Goal: Task Accomplishment & Management: Use online tool/utility

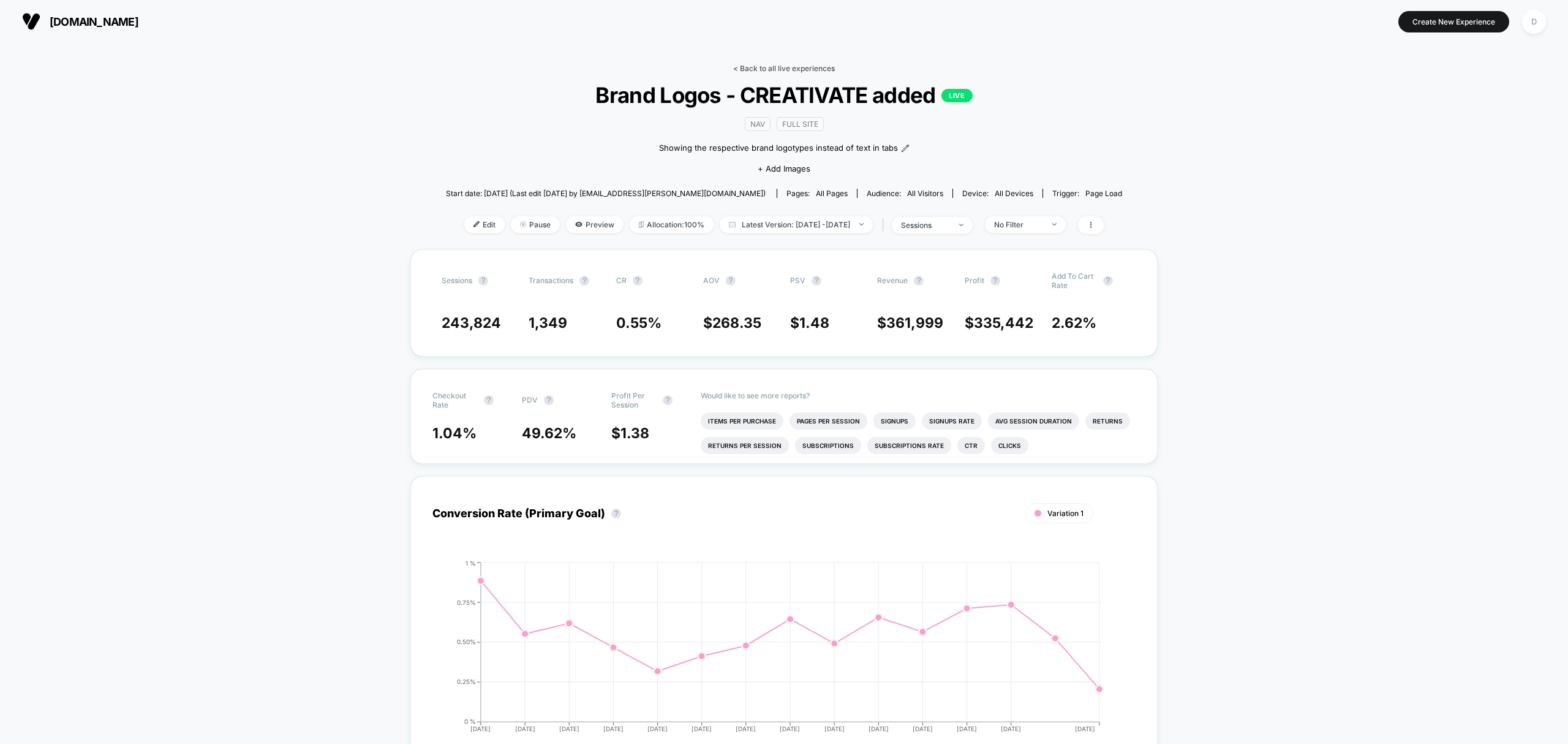
click at [817, 67] on link "< Back to all live experiences" at bounding box center [784, 68] width 101 height 9
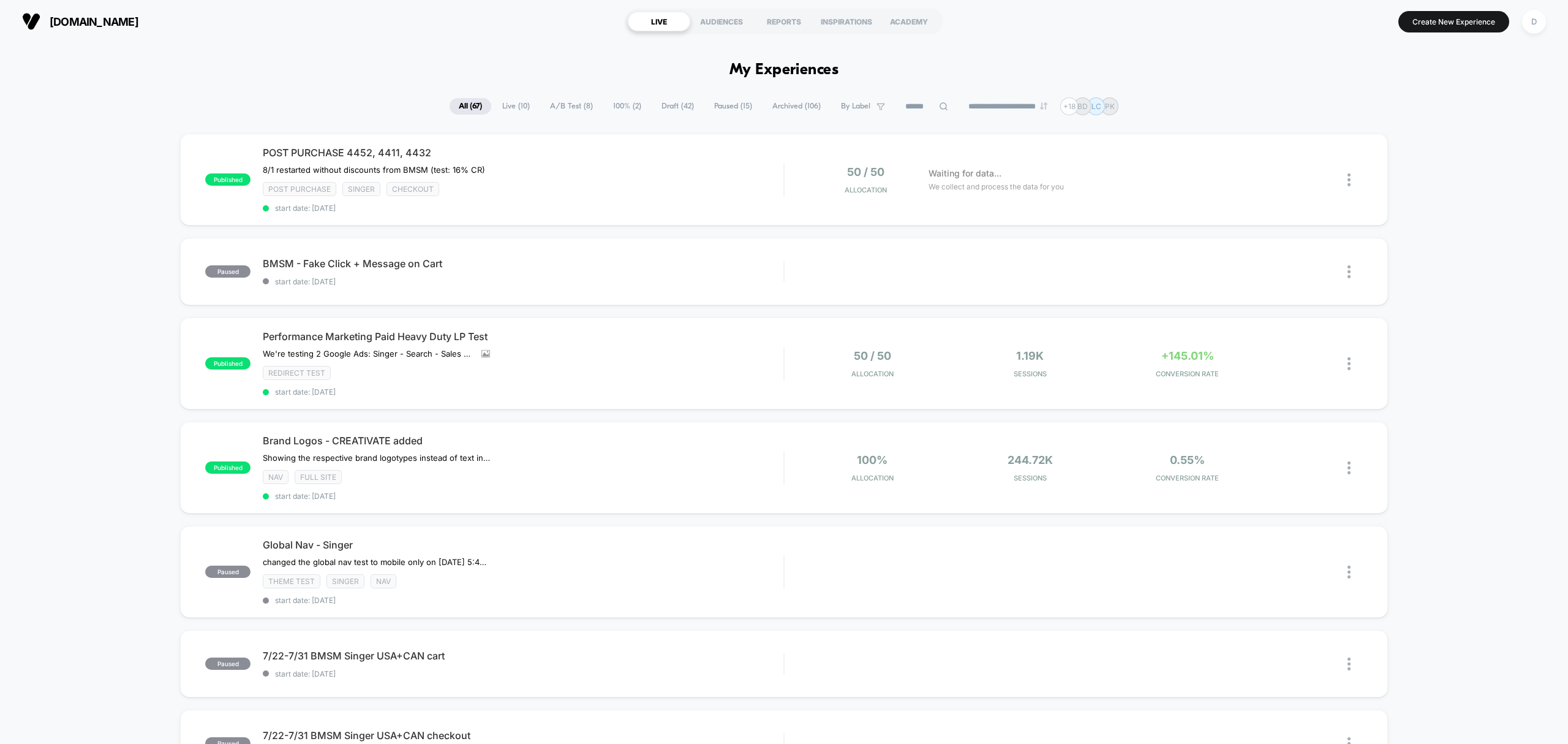
click at [577, 109] on span "A/B Test ( 8 )" at bounding box center [571, 106] width 61 height 16
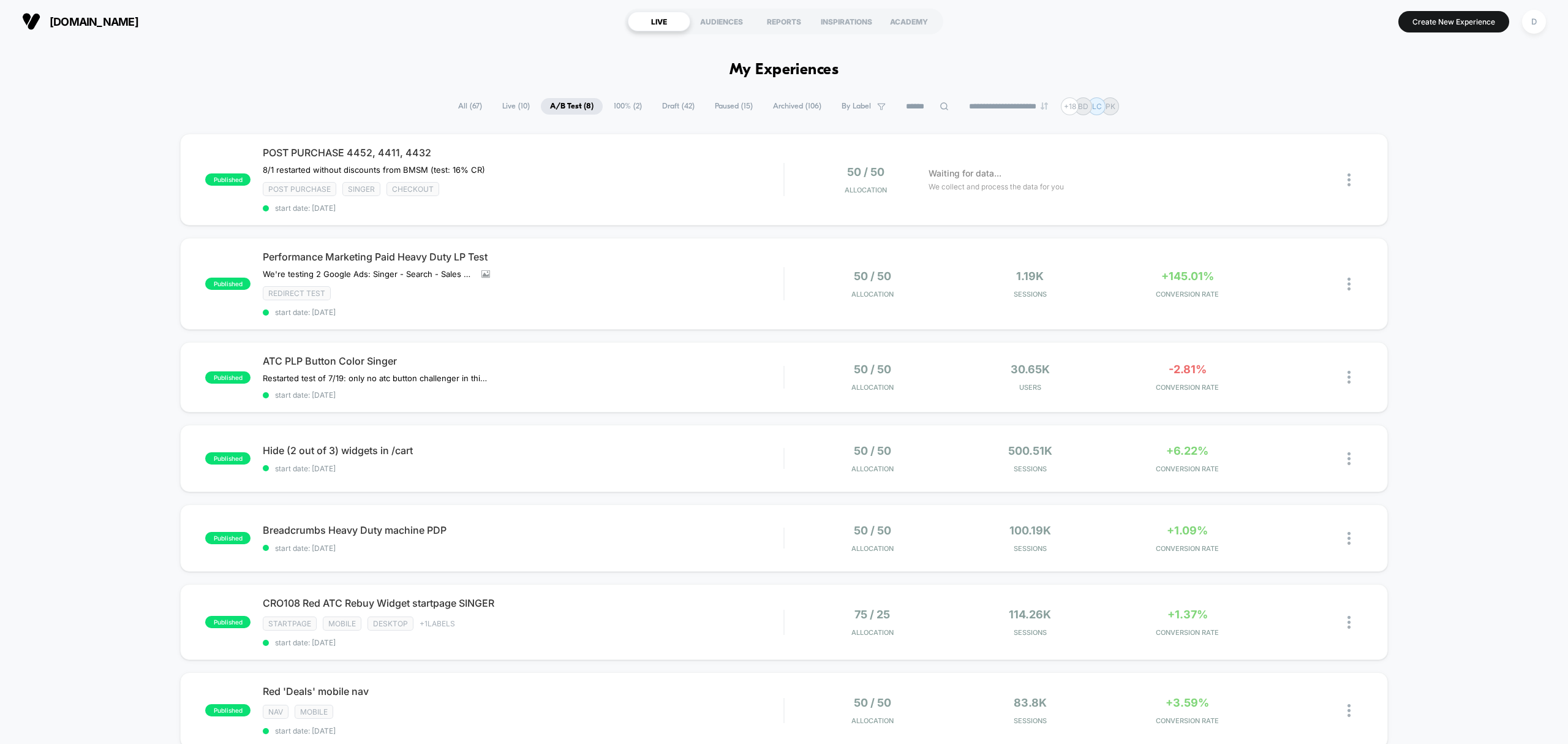
click at [670, 113] on span "Draft ( 42 )" at bounding box center [678, 106] width 51 height 16
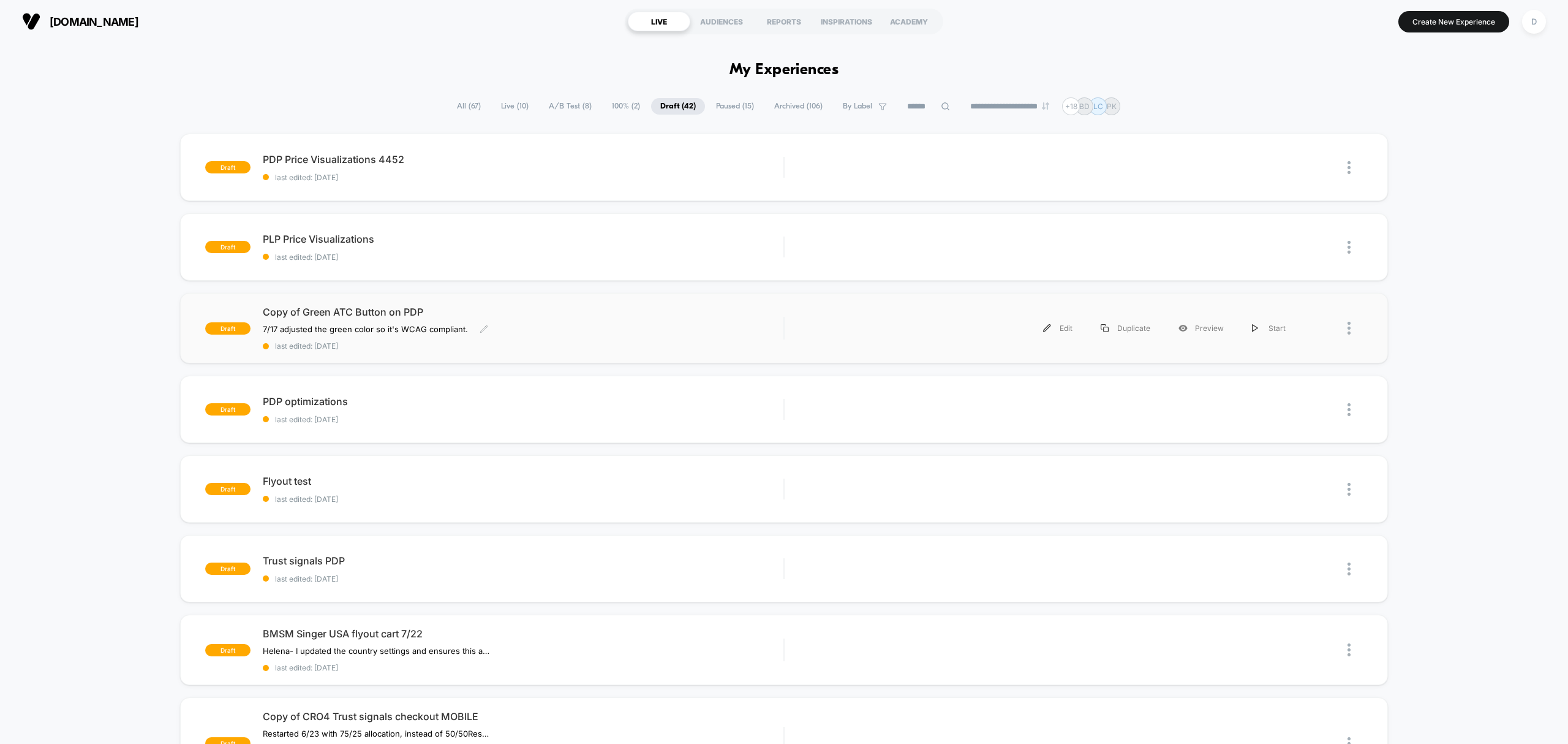
click at [571, 338] on div "Copy of Green ATC Button on PDP 7/17 adjusted the green color so it's WCAG comp…" at bounding box center [523, 328] width 521 height 44
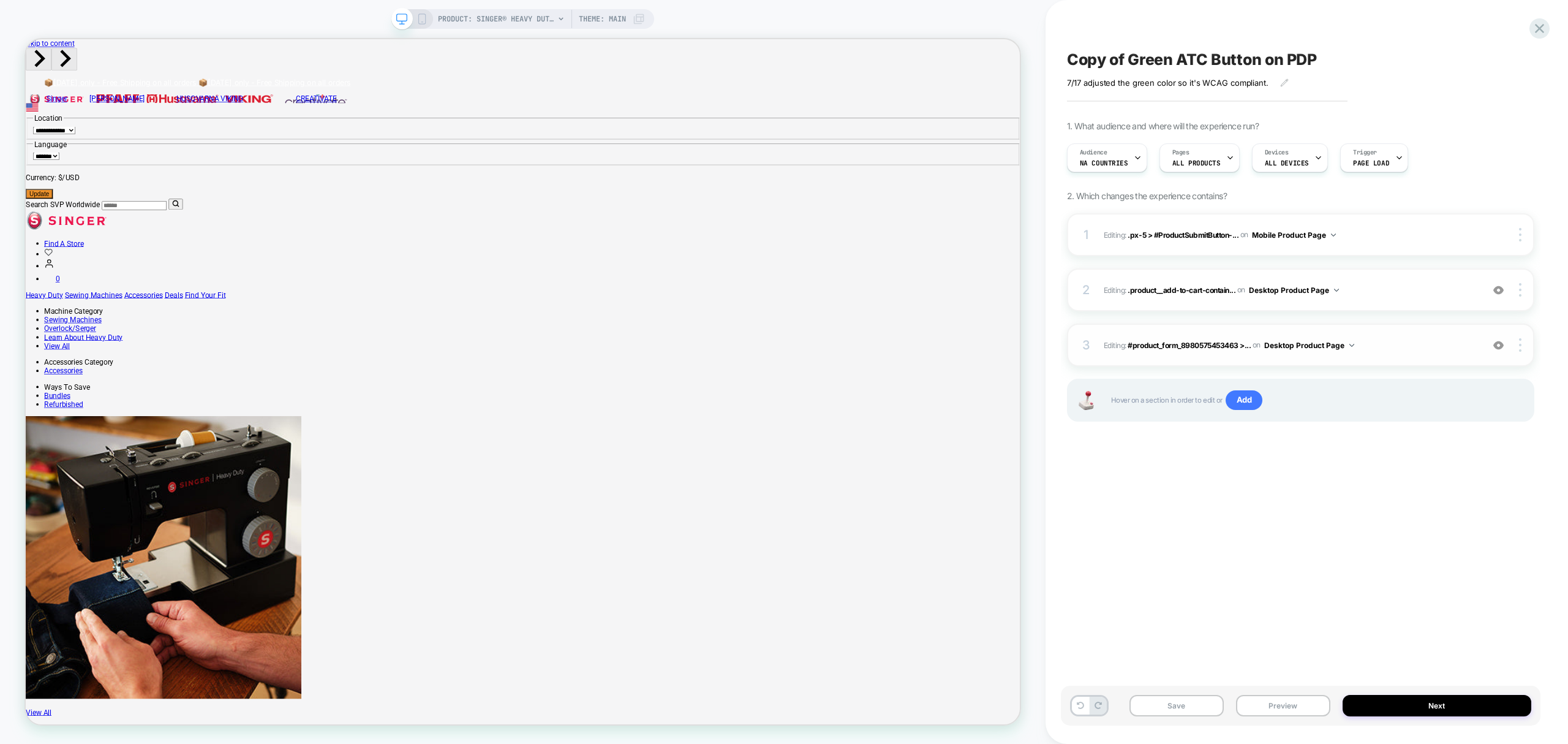
click at [1514, 337] on div "3 Editing : #product_form_8980575453463 >... #product_form_8980575453463 > #Pro…" at bounding box center [1301, 345] width 468 height 43
click at [1520, 359] on div "3 Editing : #product_form_8980575453463 >... #product_form_8980575453463 > #Pro…" at bounding box center [1301, 345] width 468 height 43
click at [1522, 349] on div at bounding box center [1521, 345] width 23 height 14
click at [1517, 351] on div at bounding box center [1521, 345] width 23 height 14
click at [1432, 388] on div "Delete" at bounding box center [1448, 378] width 109 height 33
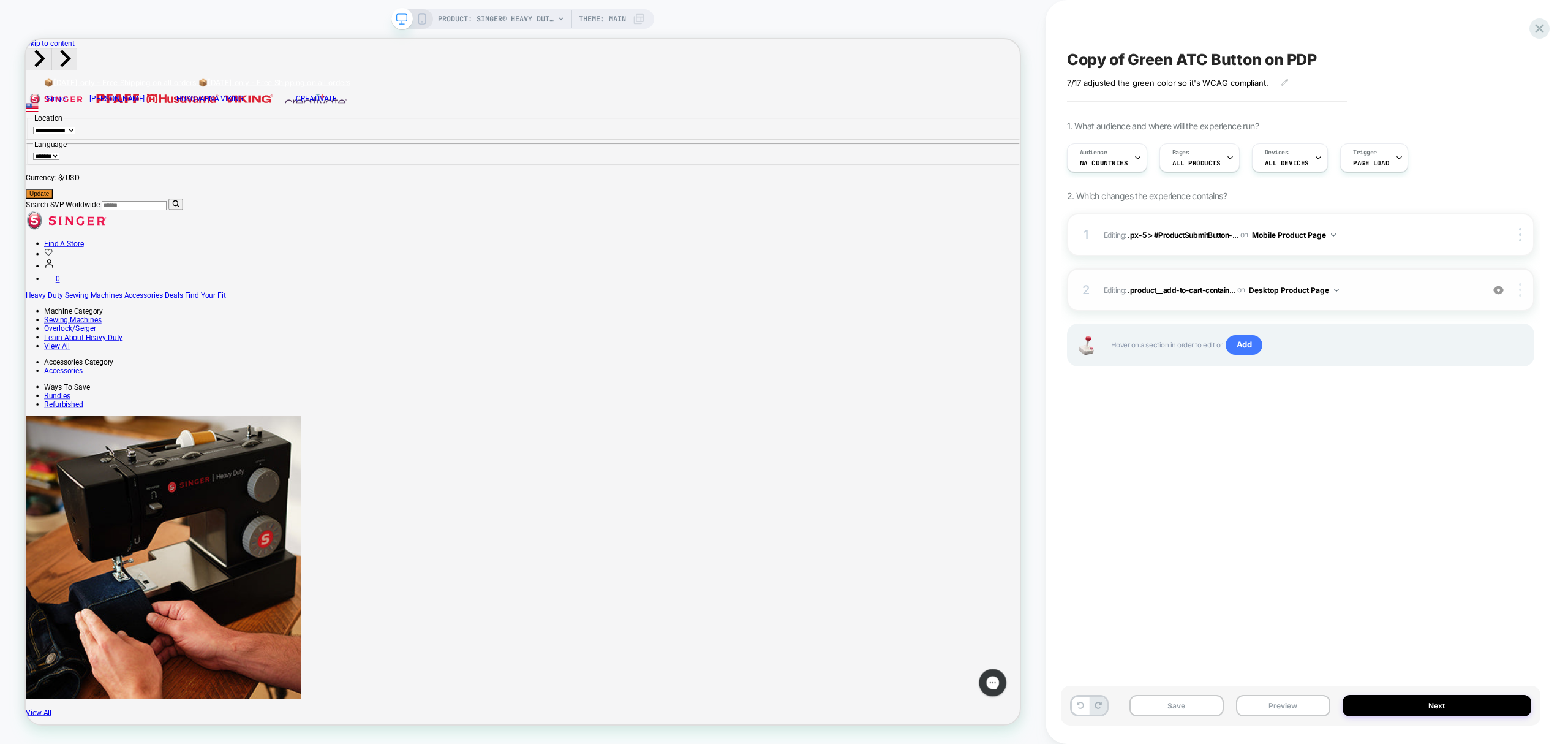
click at [1518, 287] on div at bounding box center [1521, 290] width 23 height 14
click at [1437, 378] on div "1 Editing : .px-5 > #ProductSubmitButton-... .px-5 > #ProductSubmitButton-templ…" at bounding box center [1301, 306] width 468 height 184
click at [1520, 299] on div "2 Editing : .product__add-to-cart-contain... .product__add-to-cart-container on…" at bounding box center [1301, 290] width 468 height 43
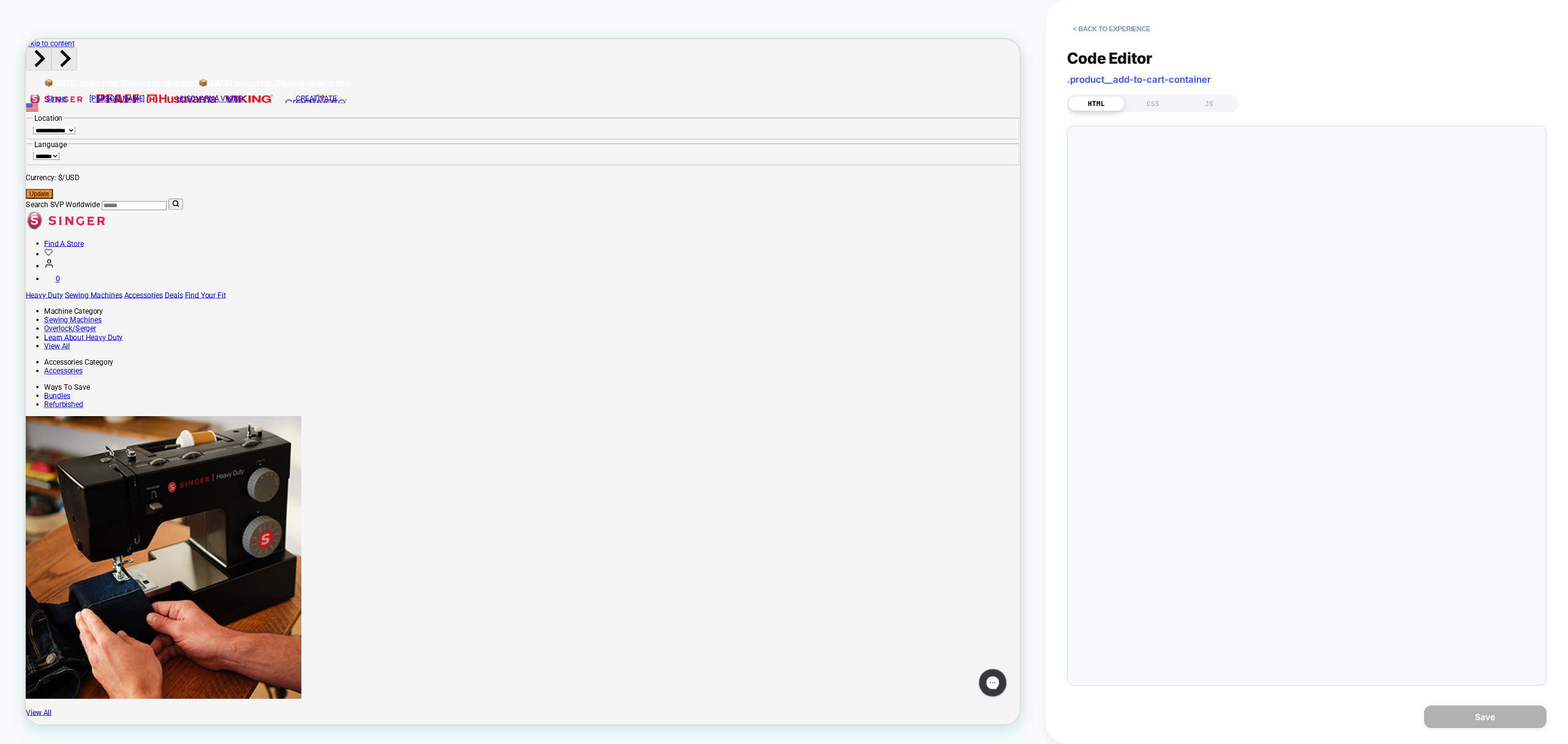
scroll to position [0, 1]
click at [1099, 33] on button "< Back to experience" at bounding box center [1112, 28] width 90 height 19
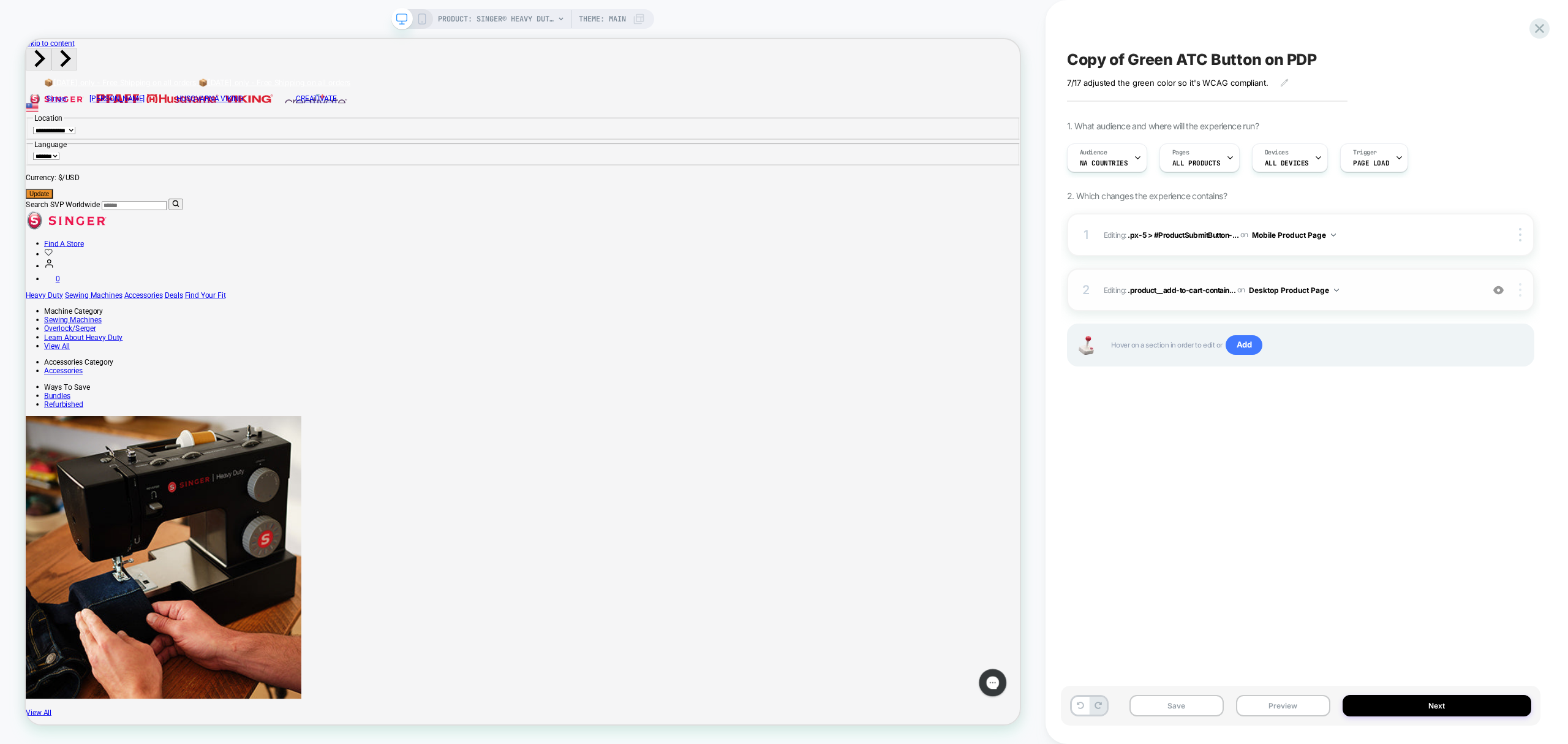
click at [1520, 292] on img at bounding box center [1520, 290] width 3 height 14
click at [1463, 354] on div "Delete" at bounding box center [1448, 357] width 109 height 33
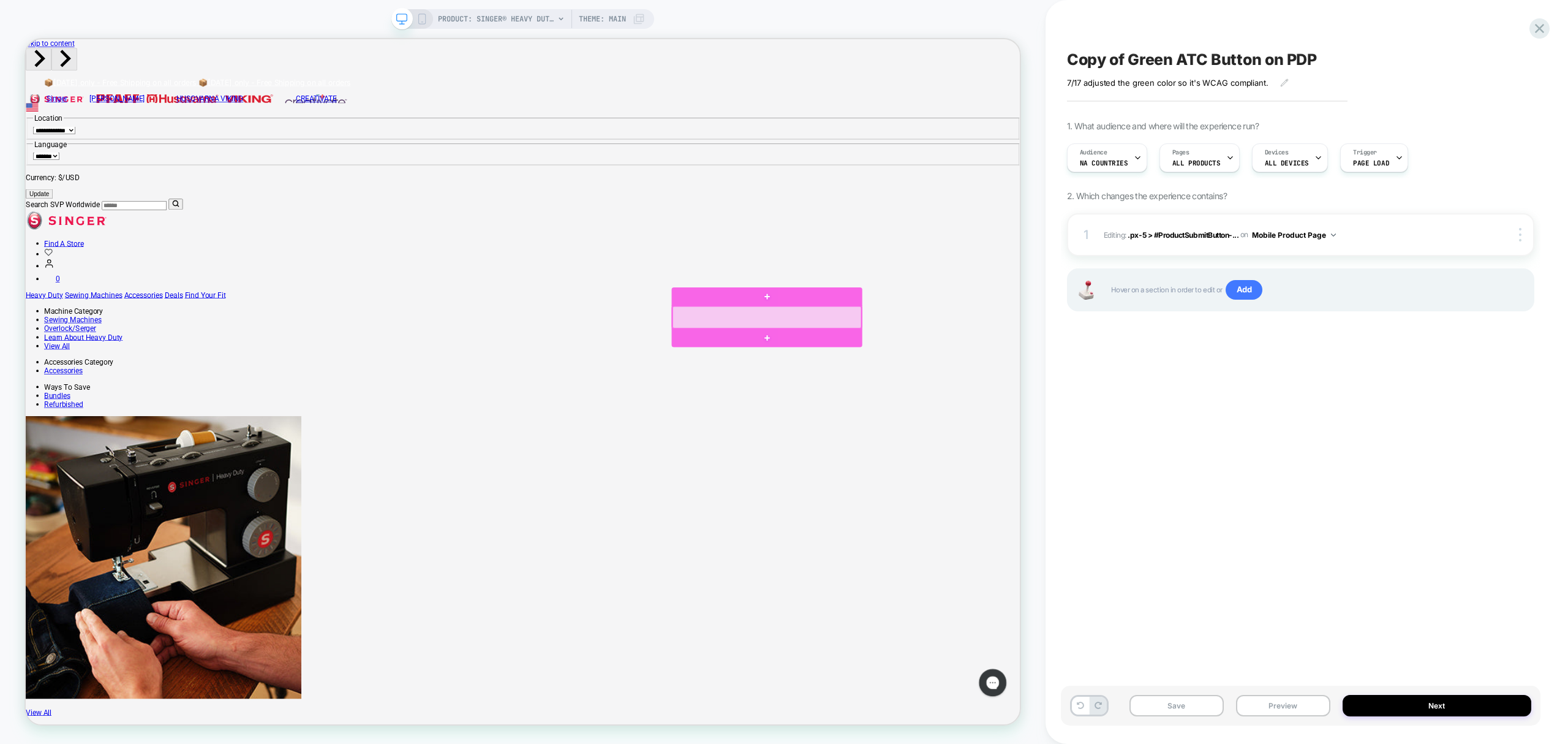
drag, startPoint x: 1087, startPoint y: 406, endPoint x: 1061, endPoint y: 420, distance: 29.5
click at [1061, 418] on div at bounding box center [1014, 410] width 252 height 29
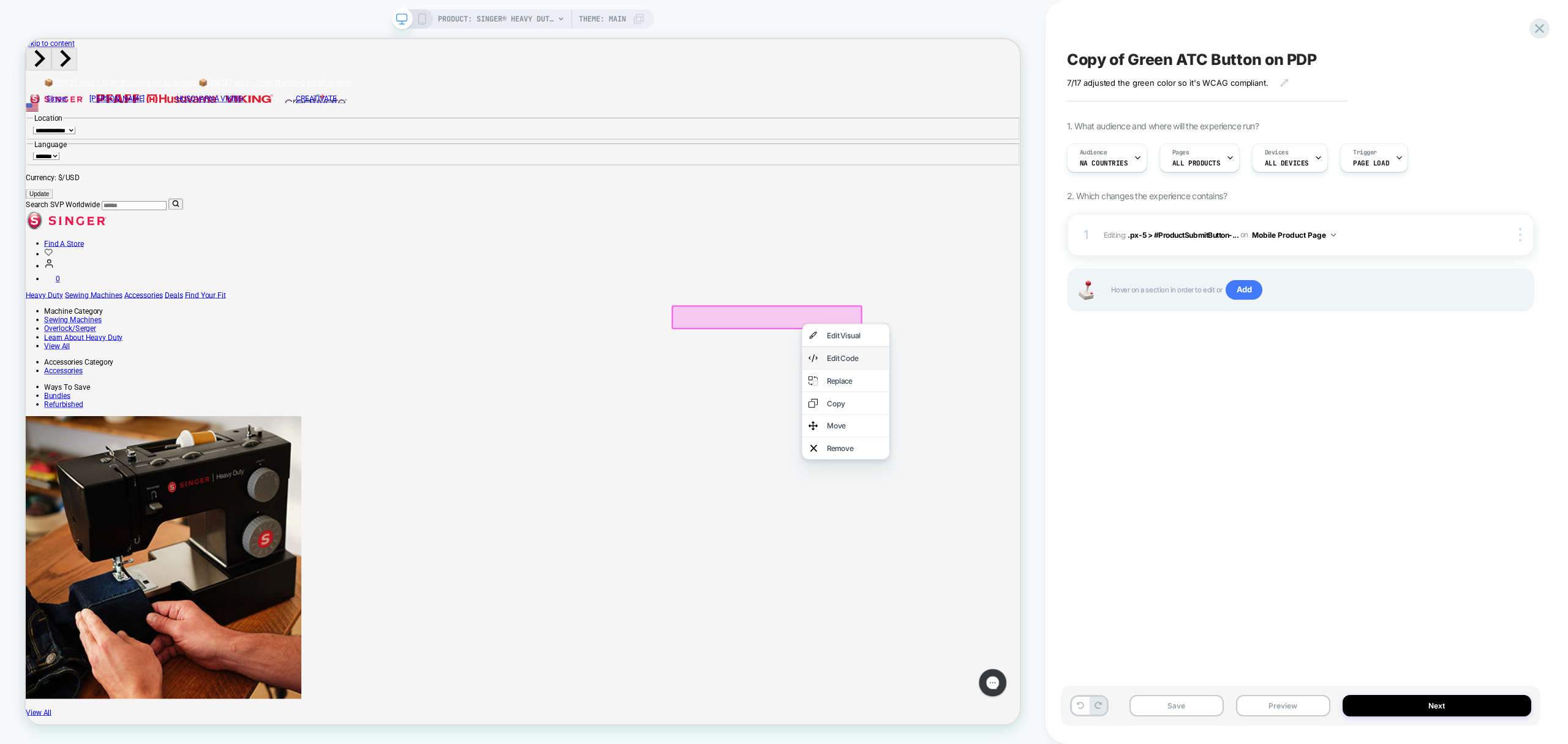
click at [1097, 462] on div "Edit Code" at bounding box center [1131, 465] width 74 height 13
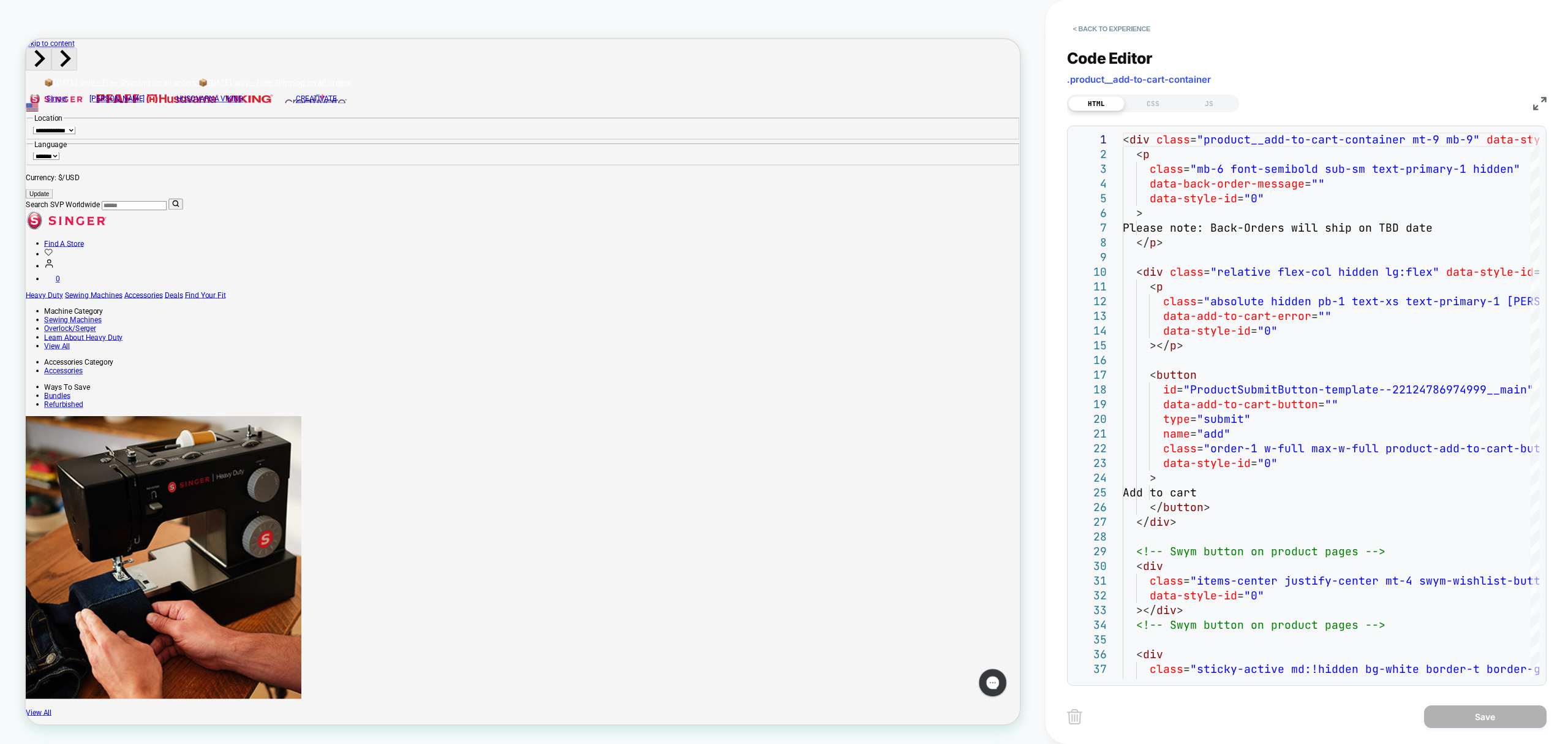
click at [1155, 113] on div "Code Editor .product__add-to-cart-container HTML CSS JS 1 2 3 4 5 6 7 8 9 10 11…" at bounding box center [1307, 359] width 479 height 652
click at [1153, 98] on div "CSS" at bounding box center [1153, 103] width 56 height 14
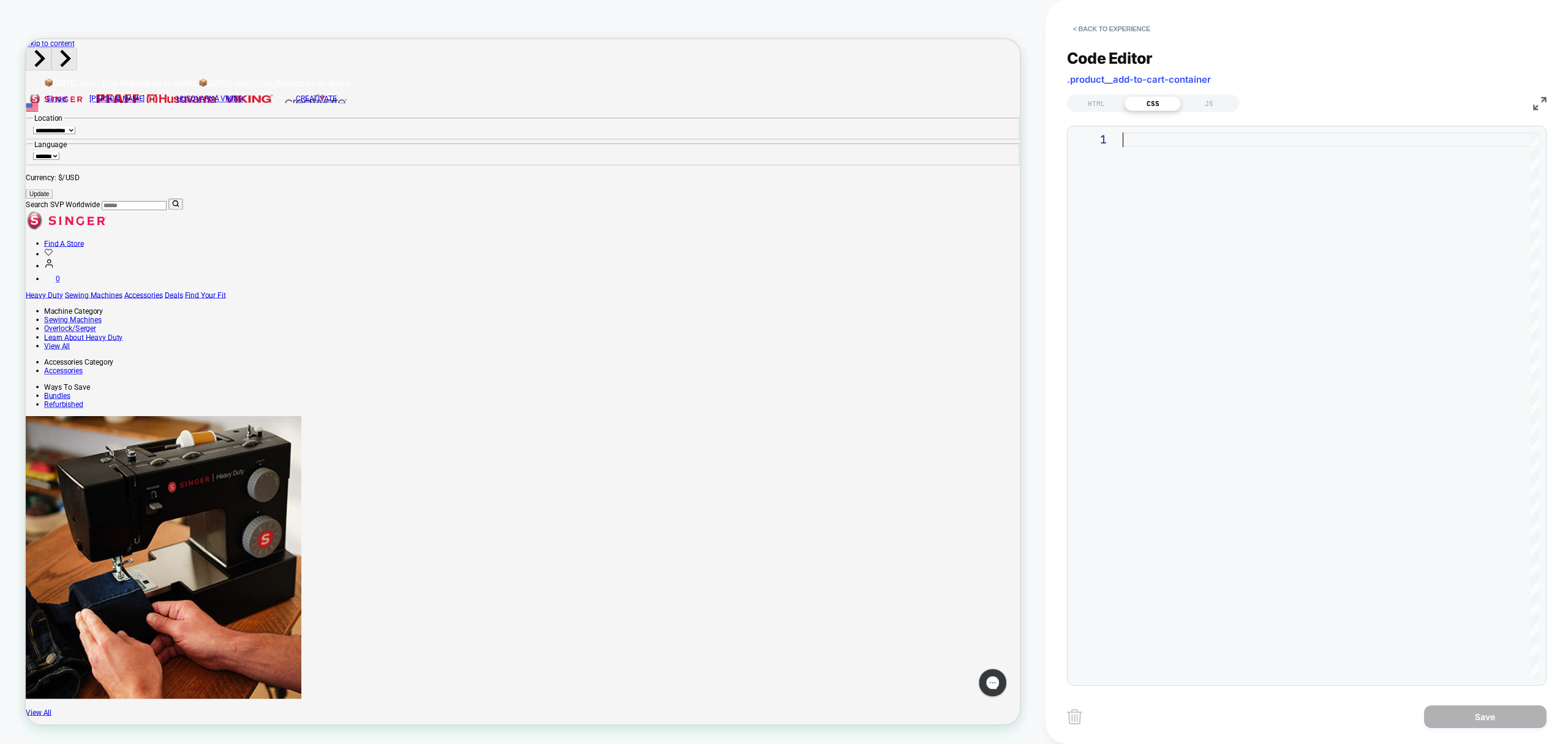
click at [1167, 141] on div at bounding box center [1331, 405] width 417 height 547
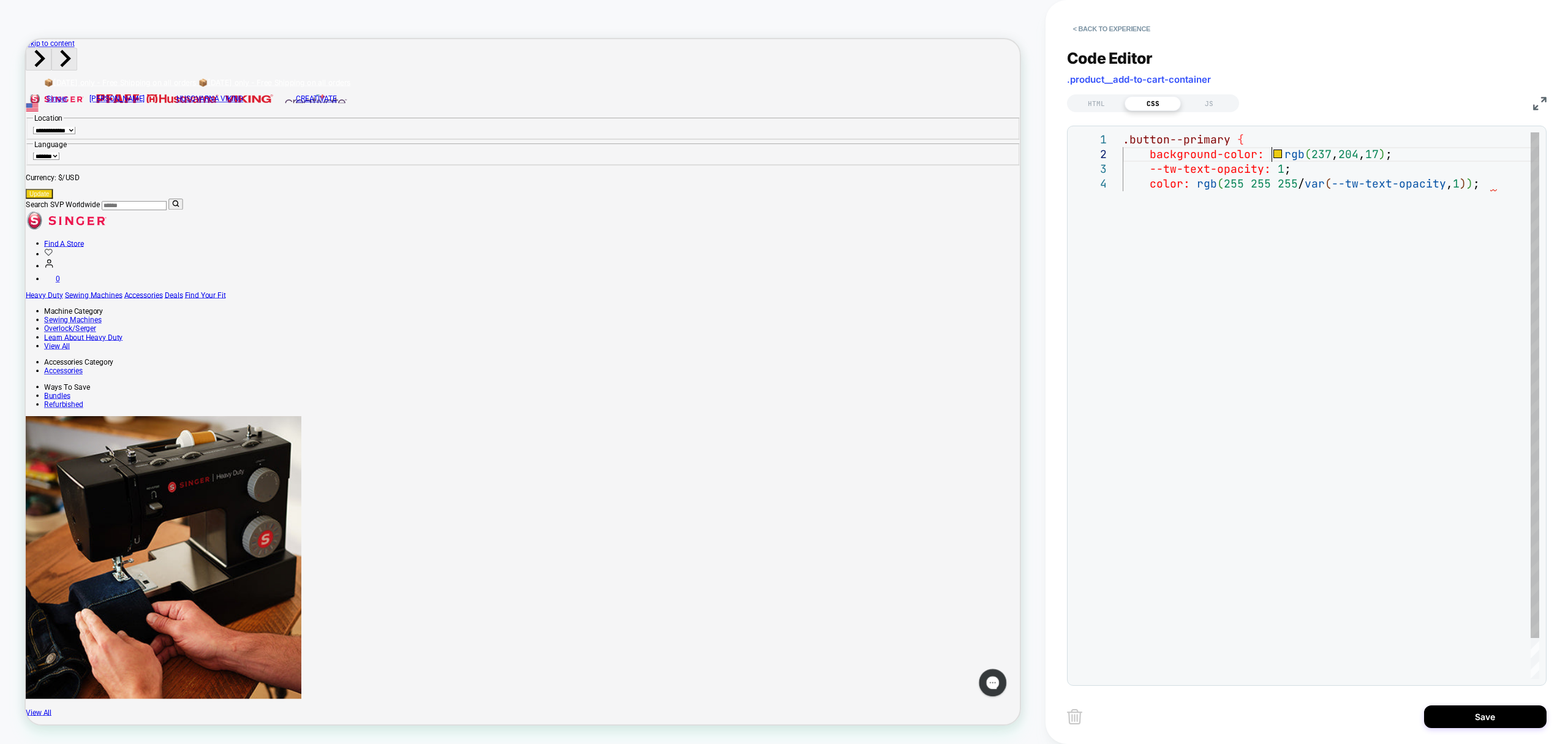
click at [1276, 155] on div ".button--primary { background-color: rgb ( 237 , 204 , 17 ) ; --tw-text-opacity…" at bounding box center [1331, 427] width 417 height 591
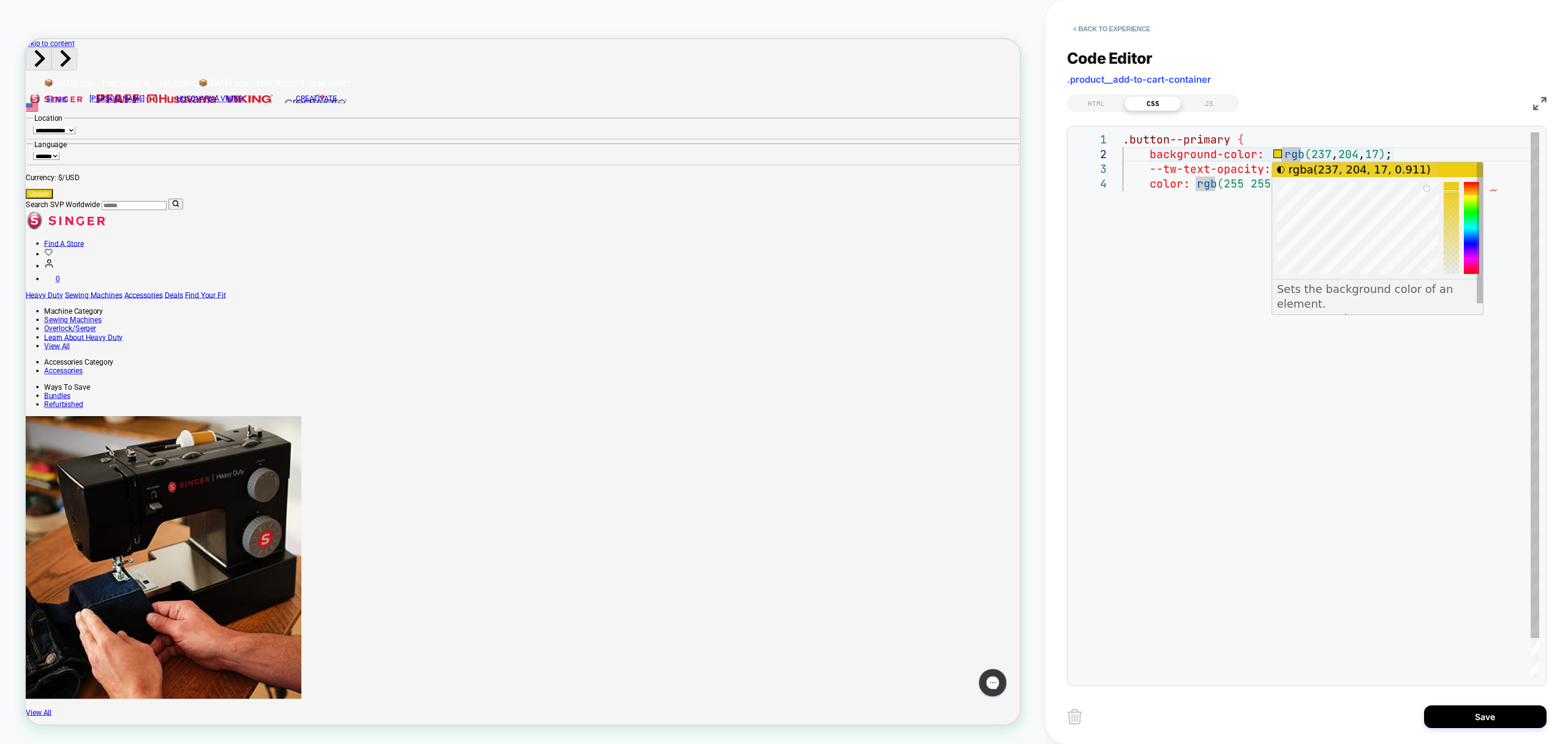
click at [1456, 190] on div at bounding box center [1452, 228] width 15 height 92
click at [1471, 199] on div at bounding box center [1472, 228] width 15 height 92
click at [1471, 199] on div at bounding box center [1472, 199] width 18 height 3
click at [1472, 199] on div at bounding box center [1472, 199] width 18 height 3
drag, startPoint x: 1470, startPoint y: 202, endPoint x: 1471, endPoint y: 195, distance: 7.1
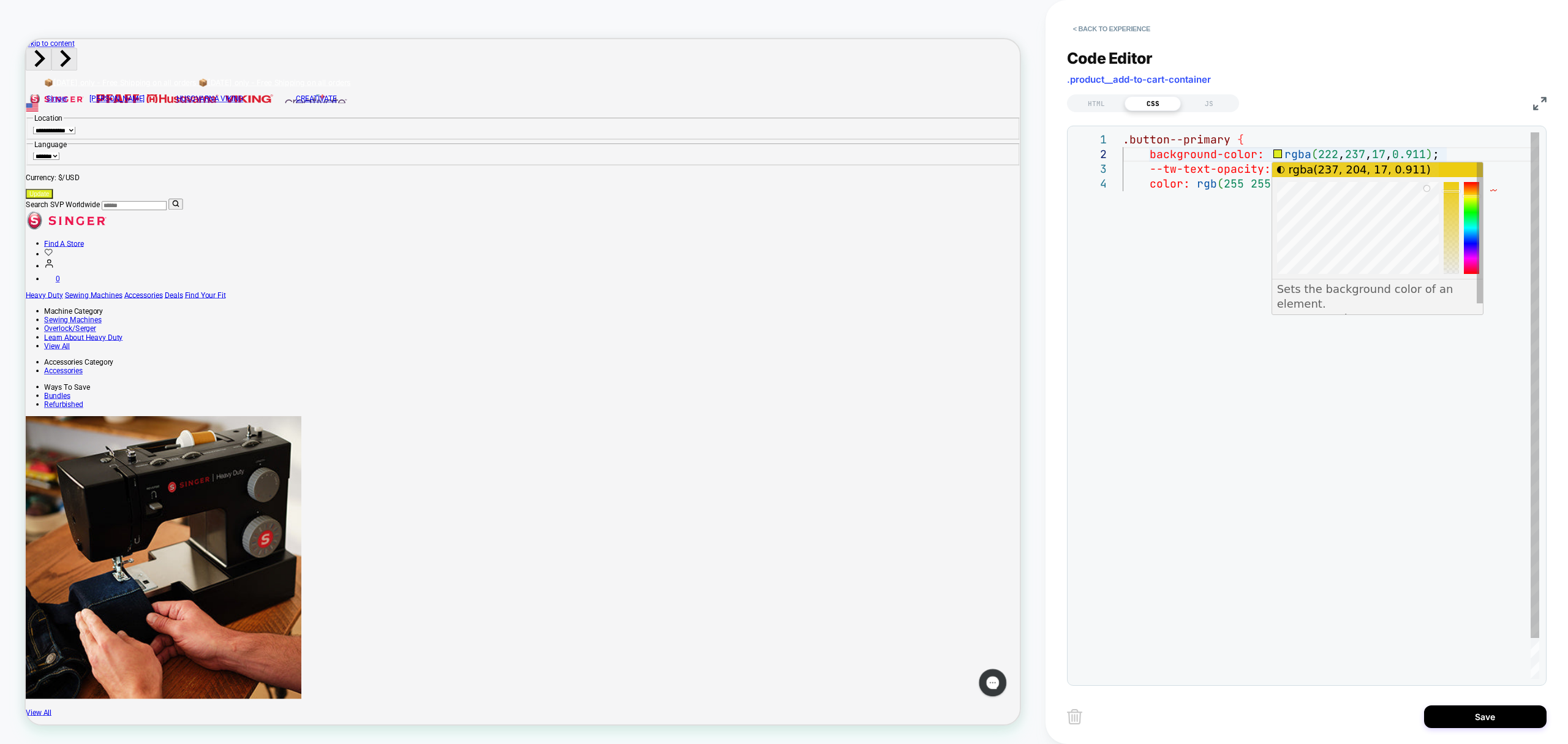
click at [1471, 195] on div at bounding box center [1472, 228] width 15 height 92
drag, startPoint x: 1427, startPoint y: 190, endPoint x: 1440, endPoint y: 183, distance: 14.8
click at [1440, 183] on div at bounding box center [1438, 182] width 6 height 6
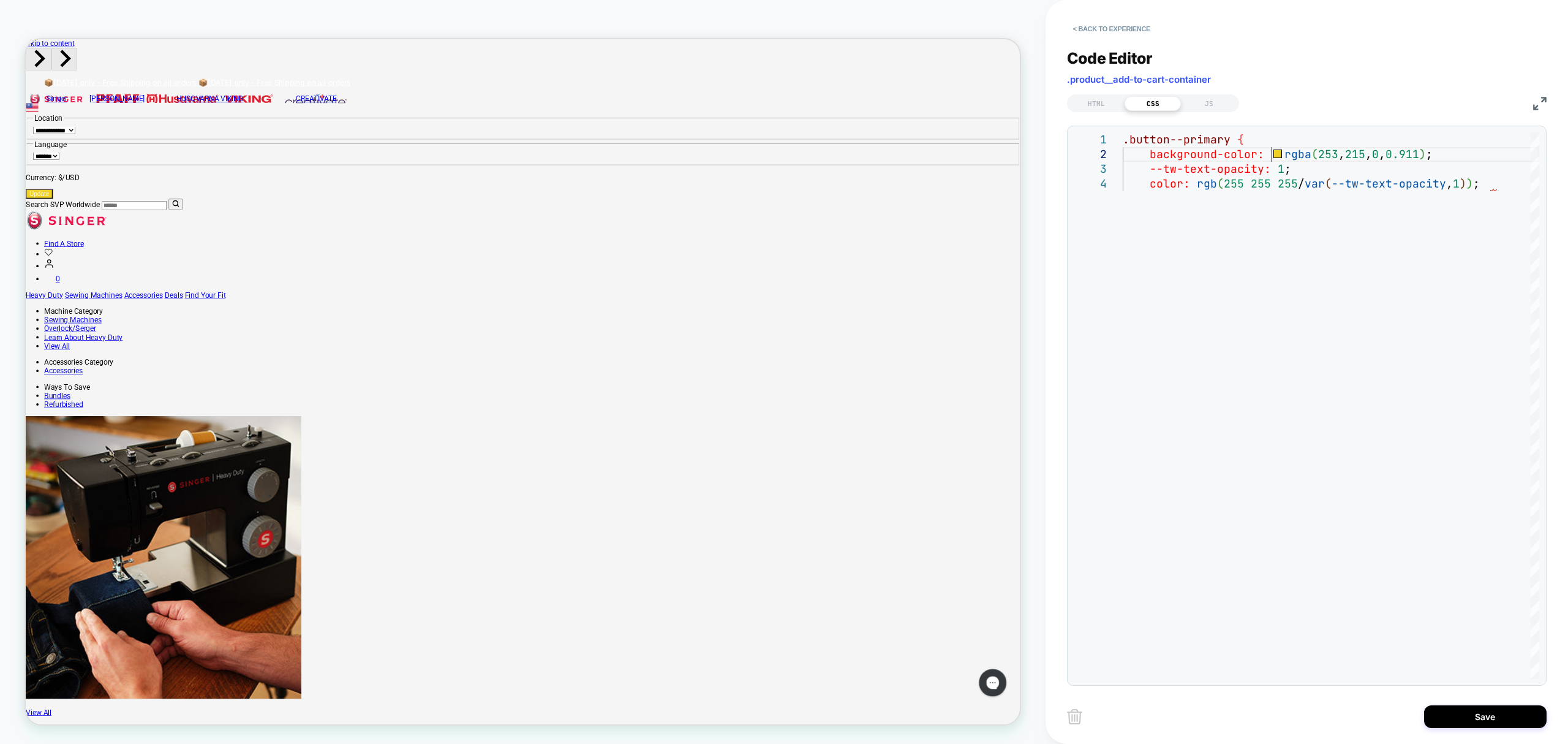
scroll to position [0, 369]
click at [1382, 190] on div ".button--primary { background-color: rgba ( 253 , 215 , 0 , 0.911 ) ; --tw-text…" at bounding box center [1331, 427] width 417 height 591
click at [1284, 170] on div ".button--primary { background-color: rgba ( 253 , 215 , 0 , 0.911 ) ; --tw-text…" at bounding box center [1331, 427] width 417 height 591
click at [1271, 165] on div ".button--primary { background-color: rgba ( 253 , 215 , 0 , 0.911 ) ; --tw-text…" at bounding box center [1331, 427] width 417 height 591
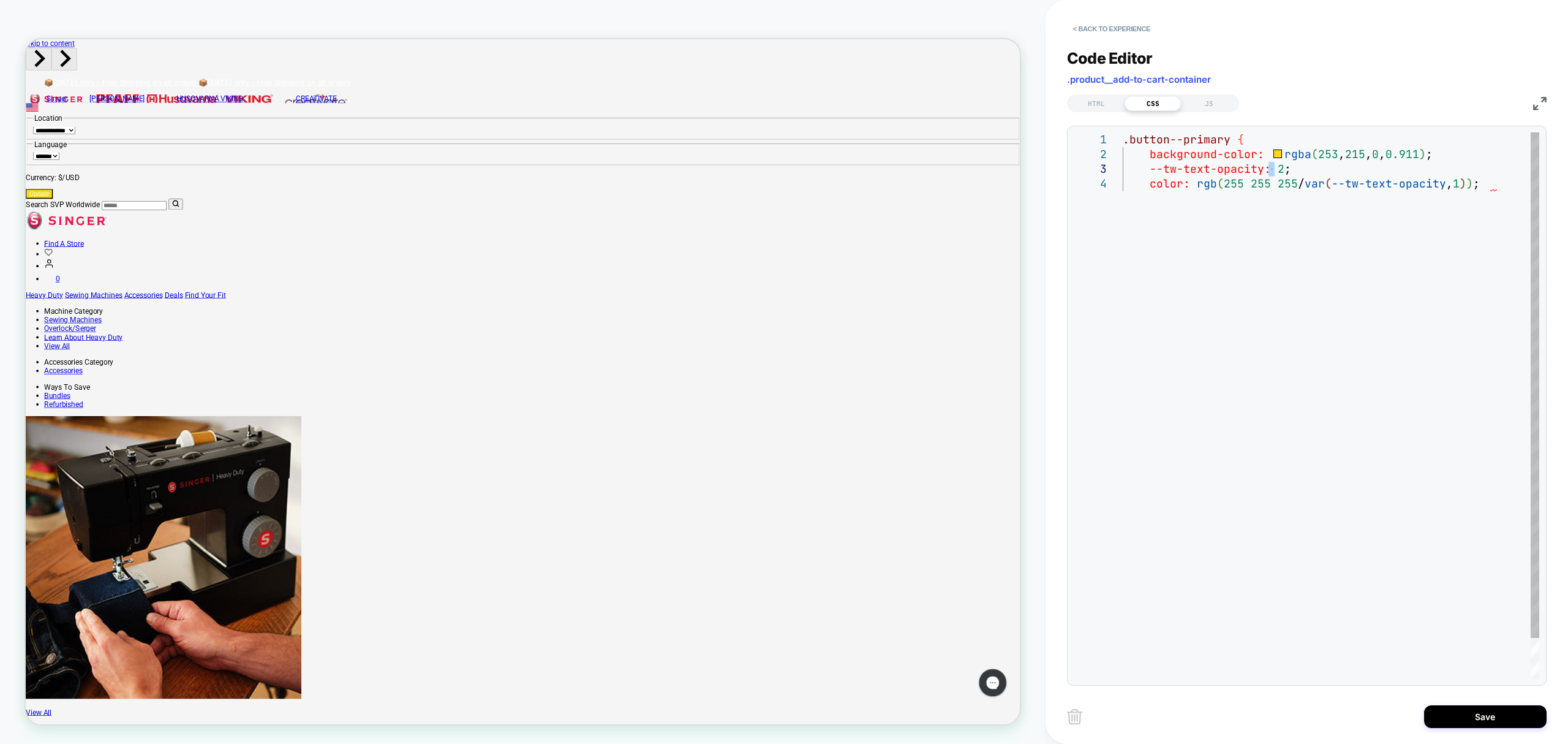
click at [1206, 189] on div ".button--primary { background-color: rgba ( 253 , 215 , 0 , 0.911 ) ; --tw-text…" at bounding box center [1331, 427] width 417 height 591
click at [1285, 175] on div ".button--primary { background-color: rgba ( 253 , 215 , 0 , 0.911 ) ; --tw-text…" at bounding box center [1331, 427] width 417 height 591
click at [1331, 201] on div ".button--primary { background-color: rgba ( 253 , 215 , 0 , 0.911 ) ; --tw-text…" at bounding box center [1331, 427] width 417 height 591
drag, startPoint x: 1501, startPoint y: 185, endPoint x: 1198, endPoint y: 179, distance: 303.1
click at [1198, 179] on div ".button--primary { background-color: rgba ( 253 , 215 , 0 , 0.911 ) ; --tw-text…" at bounding box center [1331, 427] width 417 height 591
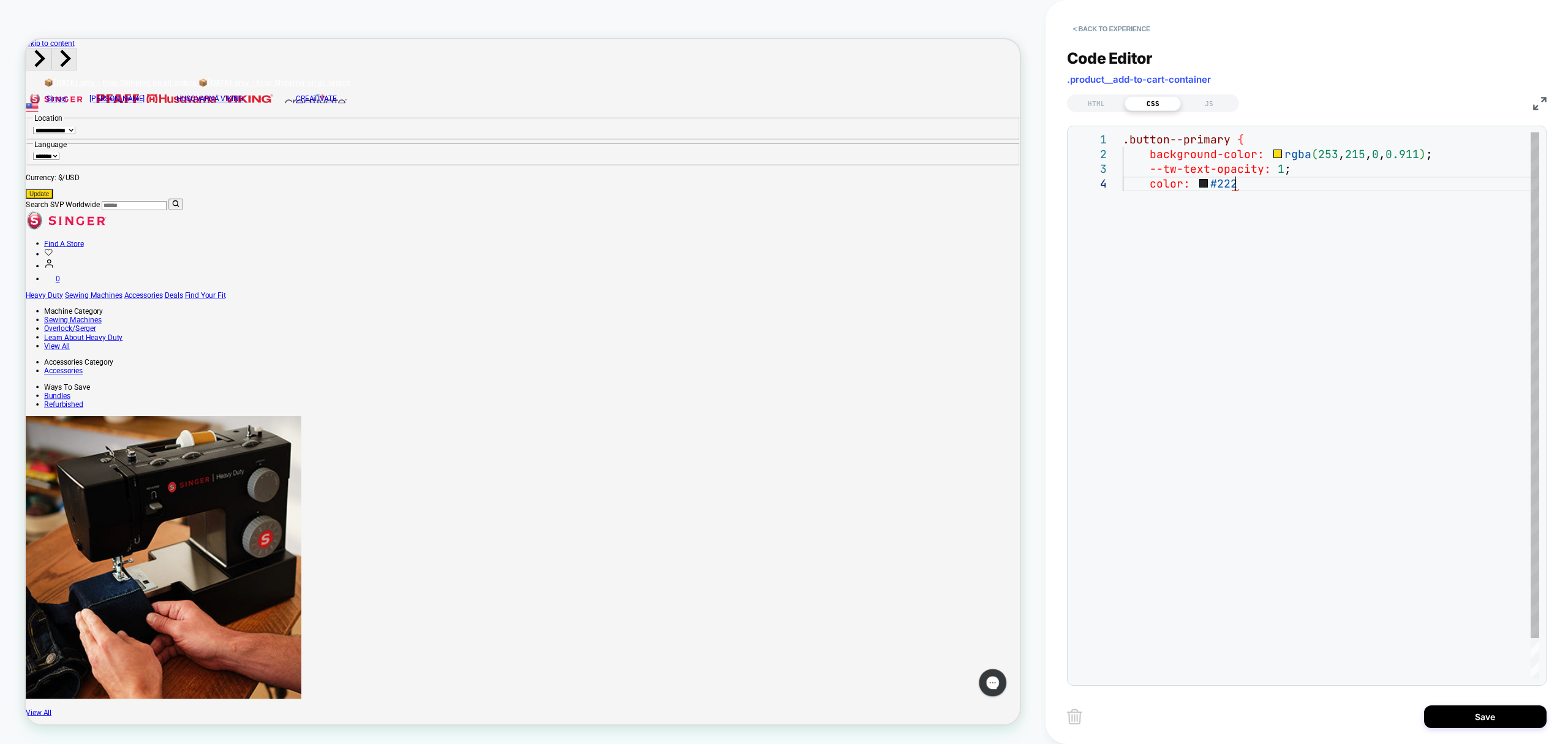
click at [1280, 229] on div ".button--primary { background-color: rgba ( 253 , 215 , 0 , 0.911 ) ; --tw-text…" at bounding box center [1331, 427] width 417 height 591
click at [1257, 187] on div ".button--primary { background-color: rgba ( 253 , 215 , 0 , 0.911 ) ; --tw-text…" at bounding box center [1331, 427] width 417 height 591
click at [1243, 292] on div ".button--primary { background-color: rgba ( 253 , 215 , 0 , 0.911 ) ; --tw-text…" at bounding box center [1331, 427] width 417 height 591
drag, startPoint x: 1248, startPoint y: 183, endPoint x: 1197, endPoint y: 178, distance: 51.2
click at [1197, 178] on div ".button--primary { background-color: rgba ( 253 , 215 , 0 , 0.911 ) ; --tw-text…" at bounding box center [1331, 427] width 417 height 591
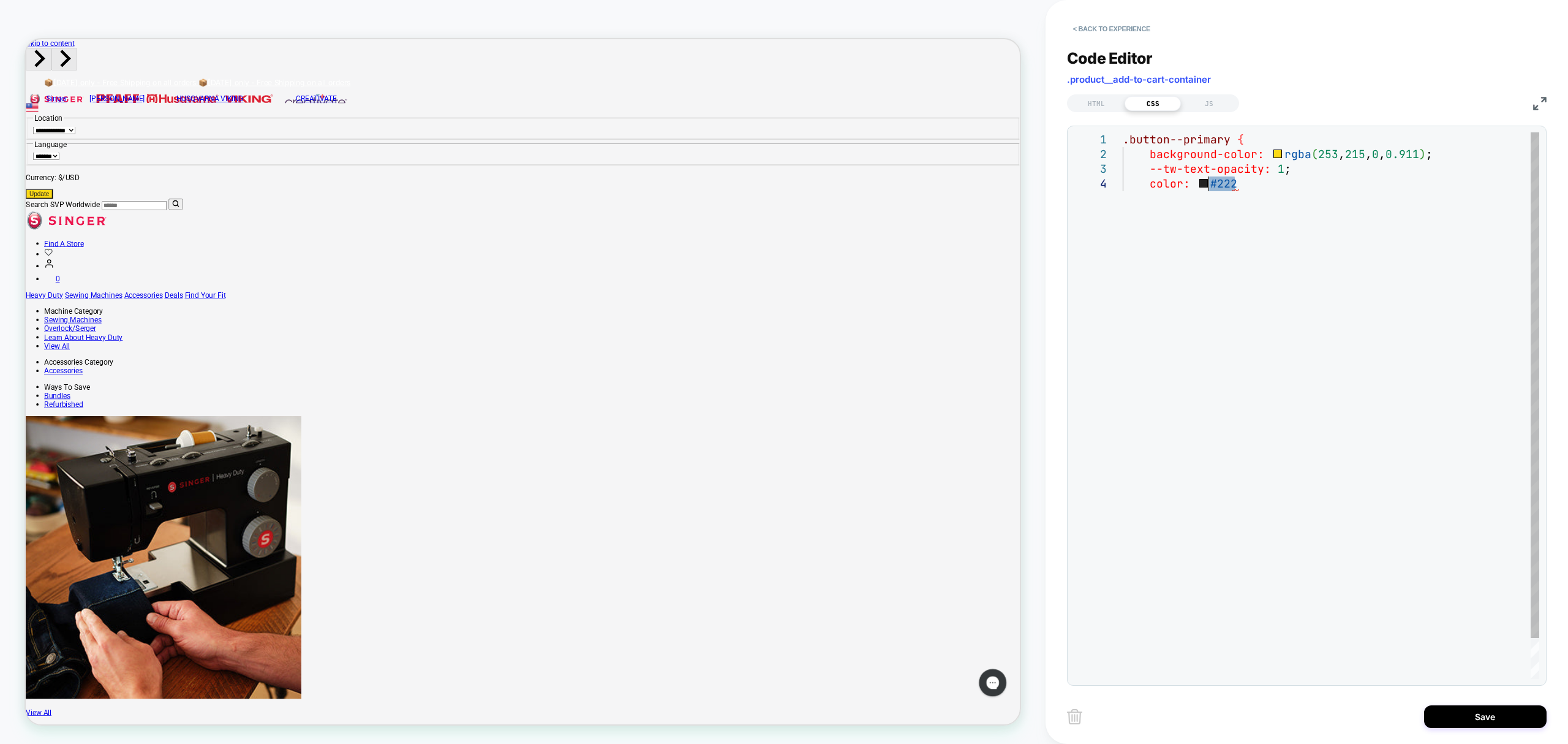
click at [1265, 202] on div ".button--primary { background-color: rgba ( 253 , 215 , 0 , 0.911 ) ; --tw-text…" at bounding box center [1331, 427] width 417 height 591
drag, startPoint x: 1254, startPoint y: 185, endPoint x: 1198, endPoint y: 179, distance: 56.3
click at [1198, 179] on div ".button--primary { background-color: rgba ( 253 , 215 , 0 , 0.911 ) ; --tw-text…" at bounding box center [1331, 427] width 417 height 591
click at [1279, 238] on div ".button--primary { background-color: rgba ( 253 , 215 , 0 , 0.911 ) ; --tw-text…" at bounding box center [1331, 427] width 417 height 591
click at [1275, 153] on div ".button--primary { background-color: rgba ( 253 , 215 , 0 , 0.911 ) ; --tw-text…" at bounding box center [1331, 427] width 417 height 591
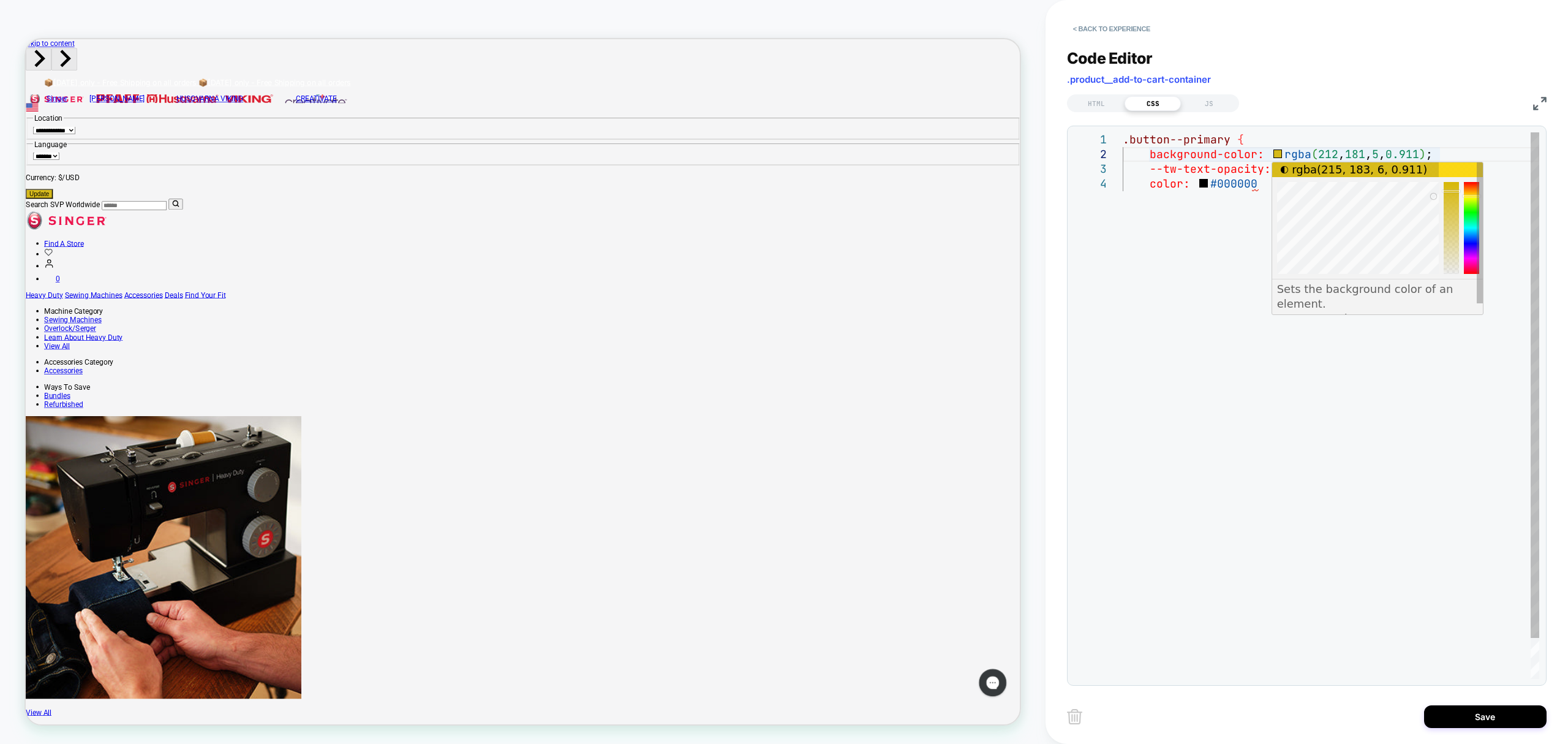
click at [1434, 197] on div at bounding box center [1433, 196] width 6 height 6
drag, startPoint x: 1473, startPoint y: 202, endPoint x: 1476, endPoint y: 194, distance: 8.5
click at [1476, 194] on div at bounding box center [1472, 228] width 15 height 92
drag, startPoint x: 1432, startPoint y: 194, endPoint x: 1435, endPoint y: 177, distance: 17.3
click at [1435, 179] on div at bounding box center [1434, 182] width 6 height 6
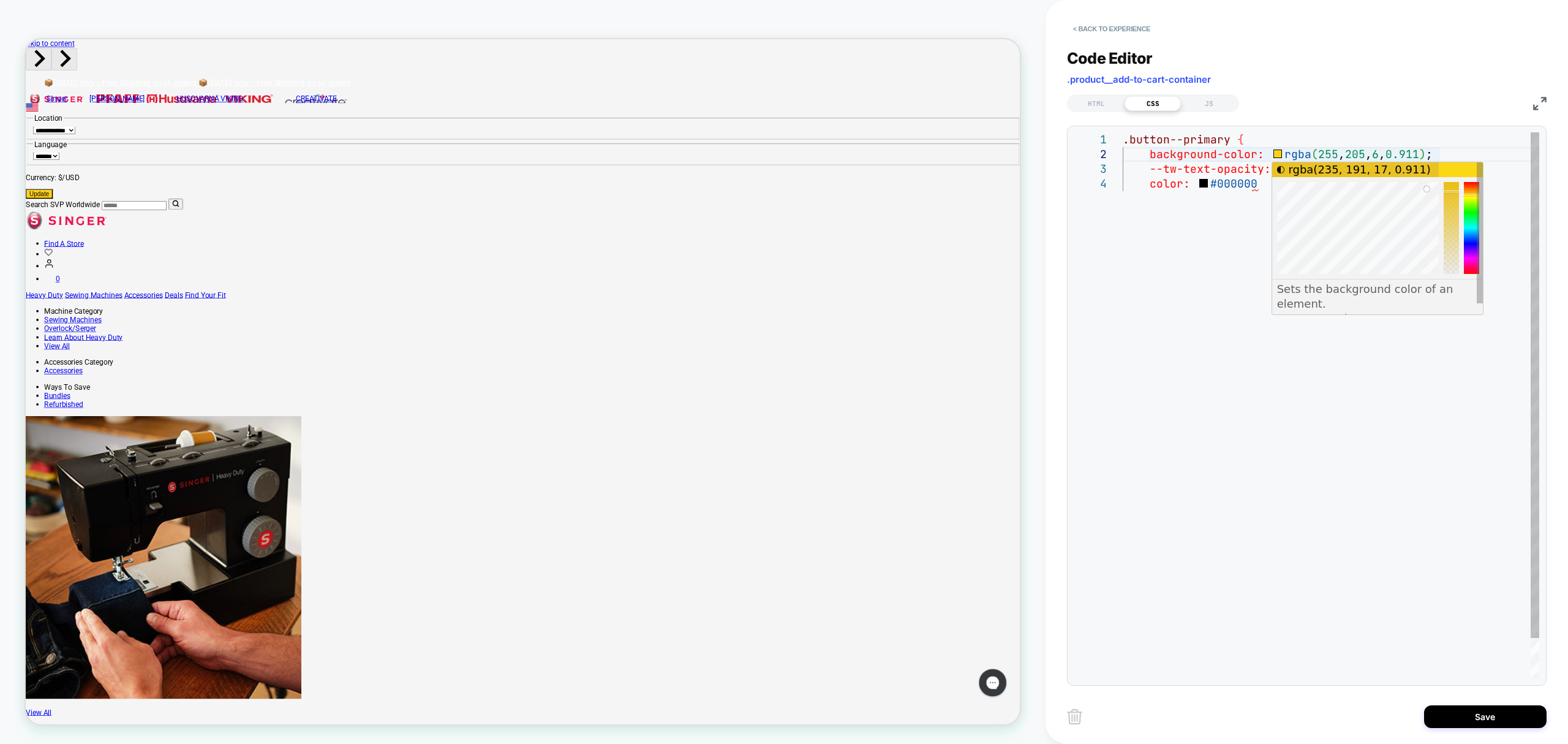
type textarea "**********"
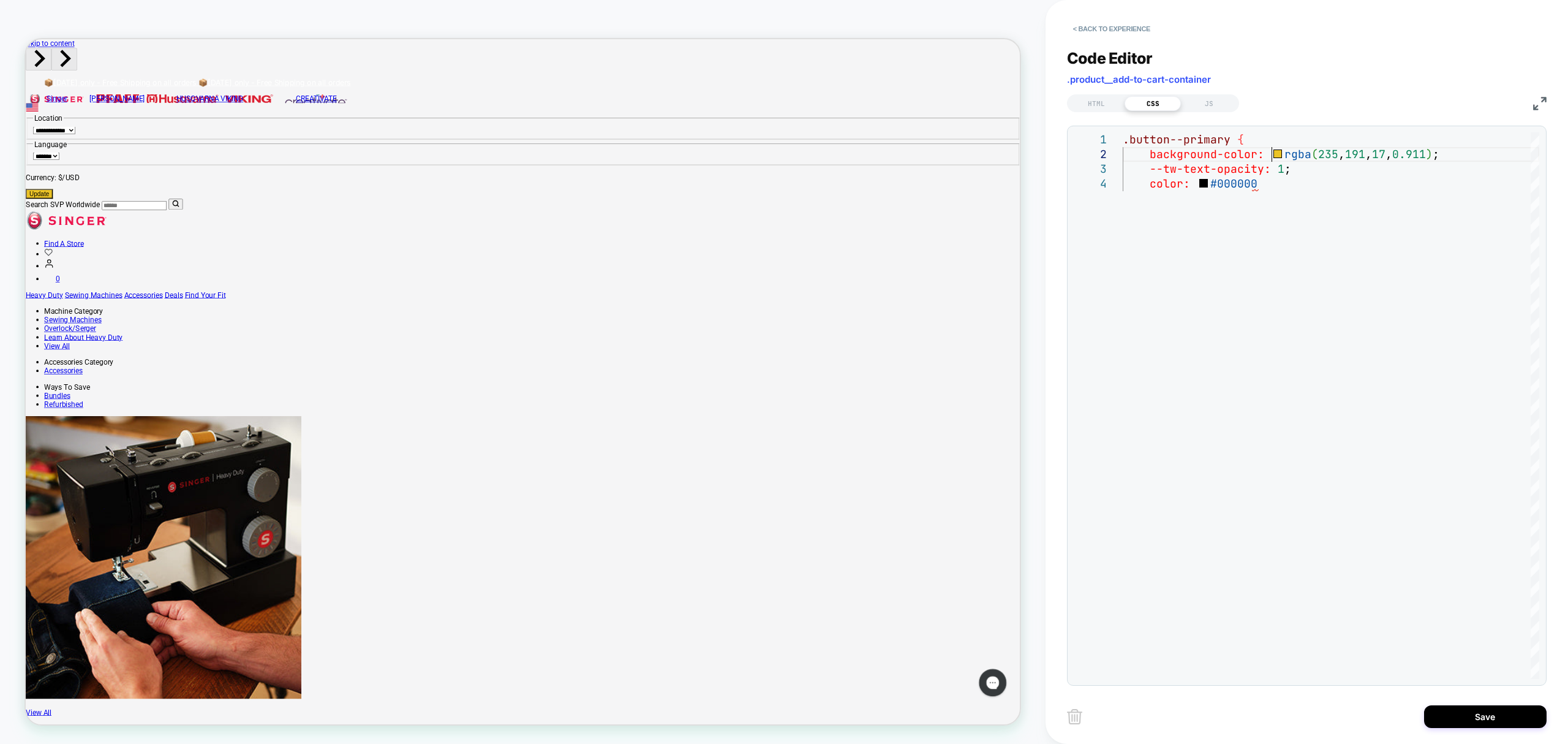
scroll to position [29, 118]
click at [1510, 709] on button "Save" at bounding box center [1485, 716] width 123 height 23
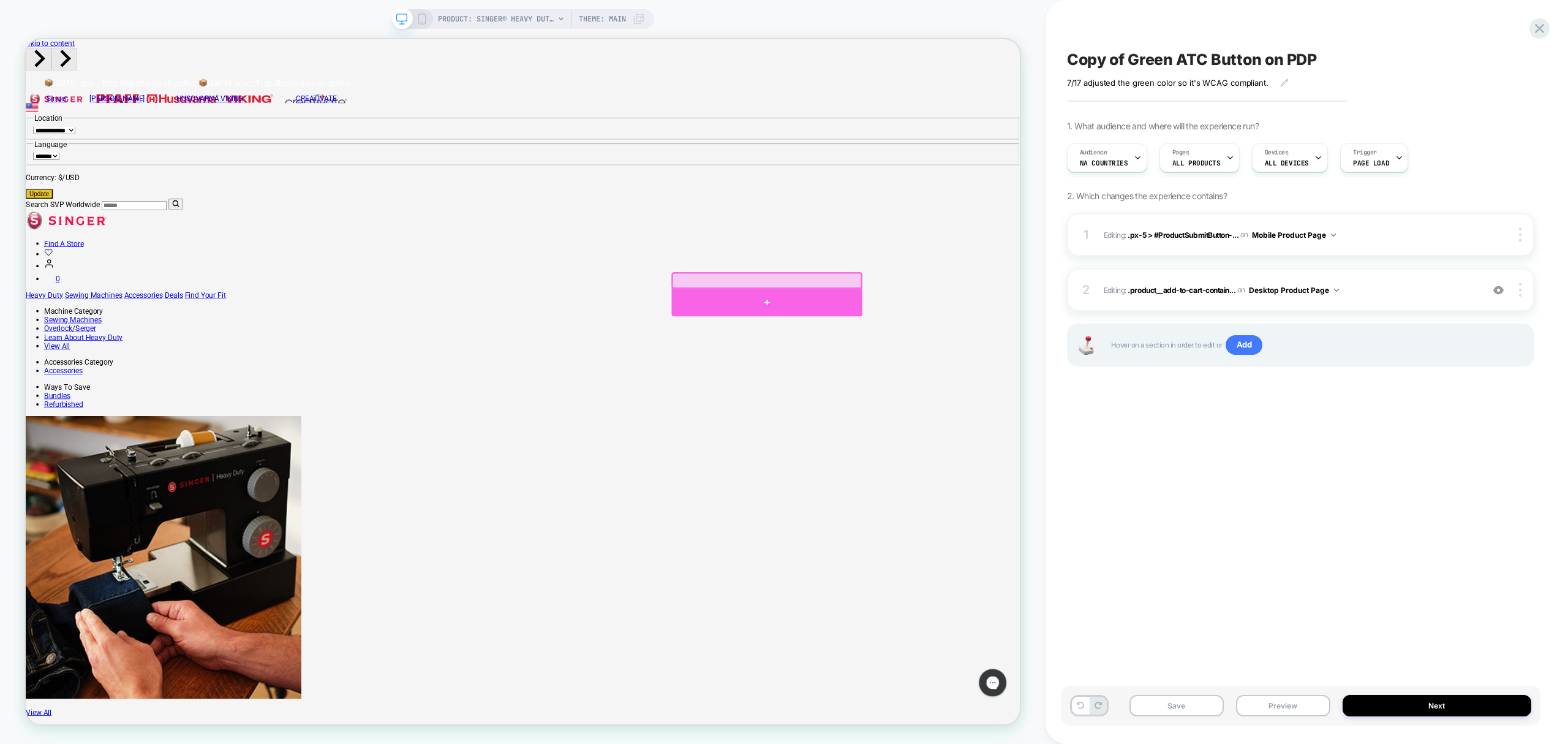
drag, startPoint x: 990, startPoint y: 374, endPoint x: 975, endPoint y: 383, distance: 17.5
click at [975, 383] on div at bounding box center [1014, 390] width 254 height 37
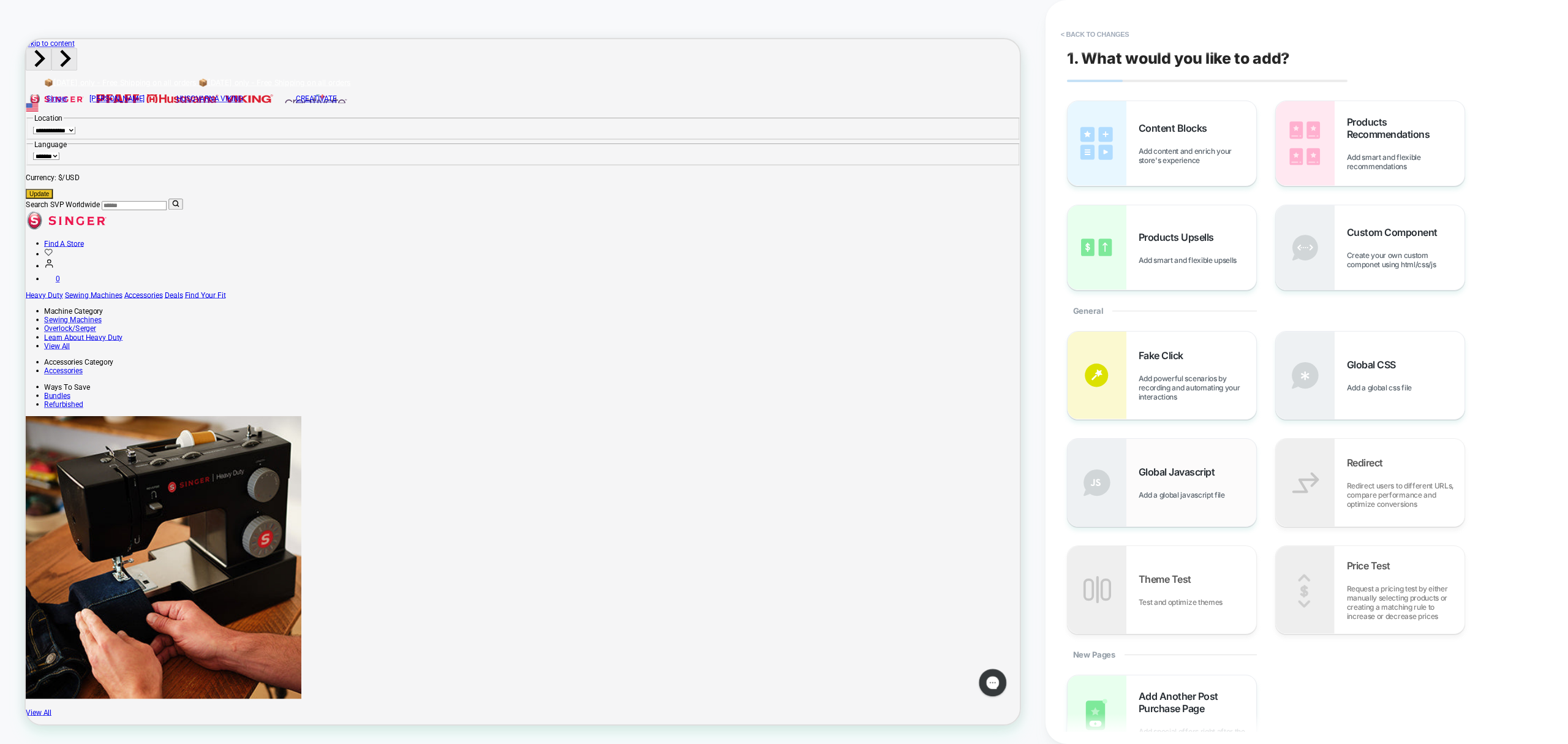
click at [1214, 459] on div "Global Javascript Add a global javascript file" at bounding box center [1162, 483] width 188 height 88
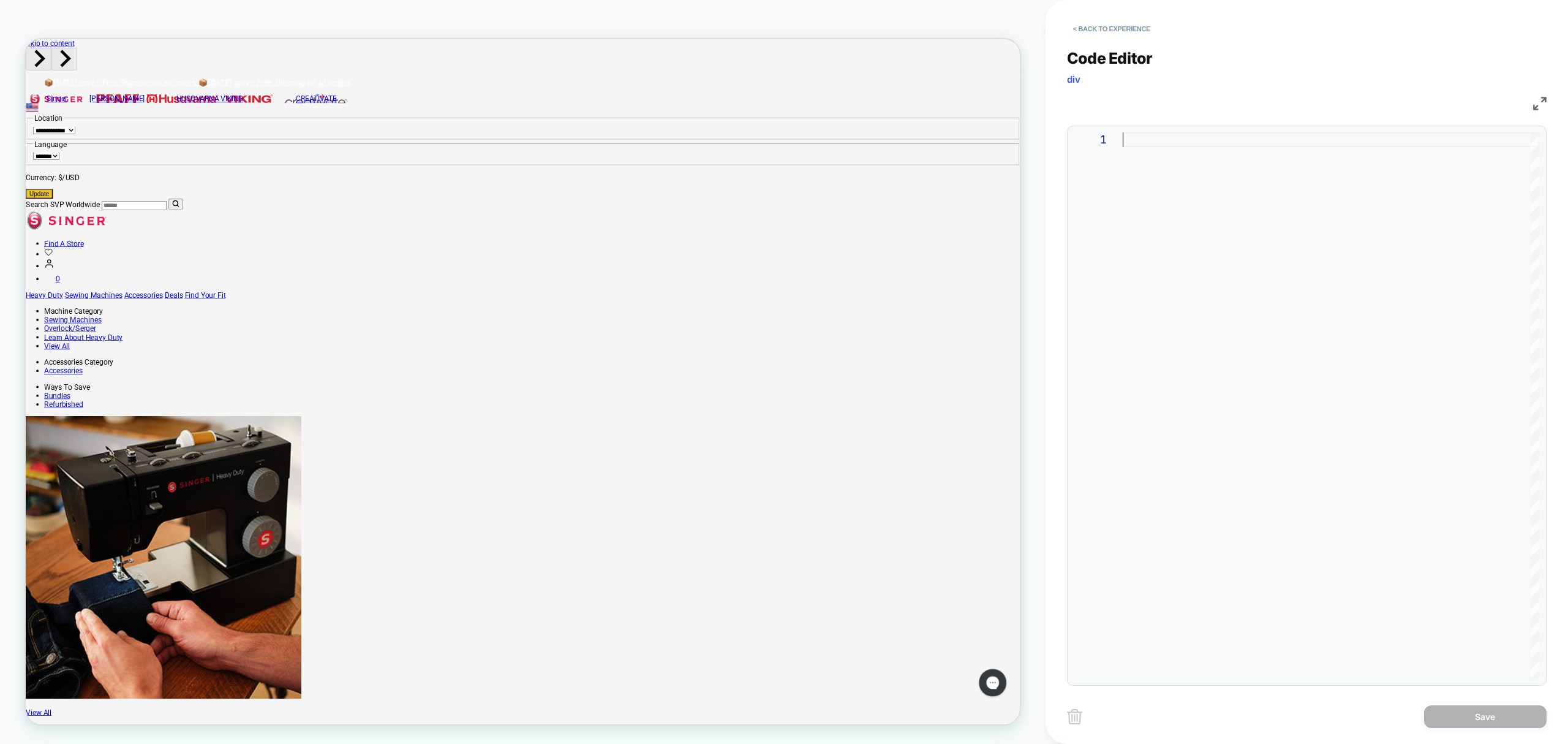
click at [1158, 138] on div at bounding box center [1331, 405] width 417 height 547
type textarea "**********"
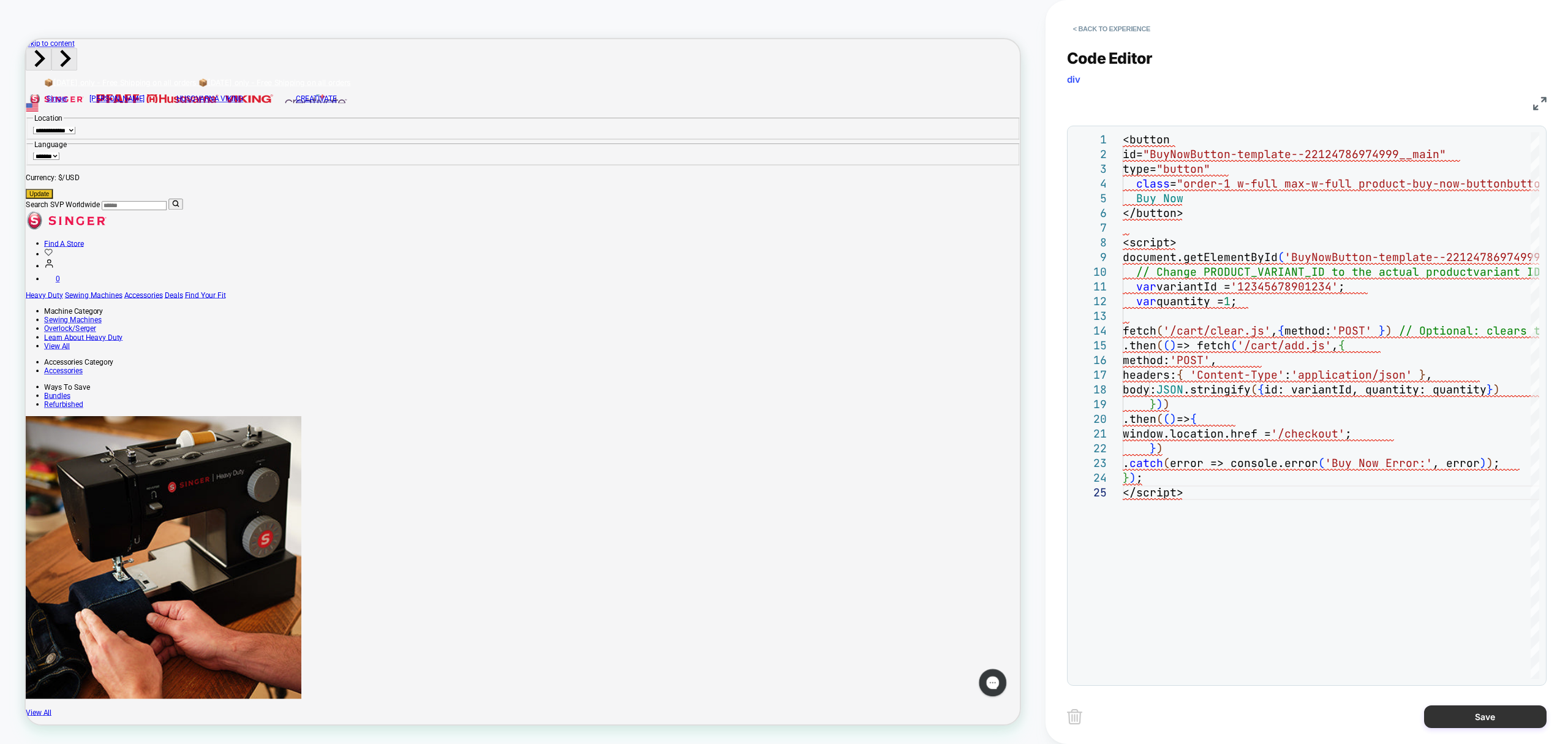
click at [1505, 715] on button "Save" at bounding box center [1485, 716] width 123 height 23
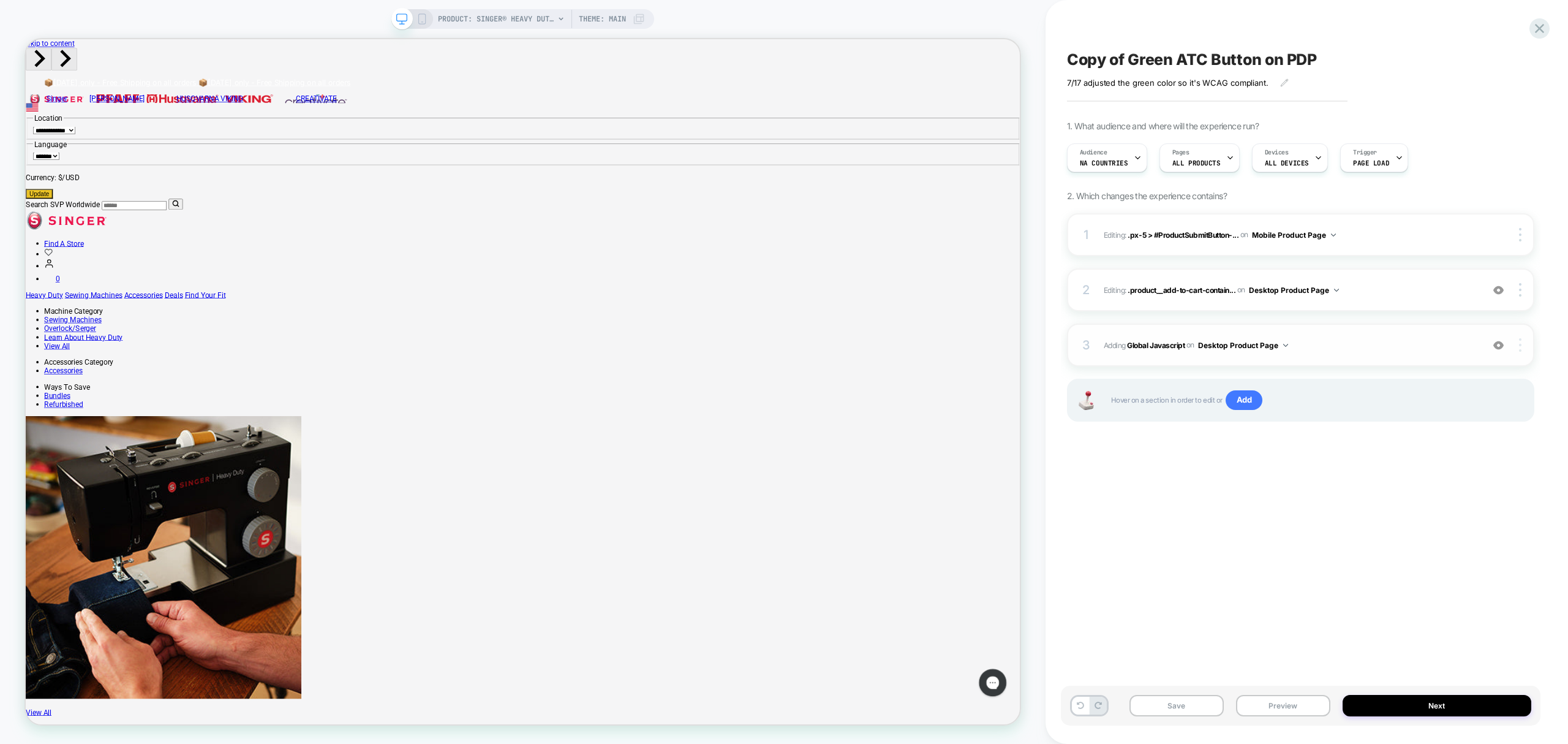
click at [1514, 344] on div at bounding box center [1521, 345] width 23 height 14
click at [1450, 415] on div "Delete" at bounding box center [1448, 412] width 109 height 33
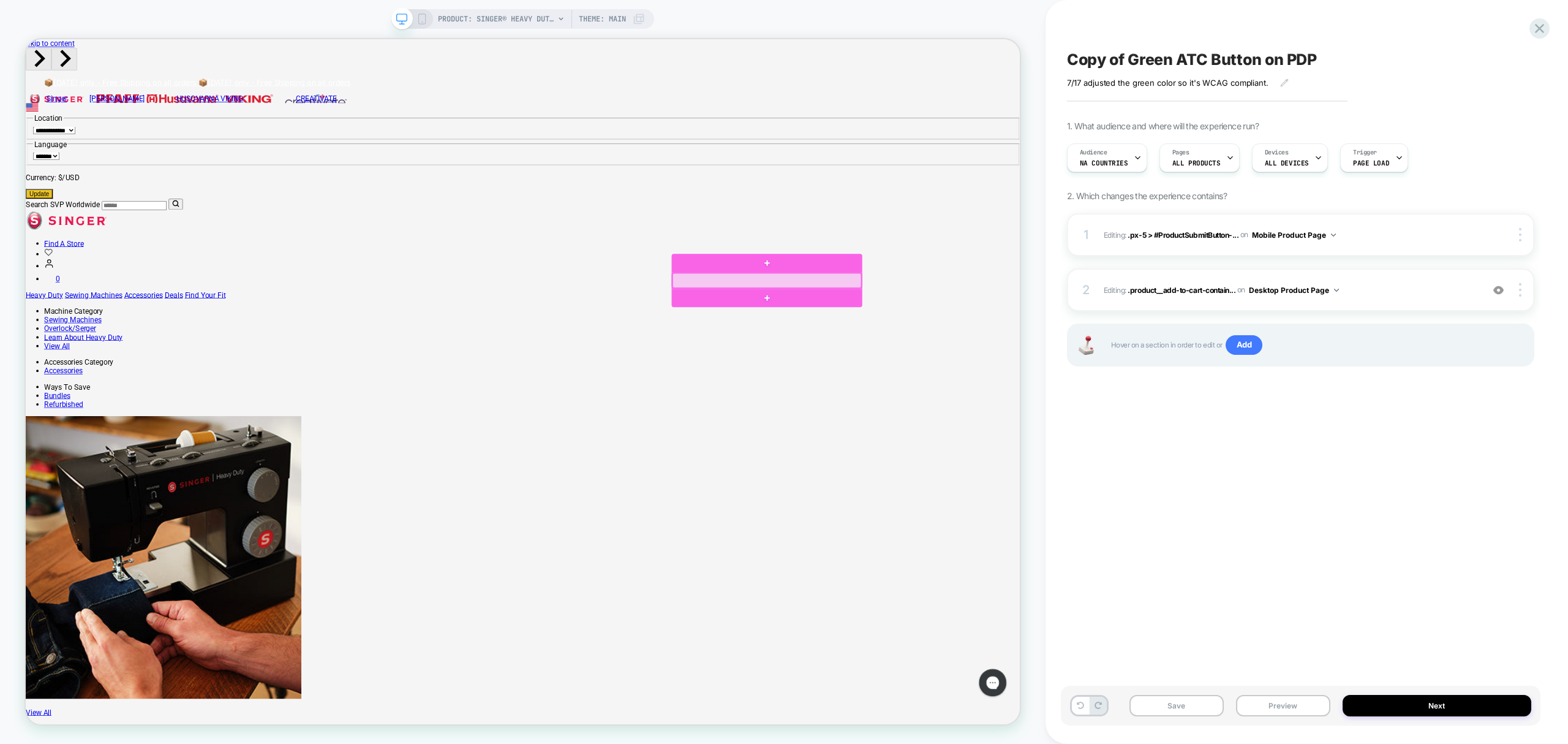
drag, startPoint x: 1016, startPoint y: 366, endPoint x: 1012, endPoint y: 357, distance: 9.8
click at [1012, 357] on div at bounding box center [1014, 361] width 252 height 19
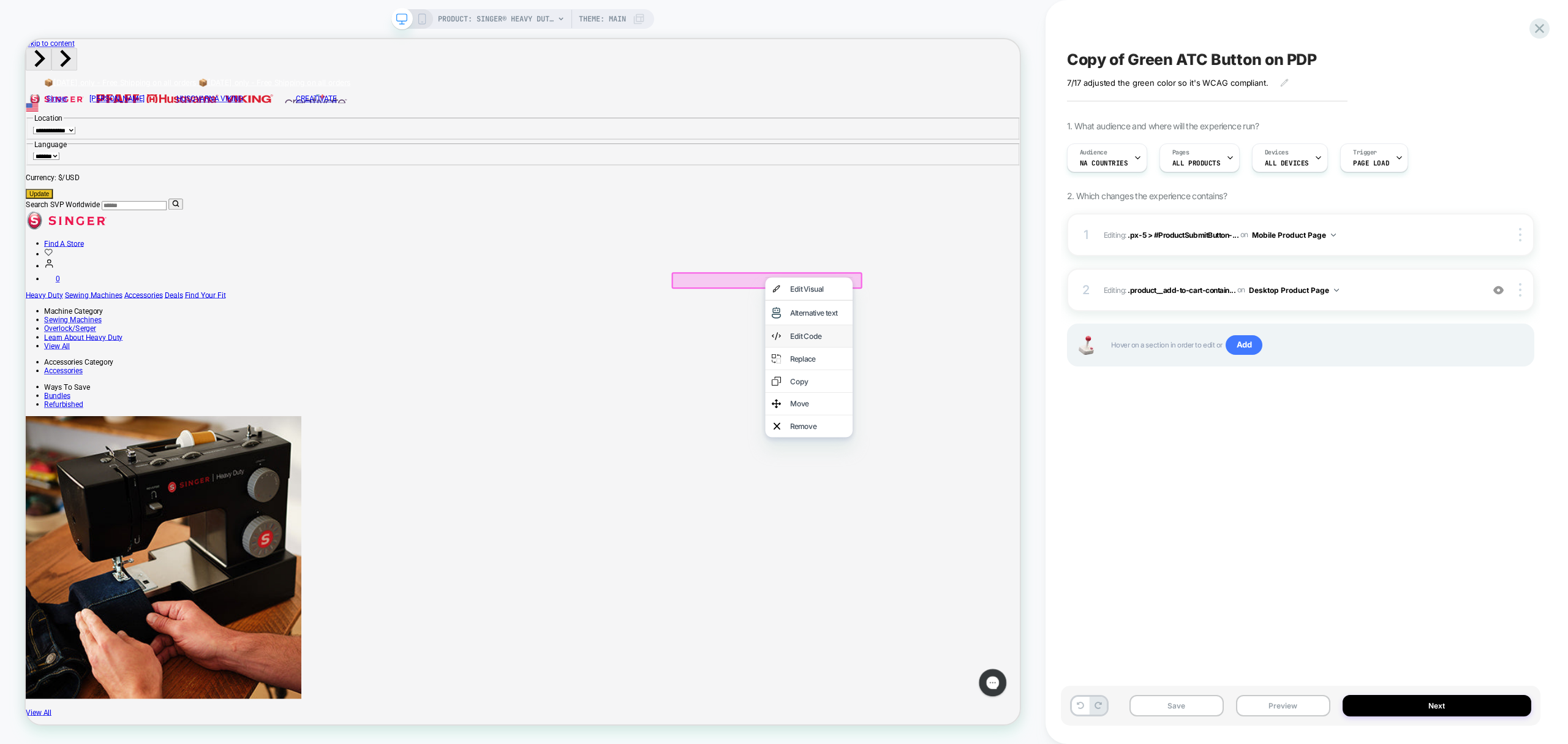
click at [1102, 426] on div "Edit Code" at bounding box center [1070, 435] width 116 height 29
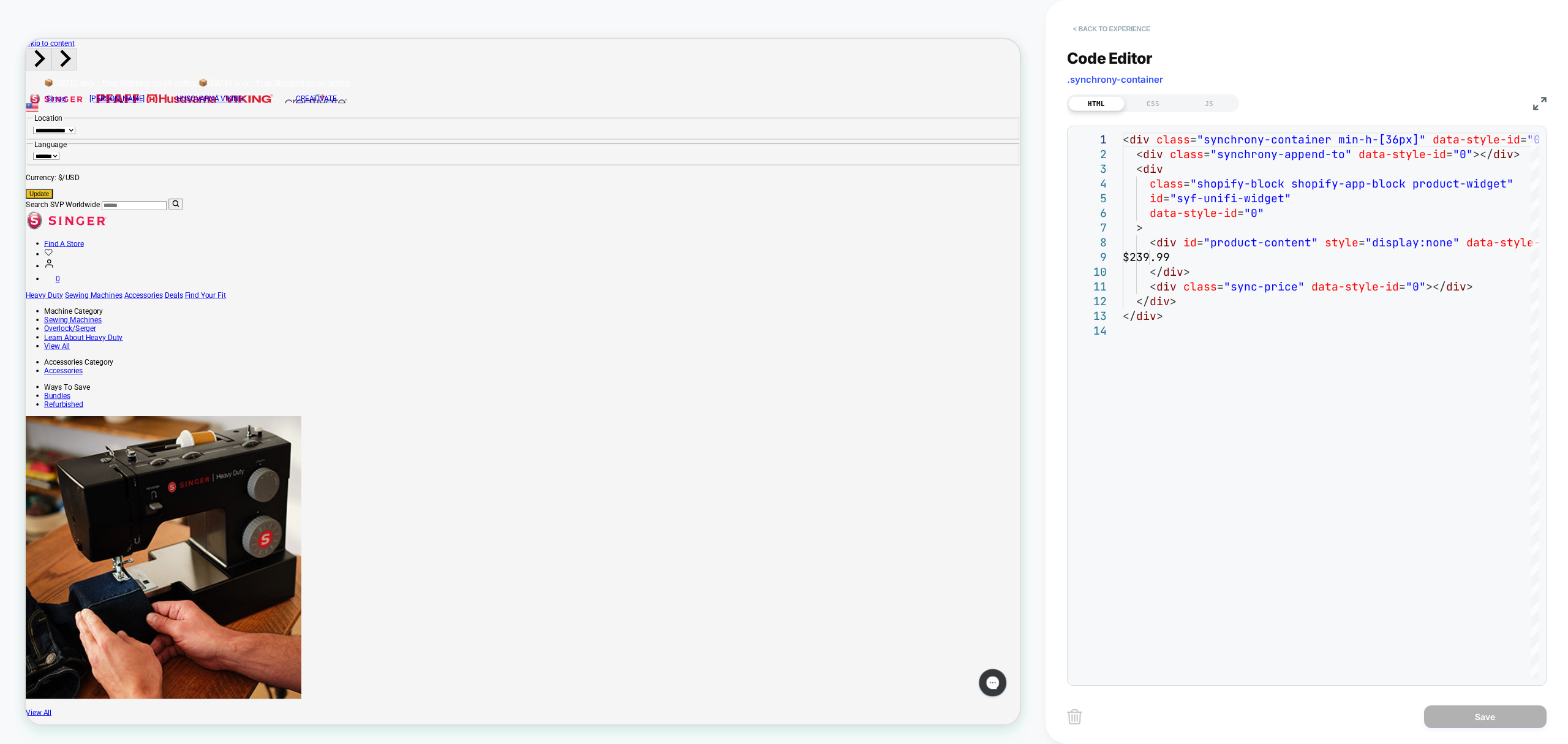
click at [1108, 26] on button "< Back to experience" at bounding box center [1112, 28] width 90 height 19
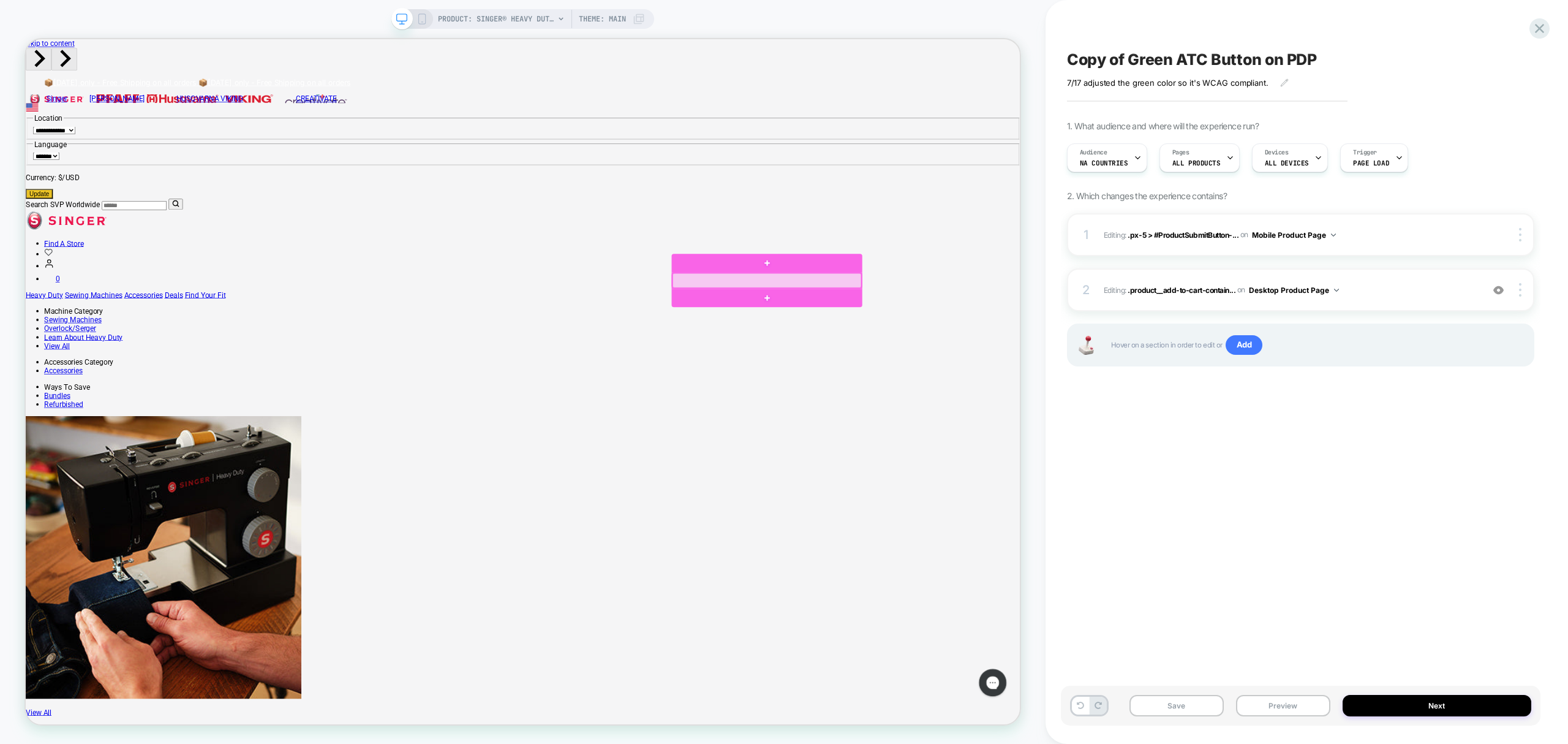
click at [1097, 371] on div at bounding box center [1014, 361] width 252 height 19
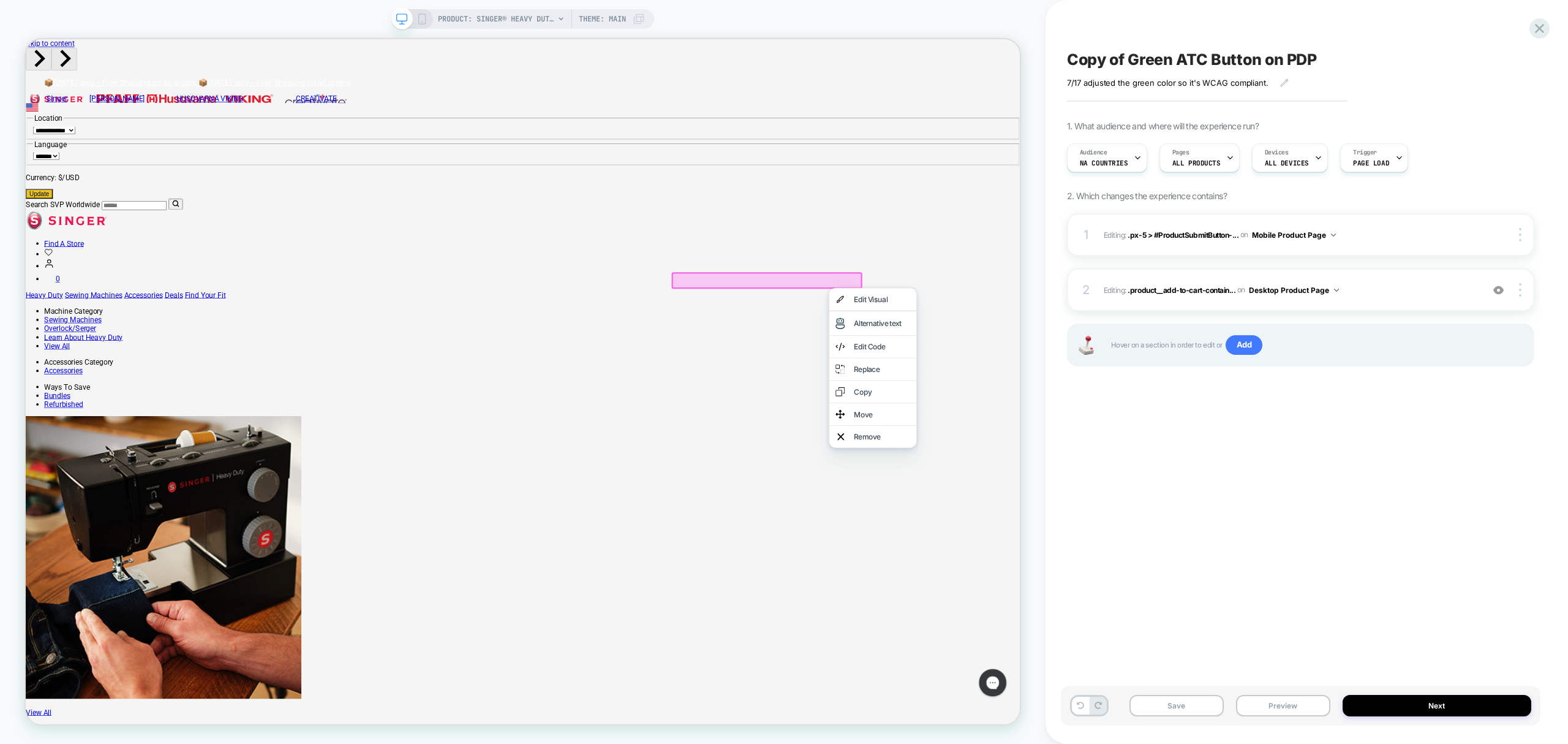
click at [1065, 368] on div at bounding box center [1014, 361] width 254 height 22
click at [1063, 364] on div at bounding box center [1014, 361] width 252 height 19
click at [1149, 386] on div "Edit Visual" at bounding box center [1134, 380] width 74 height 13
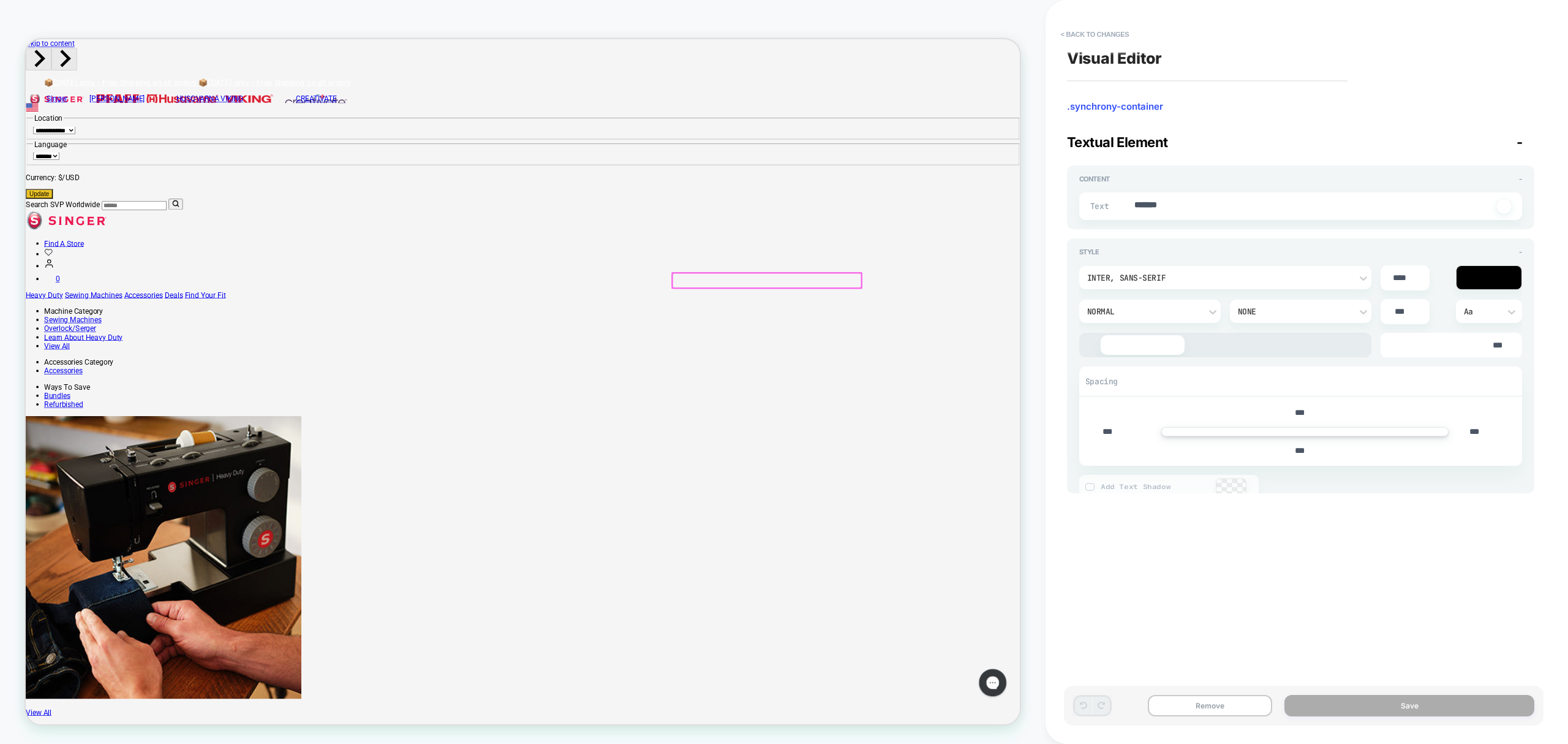
type textarea "*"
click at [1088, 34] on button "< Back to changes" at bounding box center [1095, 34] width 81 height 19
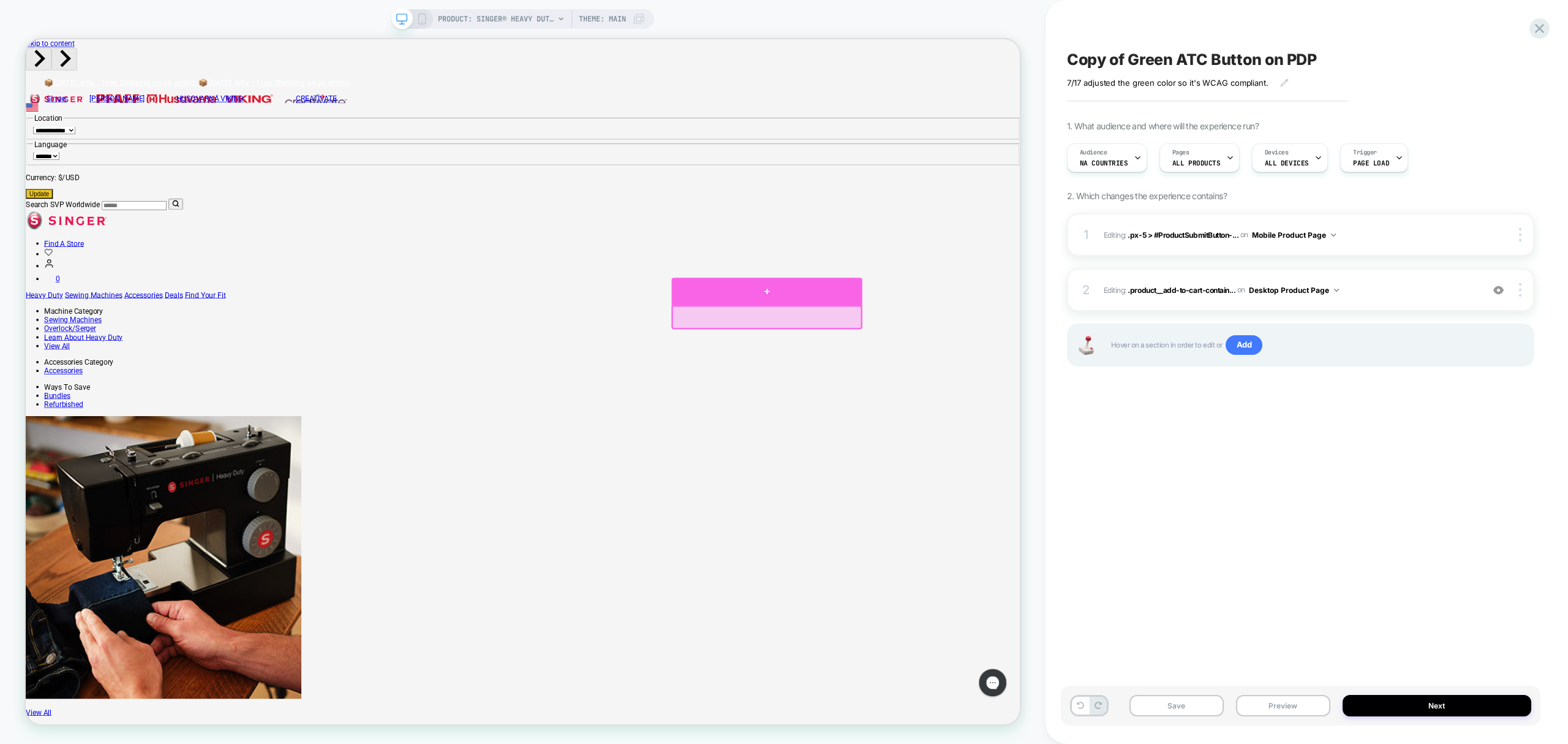
click at [1030, 381] on div at bounding box center [1014, 376] width 254 height 37
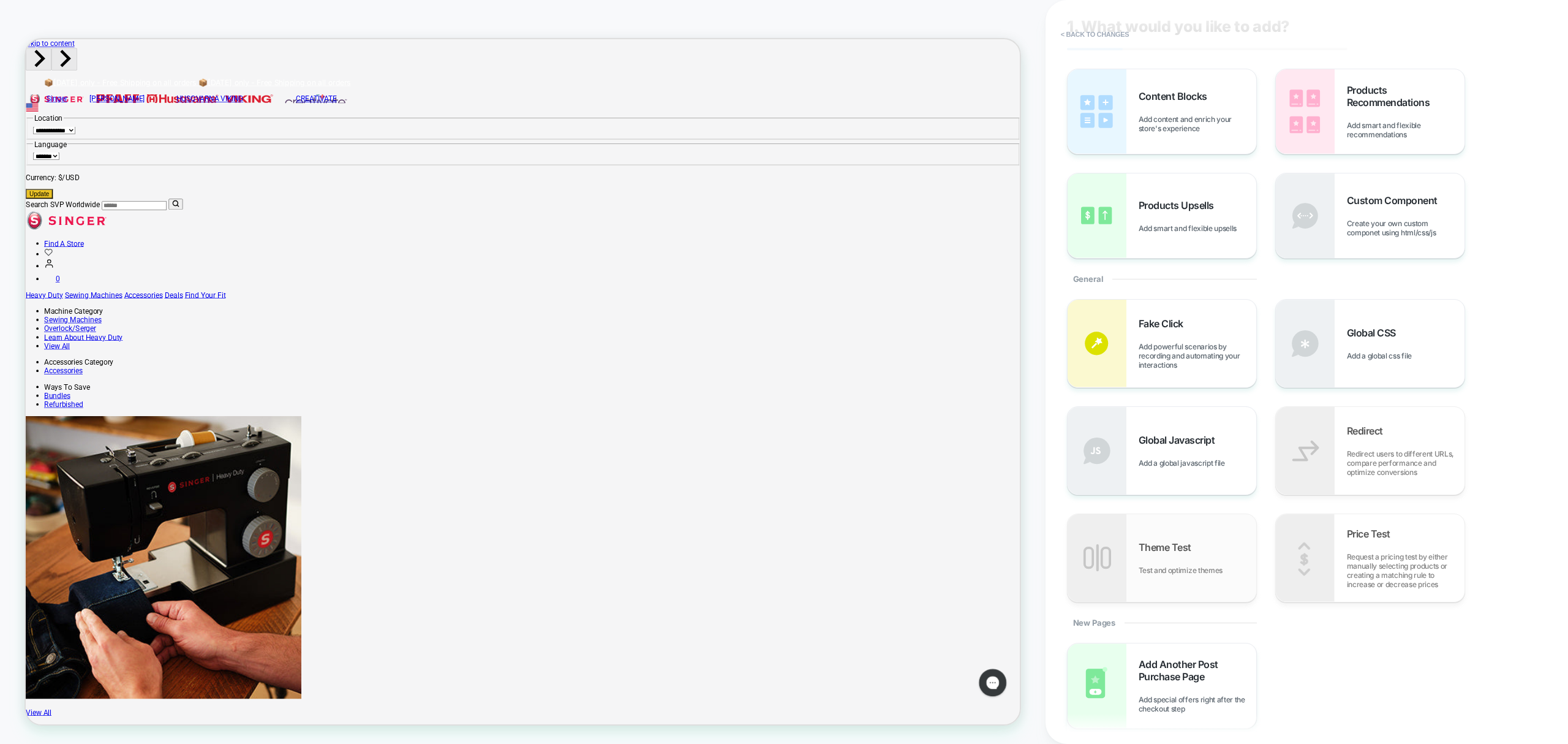
scroll to position [108, 0]
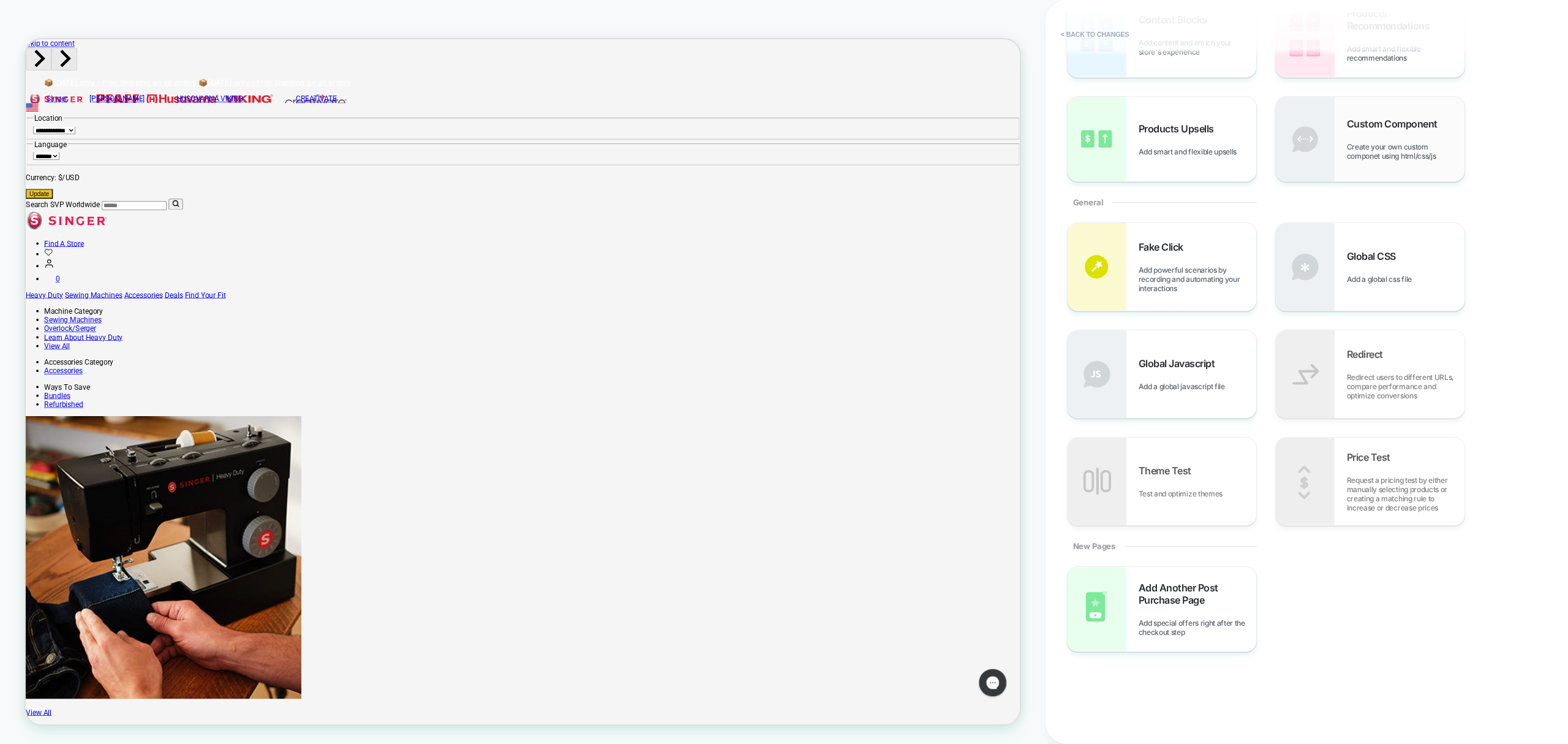
click at [1417, 155] on span "Create your own custom componet using html/css/js" at bounding box center [1406, 151] width 118 height 18
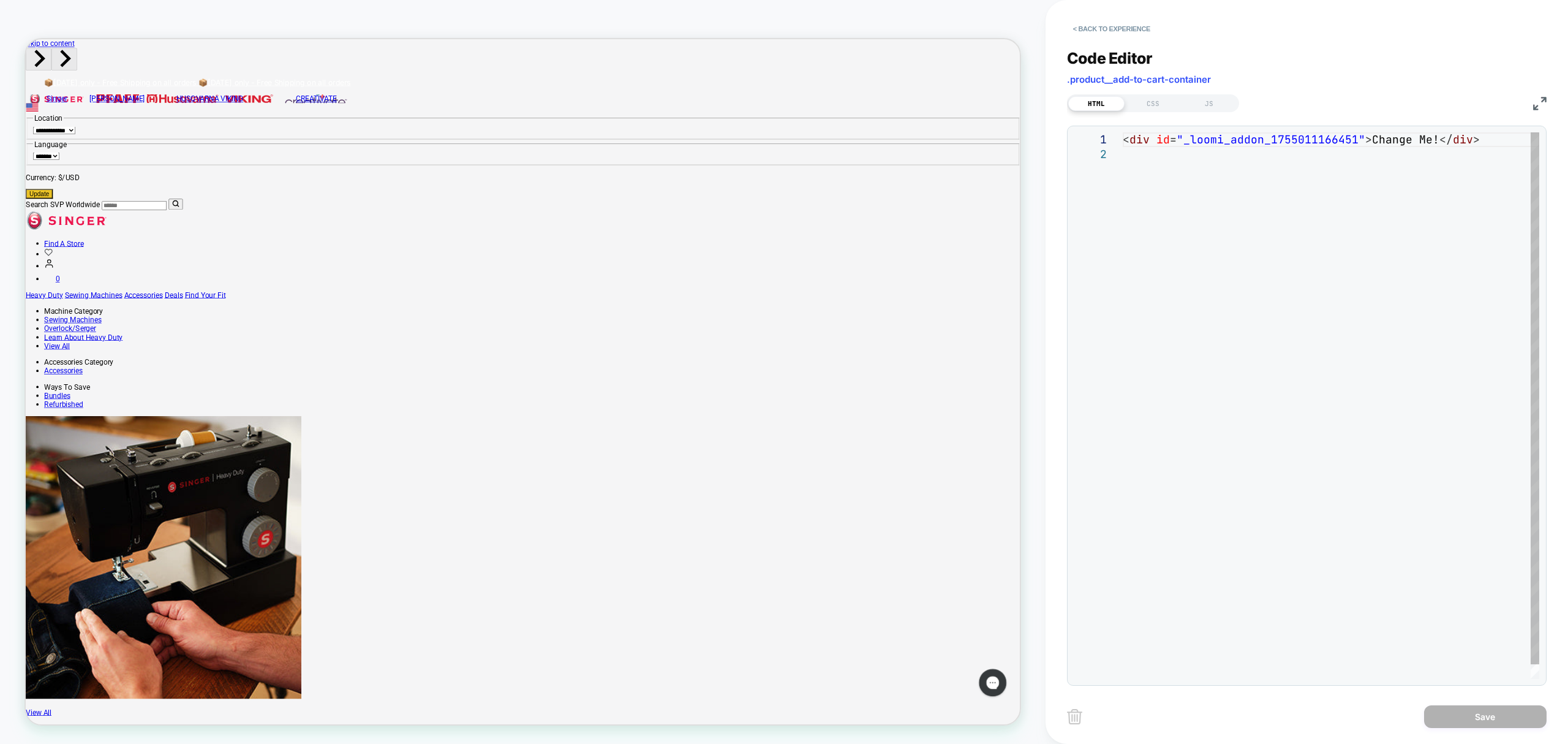
scroll to position [0, 0]
drag, startPoint x: 1509, startPoint y: 138, endPoint x: 1133, endPoint y: 132, distance: 376.0
click at [1133, 132] on div "< div id = "_loomi_addon_1755011166451" > Change Me! </ div >" at bounding box center [1331, 413] width 417 height 561
type textarea "**********"
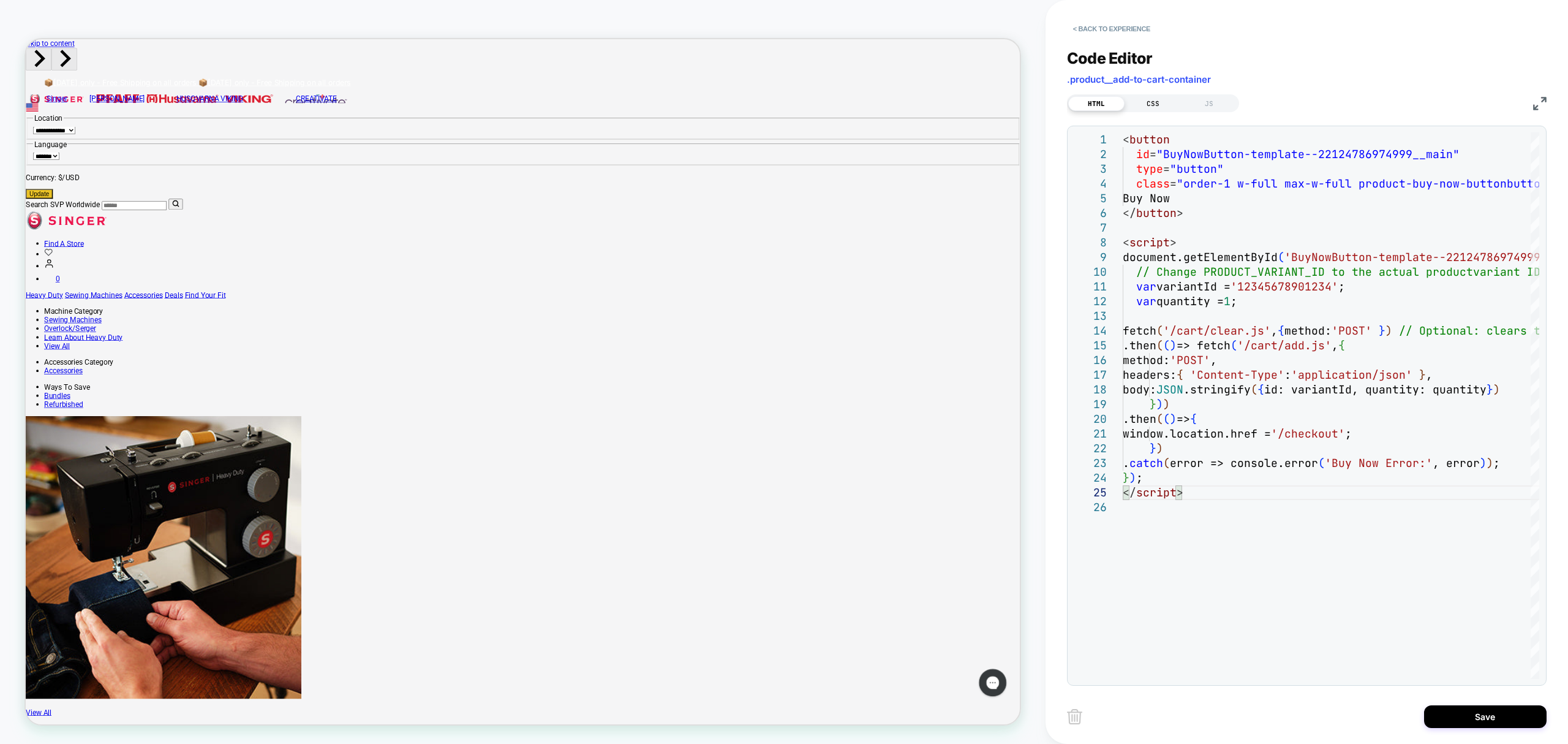
click at [1157, 108] on div "CSS" at bounding box center [1153, 103] width 56 height 14
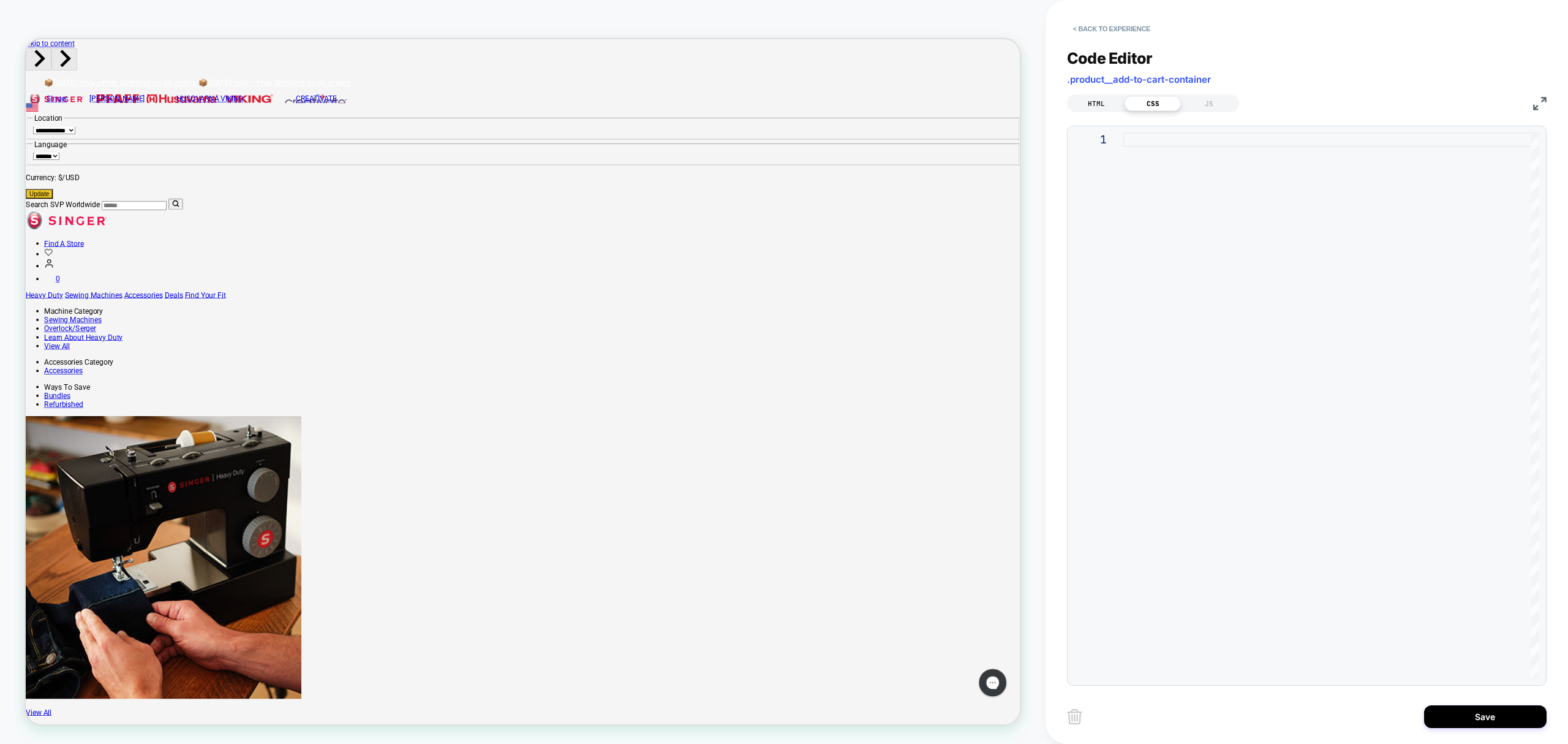
click at [1109, 100] on div "HTML" at bounding box center [1097, 103] width 56 height 14
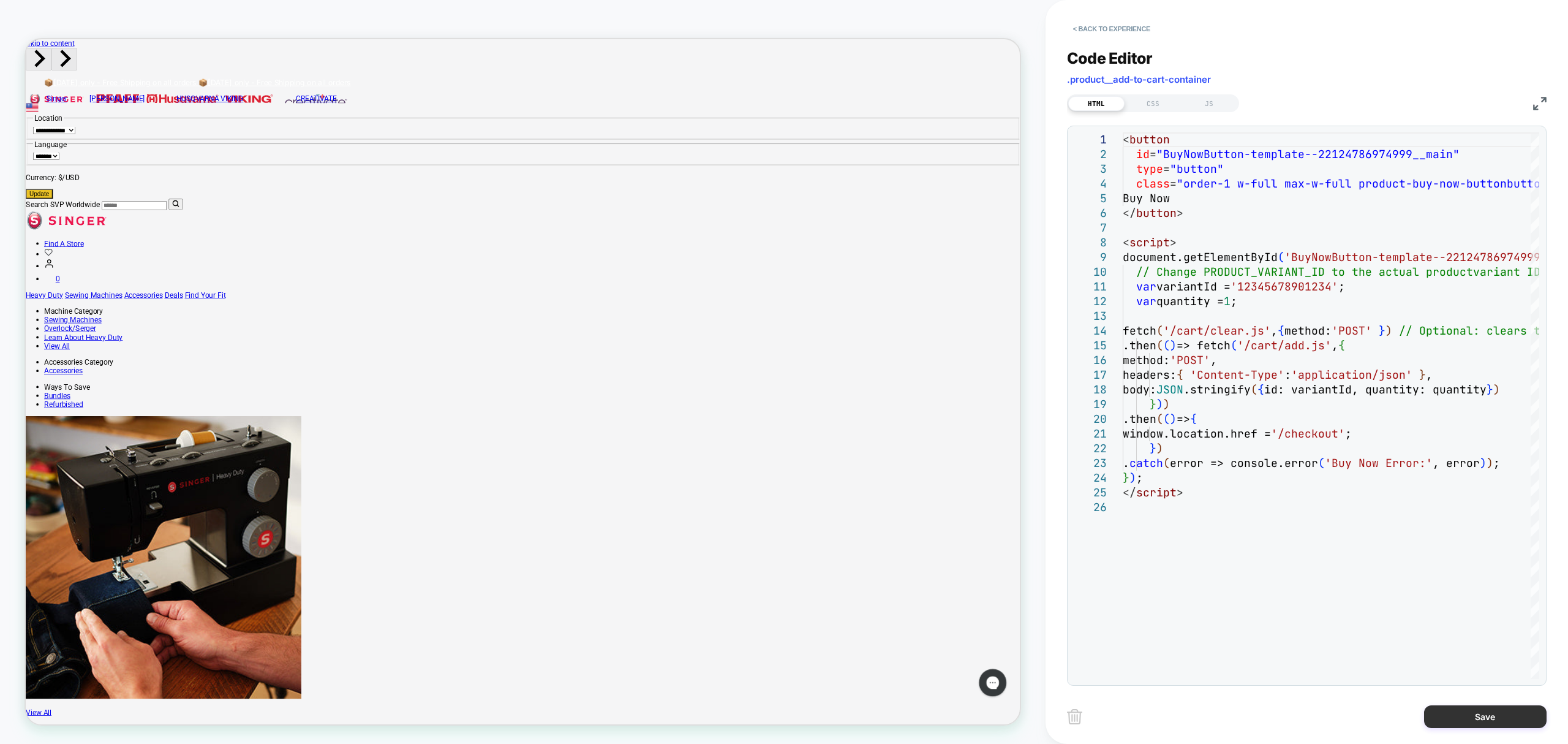
click at [1490, 724] on button "Save" at bounding box center [1485, 716] width 123 height 23
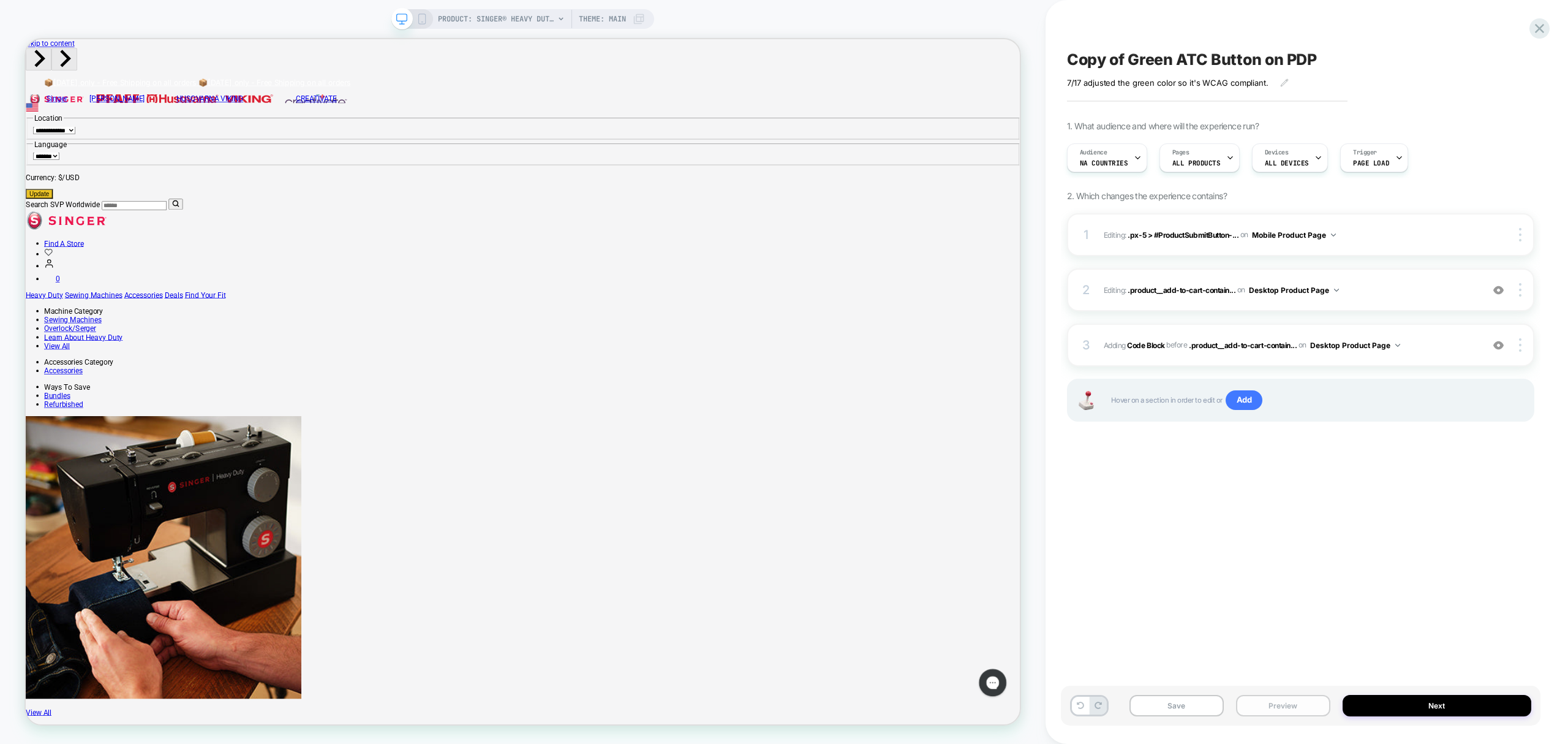
click at [1289, 714] on button "Preview" at bounding box center [1283, 706] width 95 height 21
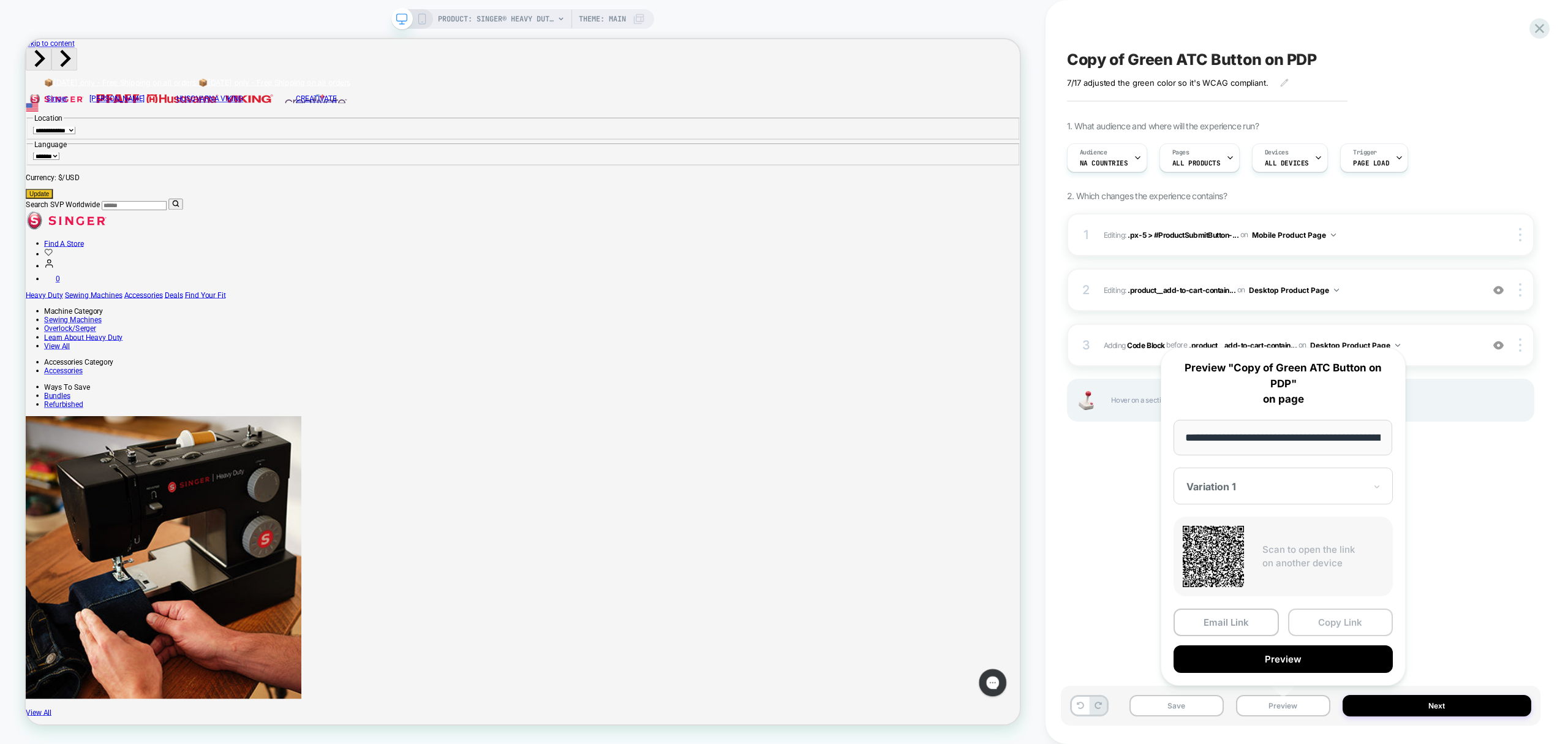
click at [1322, 630] on button "Copy Link" at bounding box center [1341, 623] width 105 height 28
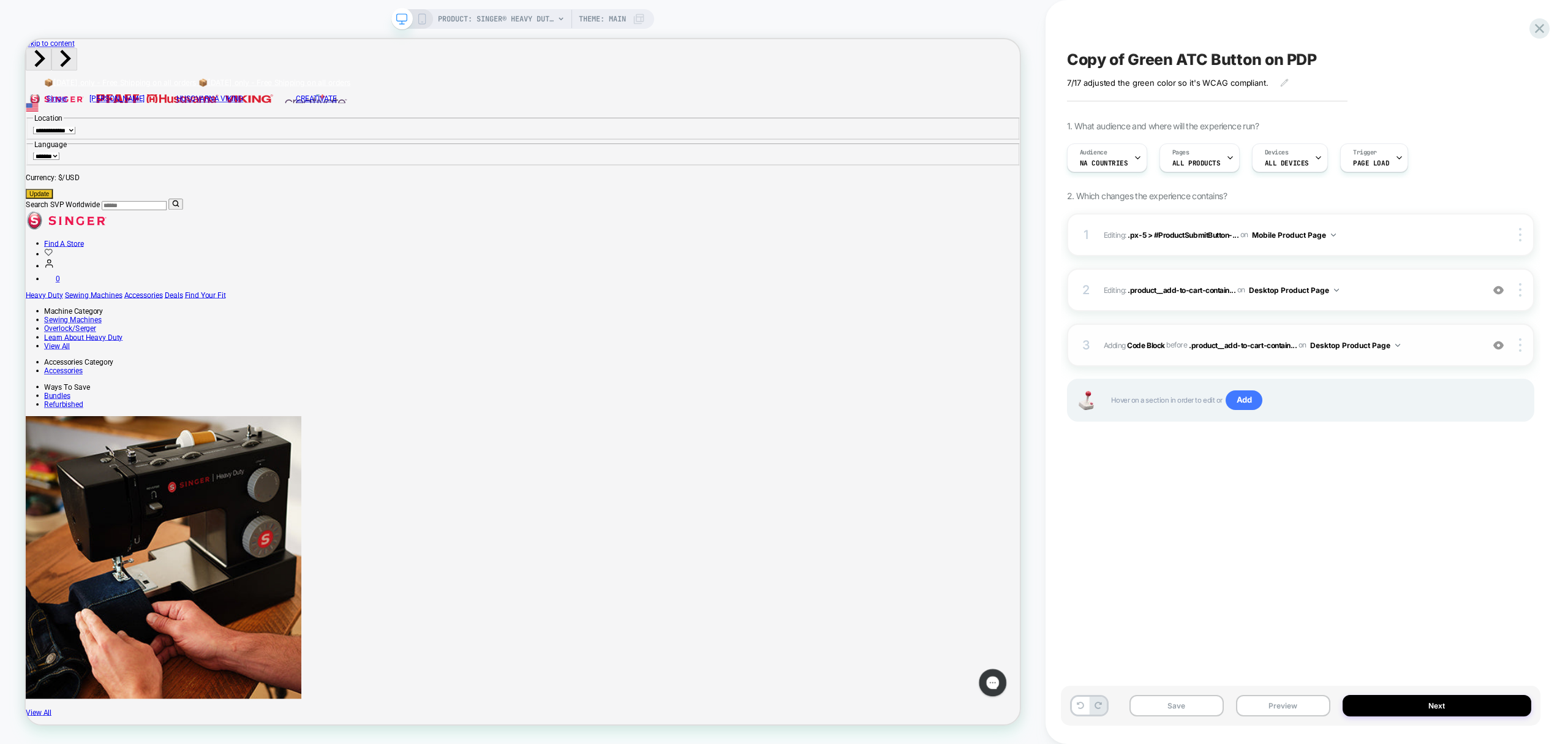
click at [1176, 353] on div "3 Adding Code Block BEFORE .product__add-to-cart-contain... .product__add-to-ca…" at bounding box center [1301, 345] width 468 height 43
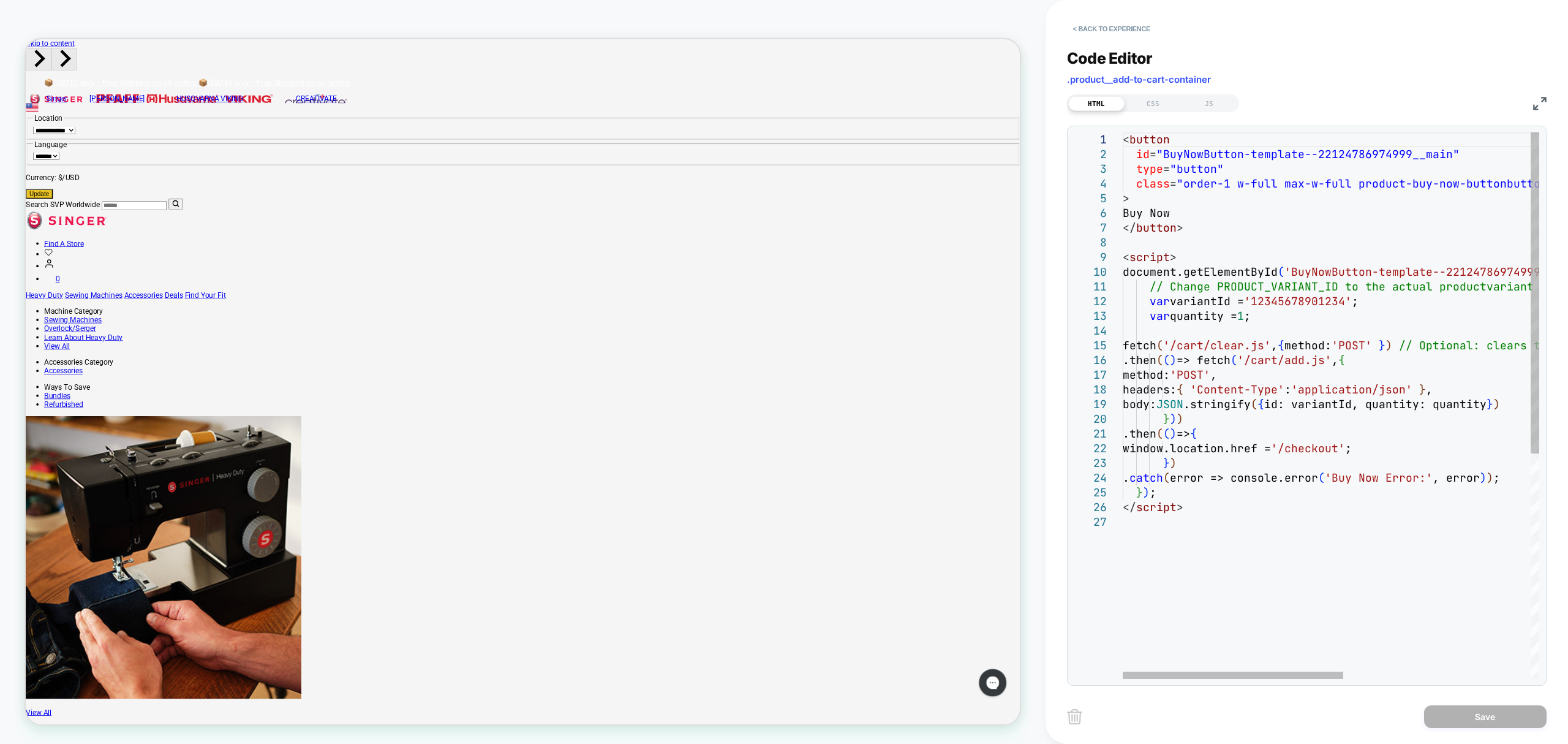
type textarea "**********"
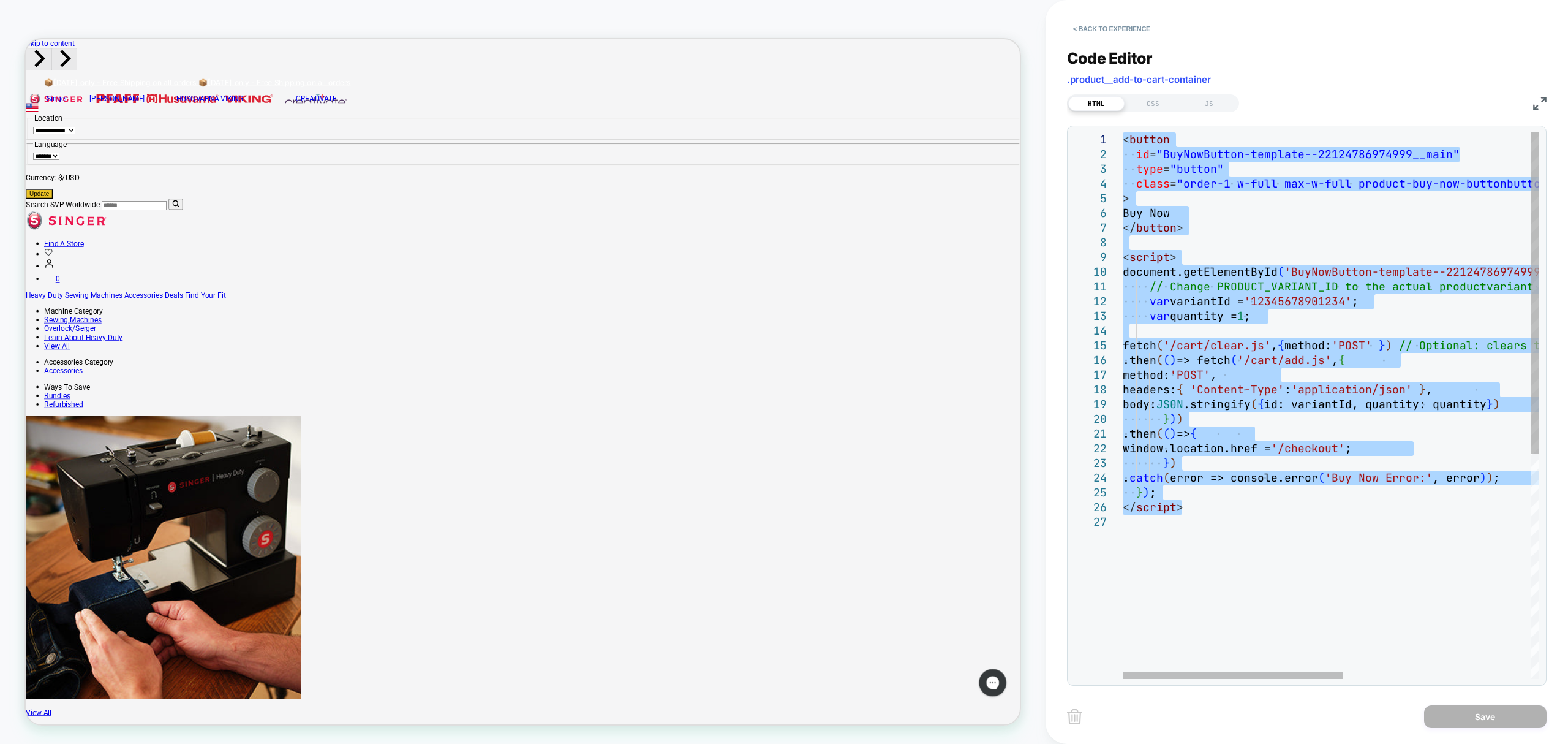
drag, startPoint x: 1196, startPoint y: 509, endPoint x: 1137, endPoint y: 82, distance: 431.1
click at [1137, 132] on div "< button id = "BuyNowButton-template--22124786974999__main" type = "button" cla…" at bounding box center [1507, 597] width 769 height 929
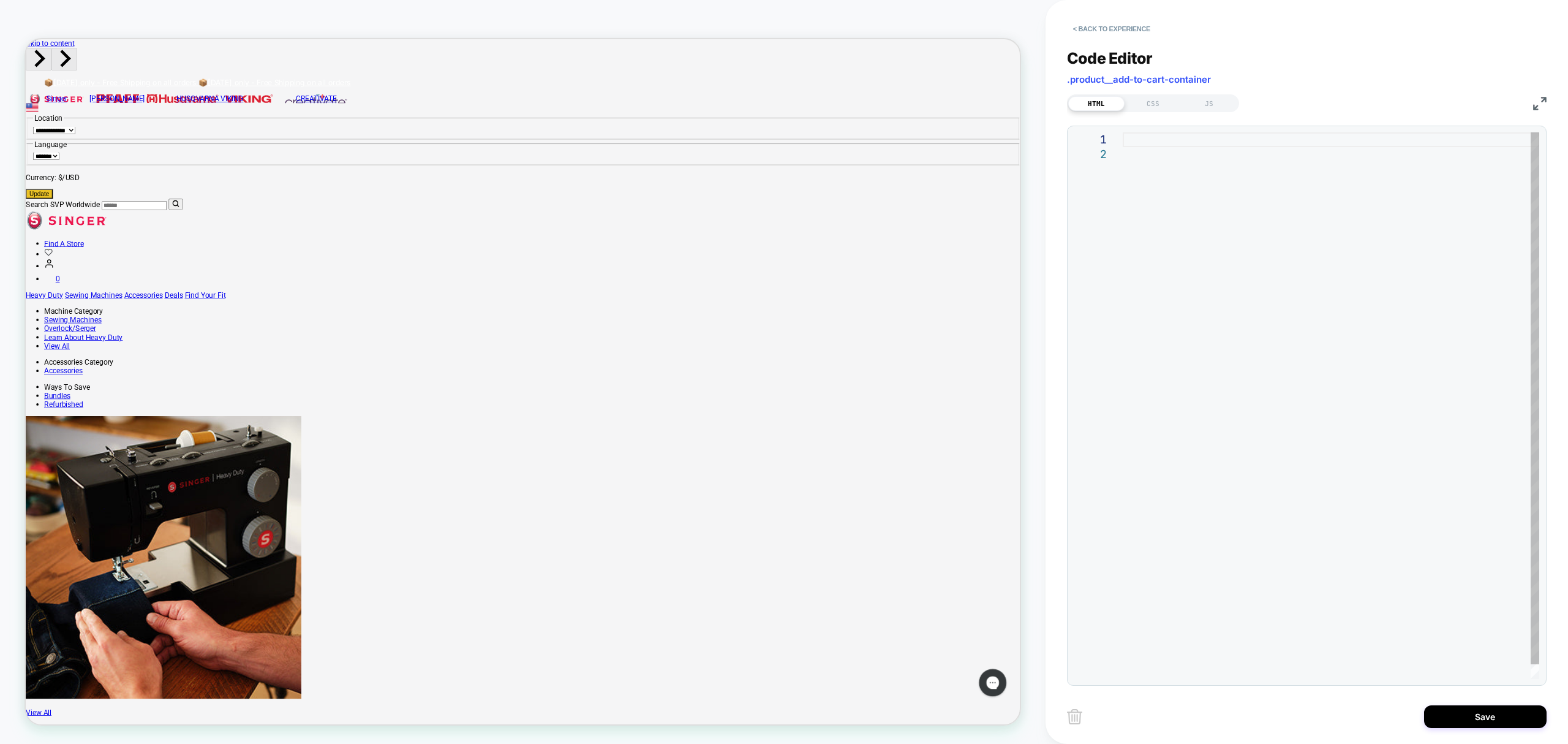
click at [1167, 143] on div at bounding box center [1331, 413] width 417 height 561
type textarea "**********"
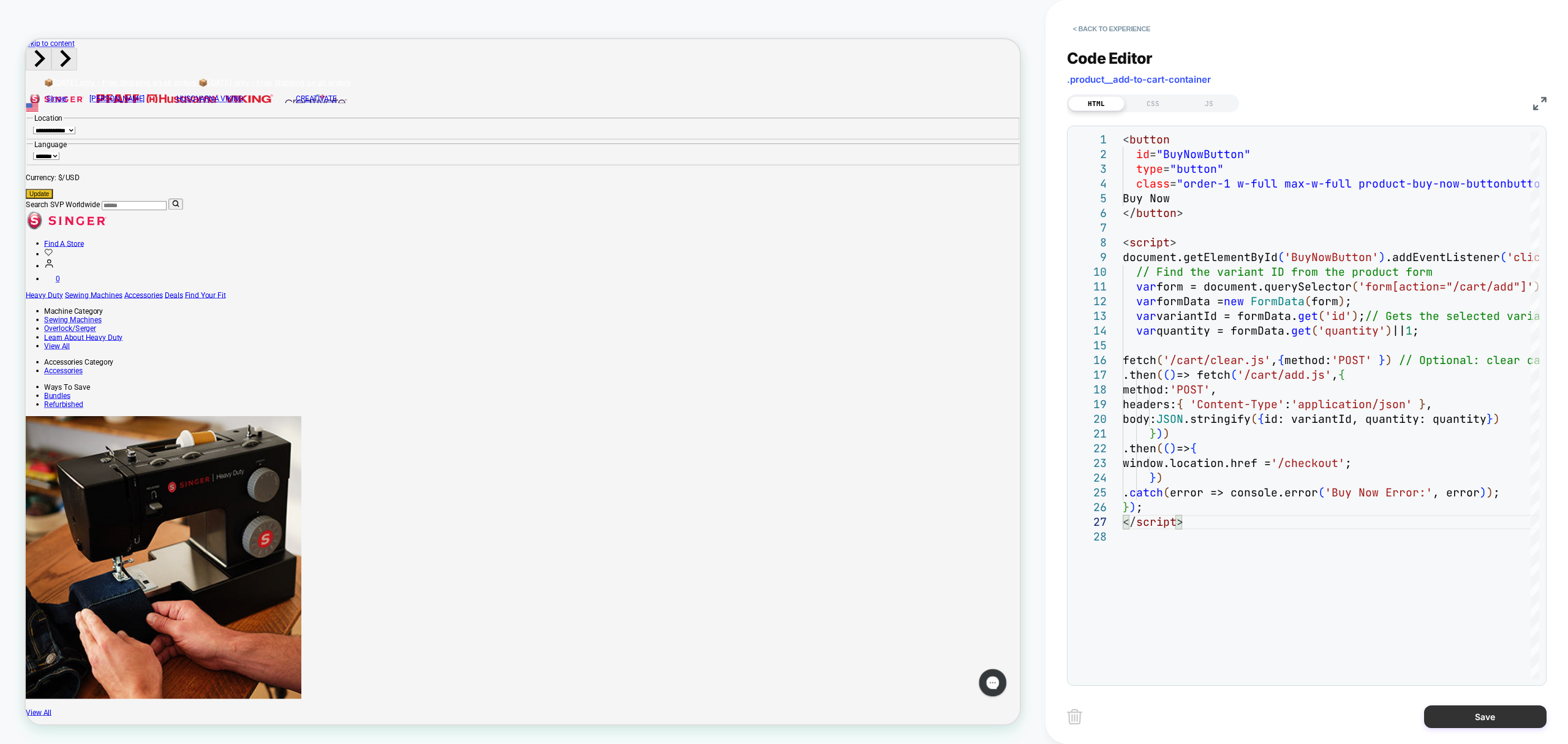
click at [1467, 720] on button "Save" at bounding box center [1485, 716] width 123 height 23
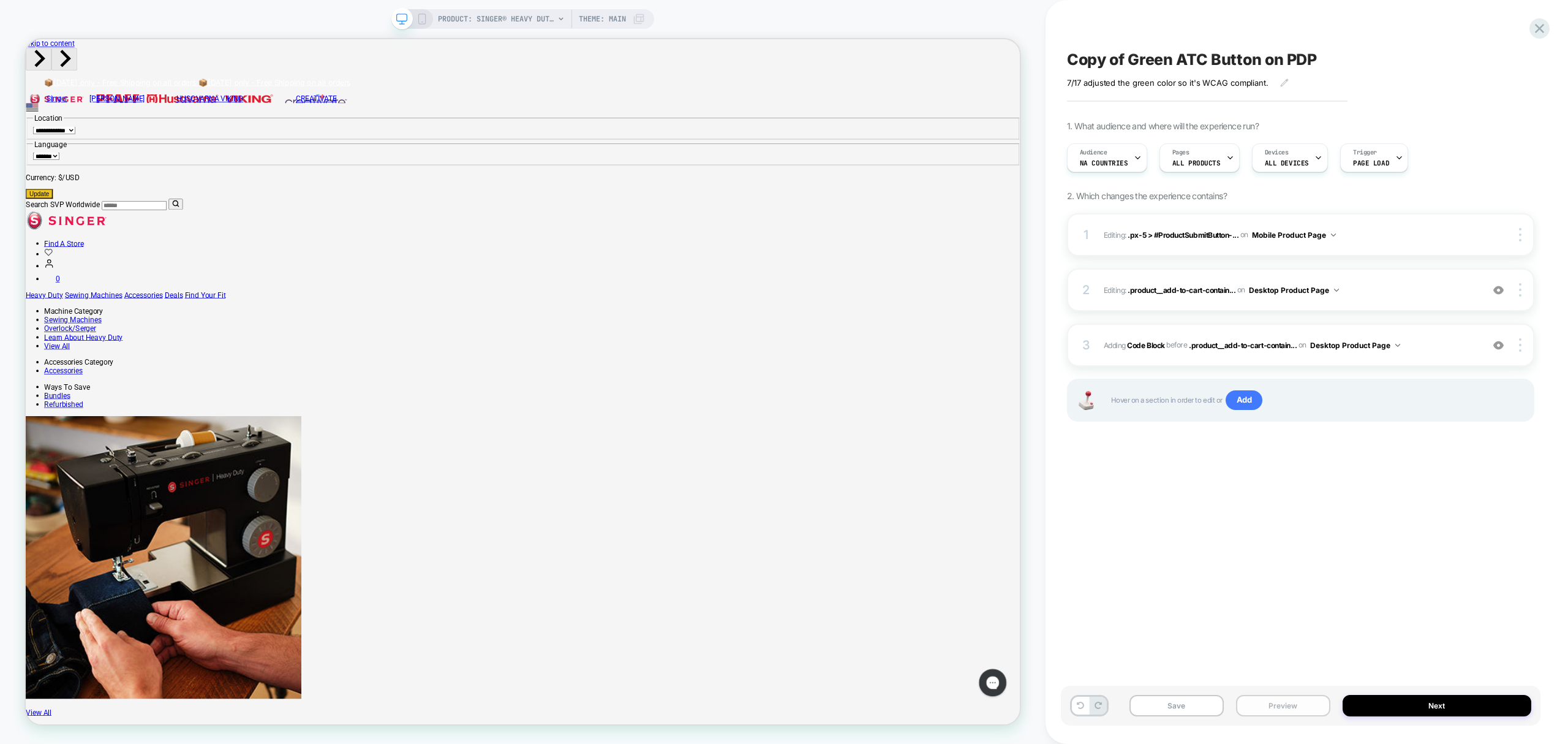
click at [1292, 700] on button "Preview" at bounding box center [1283, 706] width 95 height 21
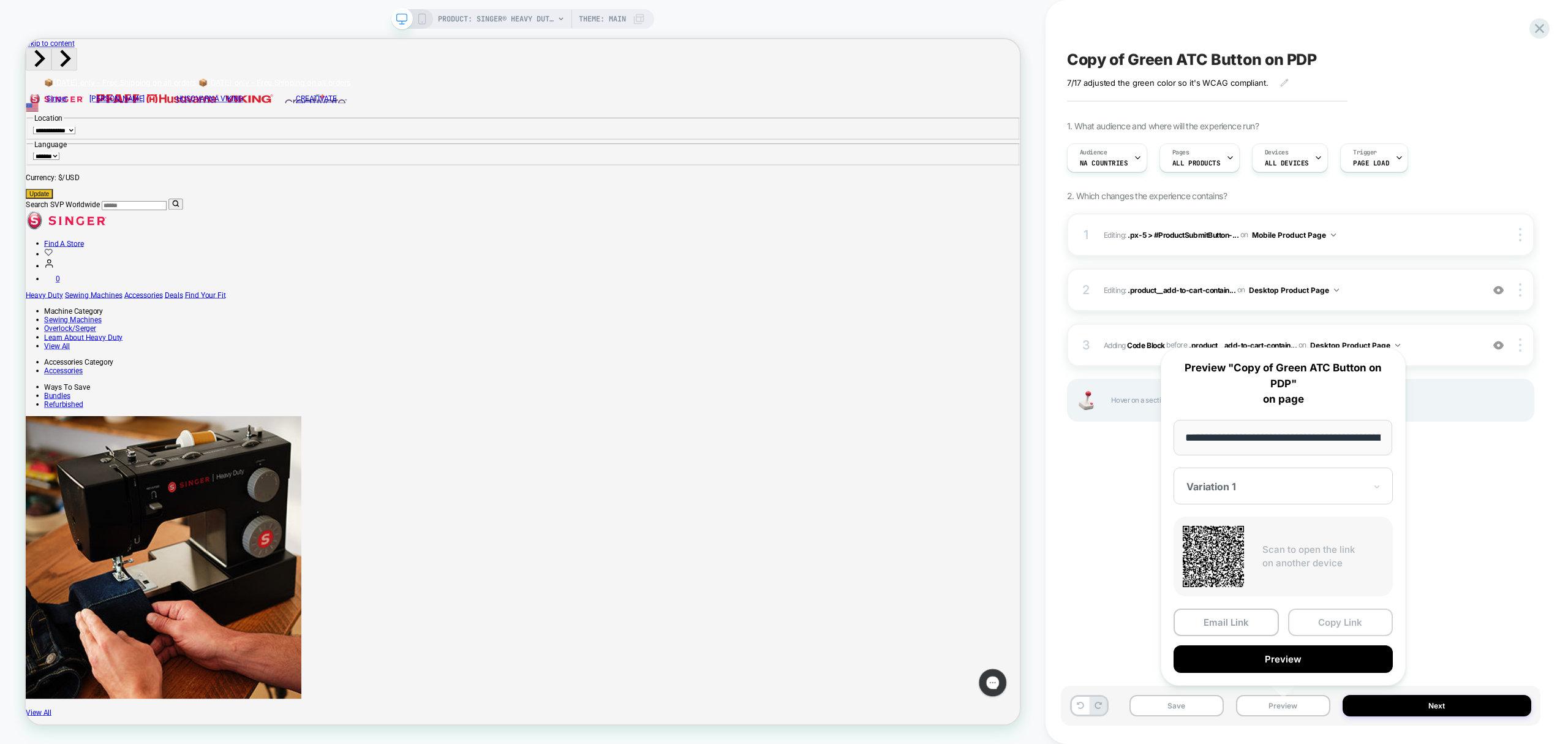
click at [1327, 629] on button "Copy Link" at bounding box center [1341, 623] width 105 height 28
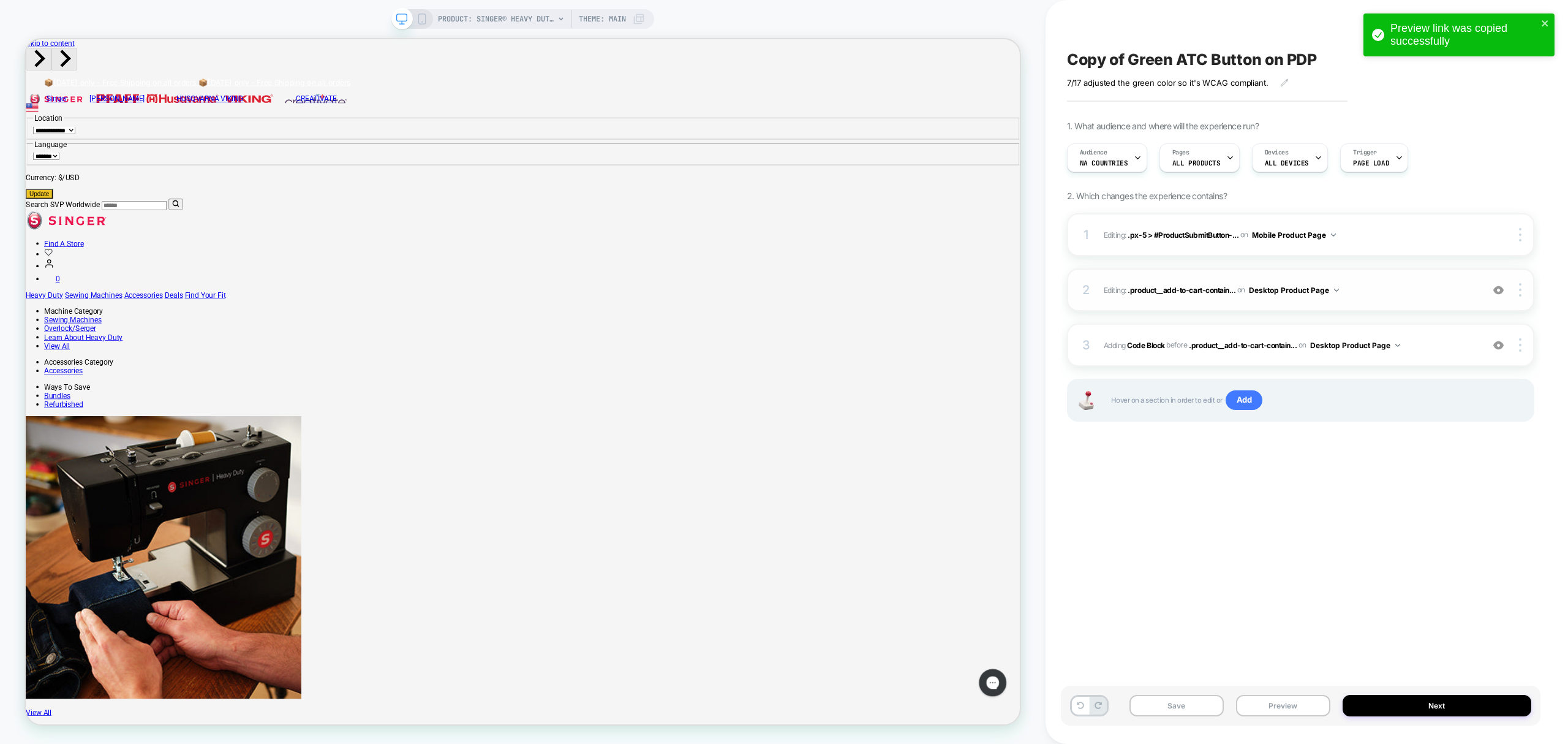
click at [1407, 285] on span "Editing : .product__add-to-cart-contain... .product__add-to-cart-container on D…" at bounding box center [1290, 290] width 372 height 15
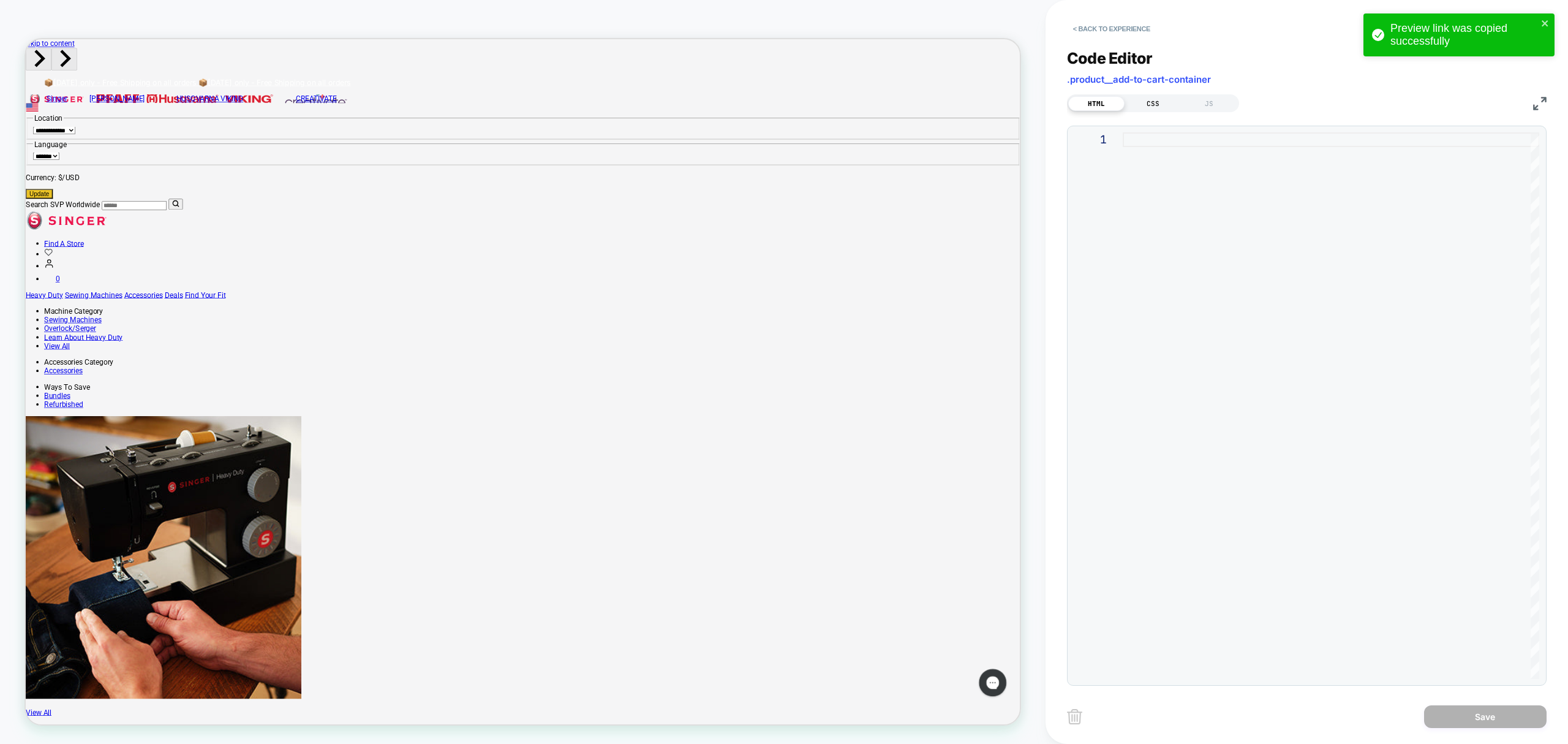
drag, startPoint x: 1144, startPoint y: 98, endPoint x: 1142, endPoint y: 106, distance: 8.2
click at [1144, 101] on div "CSS" at bounding box center [1153, 103] width 56 height 14
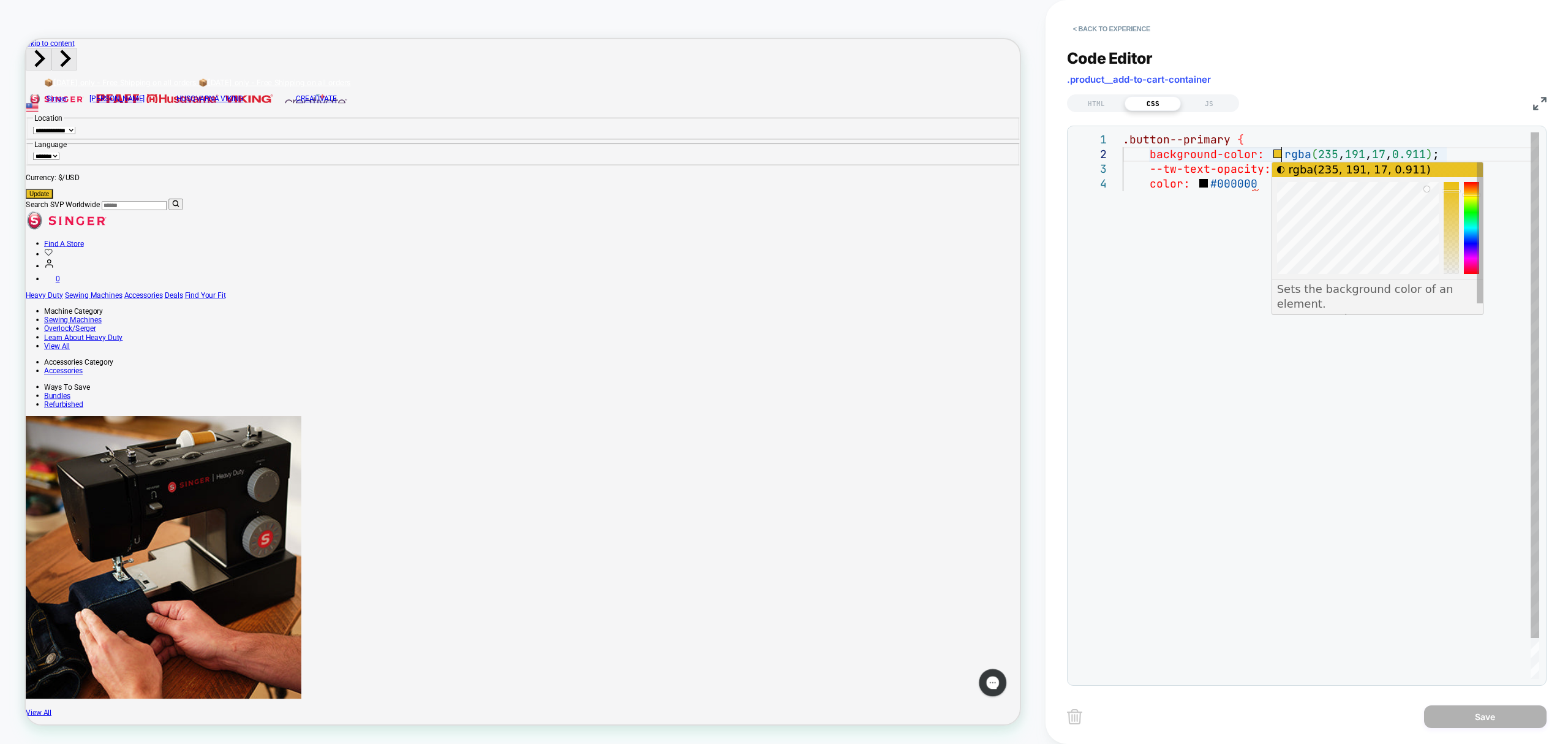
scroll to position [0, 118]
click at [1279, 157] on div ".button--primary { background-color: rgba ( 235 , 191 , 17 , 0.911 ) ; --tw-tex…" at bounding box center [1331, 427] width 417 height 591
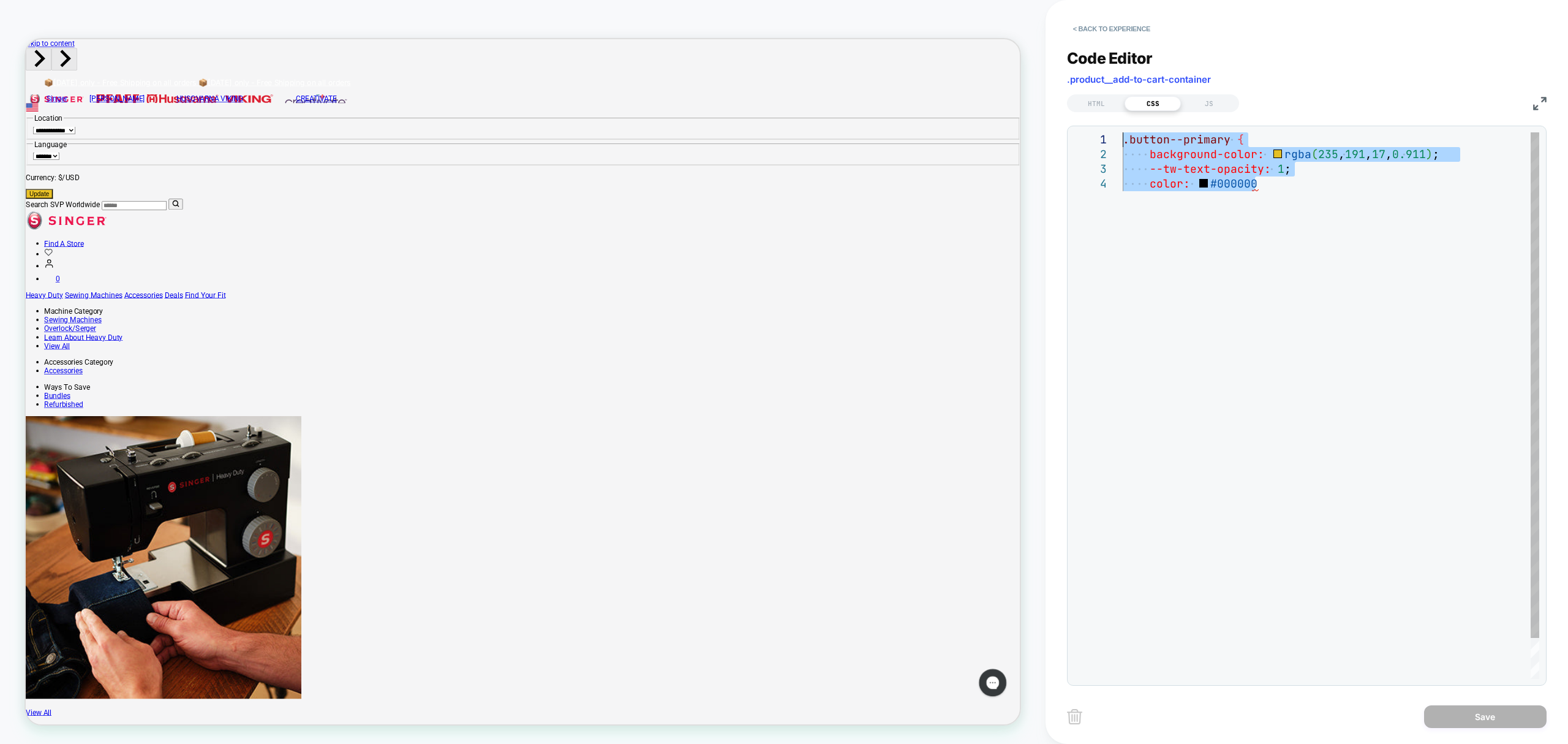
drag, startPoint x: 1270, startPoint y: 187, endPoint x: 1120, endPoint y: 101, distance: 172.9
click at [1123, 132] on div ".button--primary { background-color: rgba ( 235 , 191 , 17 , 0.911 ) ; --tw-tex…" at bounding box center [1331, 427] width 417 height 591
type textarea "**********"
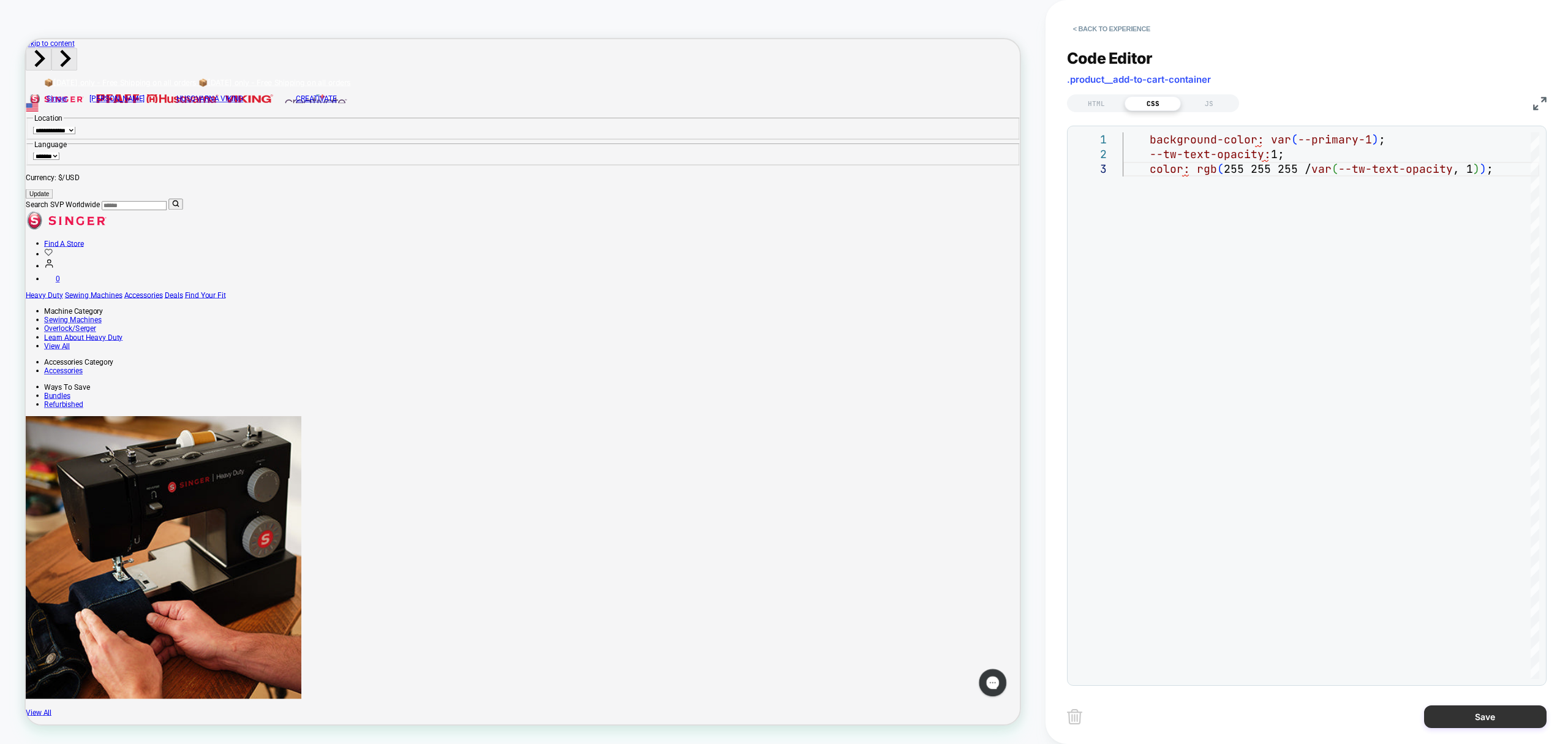
click at [1509, 715] on button "Save" at bounding box center [1485, 716] width 123 height 23
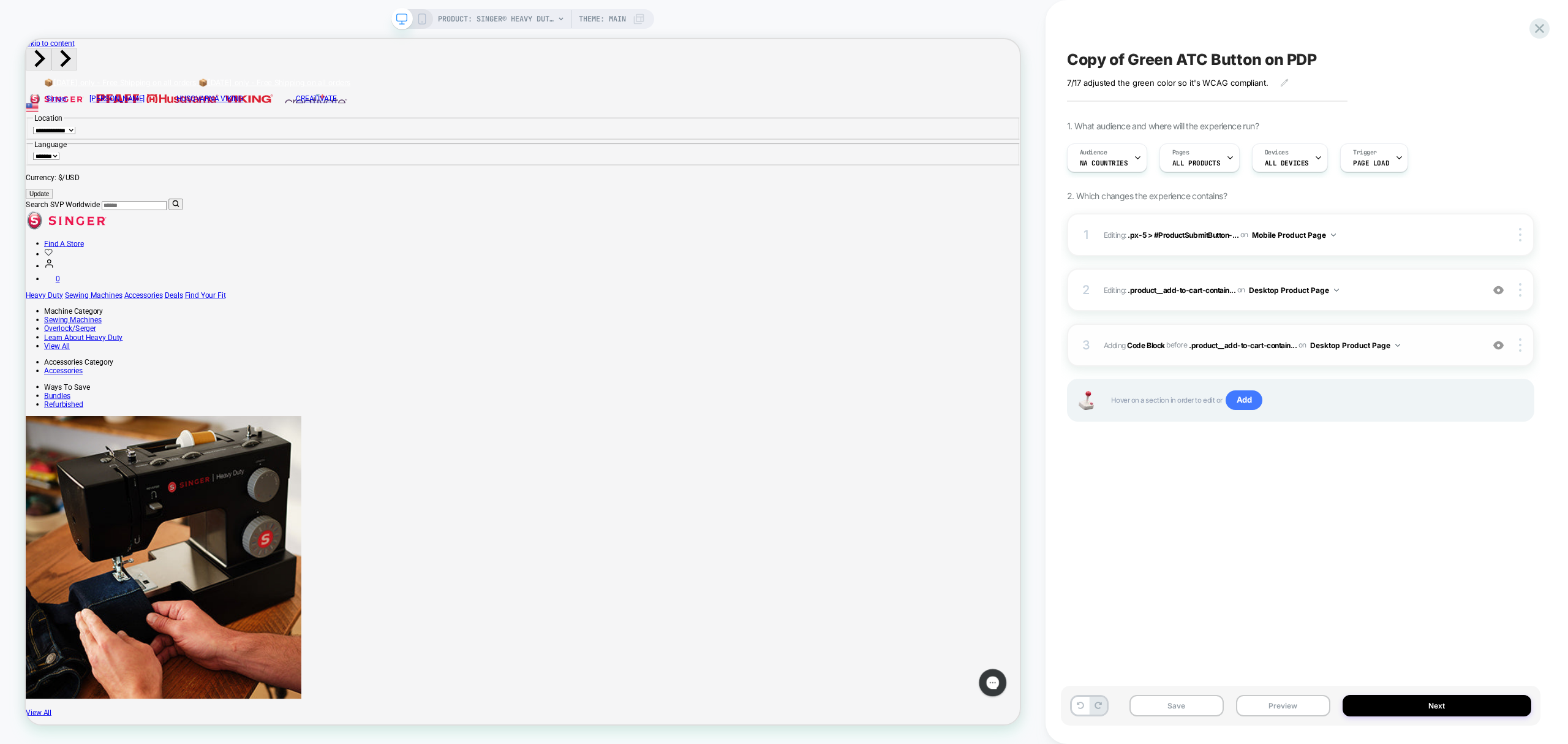
click at [1423, 349] on span "Adding Code Block BEFORE .product__add-to-cart-contain... .product__add-to-cart…" at bounding box center [1290, 345] width 372 height 15
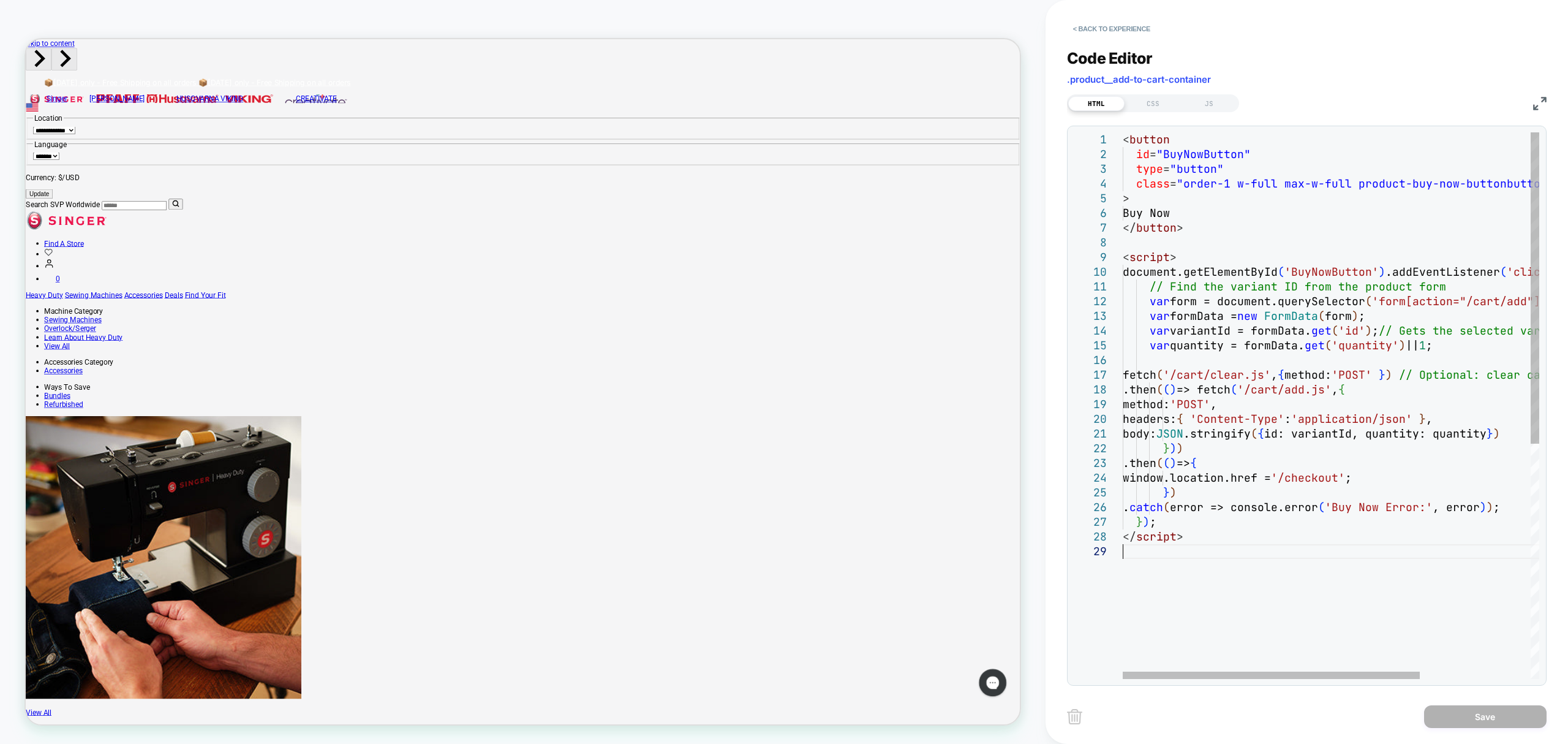
scroll to position [0, 0]
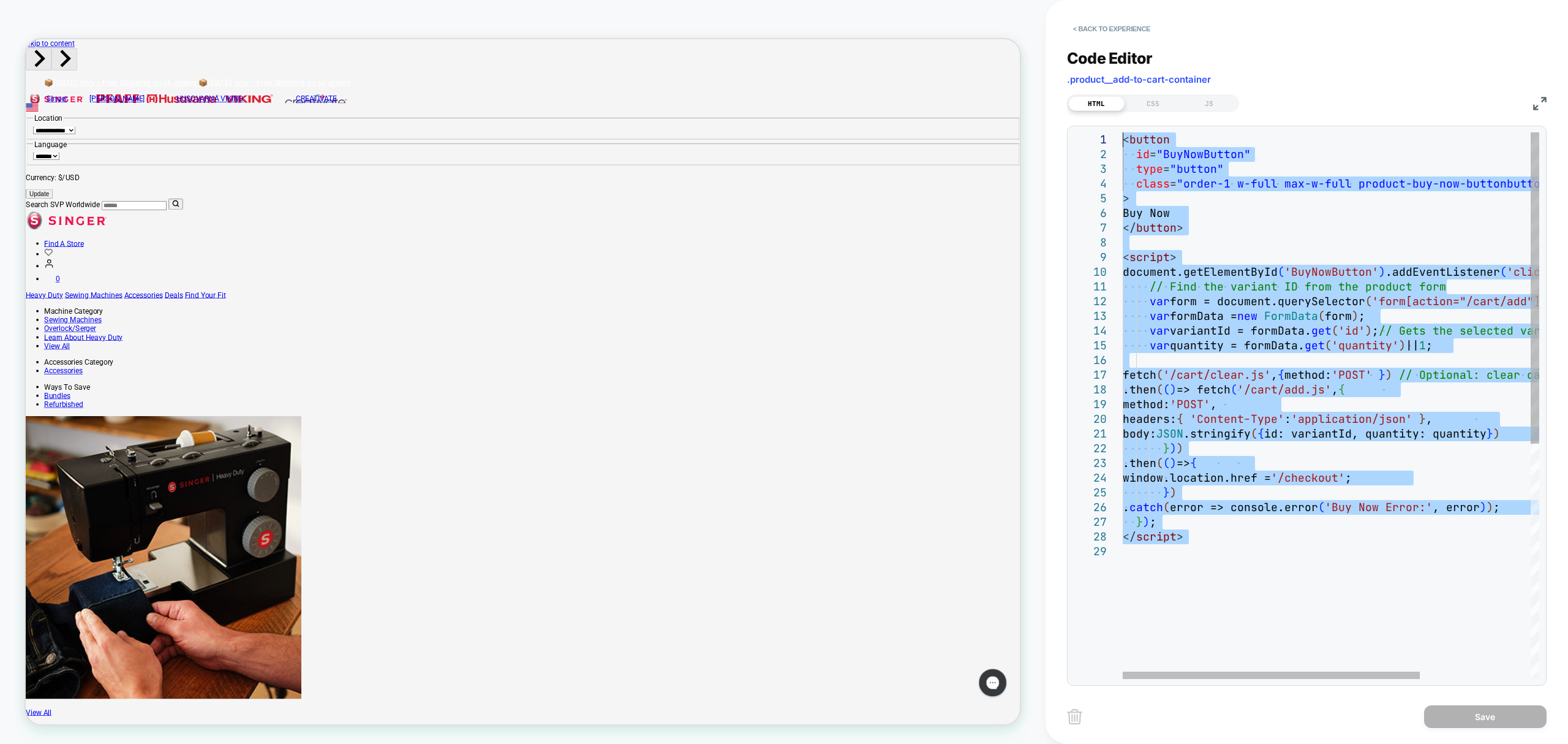
drag, startPoint x: 1226, startPoint y: 561, endPoint x: 1053, endPoint y: 121, distance: 472.8
click at [1123, 132] on div "< button id = "BuyNowButton" type = "button" class = "order-1 w-full max-w-full…" at bounding box center [1408, 611] width 571 height 959
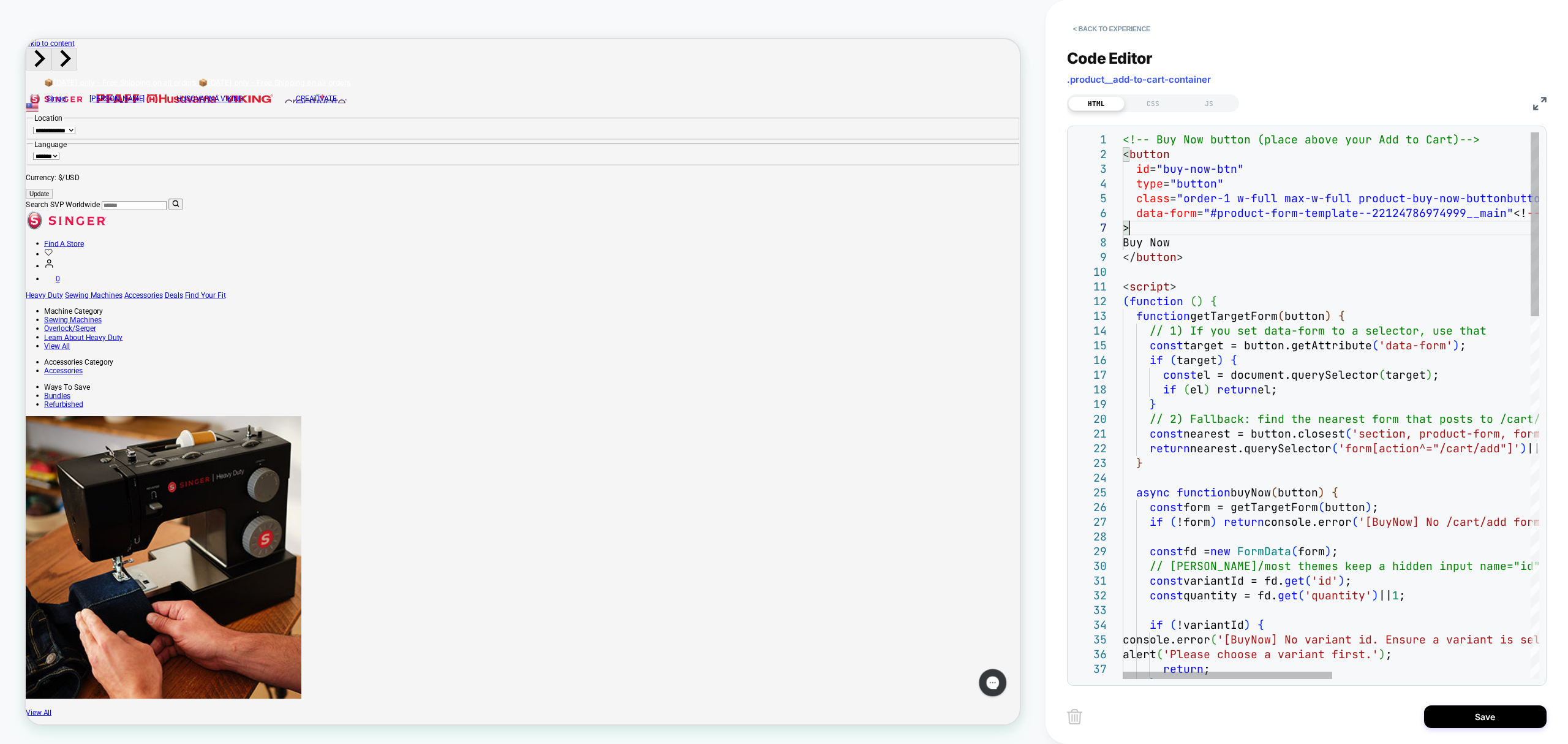
click at [1383, 72] on div "Code Editor .product__add-to-cart-container" at bounding box center [1307, 70] width 479 height 43
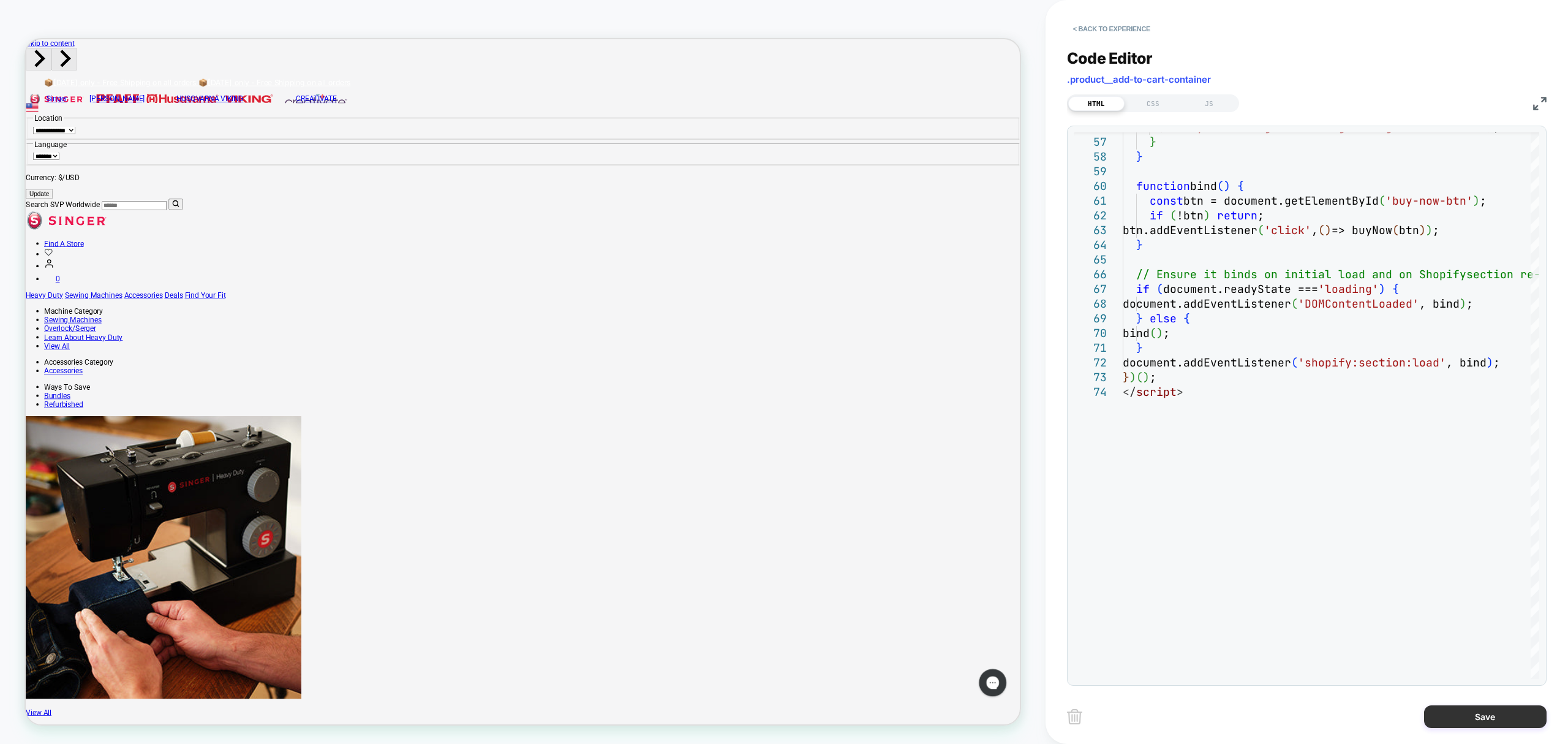
click at [1485, 714] on button "Save" at bounding box center [1485, 716] width 123 height 23
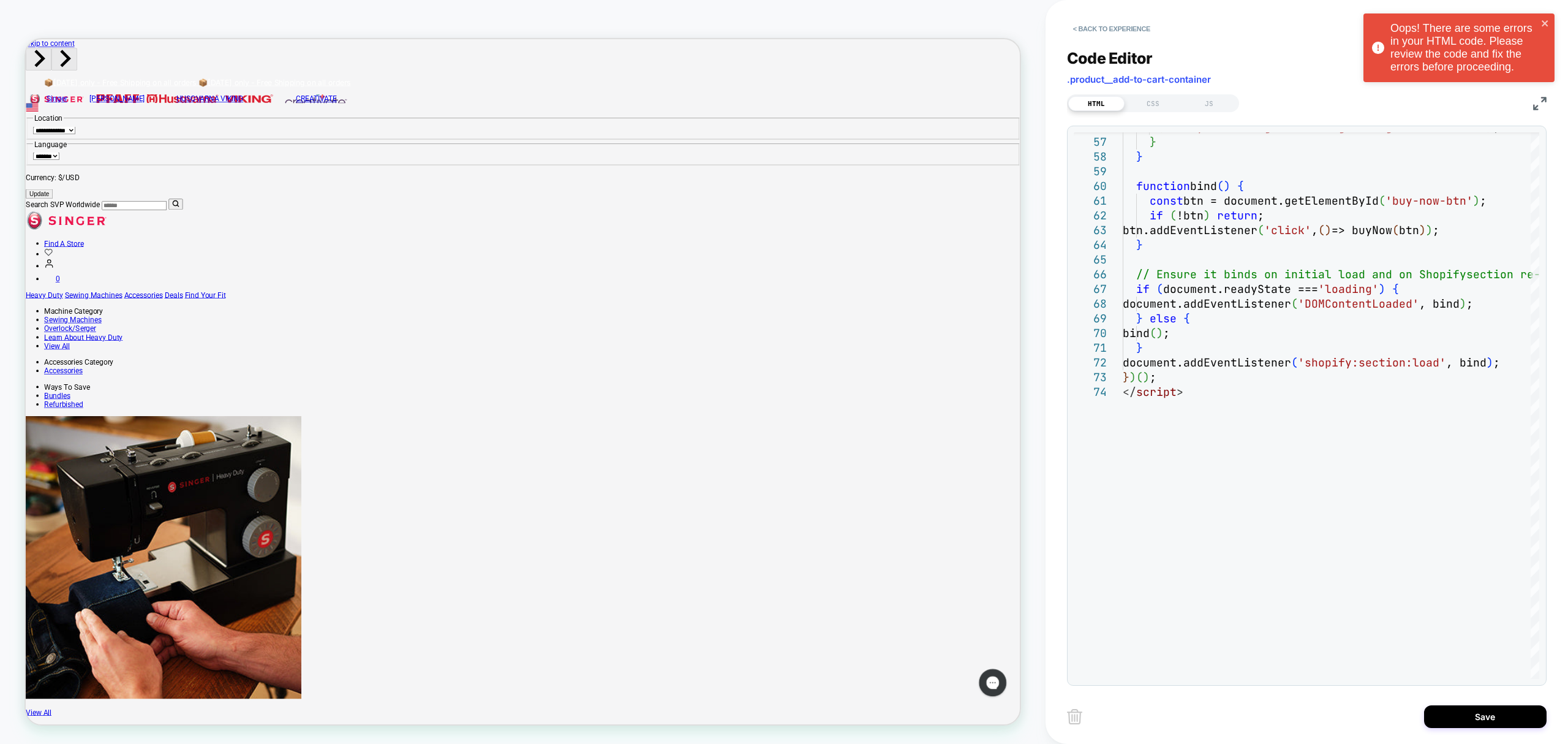
click at [1486, 87] on div "Oops! There are some errors in your HTML code. Please review the code and fix t…" at bounding box center [1459, 51] width 196 height 80
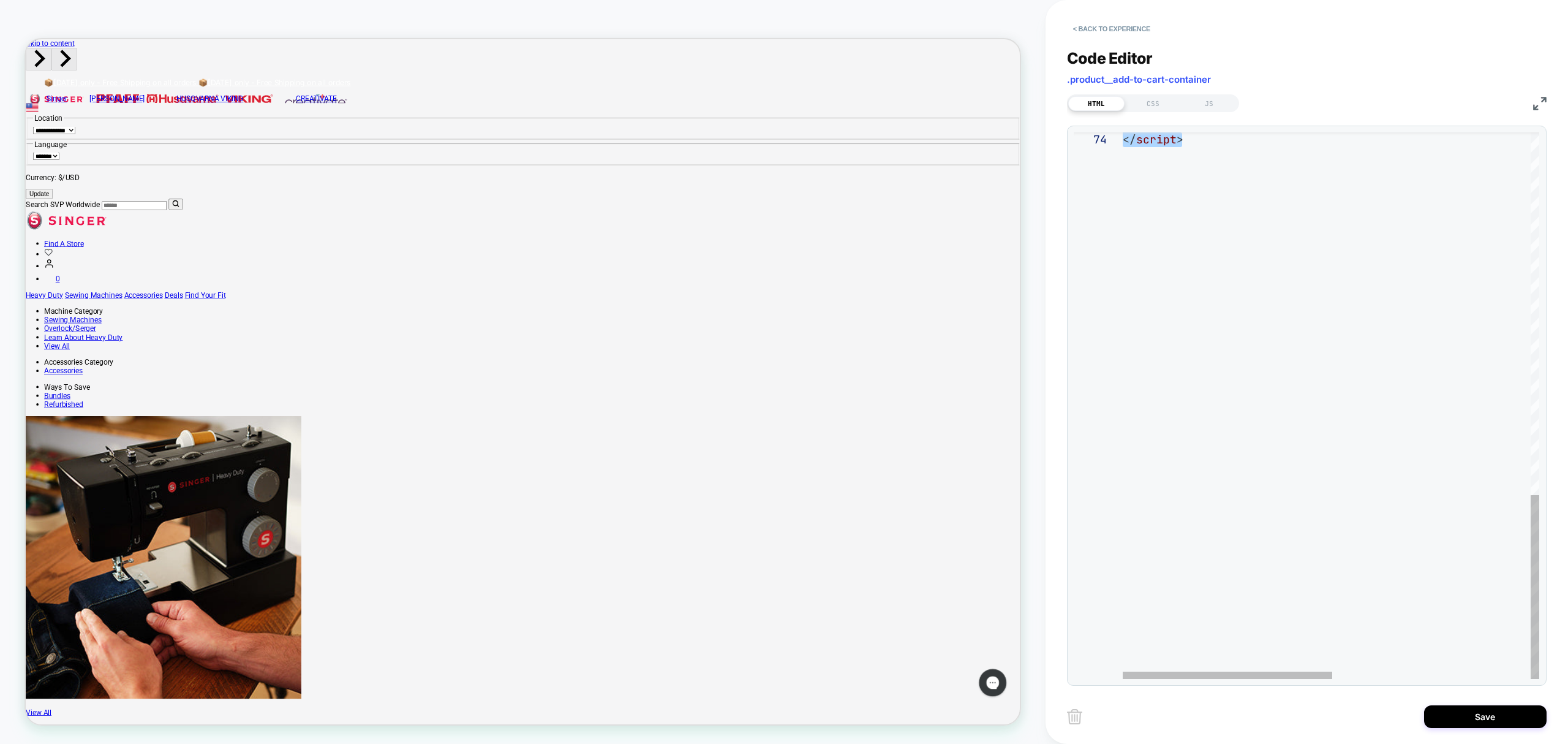
drag, startPoint x: 1149, startPoint y: 426, endPoint x: 1257, endPoint y: 204, distance: 246.9
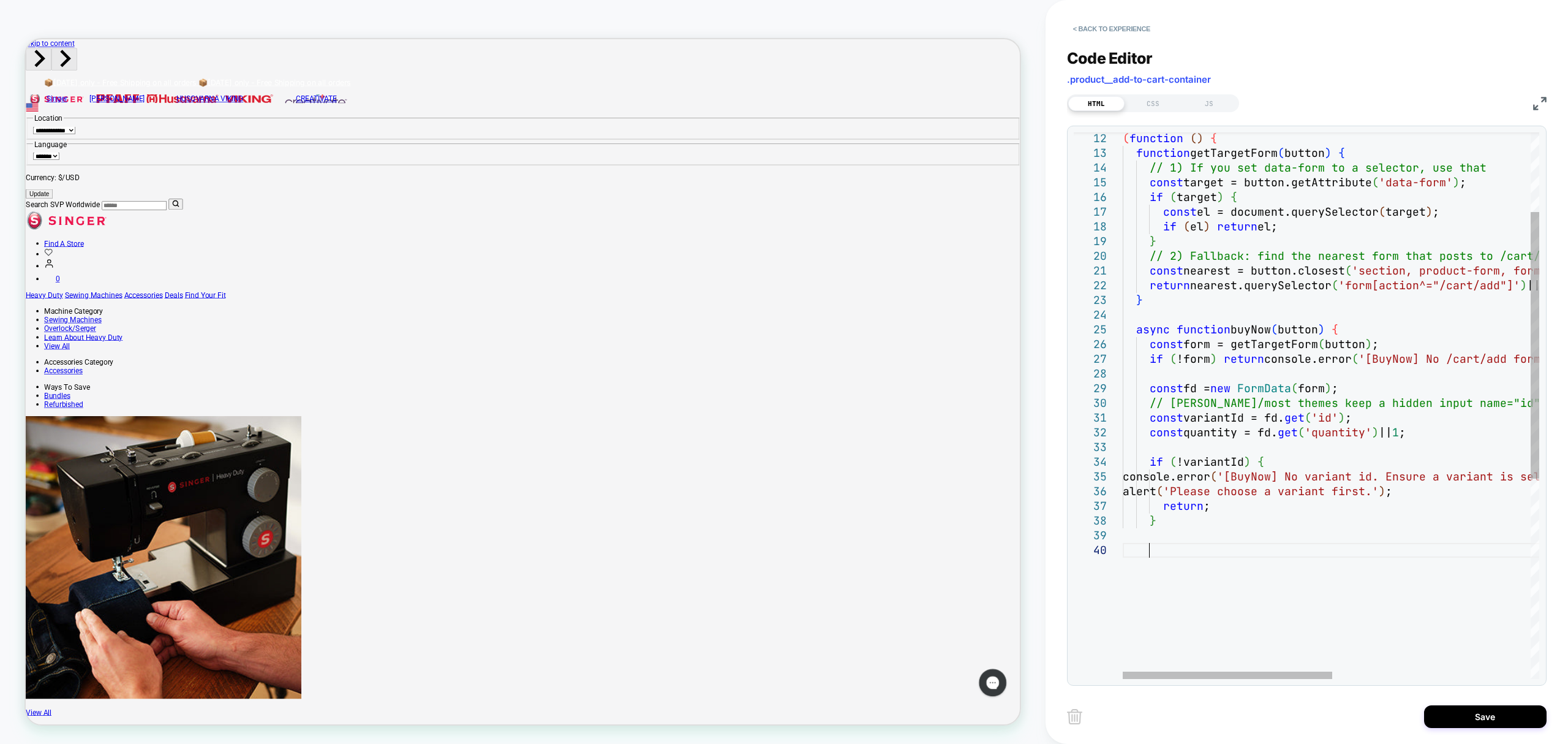
click at [1404, 499] on div "return ; } if ( !variantId ) { console.error ( '[BuyNow] No variant id. Ensure …" at bounding box center [1527, 529] width 809 height 1120
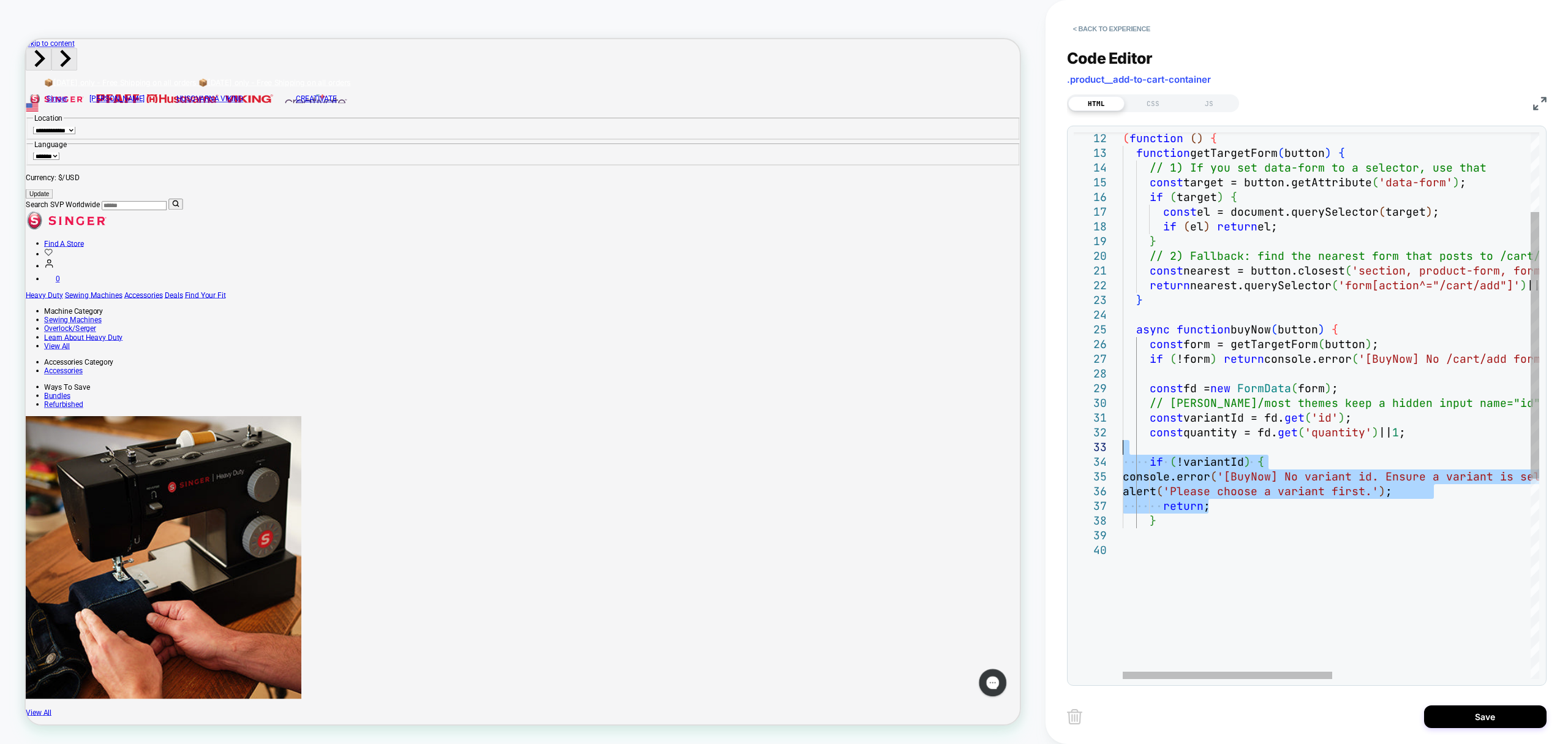
drag, startPoint x: 1212, startPoint y: 504, endPoint x: 1112, endPoint y: 424, distance: 128.1
click at [1145, 452] on div "return ; } if ( !variantId ) { console.error ( '[BuyNow] No variant id. Ensure …" at bounding box center [1527, 529] width 809 height 1120
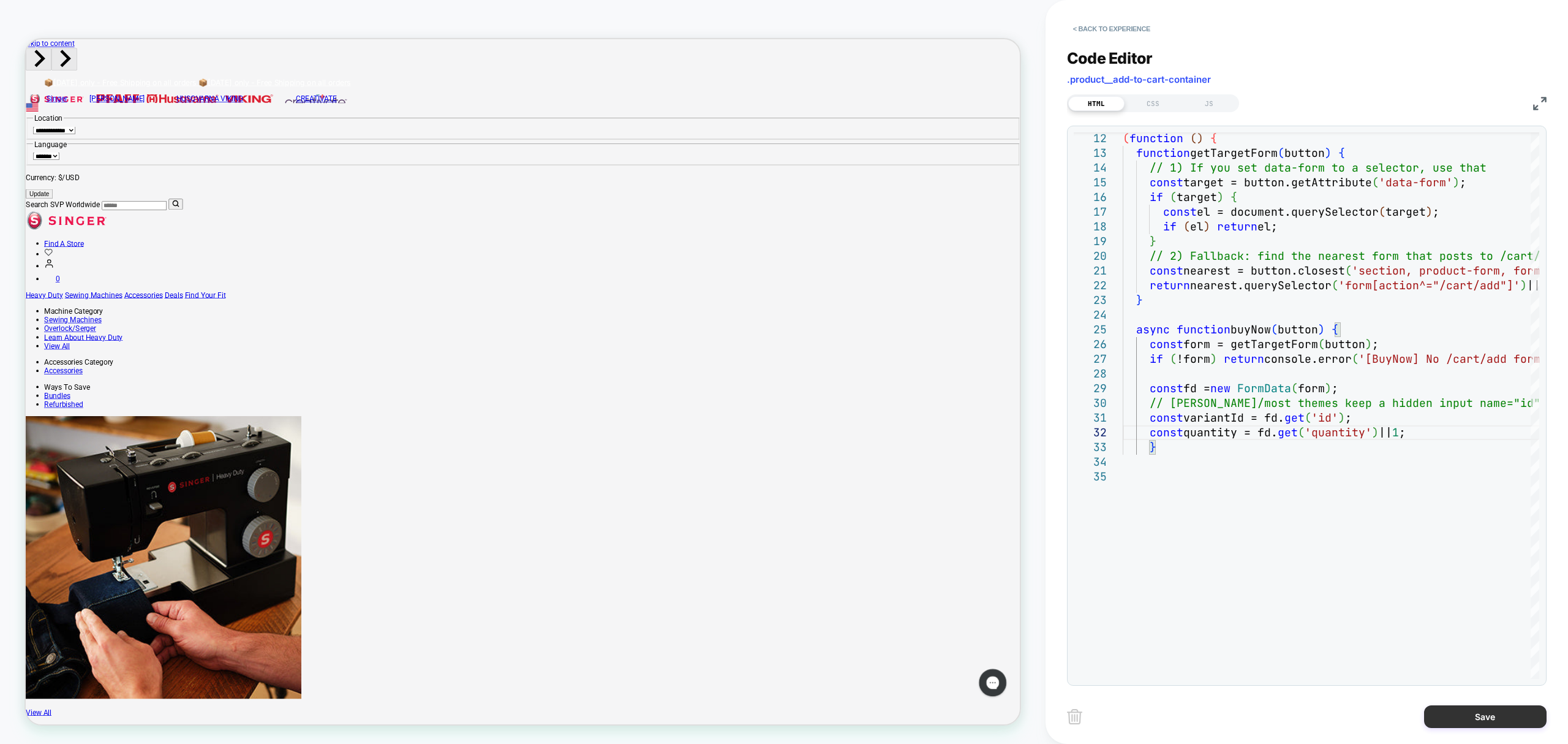
click at [1486, 709] on button "Save" at bounding box center [1485, 716] width 123 height 23
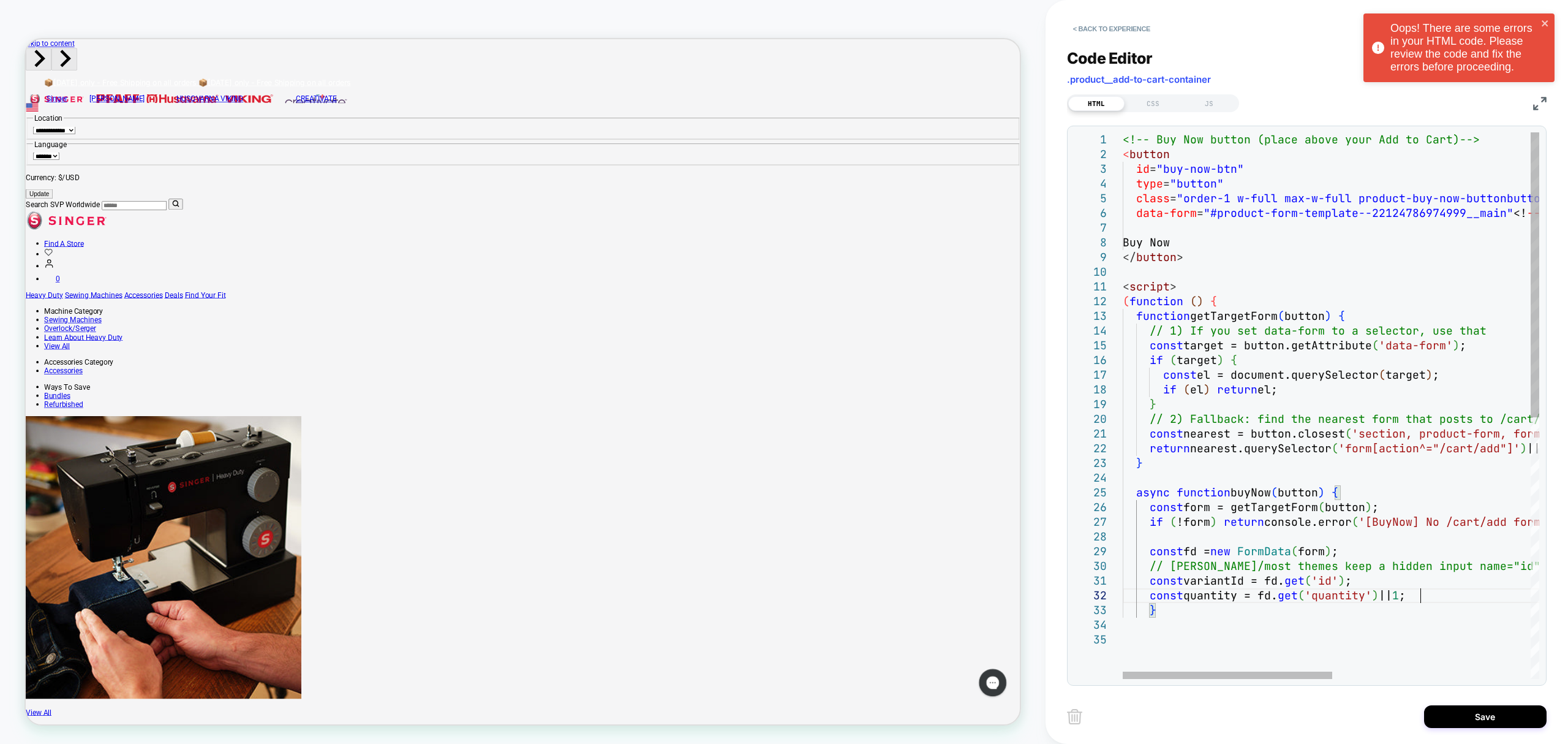
scroll to position [0, 297]
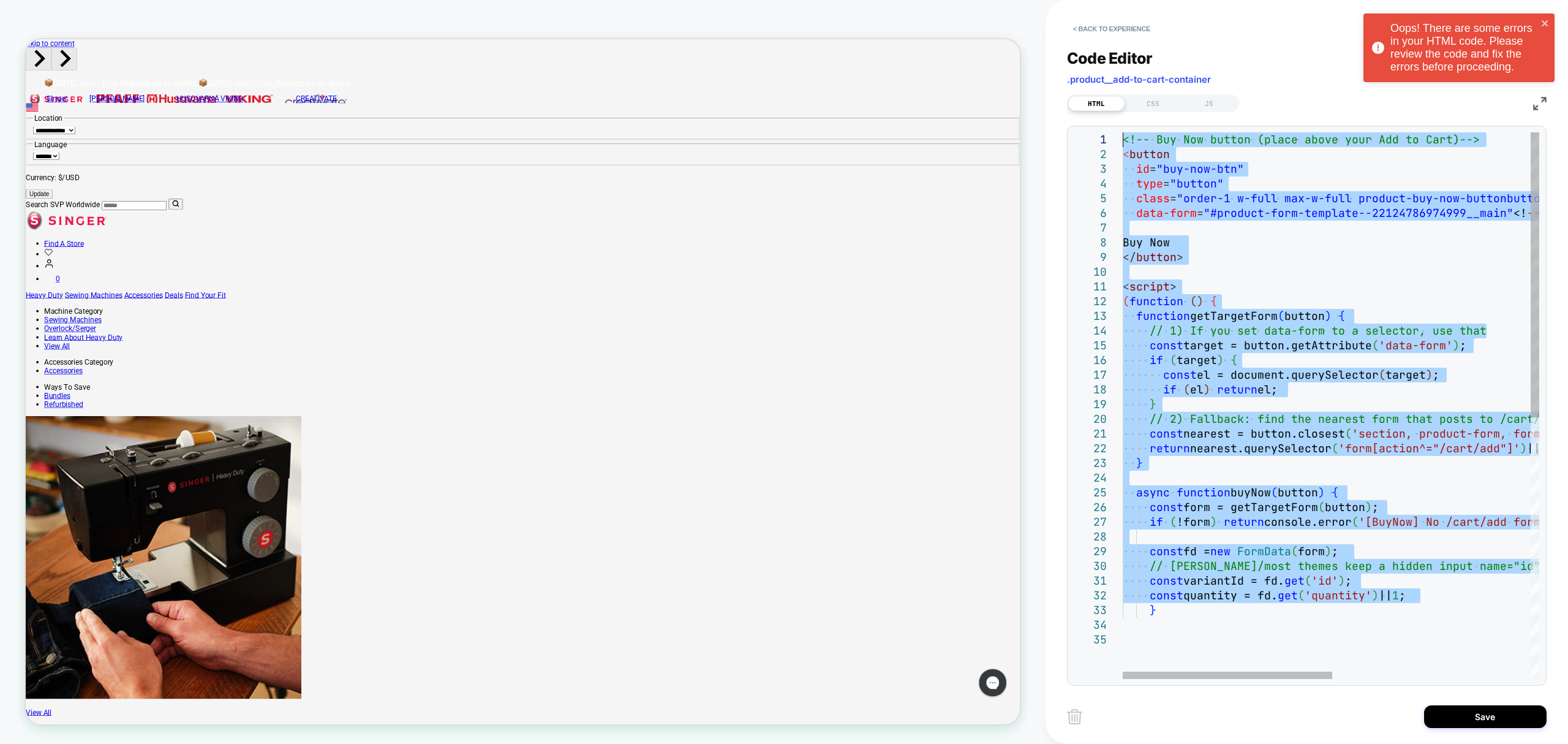
drag, startPoint x: 1438, startPoint y: 596, endPoint x: 983, endPoint y: -87, distance: 820.7
click at [1123, 132] on div "} const fd = new FormData ( form ) ; // Dawn/most themes keep a hidden input na…" at bounding box center [1527, 656] width 809 height 1047
type textarea "*"
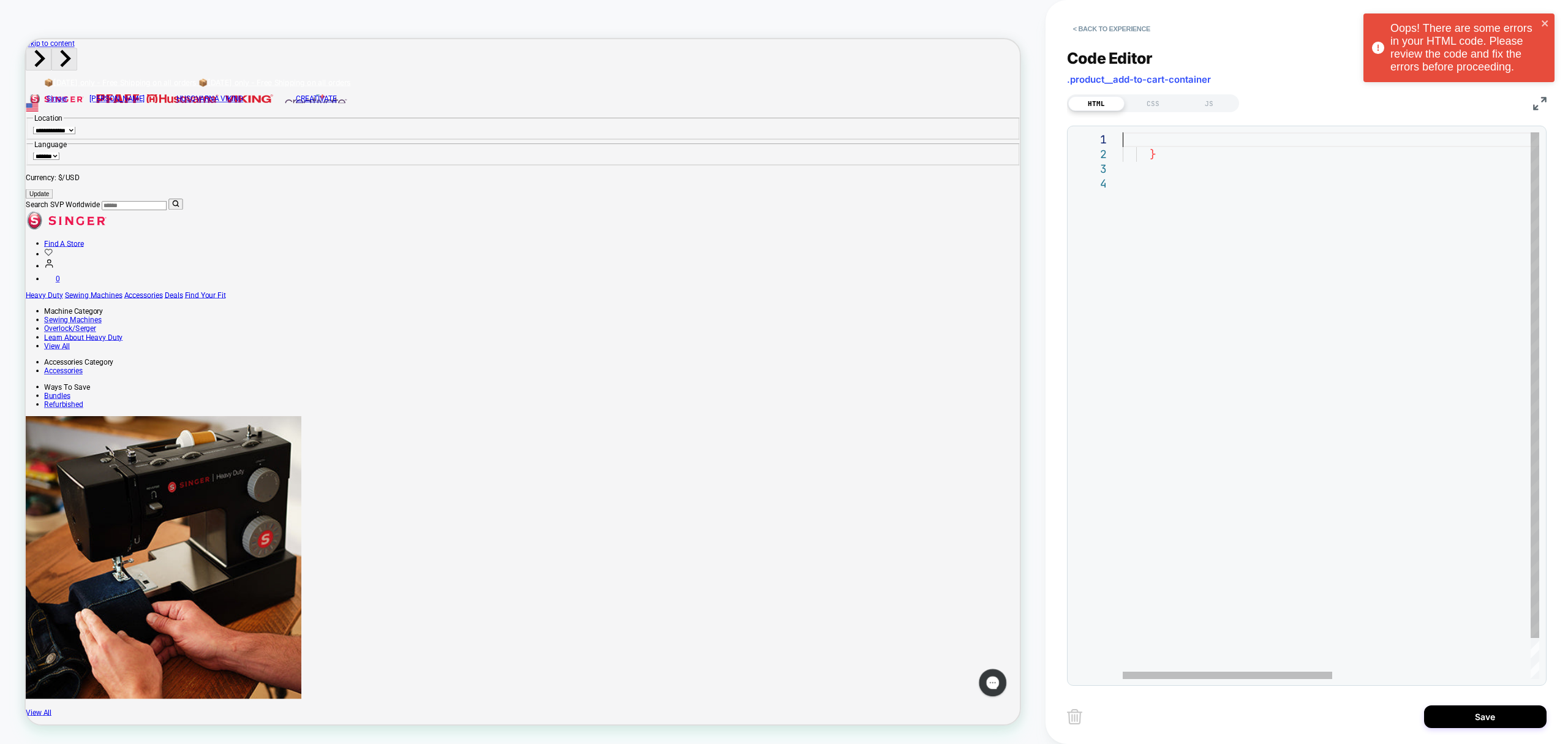
scroll to position [0, 33]
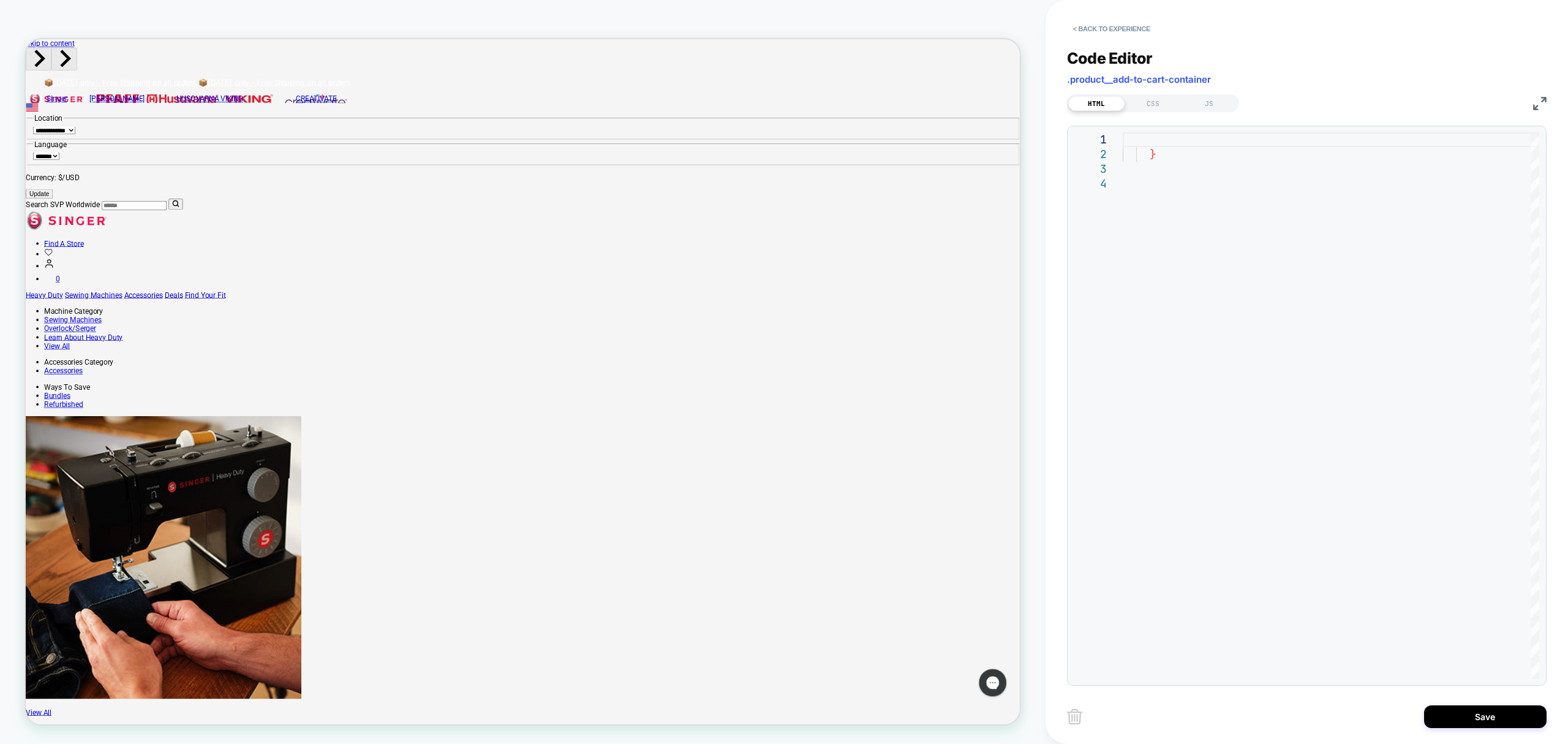
click at [1177, 129] on div "4 2 3 1 } *" at bounding box center [1307, 406] width 479 height 561
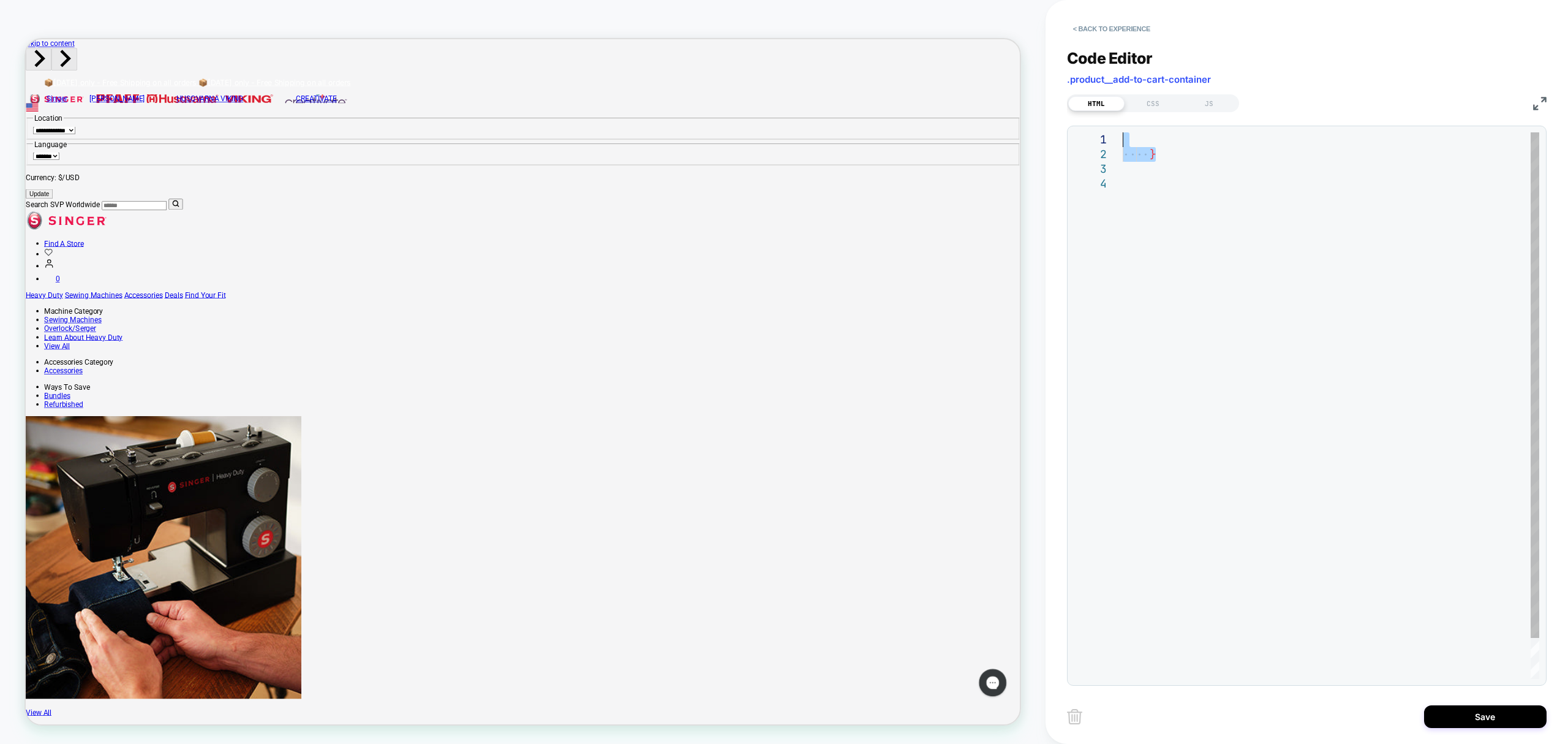
drag, startPoint x: 1192, startPoint y: 158, endPoint x: 1085, endPoint y: 115, distance: 115.3
click at [1123, 132] on div "}" at bounding box center [1331, 427] width 417 height 591
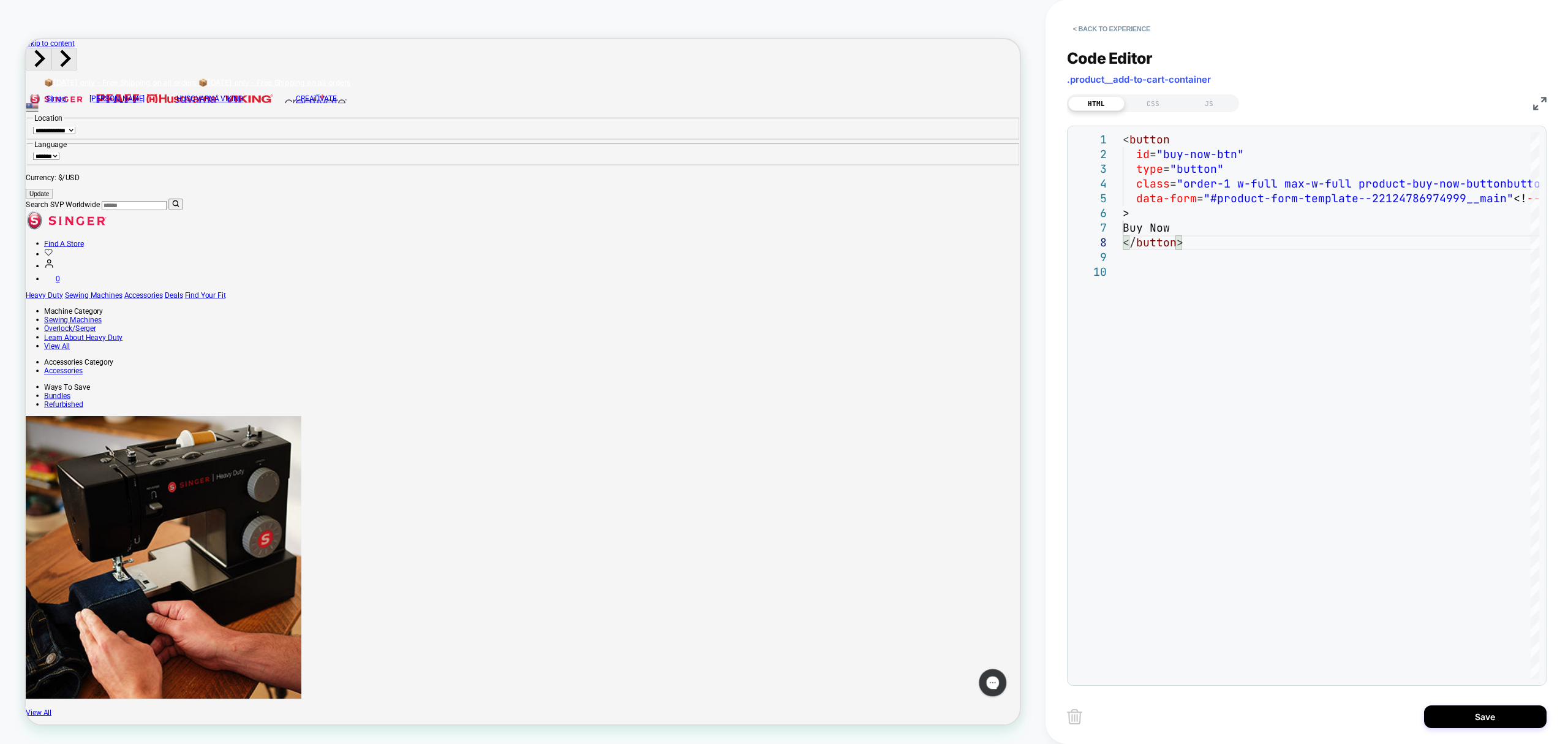
drag, startPoint x: 890, startPoint y: 384, endPoint x: 862, endPoint y: 373, distance: 30.1
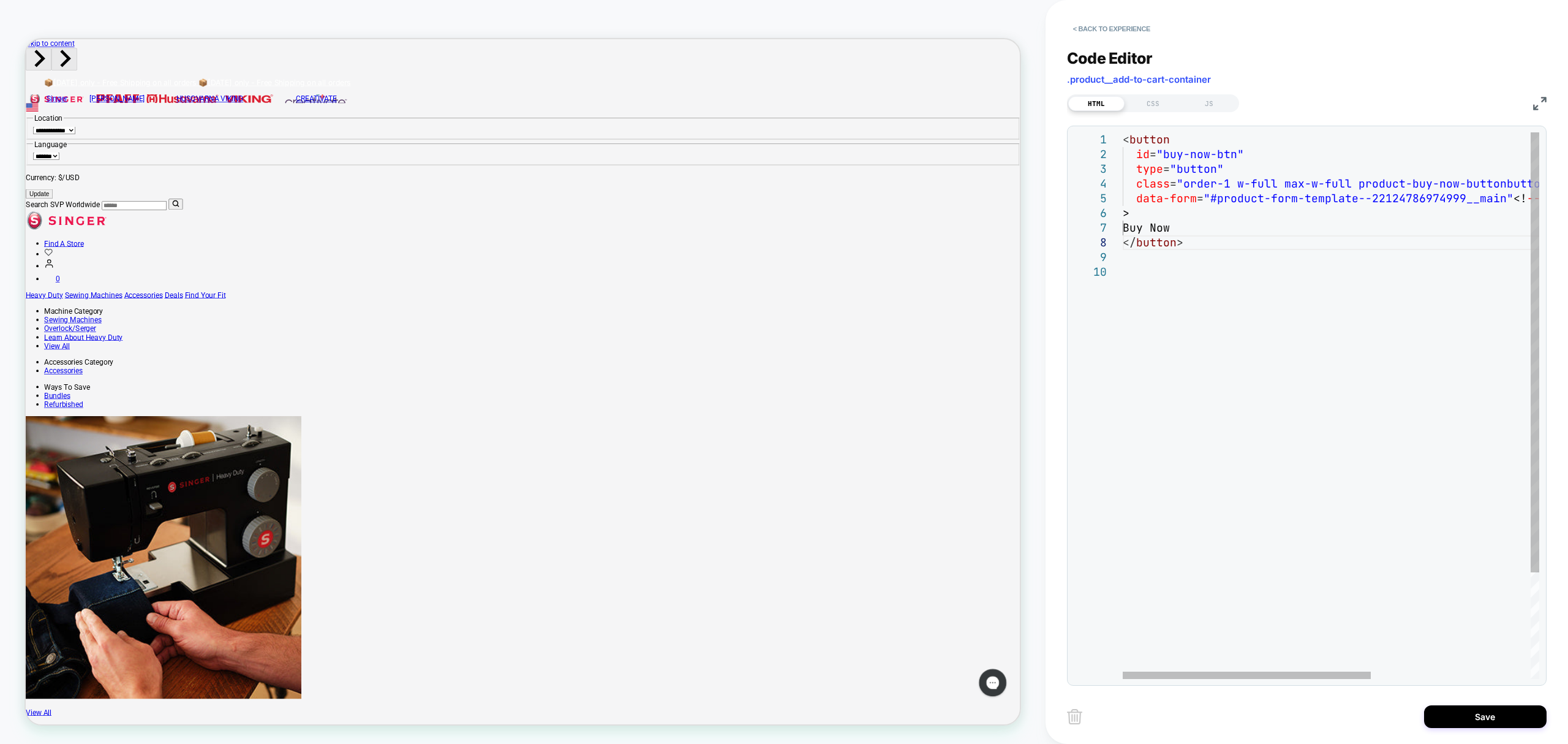
drag, startPoint x: 1157, startPoint y: 392, endPoint x: 1135, endPoint y: 356, distance: 42.2
click at [1152, 393] on div "< button id = "buy-now-btn" type = "button" class = "order-1 w-full max-w-full …" at bounding box center [1465, 472] width 684 height 679
click at [1143, 216] on div "< button id = "buy-now-btn" type = "button" class = "order-1 w-full max-w-full …" at bounding box center [1465, 472] width 684 height 679
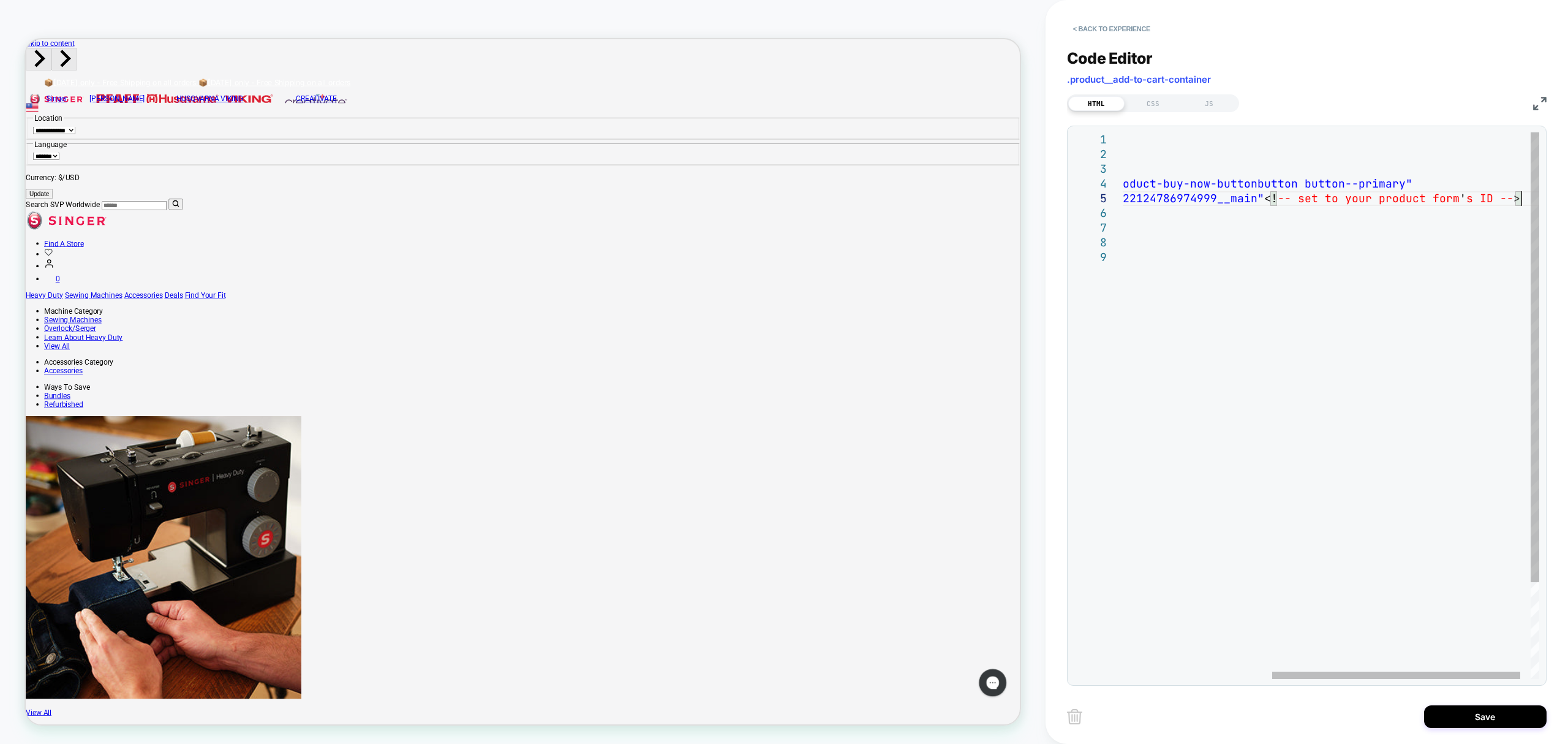
click at [1354, 354] on div "< button id = "buy-now-btn" type = "button" class = "order-1 w-full max-w-full …" at bounding box center [1216, 464] width 684 height 664
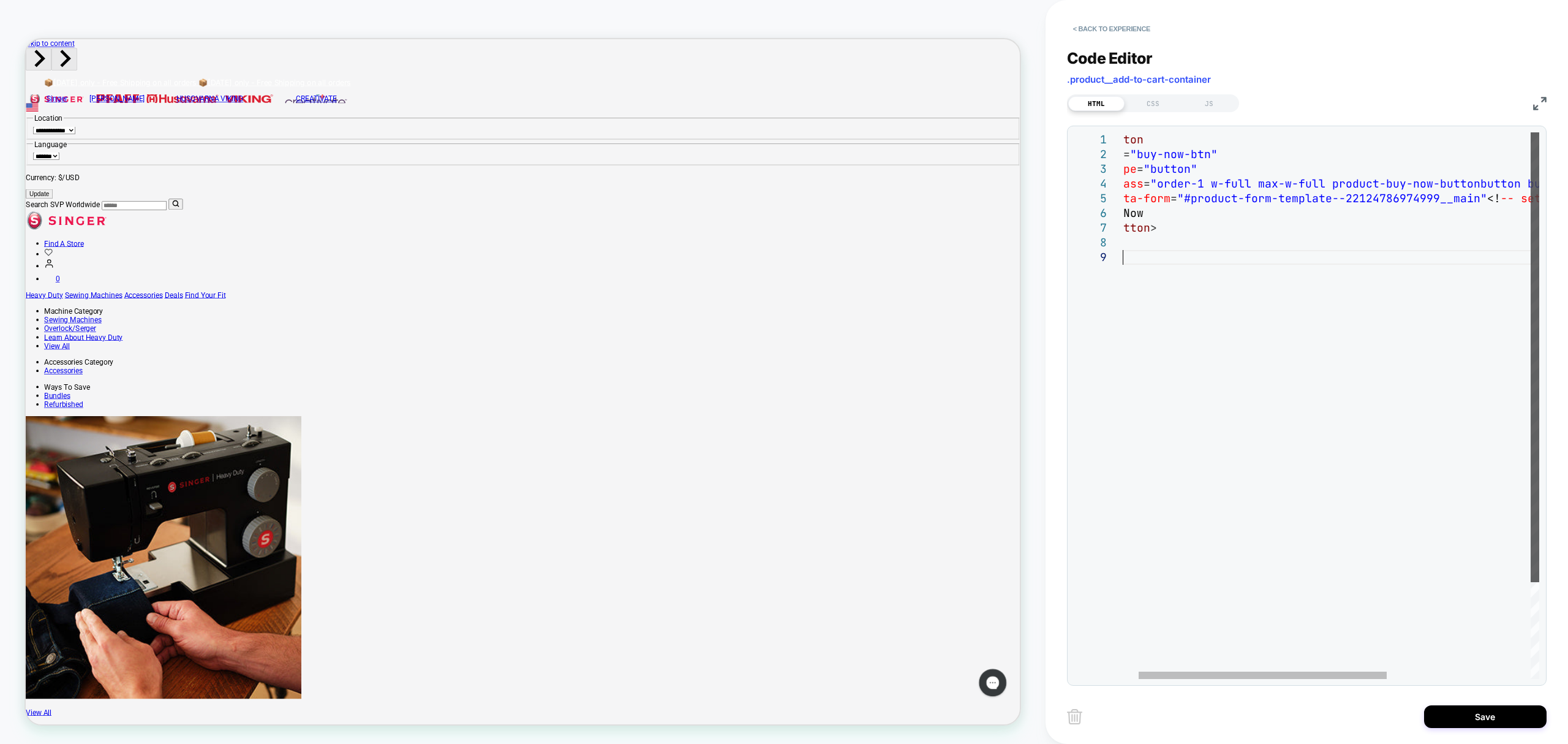
click at [1538, 327] on div at bounding box center [1535, 357] width 9 height 450
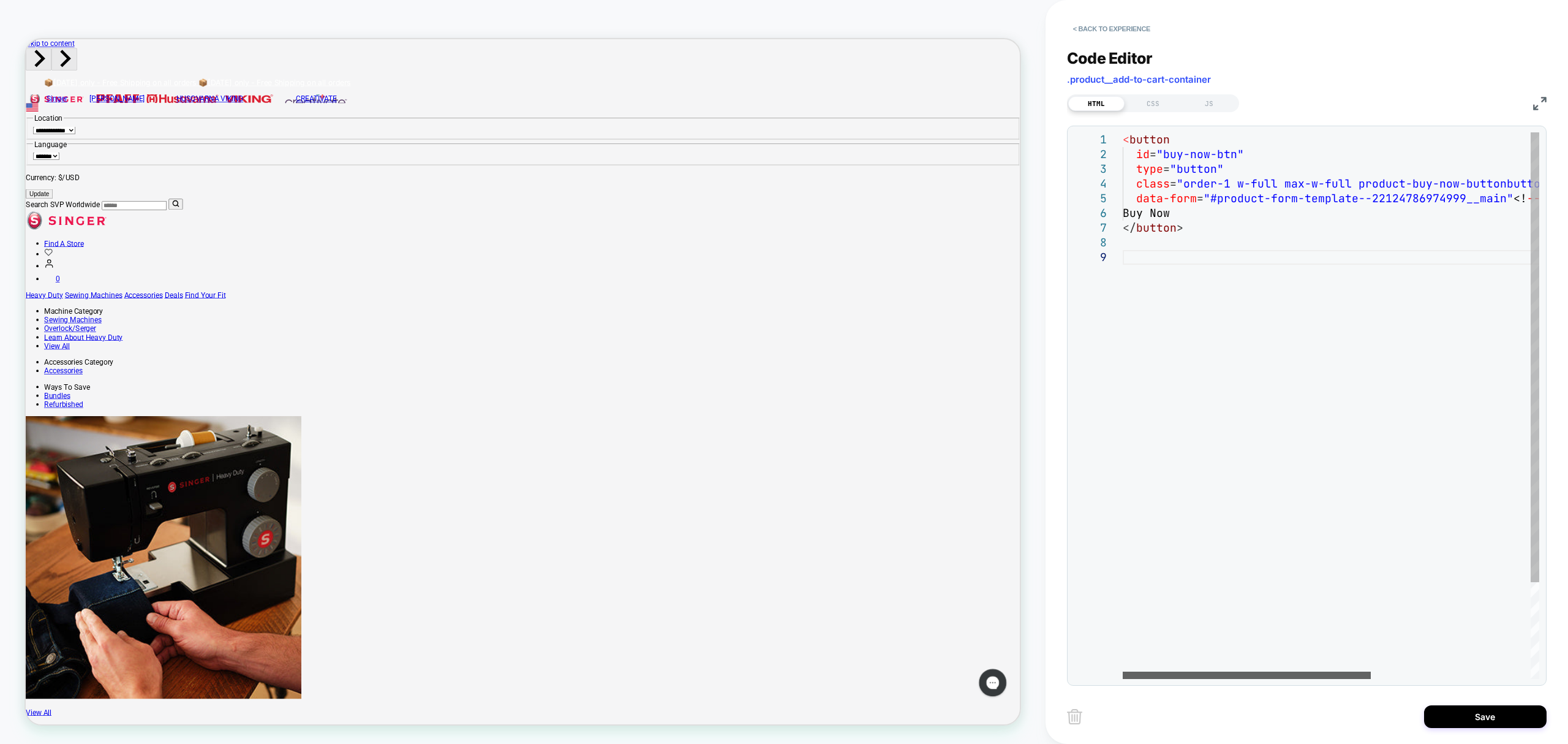
click at [1123, 672] on div at bounding box center [1247, 676] width 248 height 8
click at [1121, 143] on div at bounding box center [1115, 139] width 16 height 14
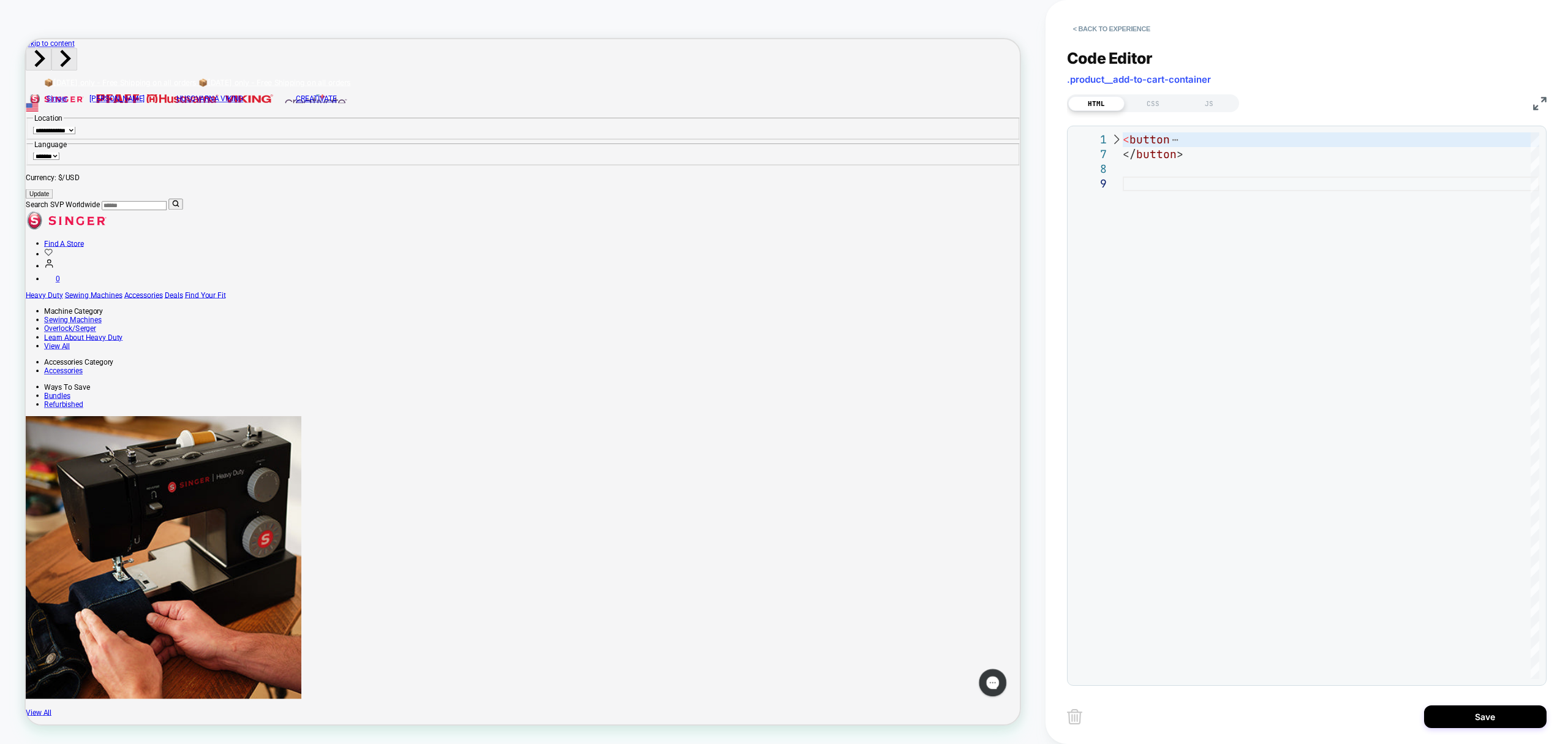
drag, startPoint x: 1132, startPoint y: 91, endPoint x: 1248, endPoint y: 91, distance: 116.0
click at [1248, 85] on div "Code Editor .product__add-to-cart-container HTML CSS JS" at bounding box center [1307, 80] width 479 height 61
click at [1120, 147] on div "**********" at bounding box center [1307, 405] width 466 height 547
click at [1120, 135] on div at bounding box center [1115, 139] width 16 height 14
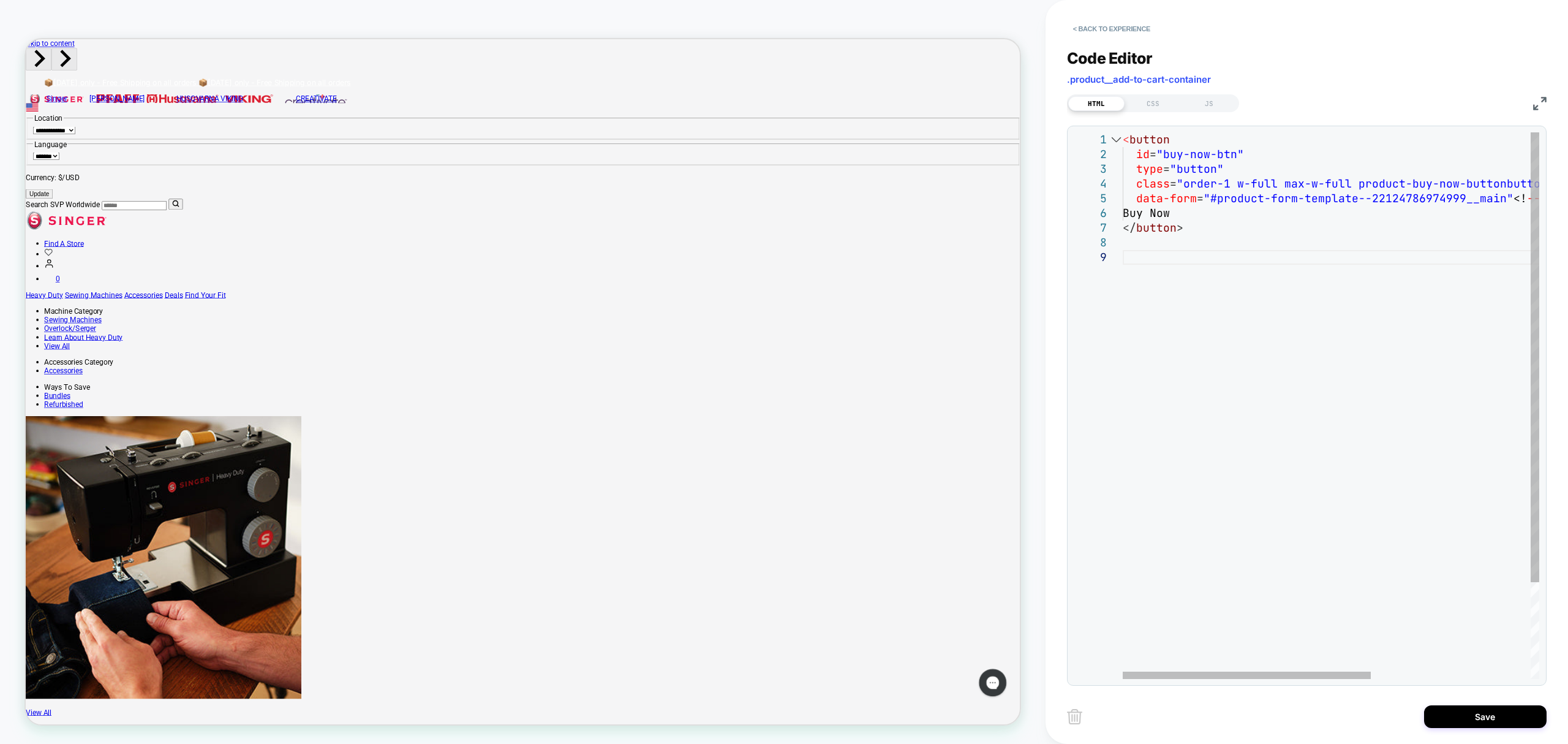
scroll to position [0, 25]
click at [1138, 232] on div "< button id = "buy-now-btn" type = "button" class = "order-1 w-full max-w-full …" at bounding box center [1465, 464] width 684 height 664
click at [1284, 403] on div "< button id = "buy-now-btn" type = "button" class = "order-1 w-full max-w-full …" at bounding box center [1465, 464] width 684 height 664
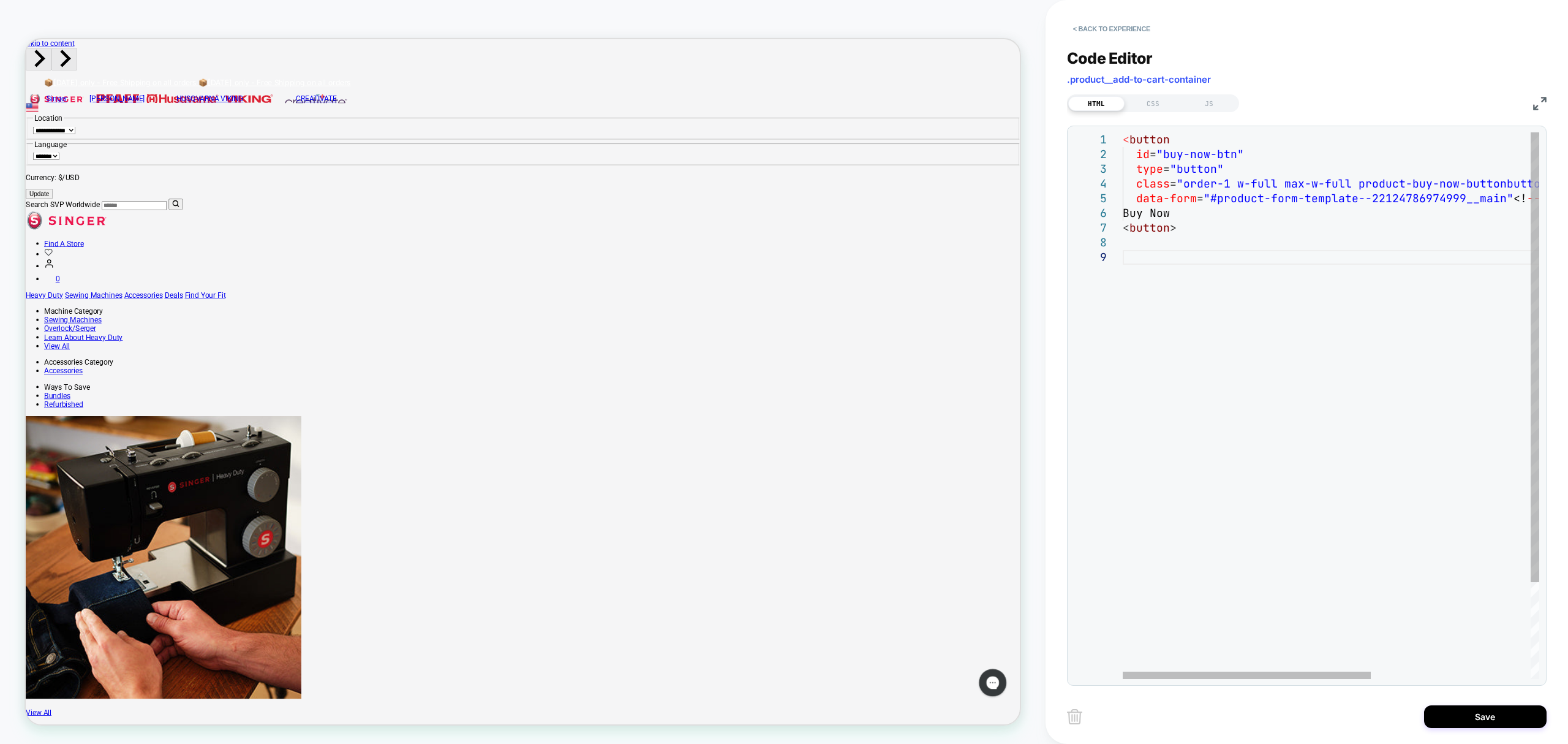
click at [1312, 244] on div "< button id = "buy-now-btn" type = "button" class = "order-1 w-full max-w-full …" at bounding box center [1465, 464] width 684 height 664
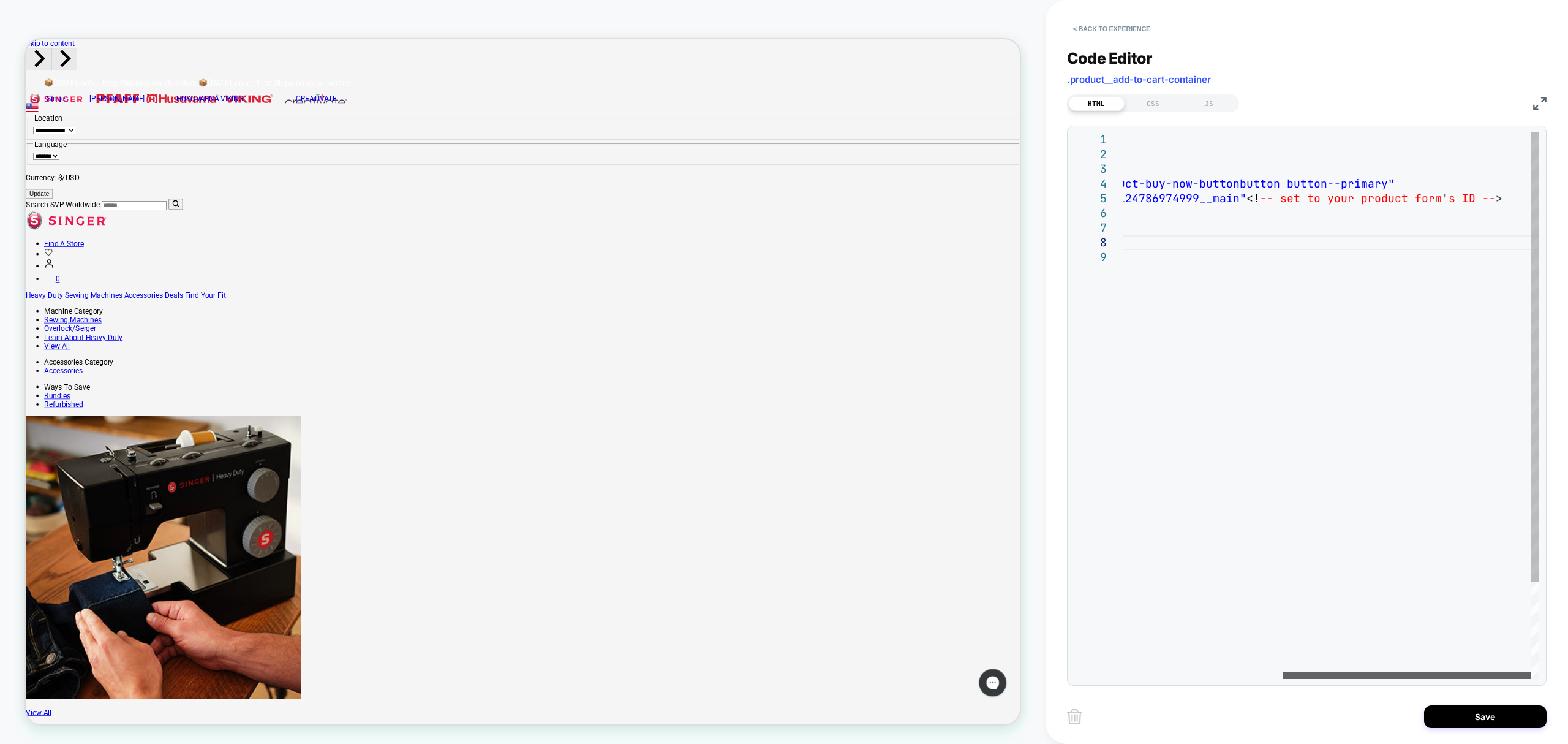
click at [1442, 679] on div at bounding box center [1407, 676] width 248 height 8
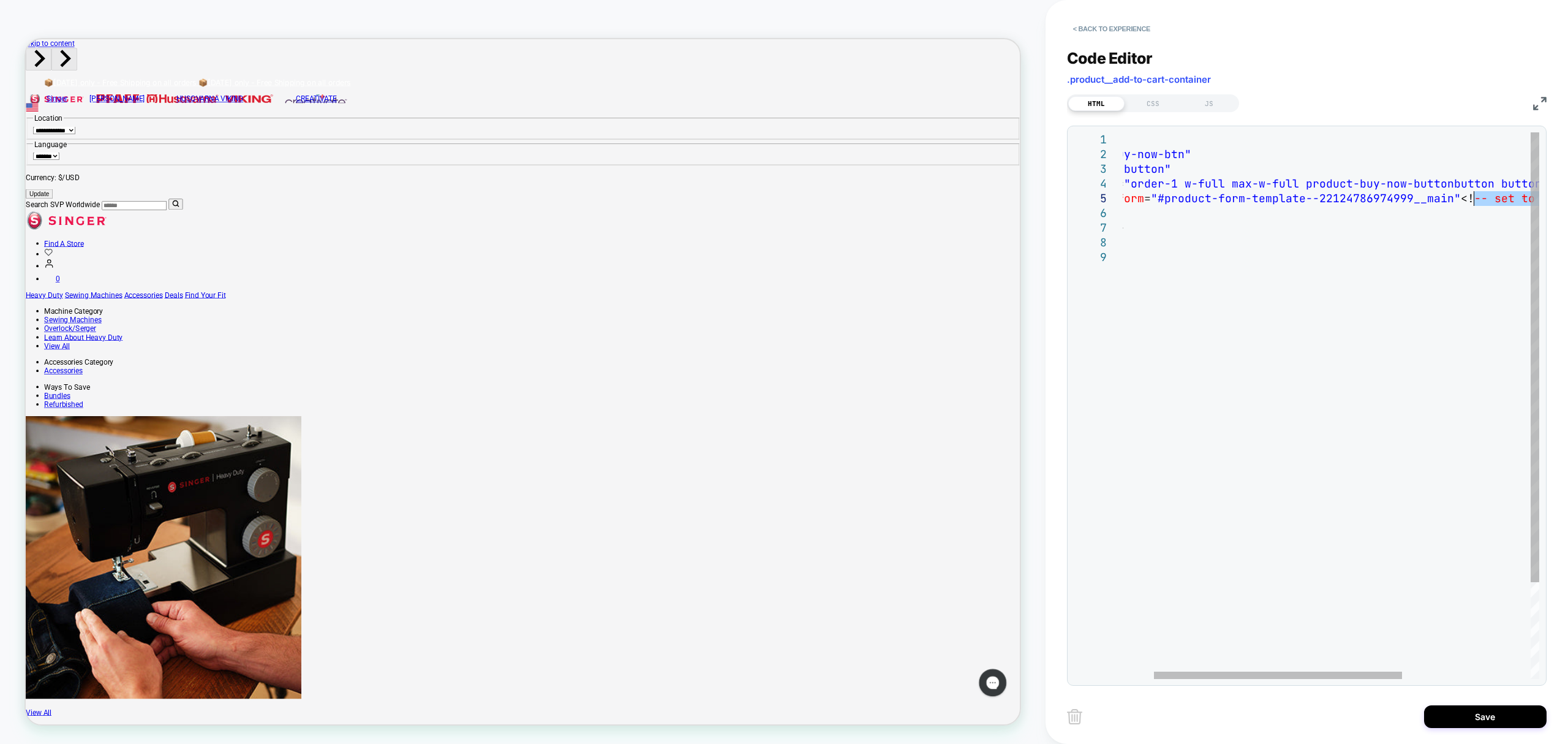
drag, startPoint x: 1505, startPoint y: 202, endPoint x: 1466, endPoint y: 192, distance: 40.3
click at [1468, 194] on div "< button id = "buy-now-btn" type = "button" class = "order-1 w-full max-w-full …" at bounding box center [1412, 464] width 684 height 664
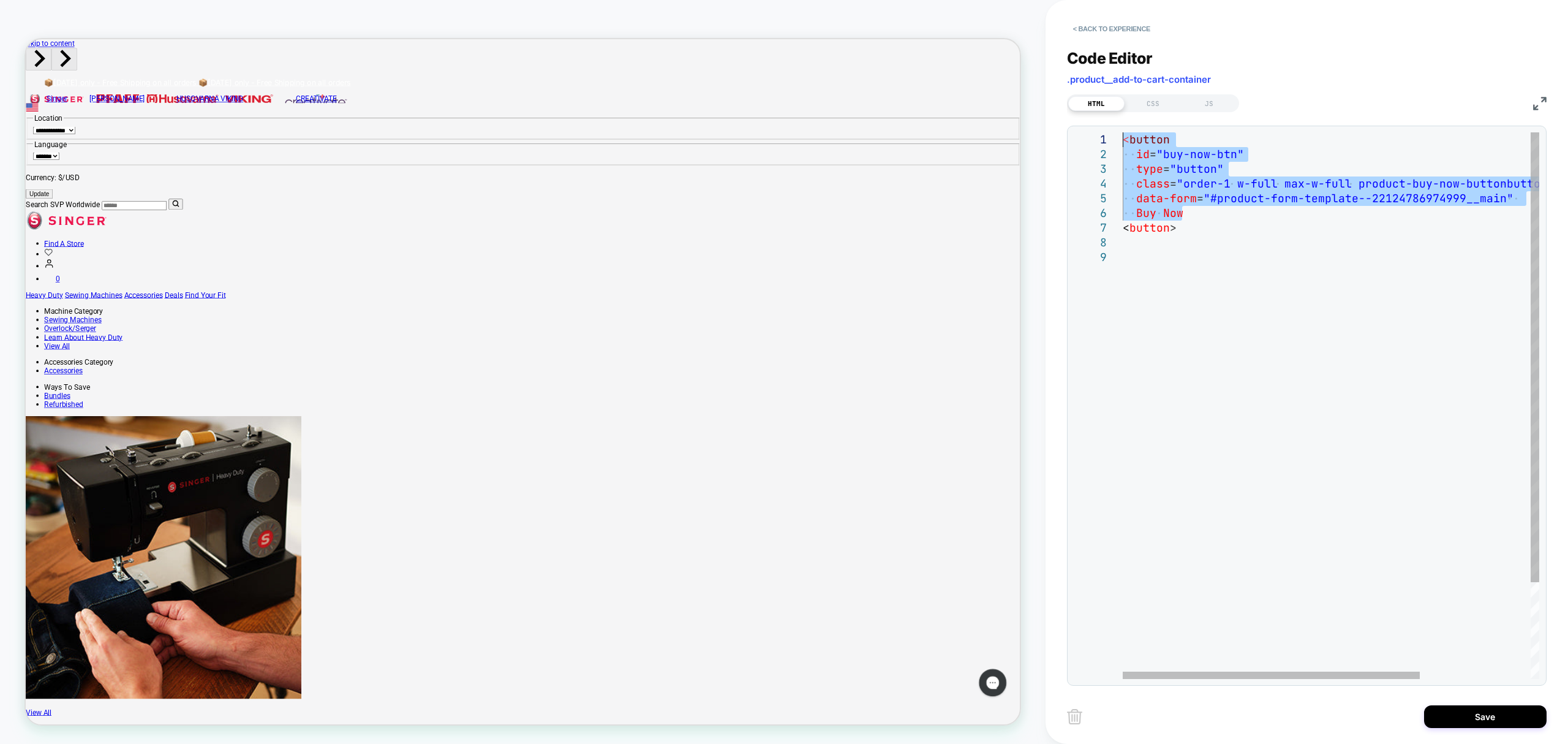
drag, startPoint x: 1230, startPoint y: 219, endPoint x: 1095, endPoint y: 125, distance: 164.5
click at [1123, 132] on div "< button id = "buy-now-btn" type = "button" class = "order-1 w-full max-w-full …" at bounding box center [1408, 464] width 571 height 664
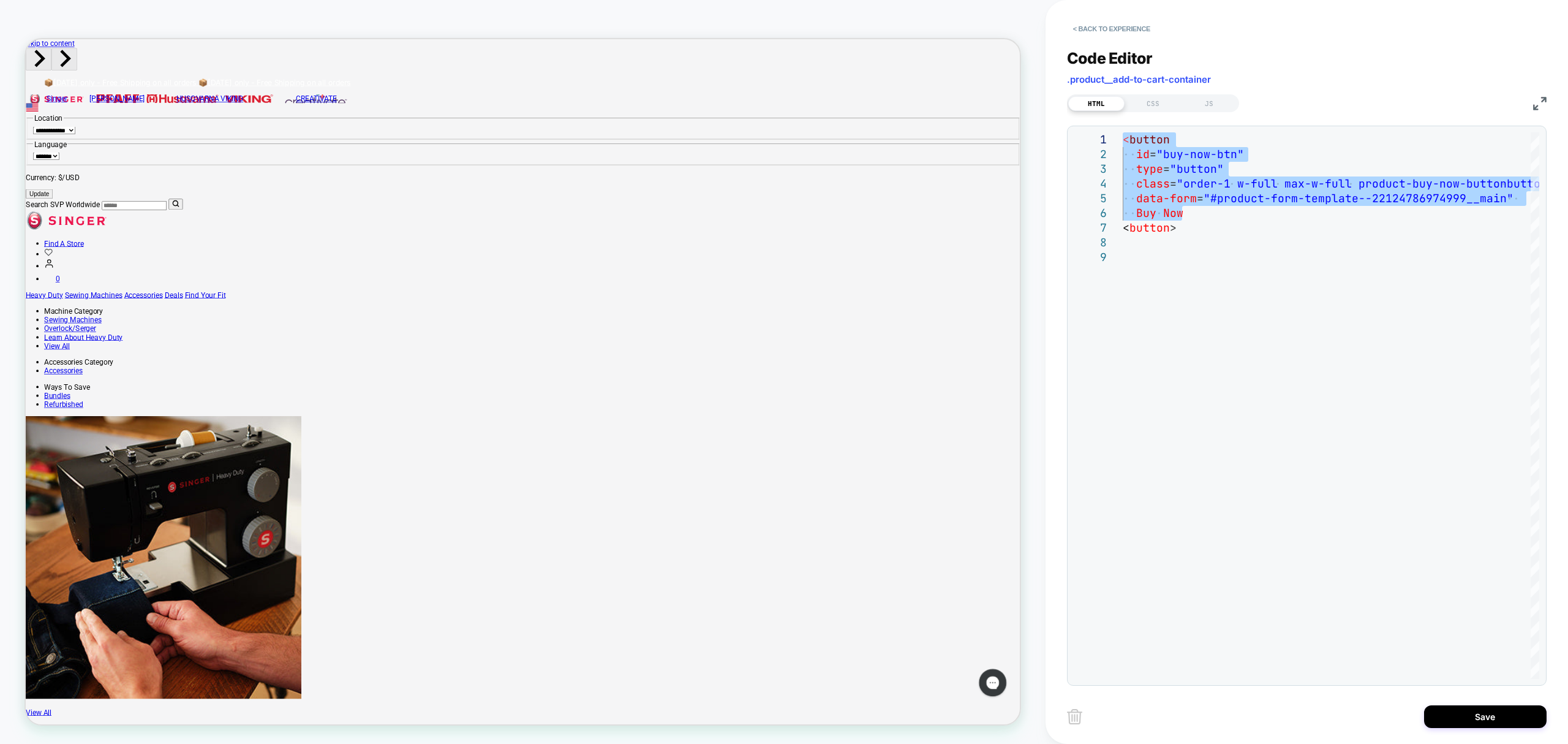
type textarea "********"
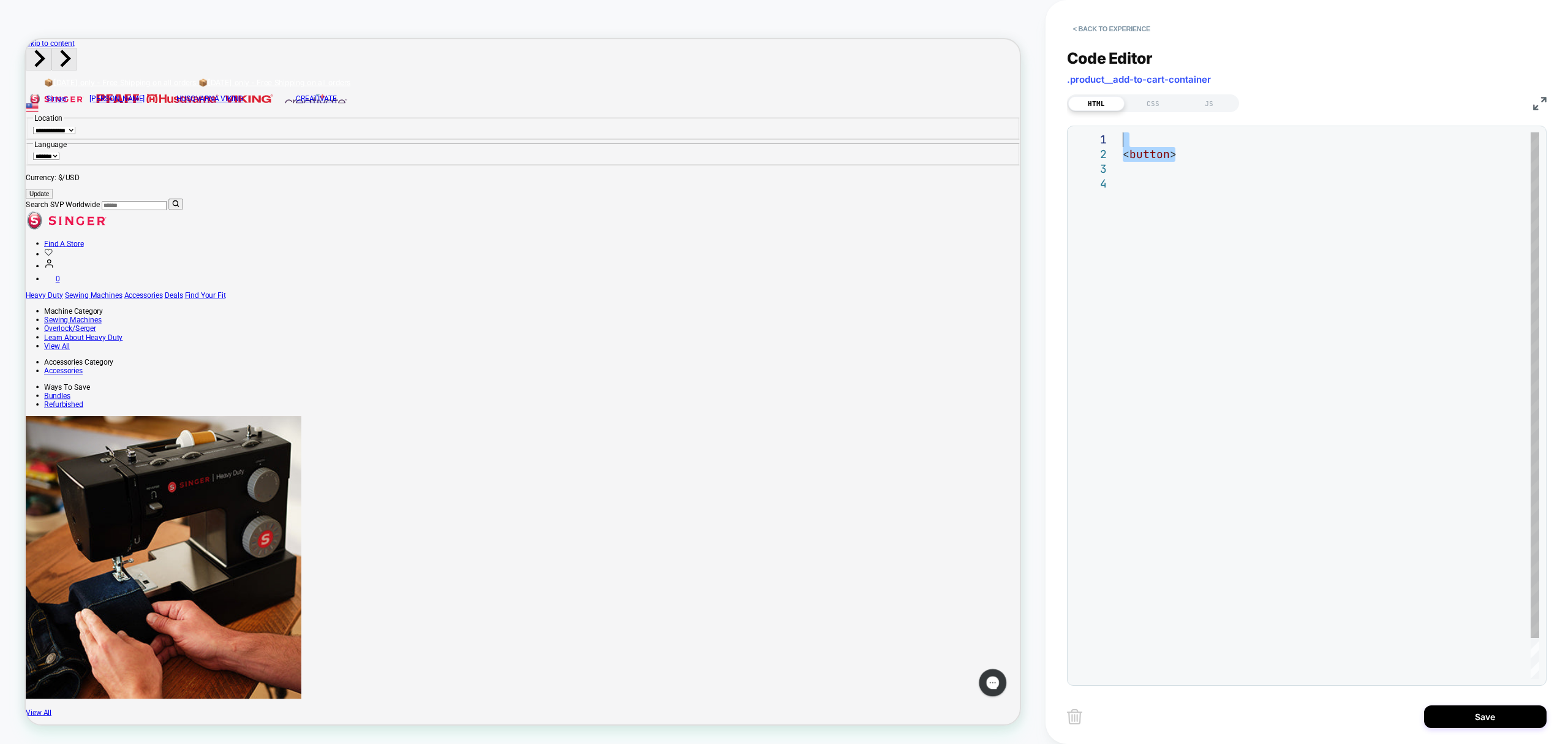
drag, startPoint x: 1194, startPoint y: 162, endPoint x: 1048, endPoint y: 129, distance: 149.7
click at [1123, 132] on div "< button >" at bounding box center [1331, 427] width 417 height 591
click at [1169, 142] on div at bounding box center [1331, 420] width 417 height 576
click at [1138, 138] on div at bounding box center [1331, 427] width 417 height 591
click at [1138, 135] on div at bounding box center [1331, 435] width 417 height 606
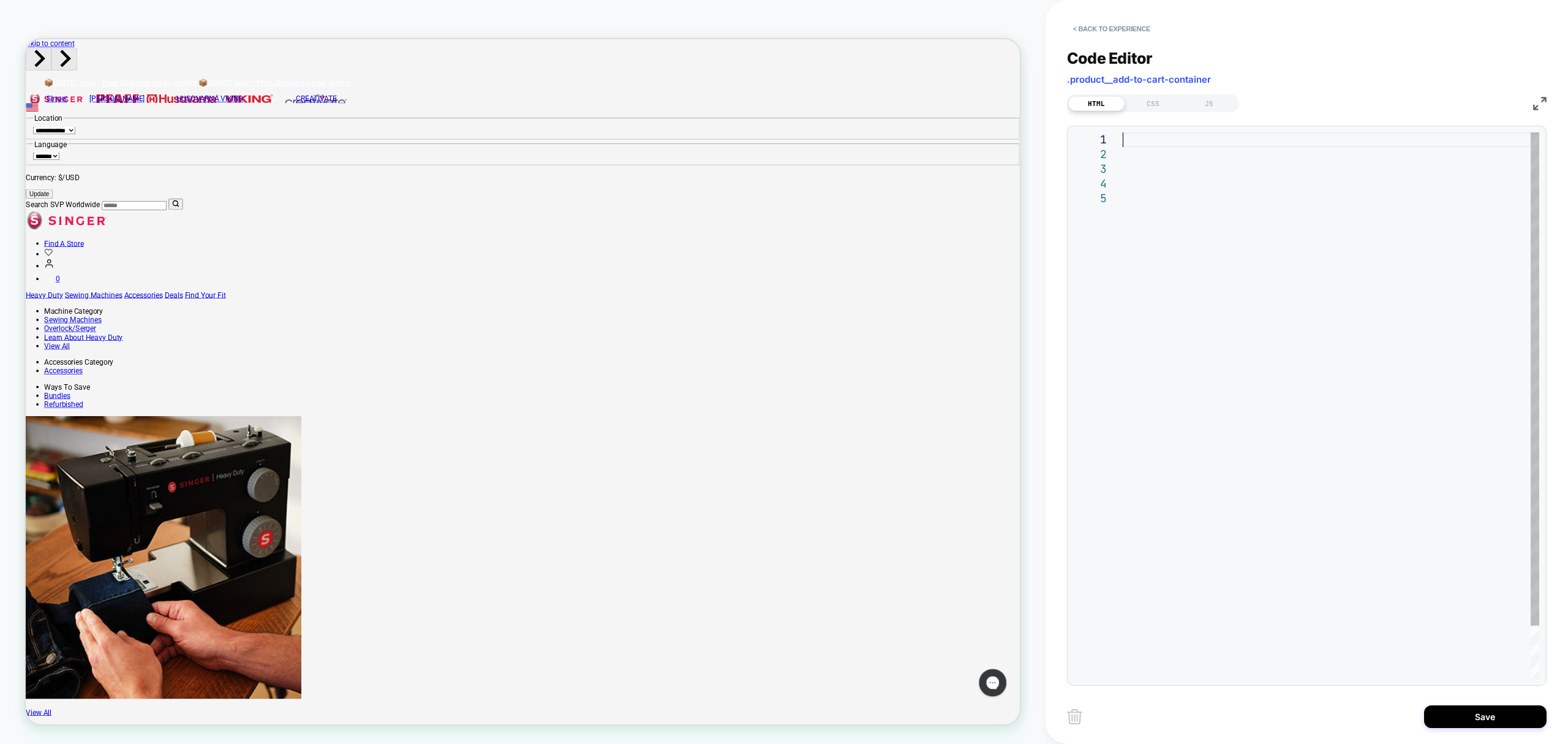
click at [1145, 140] on div at bounding box center [1331, 435] width 417 height 606
type textarea "**********"
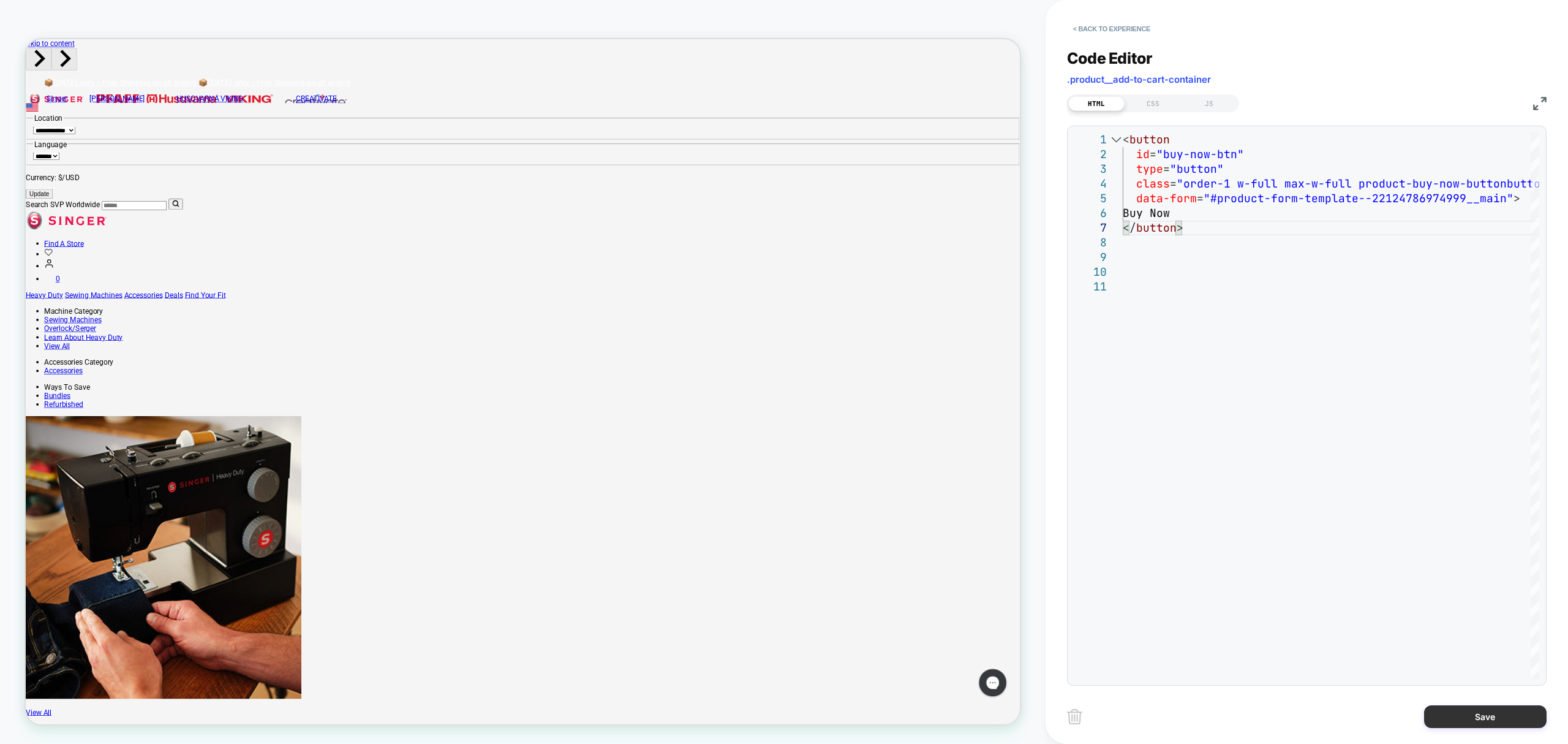
click at [1475, 712] on button "Save" at bounding box center [1485, 716] width 123 height 23
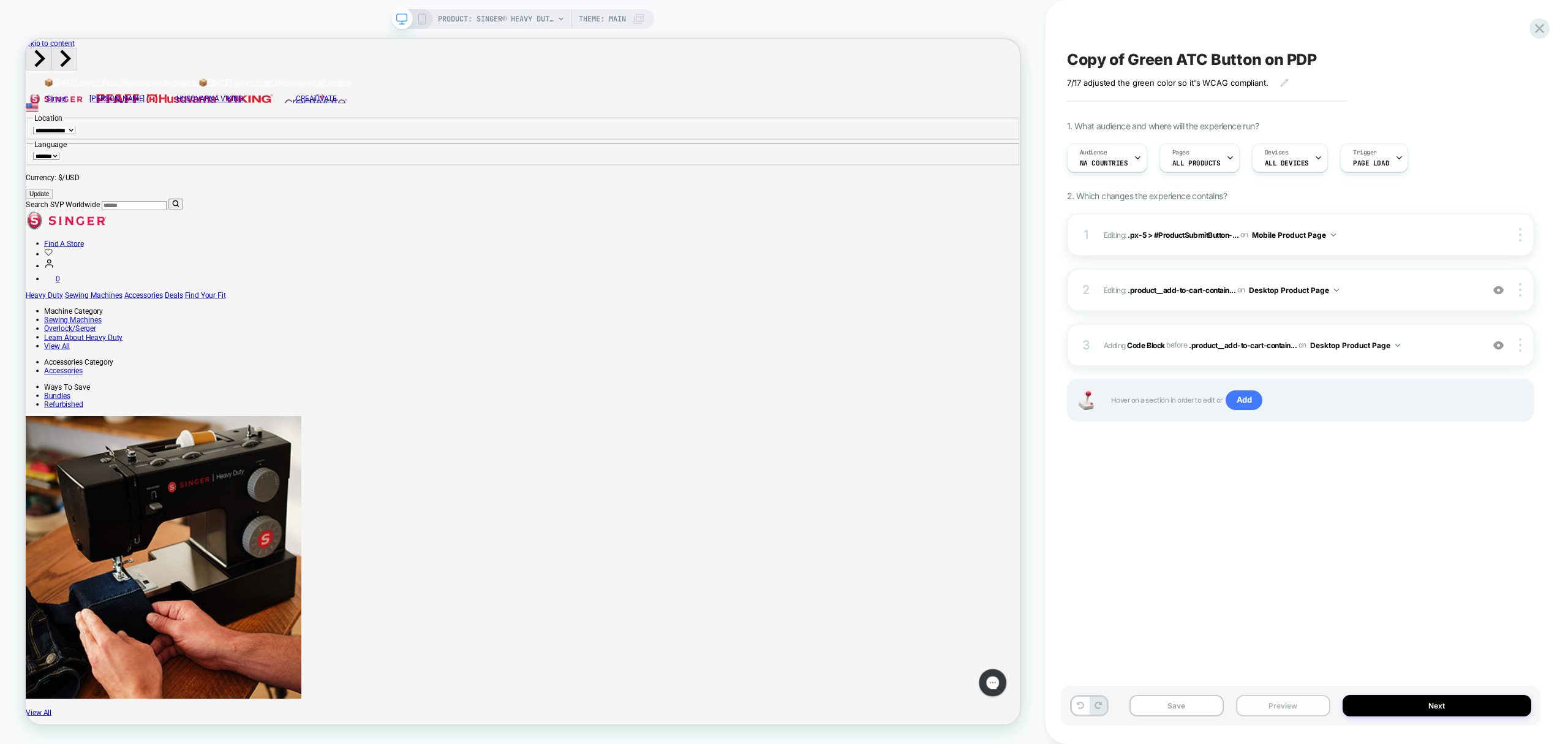
click at [1302, 714] on button "Preview" at bounding box center [1283, 706] width 95 height 21
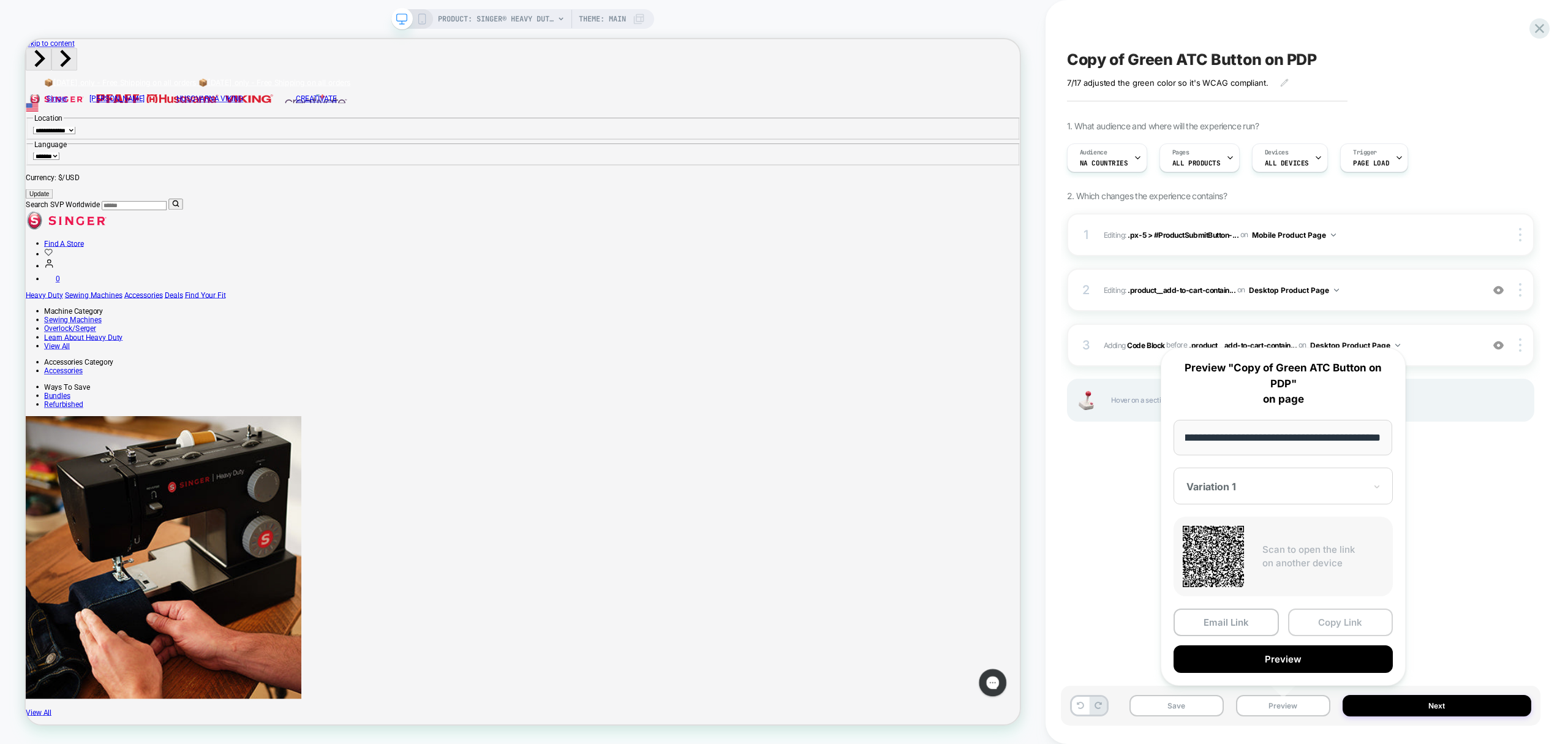
scroll to position [0, 0]
click at [1314, 626] on button "Copy Link" at bounding box center [1341, 623] width 105 height 28
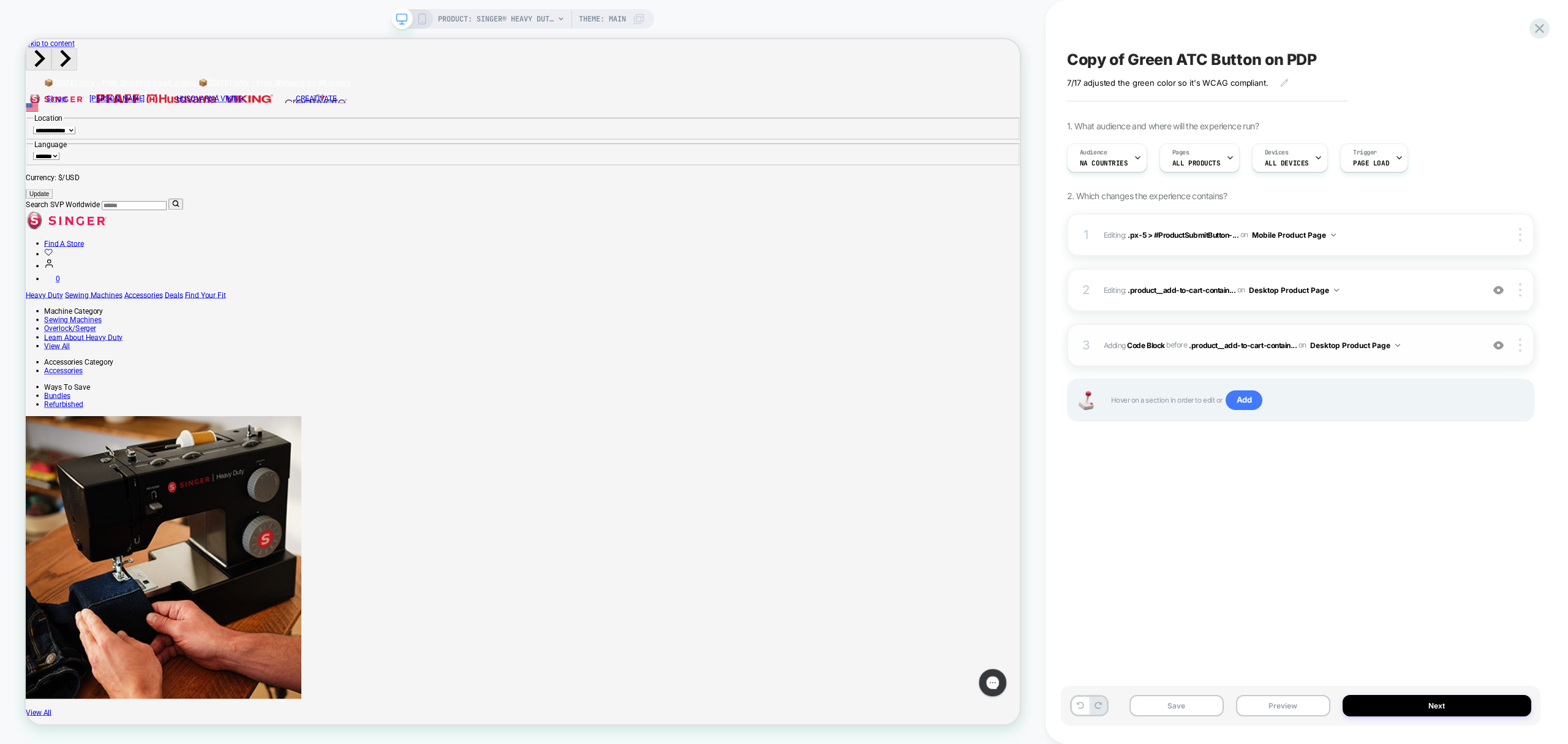
click at [1291, 351] on span "Adding Code Block BEFORE .product__add-to-cart-contain... .product__add-to-cart…" at bounding box center [1290, 345] width 372 height 15
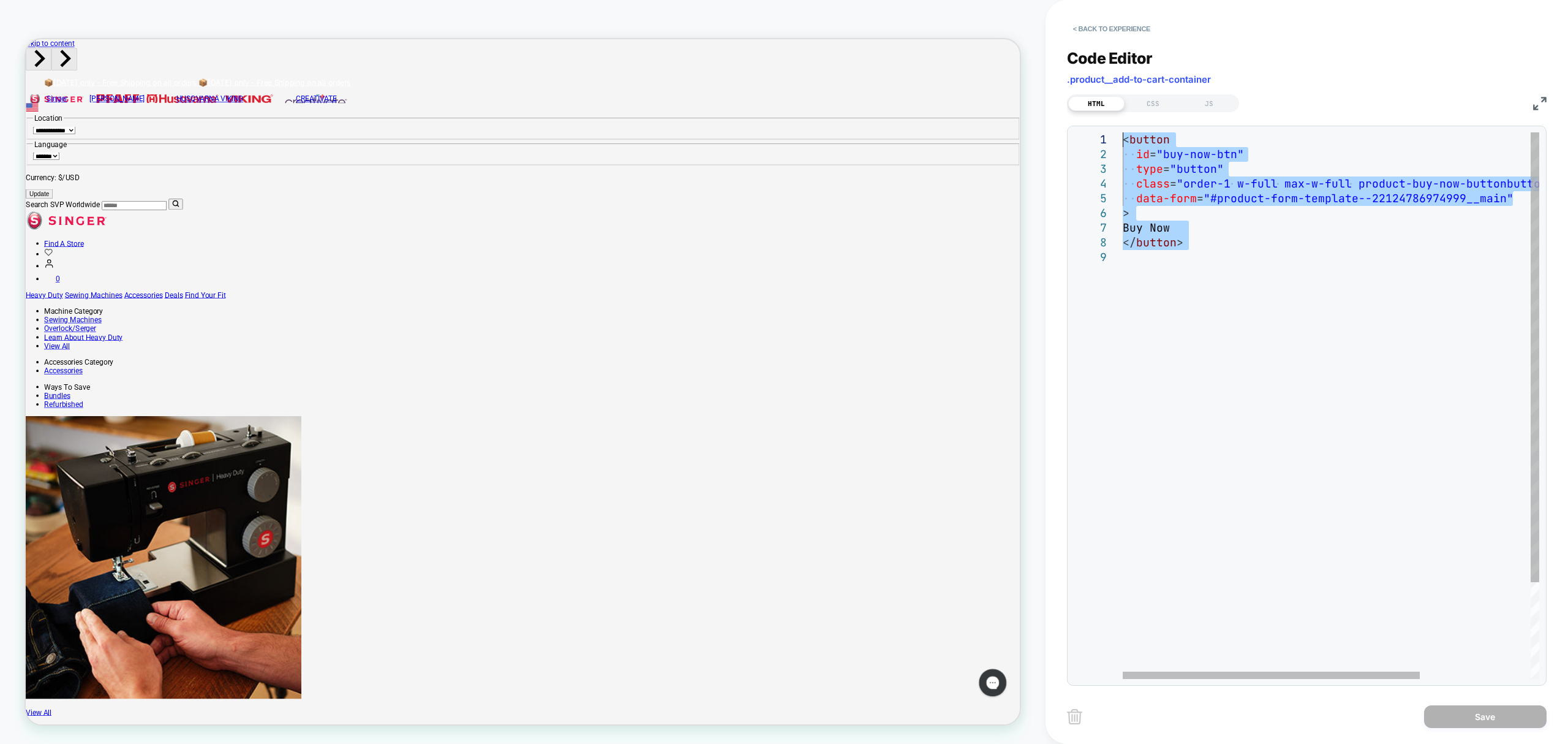
drag, startPoint x: 1240, startPoint y: 255, endPoint x: 1072, endPoint y: 113, distance: 220.0
click at [1123, 132] on div "< button id = "buy-now-btn" type = "button" class = "order-1 w-full max-w-full …" at bounding box center [1408, 464] width 571 height 664
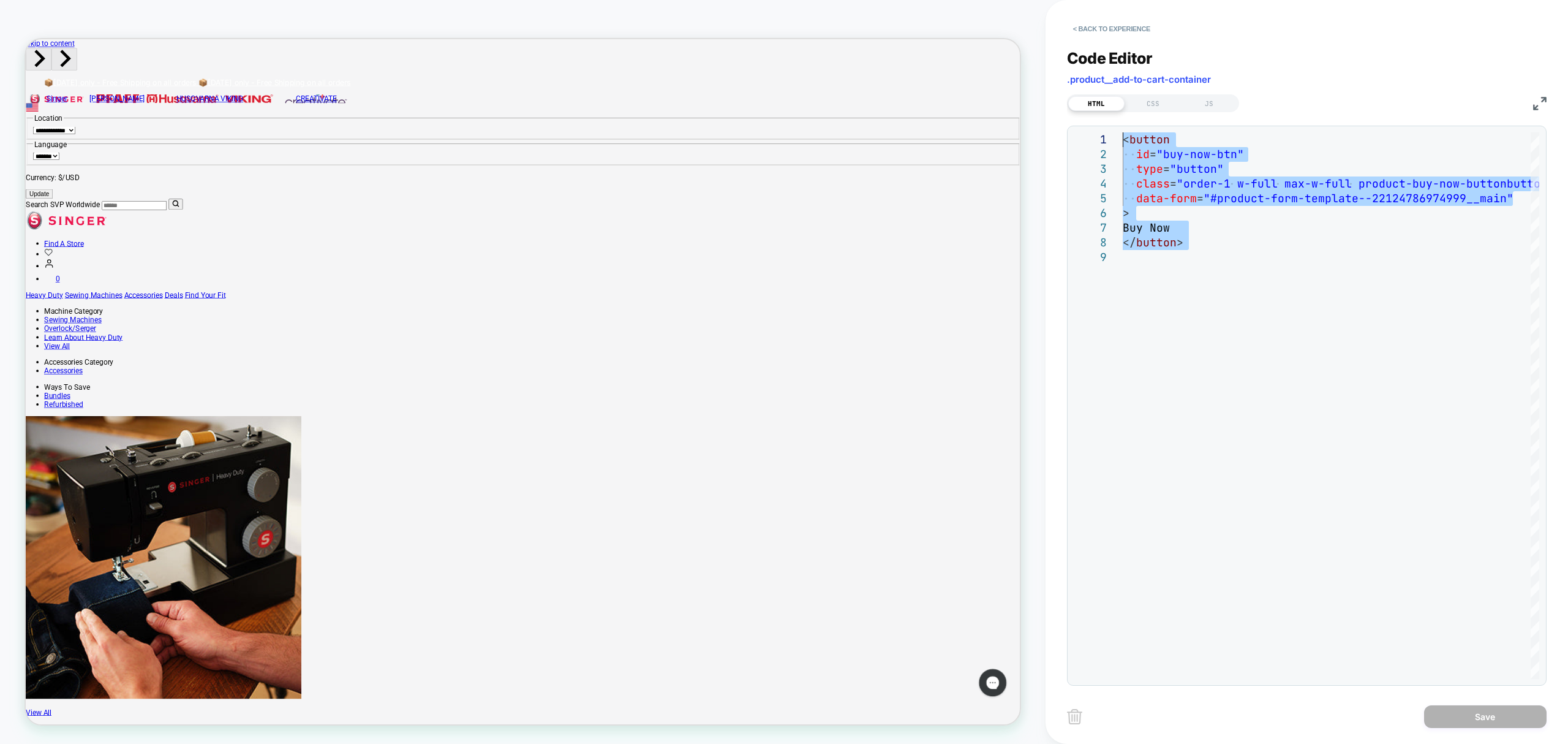
type textarea "*********"
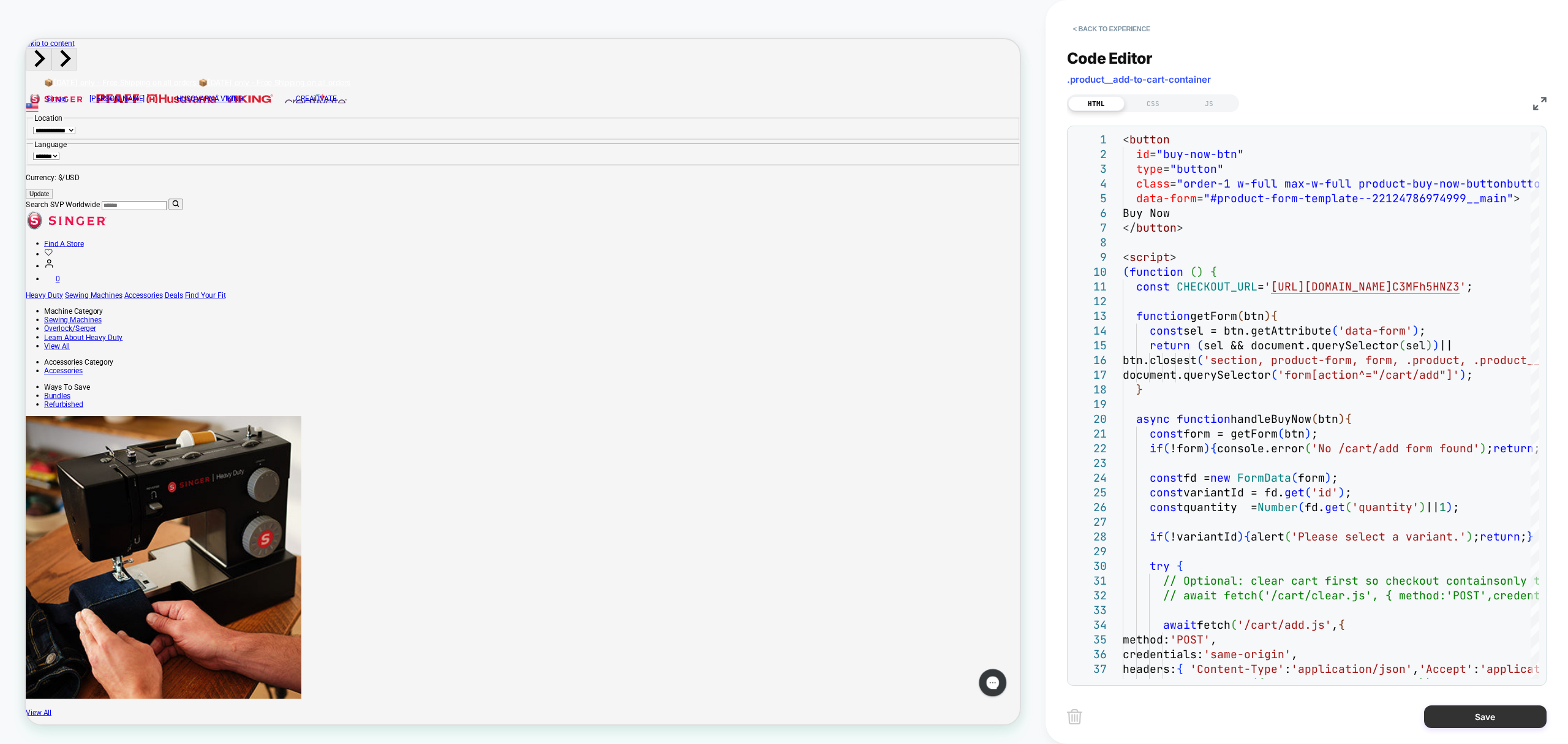
click at [1506, 720] on button "Save" at bounding box center [1485, 716] width 123 height 23
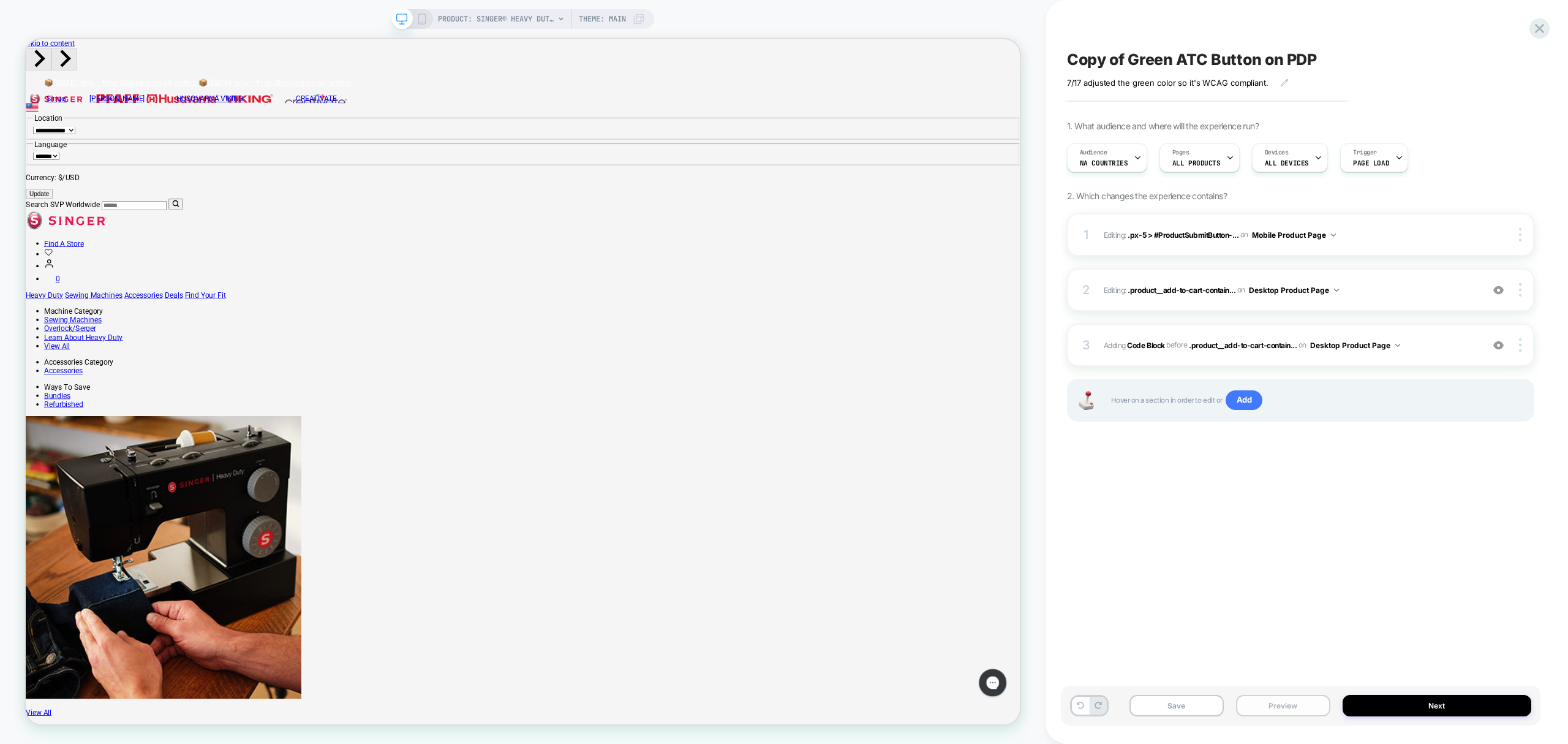
click at [1283, 707] on button "Preview" at bounding box center [1283, 706] width 95 height 21
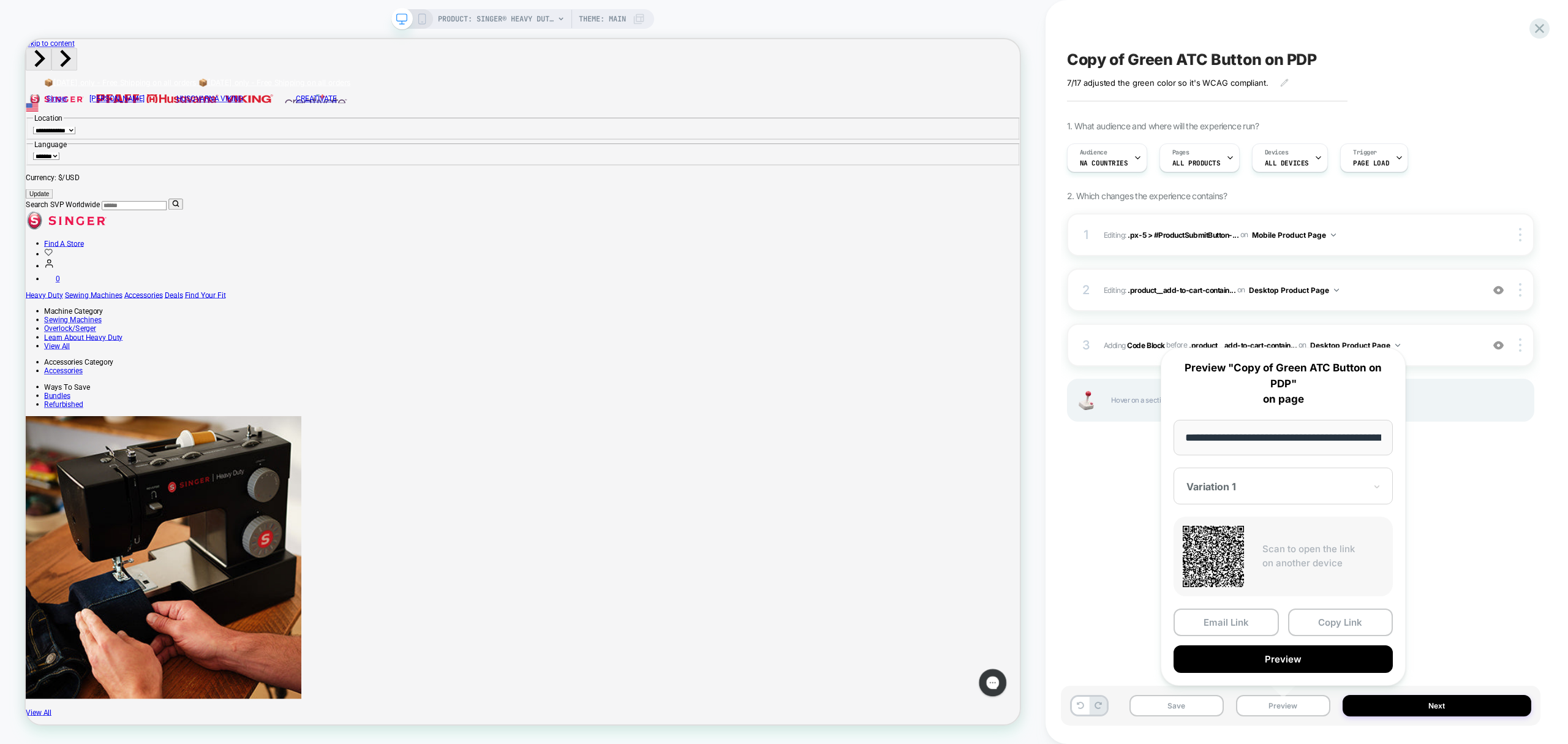
scroll to position [0, 371]
click at [1341, 628] on button "Copy Link" at bounding box center [1341, 623] width 105 height 28
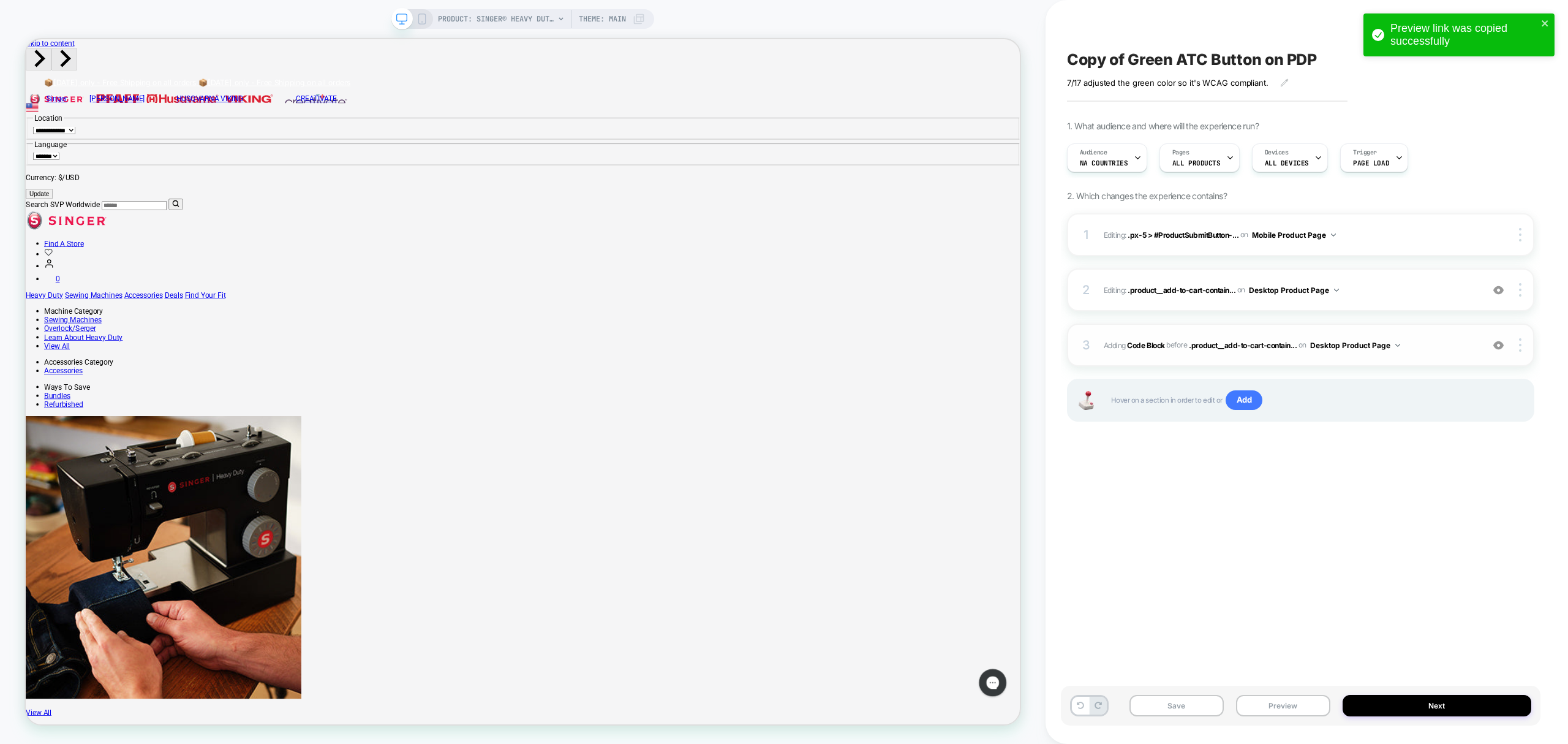
click at [1211, 336] on div "3 Adding Code Block BEFORE .product__add-to-cart-contain... .product__add-to-ca…" at bounding box center [1301, 345] width 468 height 43
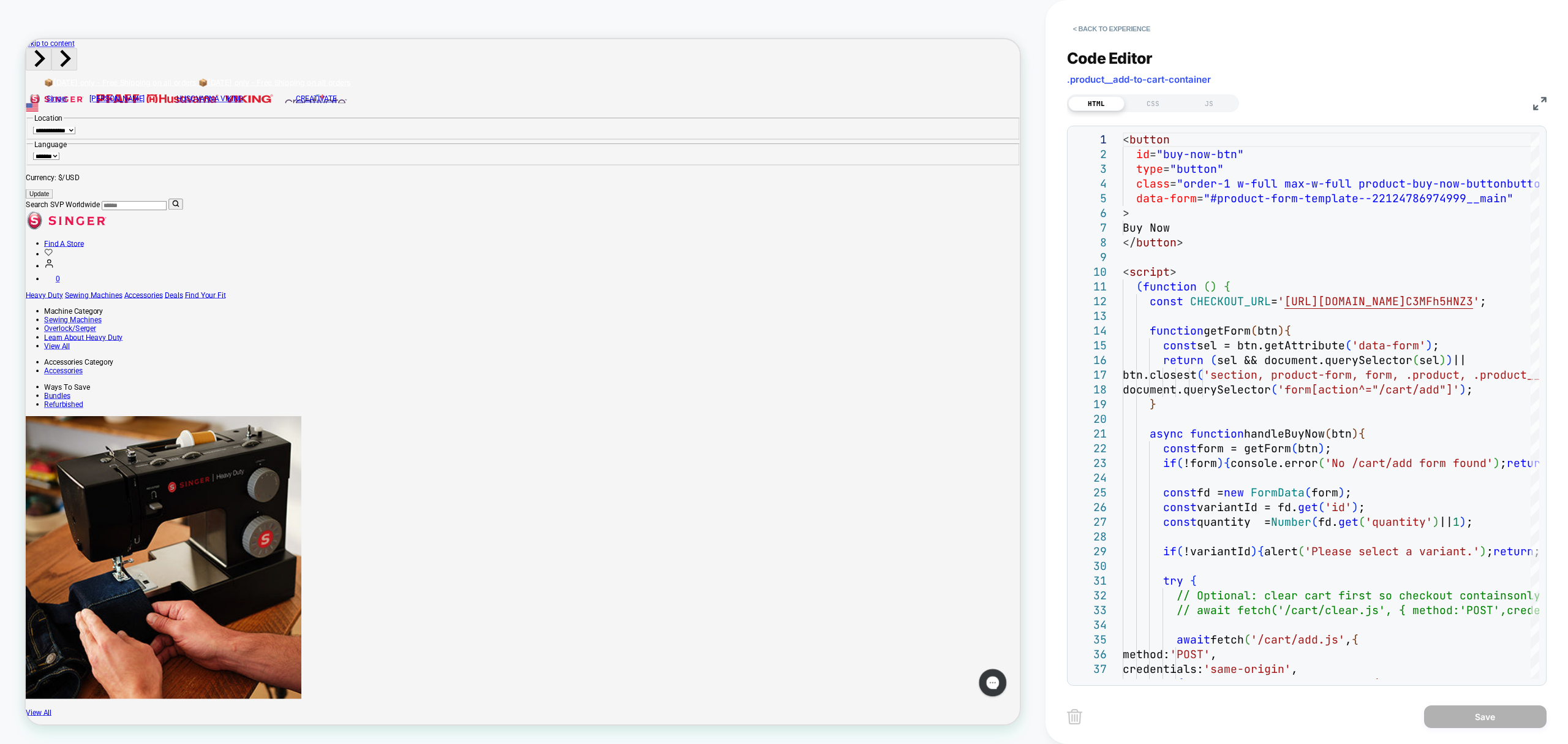
click at [1119, 130] on div "1 2 3 4 5 6 7 8 9 10 11 12 13 14 15 16 17 18 19 20 21 22 23 24 25 26 27 28 29 3…" at bounding box center [1307, 406] width 479 height 561
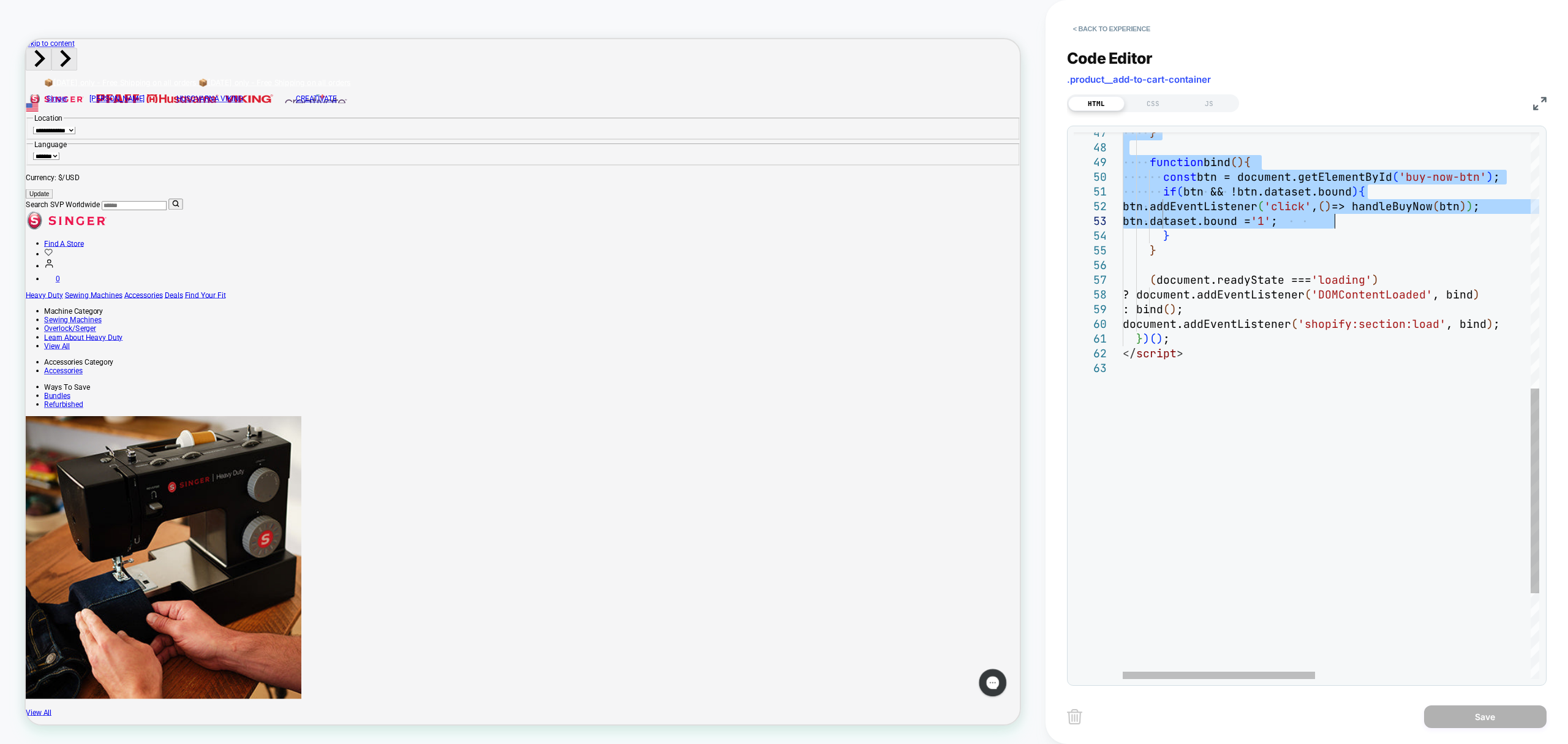
type textarea "**********"
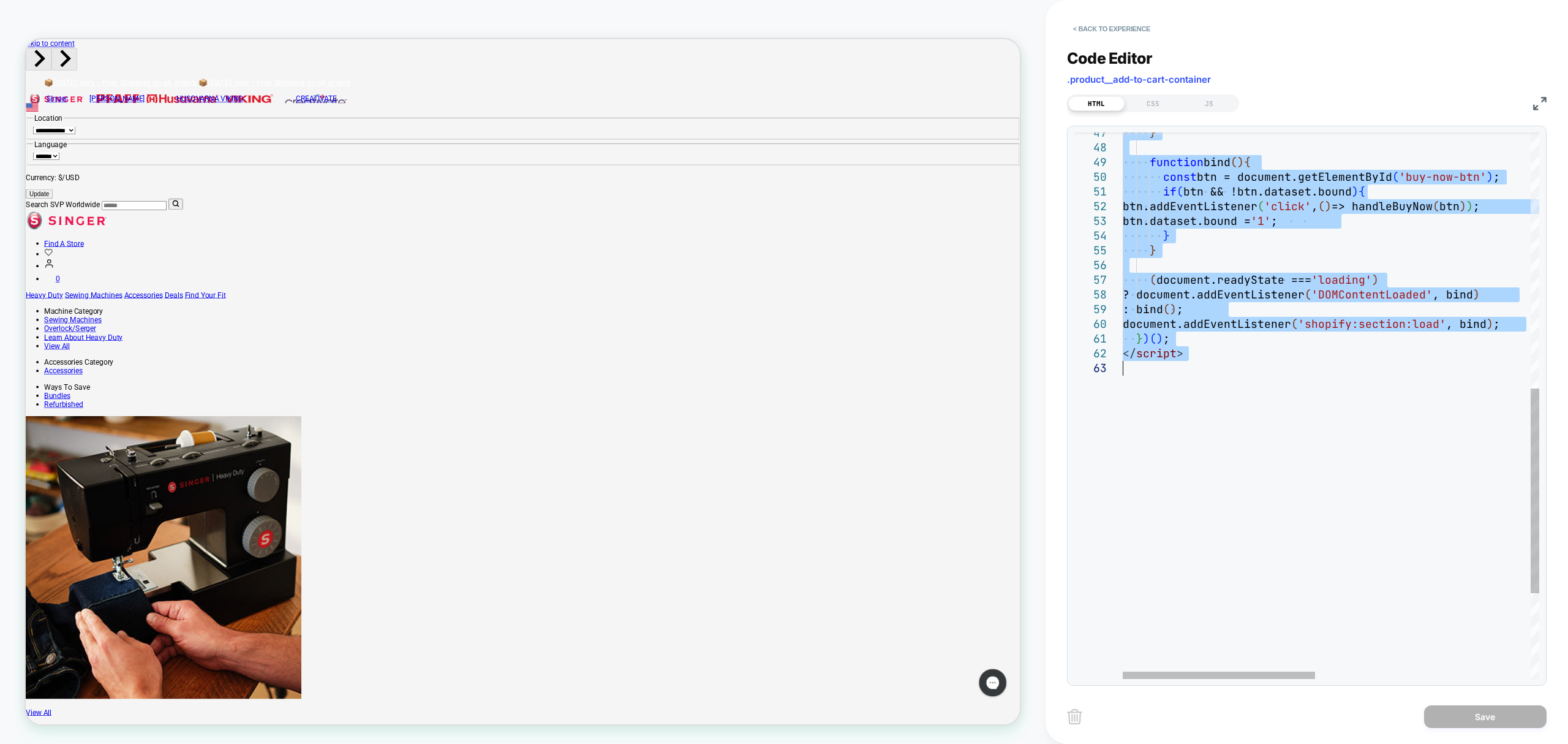
drag, startPoint x: 1123, startPoint y: 141, endPoint x: 1322, endPoint y: 472, distance: 386.2
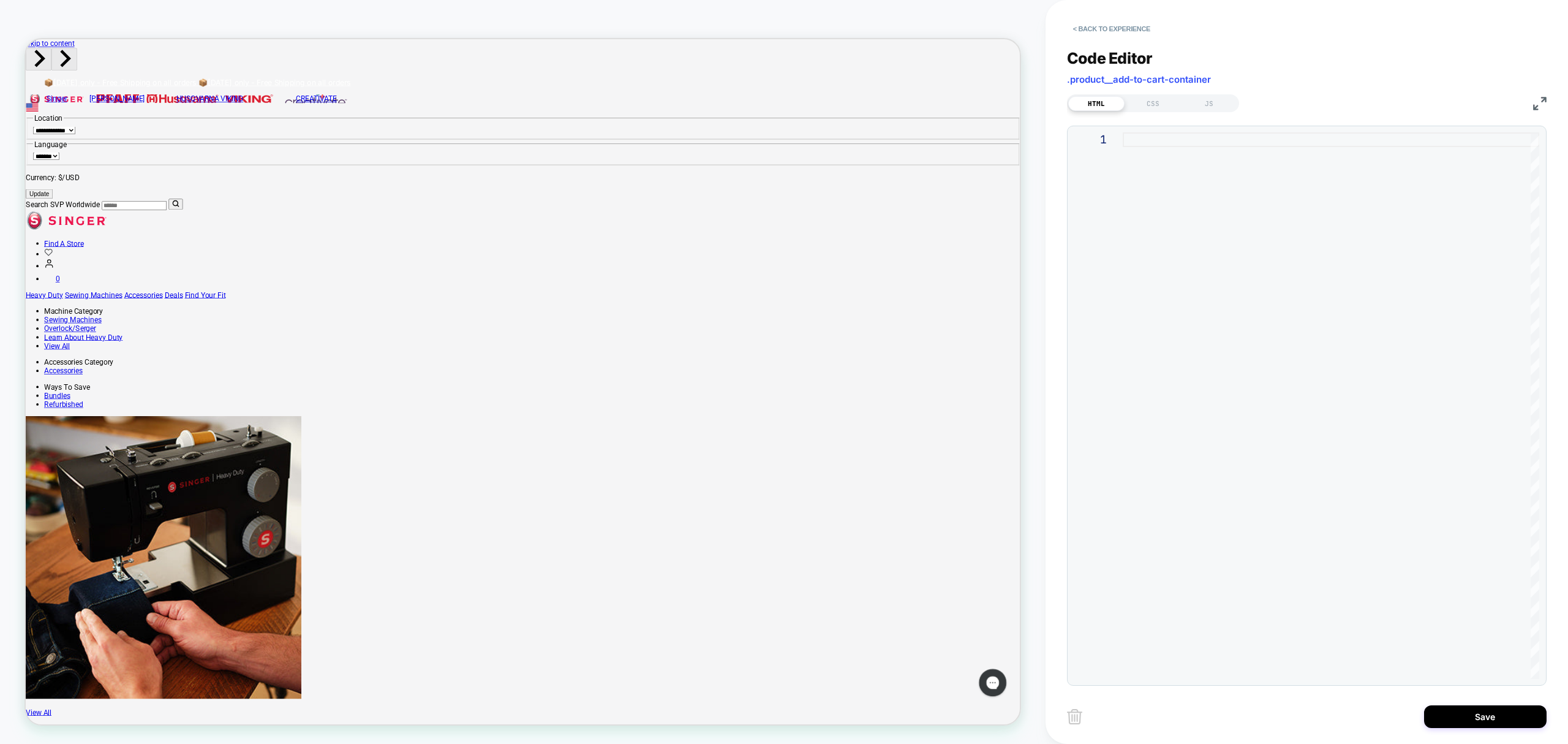
type textarea "**********"
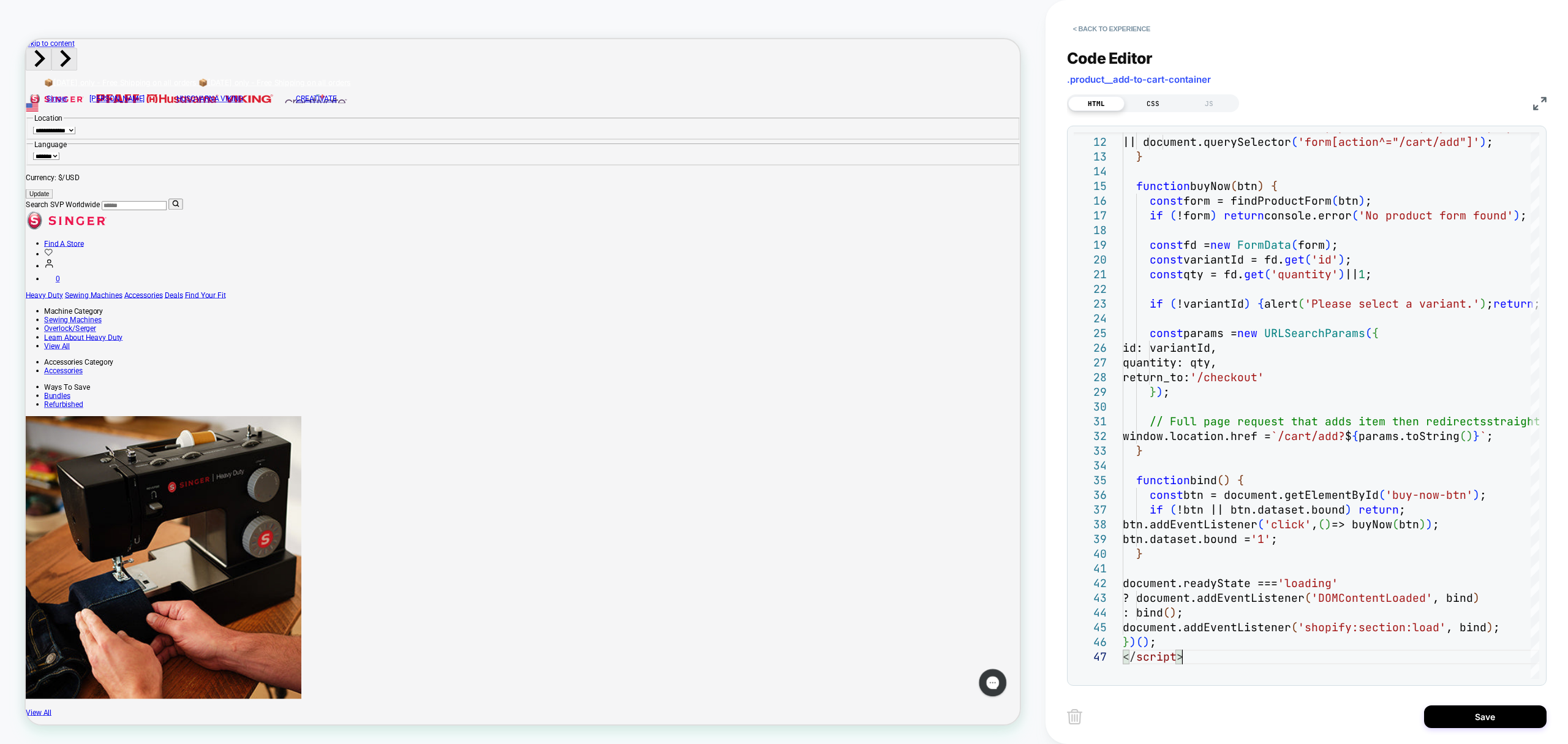
click at [1155, 103] on div "CSS" at bounding box center [1153, 103] width 56 height 14
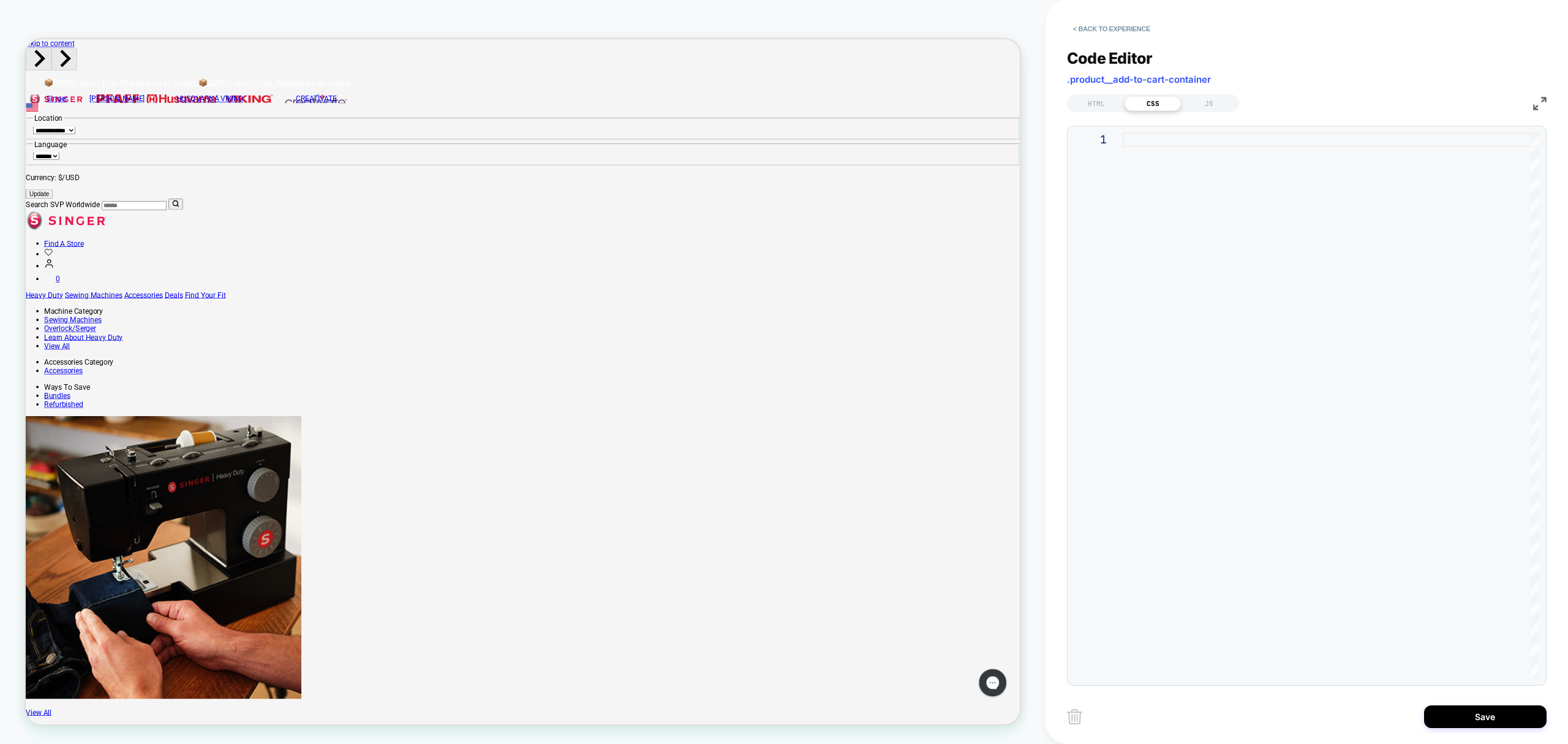
click at [1177, 147] on div at bounding box center [1331, 405] width 417 height 547
click at [1109, 109] on div "HTML" at bounding box center [1097, 103] width 56 height 14
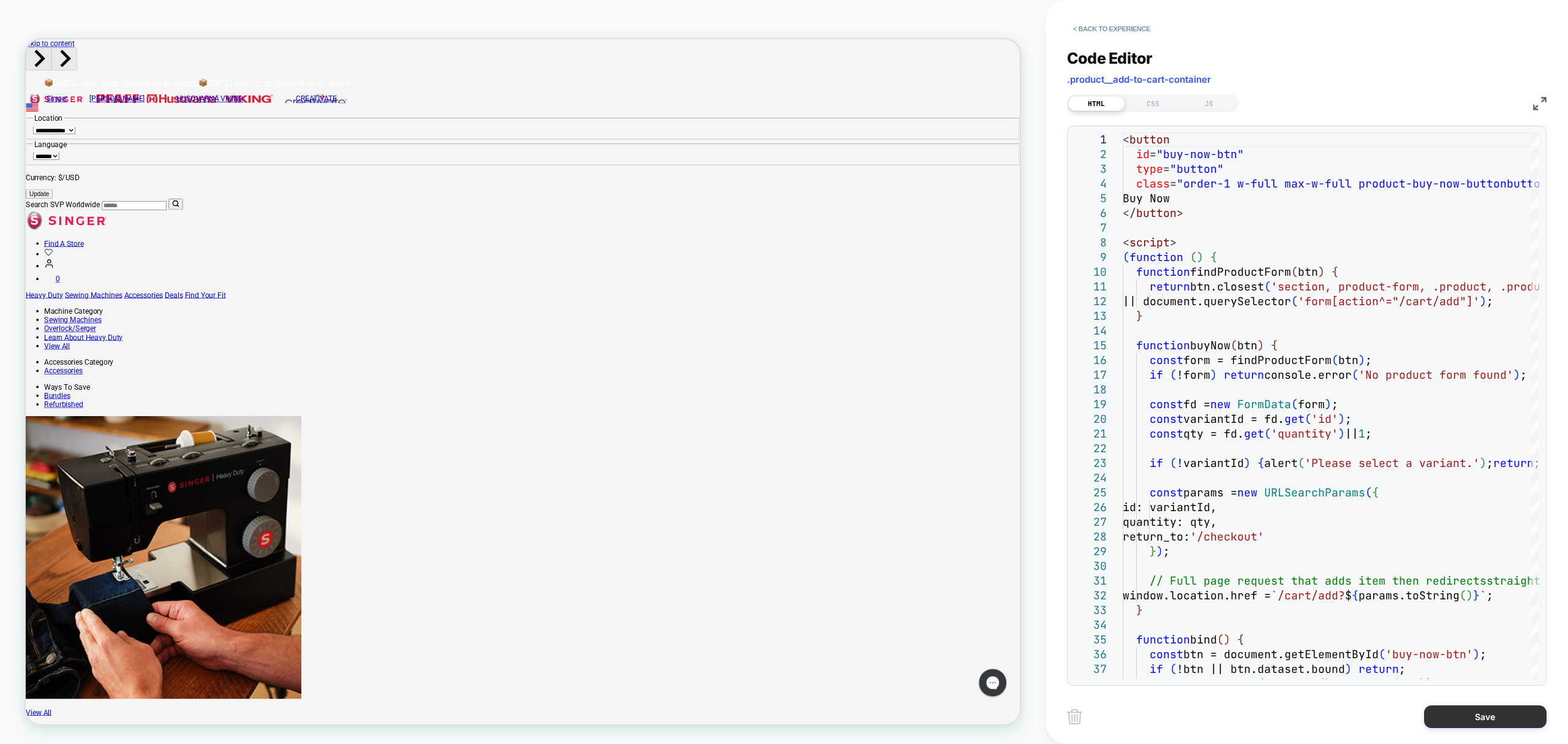
click at [1502, 721] on button "Save" at bounding box center [1485, 716] width 123 height 23
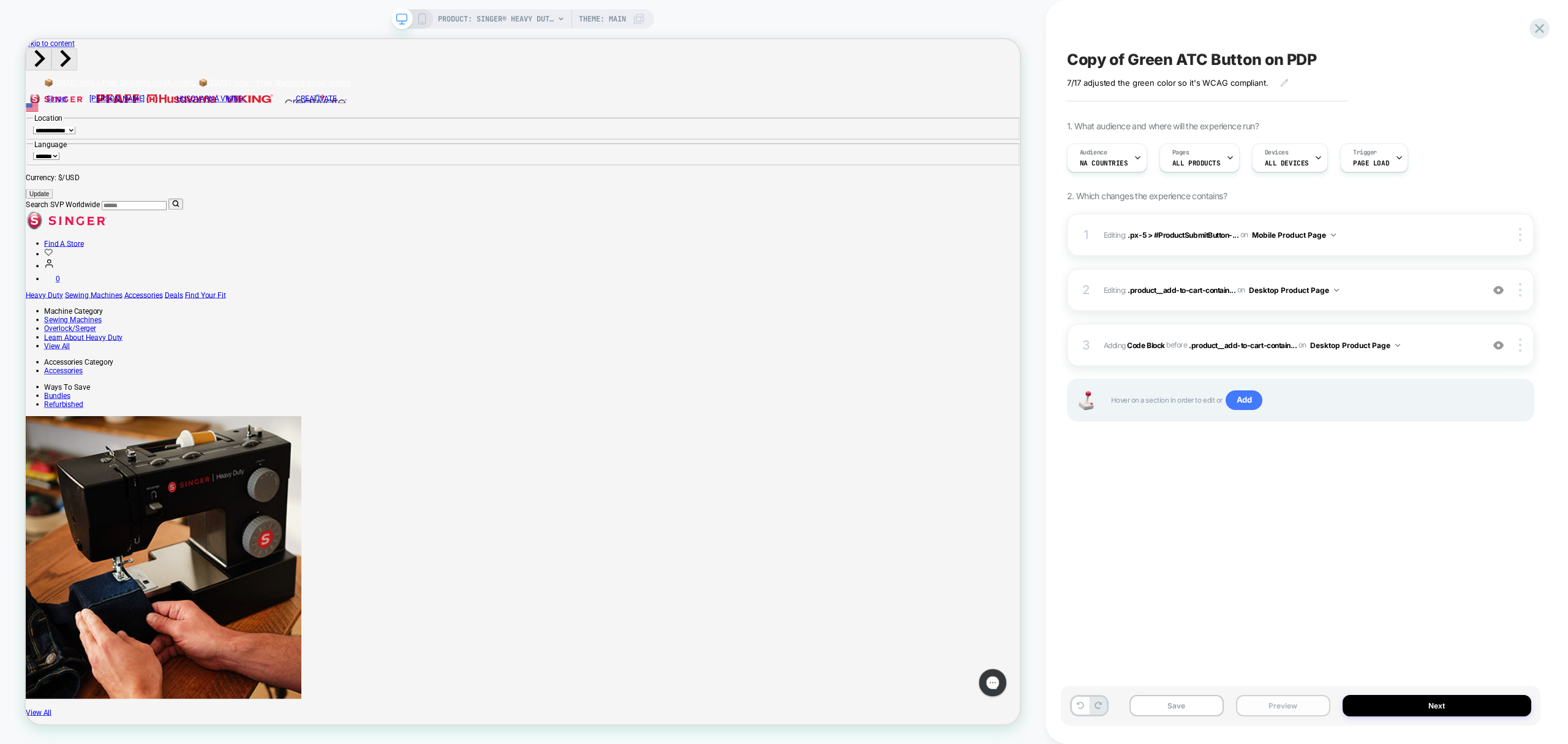
click at [1280, 710] on button "Preview" at bounding box center [1283, 706] width 95 height 21
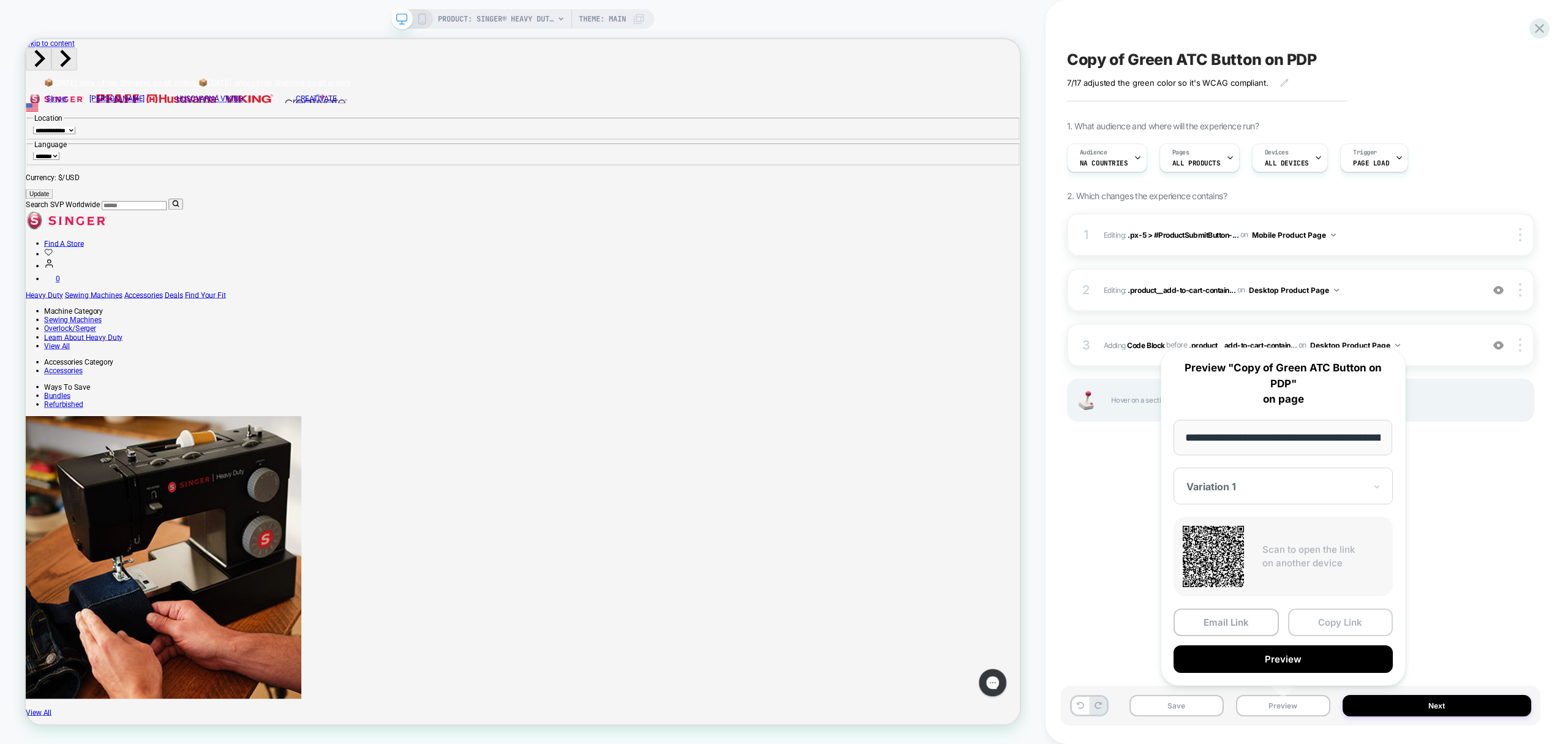
click at [1348, 626] on button "Copy Link" at bounding box center [1341, 623] width 105 height 28
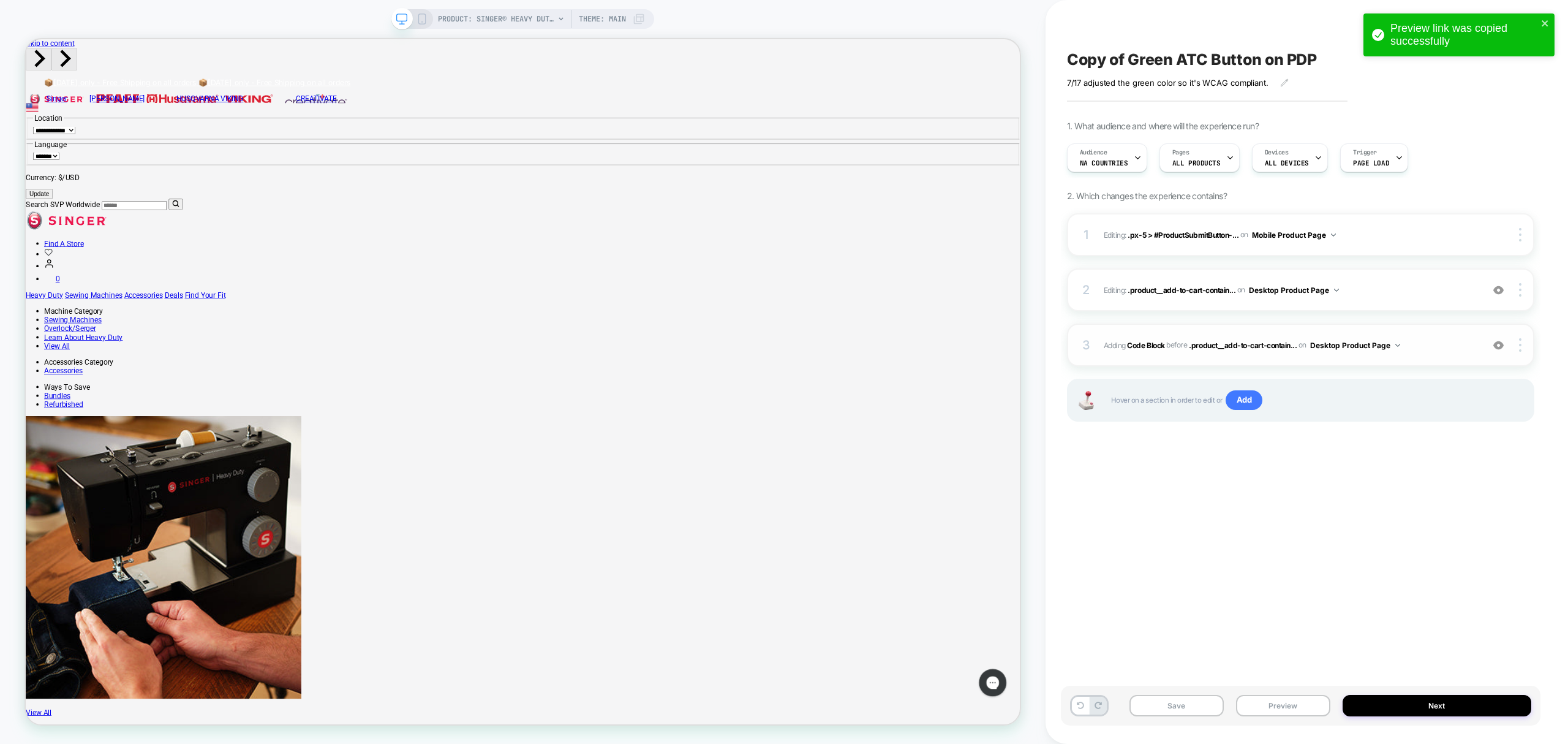
click at [1448, 341] on span "Adding Code Block BEFORE .product__add-to-cart-contain... .product__add-to-cart…" at bounding box center [1290, 345] width 372 height 15
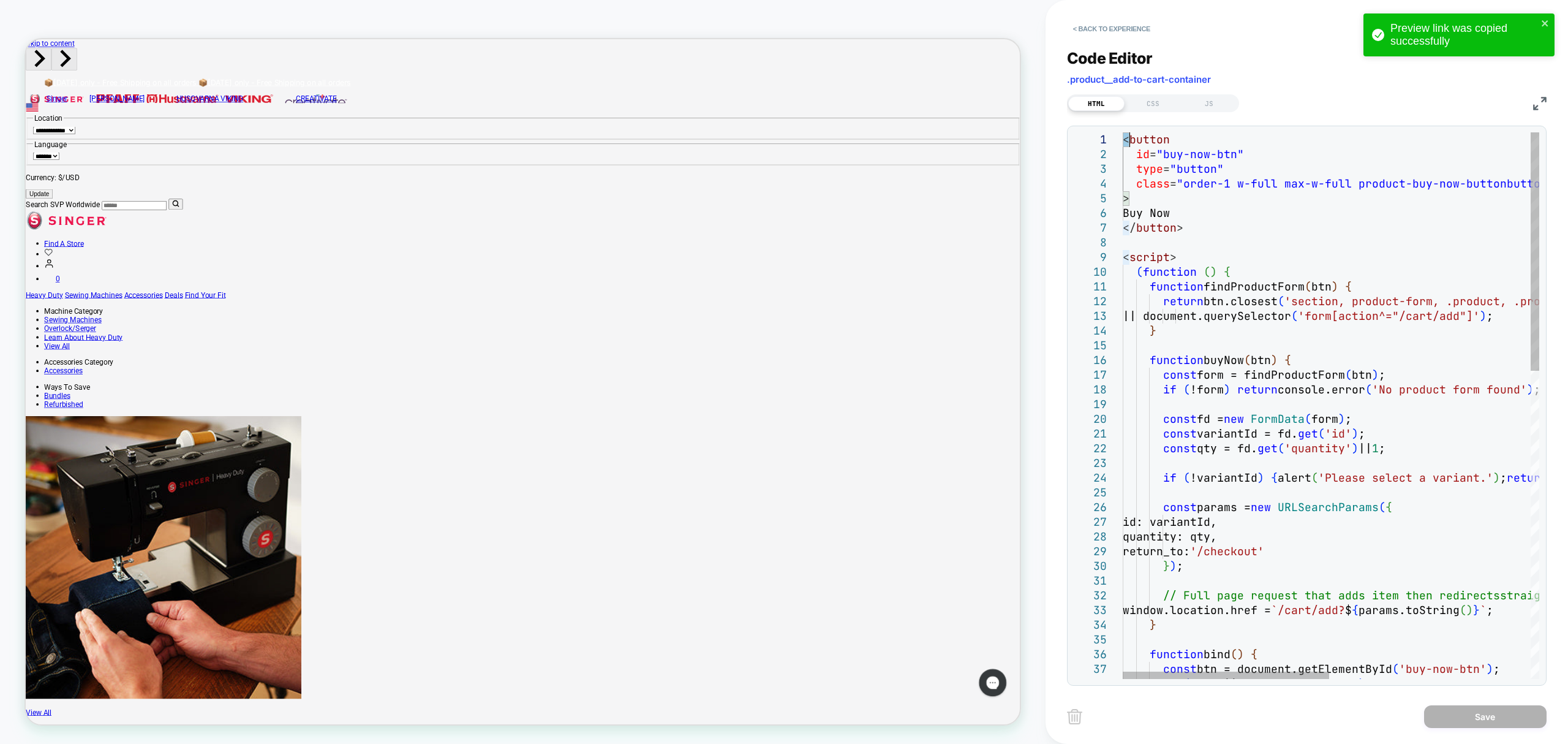
type textarea "**********"
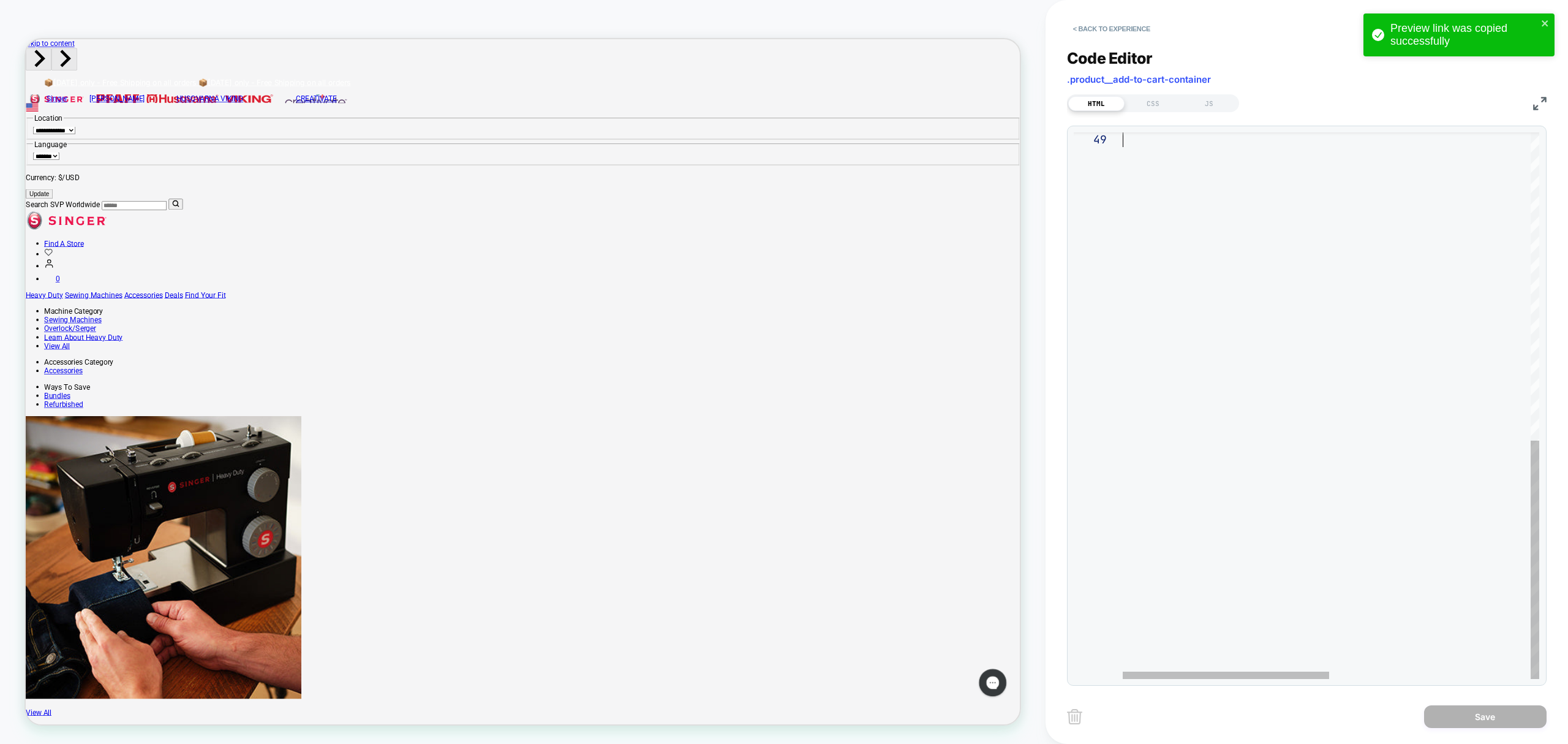
drag, startPoint x: 1123, startPoint y: 133, endPoint x: 1366, endPoint y: 773, distance: 684.6
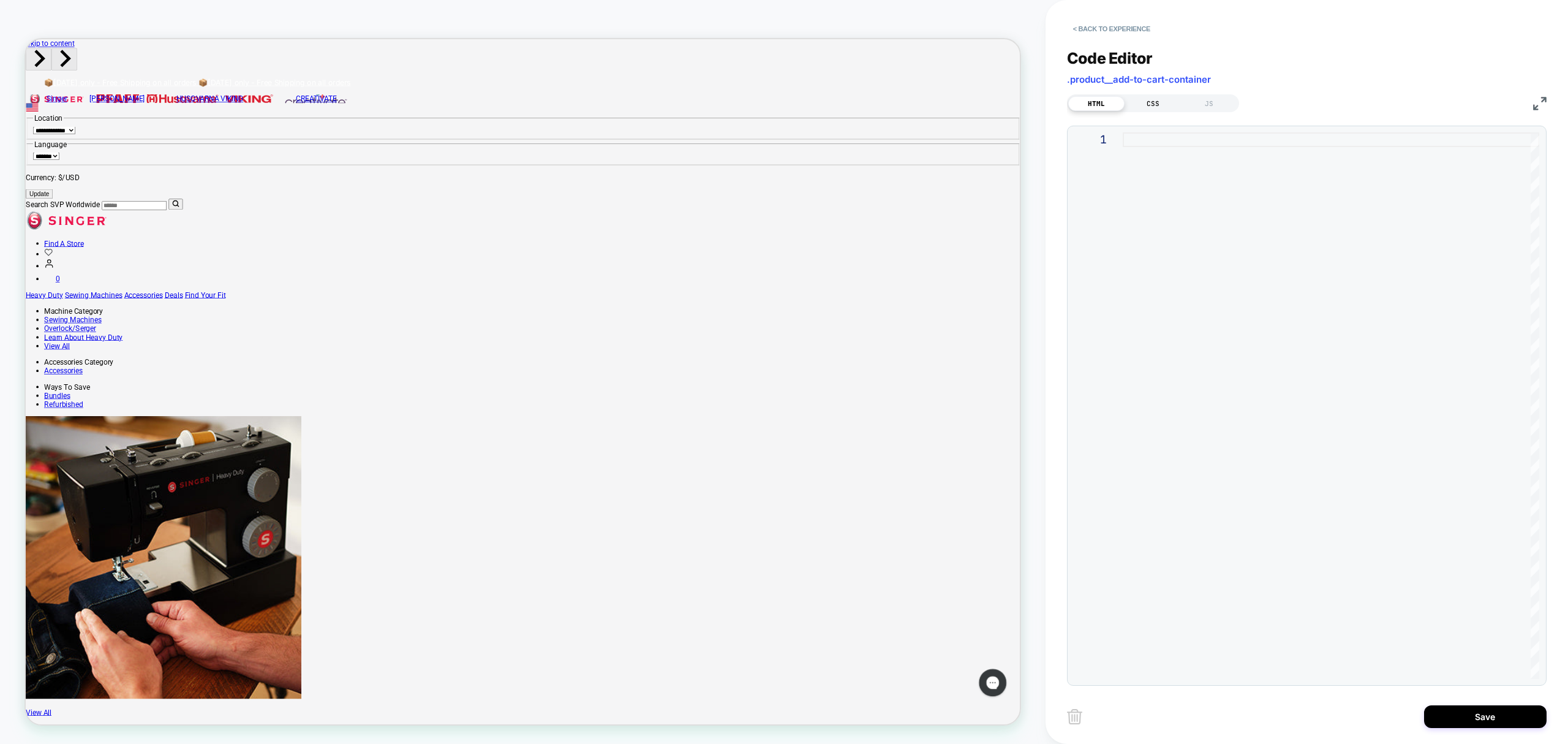
click at [1152, 101] on div "CSS" at bounding box center [1153, 103] width 56 height 14
click at [1194, 100] on div "JS" at bounding box center [1209, 103] width 56 height 14
click at [1087, 101] on div "HTML" at bounding box center [1097, 103] width 56 height 14
click at [1078, 713] on img at bounding box center [1075, 716] width 15 height 15
click at [1095, 25] on button "< Back to experience" at bounding box center [1112, 28] width 90 height 19
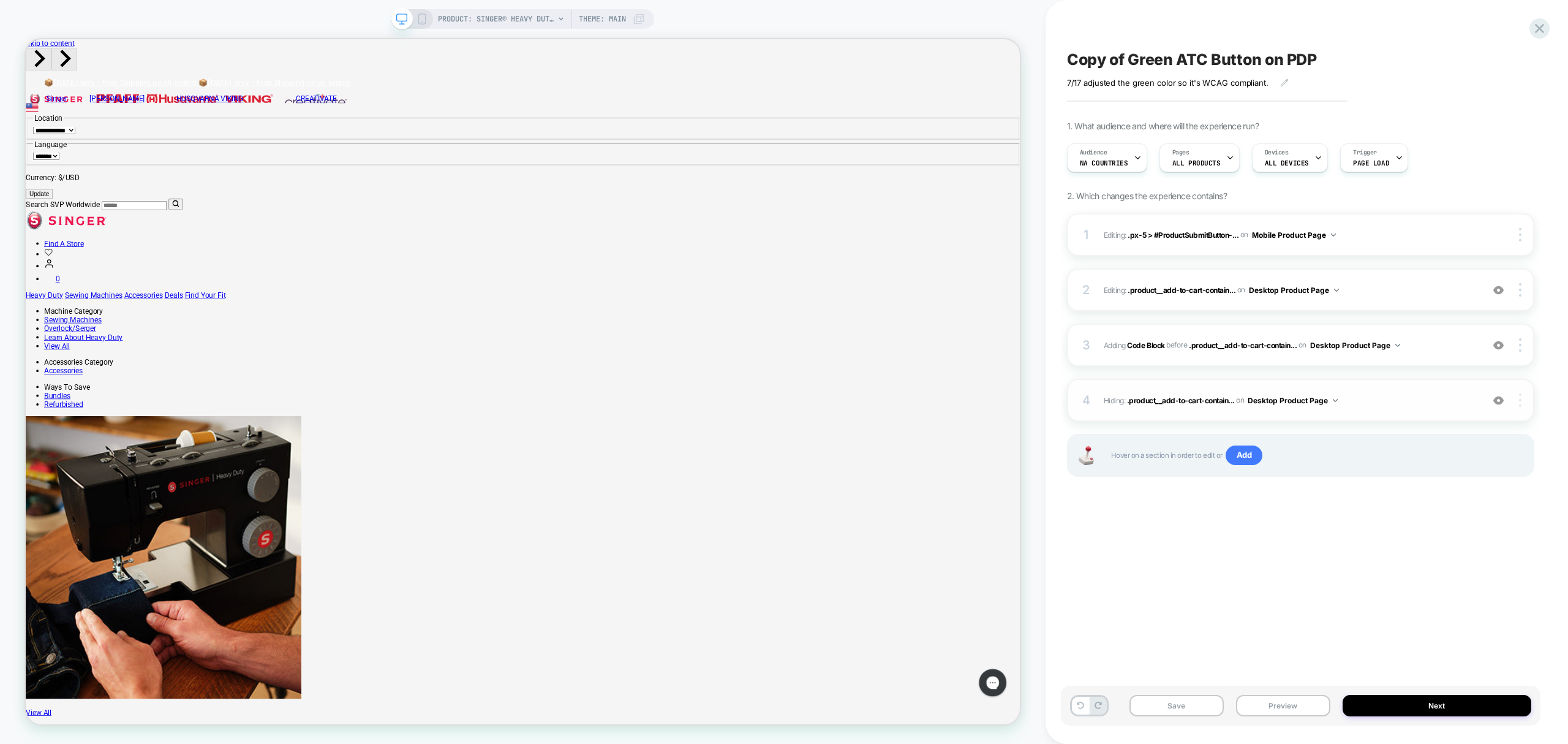
click at [1525, 406] on div at bounding box center [1521, 400] width 23 height 14
click at [1519, 403] on img at bounding box center [1520, 400] width 3 height 14
click at [1515, 352] on div "3 Adding Code Block BEFORE .product__add-to-cart-contain... .product__add-to-ca…" at bounding box center [1301, 345] width 468 height 43
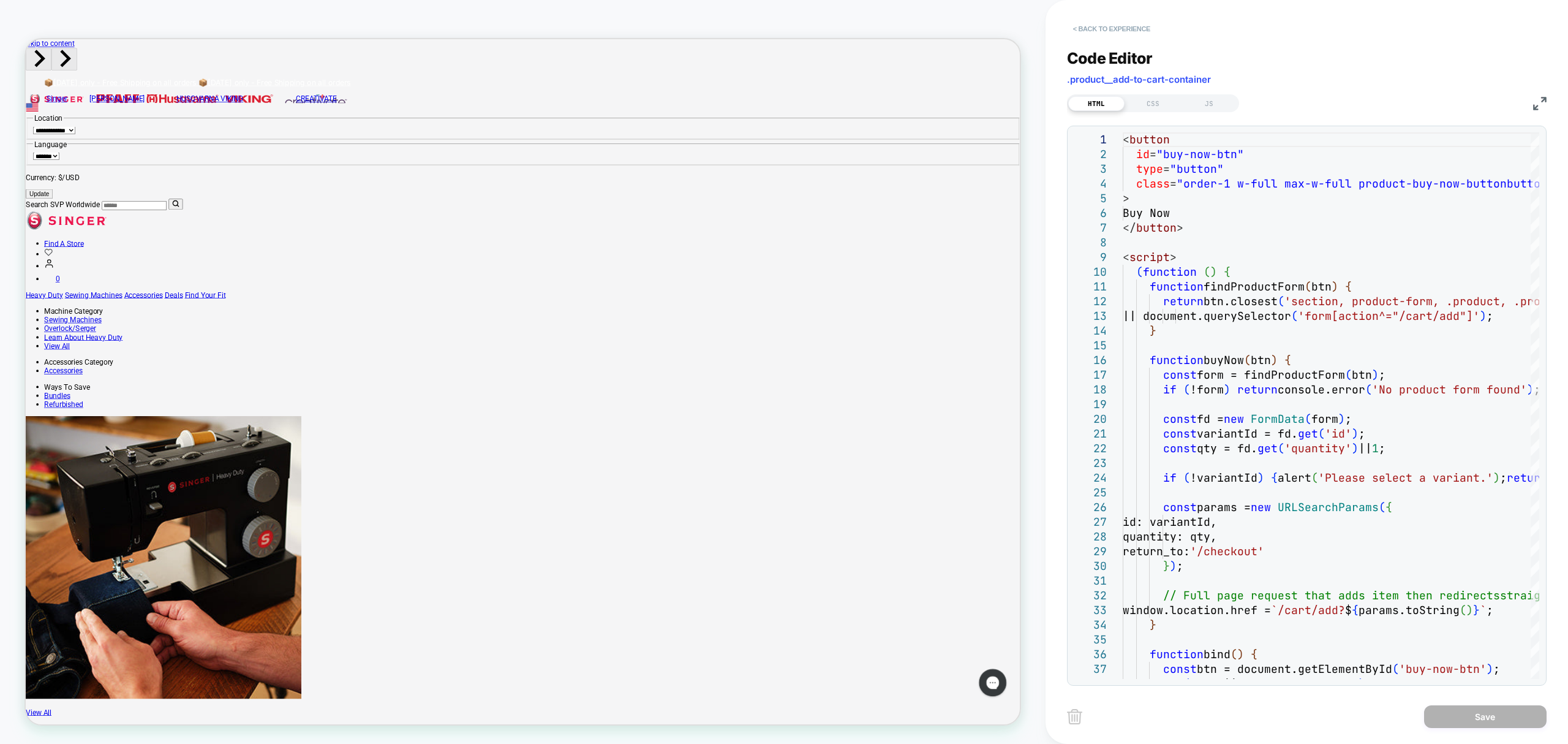
click at [1094, 28] on button "< Back to experience" at bounding box center [1112, 28] width 90 height 19
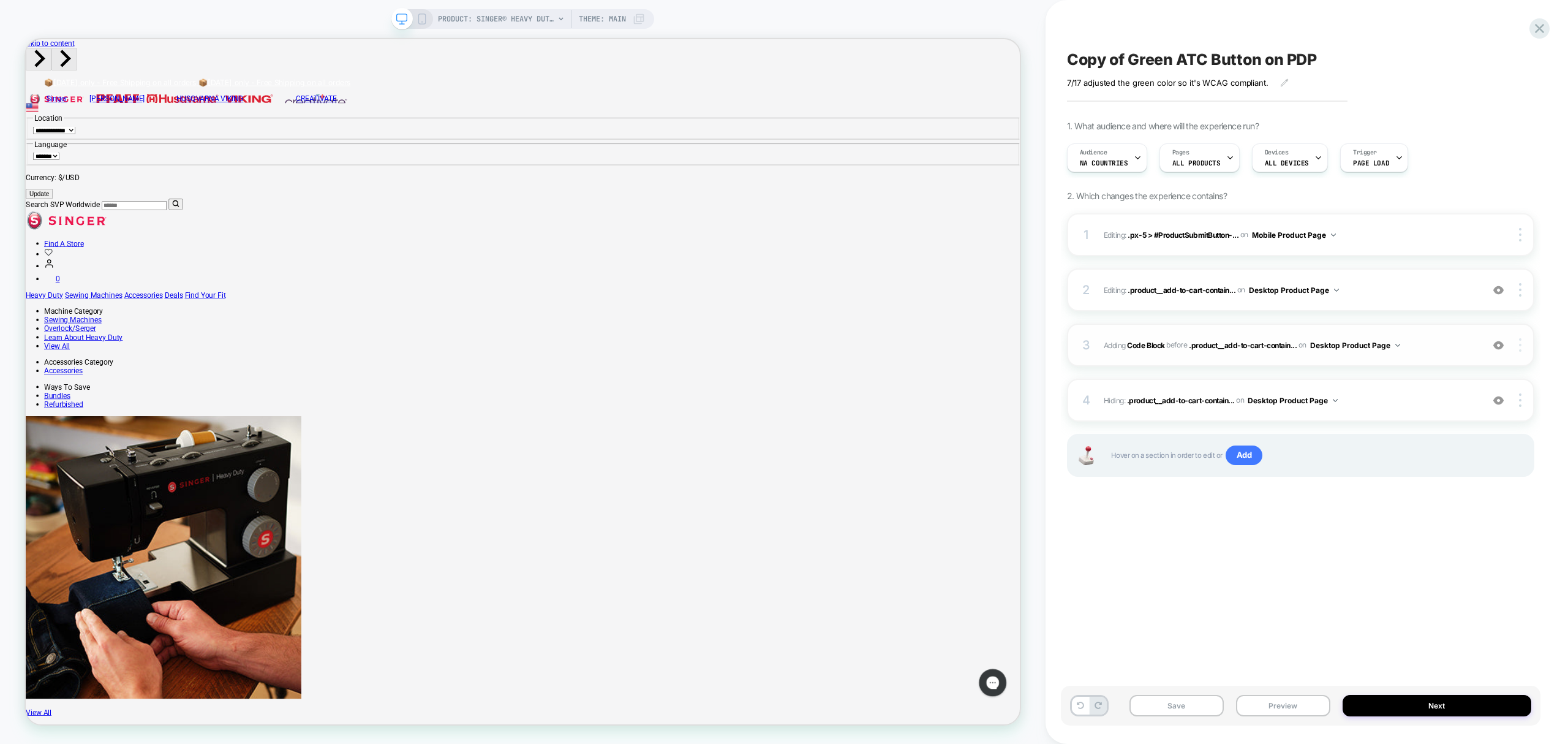
click at [1523, 342] on div at bounding box center [1521, 345] width 23 height 14
click at [1523, 351] on div at bounding box center [1521, 345] width 23 height 14
drag, startPoint x: 1469, startPoint y: 491, endPoint x: 1465, endPoint y: 480, distance: 11.7
click at [1466, 485] on div "Delete" at bounding box center [1448, 479] width 109 height 33
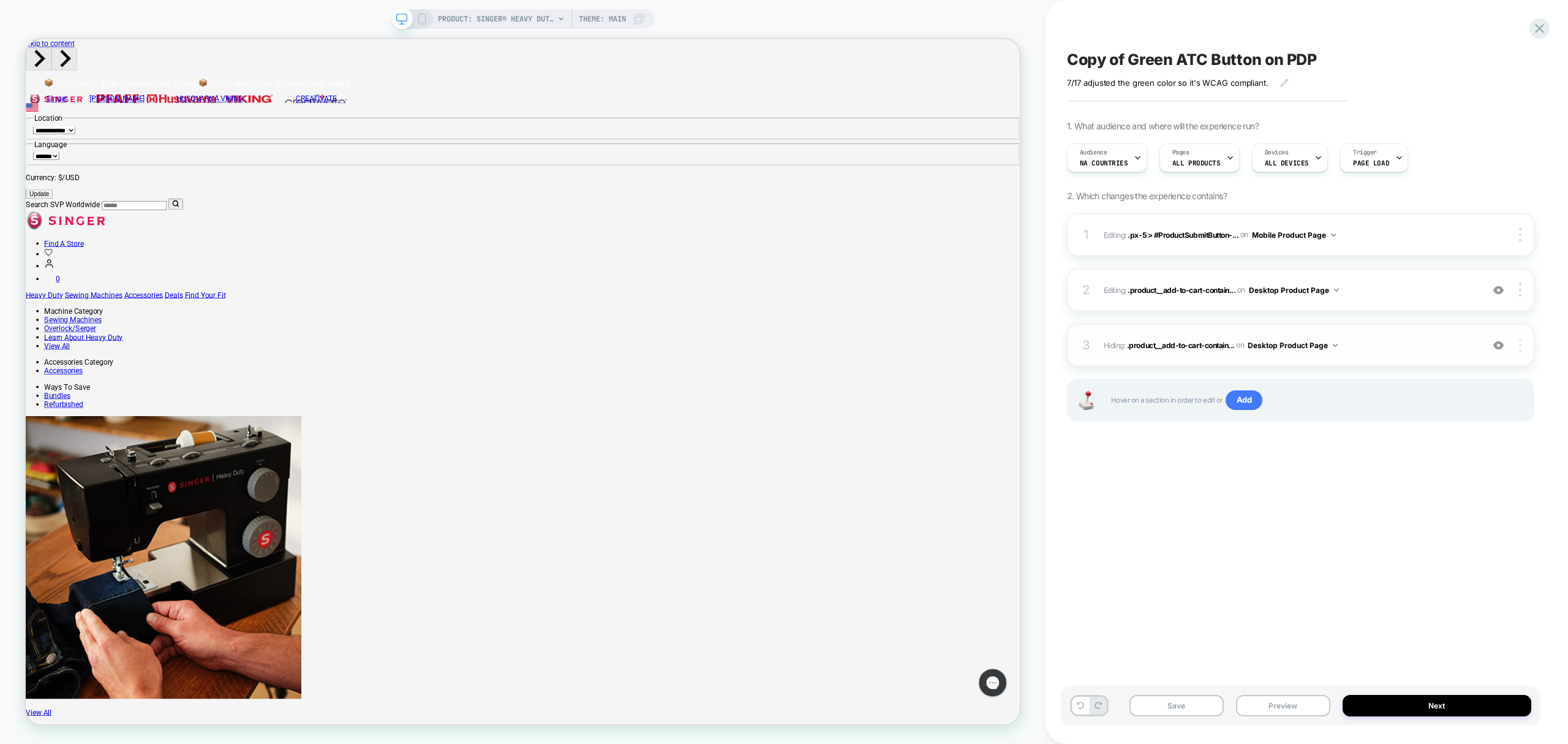
click at [1520, 351] on img at bounding box center [1520, 345] width 3 height 14
click at [1439, 447] on div "Delete" at bounding box center [1448, 445] width 109 height 33
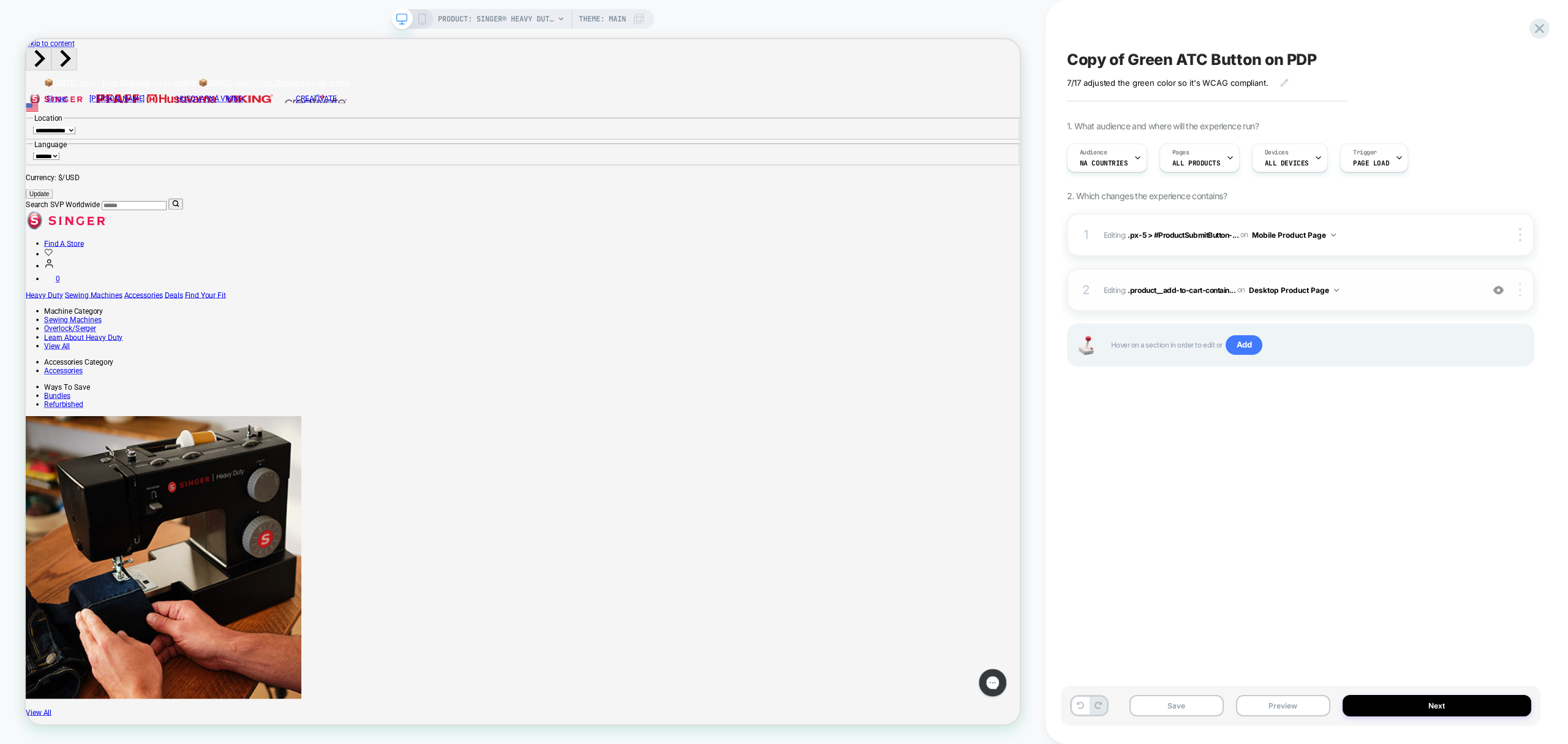
click at [1519, 296] on img at bounding box center [1520, 290] width 3 height 14
click at [1431, 364] on div "Delete" at bounding box center [1448, 357] width 109 height 33
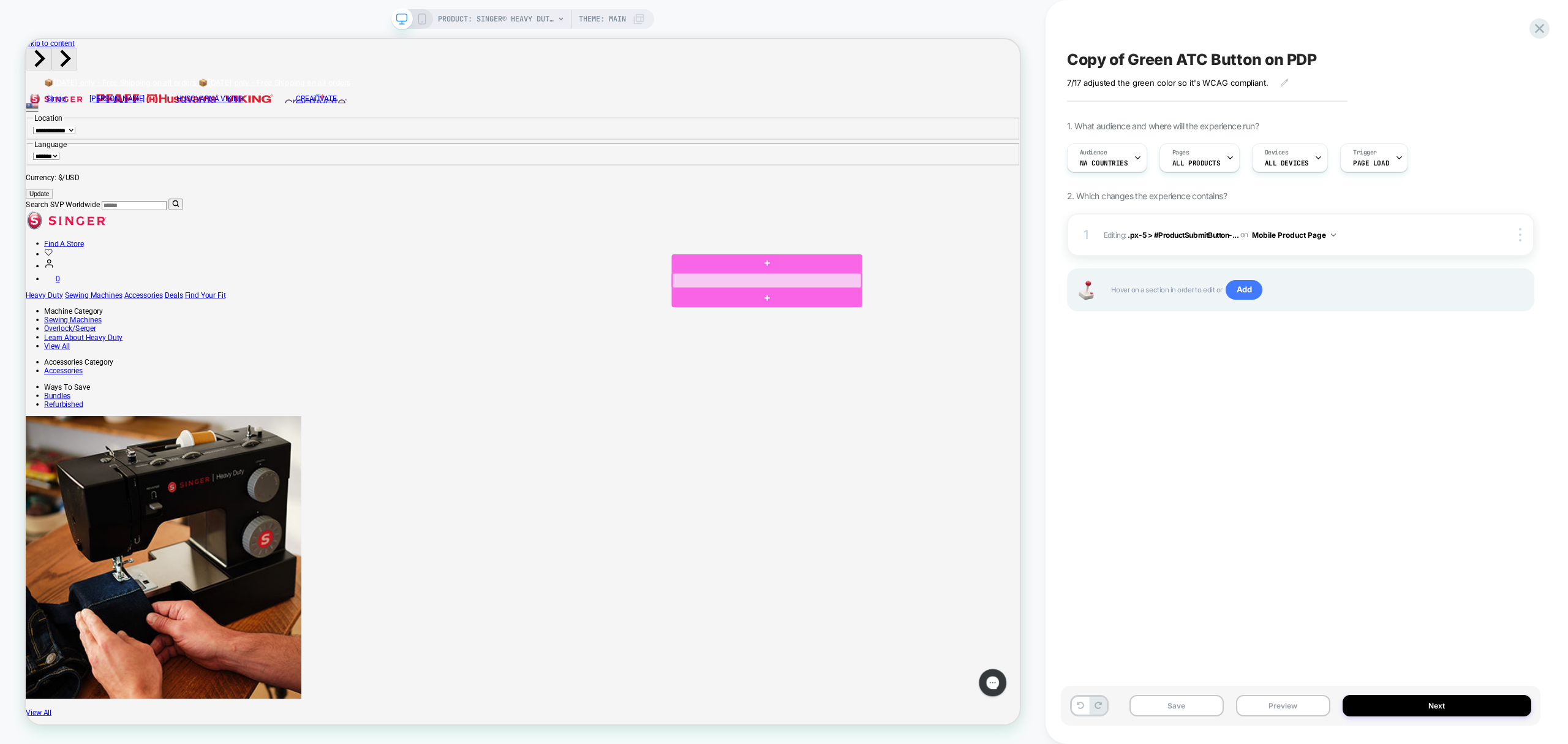
click at [1013, 371] on div at bounding box center [1014, 361] width 252 height 19
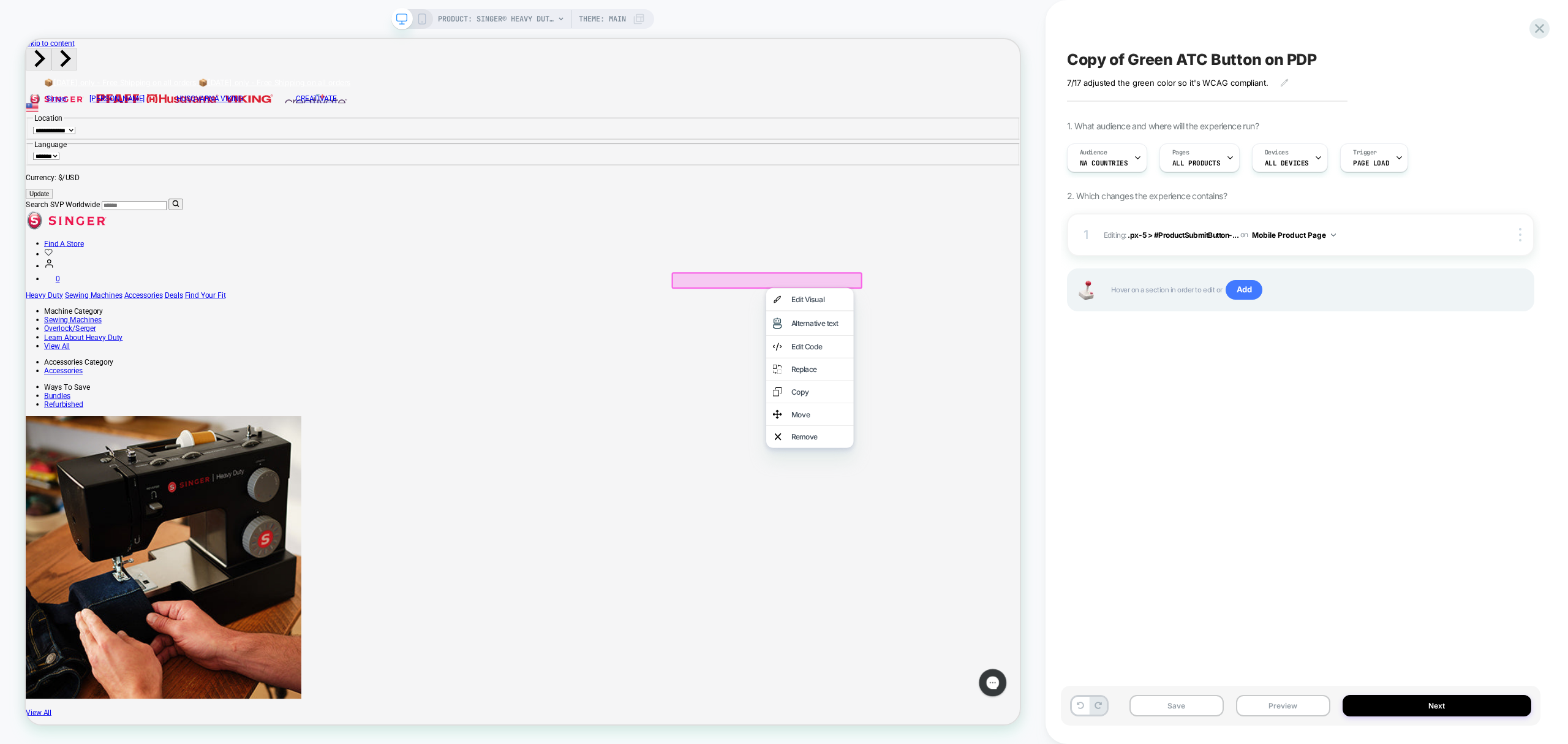
click at [1090, 476] on div "Replace" at bounding box center [1072, 479] width 116 height 29
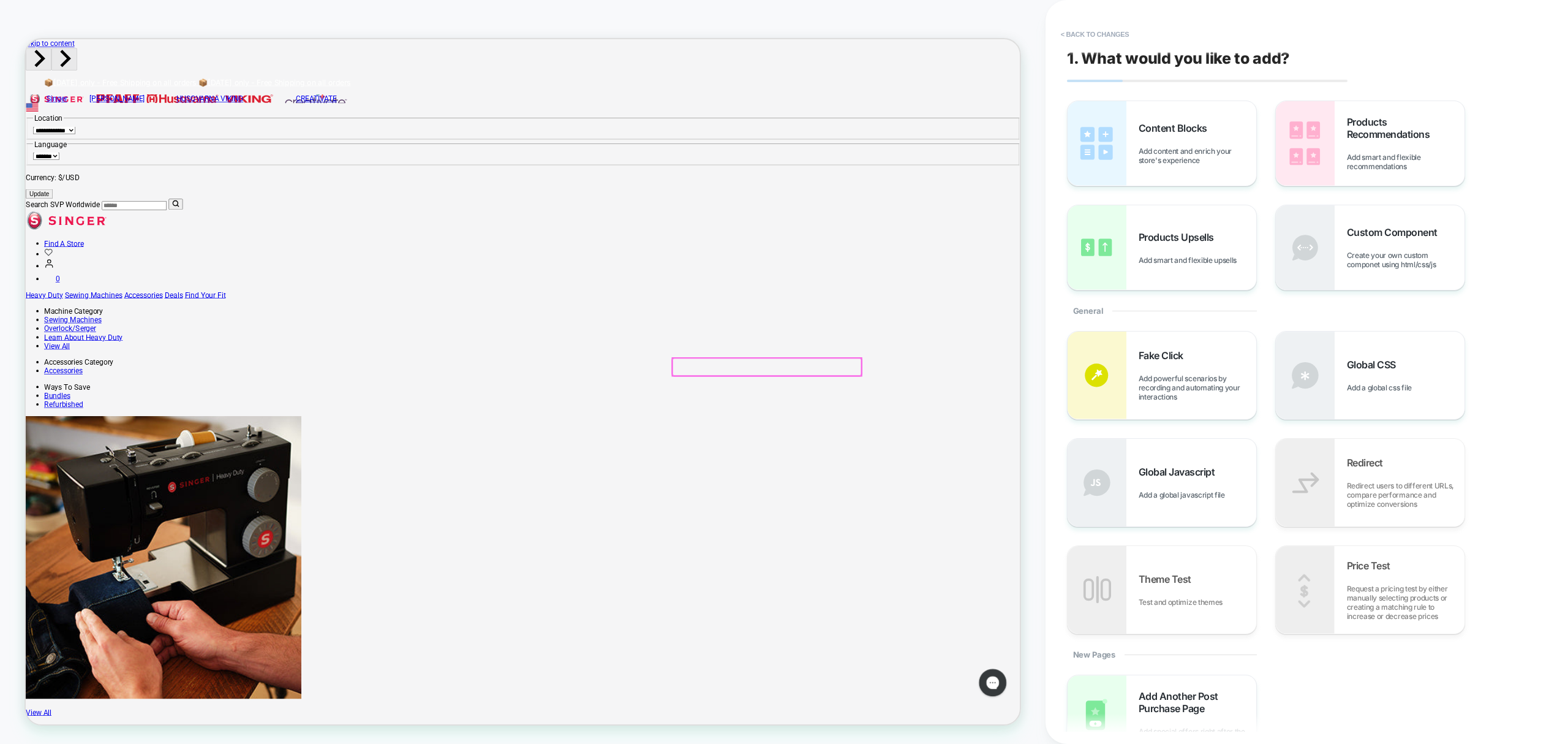
scroll to position [0, 1]
click at [1405, 257] on span "Create your own custom componet using html/css/js" at bounding box center [1406, 259] width 118 height 18
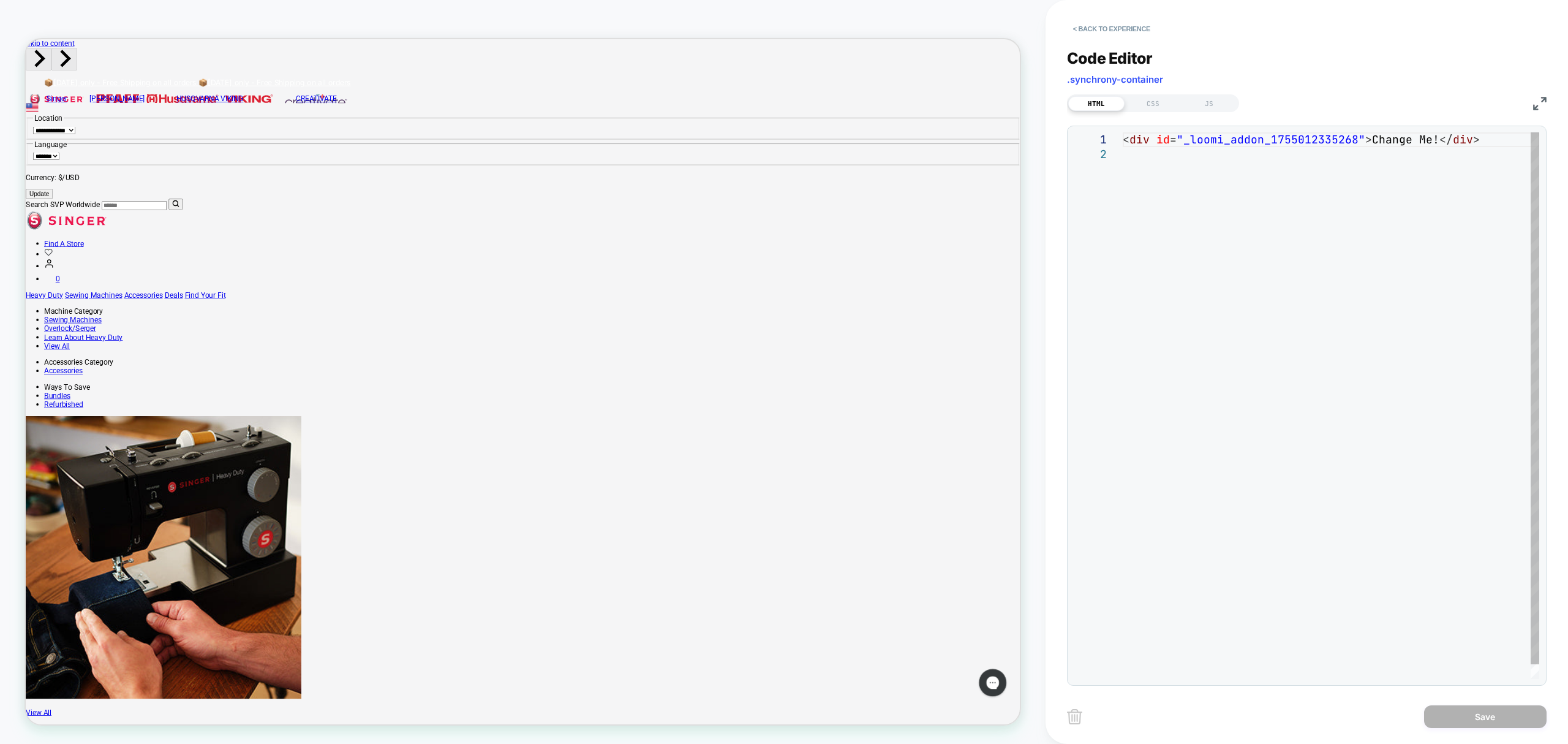
click at [1177, 170] on div "< div id = "_loomi_addon_1755012335268" > Change Me! </ div >" at bounding box center [1331, 413] width 417 height 561
drag, startPoint x: 1174, startPoint y: 163, endPoint x: 1116, endPoint y: 119, distance: 72.8
click at [1123, 132] on div "< div id = "_loomi_addon_1755012335268" > Change Me! </ div >" at bounding box center [1331, 413] width 417 height 561
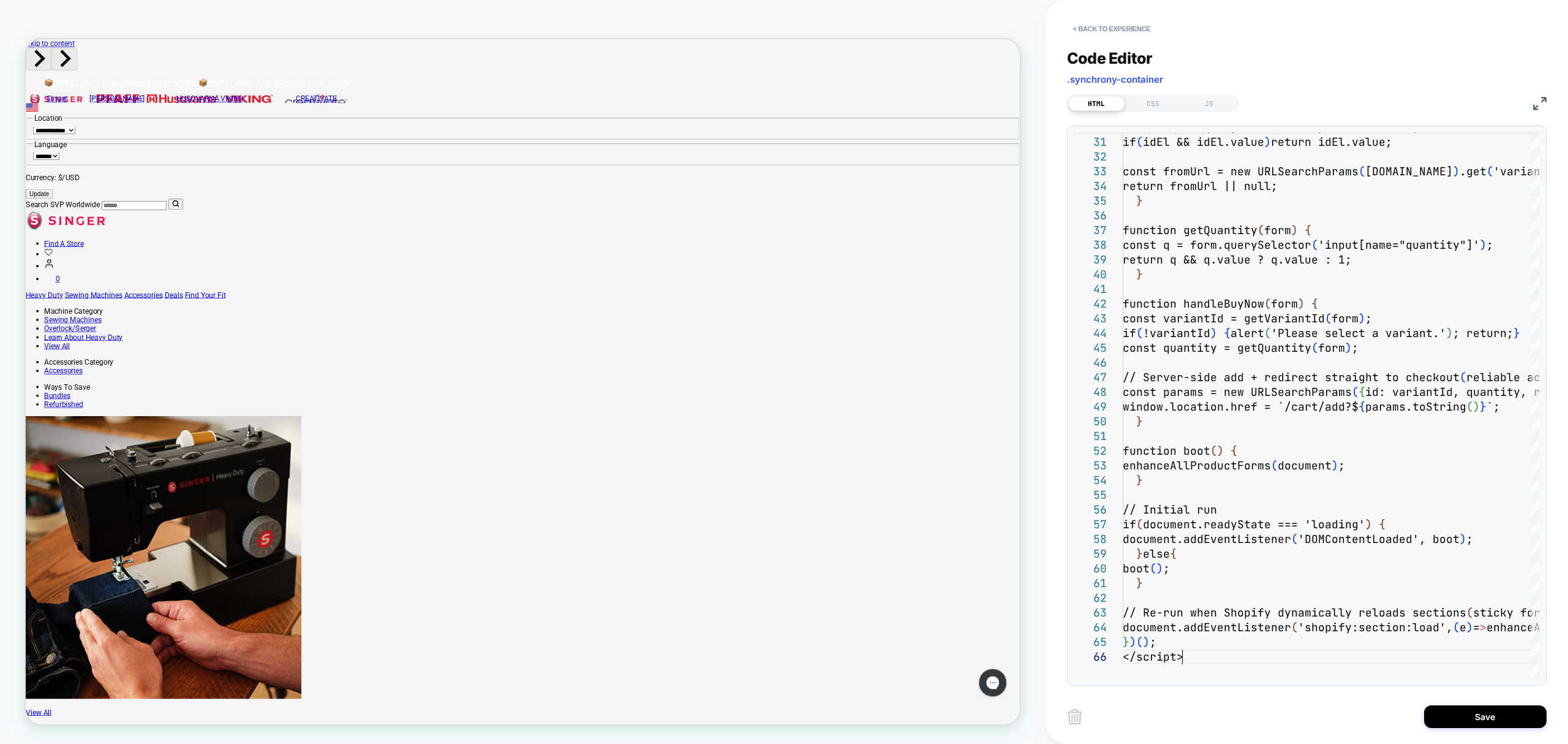
type textarea "**********"
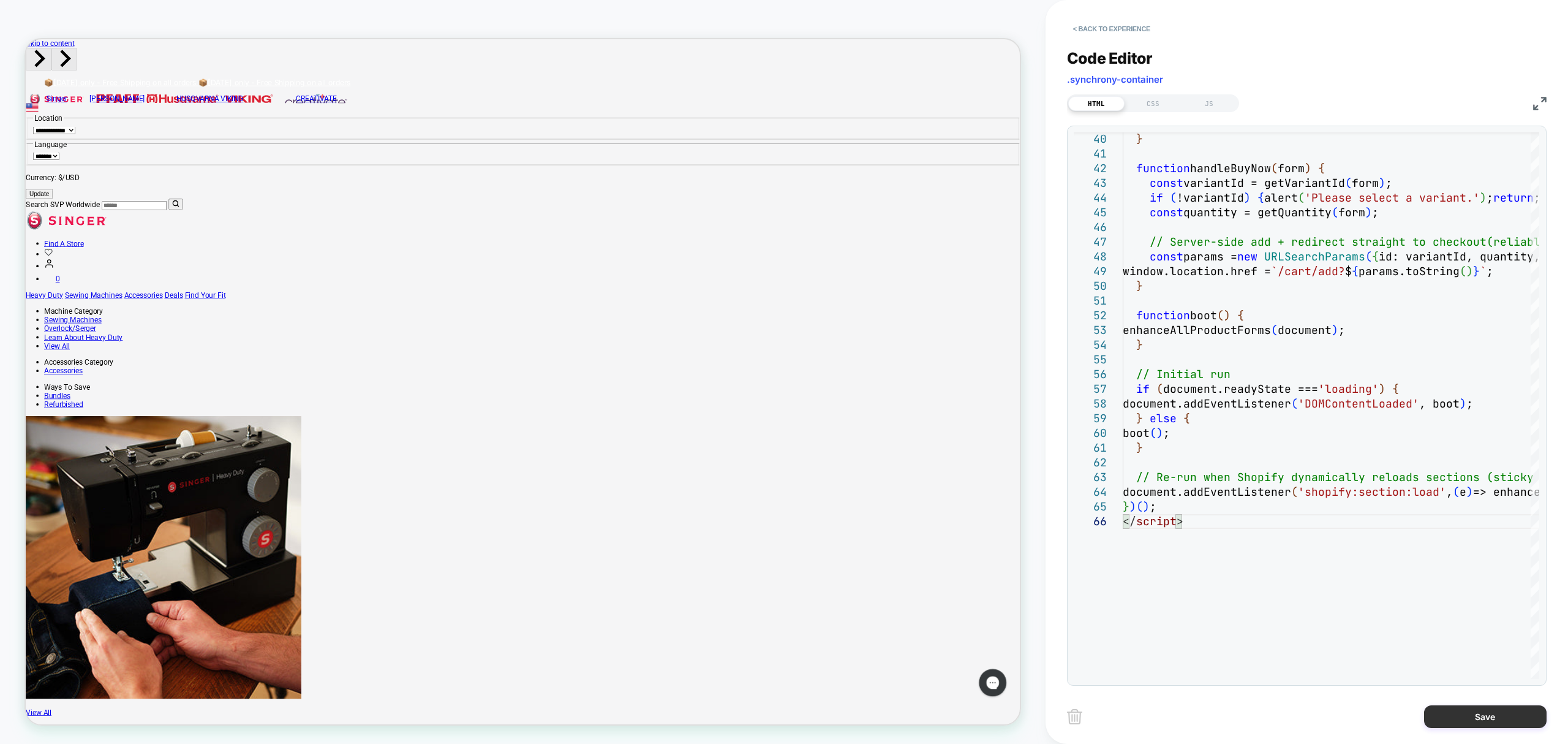
click at [1479, 708] on button "Save" at bounding box center [1485, 716] width 123 height 23
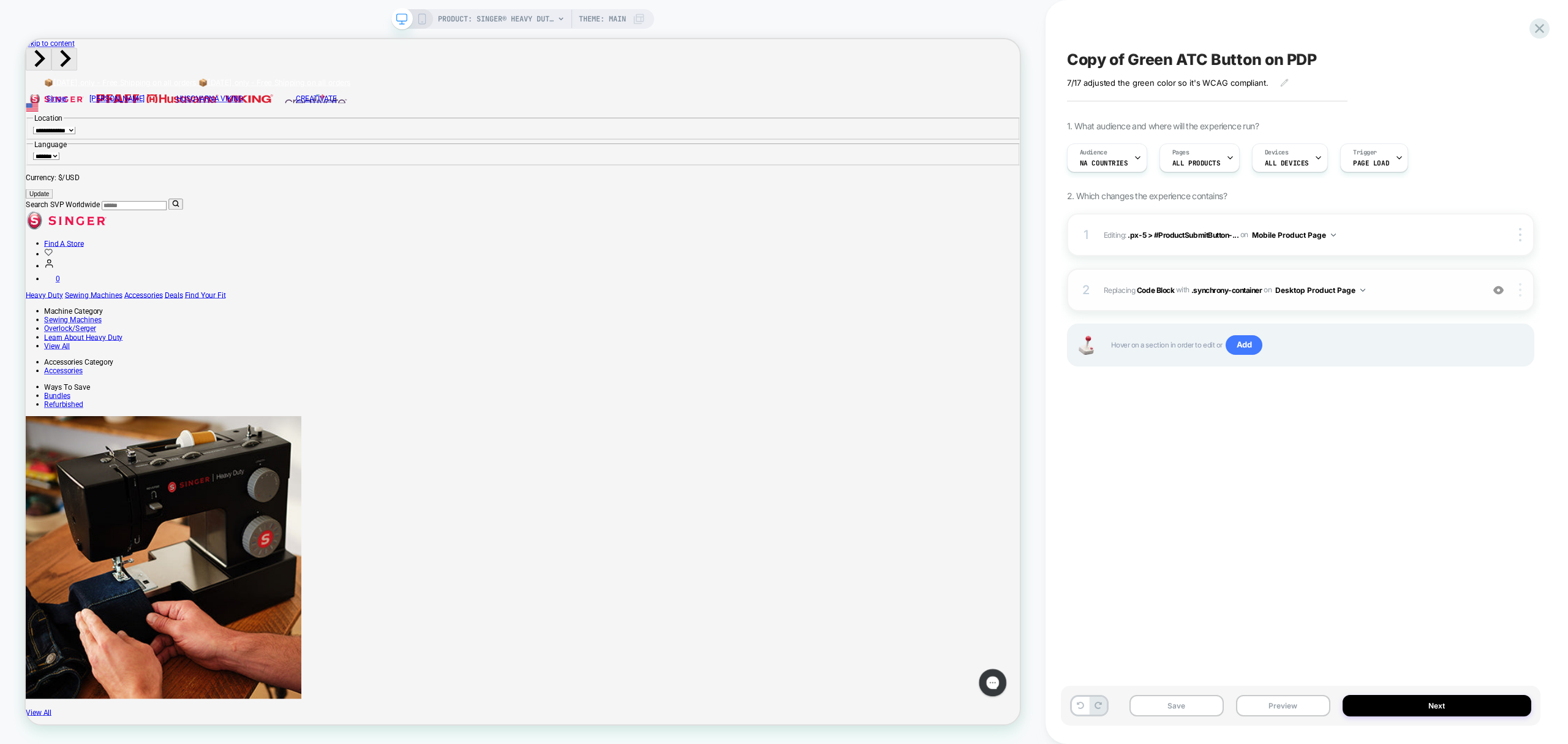
click at [1519, 292] on img at bounding box center [1520, 290] width 3 height 14
click at [1415, 427] on div "Delete" at bounding box center [1448, 424] width 109 height 33
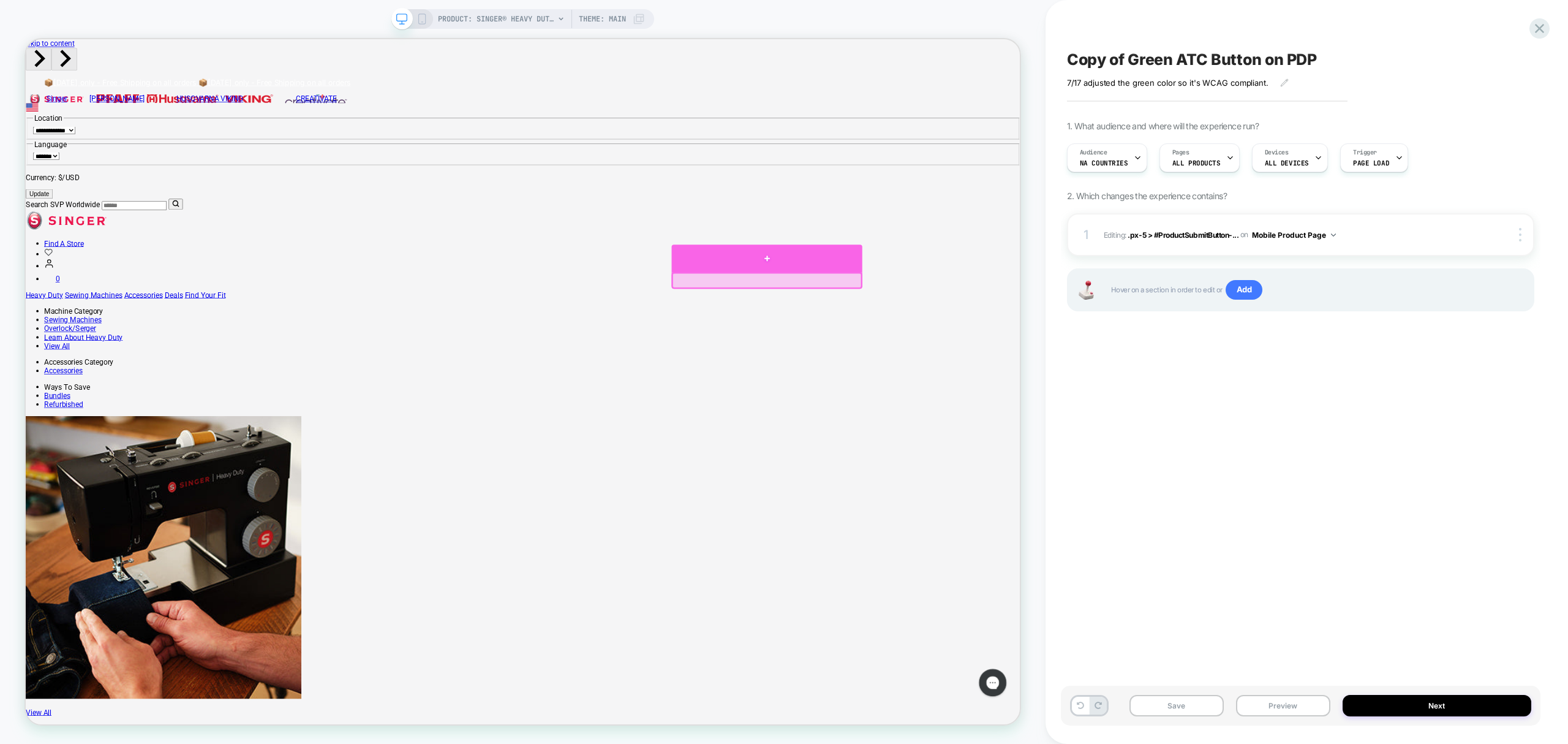
drag, startPoint x: 976, startPoint y: 349, endPoint x: 962, endPoint y: 347, distance: 14.1
click at [962, 347] on div at bounding box center [1014, 331] width 254 height 37
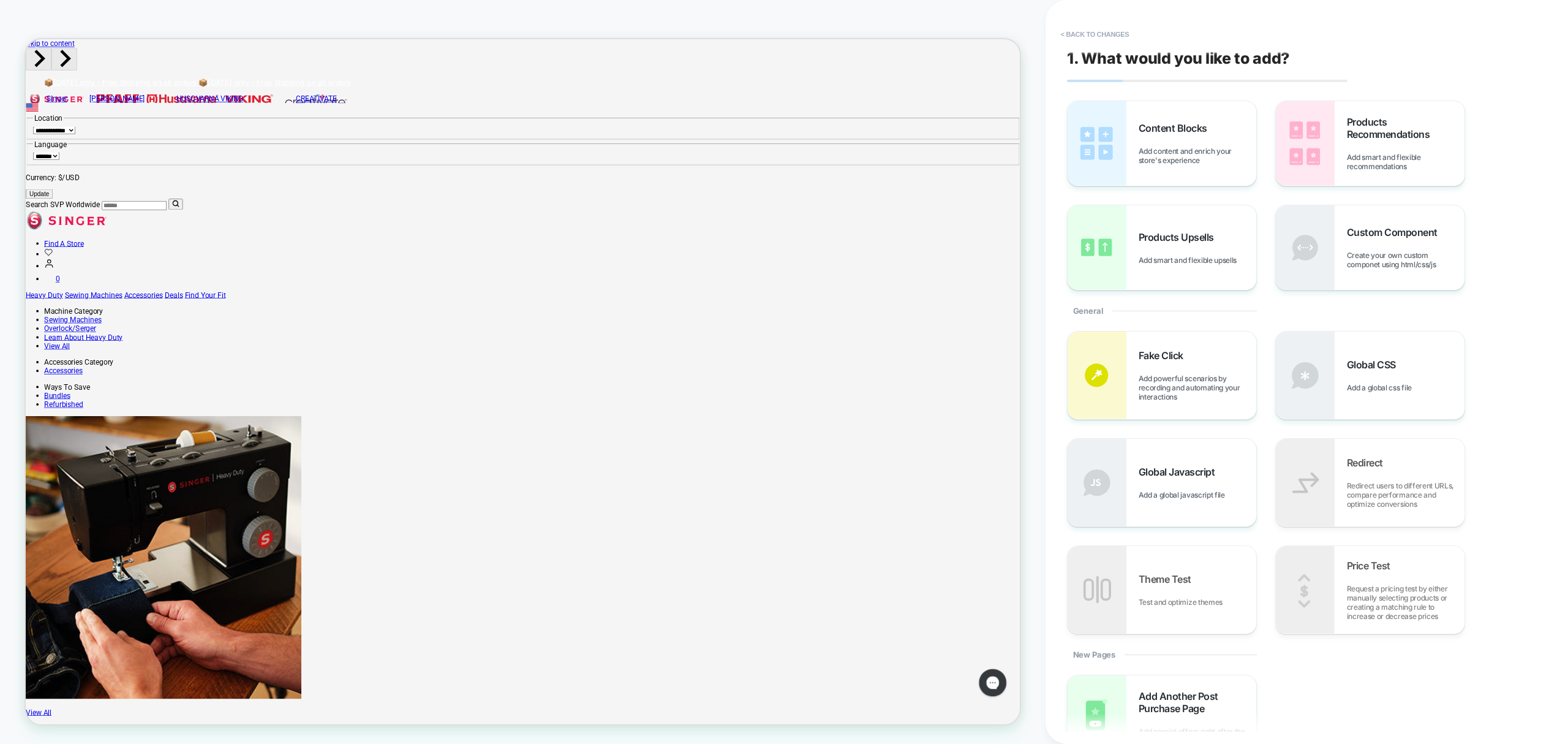
click at [1422, 307] on div "Content Blocks Add content and enrich your store's experience Products Recommen…" at bounding box center [1301, 431] width 468 height 660
click at [1437, 285] on div "Custom Component Create your own custom componet using html/css/js" at bounding box center [1370, 247] width 188 height 85
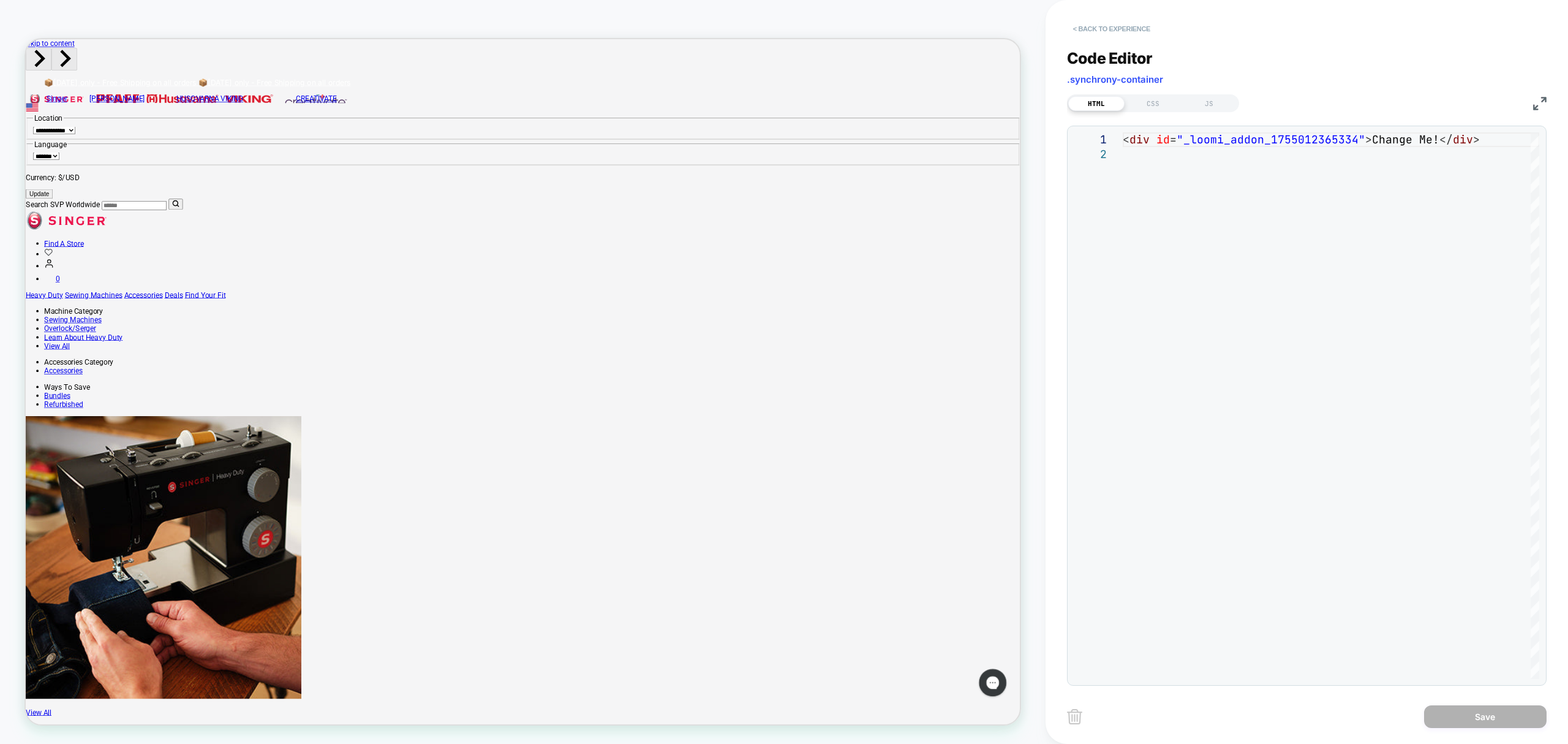
click at [1109, 26] on button "< Back to experience" at bounding box center [1112, 28] width 90 height 19
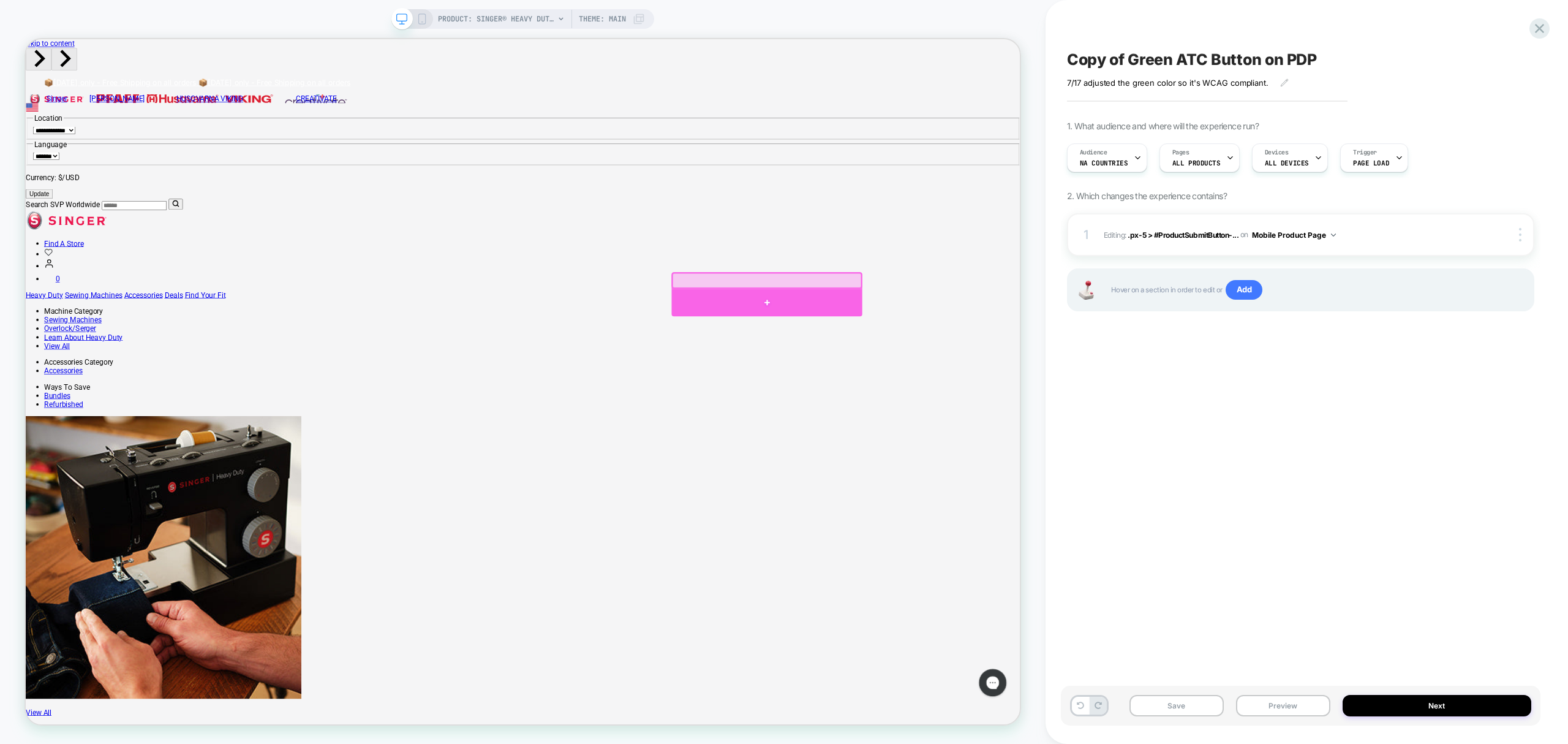
click at [1016, 381] on div at bounding box center [1014, 390] width 254 height 37
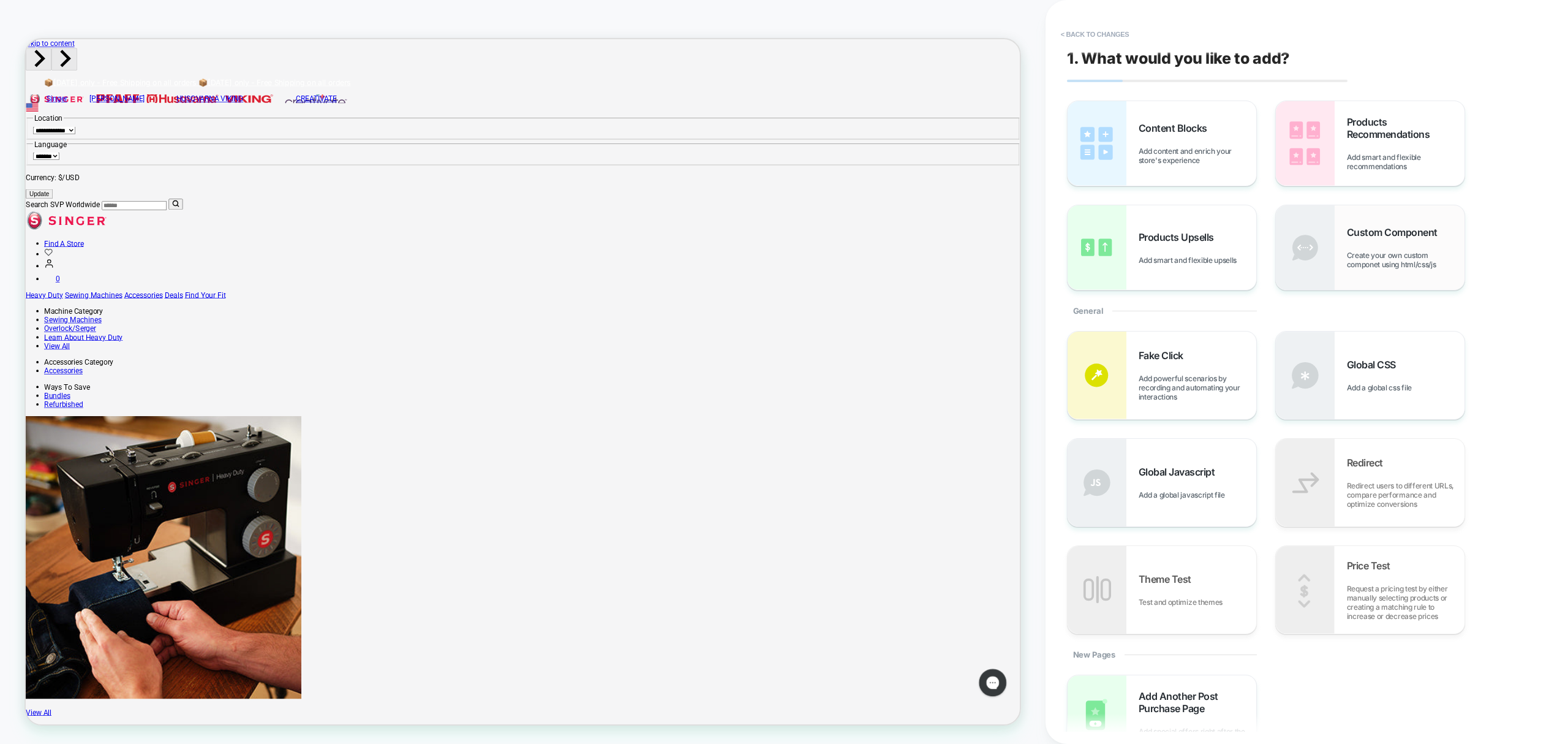
click at [1452, 264] on span "Create your own custom componet using html/css/js" at bounding box center [1406, 259] width 118 height 18
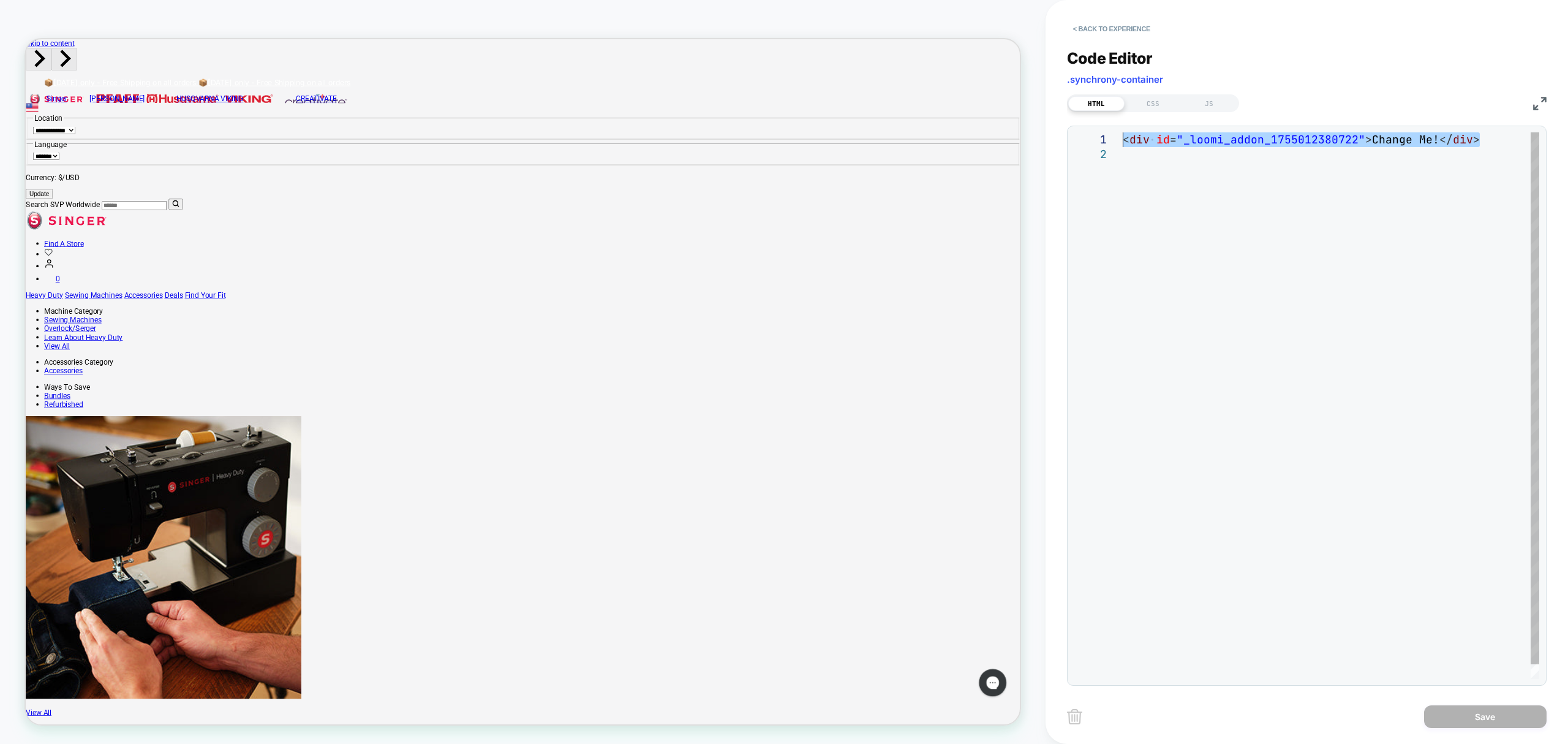
drag, startPoint x: 1199, startPoint y: 170, endPoint x: 1062, endPoint y: 142, distance: 139.8
click at [1123, 142] on div "< div id = "_loomi_addon_1755012380722" > Change Me! </ div >" at bounding box center [1331, 413] width 417 height 561
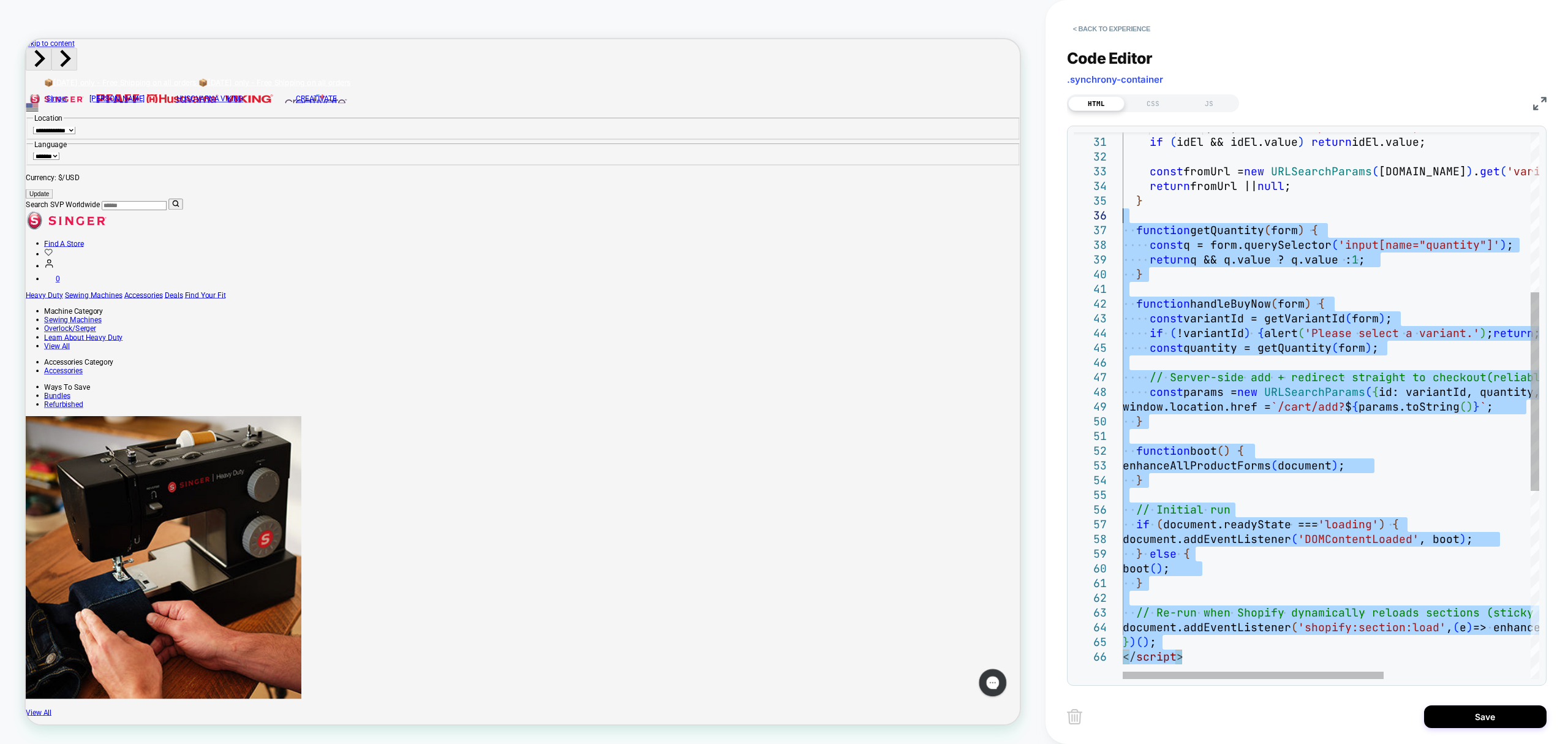
type textarea "**********"
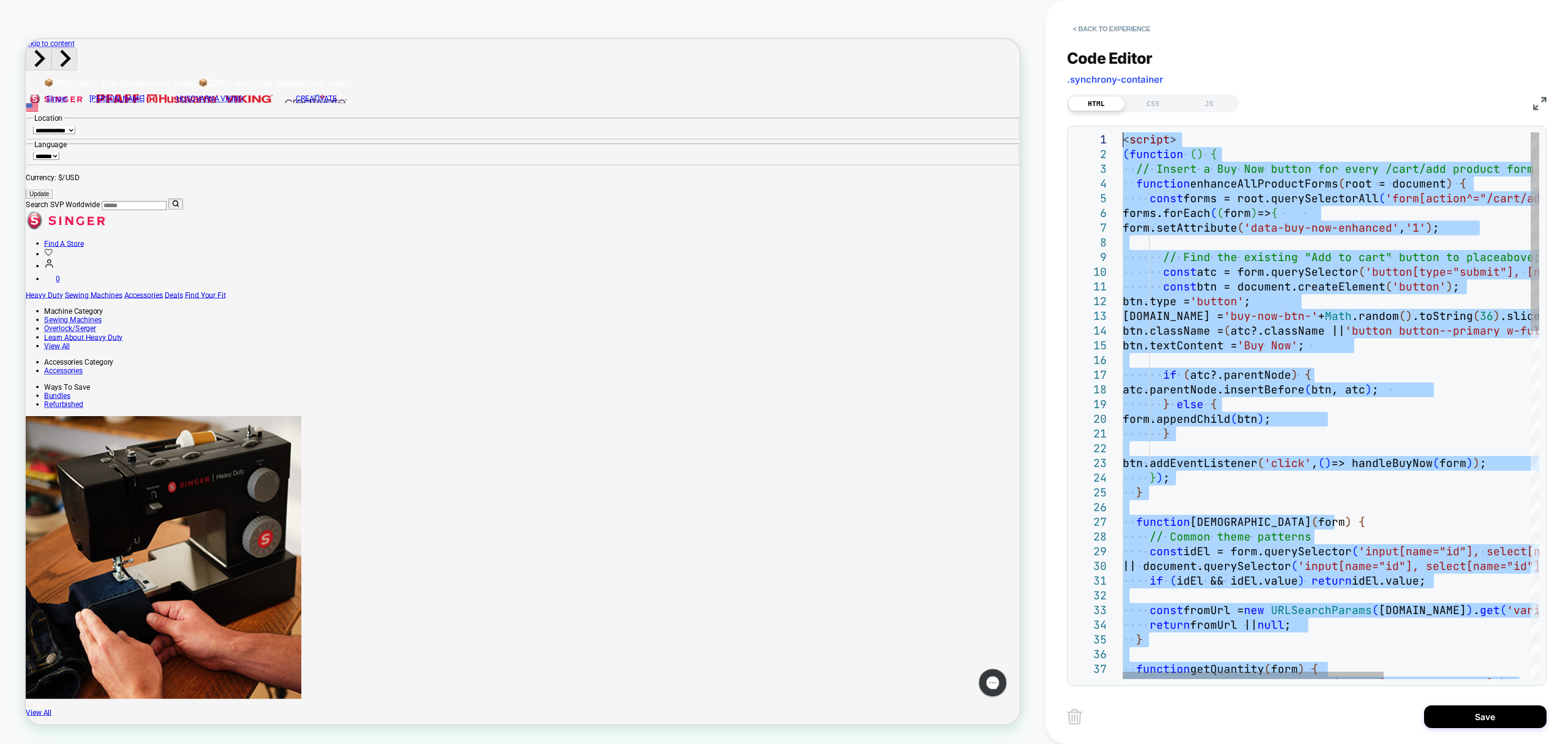
drag, startPoint x: 1223, startPoint y: 664, endPoint x: 1090, endPoint y: 59, distance: 619.4
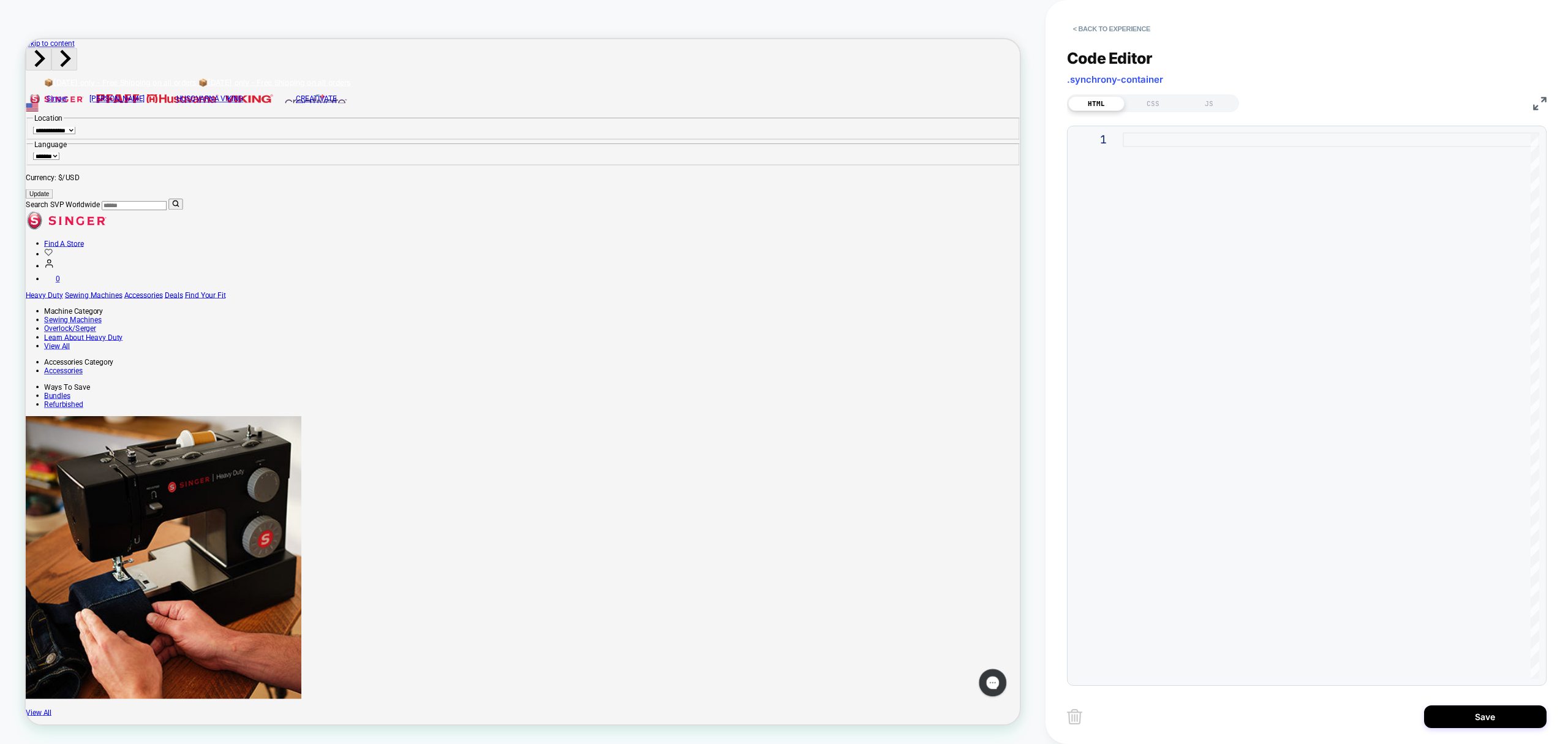
click at [1150, 146] on div at bounding box center [1331, 405] width 417 height 547
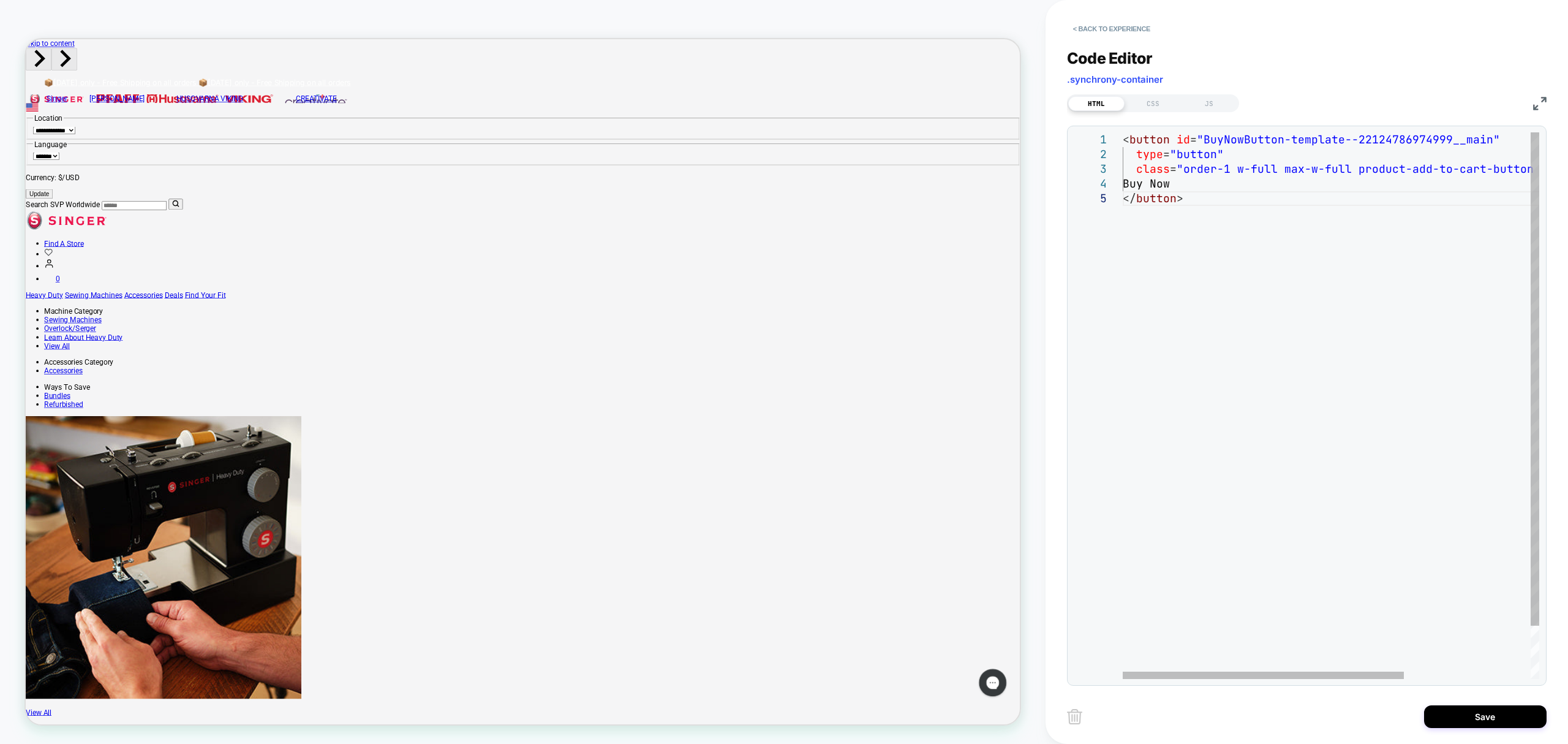
click at [1179, 263] on div "< button id = "BuyNowButton-template--22124786974999__main" type = "button" cla…" at bounding box center [1425, 435] width 604 height 606
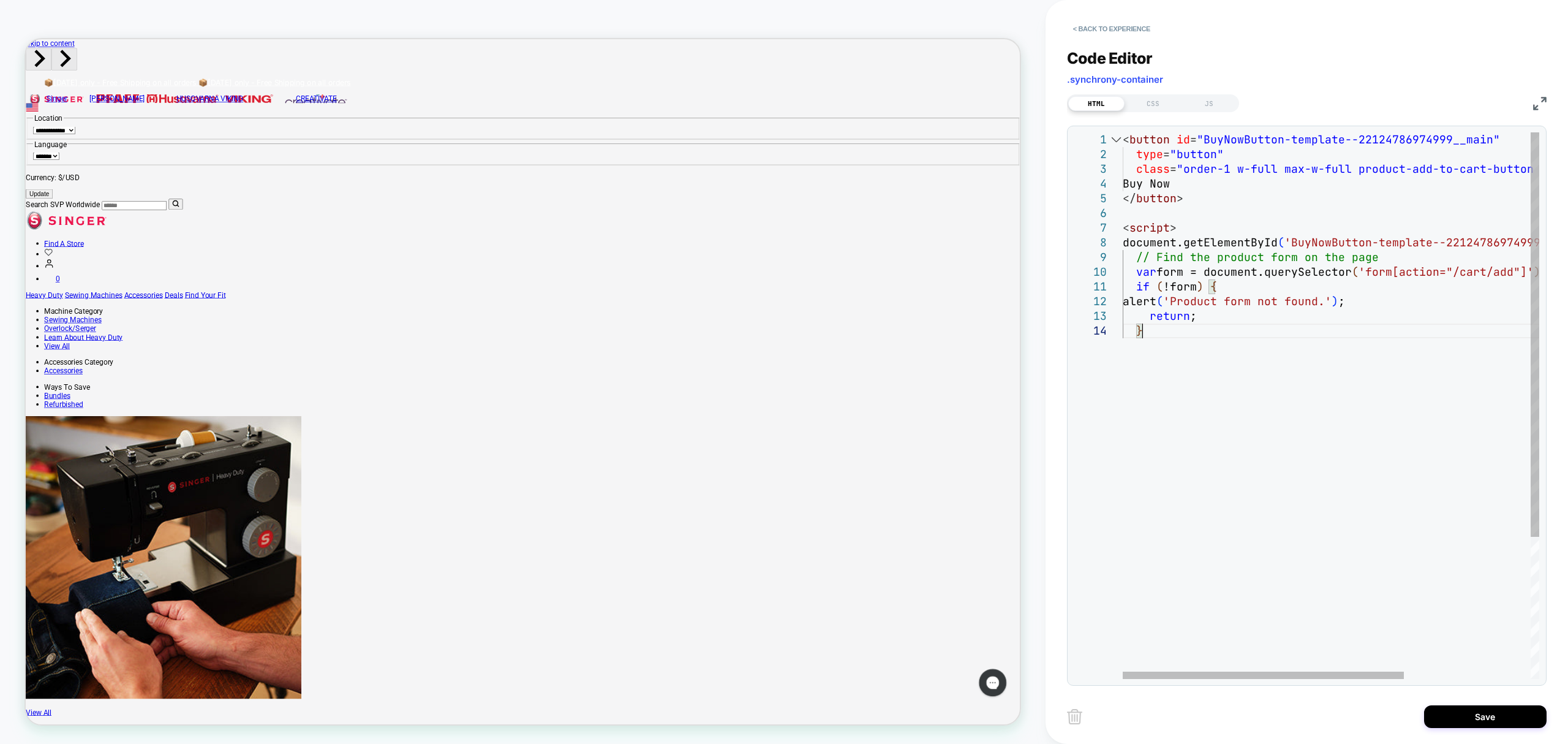
scroll to position [58, 0]
click at [1209, 434] on div "< button id = "BuyNowButton-template--22124786974999__main" type = "button" cla…" at bounding box center [1501, 501] width 756 height 738
click at [1128, 381] on div "< button id = "BuyNowButton-template--22124786974999__main" type = "button" cla…" at bounding box center [1501, 501] width 756 height 738
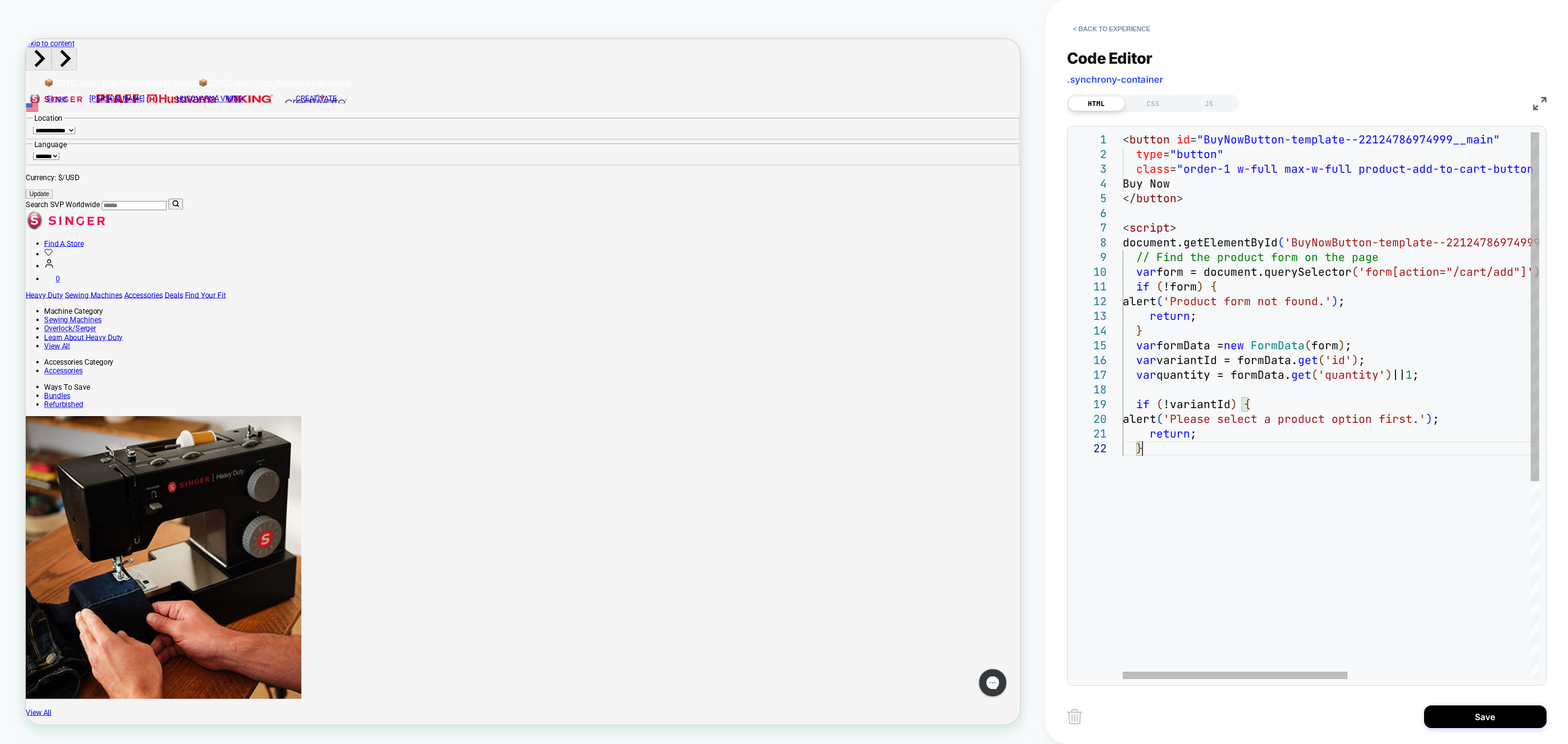
scroll to position [29, 11]
click at [1156, 472] on div "< button id = "BuyNowButton-template--22124786974999__main" type = "button" cla…" at bounding box center [1501, 567] width 756 height 871
type textarea "**********"
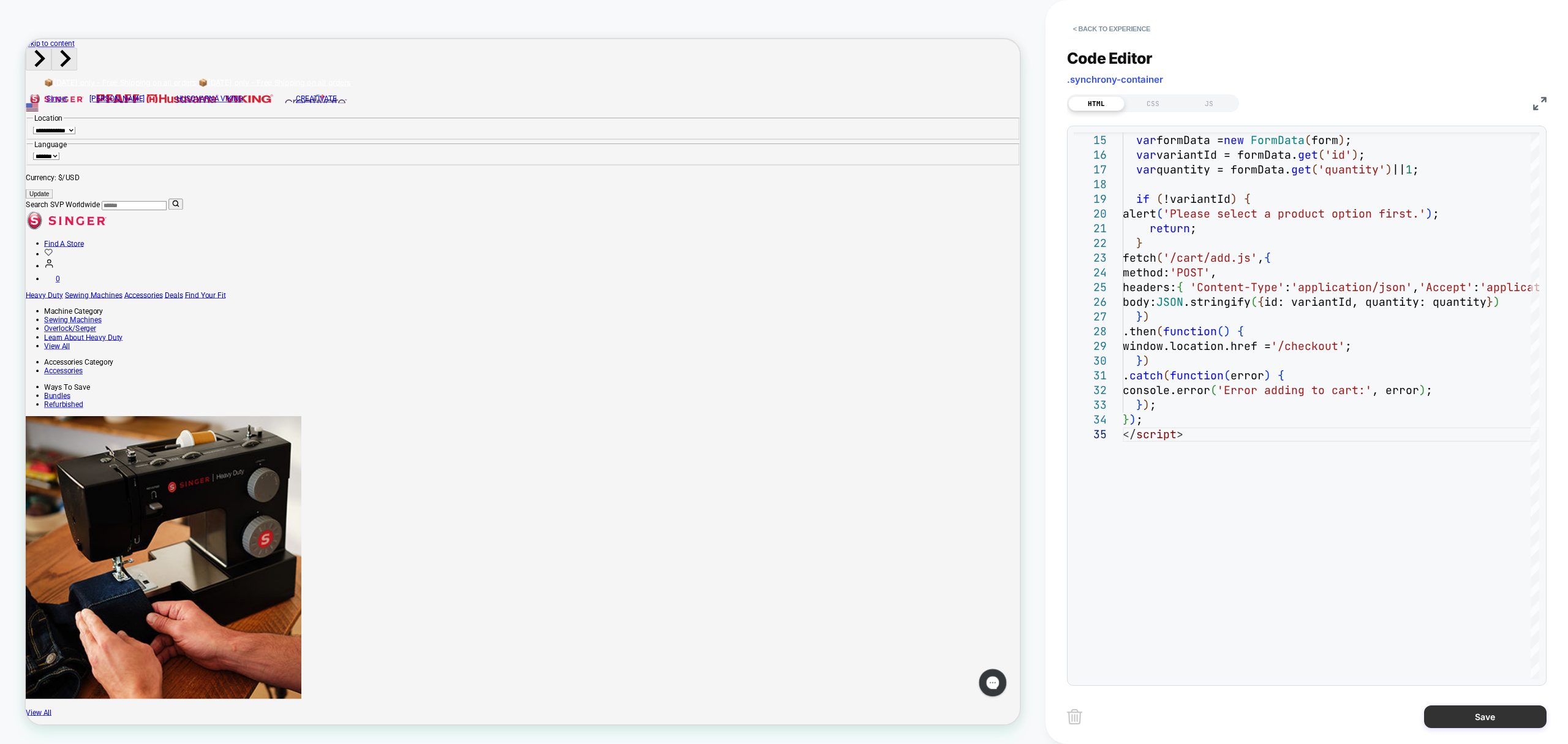
click at [1495, 721] on button "Save" at bounding box center [1485, 716] width 123 height 23
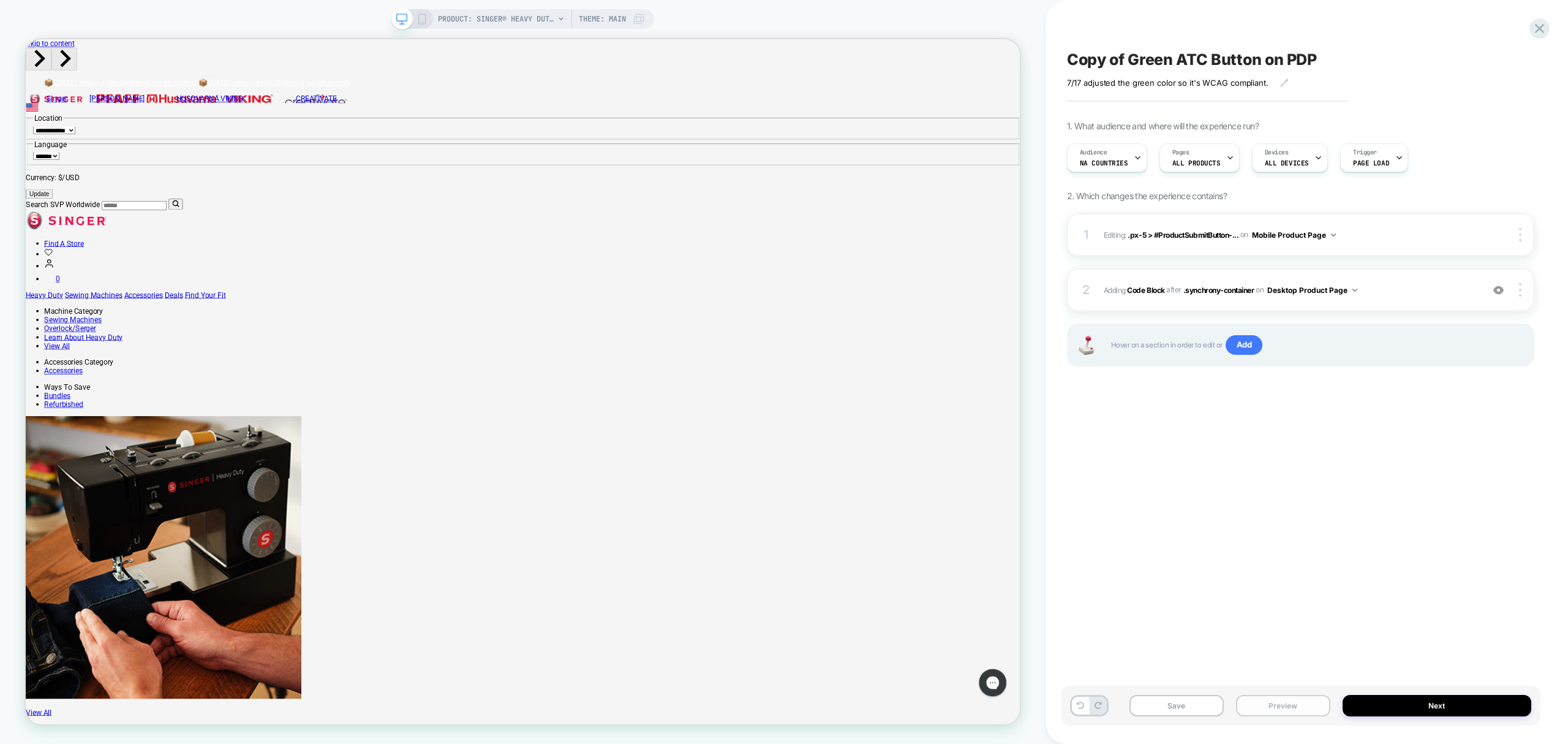
click at [1269, 710] on button "Preview" at bounding box center [1283, 706] width 95 height 21
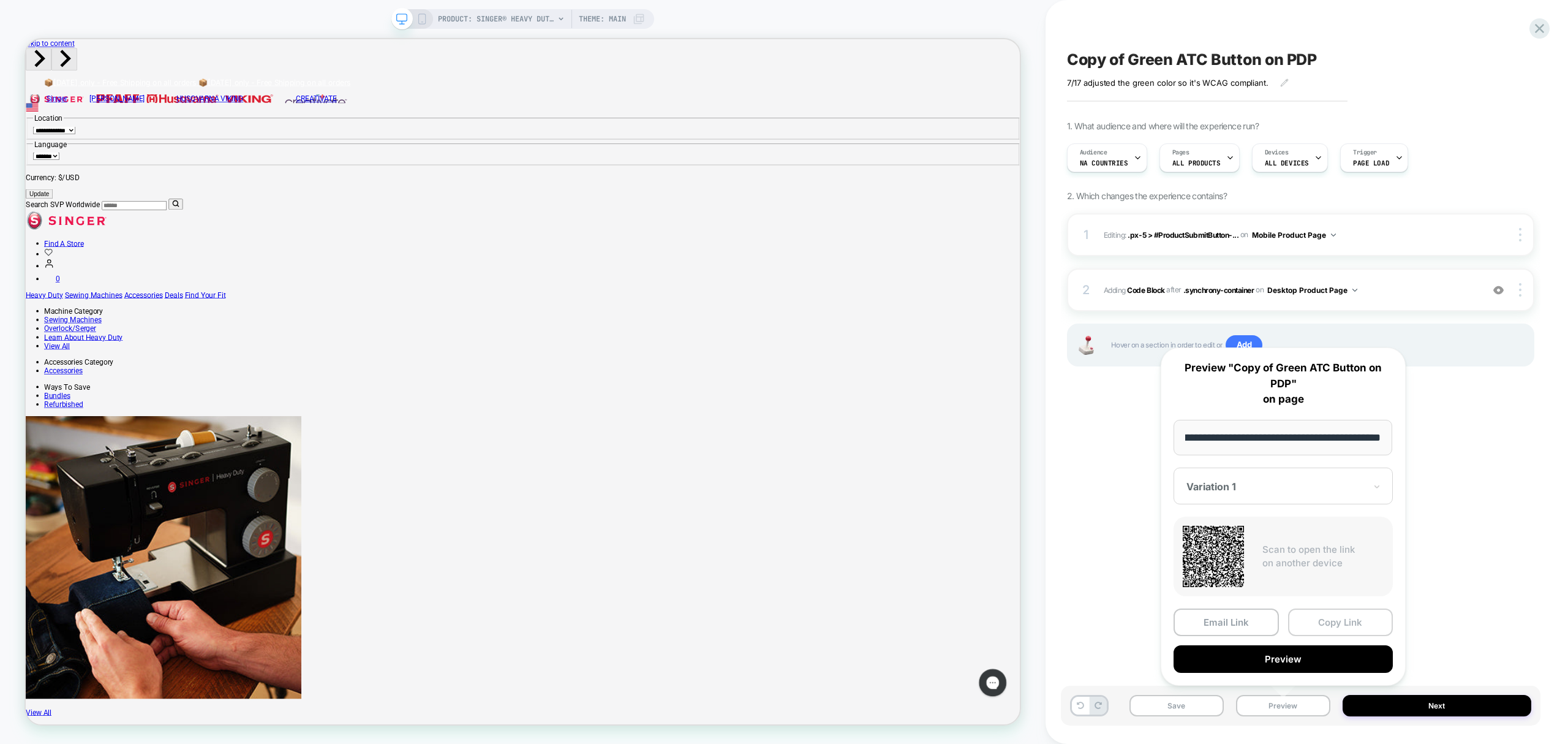
scroll to position [0, 0]
click at [1336, 614] on button "Copy Link" at bounding box center [1341, 623] width 105 height 28
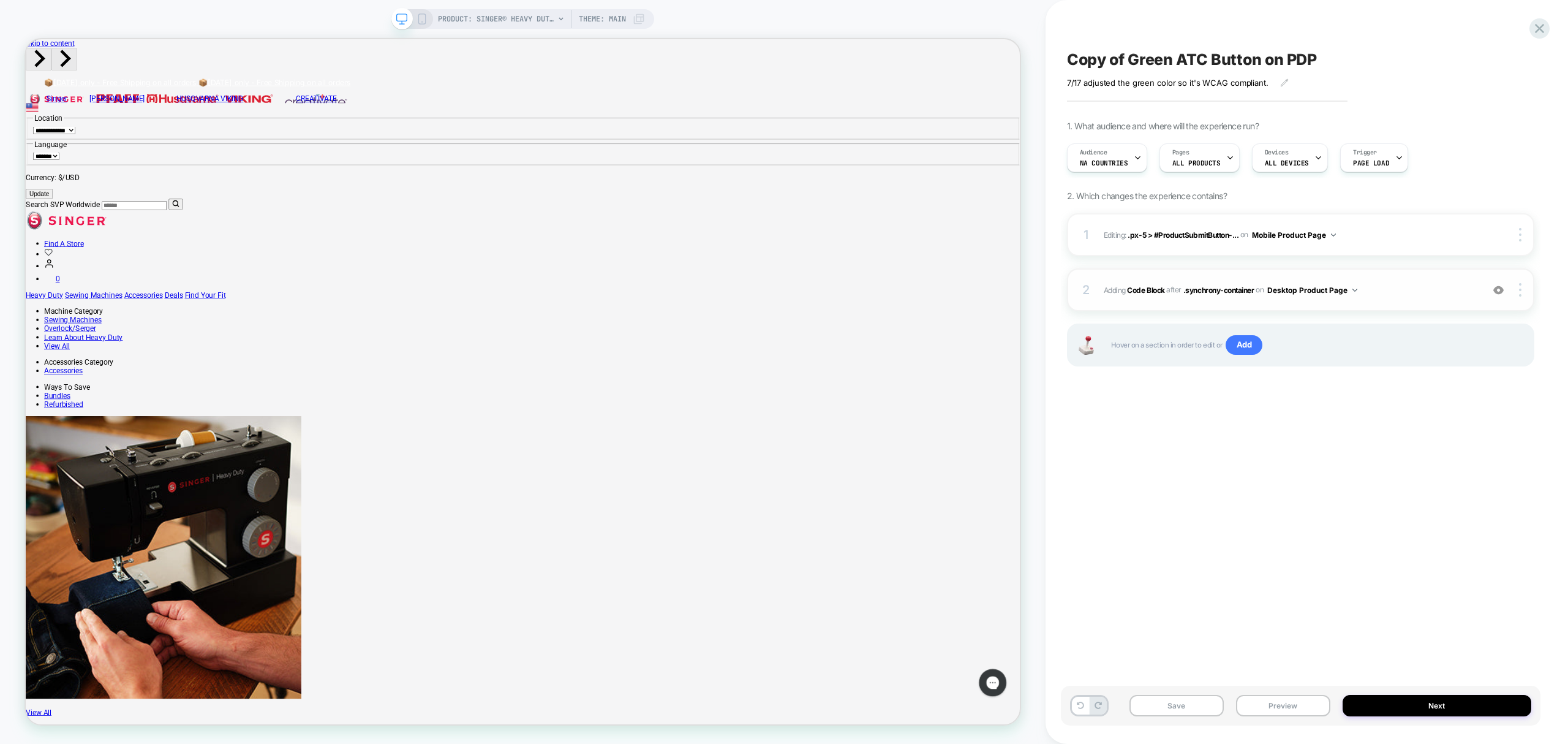
click at [1392, 281] on div "2 Adding Code Block AFTER .synchrony-container .synchrony-container on Desktop …" at bounding box center [1301, 290] width 468 height 43
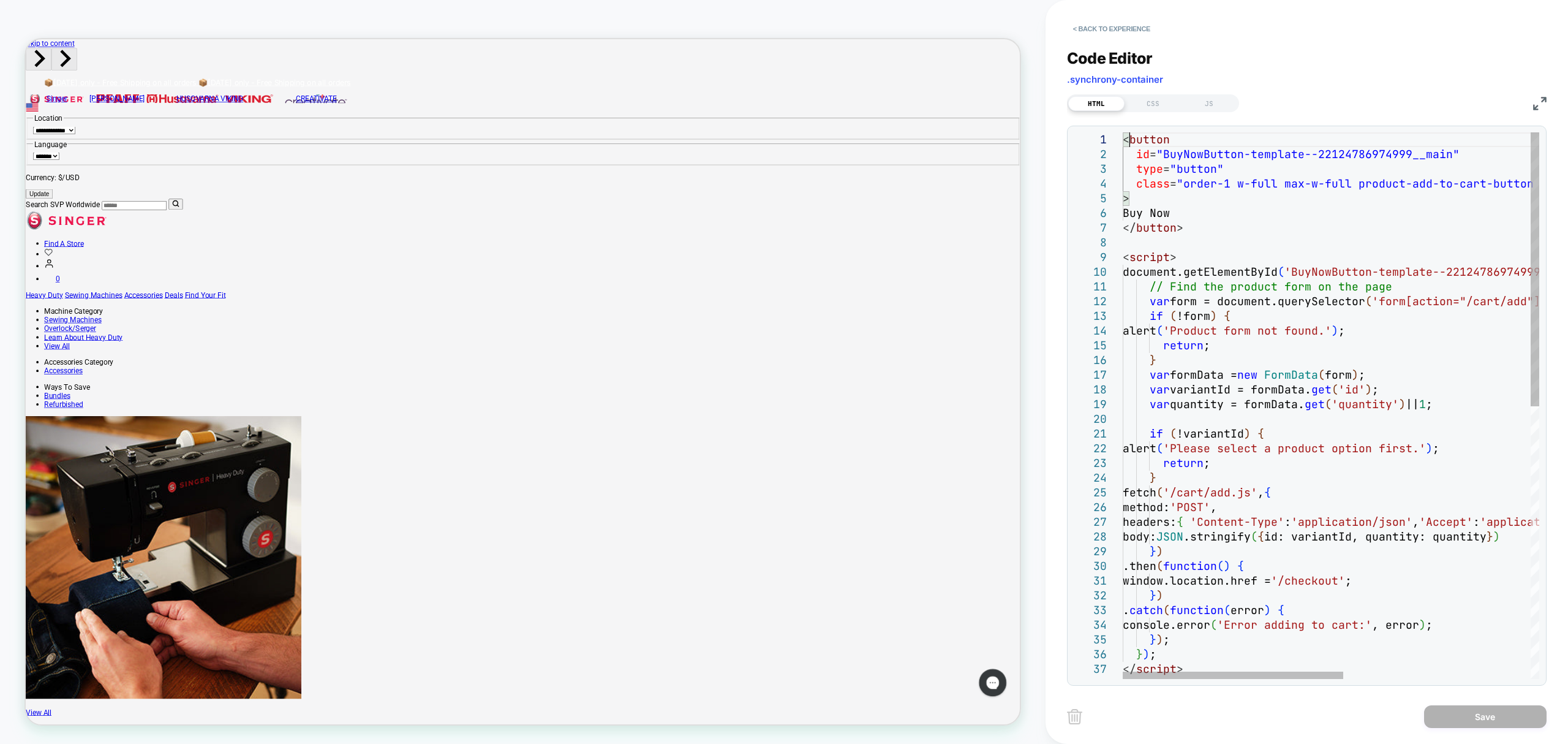
click at [1129, 138] on div "< button id = "BuyNowButton-template--22124786974999__main" type = "button" cla…" at bounding box center [1507, 678] width 769 height 1091
click at [1123, 135] on div "< button id = "BuyNowButton-template--22124786974999__main" type = "button" cla…" at bounding box center [1507, 678] width 769 height 1091
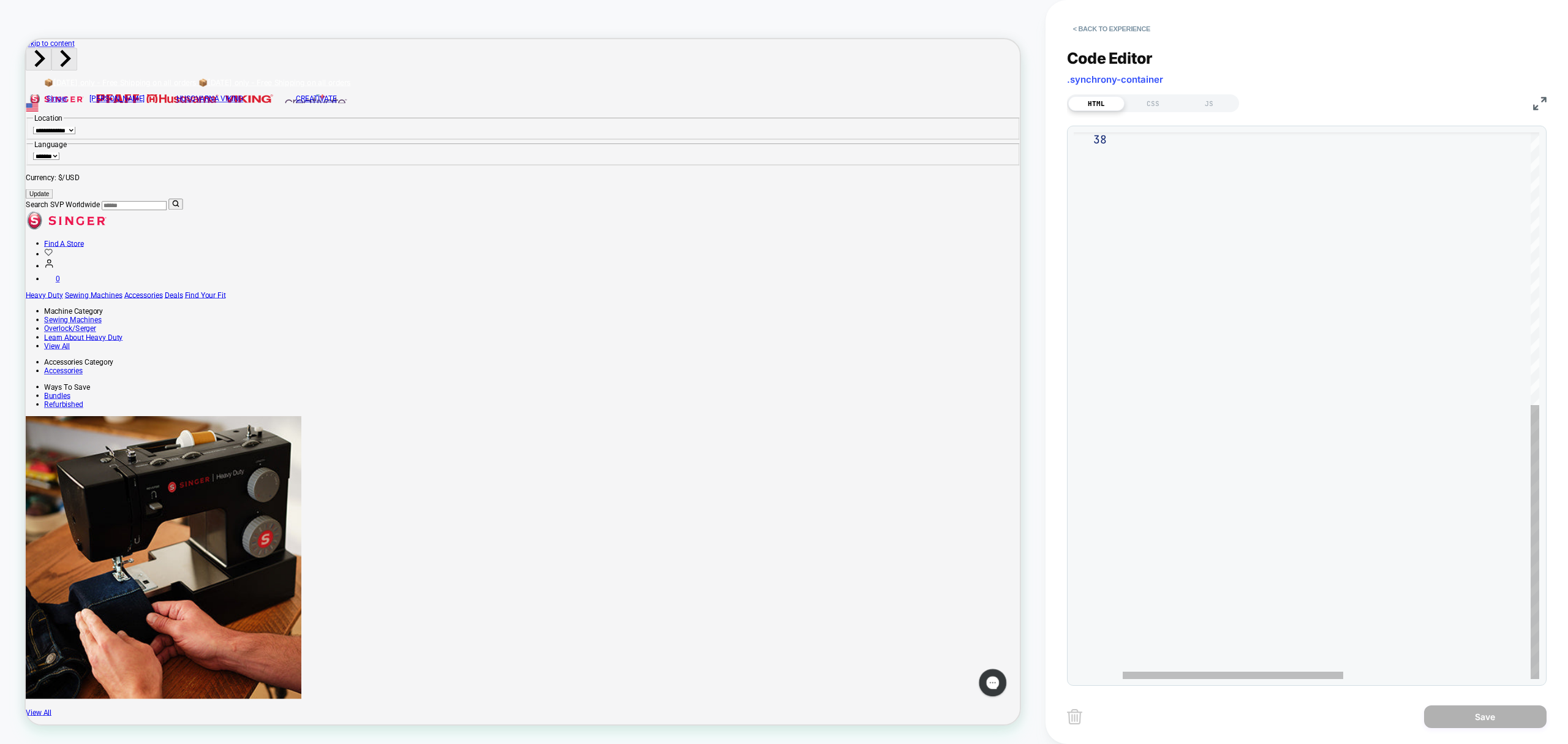
drag, startPoint x: 1130, startPoint y: 210, endPoint x: 1388, endPoint y: 300, distance: 273.2
type textarea "**********"
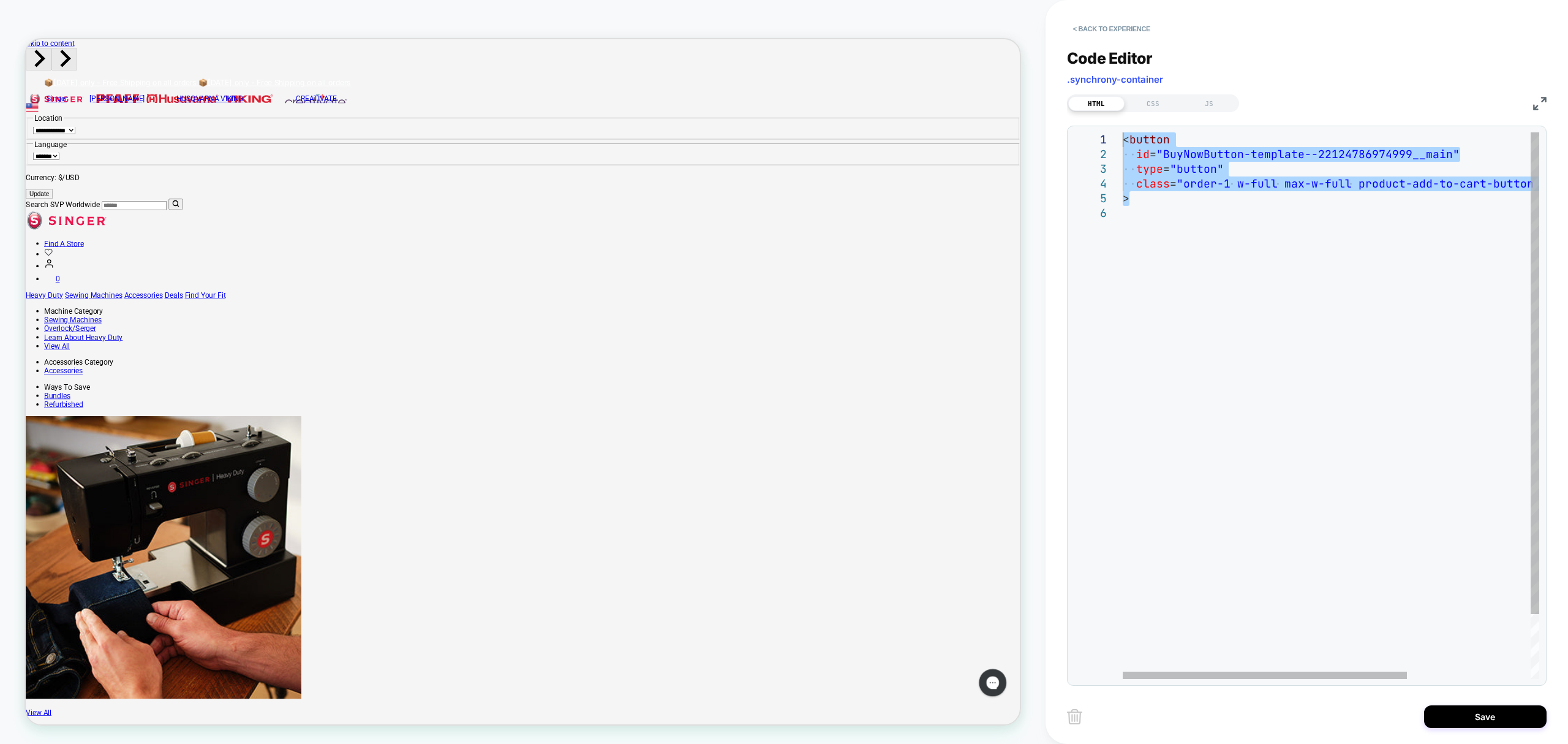
drag, startPoint x: 1170, startPoint y: 204, endPoint x: 1107, endPoint y: 111, distance: 112.3
click at [1123, 132] on div "type = "button" class = "order-1 w-full max-w-full product-add-to-cart-but ton …" at bounding box center [1422, 442] width 597 height 620
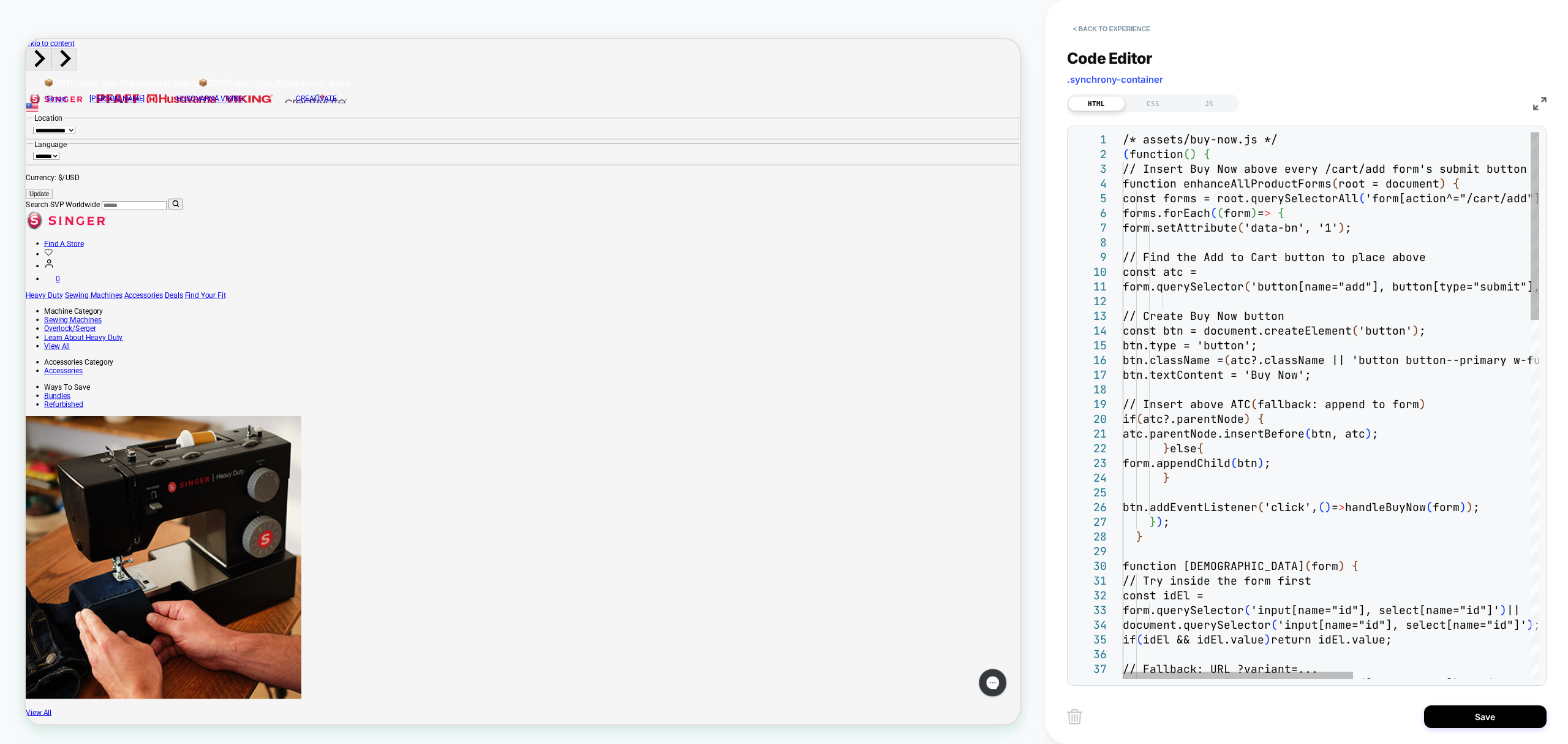
drag, startPoint x: 1120, startPoint y: 130, endPoint x: 1147, endPoint y: 201, distance: 76.0
click at [1147, 201] on div "35 36 37 38 33 34 30 31 32 27 28 29 24 25 26 21 22 23 19 20 16 17 18 13 14 15 1…" at bounding box center [1307, 406] width 479 height 561
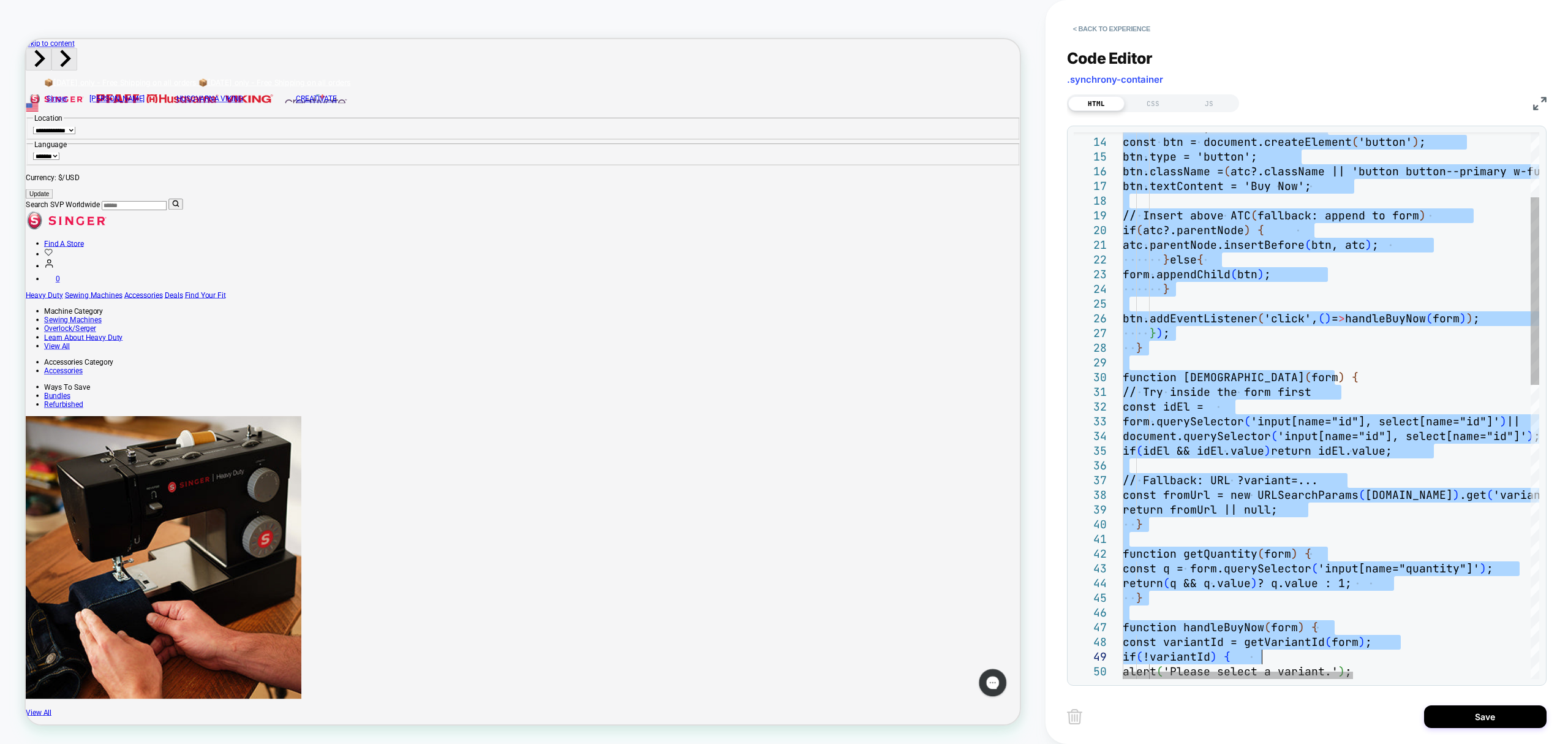
type textarea "**********"
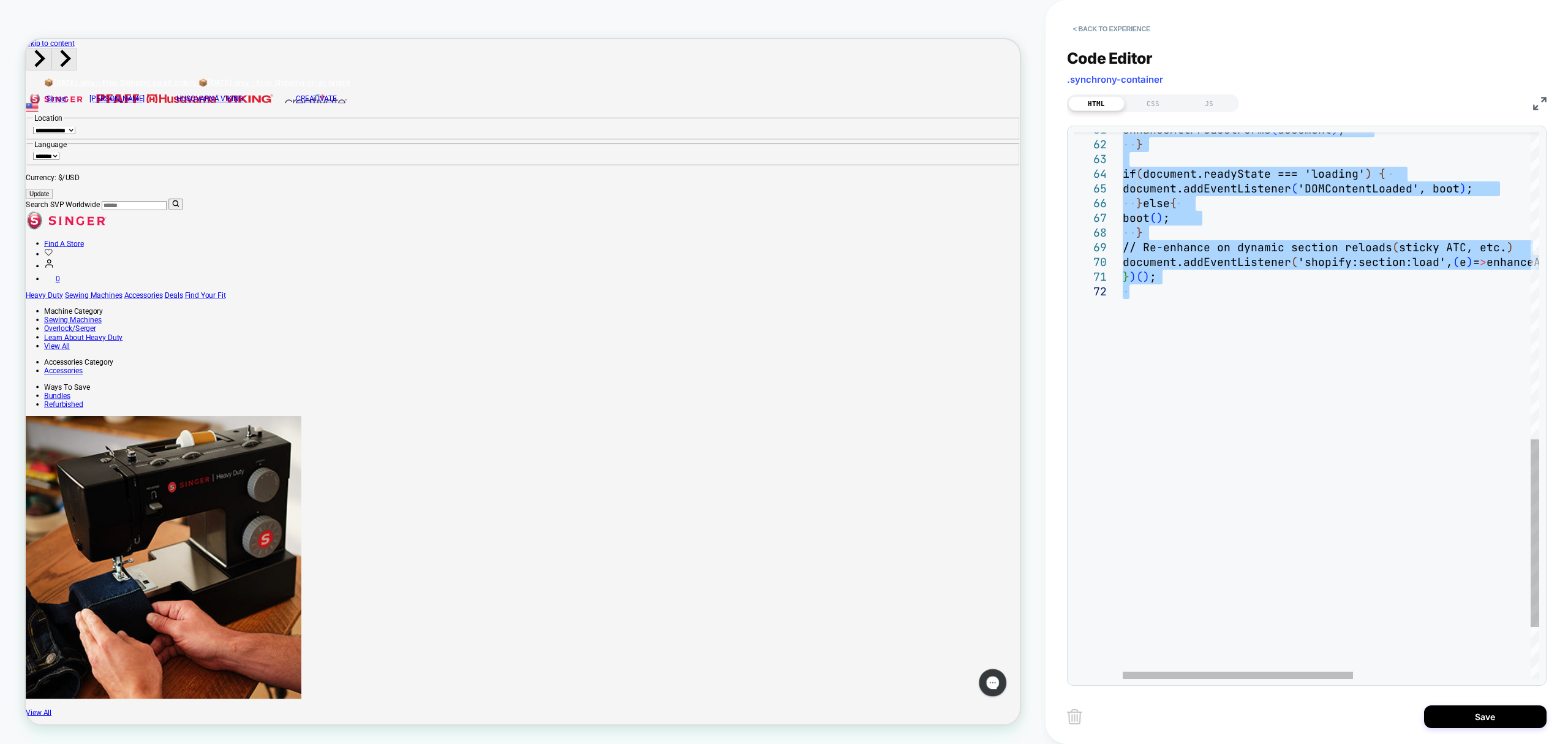
drag, startPoint x: 1125, startPoint y: 140, endPoint x: 1233, endPoint y: 295, distance: 188.9
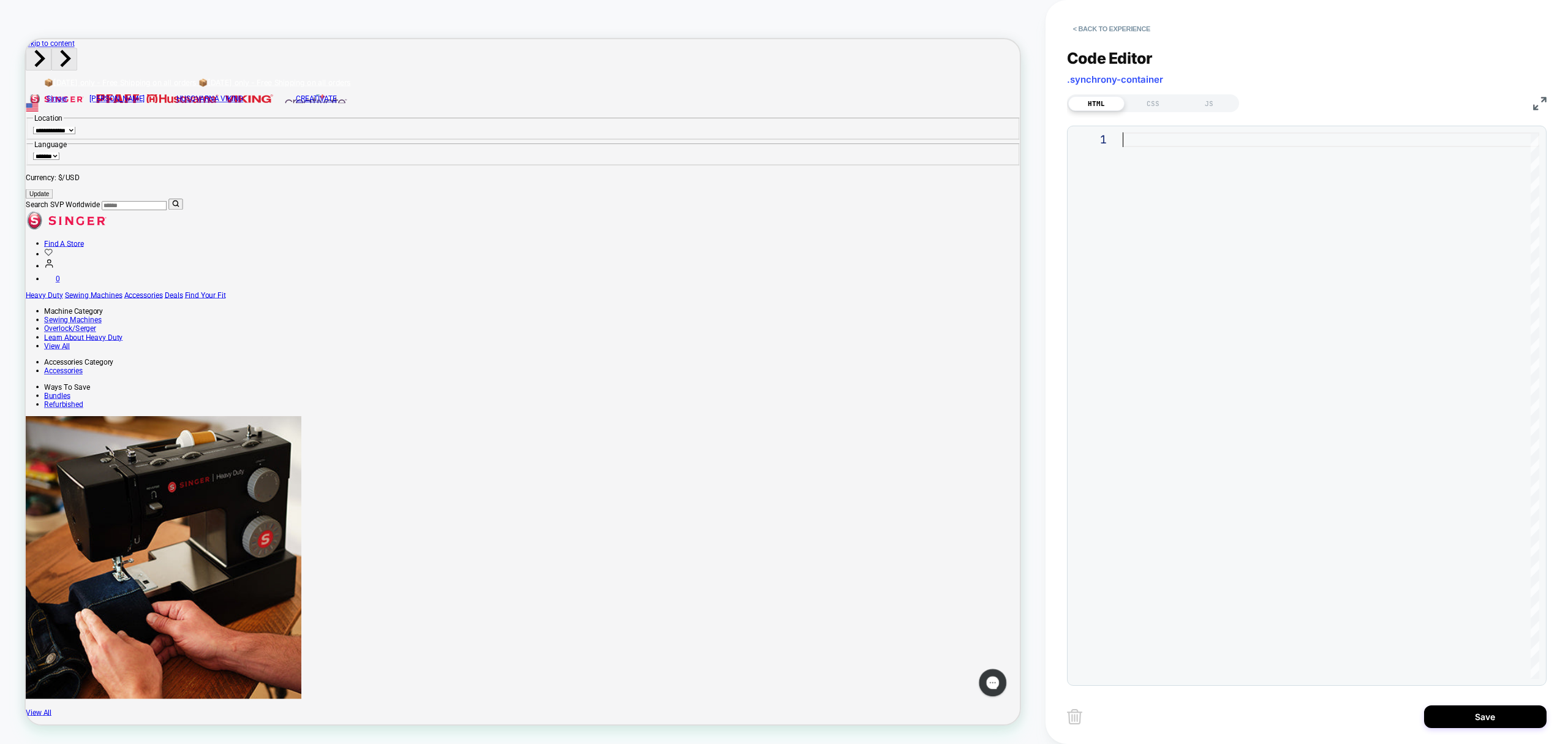
click at [1158, 145] on div at bounding box center [1331, 405] width 417 height 547
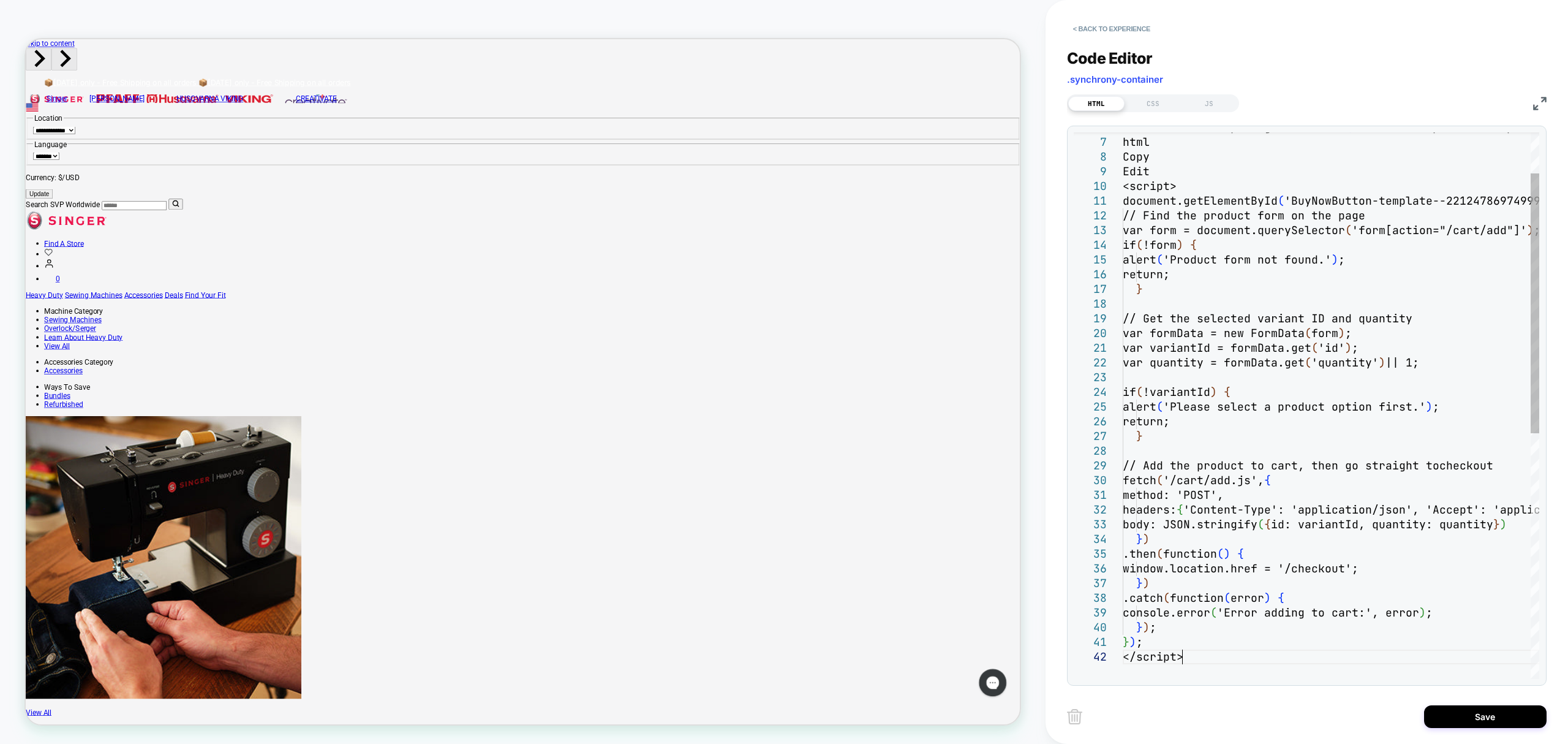
type textarea "*** *********"
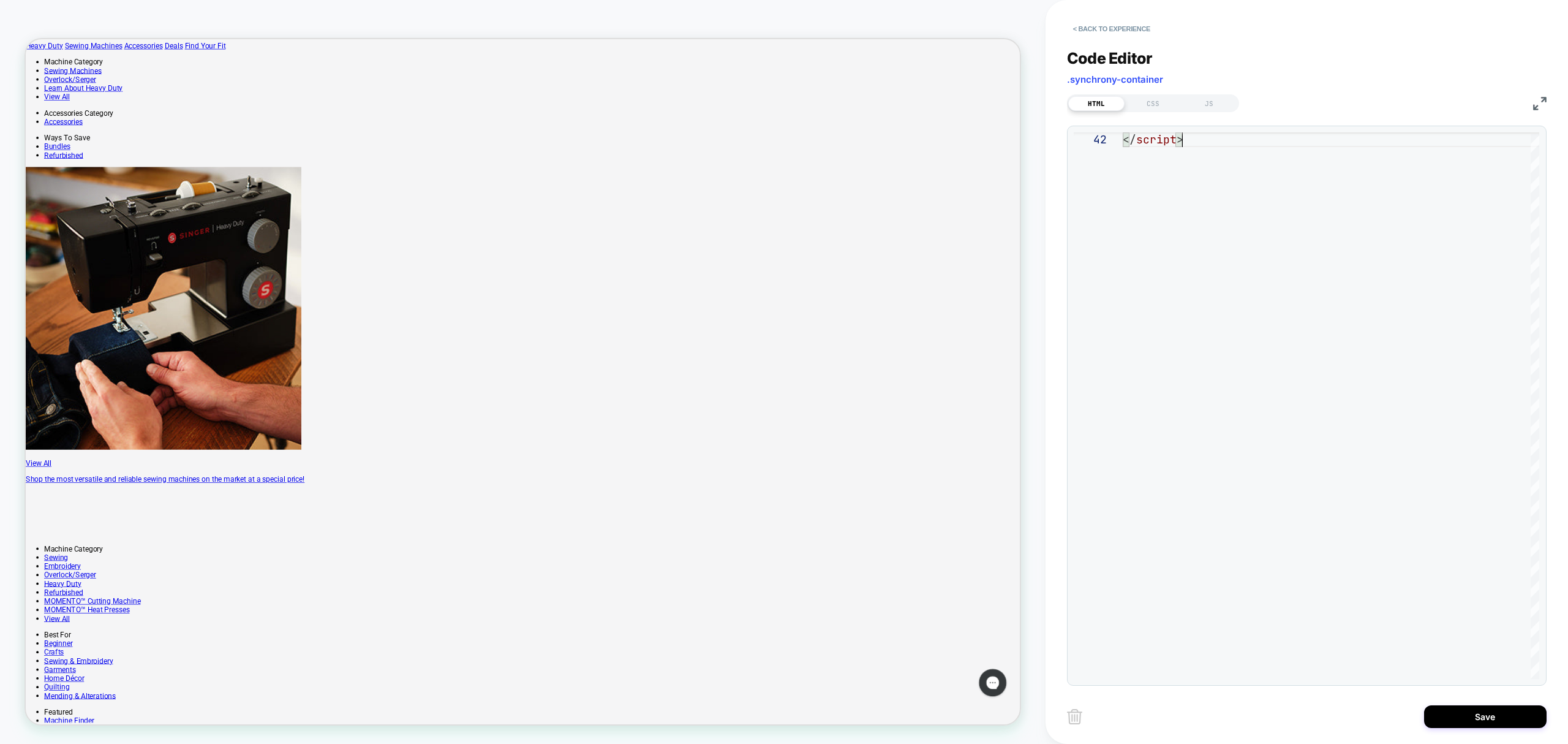
scroll to position [354, 0]
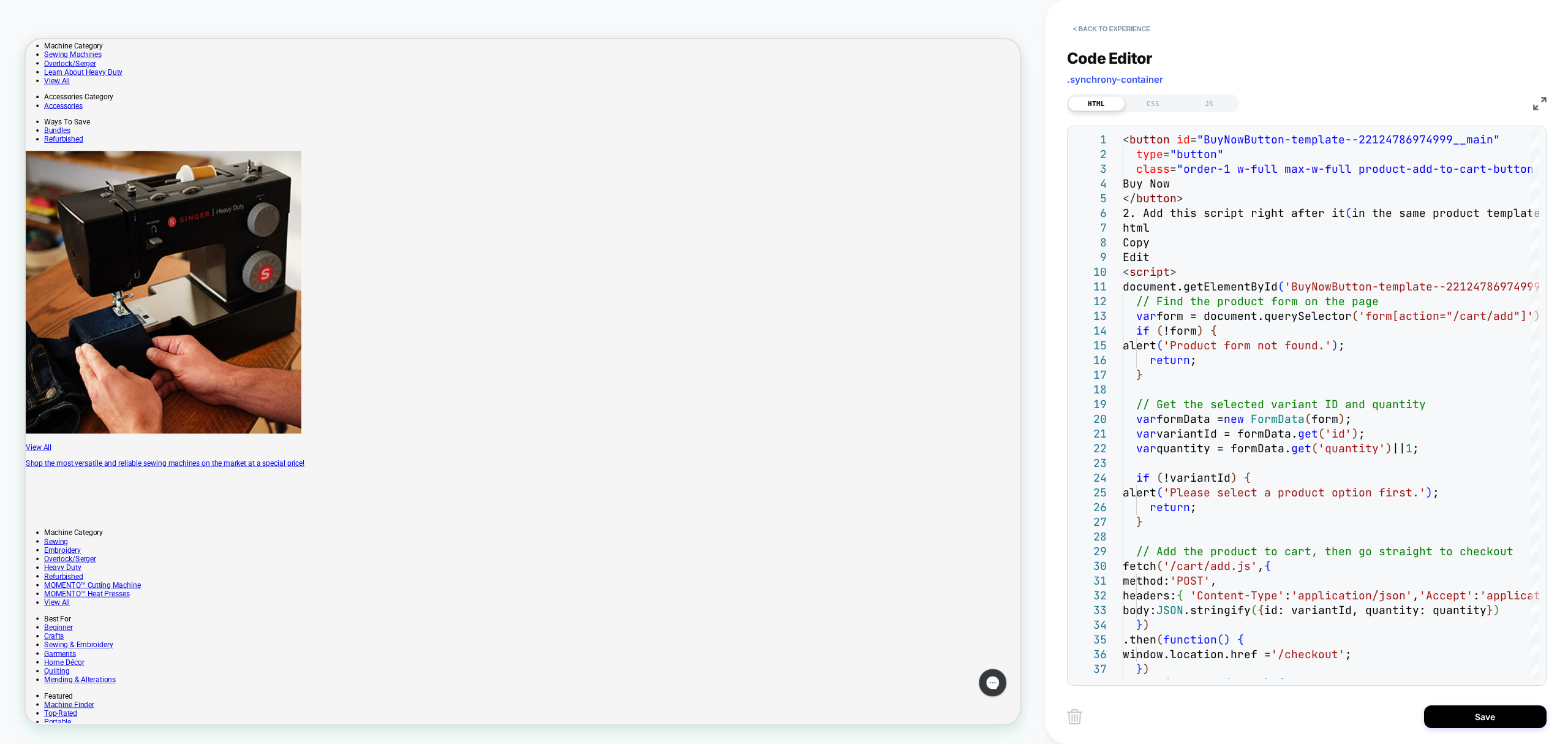
click at [1453, 704] on div "Save" at bounding box center [1307, 716] width 479 height 31
click at [1460, 711] on button "Save" at bounding box center [1485, 716] width 123 height 23
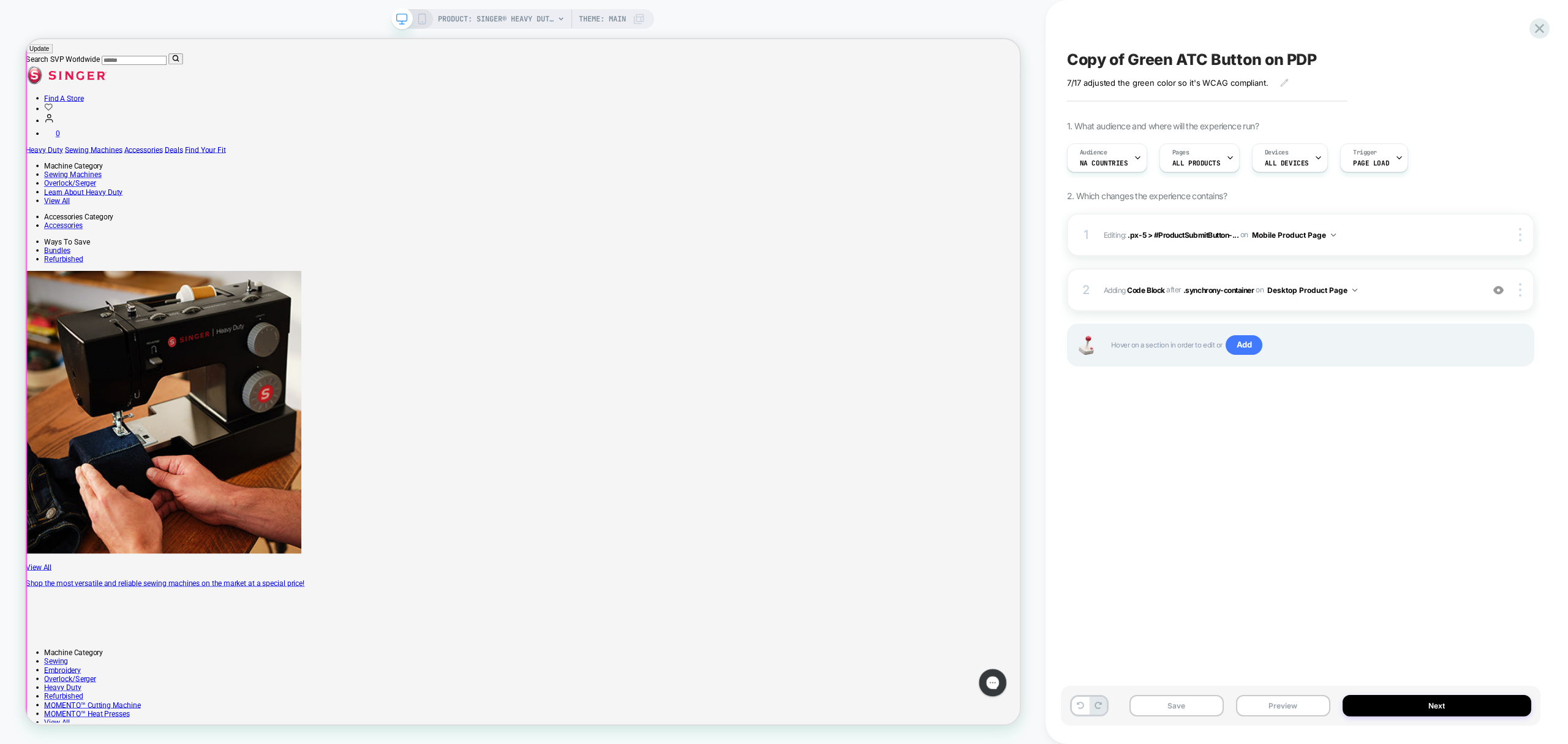
scroll to position [190, 0]
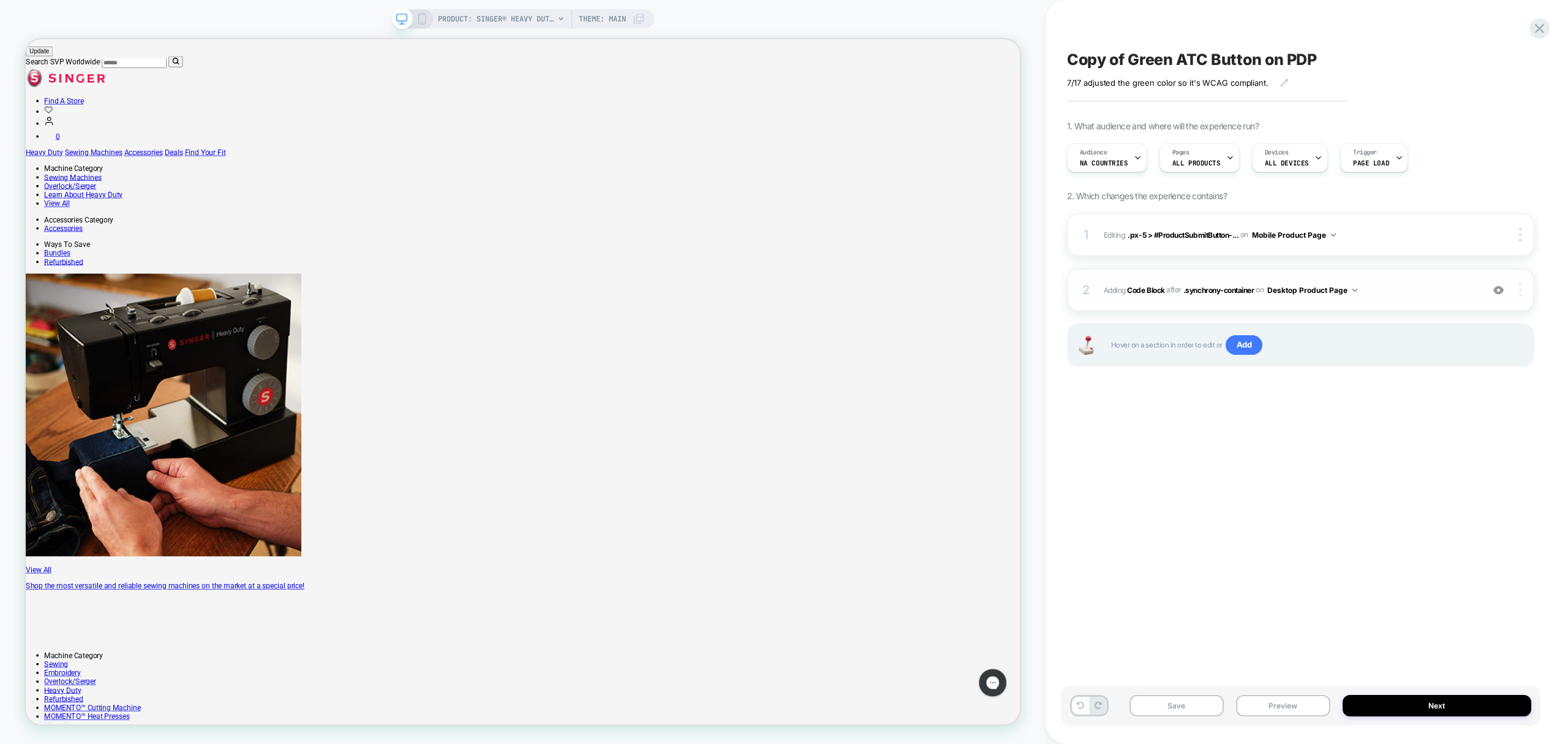
click at [1512, 293] on div at bounding box center [1521, 290] width 23 height 14
click at [1520, 288] on img at bounding box center [1520, 290] width 3 height 14
click at [1436, 431] on div "Delete" at bounding box center [1448, 424] width 109 height 33
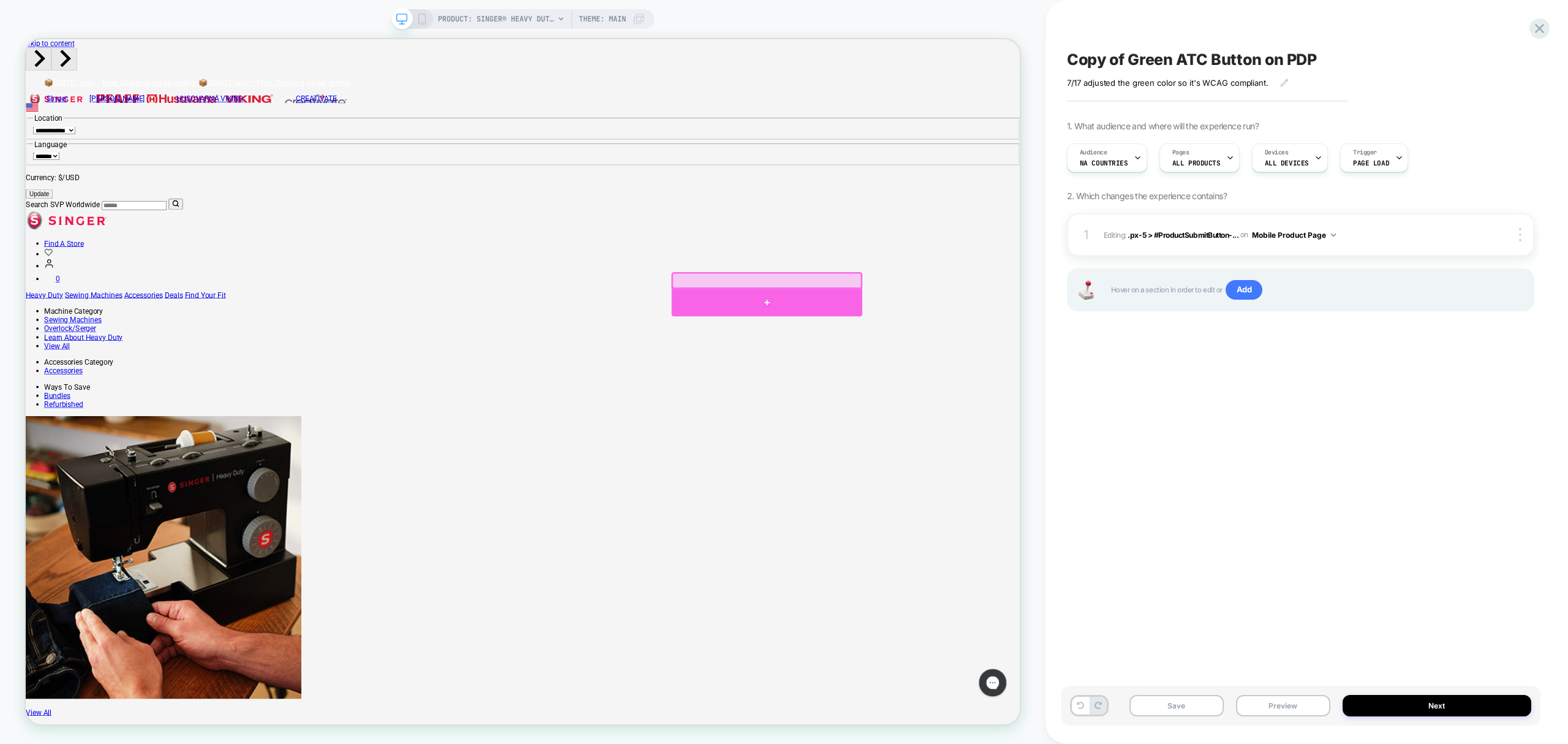
click at [1036, 393] on div at bounding box center [1014, 390] width 254 height 37
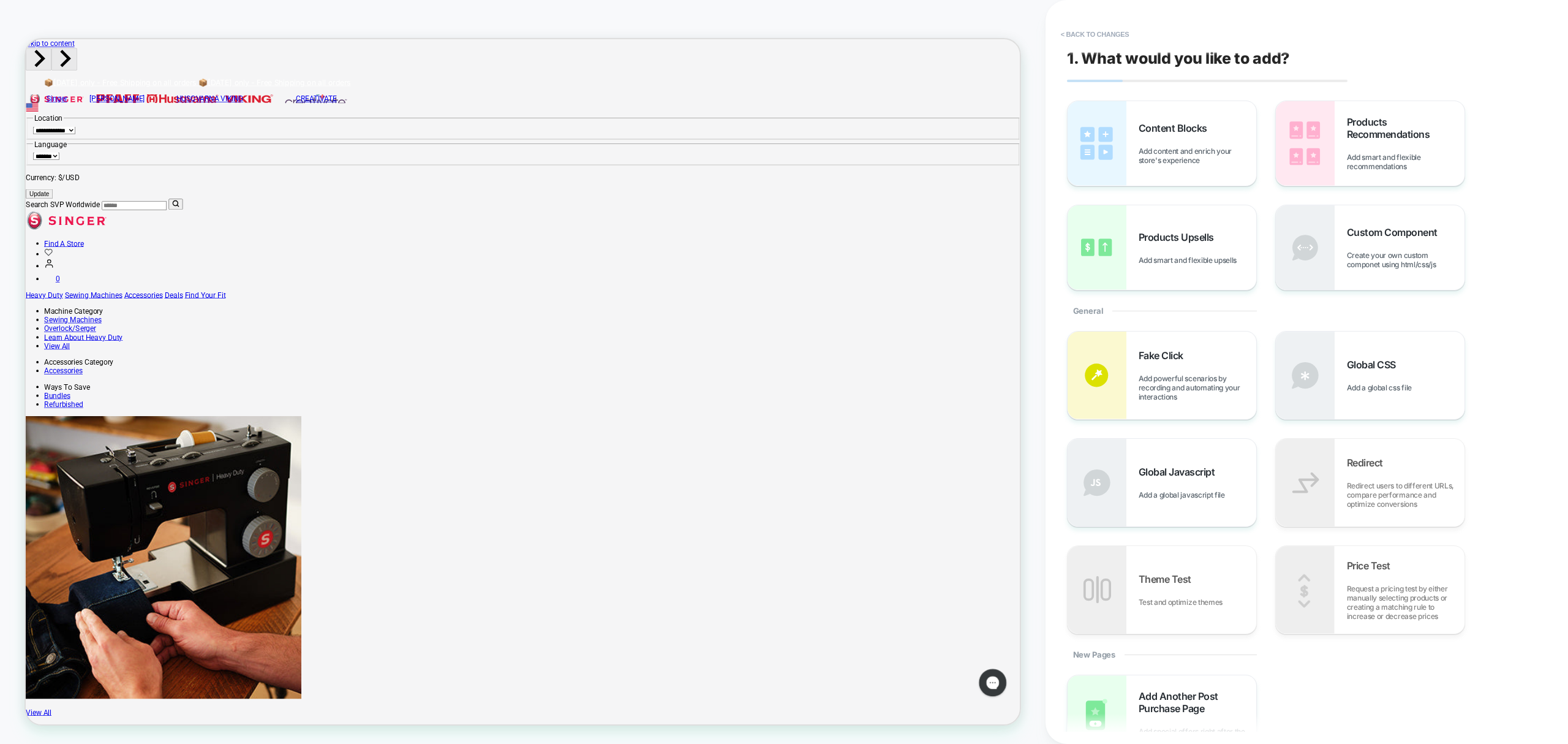
scroll to position [0, 1]
click at [1172, 481] on div "Global Javascript Add a global javascript file" at bounding box center [1197, 483] width 118 height 34
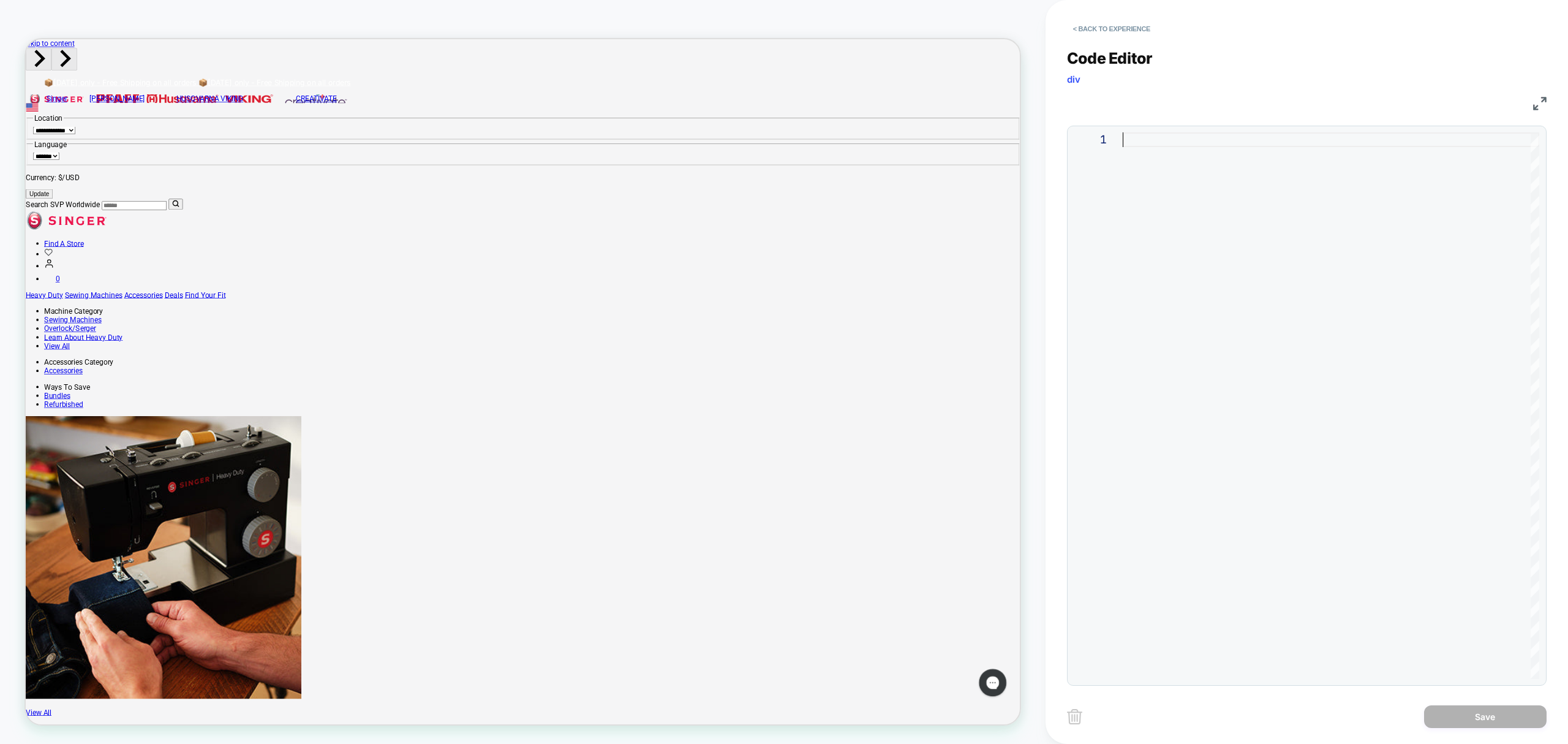
click at [1124, 140] on div at bounding box center [1331, 405] width 417 height 547
click at [1147, 140] on div at bounding box center [1331, 405] width 417 height 547
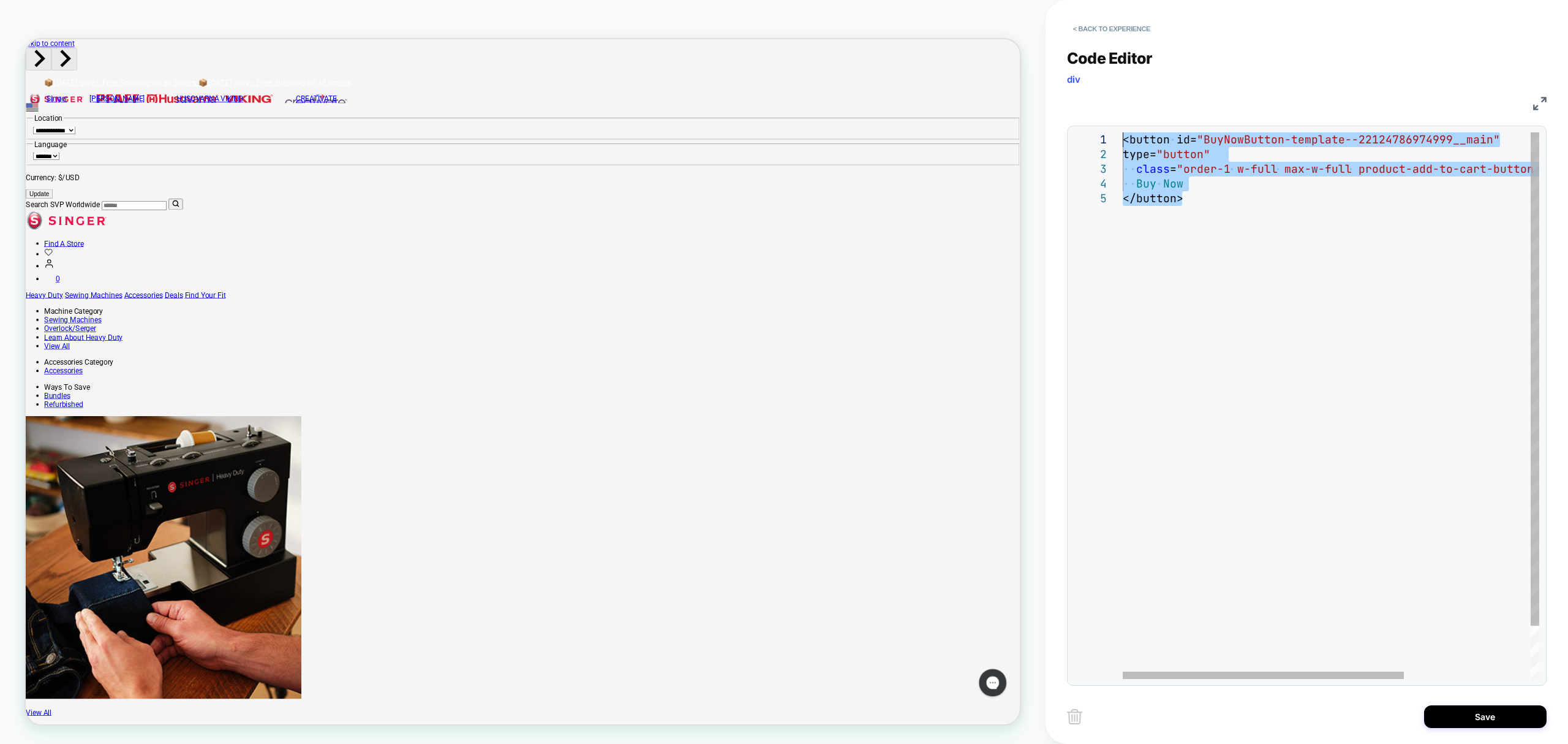
drag, startPoint x: 1213, startPoint y: 197, endPoint x: 1207, endPoint y: 25, distance: 172.1
click at [1123, 132] on div "<button id= "BuyNowButton-template--22124786974999__main" type= "button" class …" at bounding box center [1425, 435] width 604 height 606
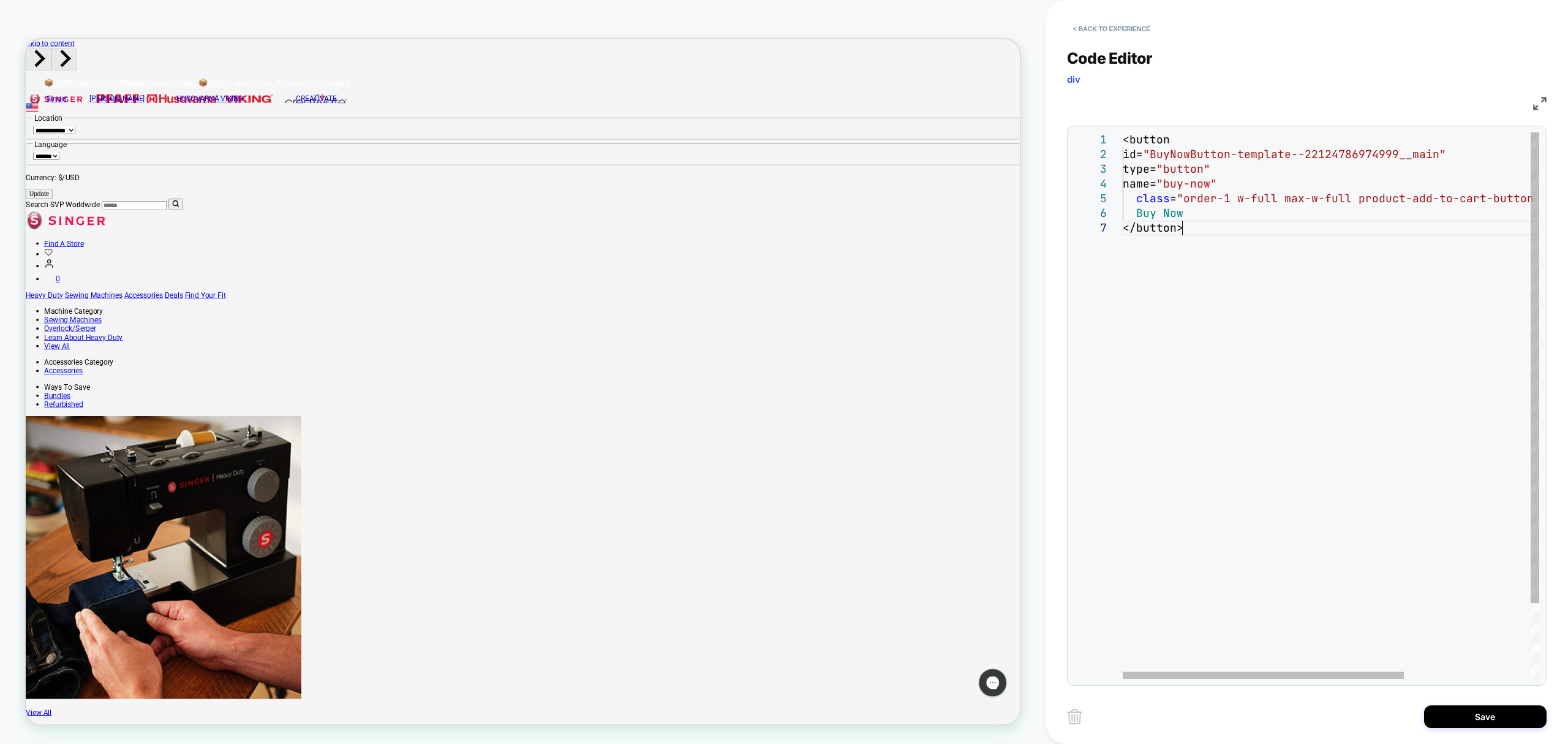
click at [1189, 266] on div "<button id= "BuyNowButton-template--22124786974999__main" type= "button" name= …" at bounding box center [1425, 450] width 604 height 635
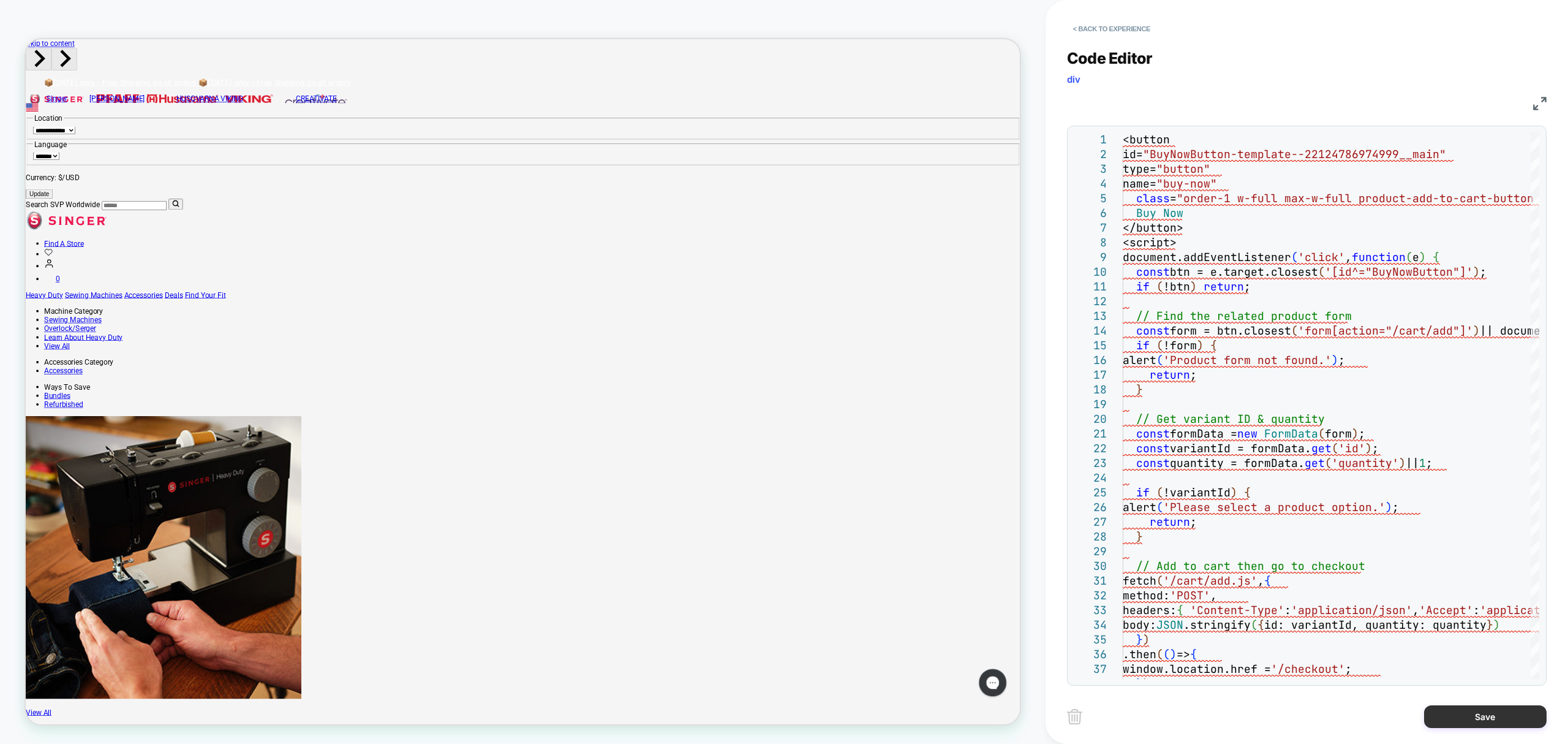
type textarea "**********"
click at [1468, 711] on button "Save" at bounding box center [1485, 716] width 123 height 23
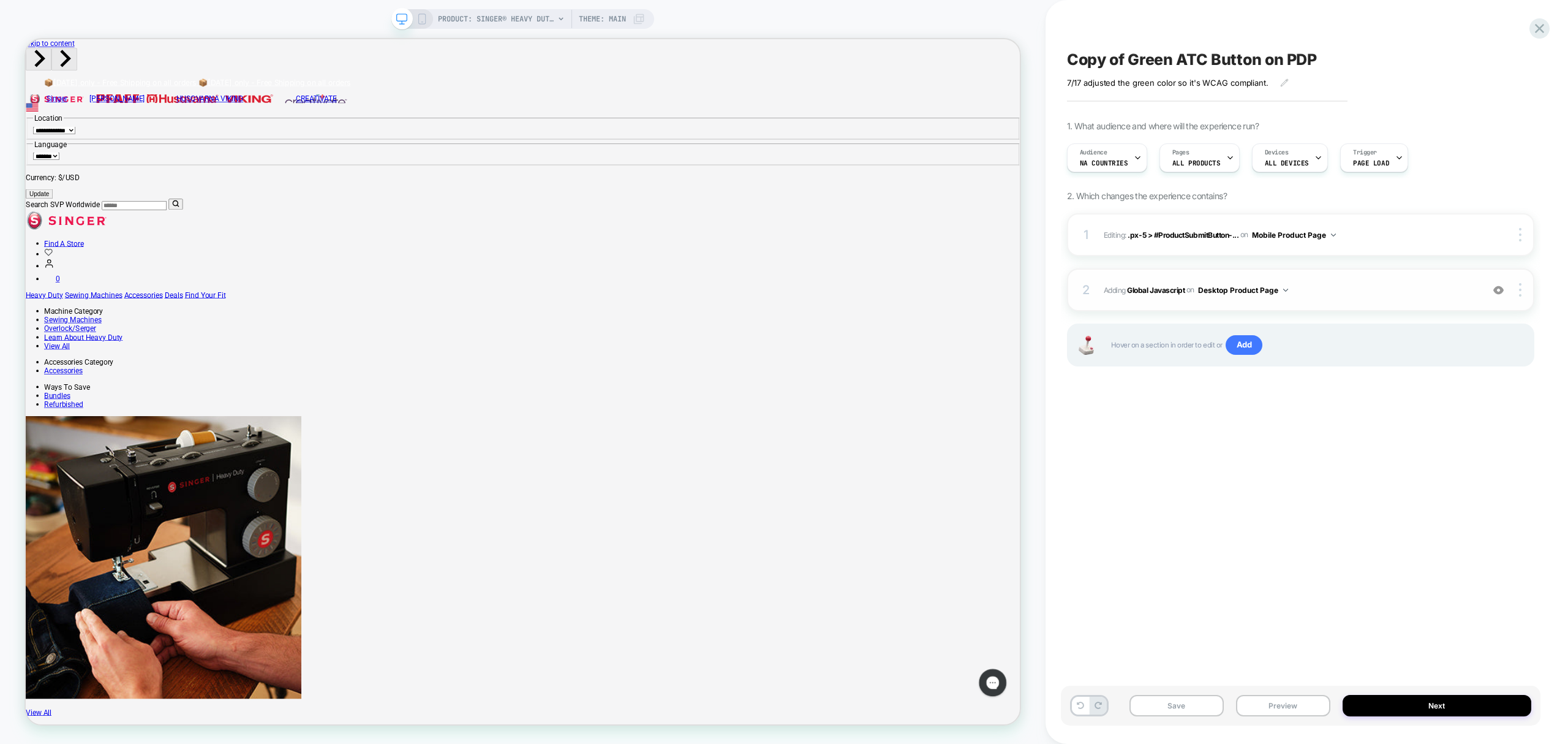
click at [1515, 280] on div "2 Adding Global Javascript on Desktop Product Page Add Before Add After Copy to…" at bounding box center [1301, 290] width 468 height 43
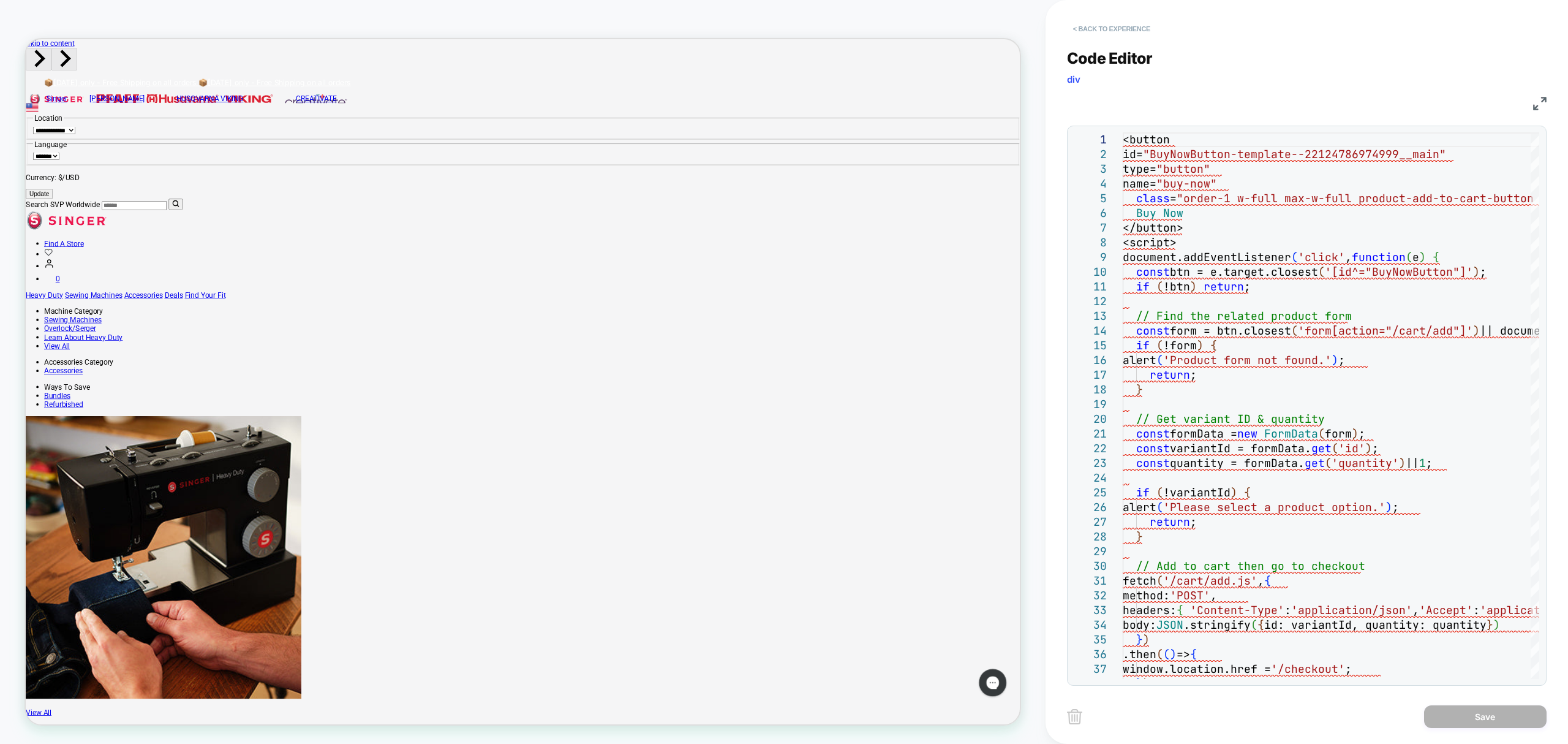
click at [1101, 23] on button "< Back to experience" at bounding box center [1112, 28] width 90 height 19
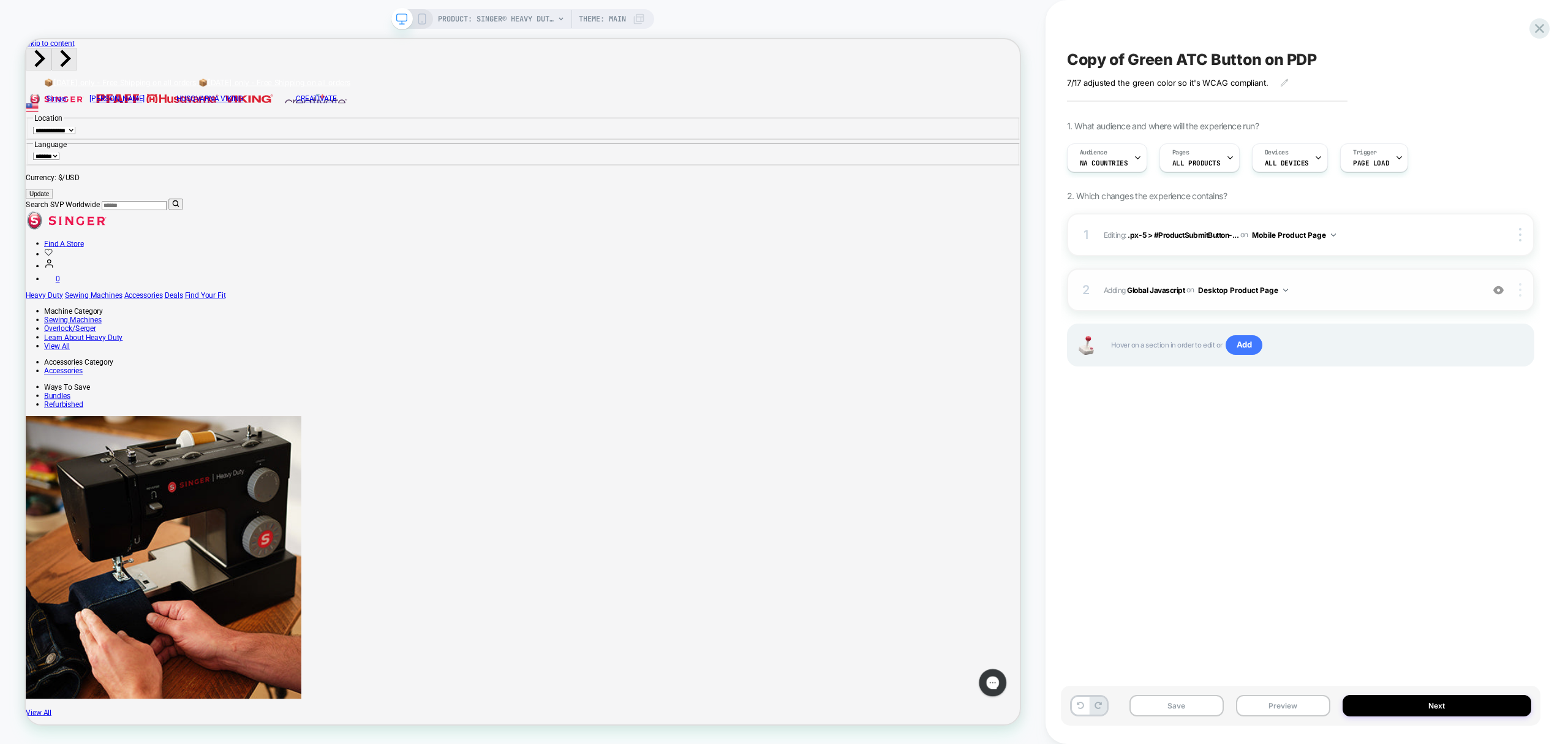
click at [1530, 294] on div at bounding box center [1521, 290] width 23 height 14
click at [1527, 278] on div "2 Adding Global Javascript on Desktop Product Page Add Before Add After Copy to…" at bounding box center [1301, 290] width 468 height 43
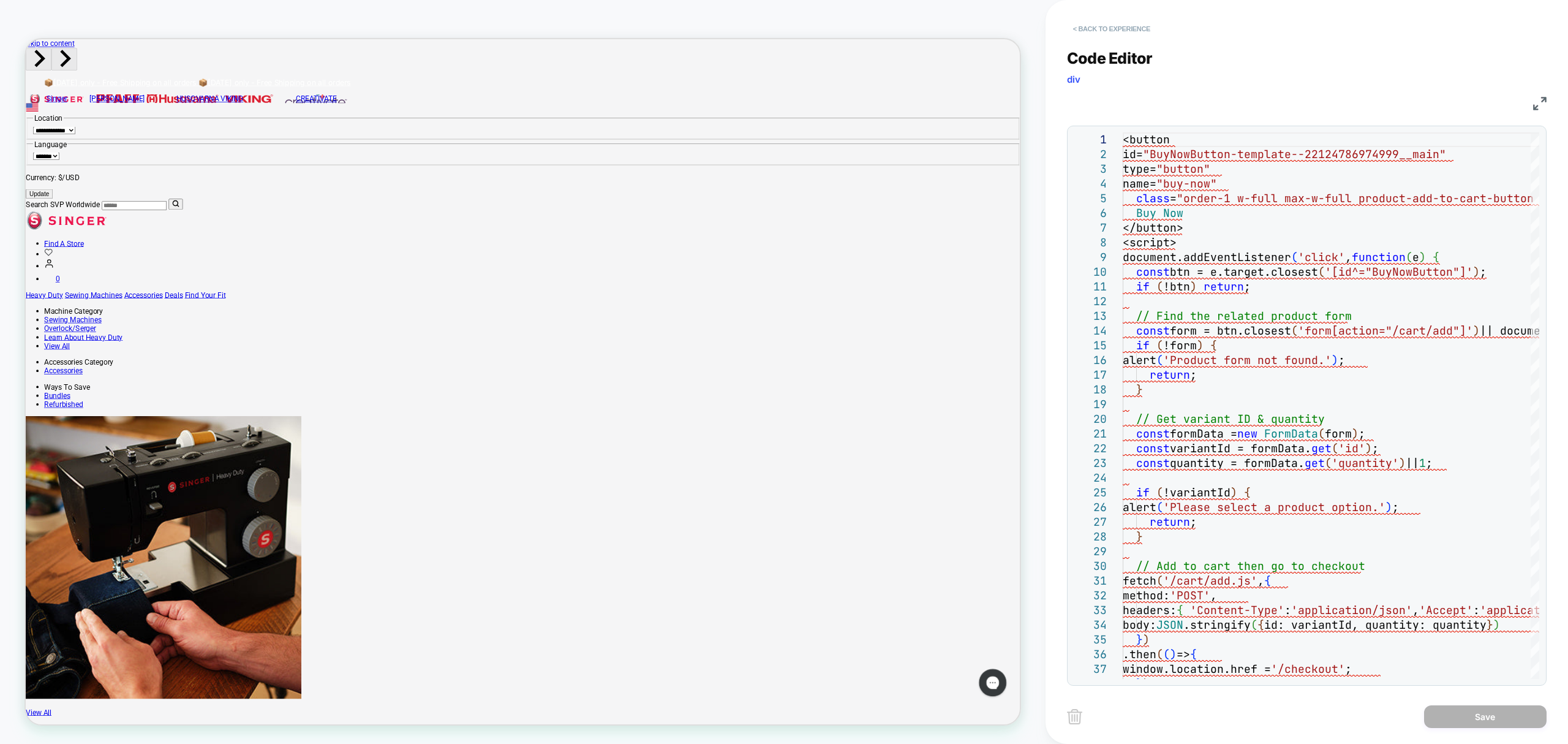
click at [1137, 33] on button "< Back to experience" at bounding box center [1112, 28] width 90 height 19
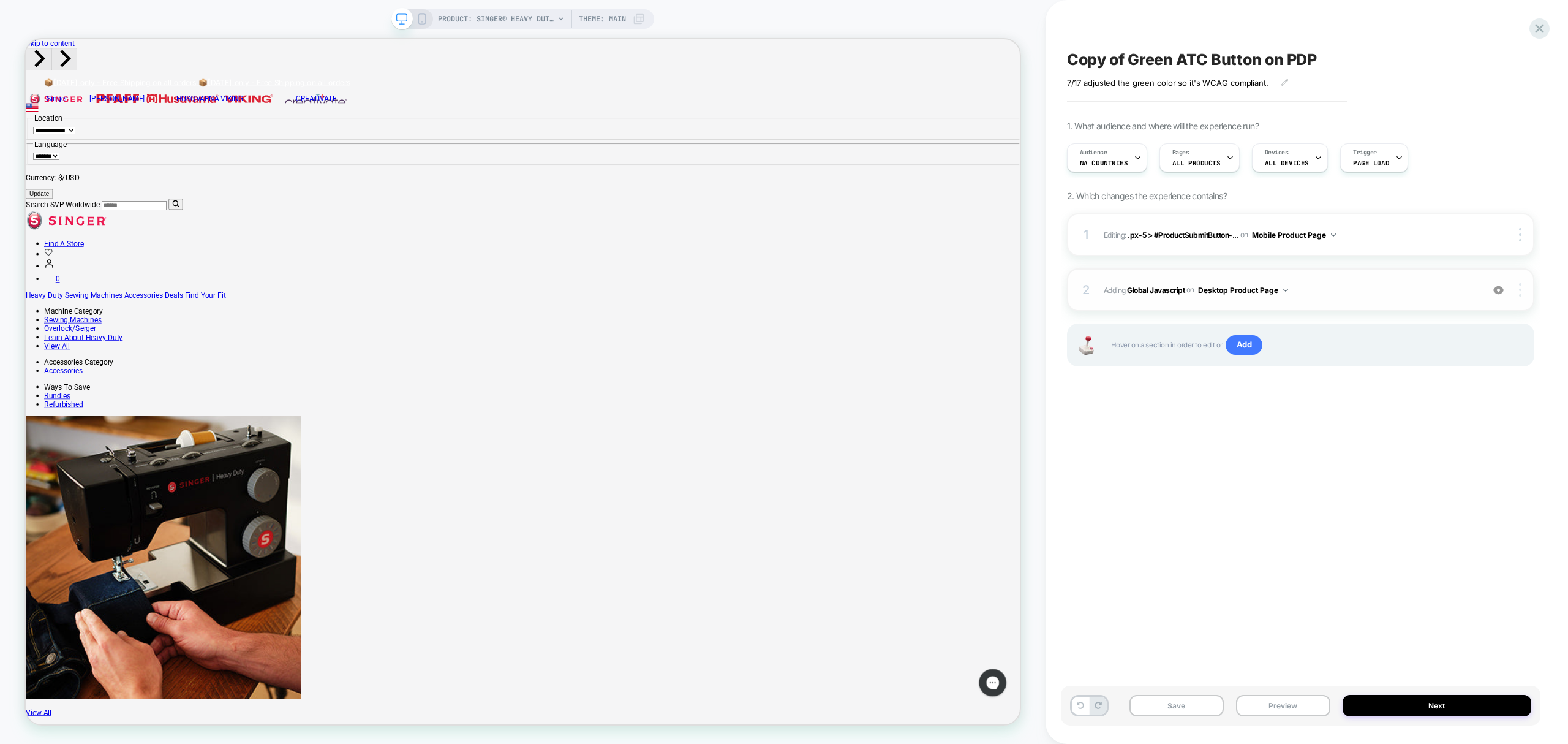
click at [1517, 285] on div at bounding box center [1521, 290] width 23 height 14
click at [1476, 356] on div "Delete" at bounding box center [1448, 357] width 109 height 33
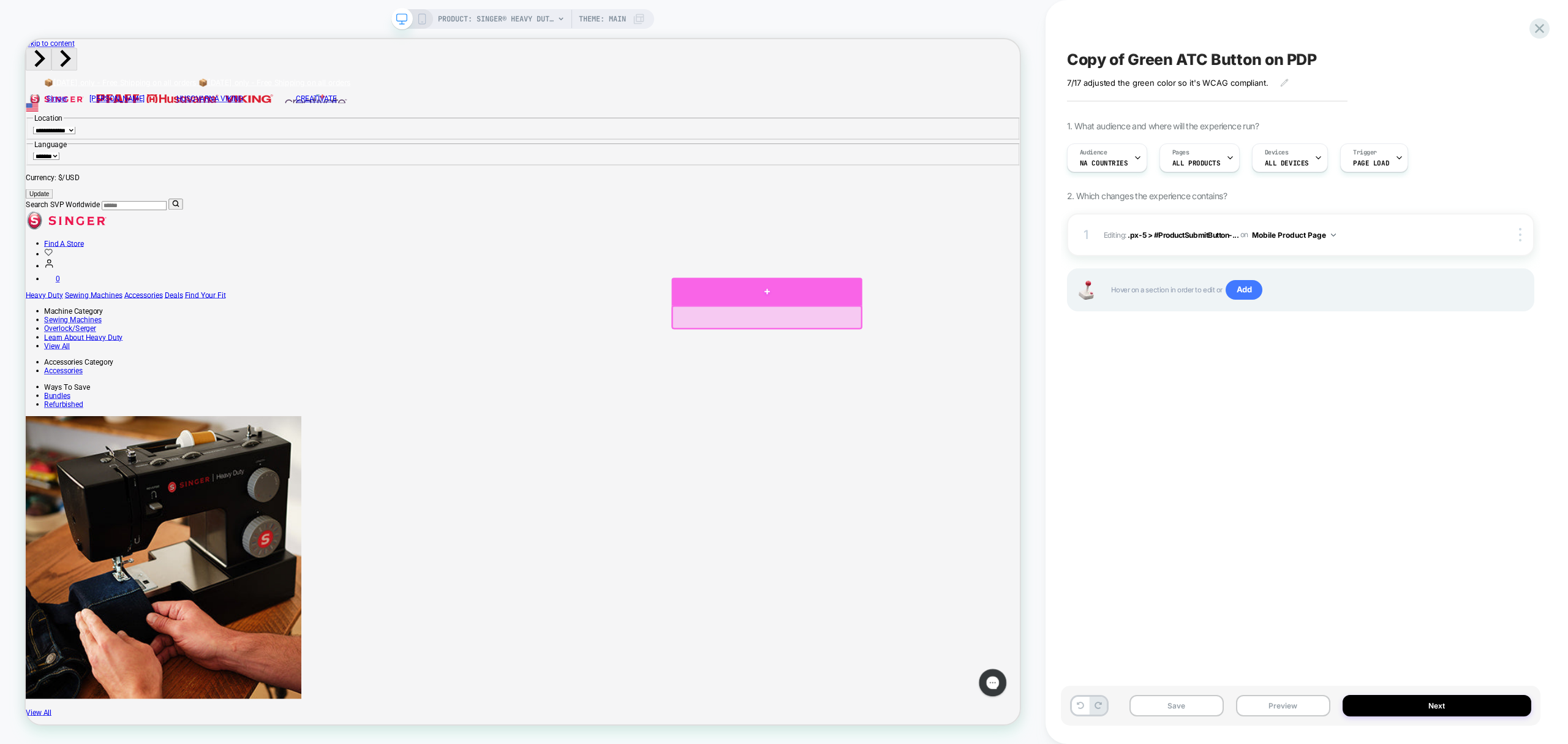
click at [1034, 378] on div at bounding box center [1014, 376] width 254 height 37
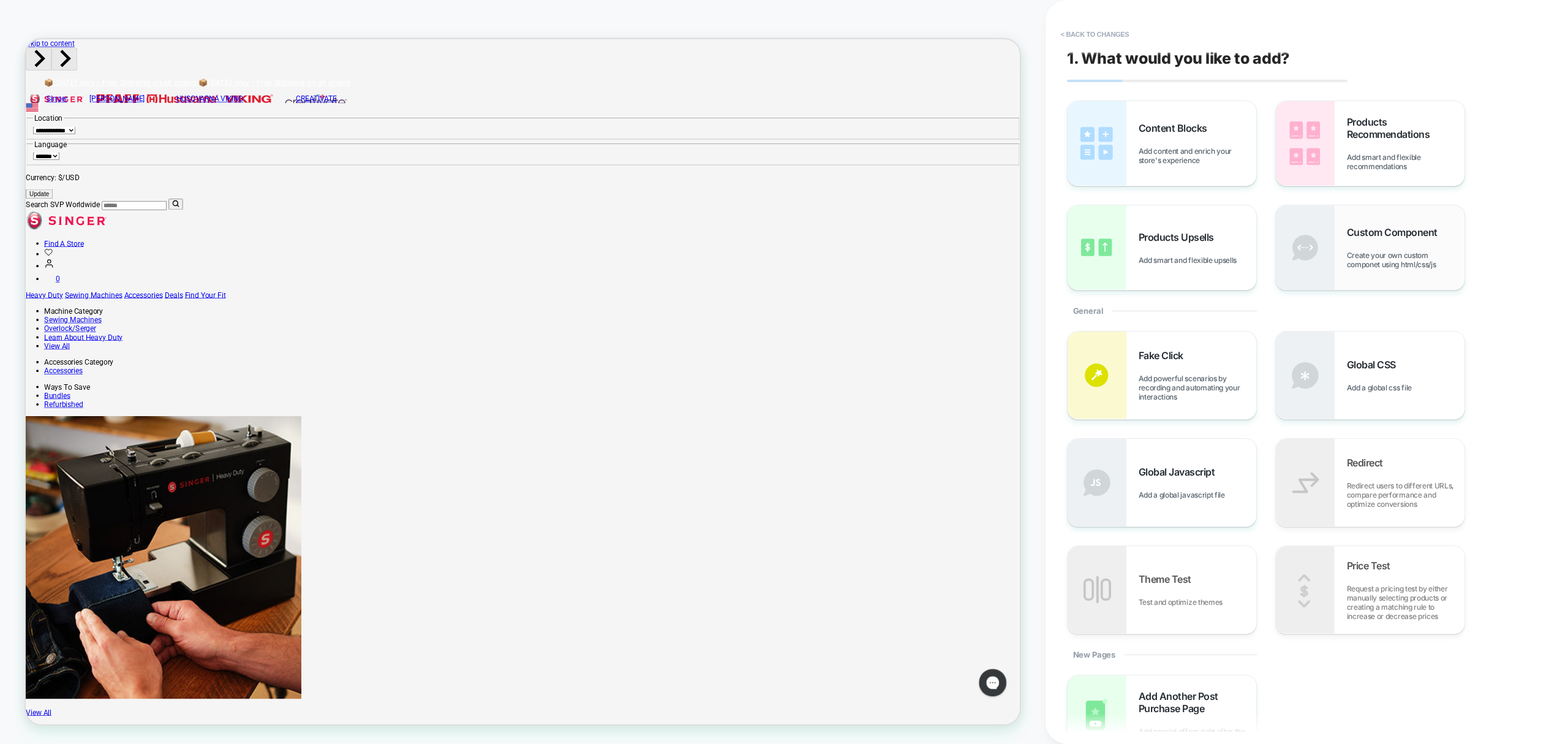
click at [1359, 260] on span "Create your own custom componet using html/css/js" at bounding box center [1406, 259] width 118 height 18
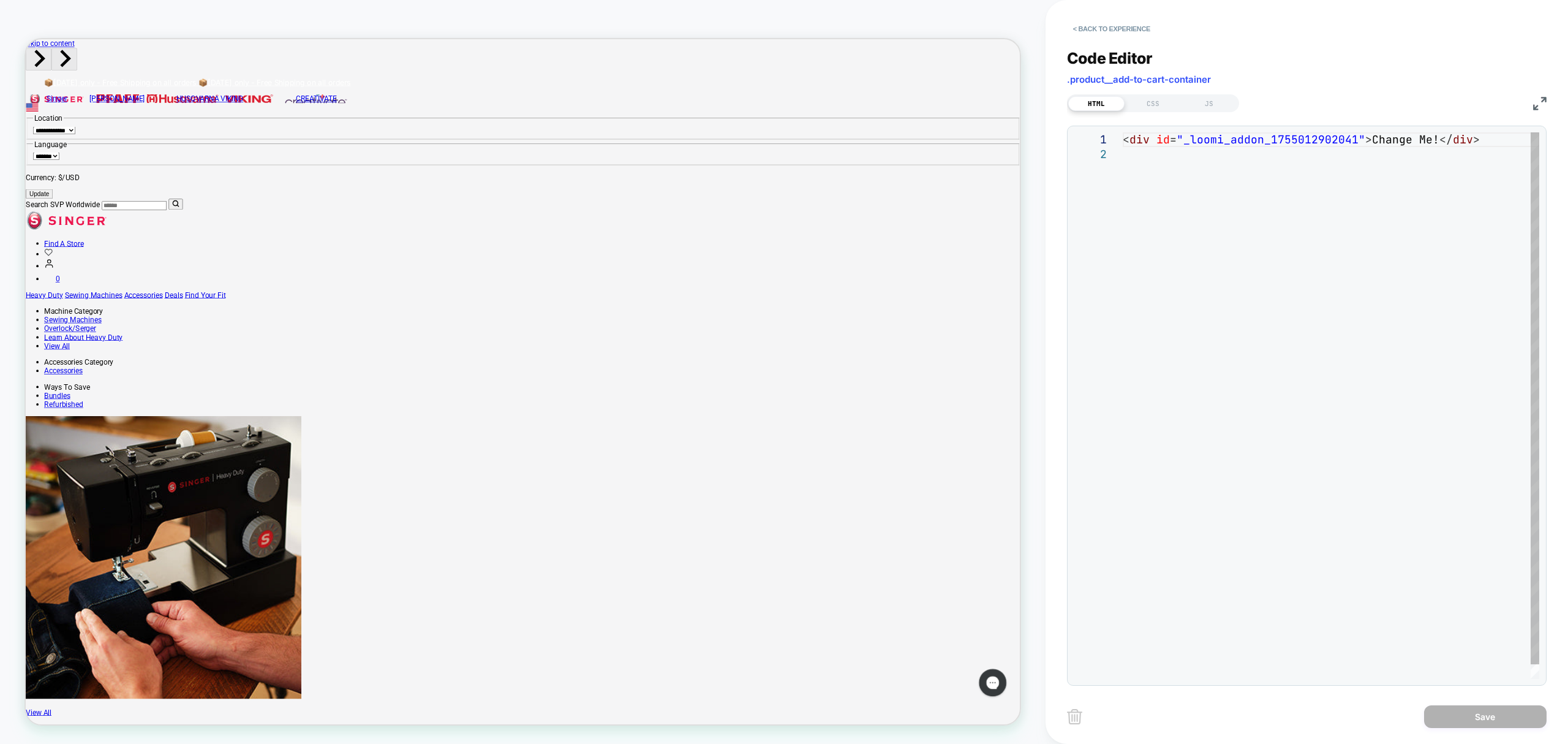
scroll to position [0, 0]
drag, startPoint x: 1172, startPoint y: 162, endPoint x: 1105, endPoint y: 118, distance: 80.2
click at [1123, 132] on div "< div id = "_loomi_addon_1755012902041" > Change Me! </ div >" at bounding box center [1331, 413] width 417 height 561
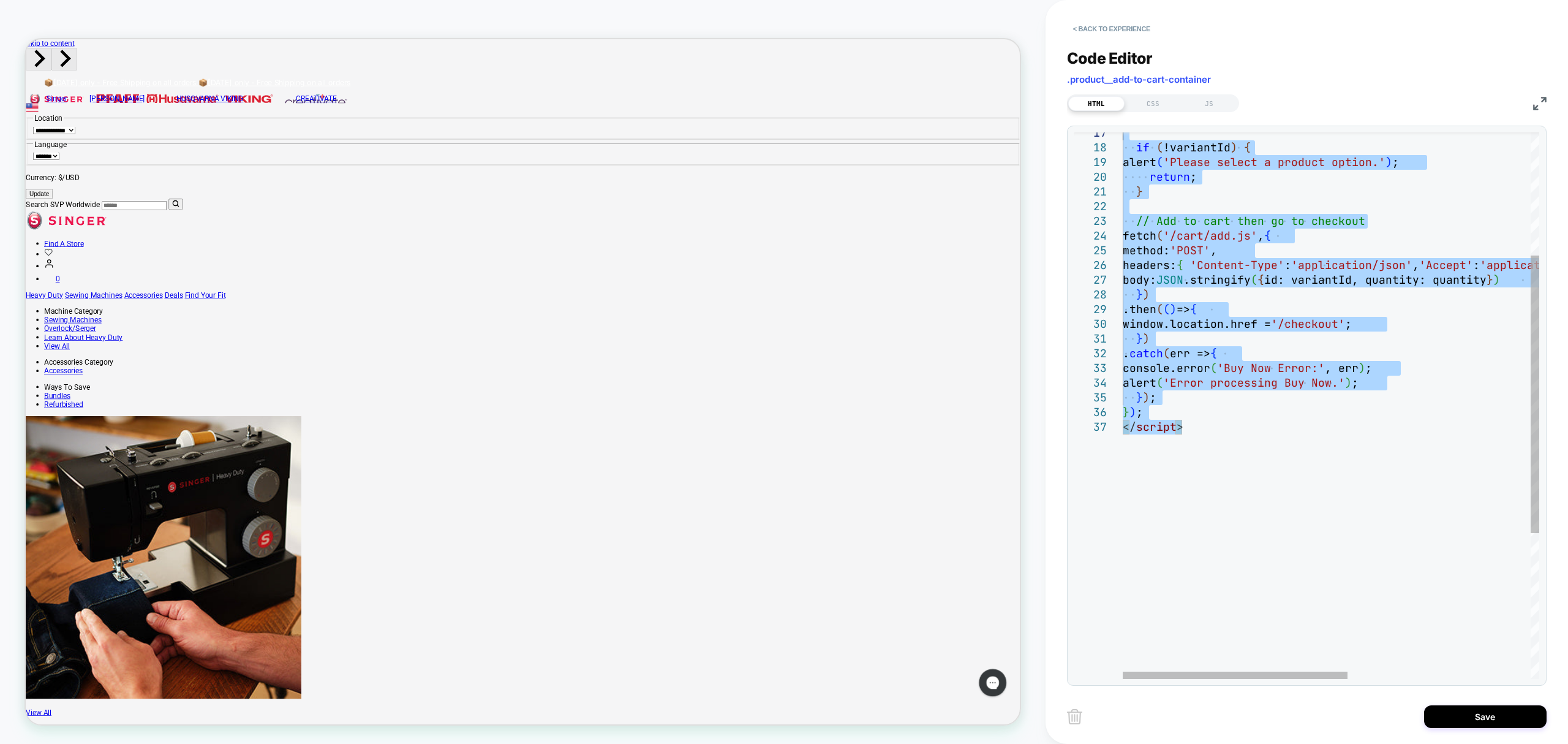
type textarea "**********"
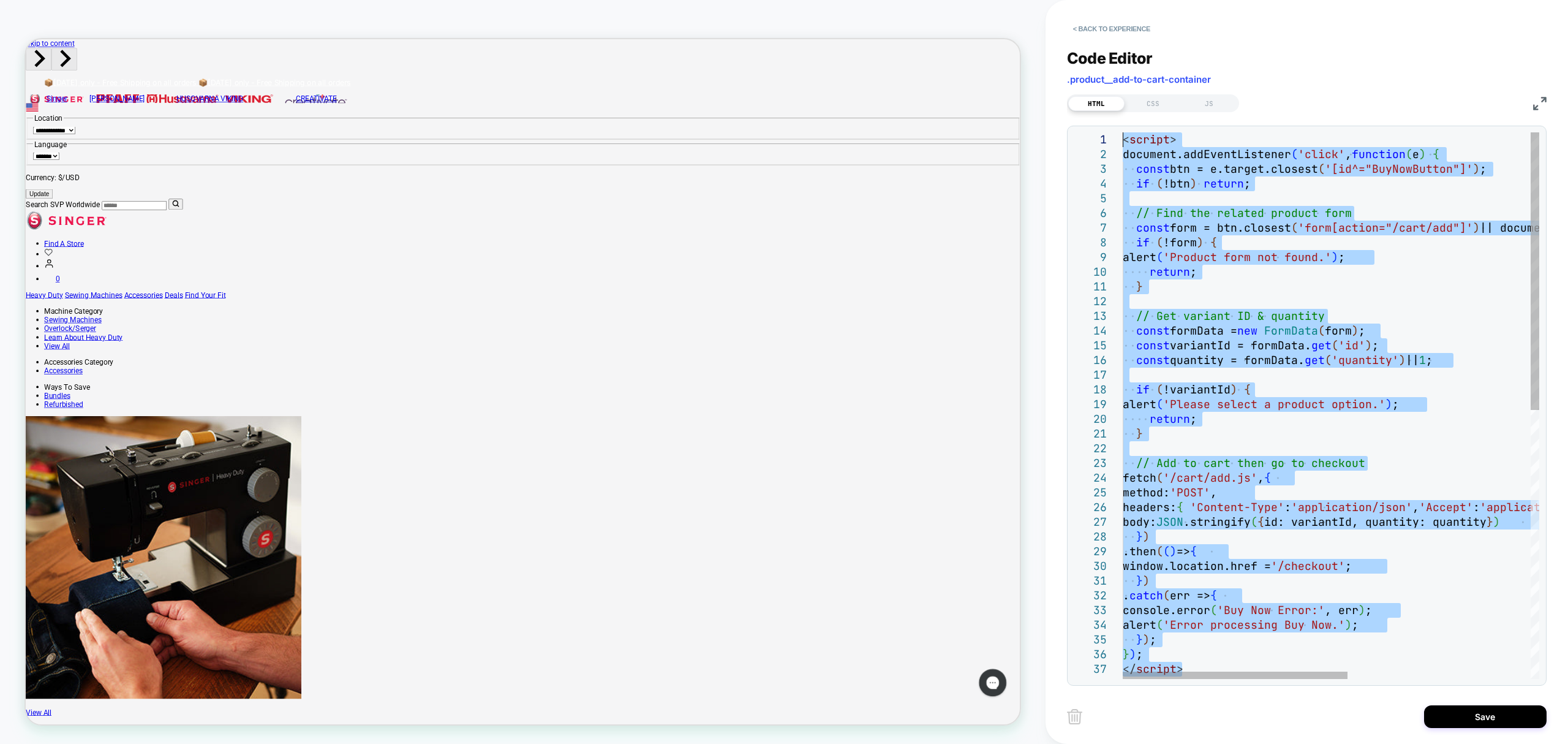
drag, startPoint x: 1226, startPoint y: 381, endPoint x: 901, endPoint y: -100, distance: 580.5
click at [1123, 132] on div "return ; } // Add to cart then go to checkout fetch ( '/cart/add.js' , { method…" at bounding box center [1501, 670] width 756 height 1077
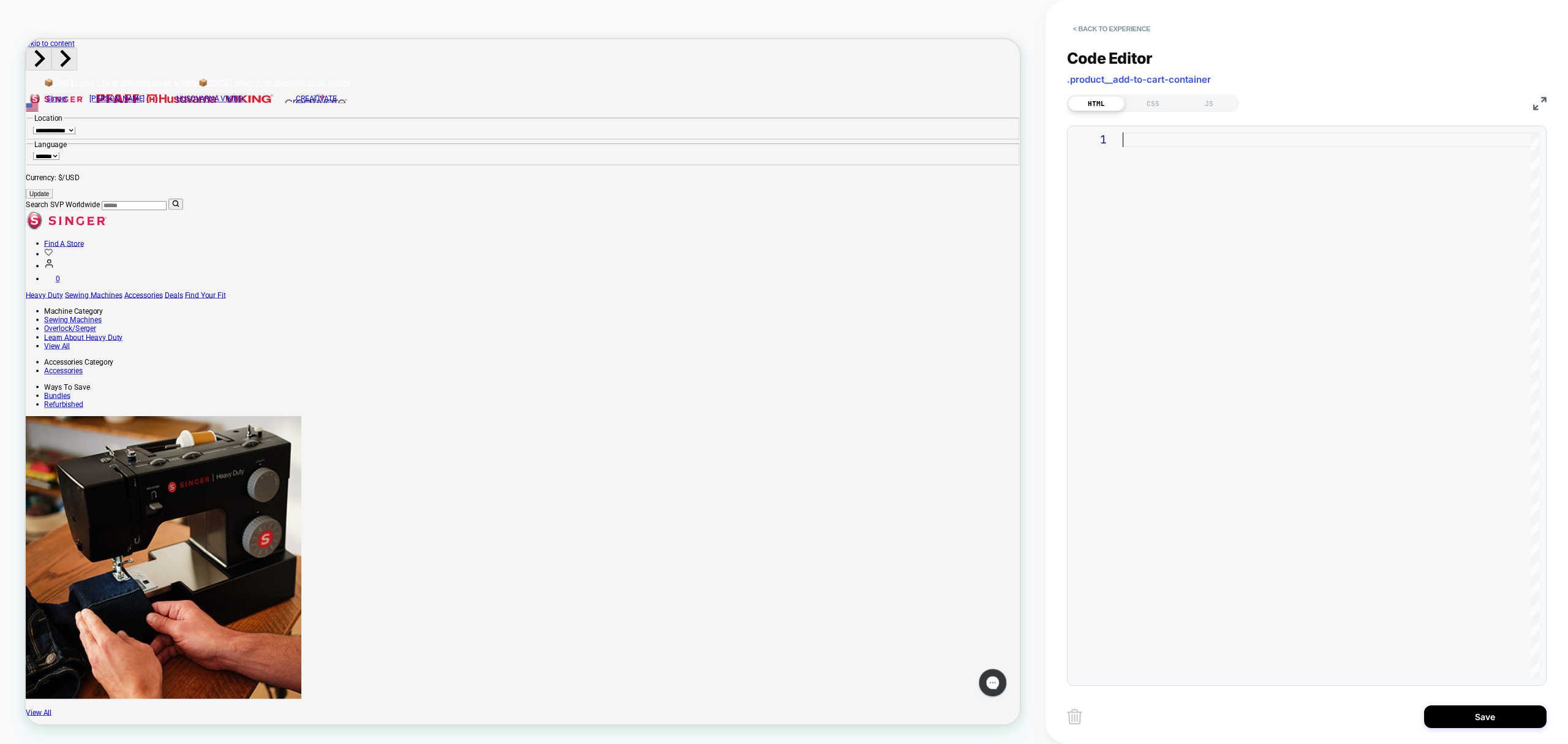
click at [1150, 137] on div at bounding box center [1331, 405] width 417 height 547
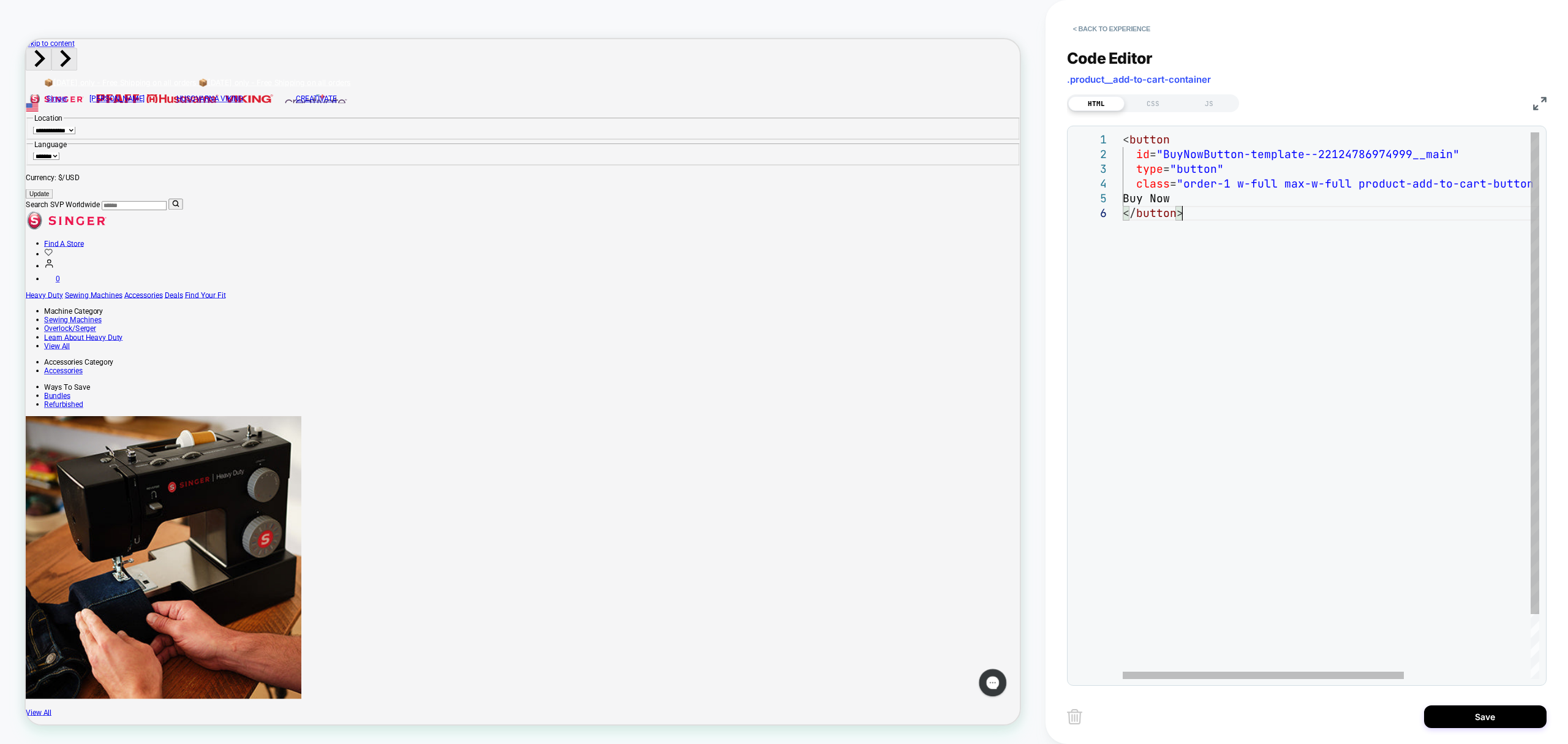
click at [1164, 249] on div "< button id = "BuyNowButton-template--22124786974999__main" type = "button" cla…" at bounding box center [1425, 442] width 604 height 620
click at [1209, 212] on div "< button id = "BuyNowButton-template--22124786974999__main" type = "button" cla…" at bounding box center [1425, 442] width 604 height 620
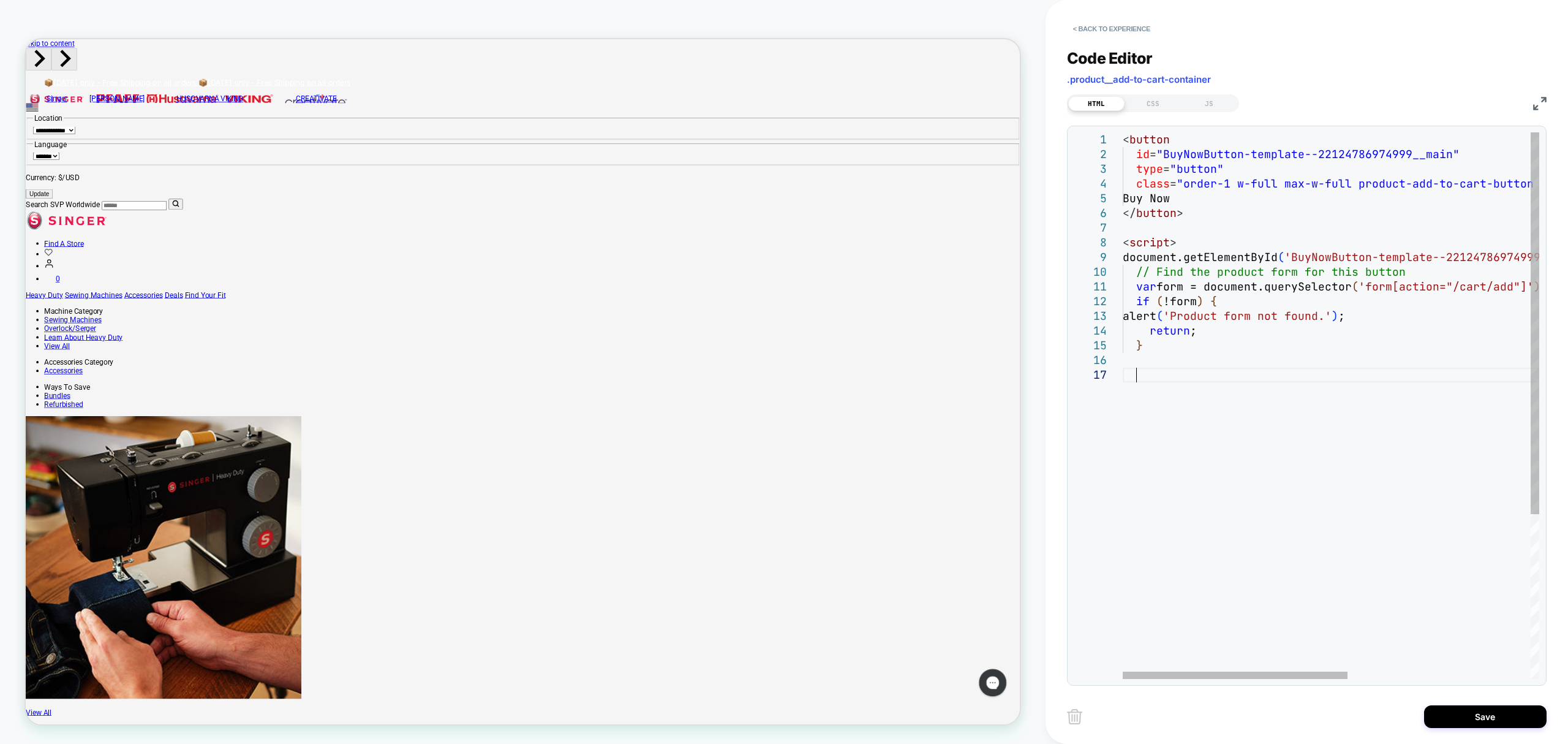
scroll to position [88, 13]
click at [1163, 361] on div "< button id = "BuyNowButton-template--22124786974999__main" type = "button" cla…" at bounding box center [1501, 523] width 756 height 782
click at [1150, 373] on div "< button id = "BuyNowButton-template--22124786974999__main" type = "button" cla…" at bounding box center [1501, 523] width 756 height 782
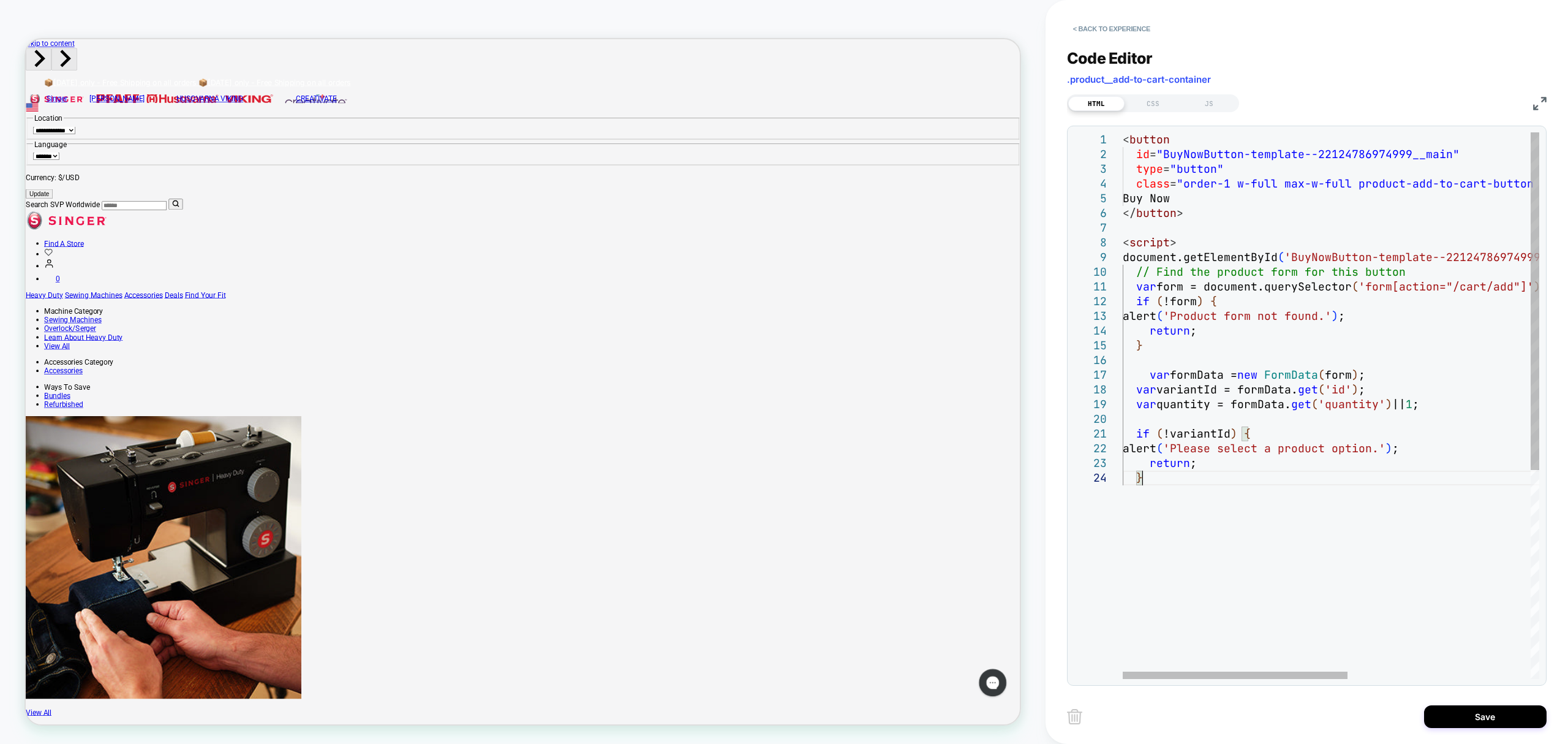
scroll to position [58, 13]
click at [1147, 369] on div "< button id = "BuyNowButton-template--22124786974999__main" type = "button" cla…" at bounding box center [1501, 574] width 756 height 885
click at [1164, 472] on div "< button id = "BuyNowButton-template--22124786974999__main" type = "button" cla…" at bounding box center [1501, 574] width 756 height 885
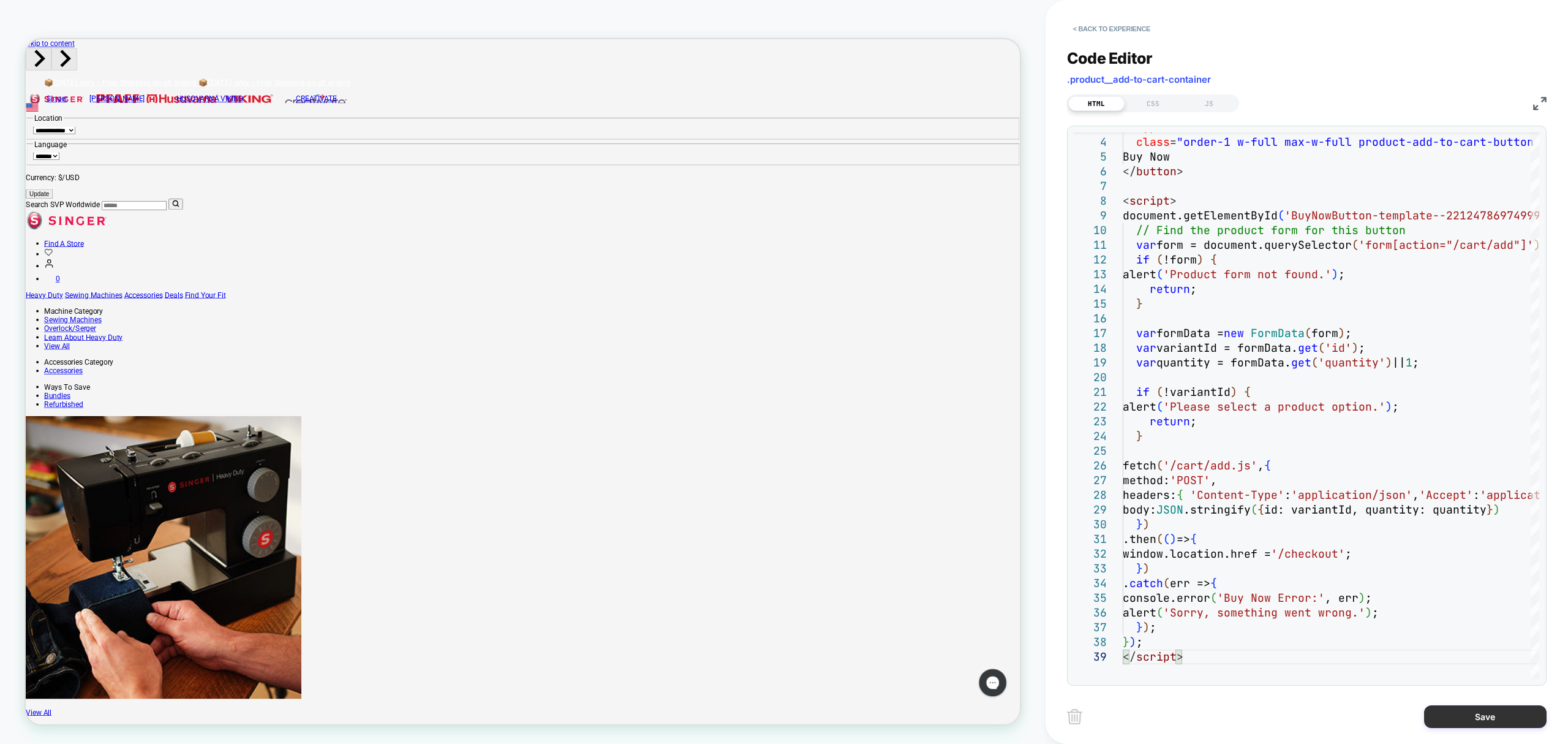
type textarea "**********"
click at [1495, 716] on button "Save" at bounding box center [1485, 716] width 123 height 23
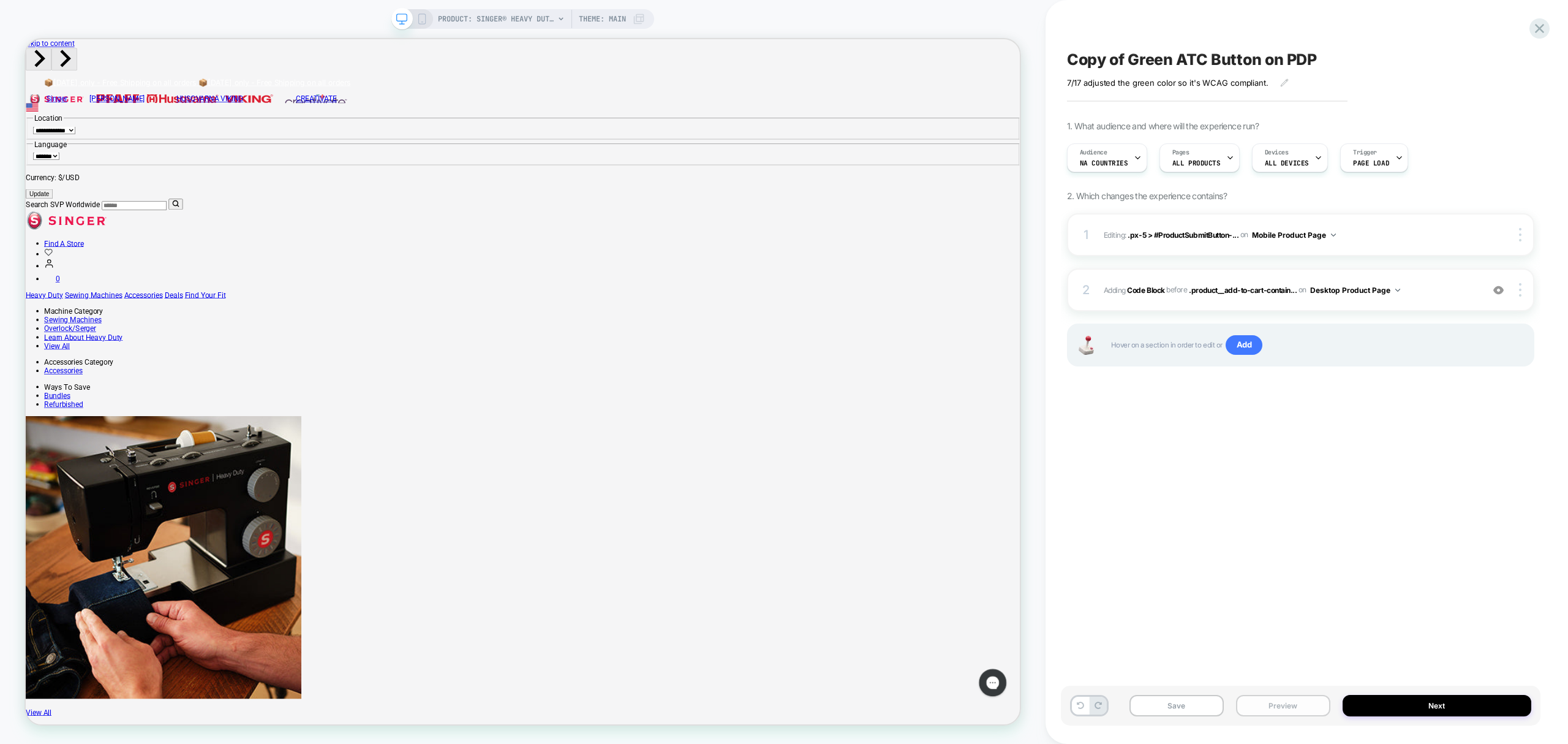
click at [1289, 707] on button "Preview" at bounding box center [1283, 706] width 95 height 21
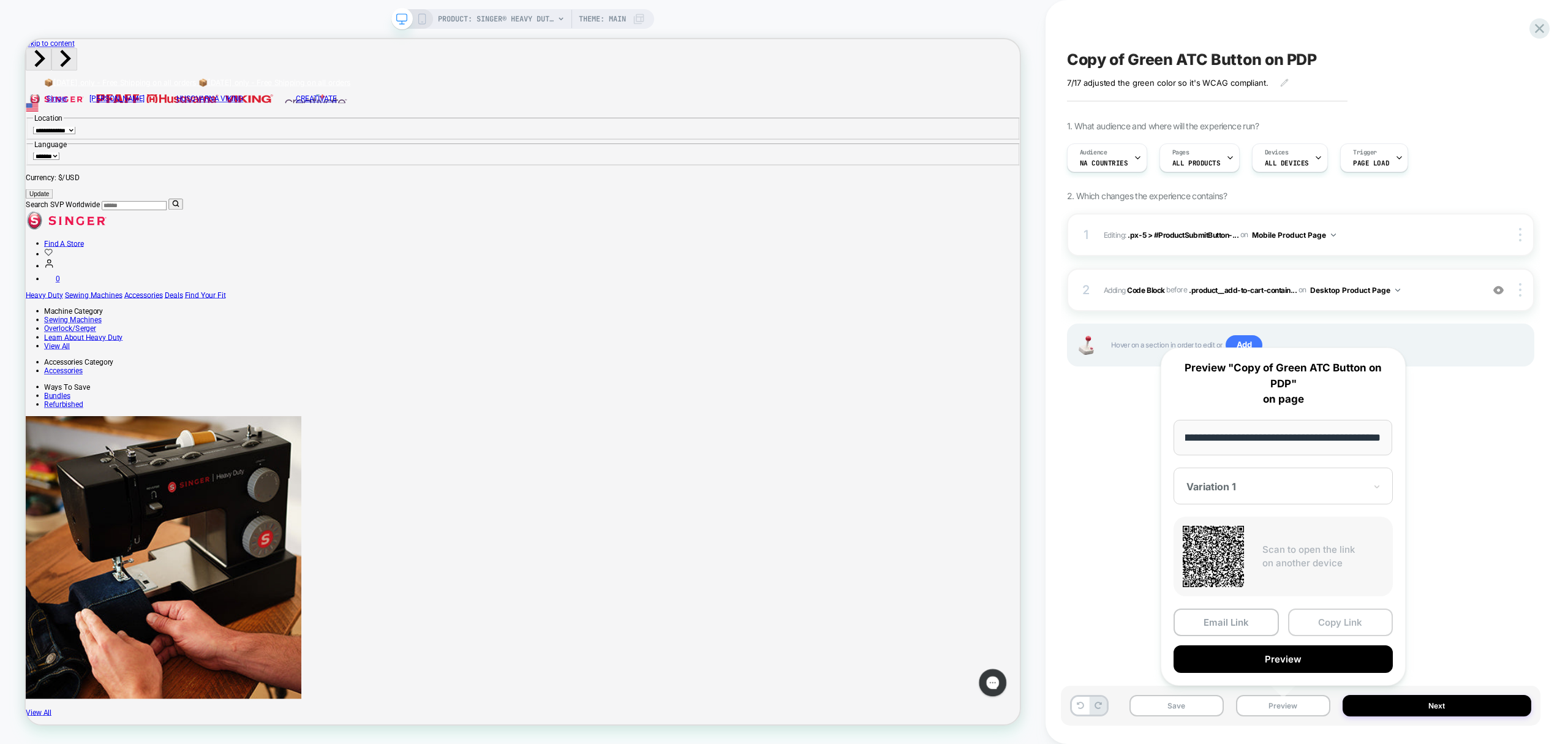
scroll to position [0, 0]
drag, startPoint x: 1330, startPoint y: 623, endPoint x: 1328, endPoint y: 634, distance: 11.2
click at [1331, 635] on button "Copy Link" at bounding box center [1341, 623] width 105 height 28
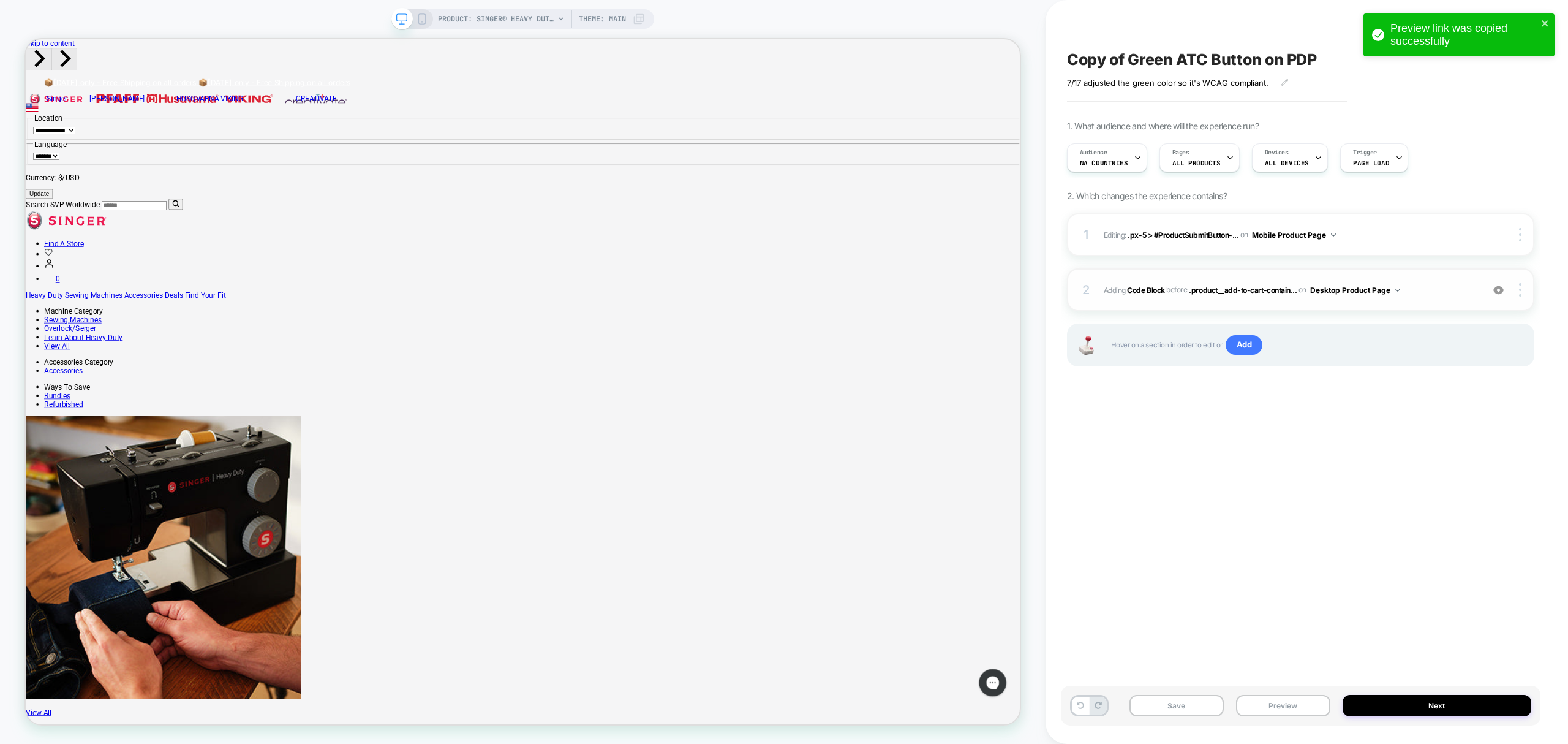
click at [1263, 310] on div "2 Adding Code Block BEFORE .product__add-to-cart-contain... .product__add-to-ca…" at bounding box center [1301, 290] width 468 height 43
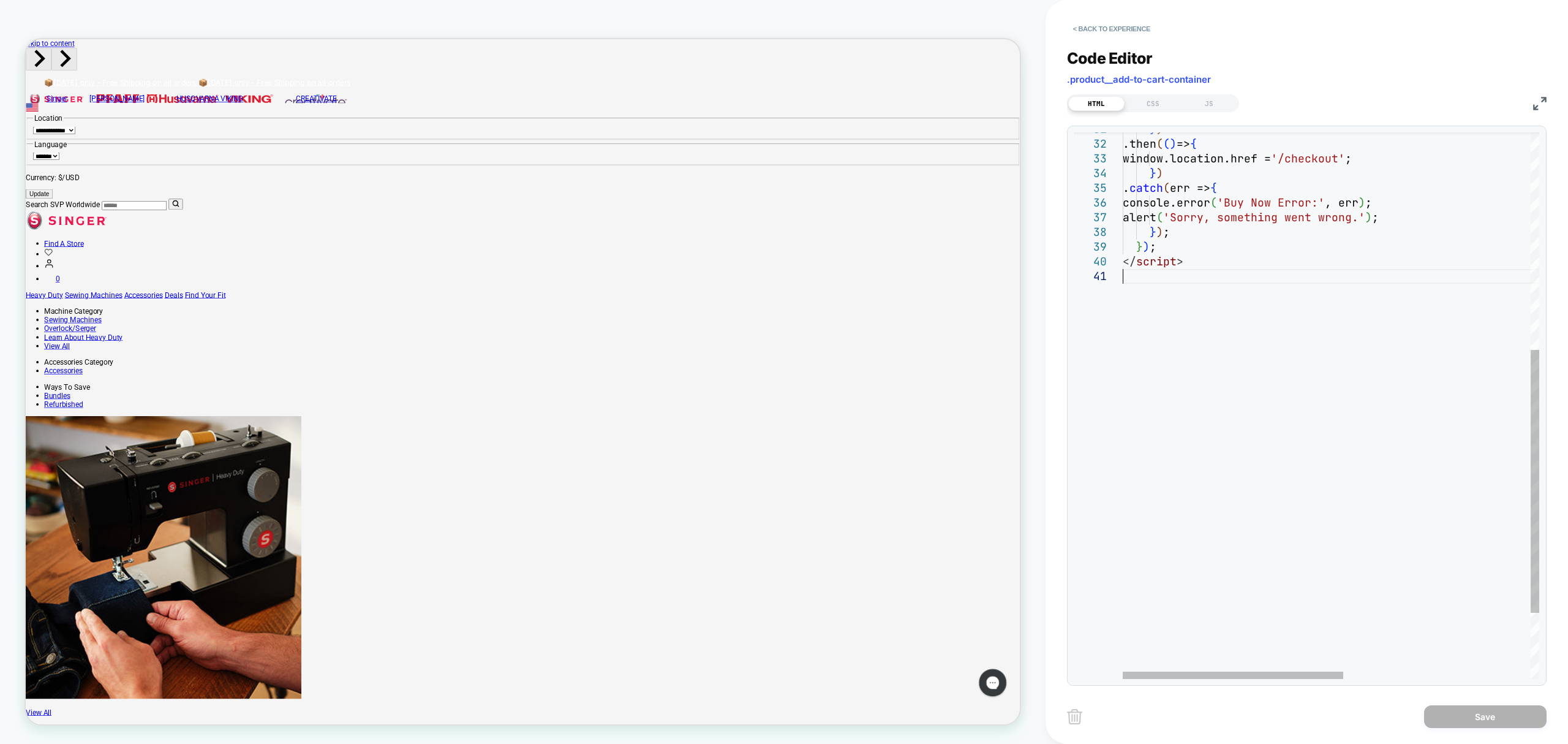
click at [1126, 277] on div "</ script > alert ( 'Sorry, something went wrong.' ) ; } ) ; } ) ; } ) . catch …" at bounding box center [1507, 248] width 769 height 1135
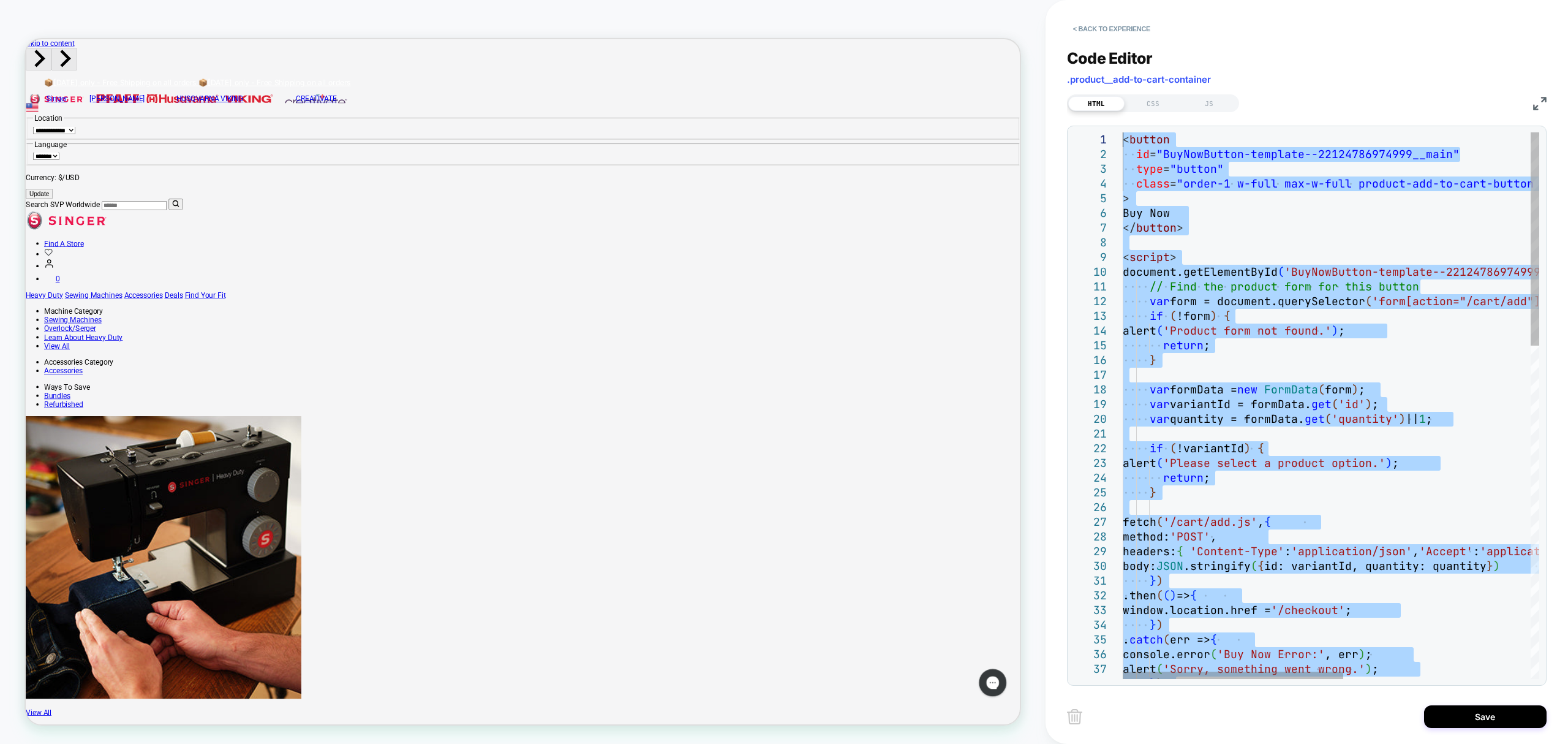
drag, startPoint x: 1199, startPoint y: 264, endPoint x: 1042, endPoint y: -36, distance: 338.6
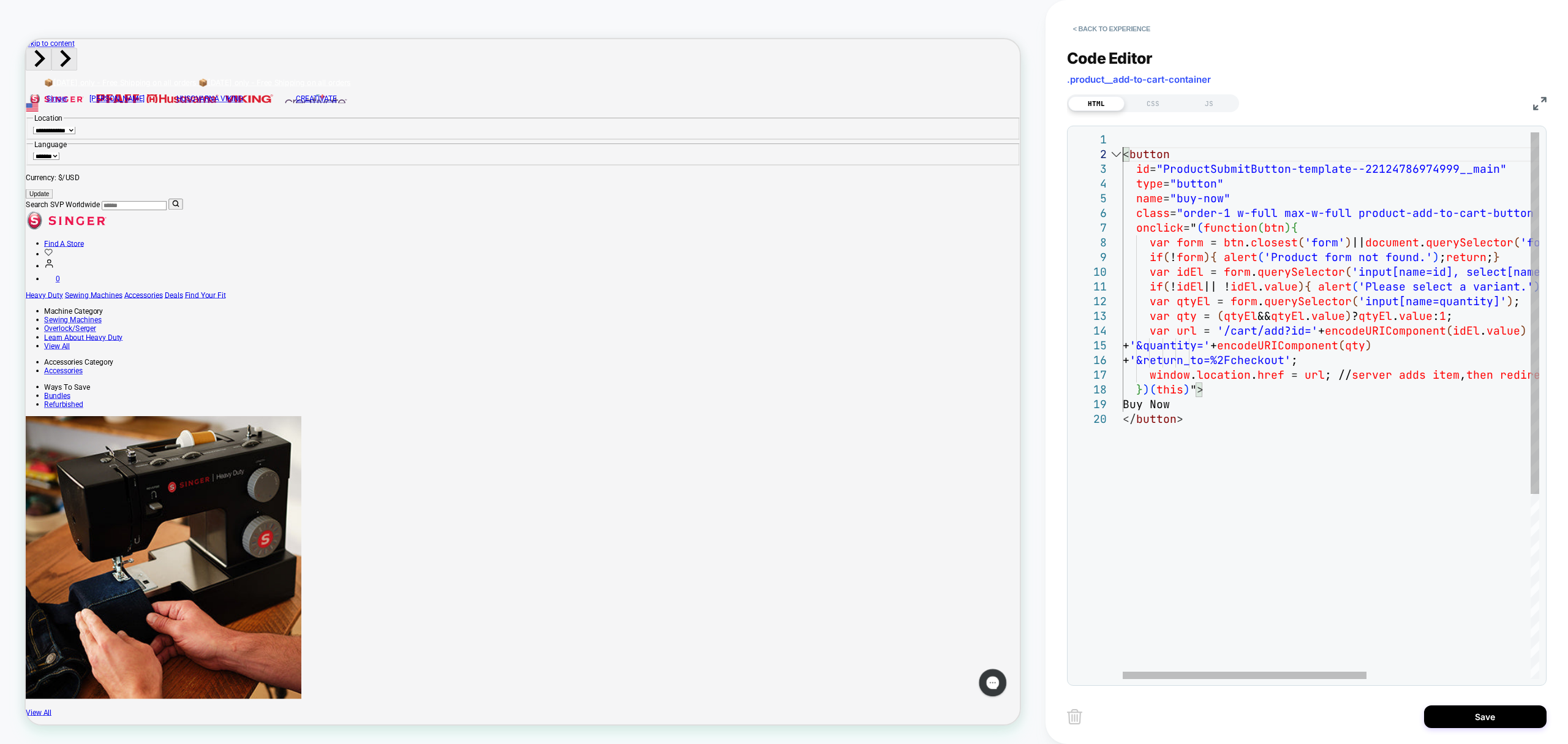
click at [1118, 158] on div at bounding box center [1115, 154] width 16 height 14
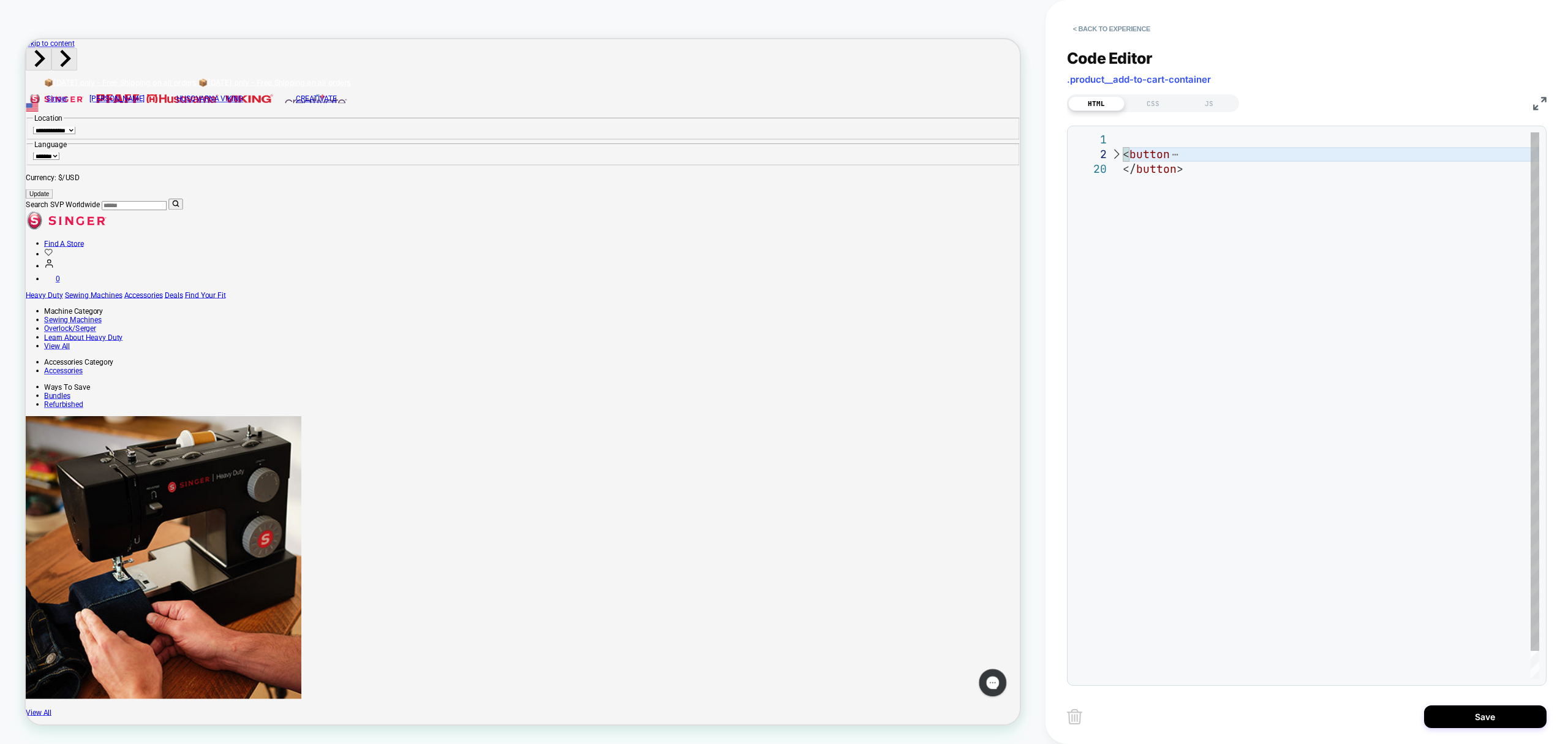
click at [1115, 156] on div at bounding box center [1115, 154] width 16 height 14
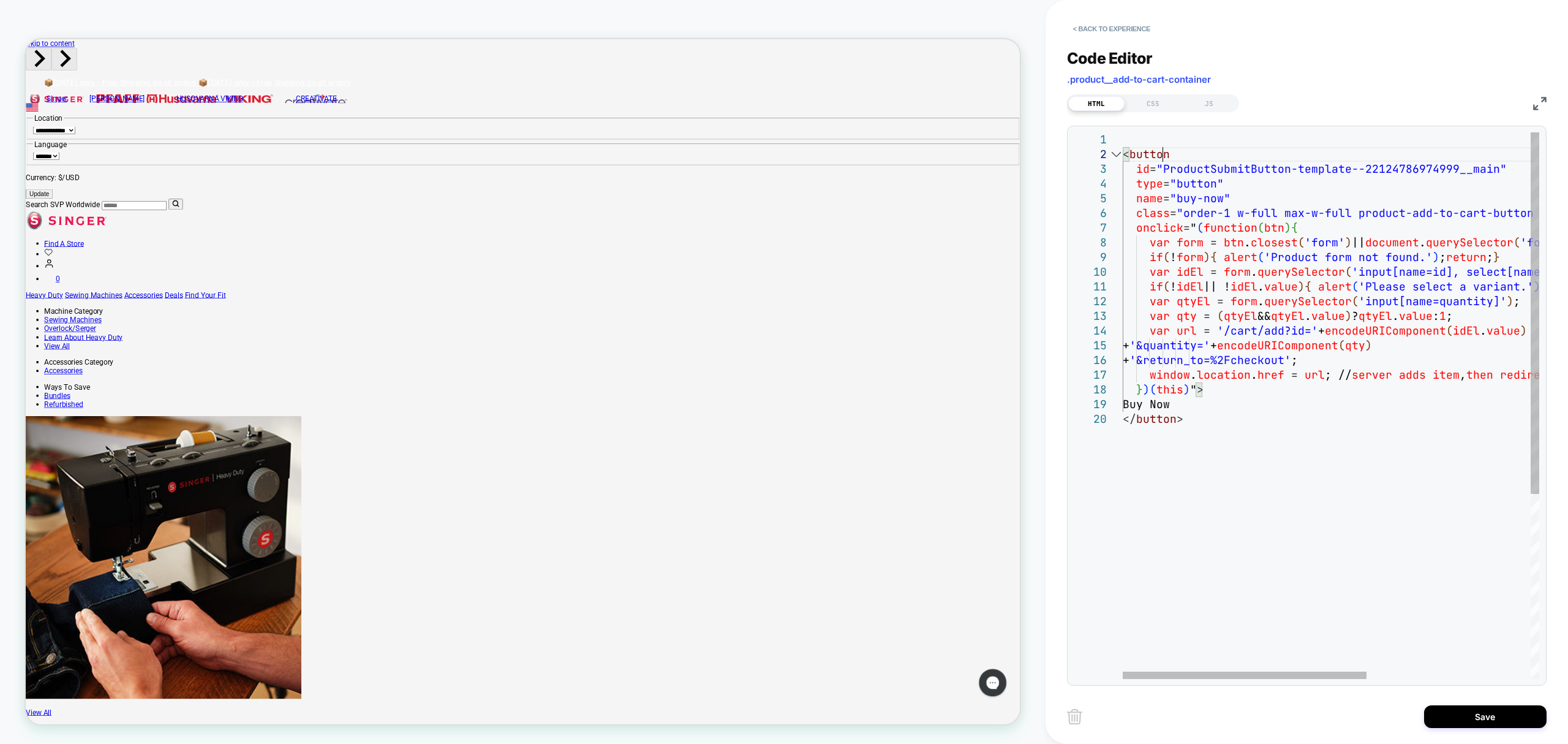
click at [1163, 148] on div "< button id = "ProductSubmitButton-template--22124786974999__mai n" type = "but…" at bounding box center [1471, 545] width 697 height 826
click at [1123, 150] on div "< button id = "ProductSubmitButton-template--22124786974999__mai n" type = "but…" at bounding box center [1471, 545] width 697 height 826
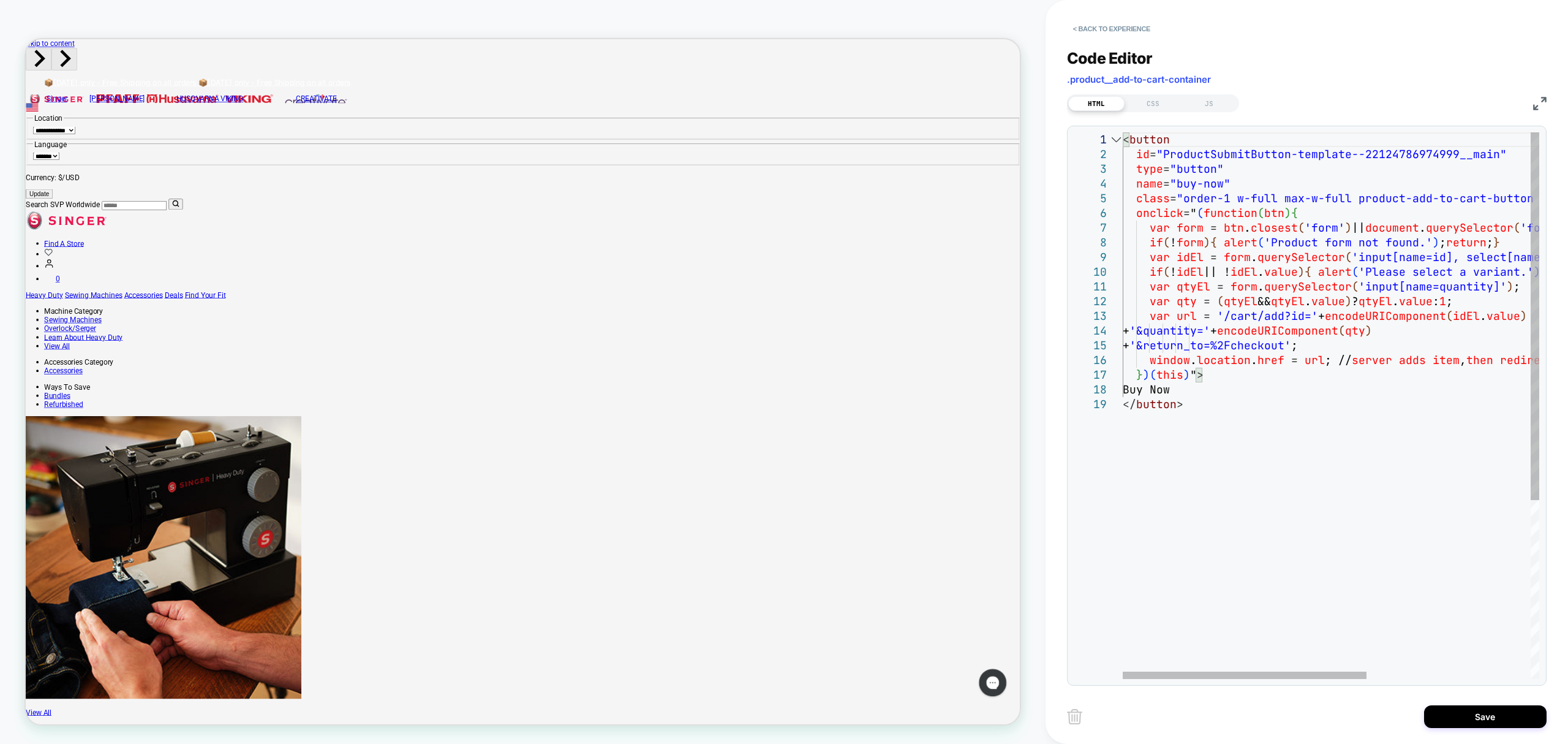
type textarea "**********"
click at [1198, 531] on div "< button id = "ProductSubmitButton-template--22124786974999__mai n" type = "but…" at bounding box center [1471, 538] width 697 height 812
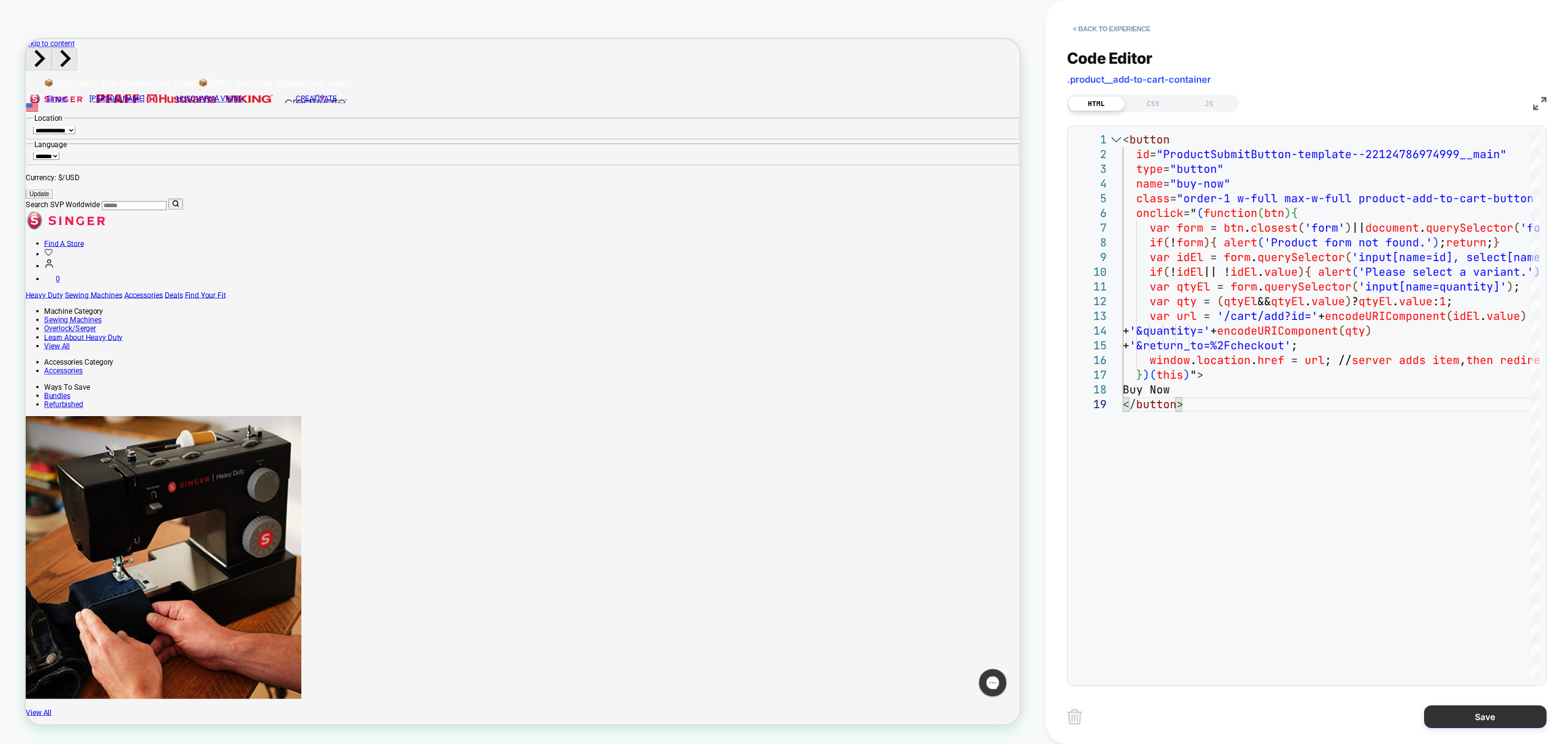
click at [1465, 719] on button "Save" at bounding box center [1485, 716] width 123 height 23
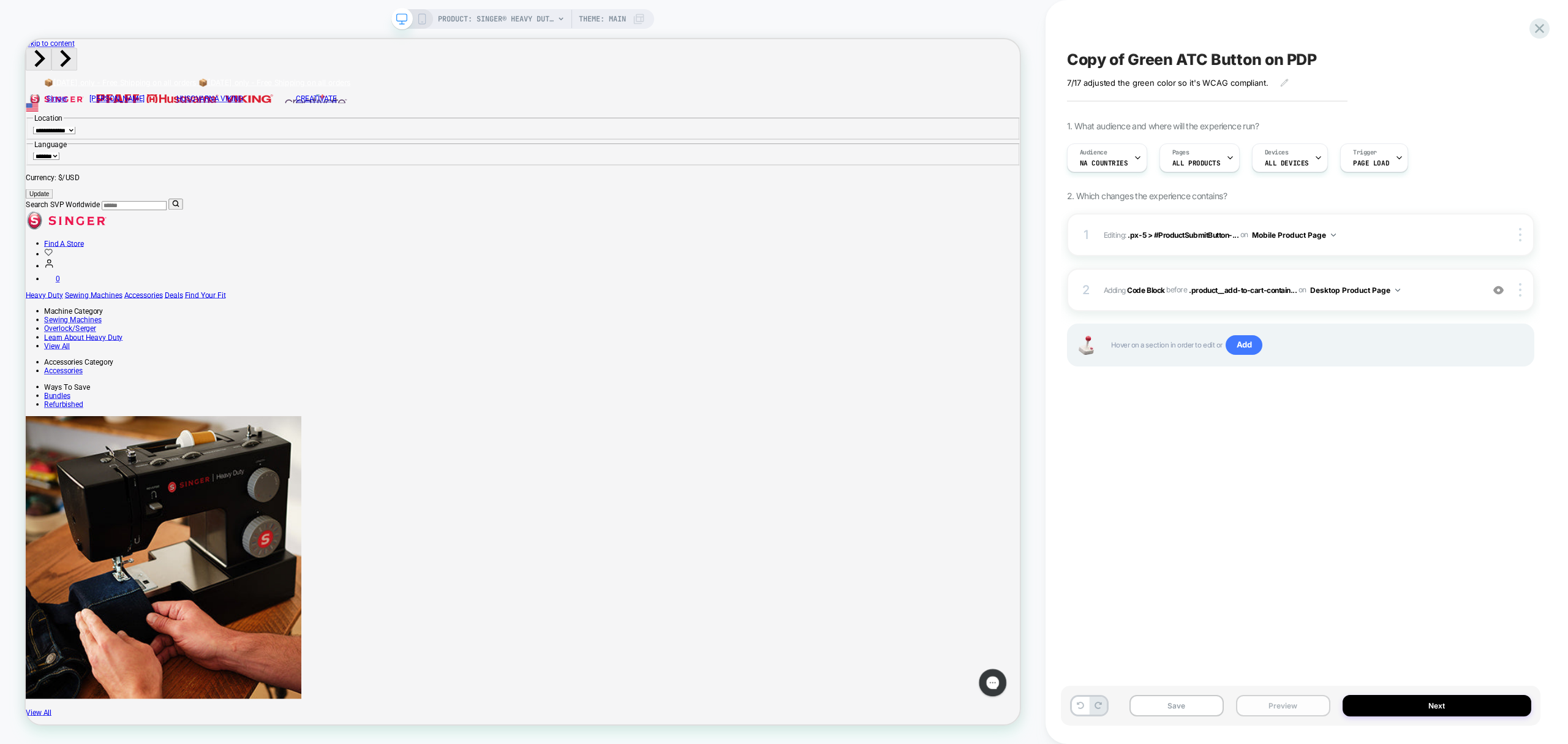
click at [1298, 705] on button "Preview" at bounding box center [1283, 706] width 95 height 21
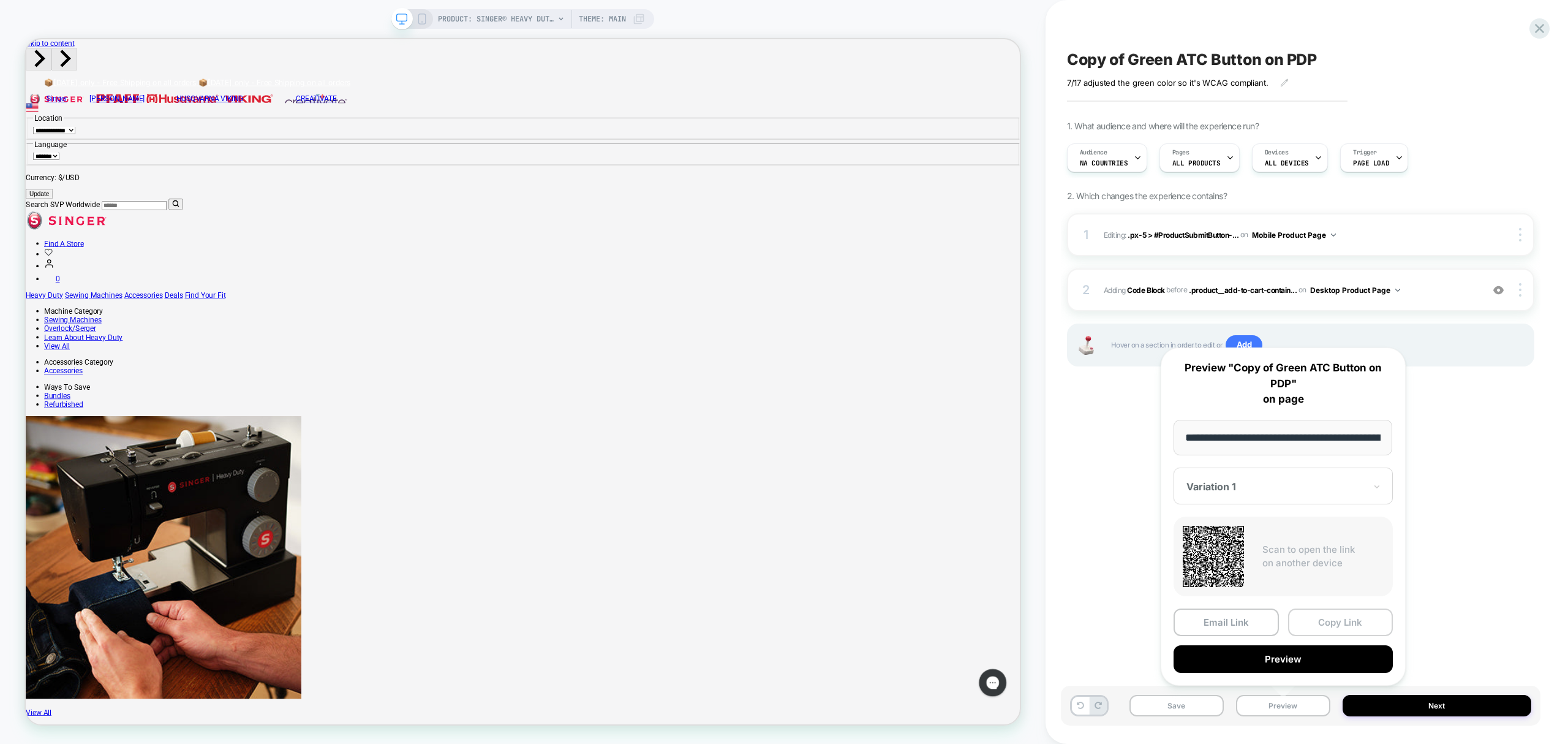
click at [1321, 624] on button "Copy Link" at bounding box center [1341, 623] width 105 height 28
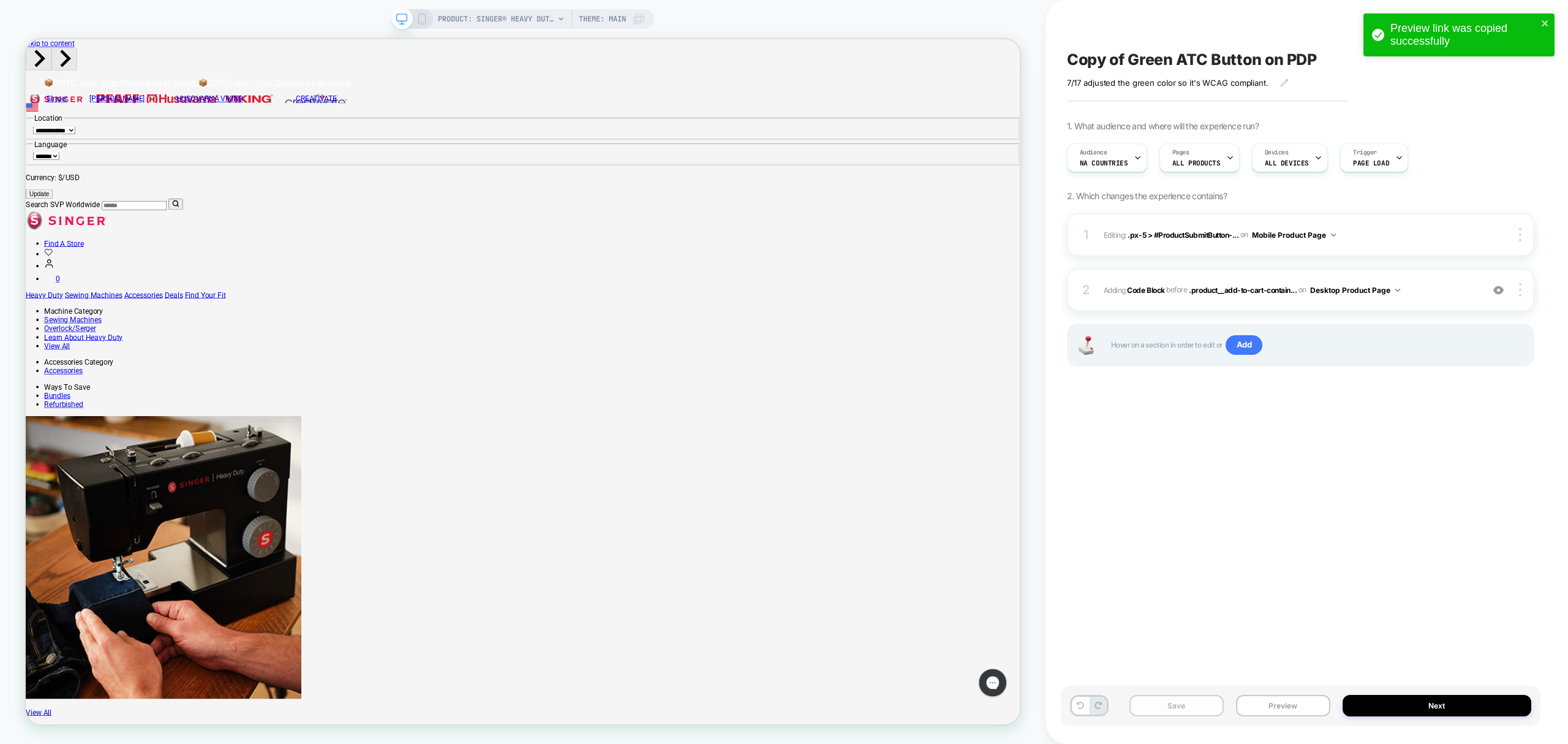
click at [1179, 703] on button "Save" at bounding box center [1177, 706] width 95 height 21
click at [417, 27] on div "PRODUCT: SINGER® Heavy Duty 4432 Black Sewing Machine - Special Edition Theme: …" at bounding box center [523, 19] width 263 height 19
click at [413, 20] on div at bounding box center [412, 19] width 31 height 11
click at [417, 23] on icon at bounding box center [423, 19] width 11 height 11
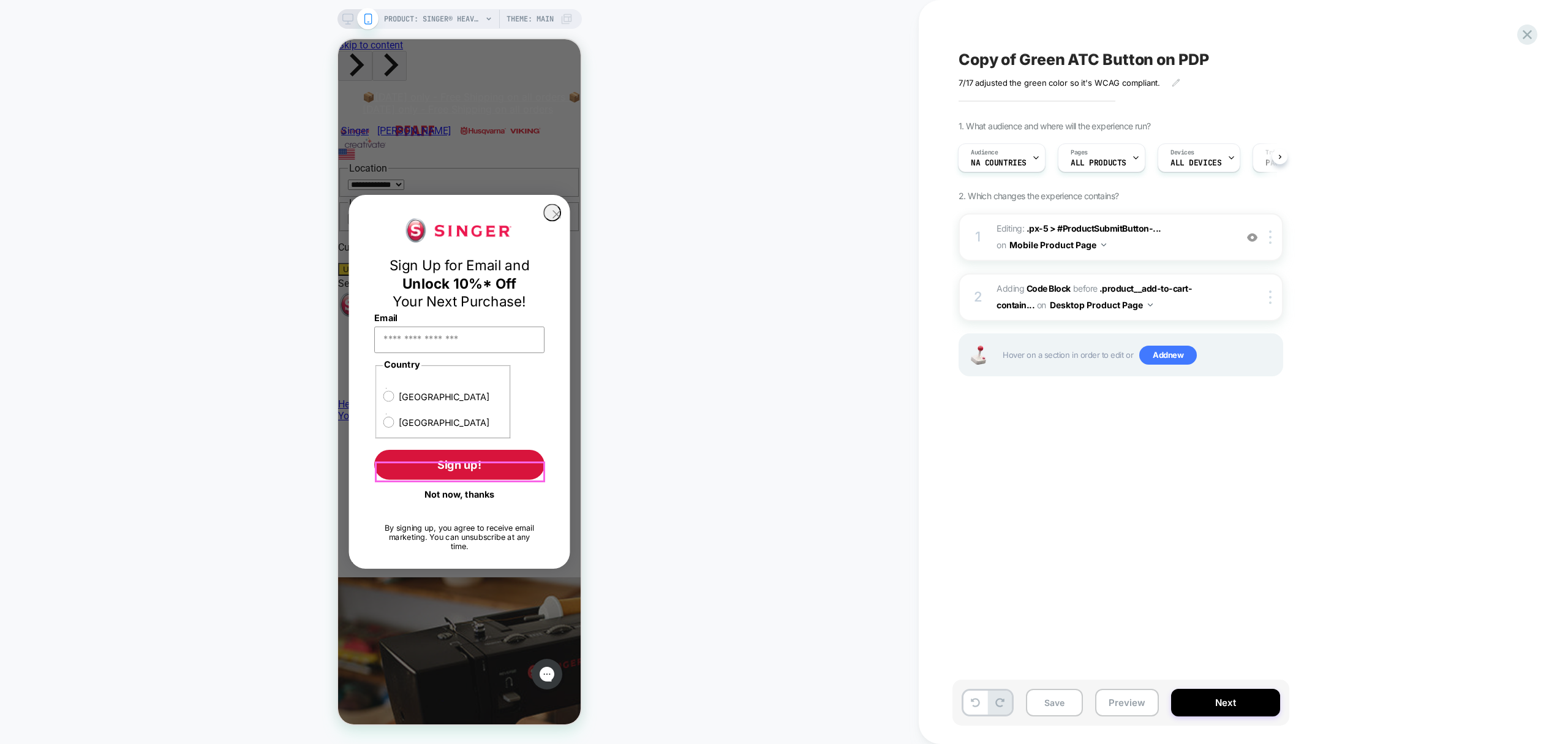
click at [461, 484] on button "Not now, thanks" at bounding box center [459, 494] width 170 height 21
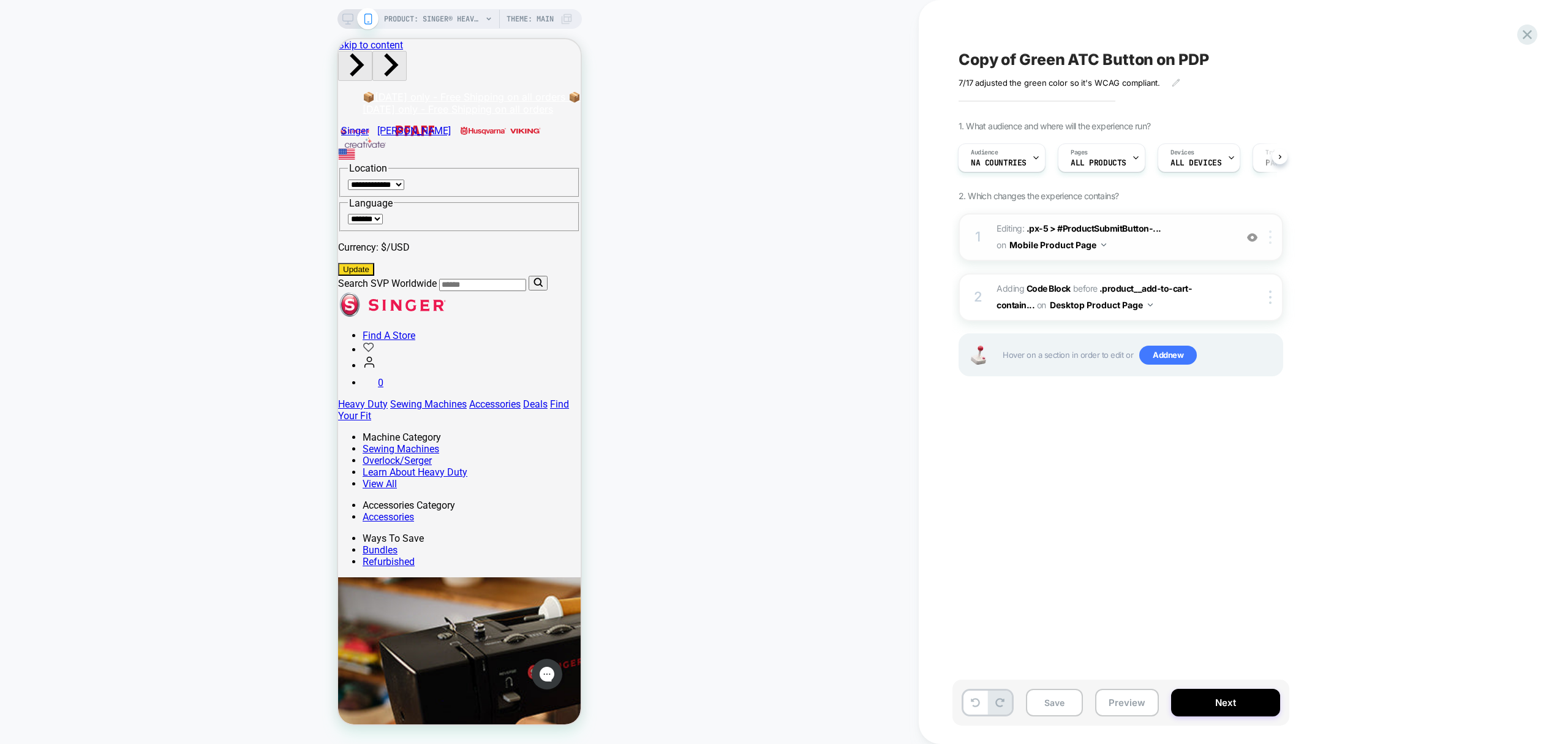
click at [1264, 239] on div at bounding box center [1273, 237] width 20 height 14
click at [1275, 234] on div at bounding box center [1273, 237] width 20 height 14
click at [1273, 239] on div at bounding box center [1273, 237] width 20 height 14
drag, startPoint x: 1260, startPoint y: 403, endPoint x: 1252, endPoint y: 405, distance: 8.2
click at [1256, 405] on div "Delete" at bounding box center [1273, 403] width 109 height 33
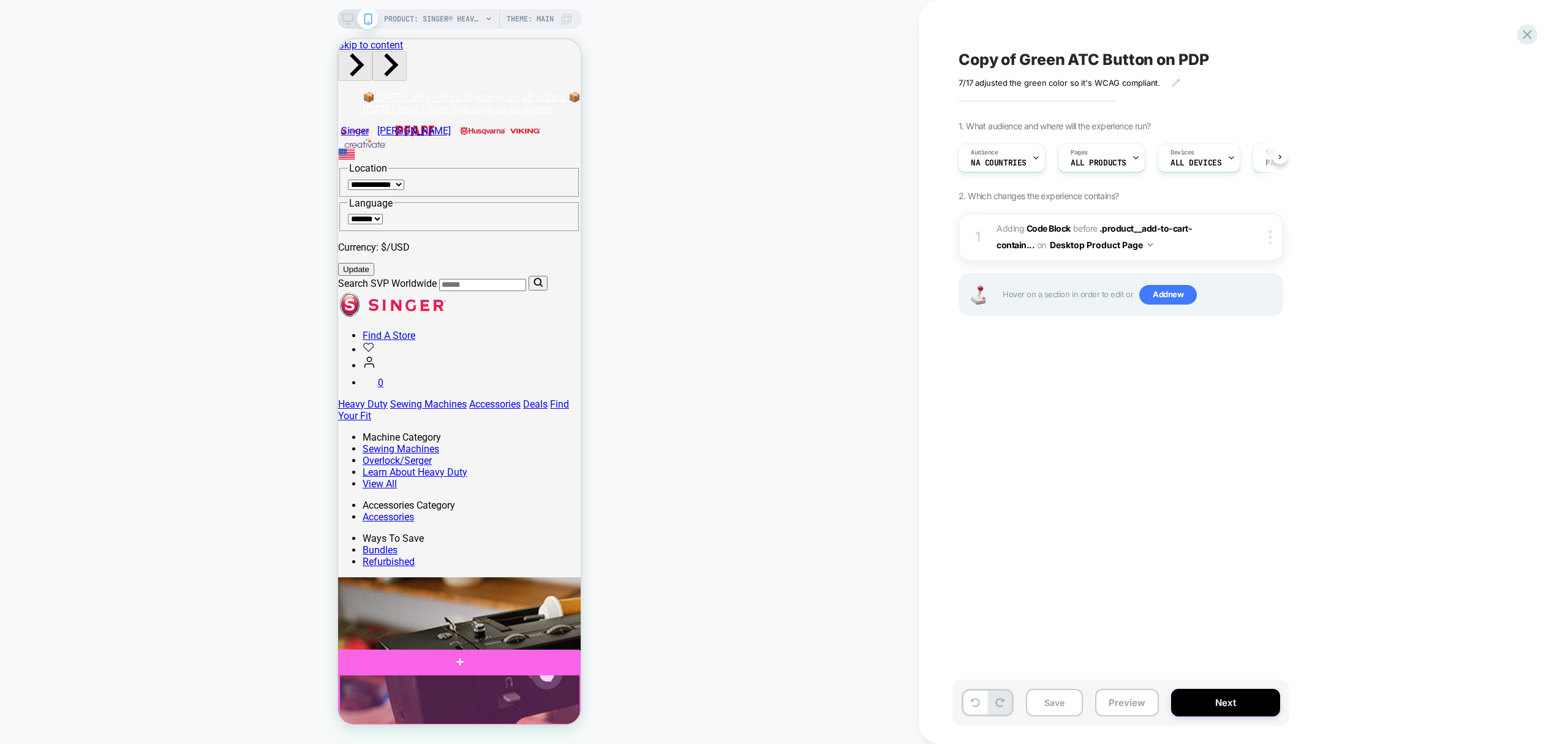
drag, startPoint x: 479, startPoint y: 681, endPoint x: 455, endPoint y: 672, distance: 25.6
click at [455, 672] on div at bounding box center [459, 661] width 243 height 24
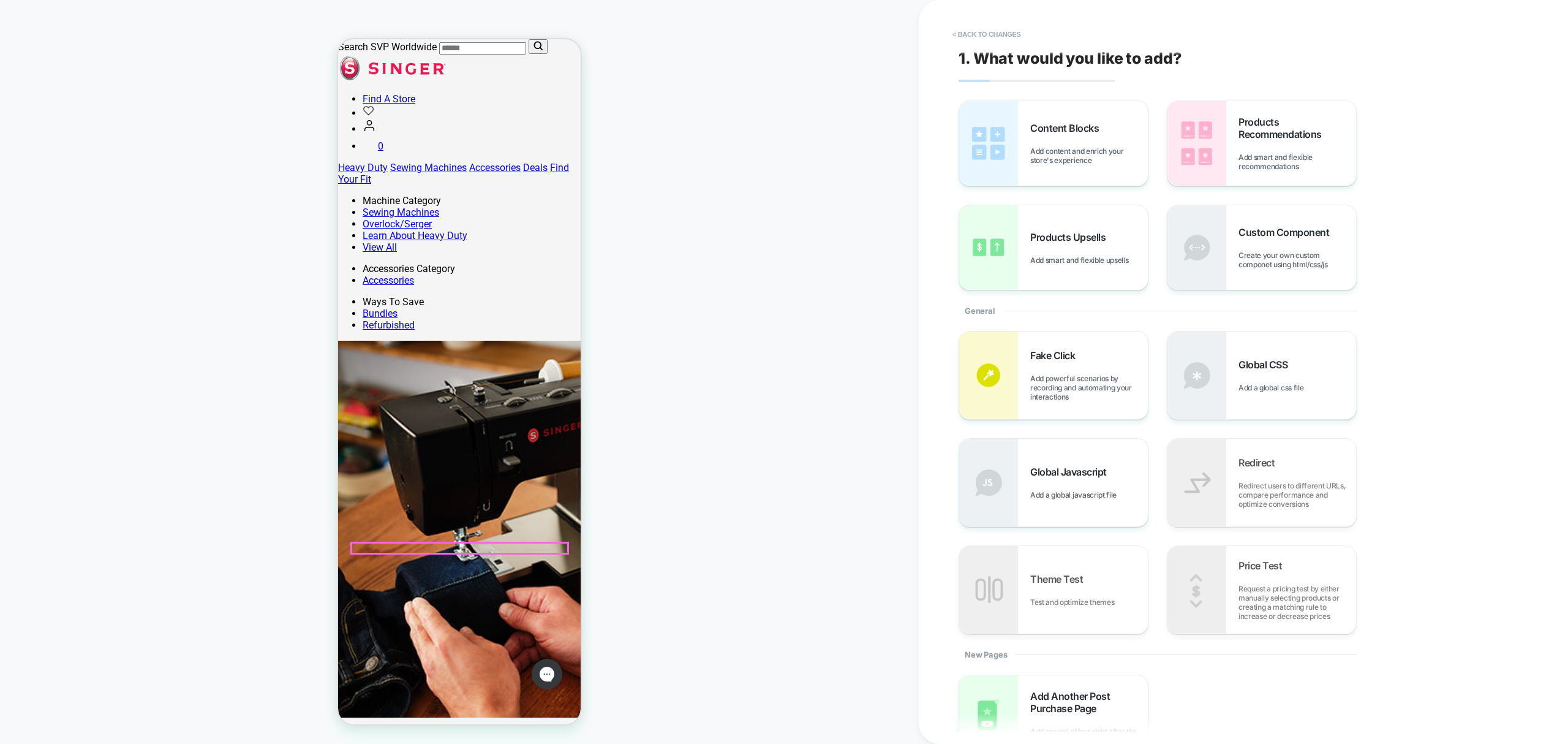
scroll to position [245, 0]
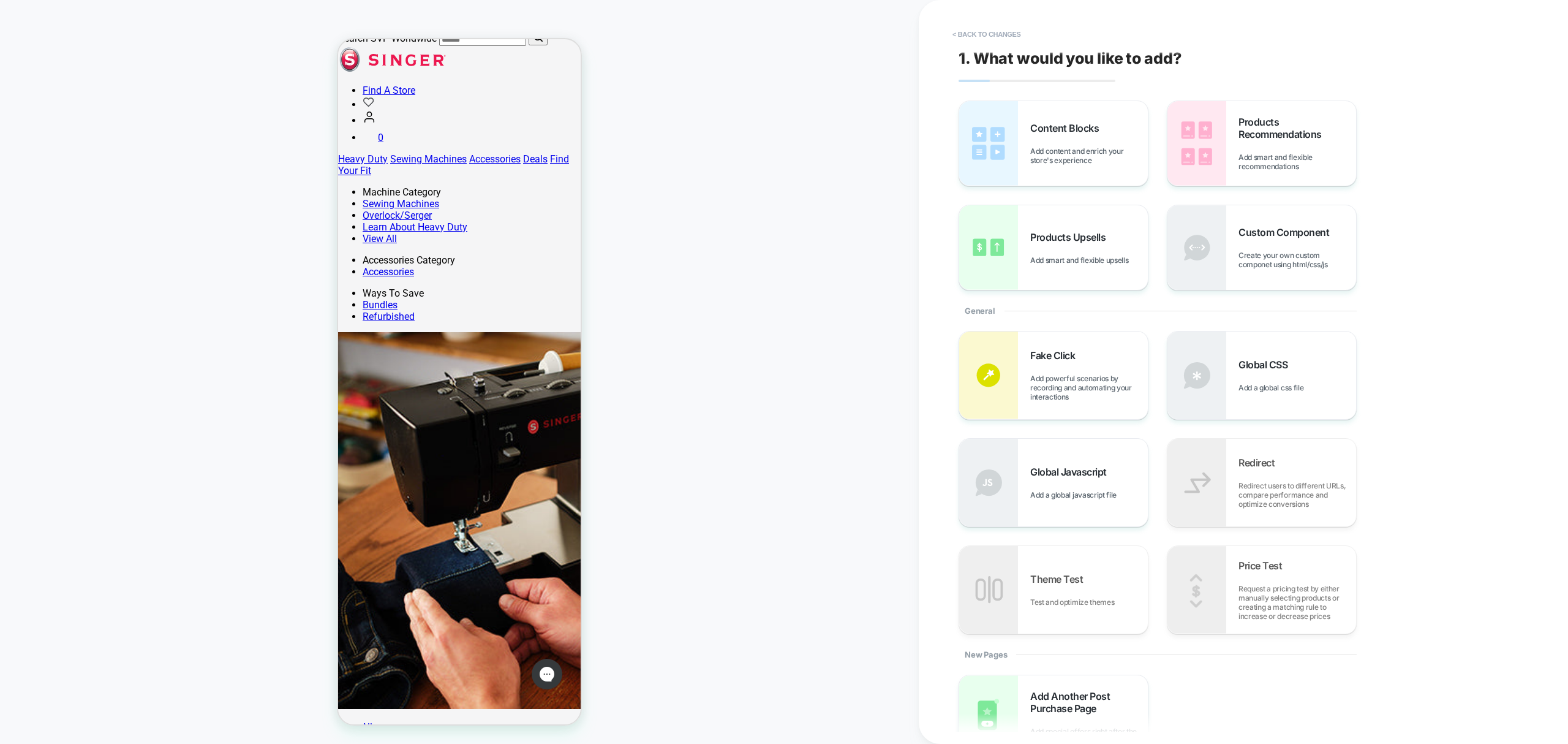
drag, startPoint x: 155, startPoint y: 349, endPoint x: 814, endPoint y: 528, distance: 682.9
click at [814, 528] on div "PRODUCT: SINGER® Heavy Duty 4432 Black Sewing Machine - Special Edition PRODUCT…" at bounding box center [459, 372] width 919 height 720
click at [981, 41] on button "< Back to changes" at bounding box center [986, 34] width 81 height 19
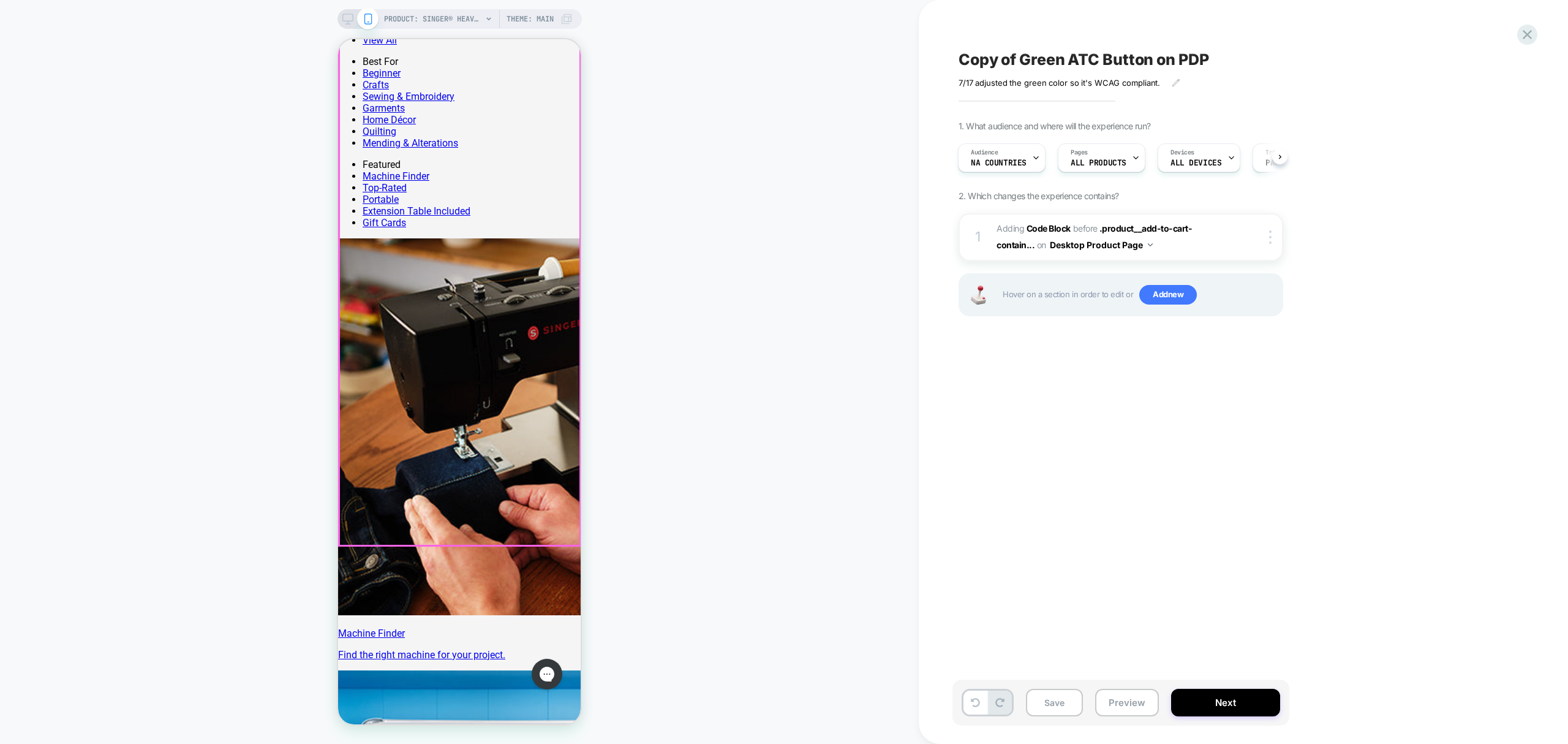
scroll to position [1144, 0]
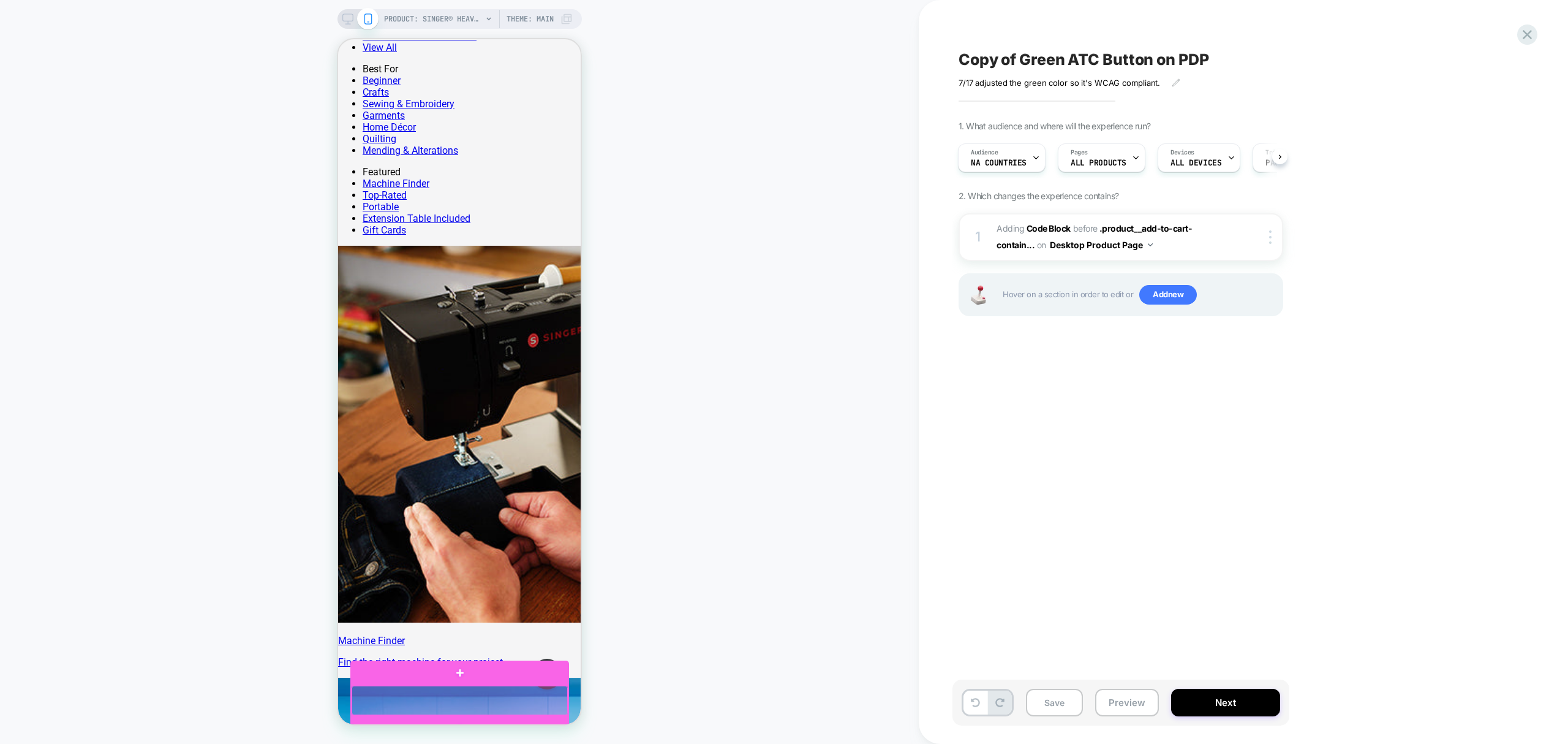
drag, startPoint x: 528, startPoint y: 691, endPoint x: 491, endPoint y: 676, distance: 39.9
click at [491, 676] on div at bounding box center [459, 673] width 218 height 24
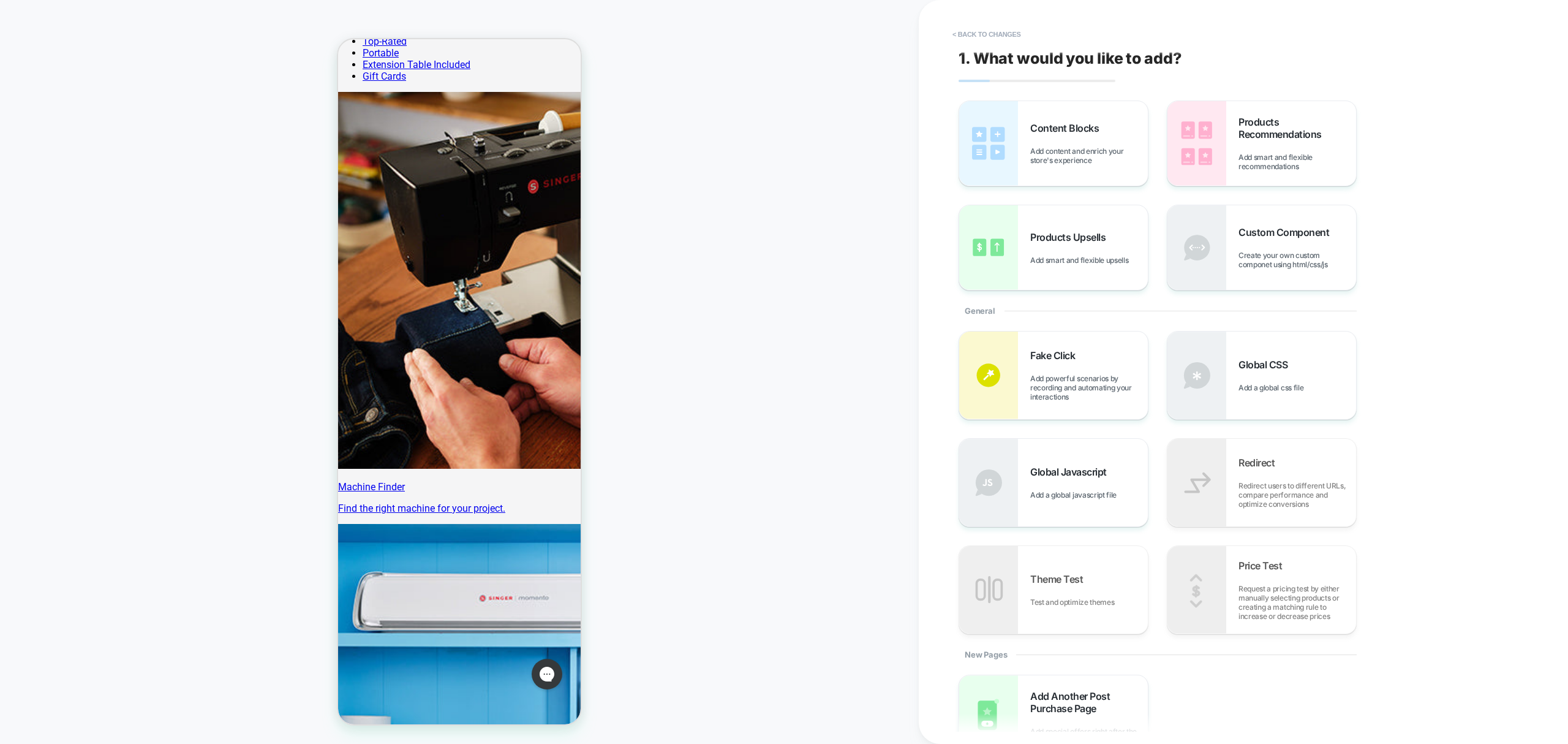
scroll to position [1308, 0]
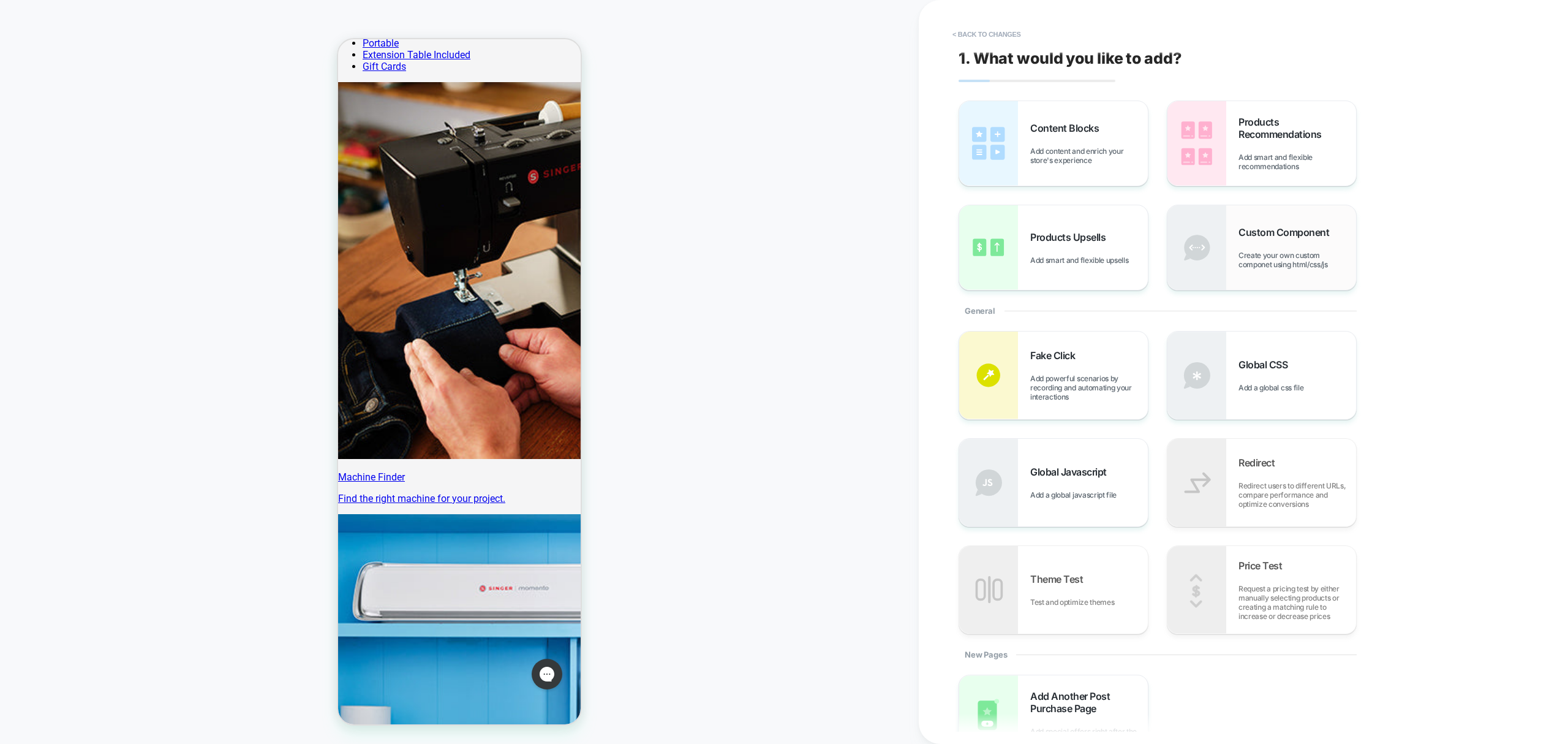
click at [1266, 272] on div "Custom Component Create your own custom componet using html/css/js" at bounding box center [1261, 247] width 188 height 85
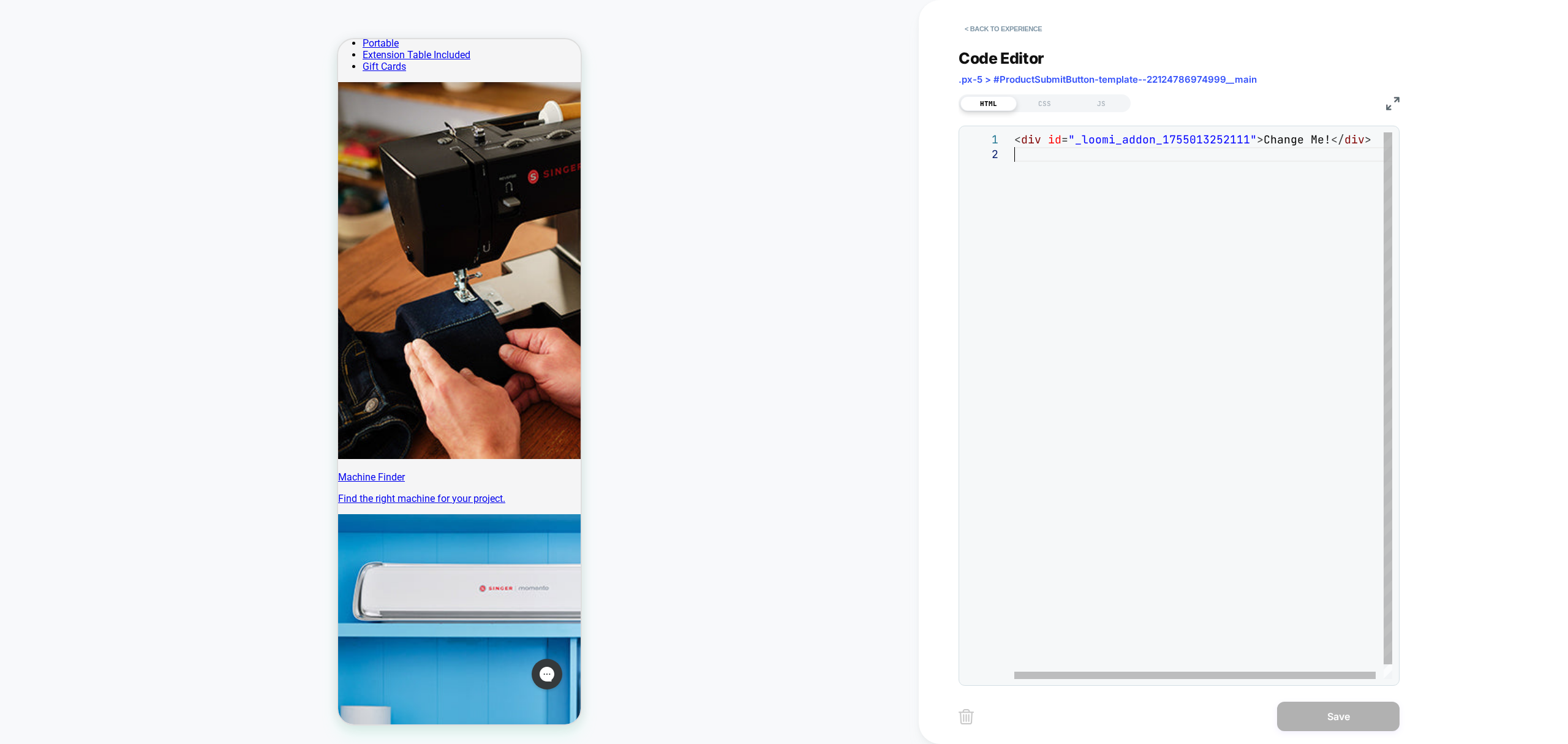
scroll to position [0, 0]
drag, startPoint x: 1025, startPoint y: 152, endPoint x: 992, endPoint y: 118, distance: 47.4
click at [1015, 132] on div "< div id = "_loomi_addon_1755013252111" > Change Me! </ div >" at bounding box center [1207, 413] width 386 height 561
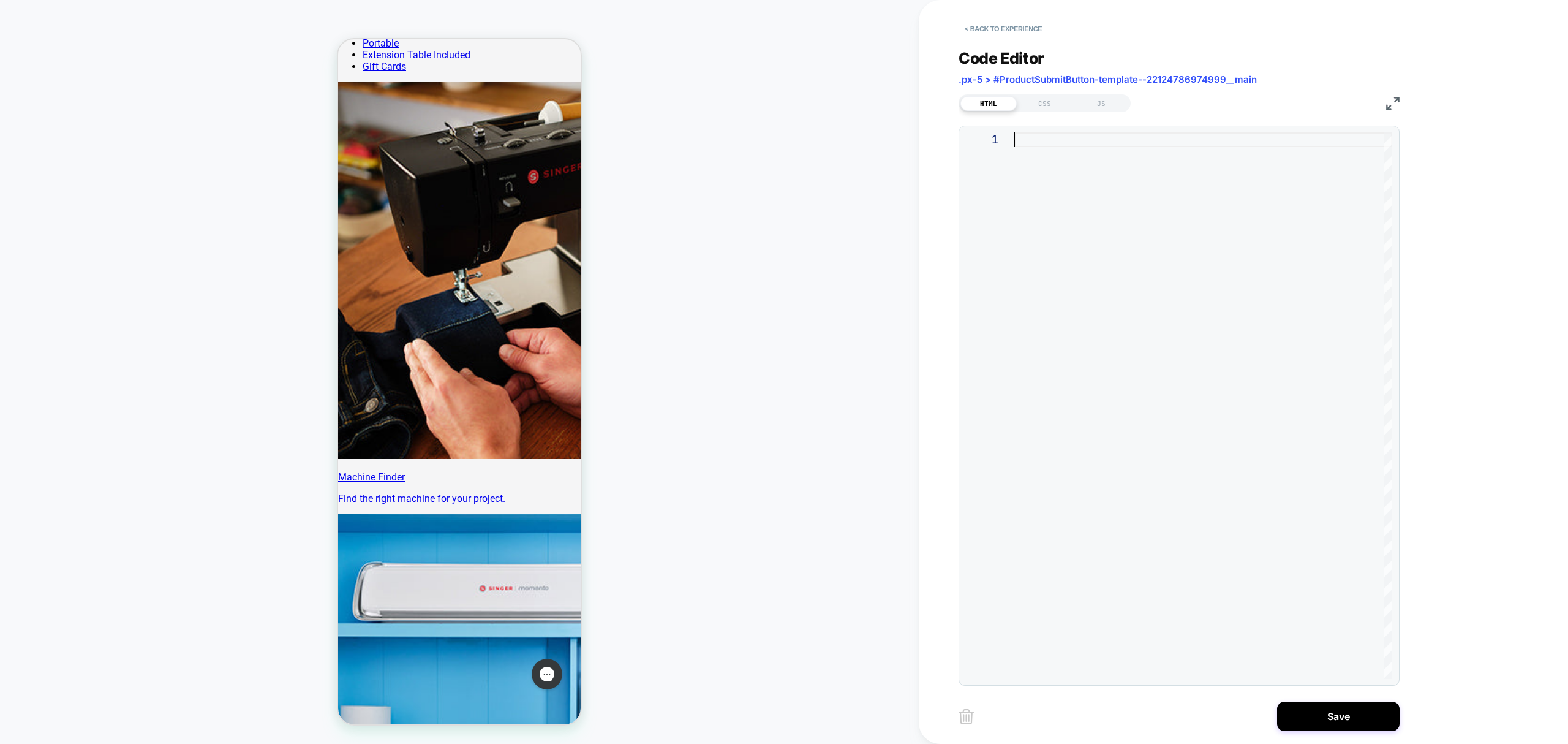
type textarea "**********"
drag, startPoint x: 1375, startPoint y: 147, endPoint x: 1013, endPoint y: 113, distance: 363.6
click at [940, 82] on div "**********" at bounding box center [1188, 372] width 539 height 744
click at [1051, 140] on div "https://www.singer.com/products/singer-heavy-duty- 4432-sewing-machine-black-sp…" at bounding box center [257, 405] width 2304 height 547
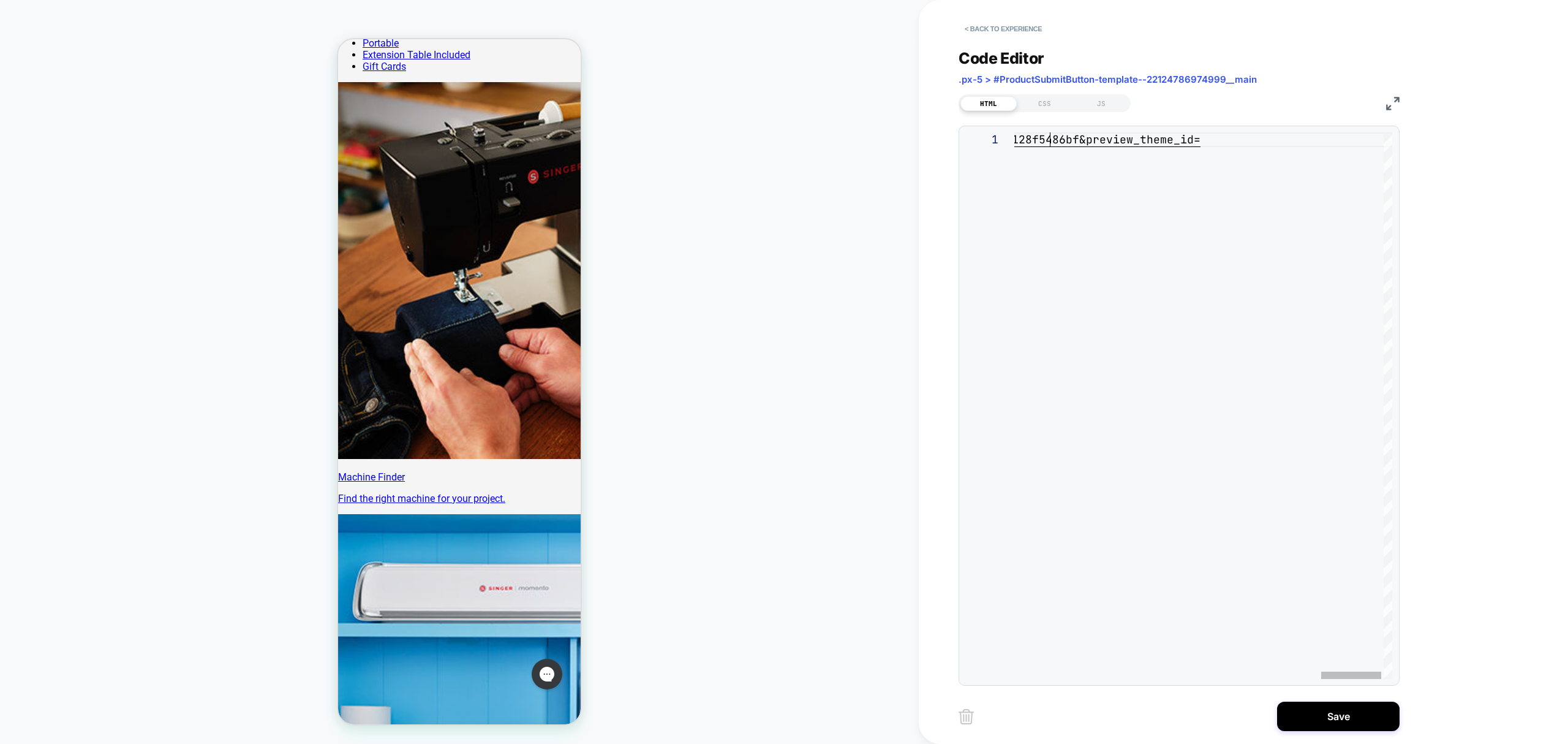
click at [1051, 140] on div "https://www.singer.com/products/singer-heavy-duty- 4432-sewing-machine-black-sp…" at bounding box center [257, 405] width 2304 height 547
click at [1028, 138] on div at bounding box center [1204, 405] width 378 height 547
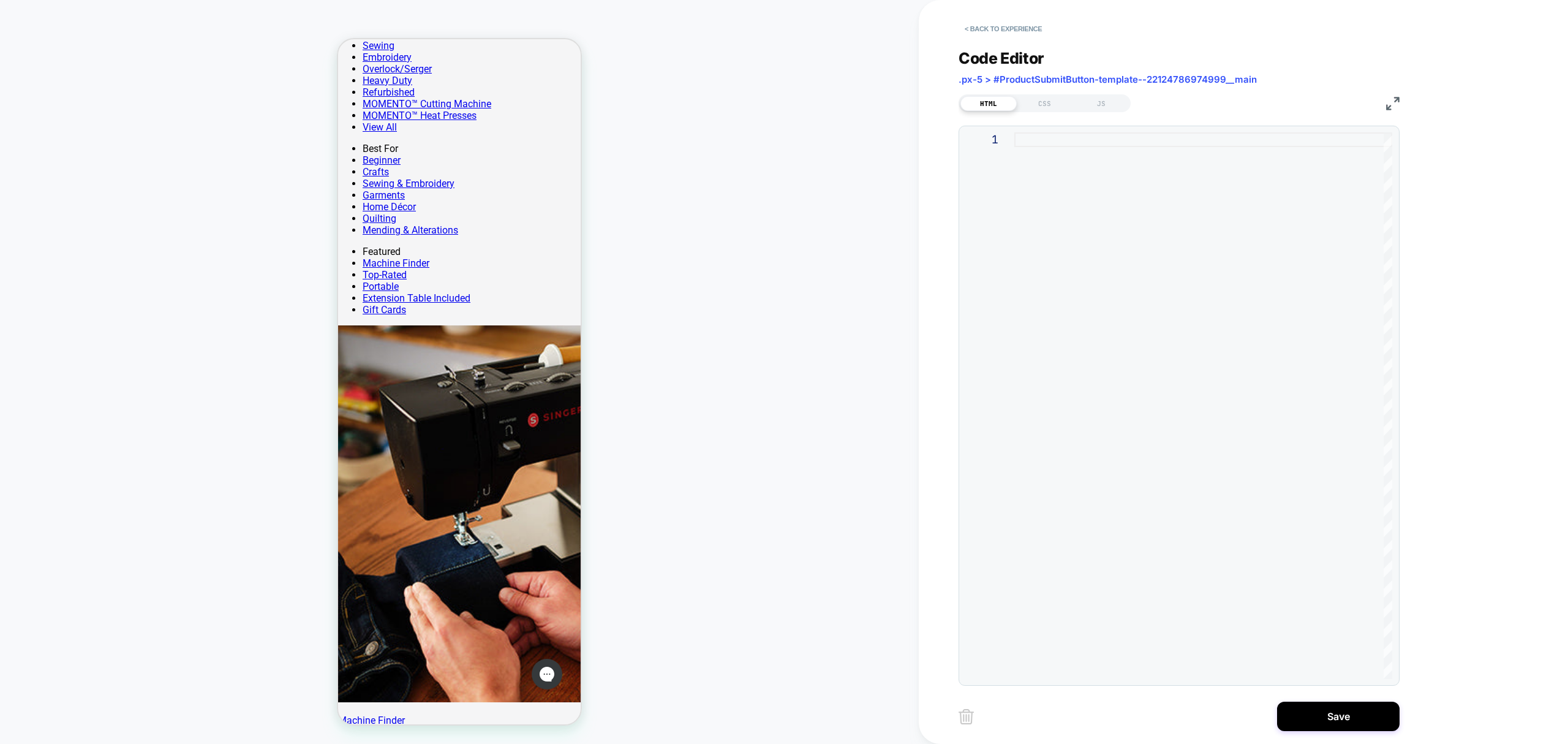
scroll to position [1035, 0]
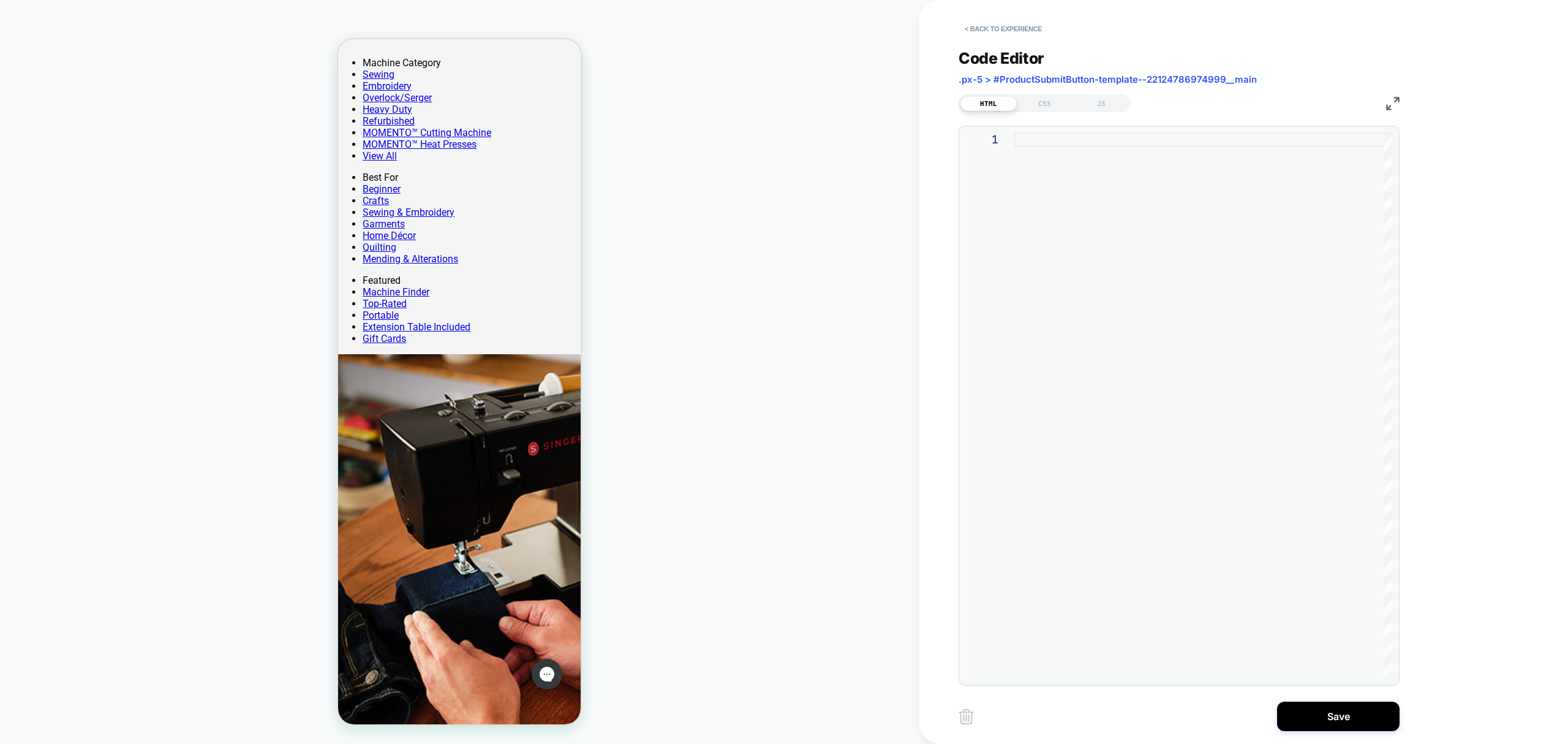
type textarea "**********"
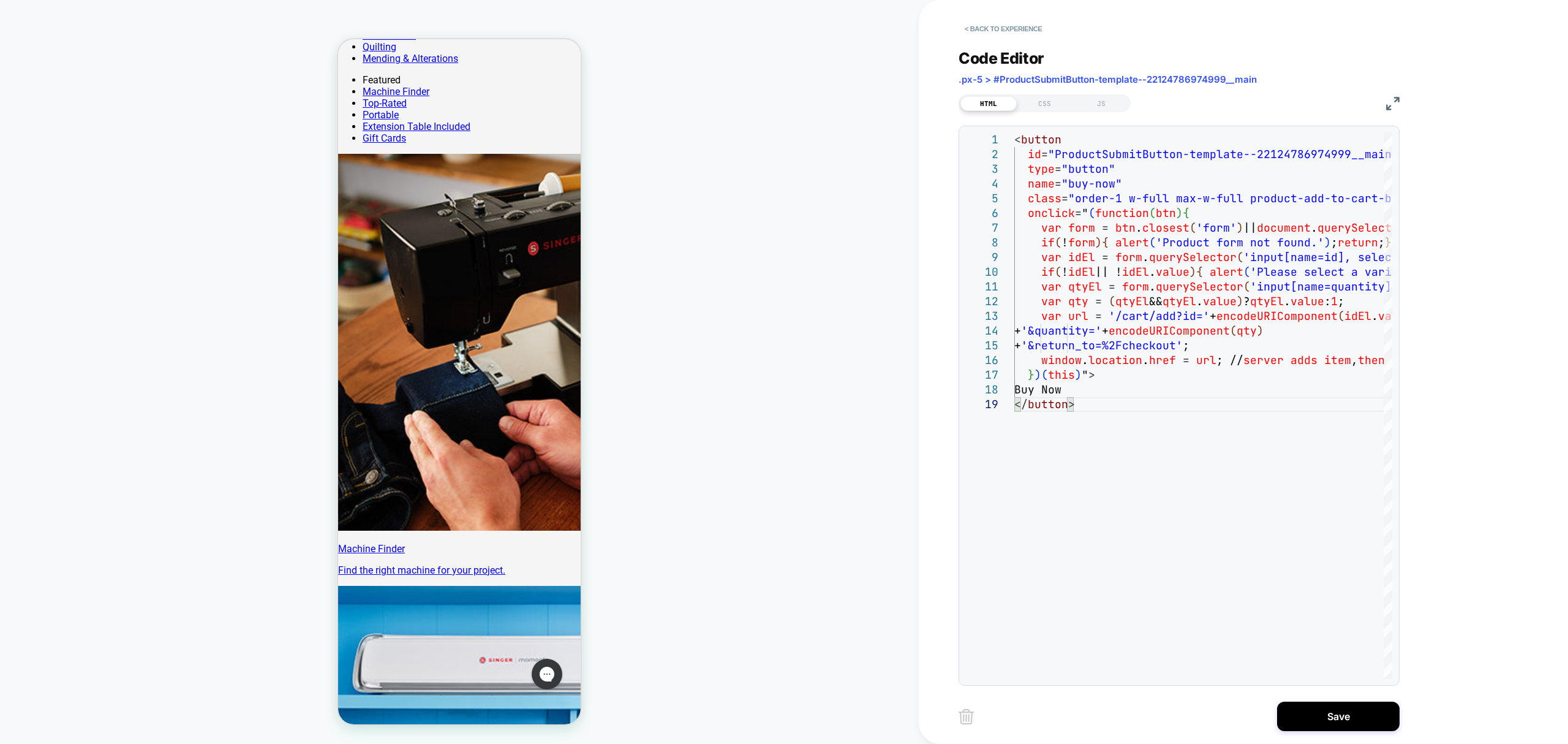
scroll to position [1280, 0]
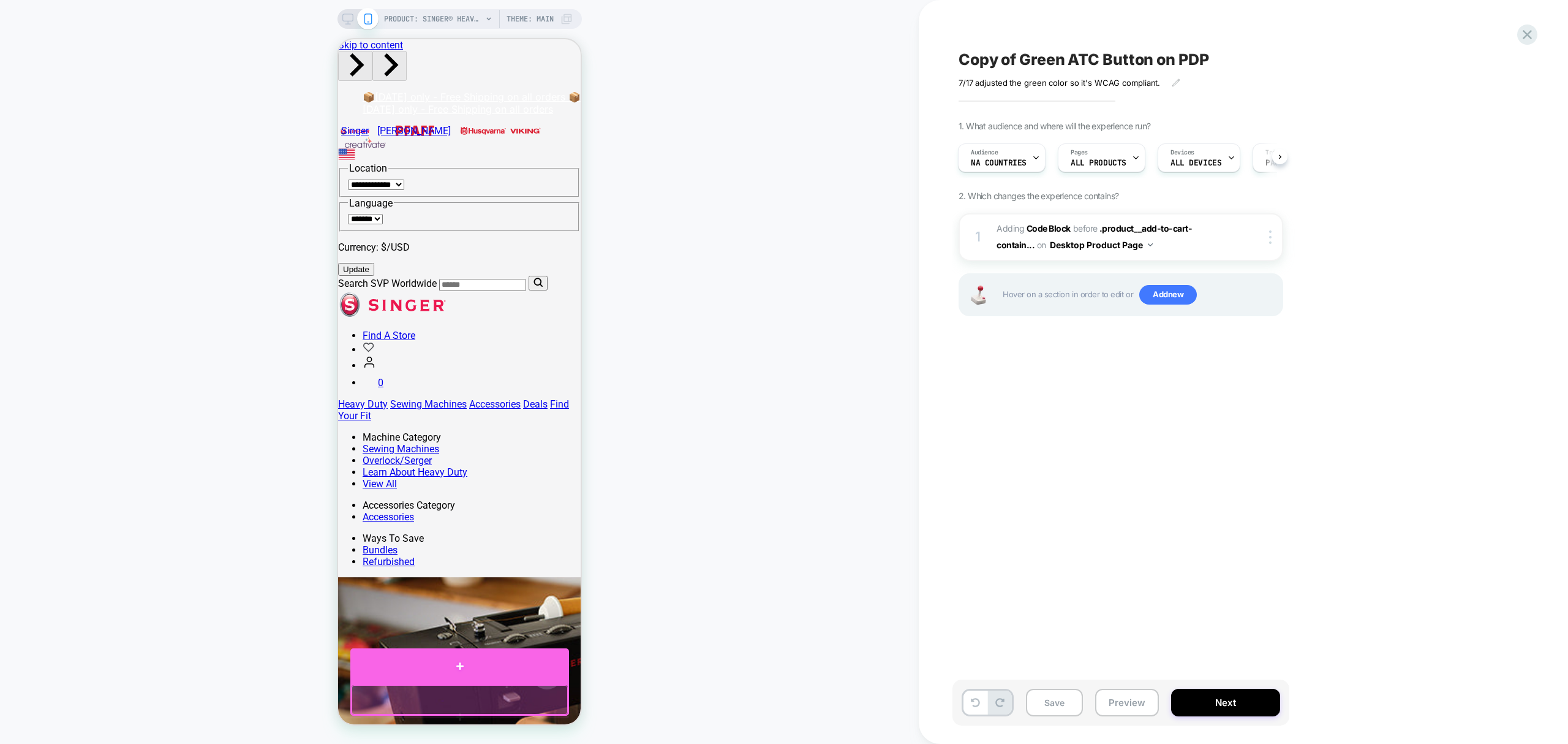
click at [487, 683] on div at bounding box center [459, 666] width 218 height 36
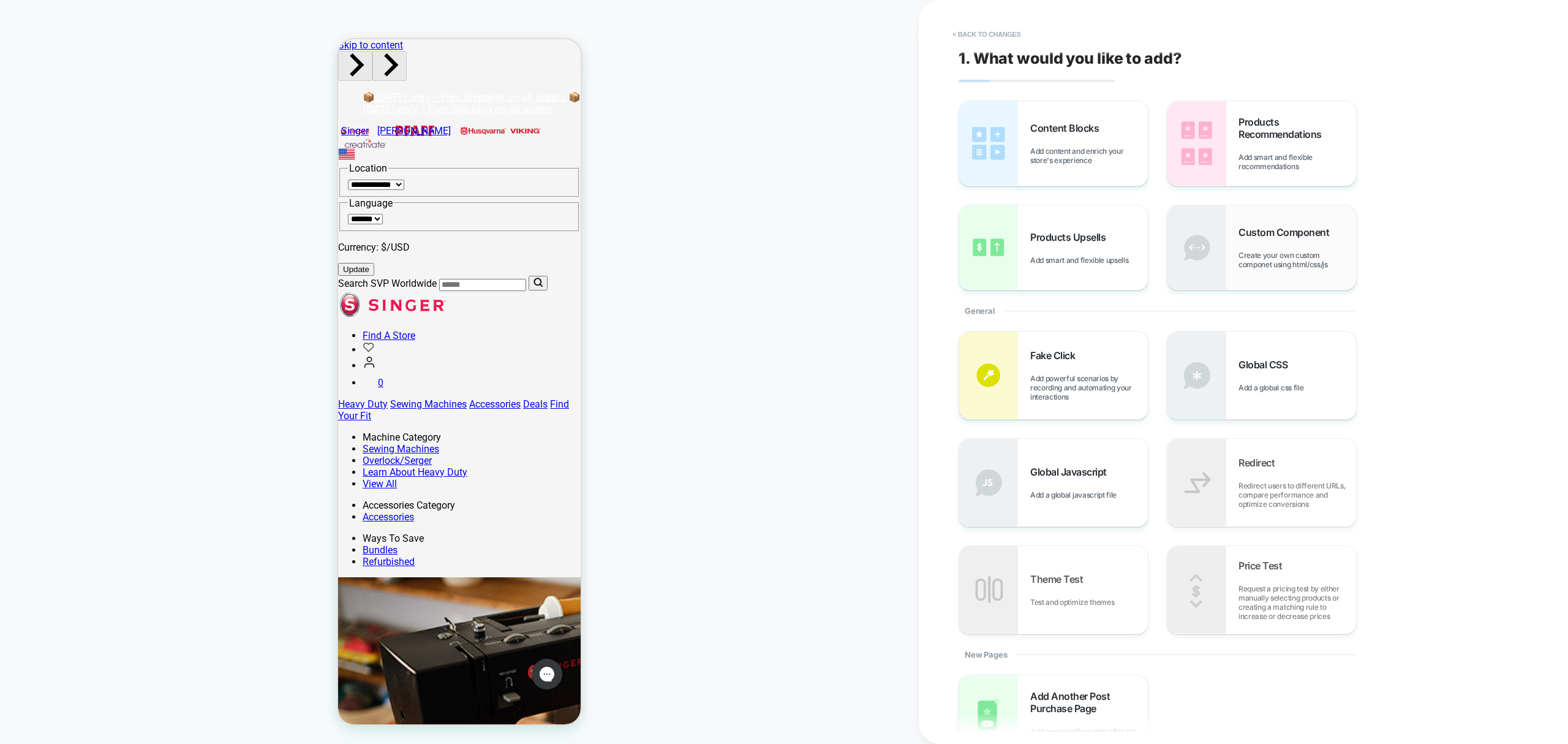
click at [1317, 261] on span "Create your own custom componet using html/css/js" at bounding box center [1298, 259] width 118 height 18
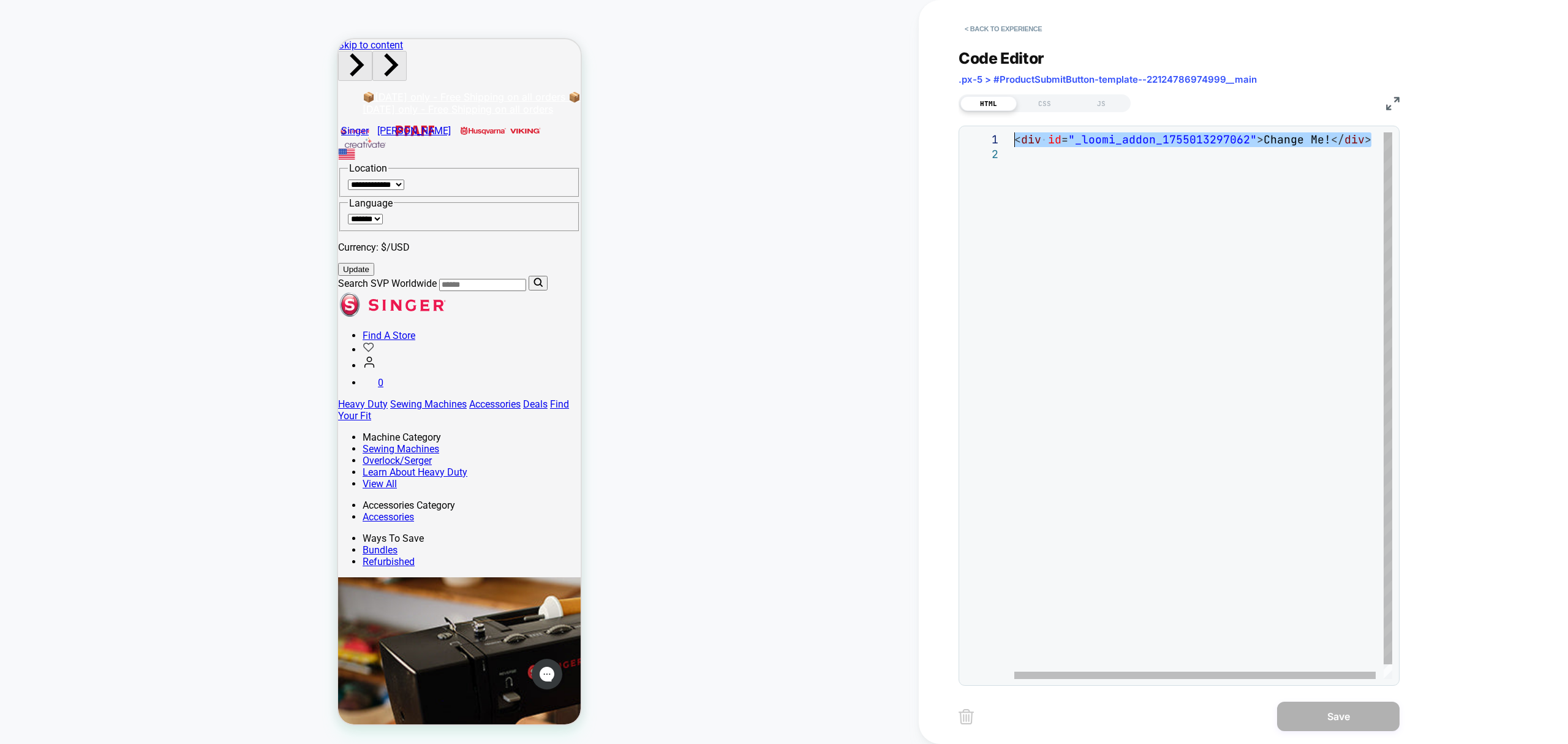
drag, startPoint x: 1048, startPoint y: 162, endPoint x: 973, endPoint y: 121, distance: 85.5
click at [1015, 132] on div "< div id = "_loomi_addon_1755013297062" > Change Me! </ div >" at bounding box center [1207, 413] width 386 height 561
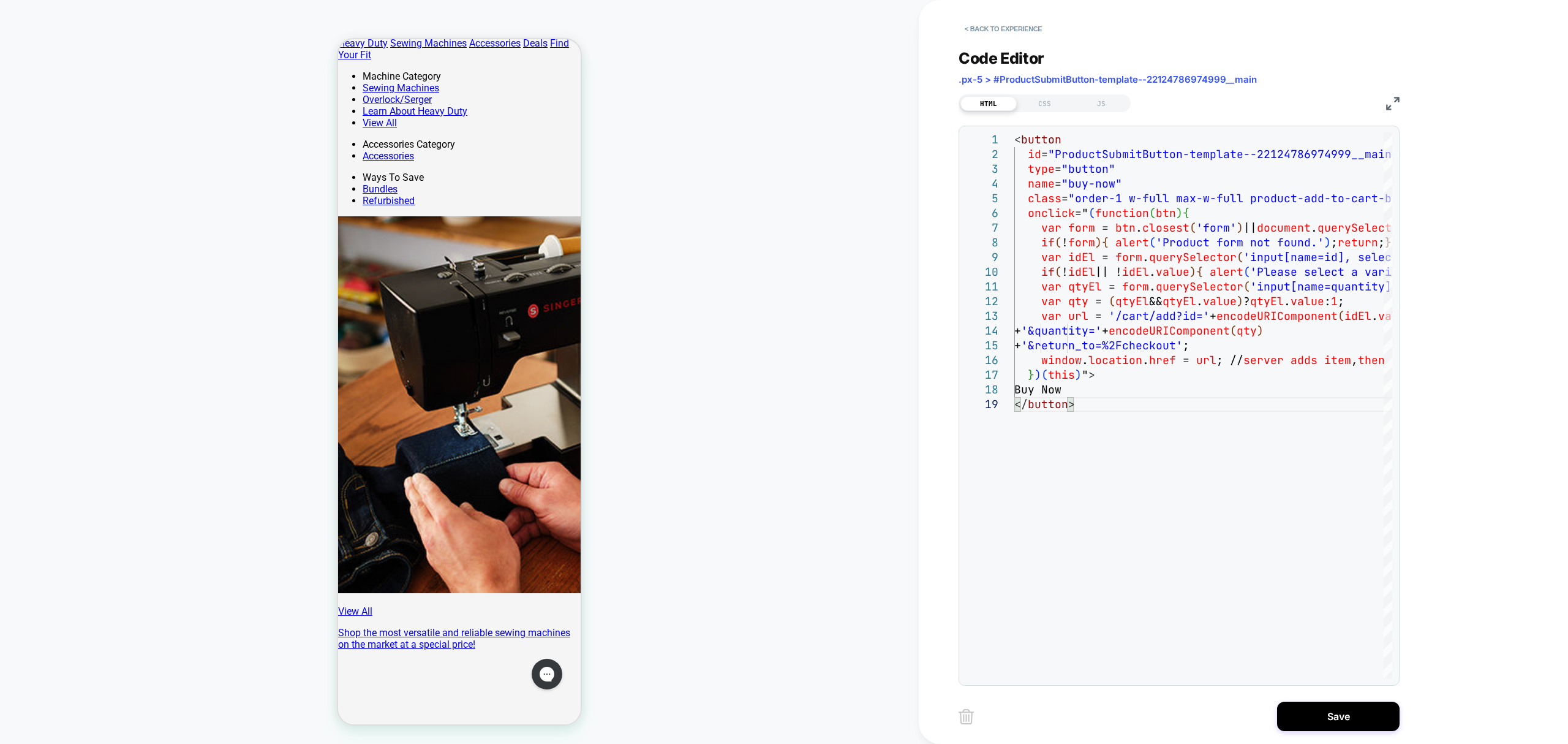
scroll to position [381, 0]
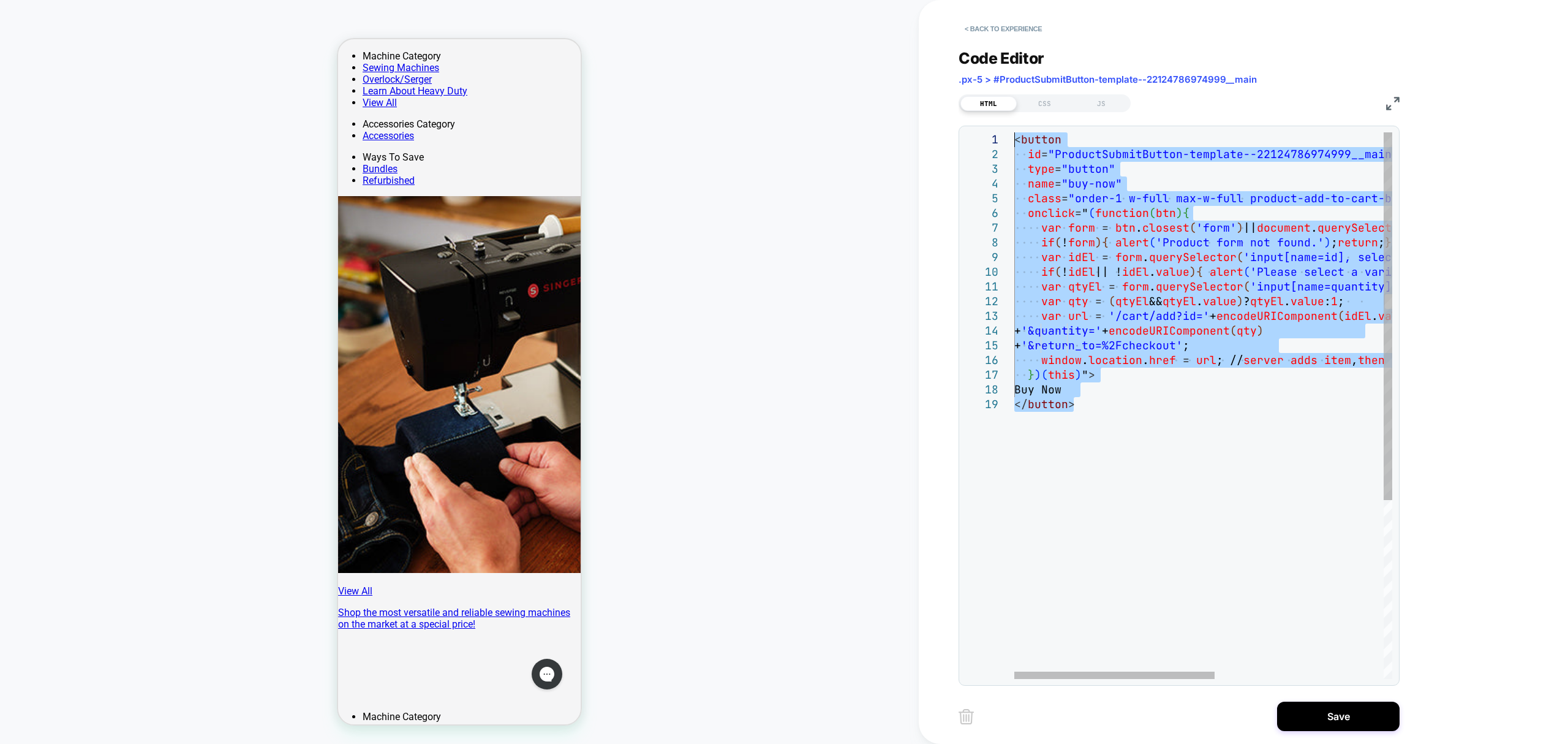
drag, startPoint x: 1086, startPoint y: 410, endPoint x: 984, endPoint y: 128, distance: 299.9
click at [1015, 132] on div "< button id = "ProductSubmitButton-template--22124786974999__mai n" type = "but…" at bounding box center [1363, 538] width 697 height 812
type textarea "**********"
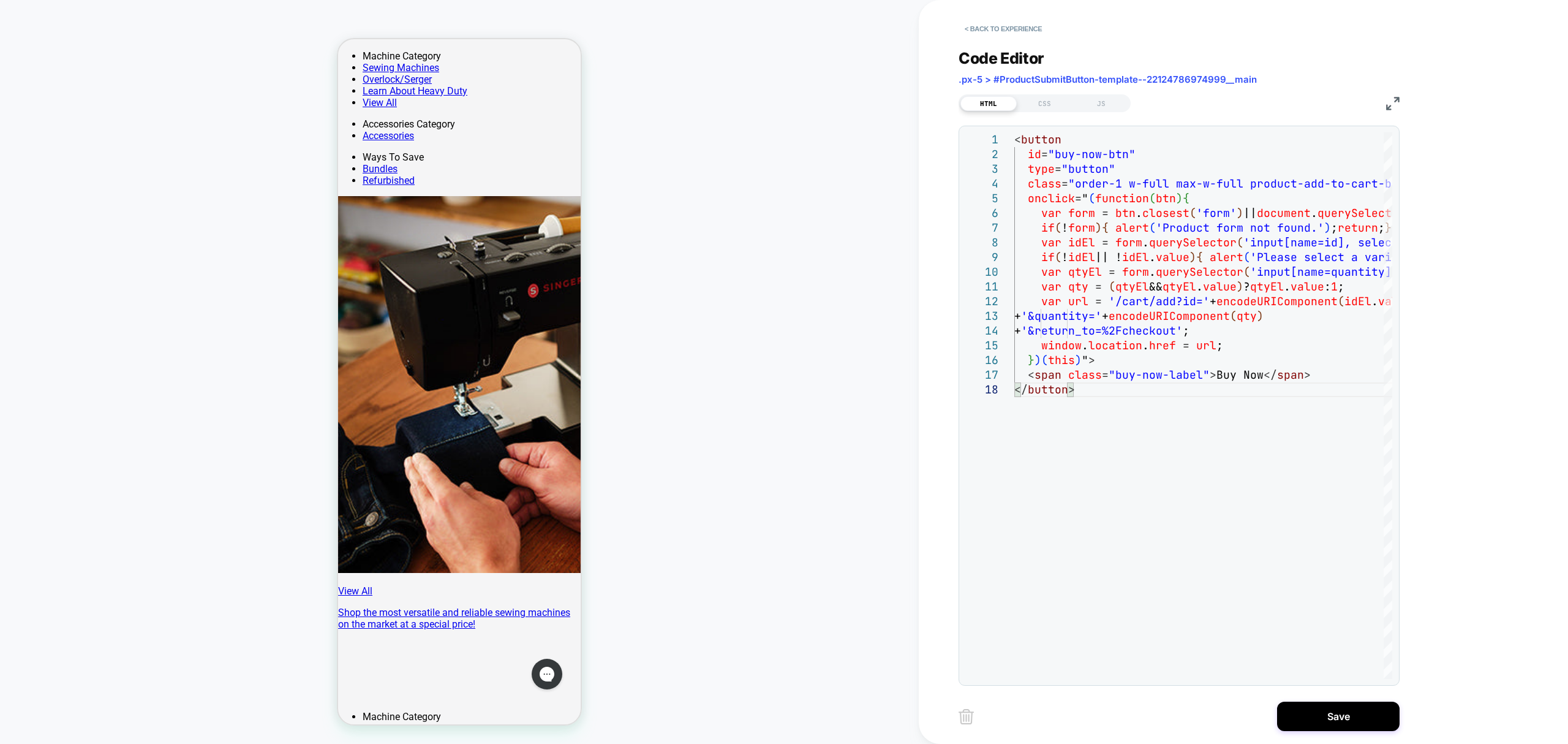
drag, startPoint x: 1060, startPoint y: 101, endPoint x: 1045, endPoint y: 113, distance: 19.2
click at [1059, 101] on div "CSS" at bounding box center [1045, 103] width 56 height 14
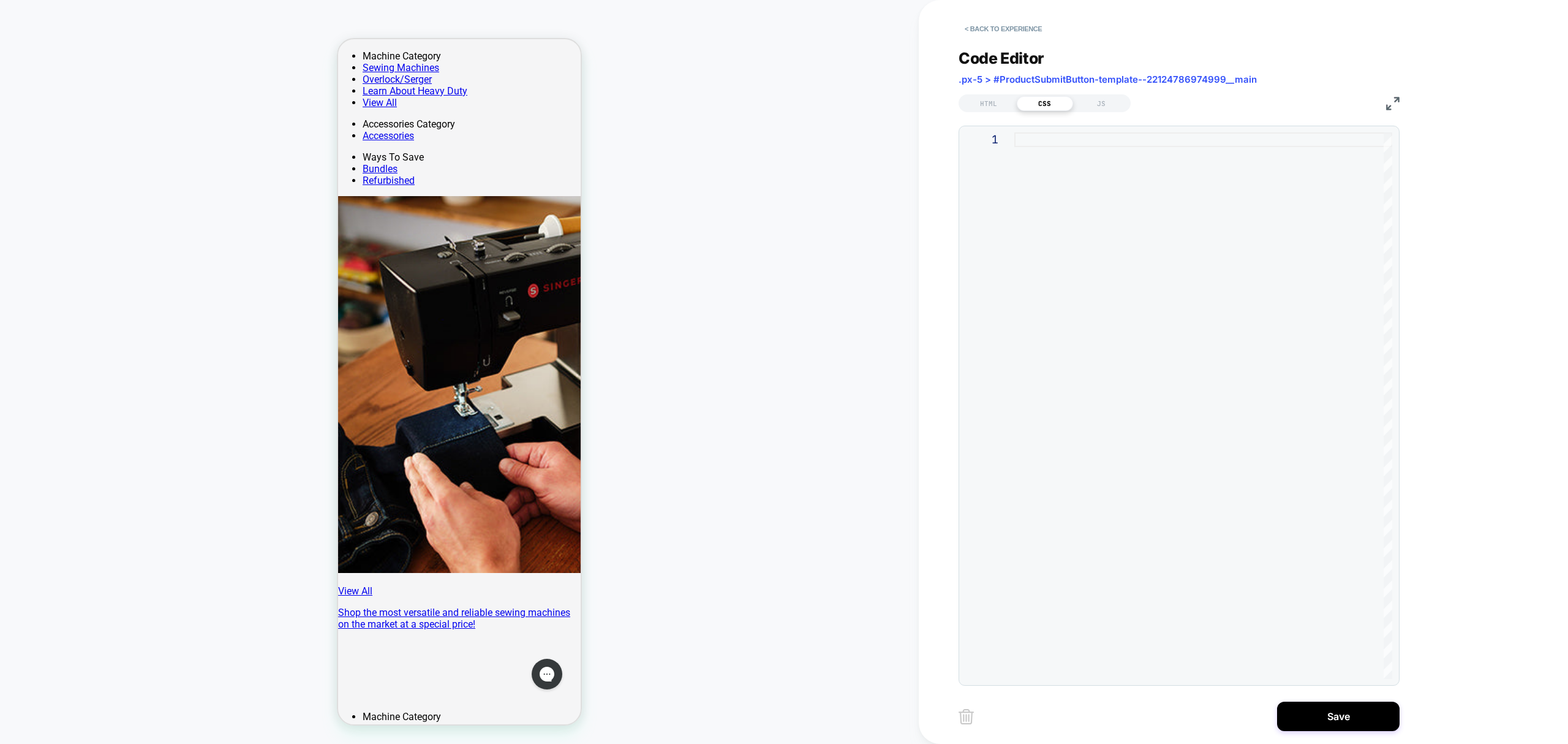
click at [1056, 143] on div at bounding box center [1204, 405] width 378 height 547
type textarea "**********"
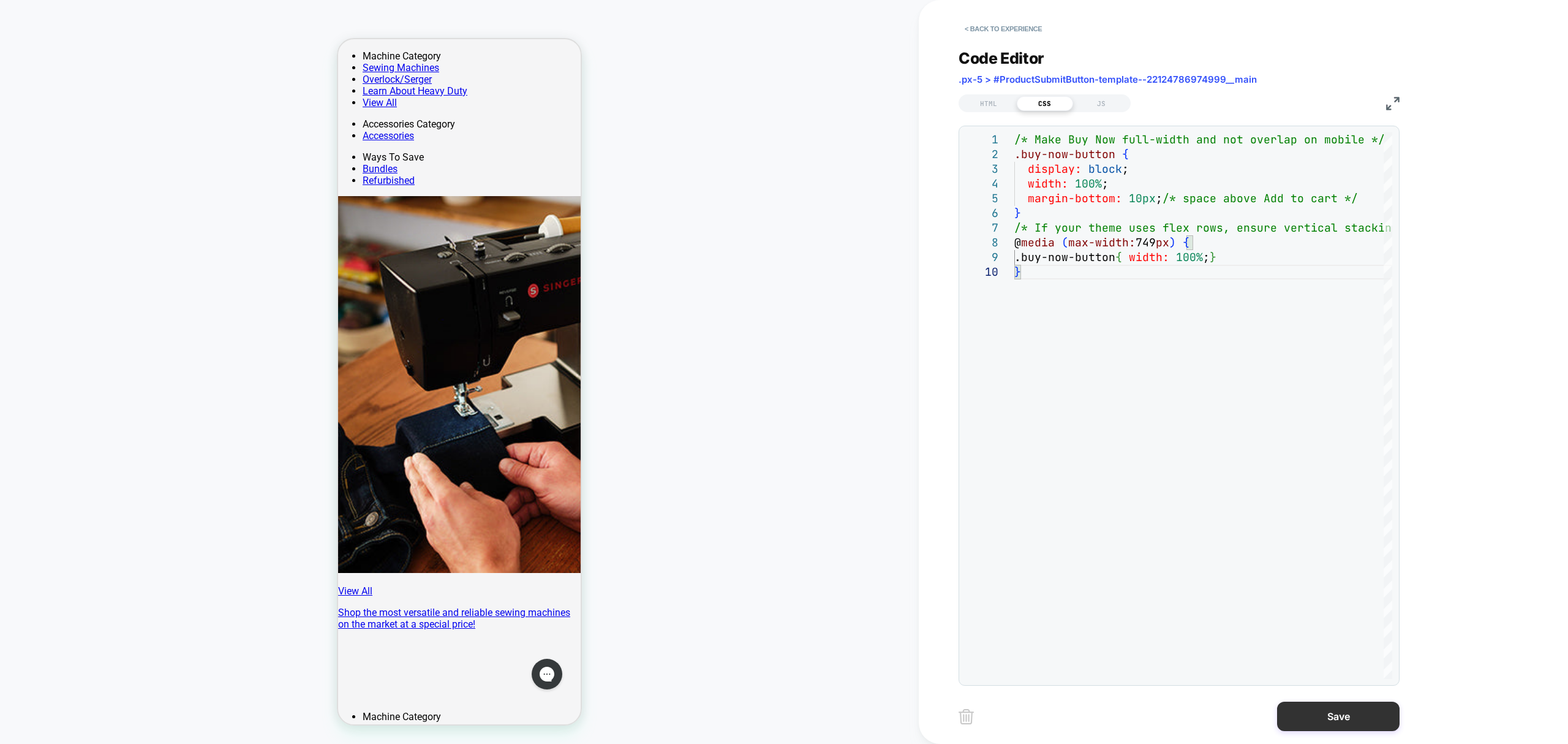
click at [1381, 721] on button "Save" at bounding box center [1339, 716] width 123 height 29
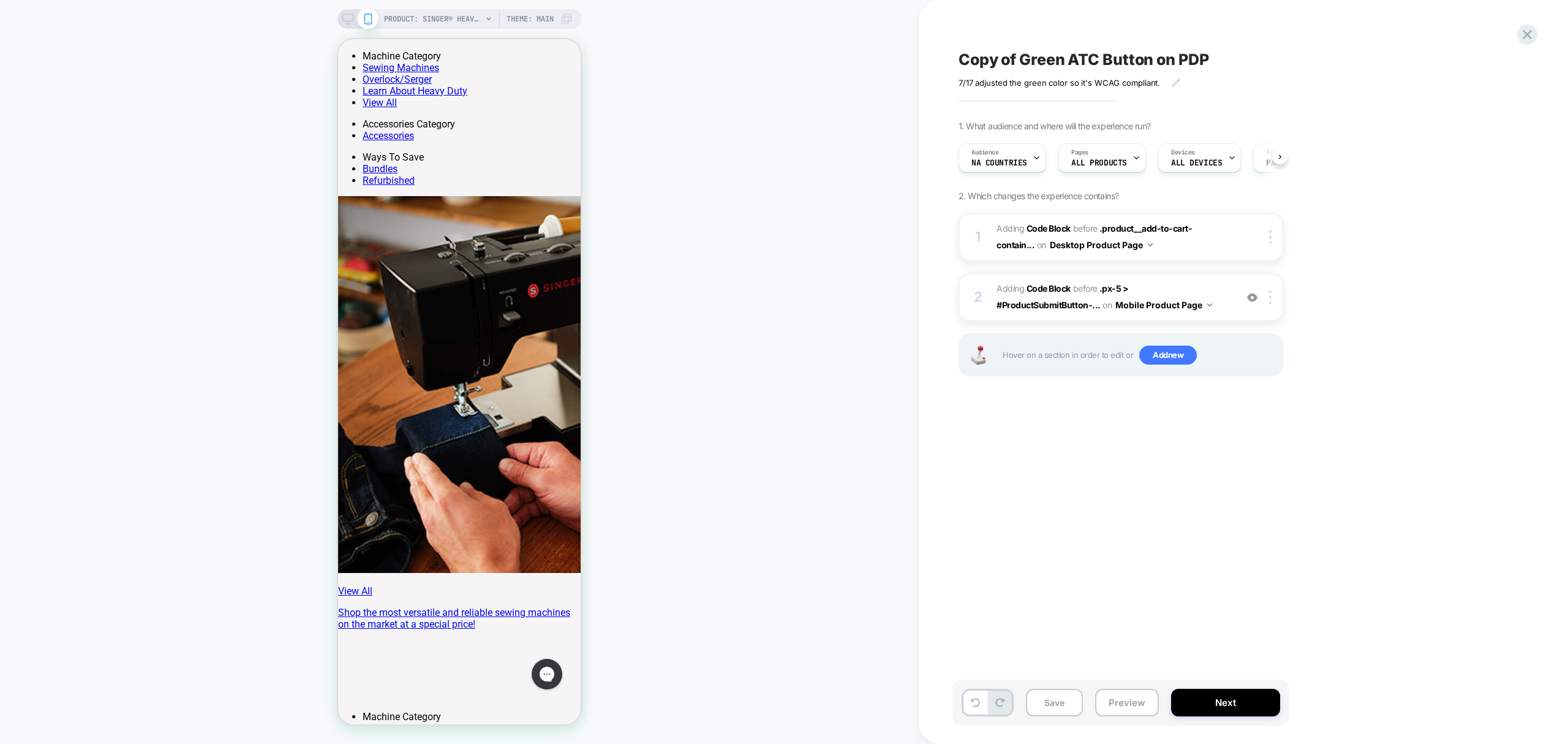
scroll to position [0, 1]
click at [1187, 294] on span "Adding Code Block BEFORE .px-5 > #ProductSubmitButton-... .px-5 > #ProductSubmi…" at bounding box center [1113, 297] width 233 height 33
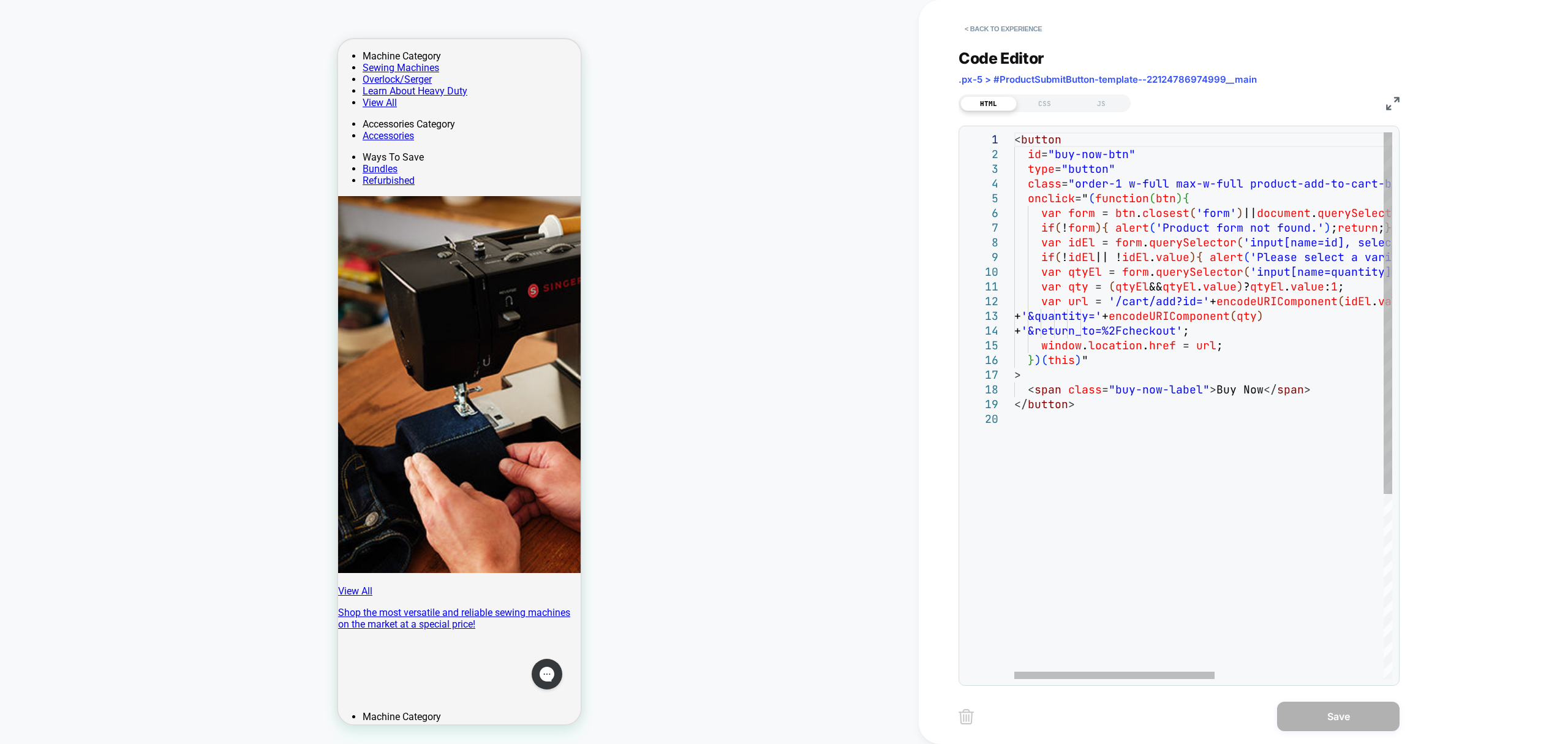
type textarea "**********"
click at [1100, 435] on div "< button id = "buy-now-btn" type = "button" class = "order-1 w-full max-w-full …" at bounding box center [1363, 545] width 697 height 826
click at [1163, 430] on div "< button id = "buy-now-btn" type = "button" class = "order-1 w-full max-w-full …" at bounding box center [1363, 545] width 697 height 826
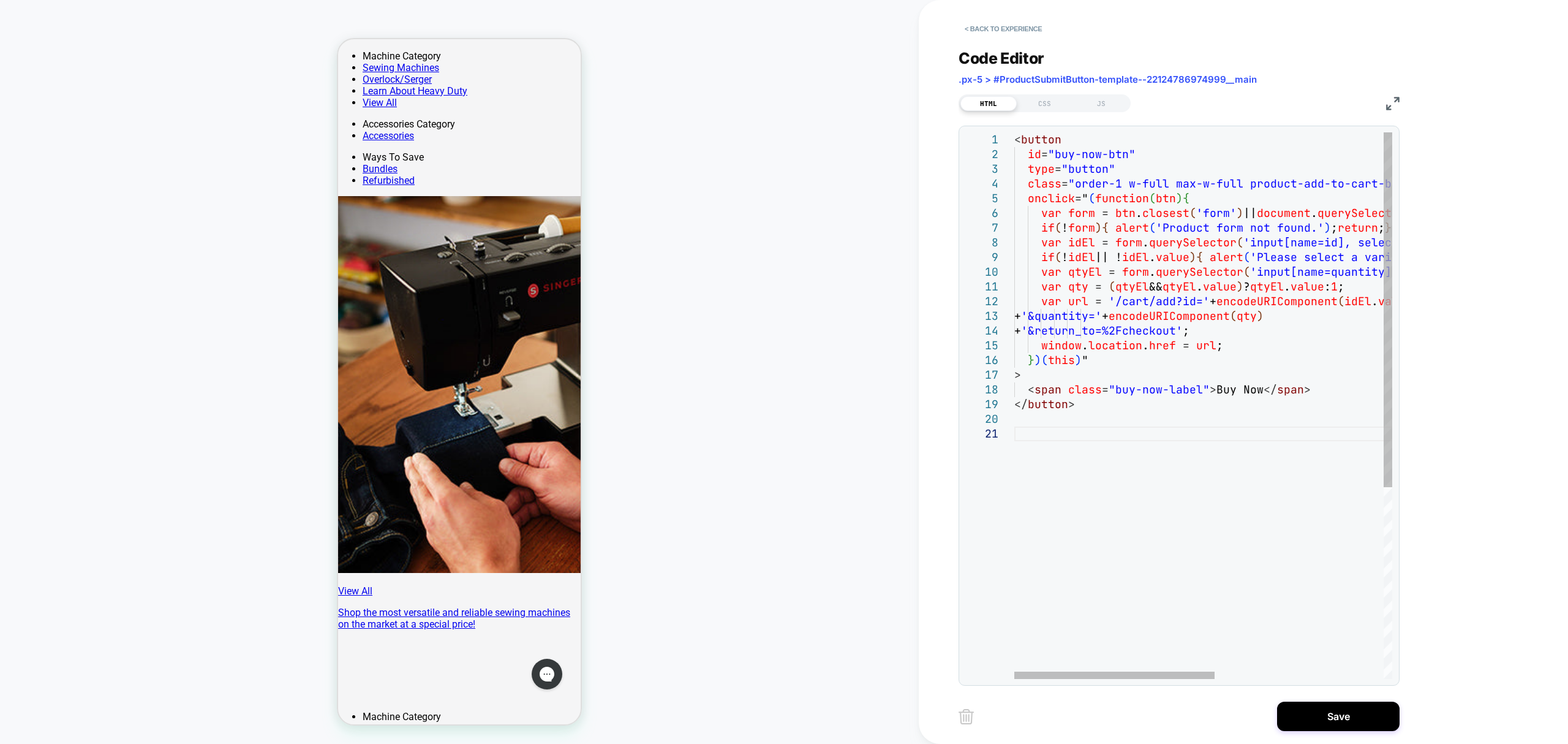
click at [1045, 440] on div "< button id = "buy-now-btn" type = "button" class = "order-1 w-full max-w-full …" at bounding box center [1363, 552] width 697 height 841
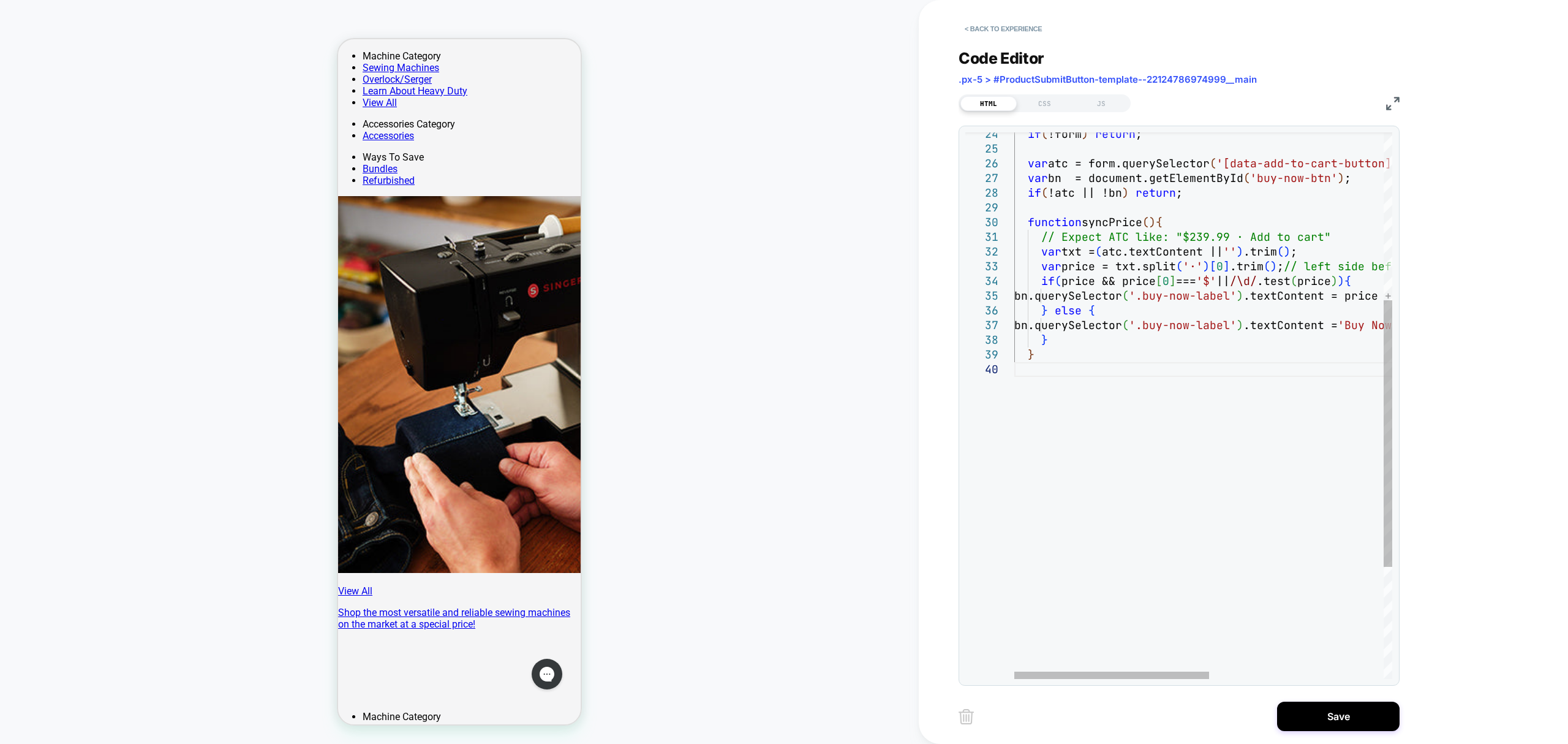
click at [1055, 370] on div "if ( !form ) return ; var atc = form.querySelector ( '[data-add-to-cart-button]…" at bounding box center [1373, 348] width 716 height 1120
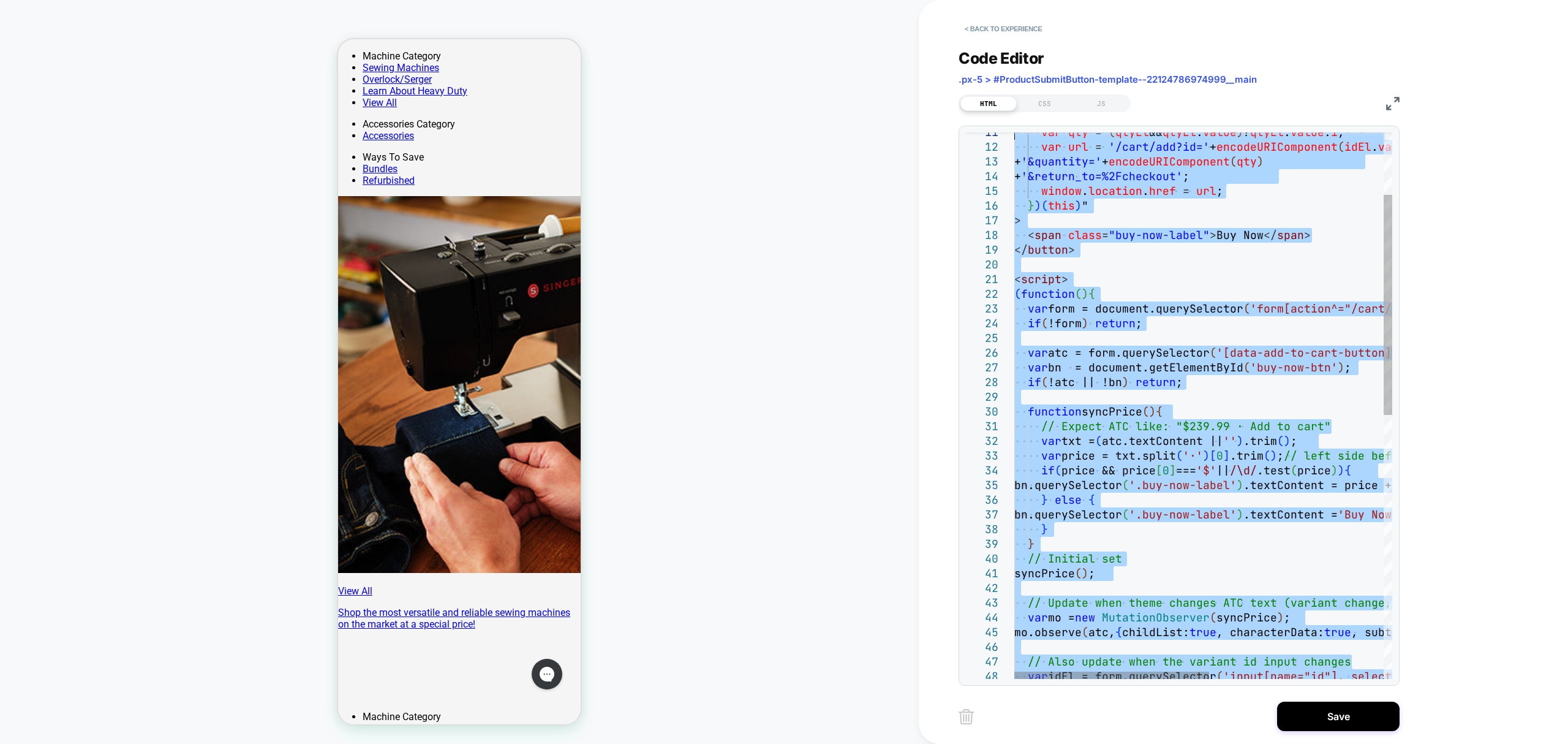
type textarea "**********"
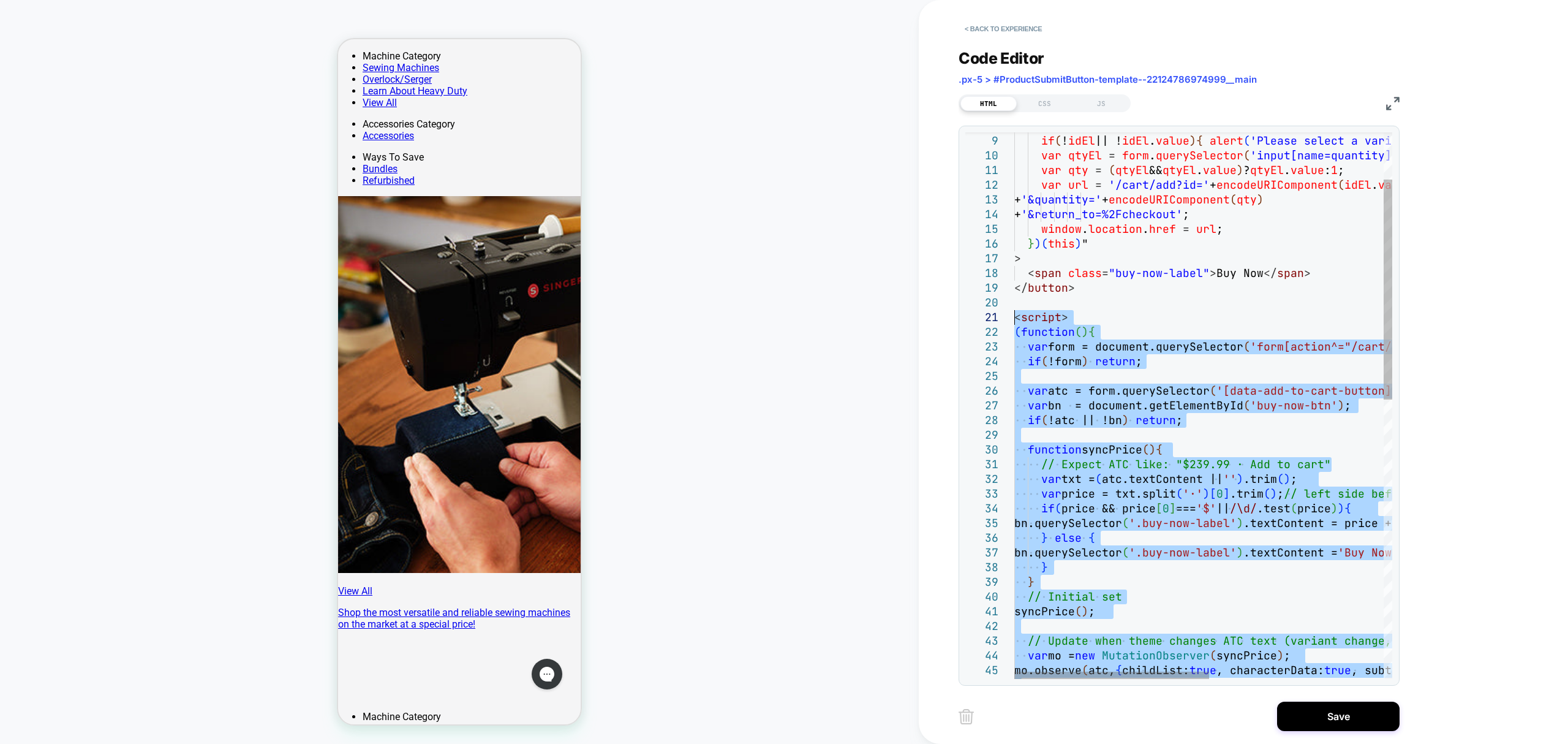
drag, startPoint x: 1164, startPoint y: 601, endPoint x: 1005, endPoint y: 316, distance: 326.4
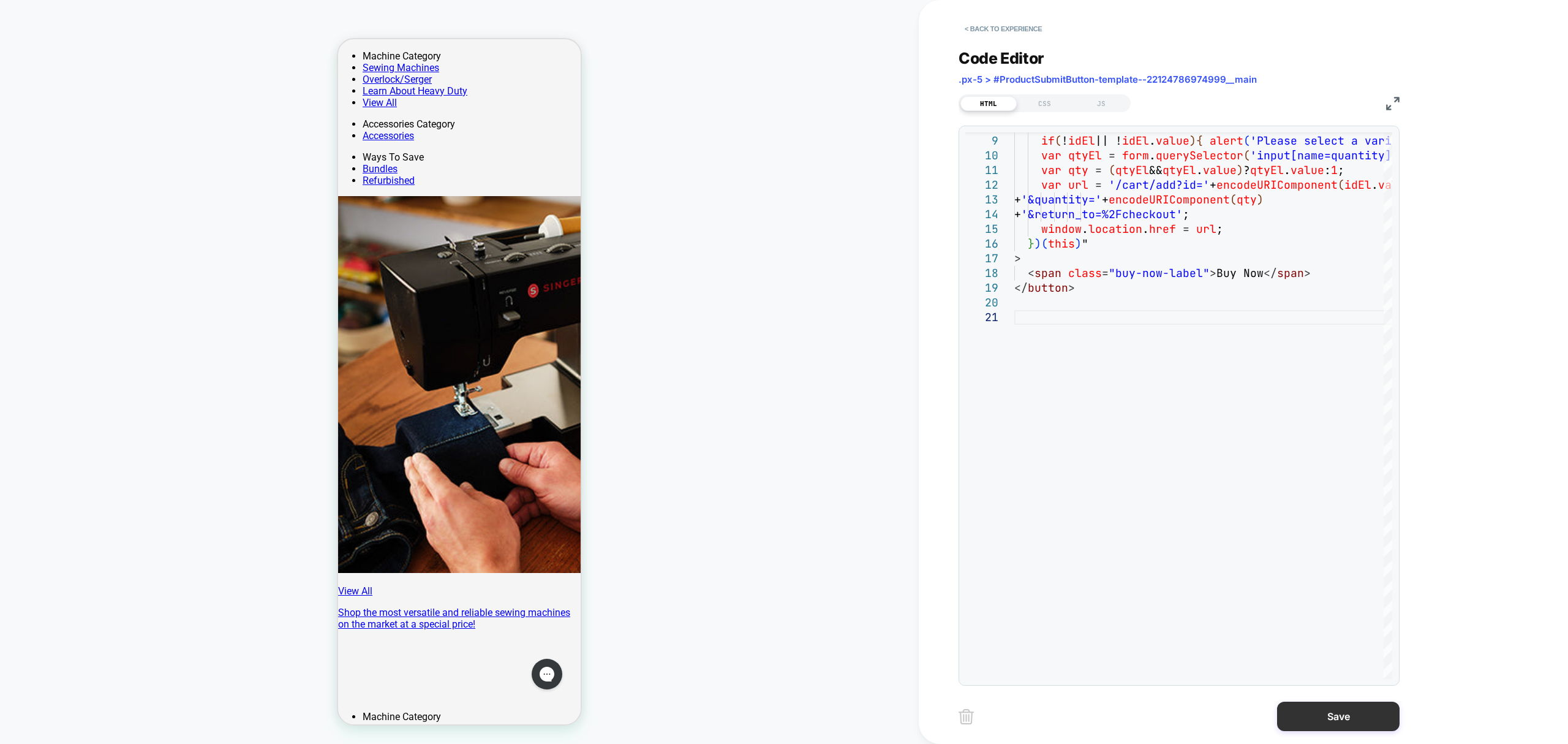
click at [1346, 722] on button "Save" at bounding box center [1339, 716] width 123 height 29
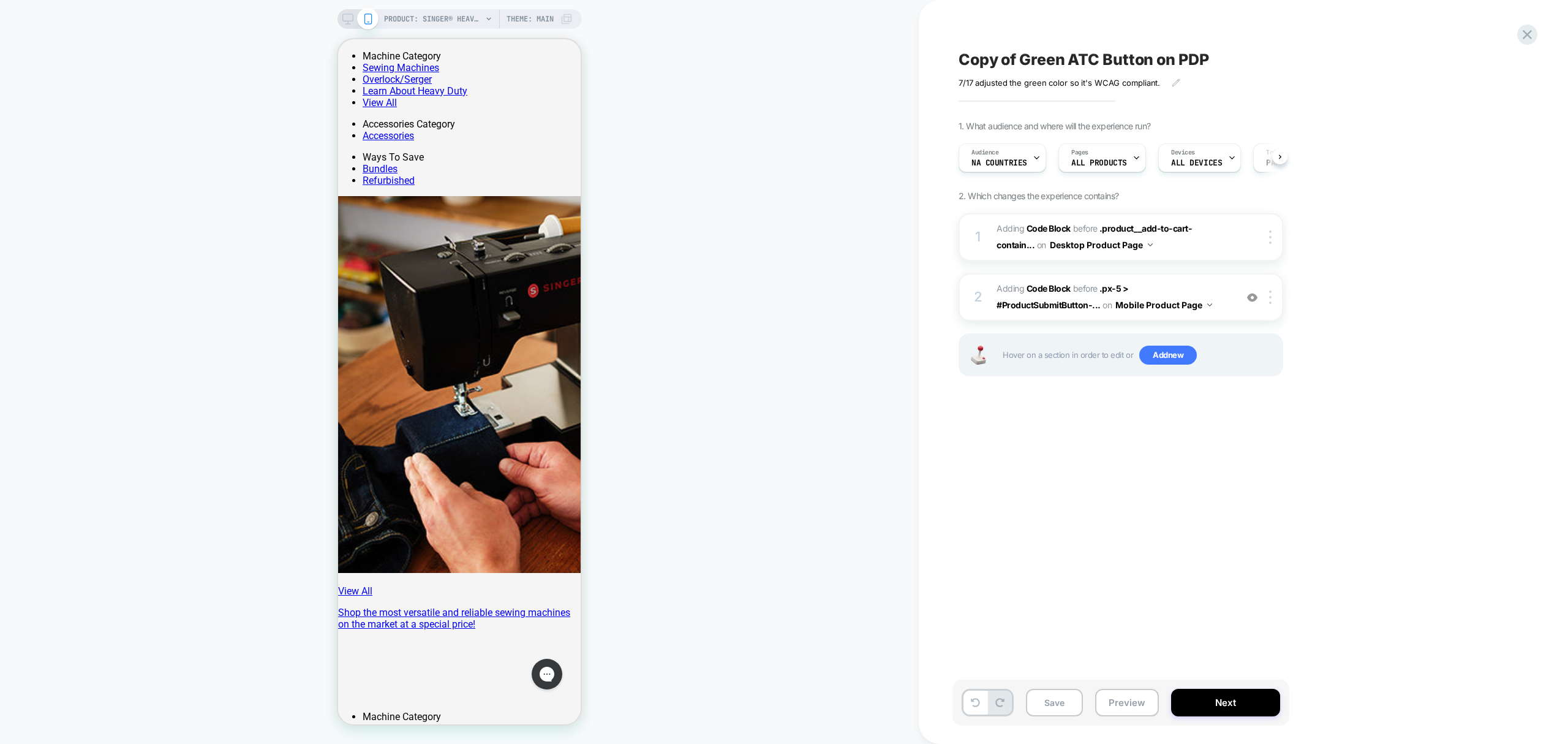
scroll to position [0, 1]
click at [1077, 701] on button "Save" at bounding box center [1054, 703] width 57 height 28
click at [1111, 699] on button "Preview" at bounding box center [1127, 703] width 64 height 28
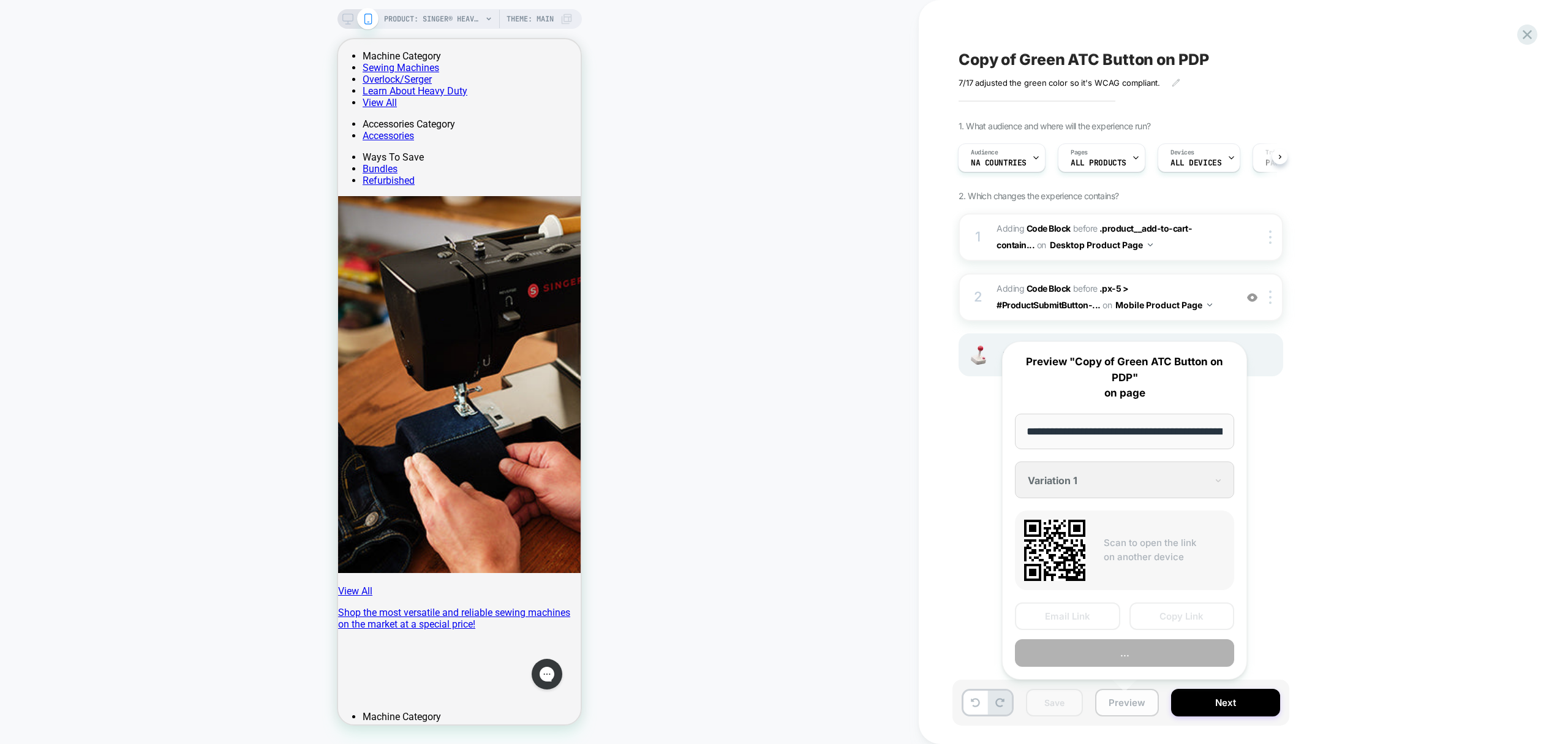
scroll to position [0, 371]
click at [1206, 618] on button "Copy Link" at bounding box center [1182, 616] width 105 height 28
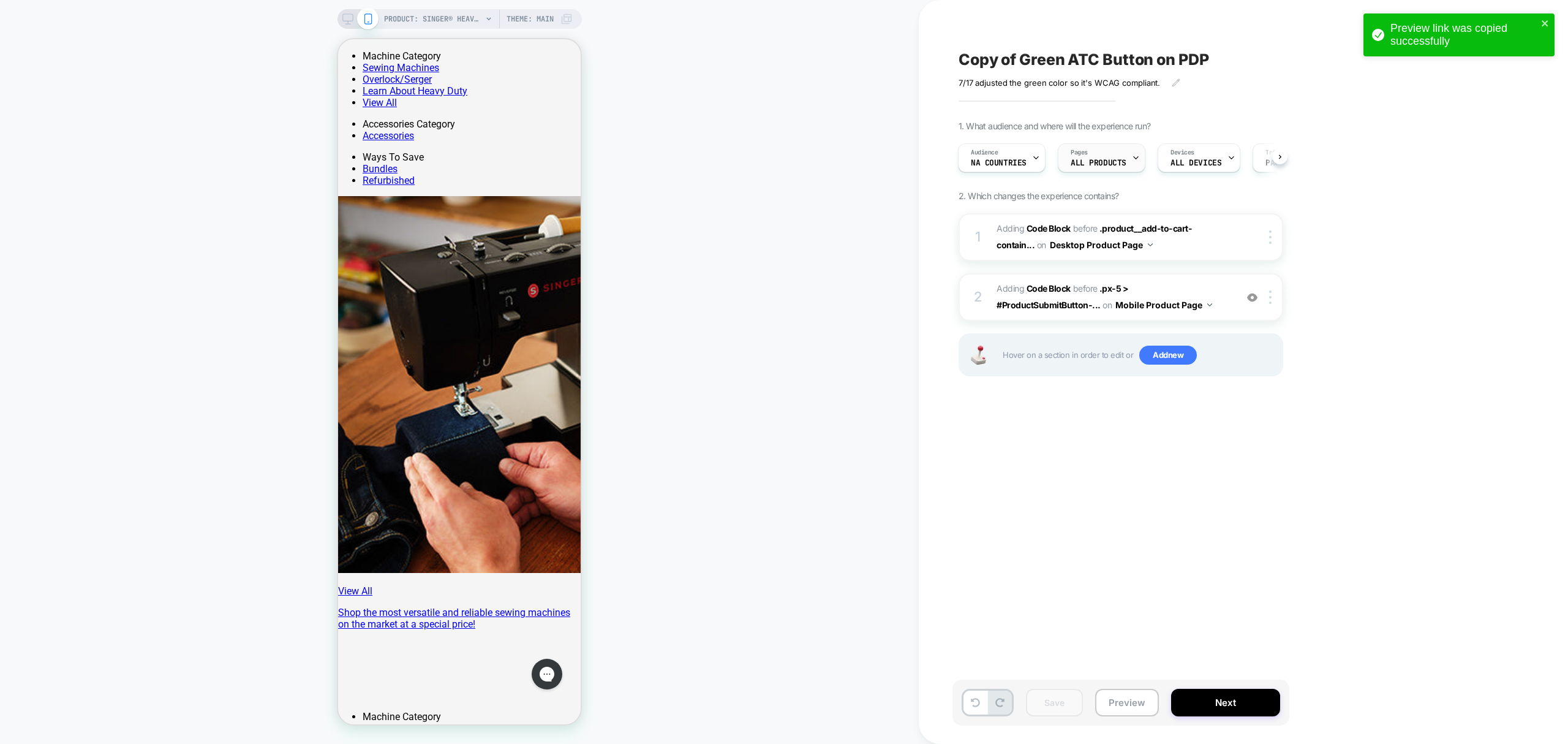
click at [1115, 156] on div "Pages ALL PRODUCTS" at bounding box center [1099, 158] width 80 height 28
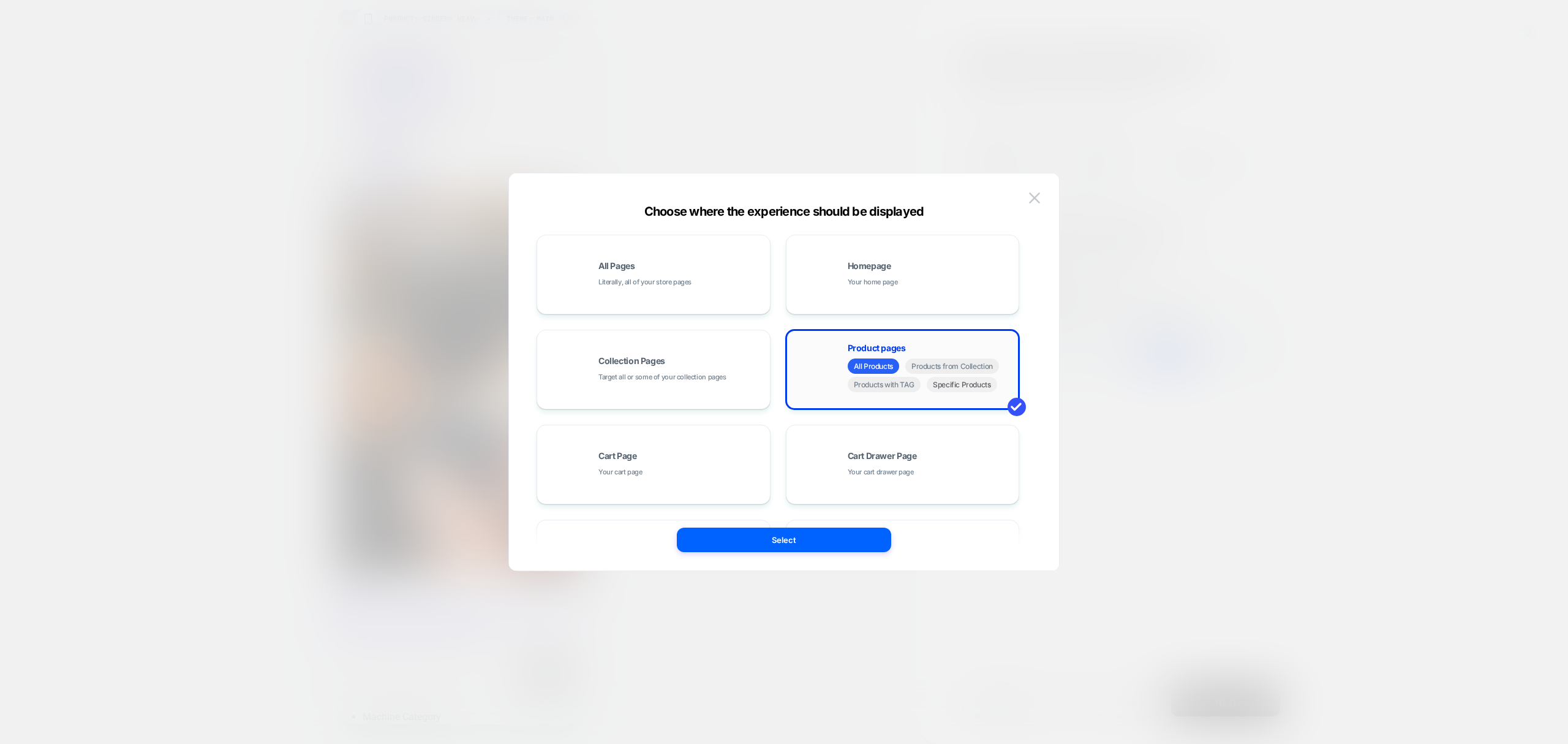
click at [960, 391] on span "Specific Products" at bounding box center [962, 385] width 71 height 15
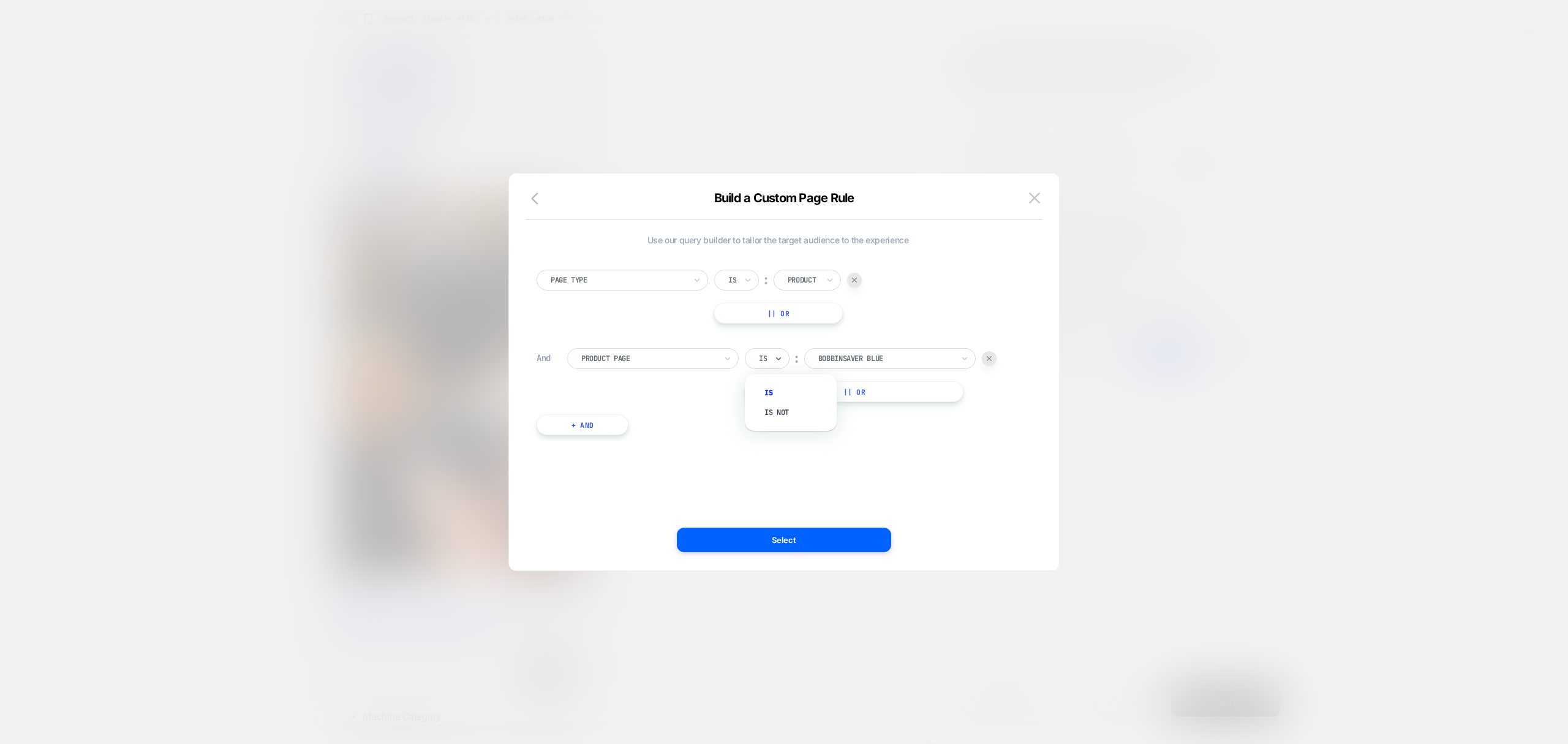
drag, startPoint x: 785, startPoint y: 351, endPoint x: 792, endPoint y: 351, distance: 7.0
click at [786, 351] on div "Is" at bounding box center [767, 358] width 44 height 21
click at [725, 356] on icon at bounding box center [728, 359] width 9 height 13
type input "*"
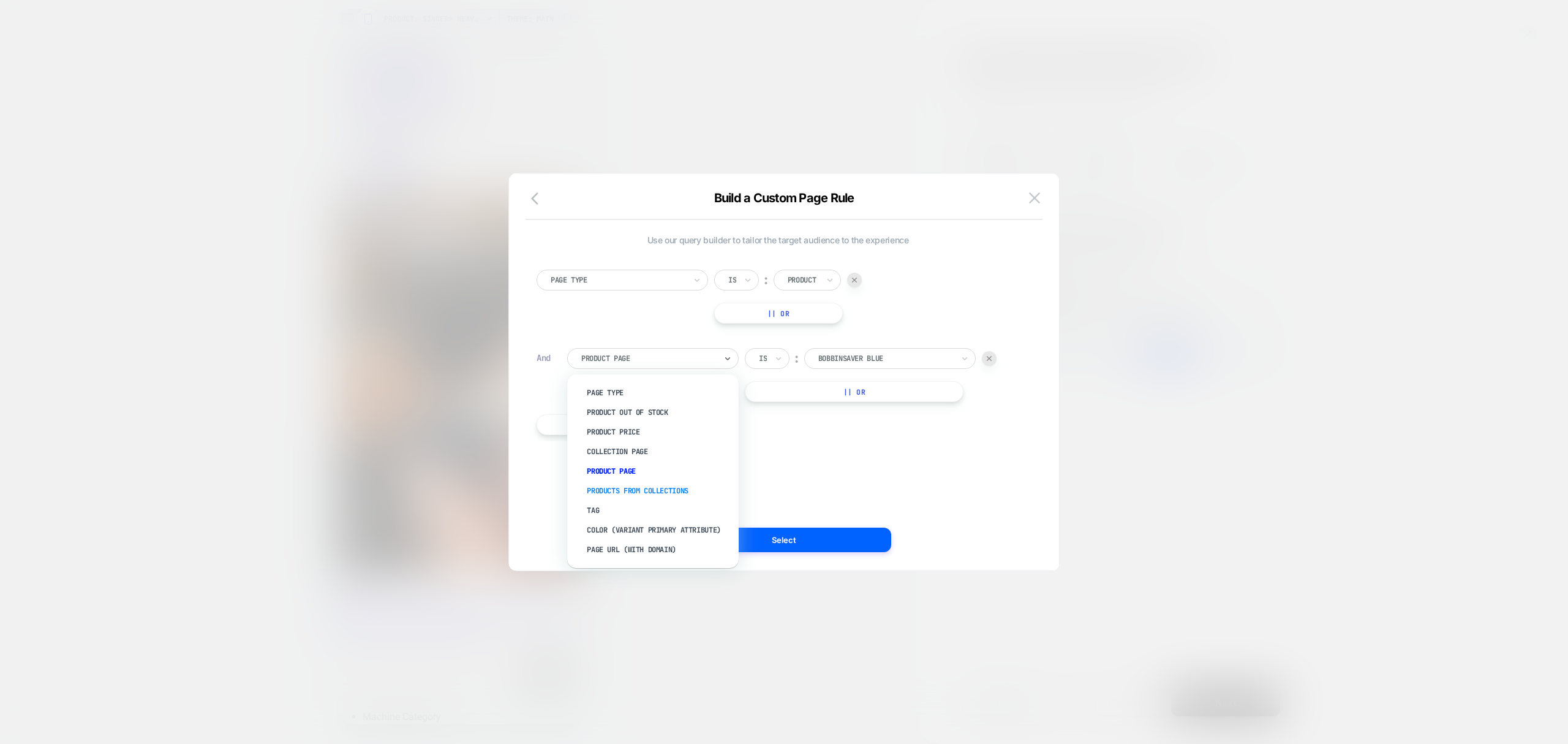
click at [670, 499] on div "Products From Collections" at bounding box center [659, 490] width 159 height 19
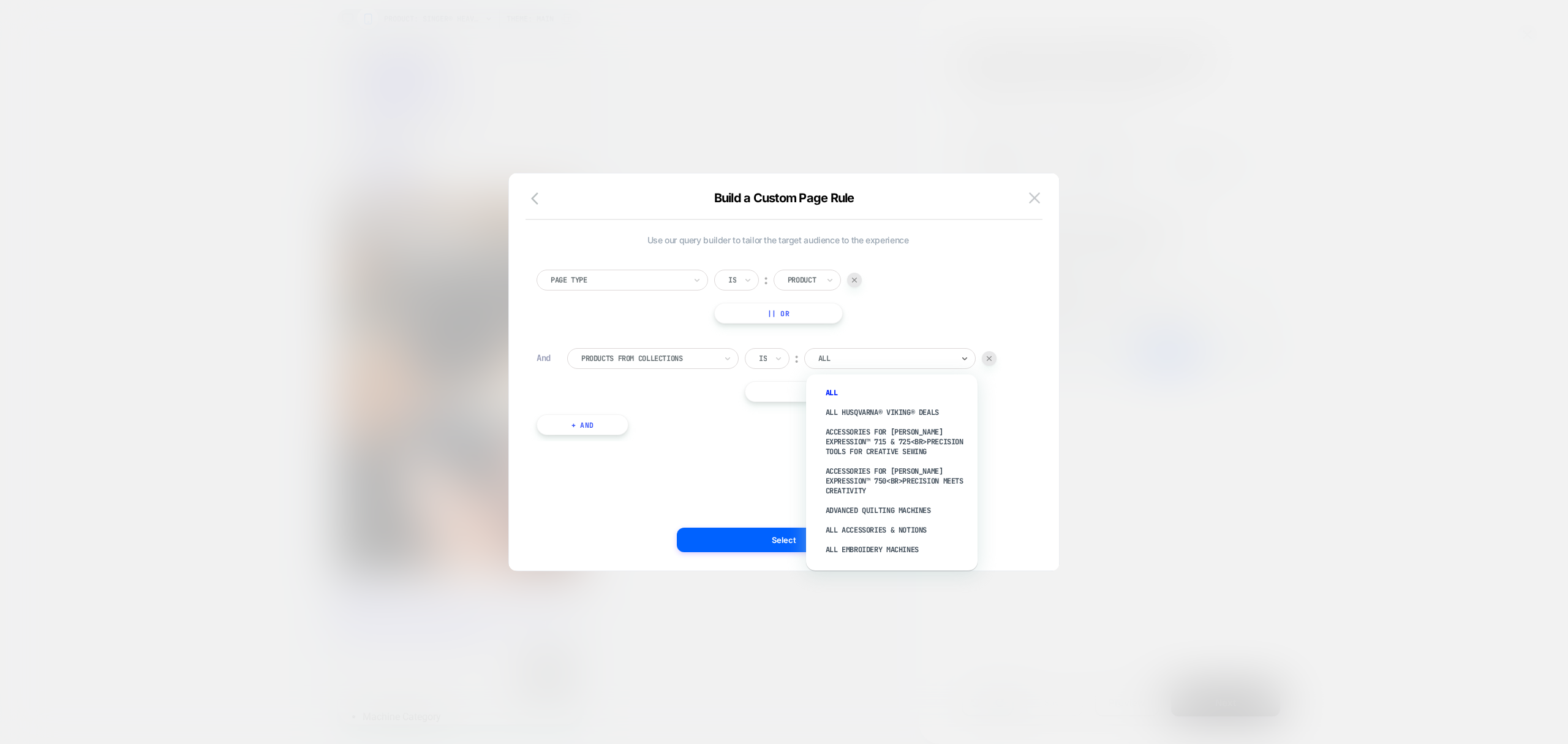
click at [886, 360] on div at bounding box center [886, 359] width 135 height 11
click at [765, 352] on div "Is" at bounding box center [763, 359] width 11 height 14
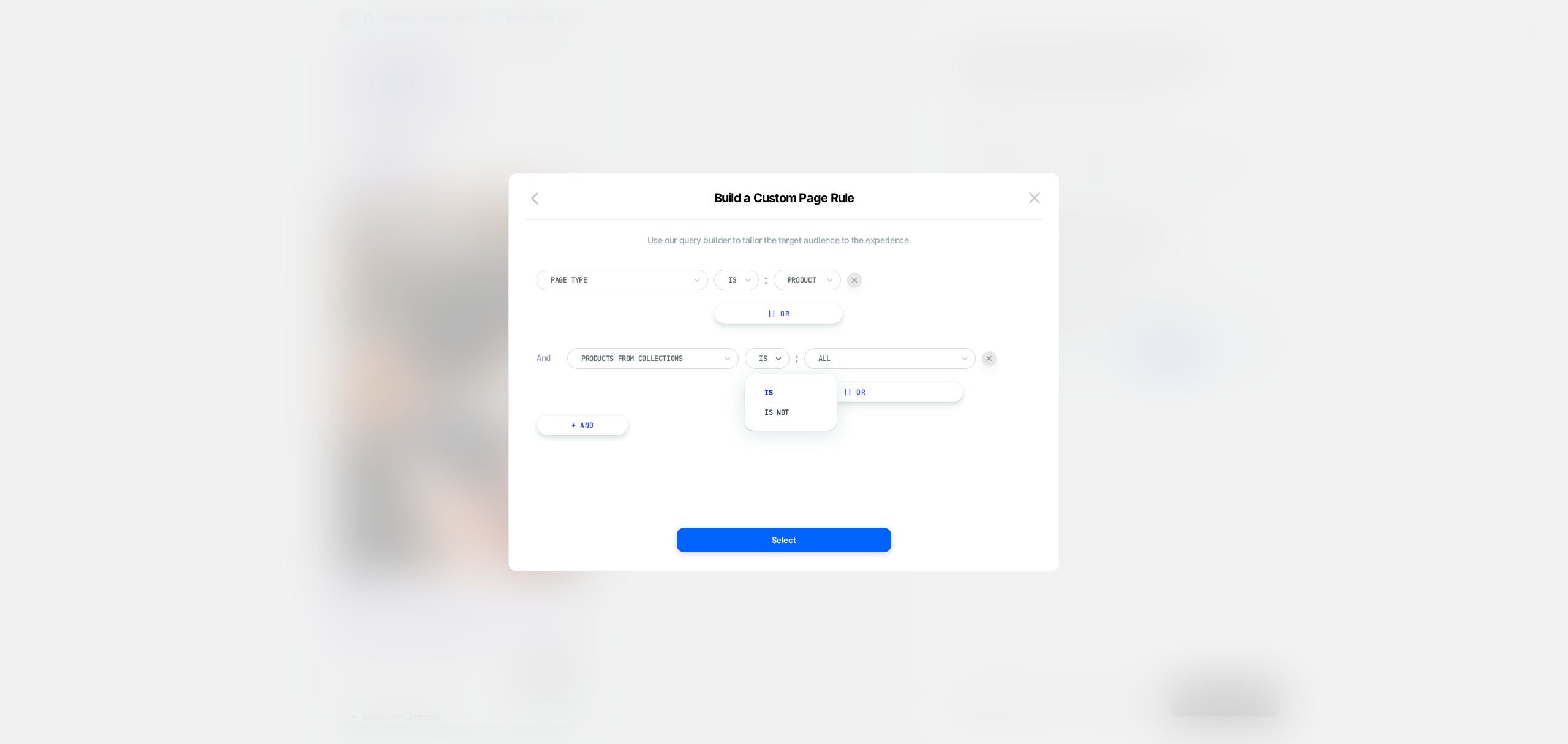
click at [851, 365] on div "ALL" at bounding box center [886, 359] width 137 height 14
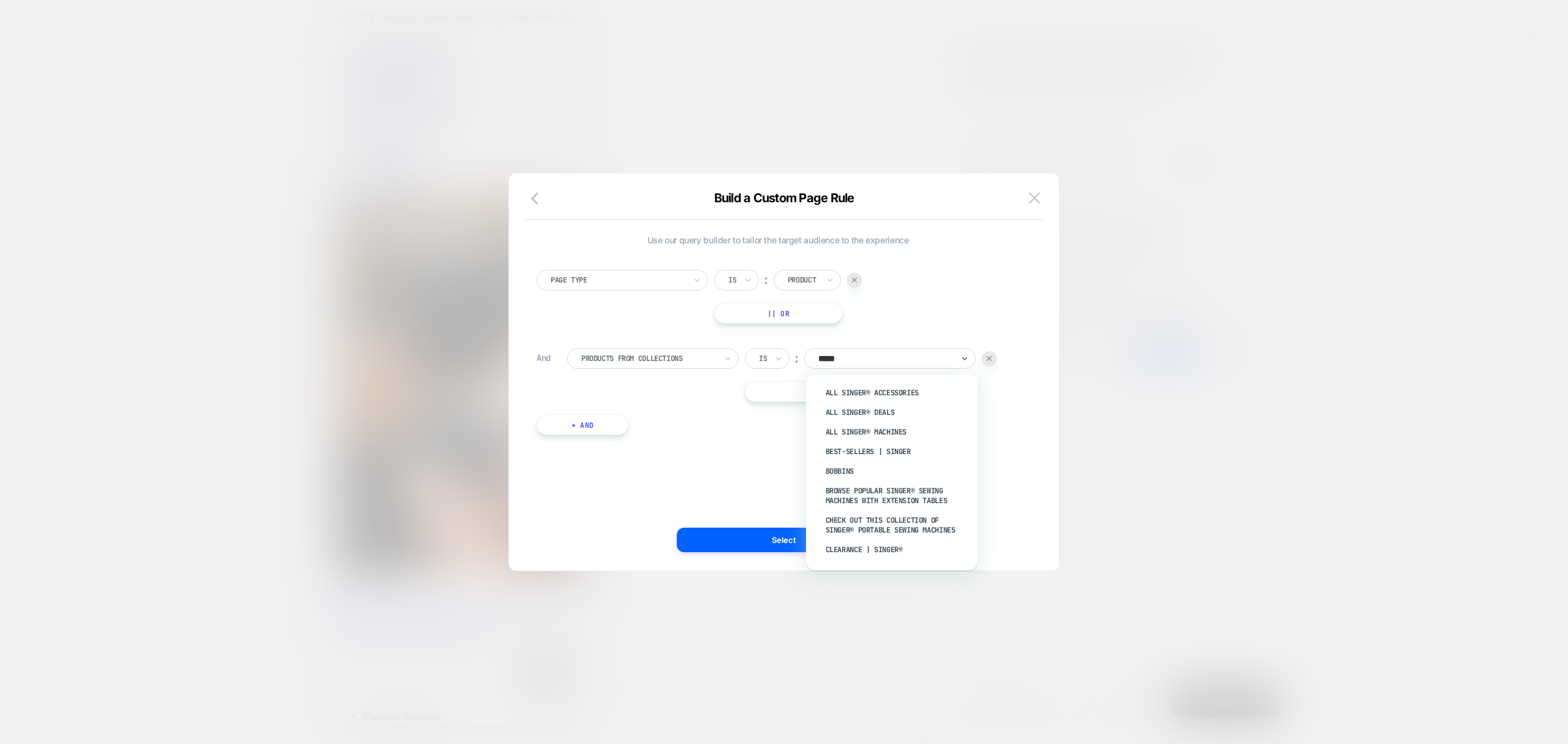
type input "******"
click at [917, 432] on div "All SINGER® Machines" at bounding box center [898, 431] width 159 height 19
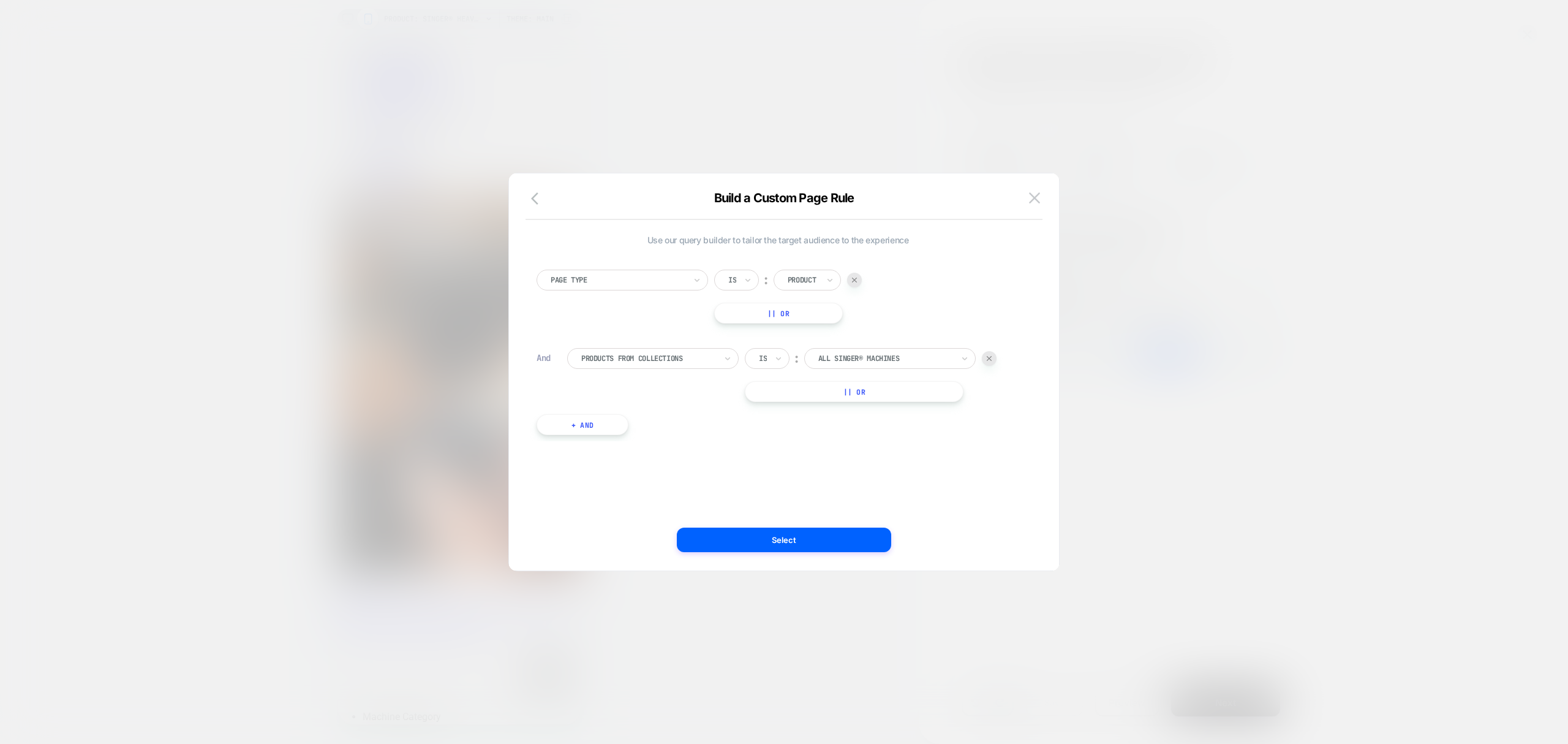
click at [877, 395] on button "|| Or" at bounding box center [854, 391] width 218 height 21
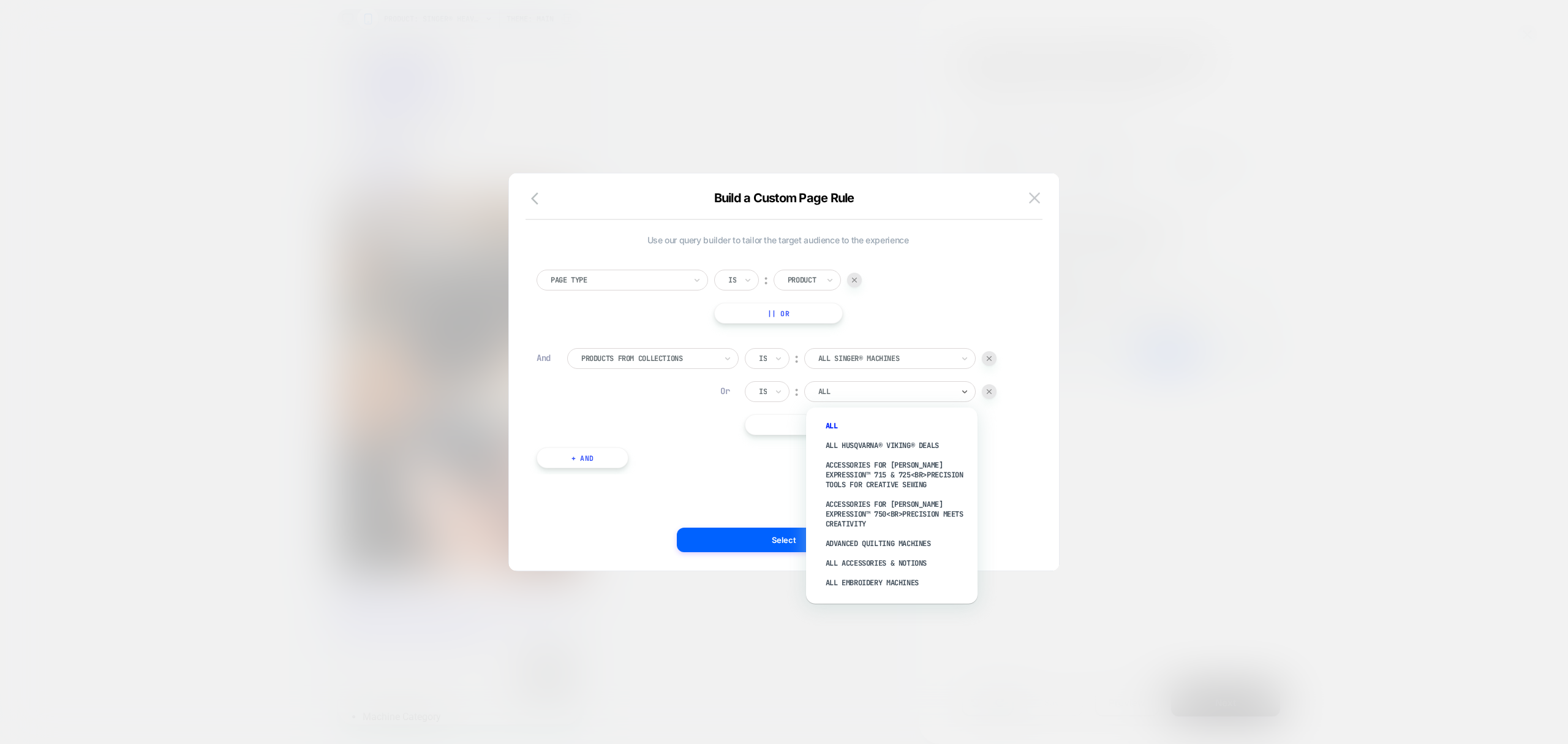
click at [877, 395] on div at bounding box center [886, 392] width 135 height 11
type input "******"
click at [884, 415] on div "All SINGER® Accessories All SINGER® Deals All SINGER® Machines Best-Sellers | S…" at bounding box center [892, 506] width 159 height 184
click at [895, 422] on div "All SINGER® Accessories" at bounding box center [898, 426] width 159 height 19
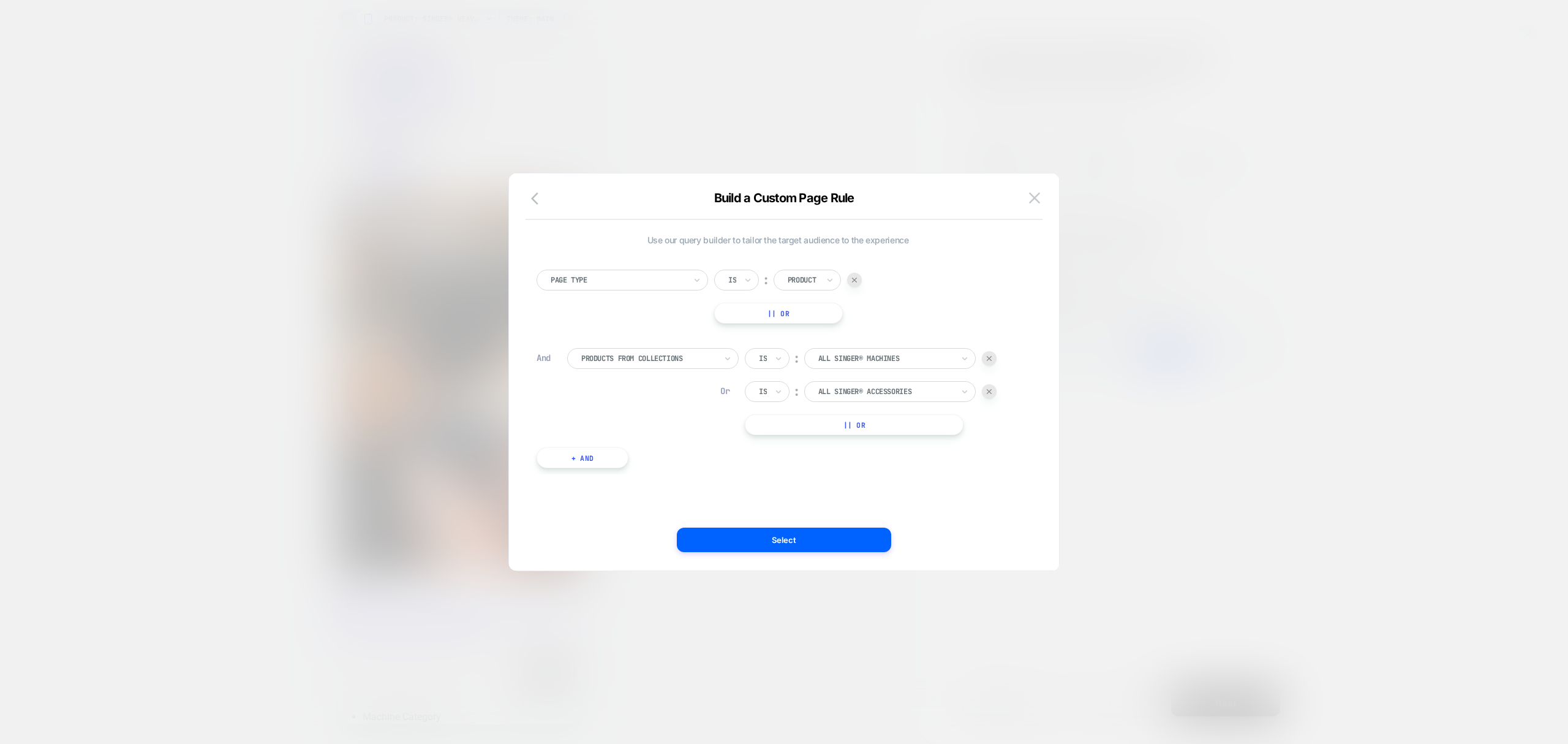
click at [902, 423] on button "|| Or" at bounding box center [854, 425] width 218 height 21
click at [913, 418] on div "ALL" at bounding box center [886, 425] width 137 height 14
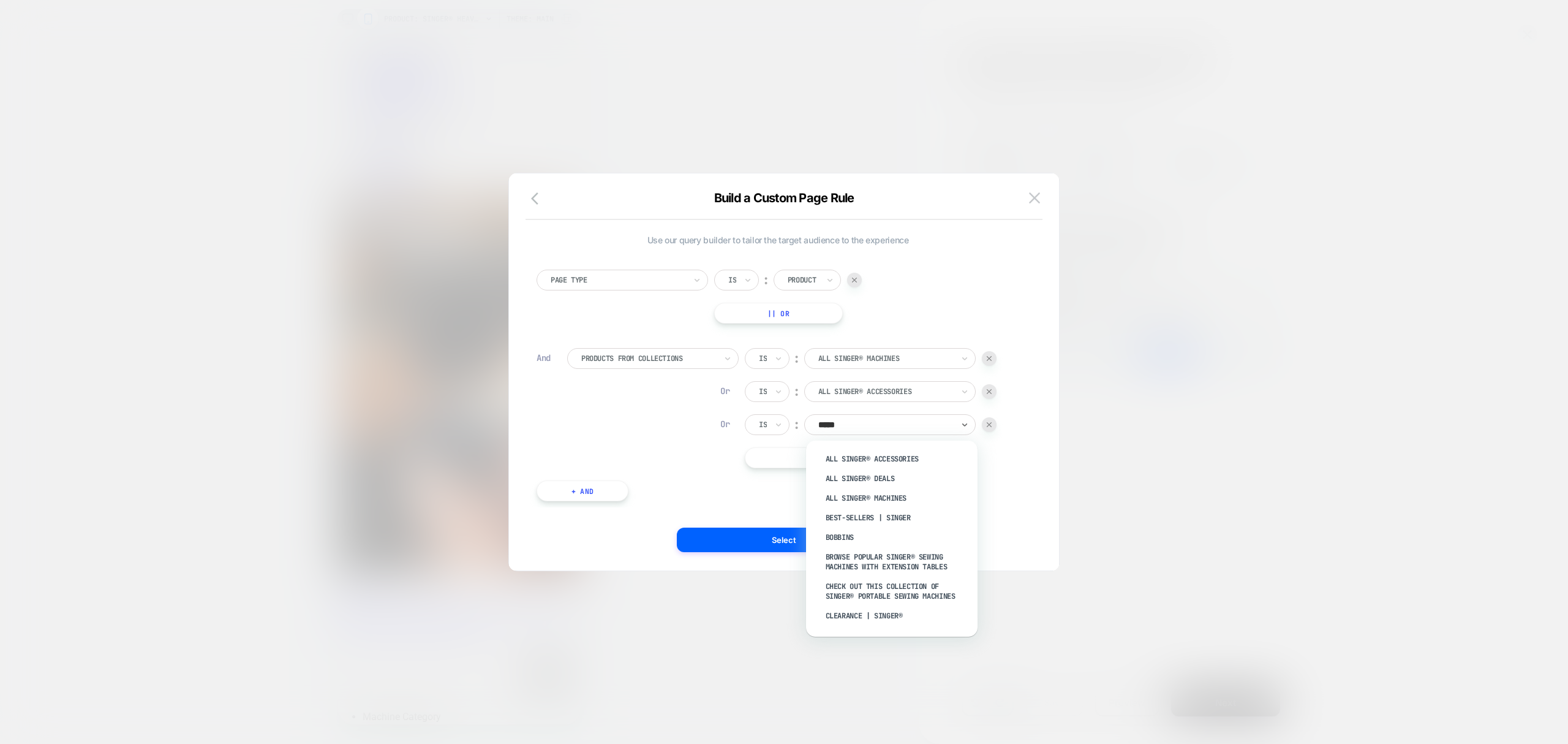
type input "******"
click at [894, 472] on div "All SINGER® Deals" at bounding box center [898, 478] width 159 height 19
click at [876, 460] on button "|| Or" at bounding box center [854, 457] width 218 height 21
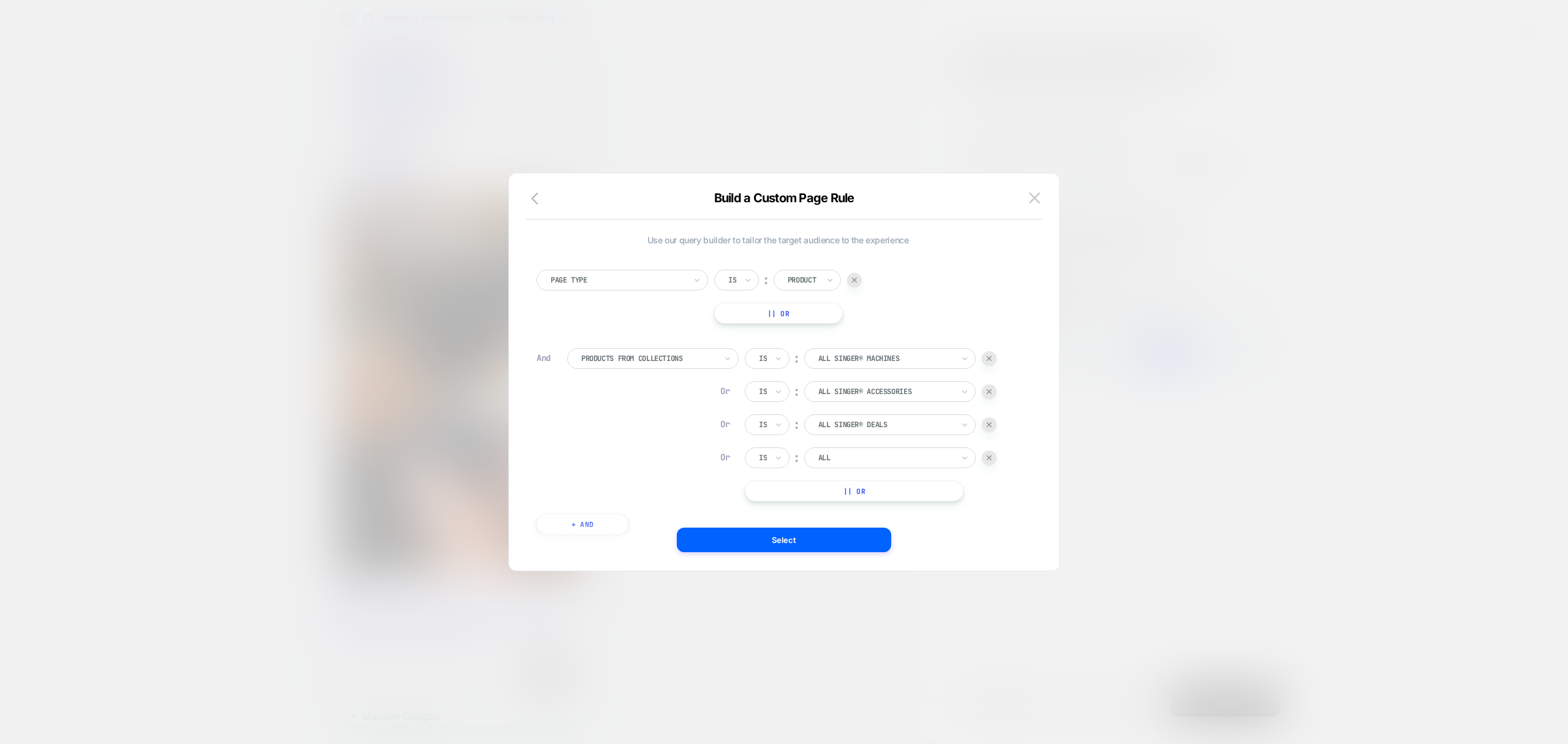
click at [855, 463] on div at bounding box center [886, 458] width 135 height 11
type input "******"
click at [943, 555] on div "Best-Sellers | SINGER" at bounding box center [898, 550] width 159 height 19
click at [876, 489] on button "|| Or" at bounding box center [854, 490] width 218 height 21
click at [879, 487] on div at bounding box center [886, 491] width 135 height 11
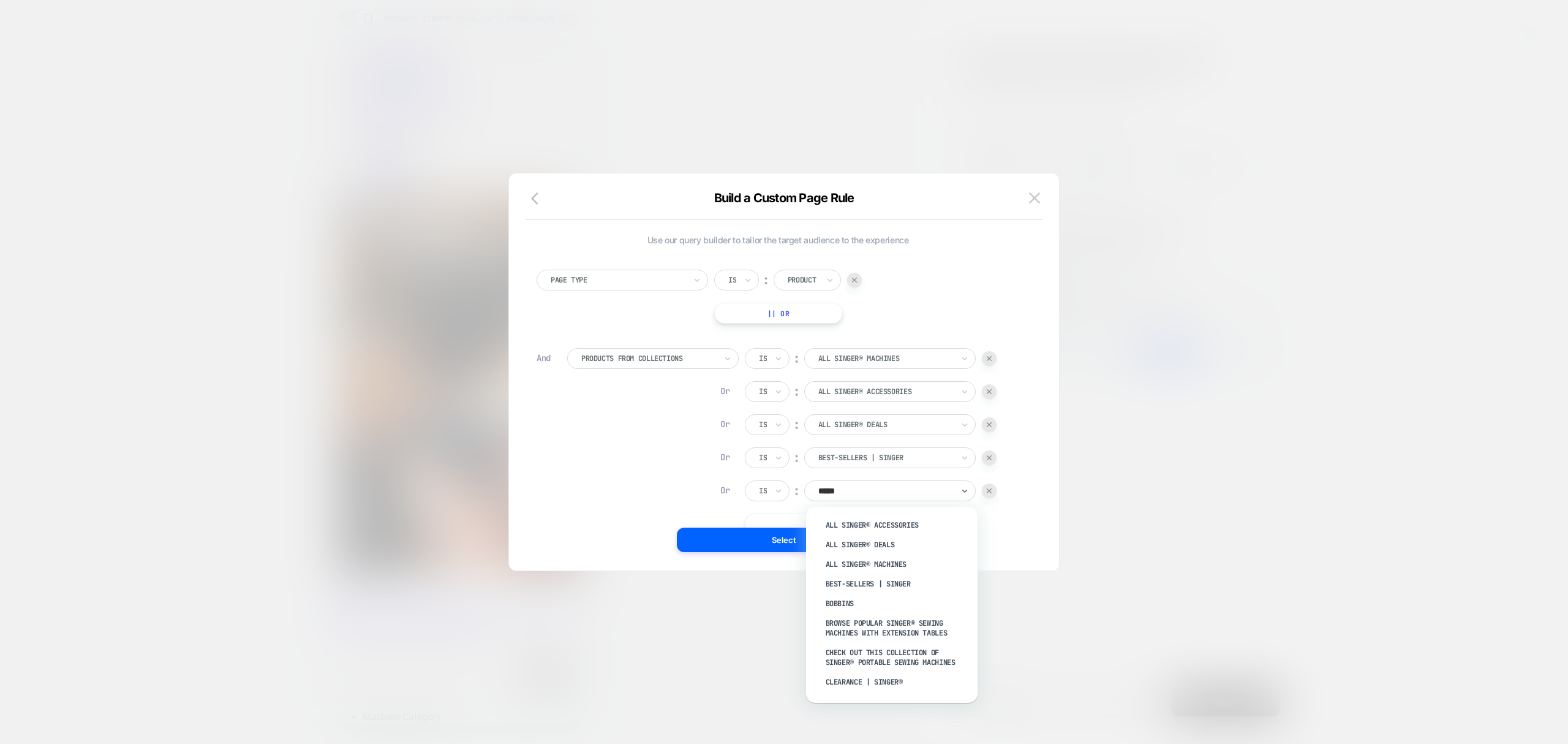
type input "******"
click at [930, 659] on div "Heavy Duty Machines | SINGER®" at bounding box center [898, 652] width 159 height 19
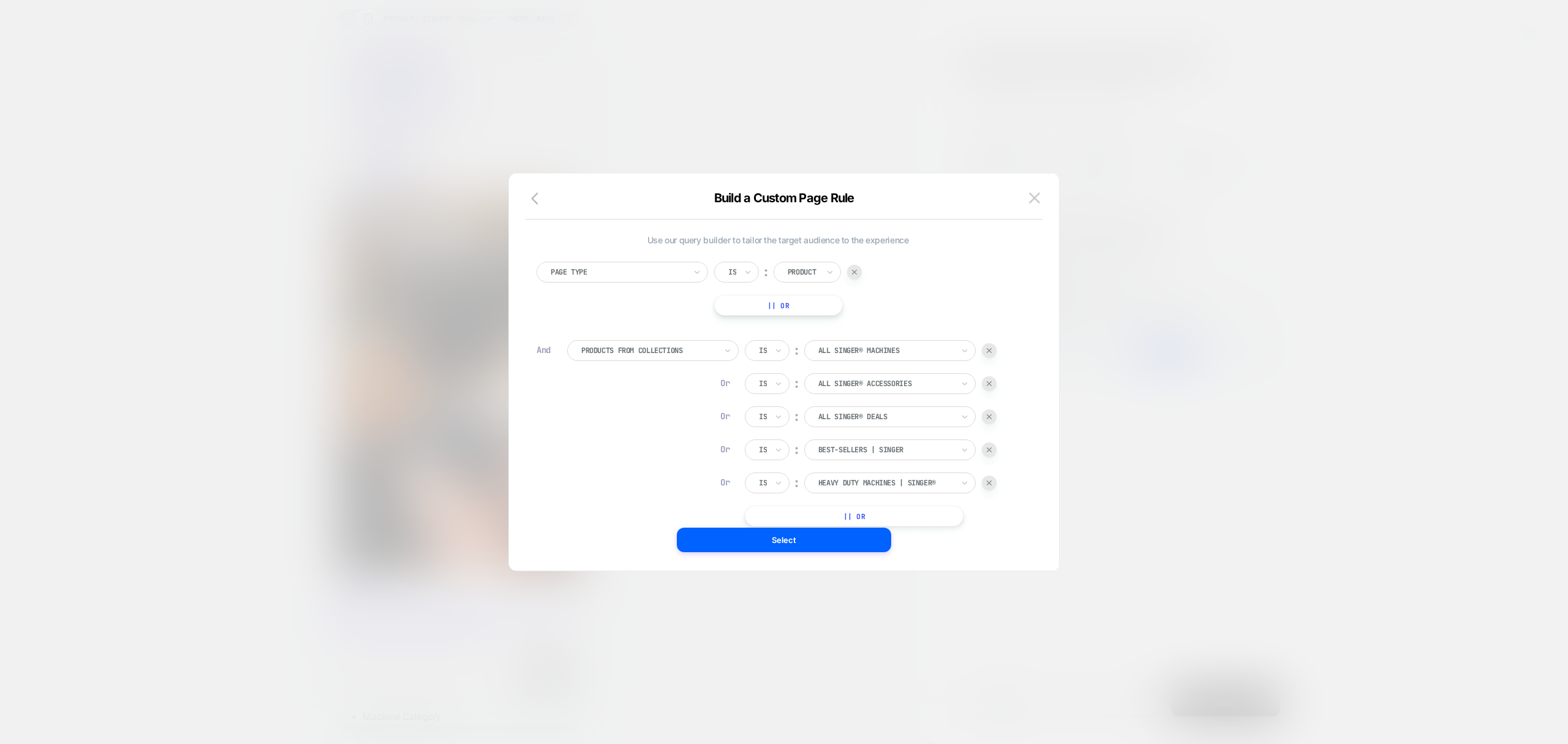
scroll to position [13, 0]
click at [882, 509] on button "|| Or" at bounding box center [854, 512] width 218 height 21
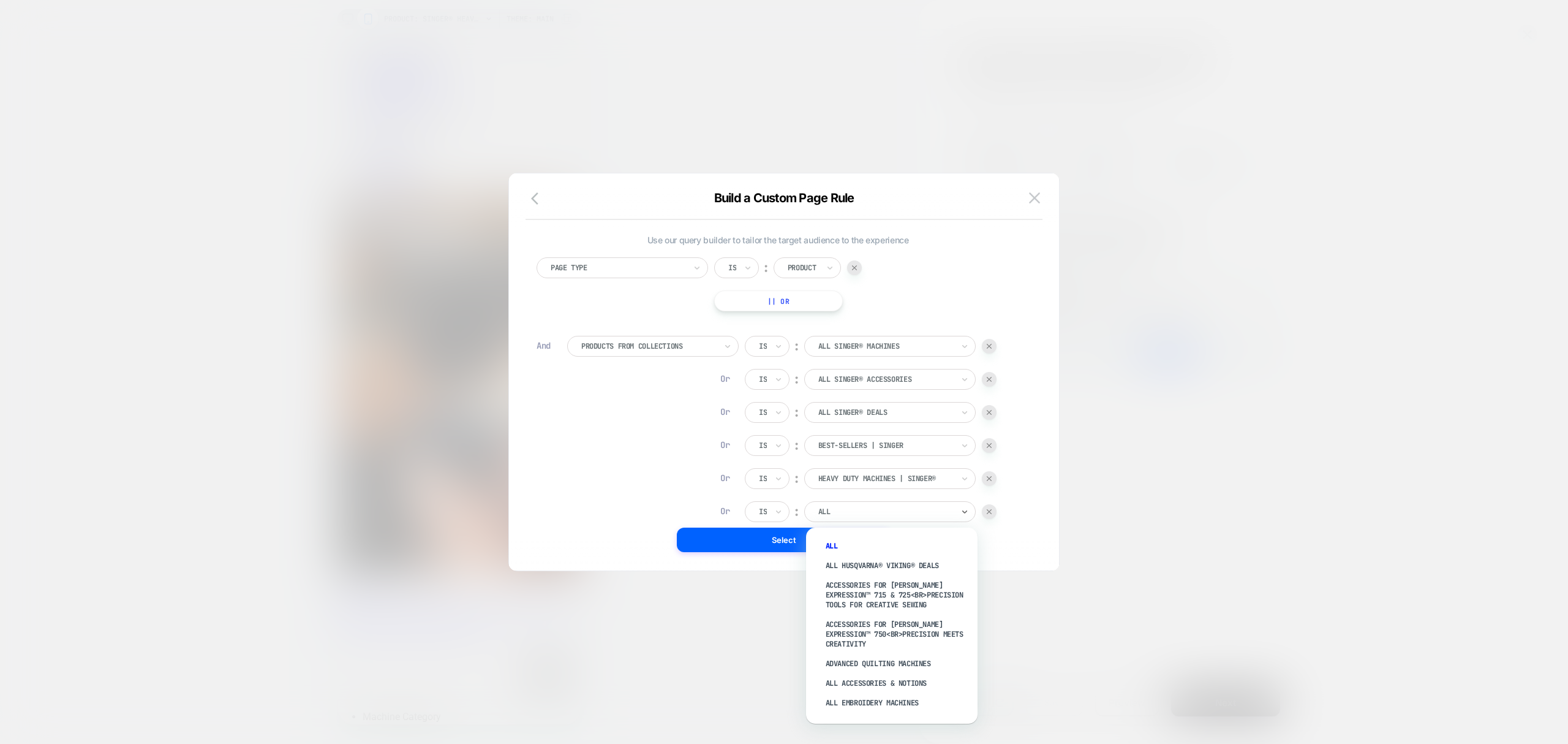
click at [878, 520] on div "ALL" at bounding box center [890, 512] width 172 height 21
click at [668, 347] on div at bounding box center [648, 346] width 135 height 11
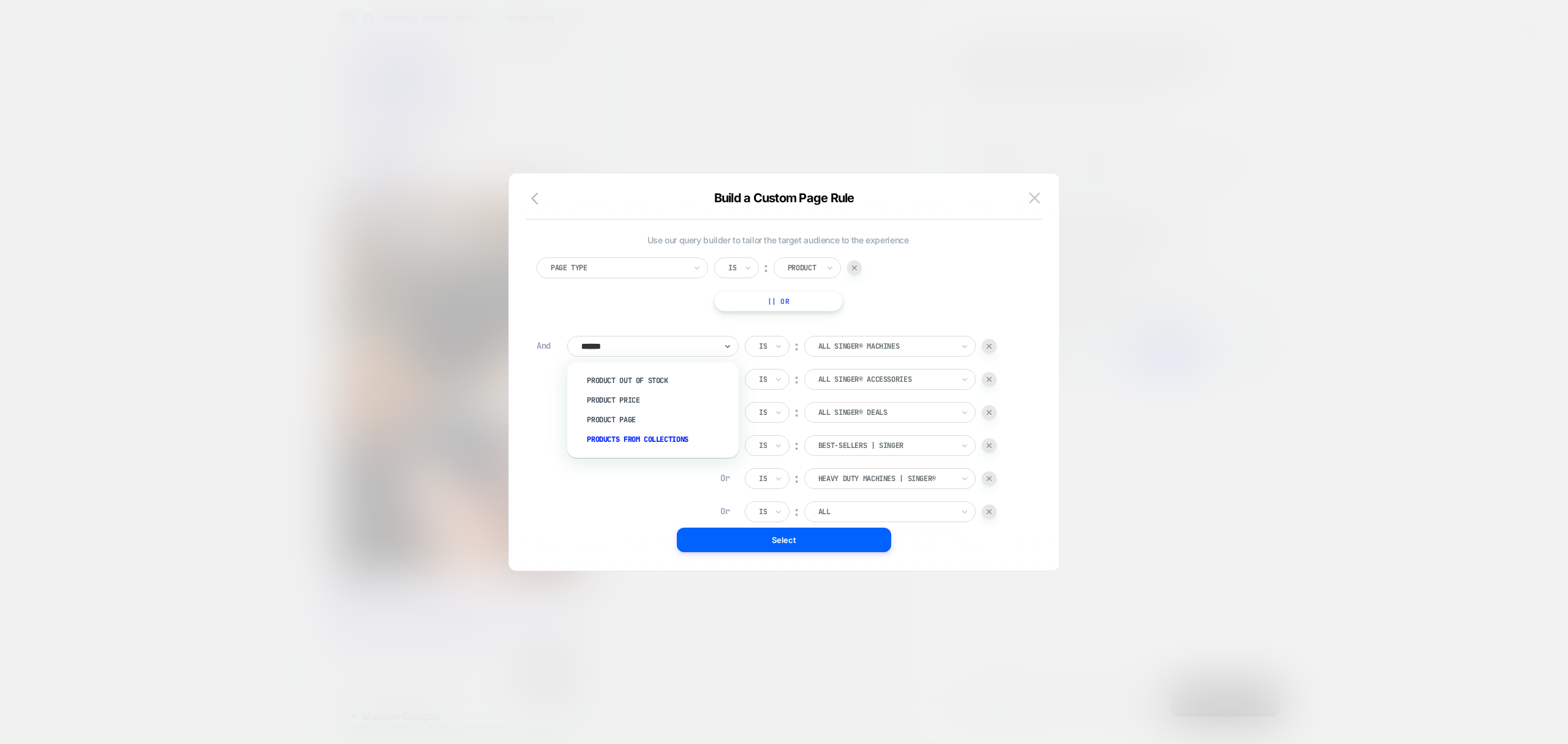
type input "******"
click at [992, 346] on img at bounding box center [990, 346] width 5 height 5
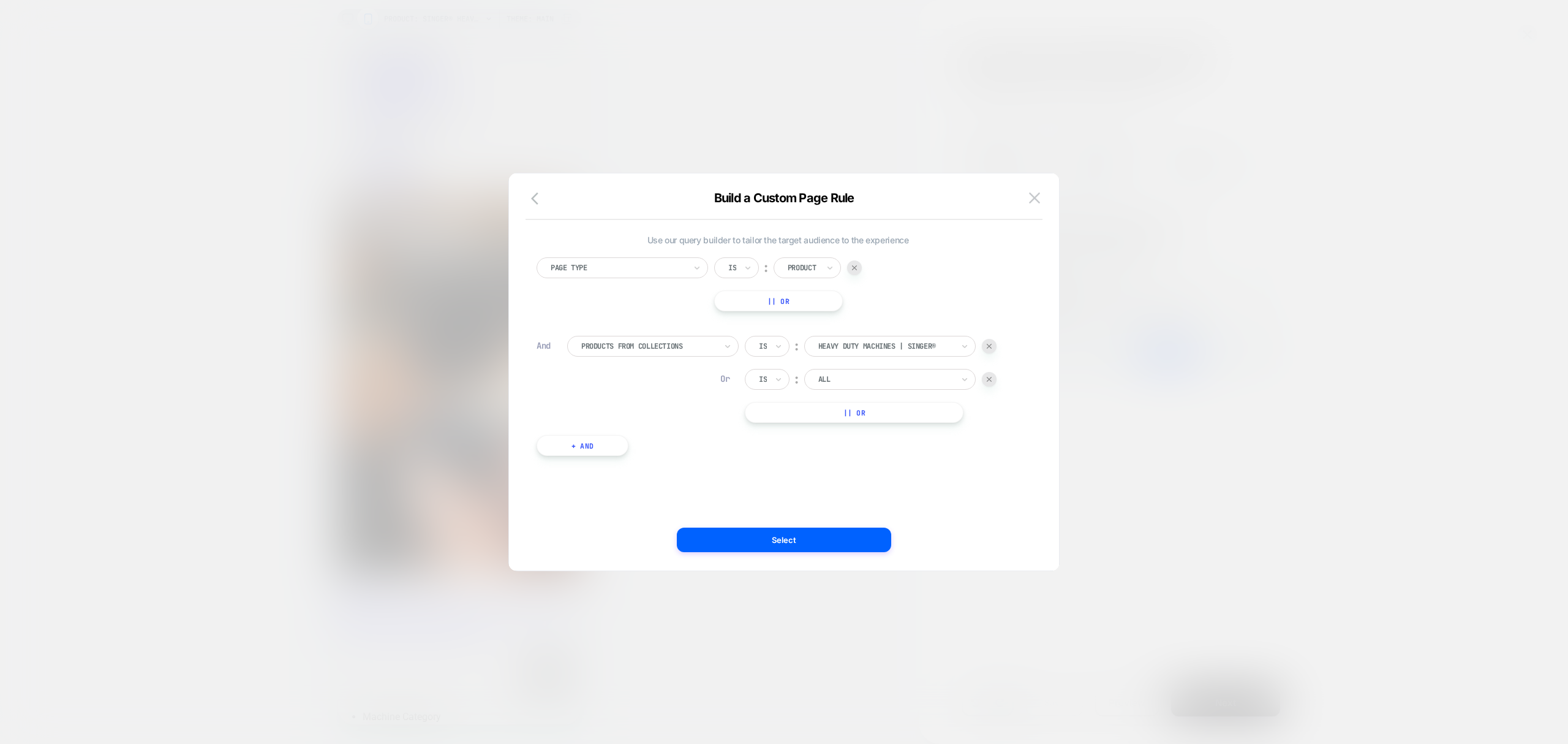
click at [992, 346] on img at bounding box center [990, 346] width 5 height 5
click at [530, 199] on button "button" at bounding box center [538, 199] width 22 height 18
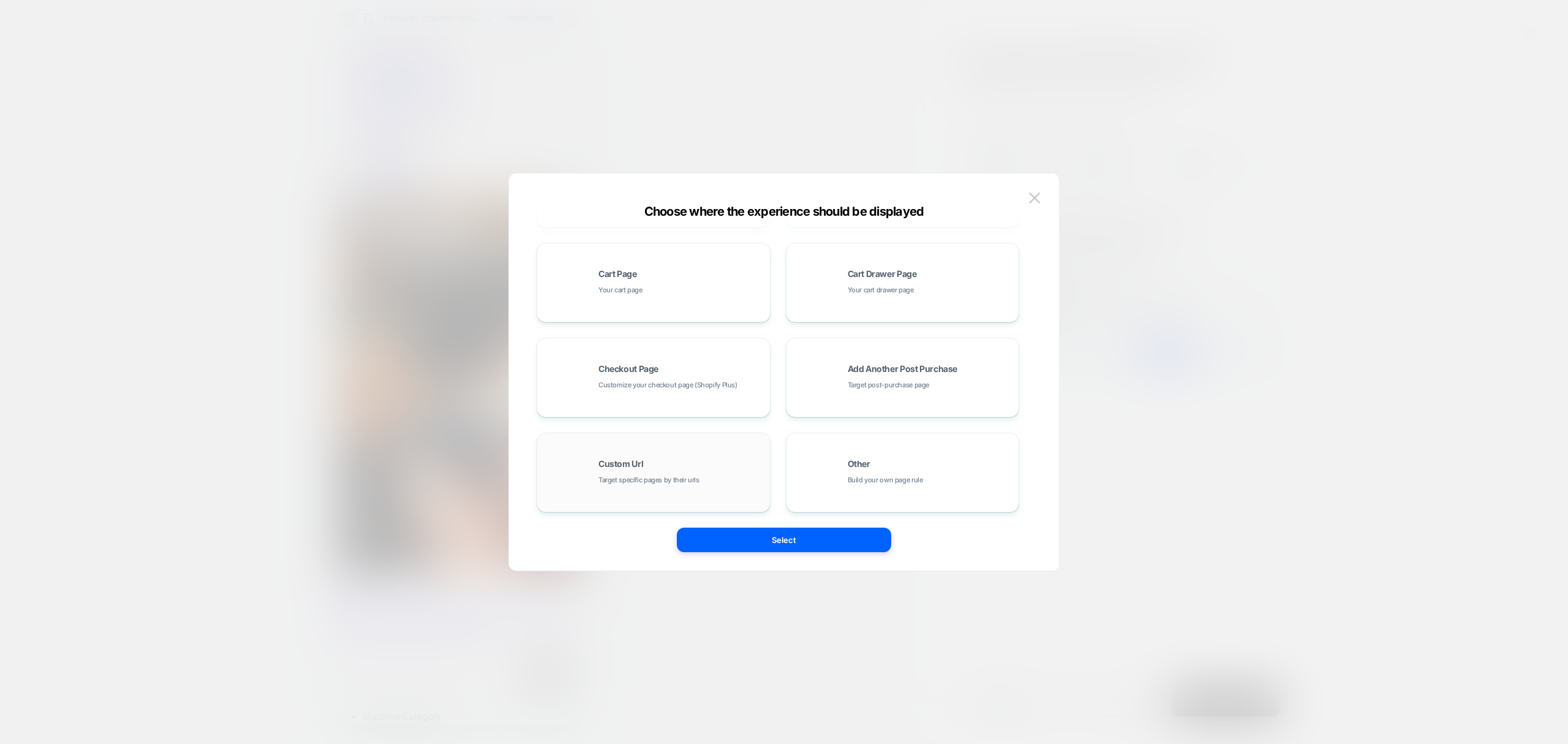
scroll to position [185, 0]
click at [978, 467] on div "Other Build your own page rule" at bounding box center [931, 470] width 165 height 26
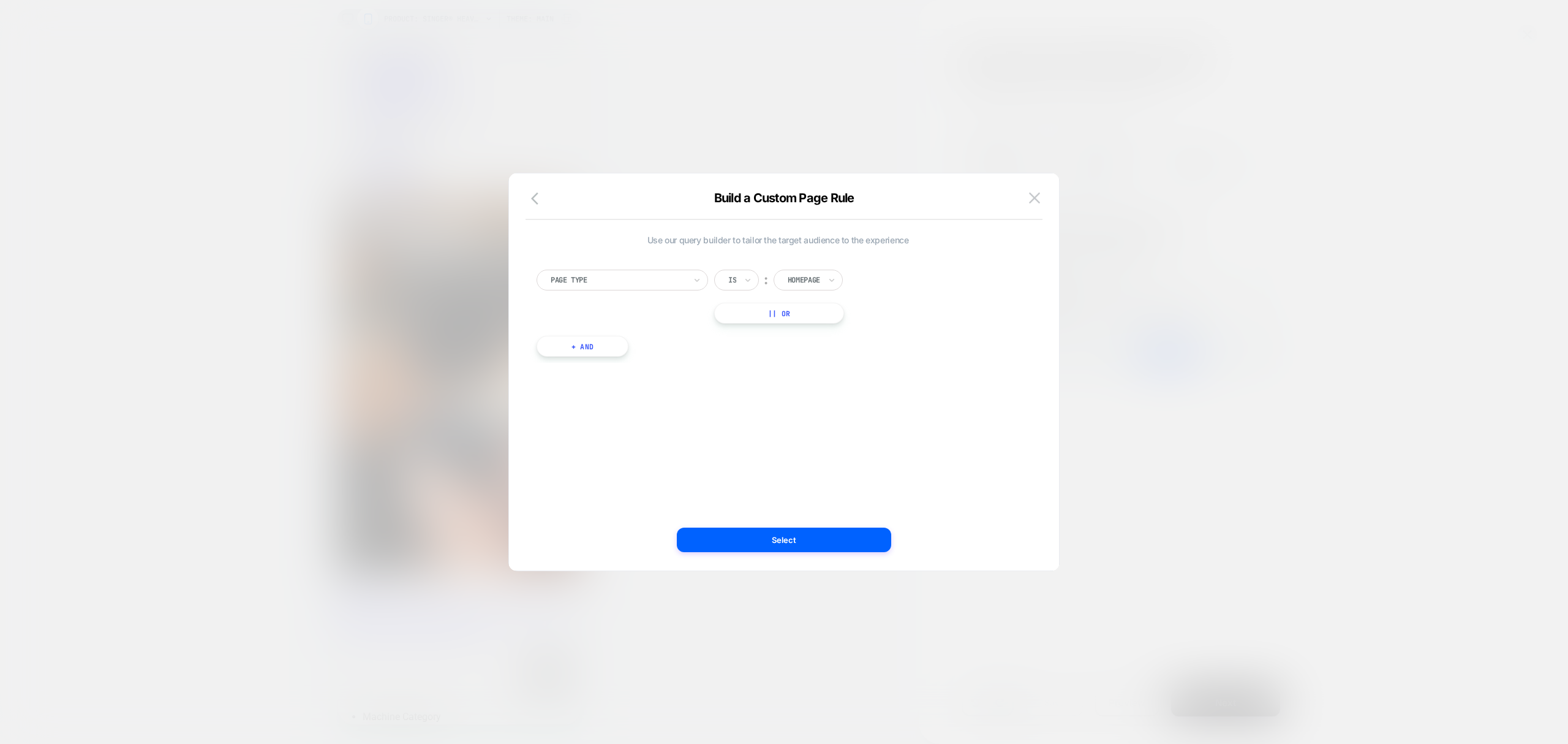
click at [826, 286] on div "Homepage" at bounding box center [808, 280] width 69 height 21
click at [809, 395] on div "Product" at bounding box center [828, 393] width 79 height 19
click at [573, 349] on button "+ And" at bounding box center [582, 346] width 92 height 21
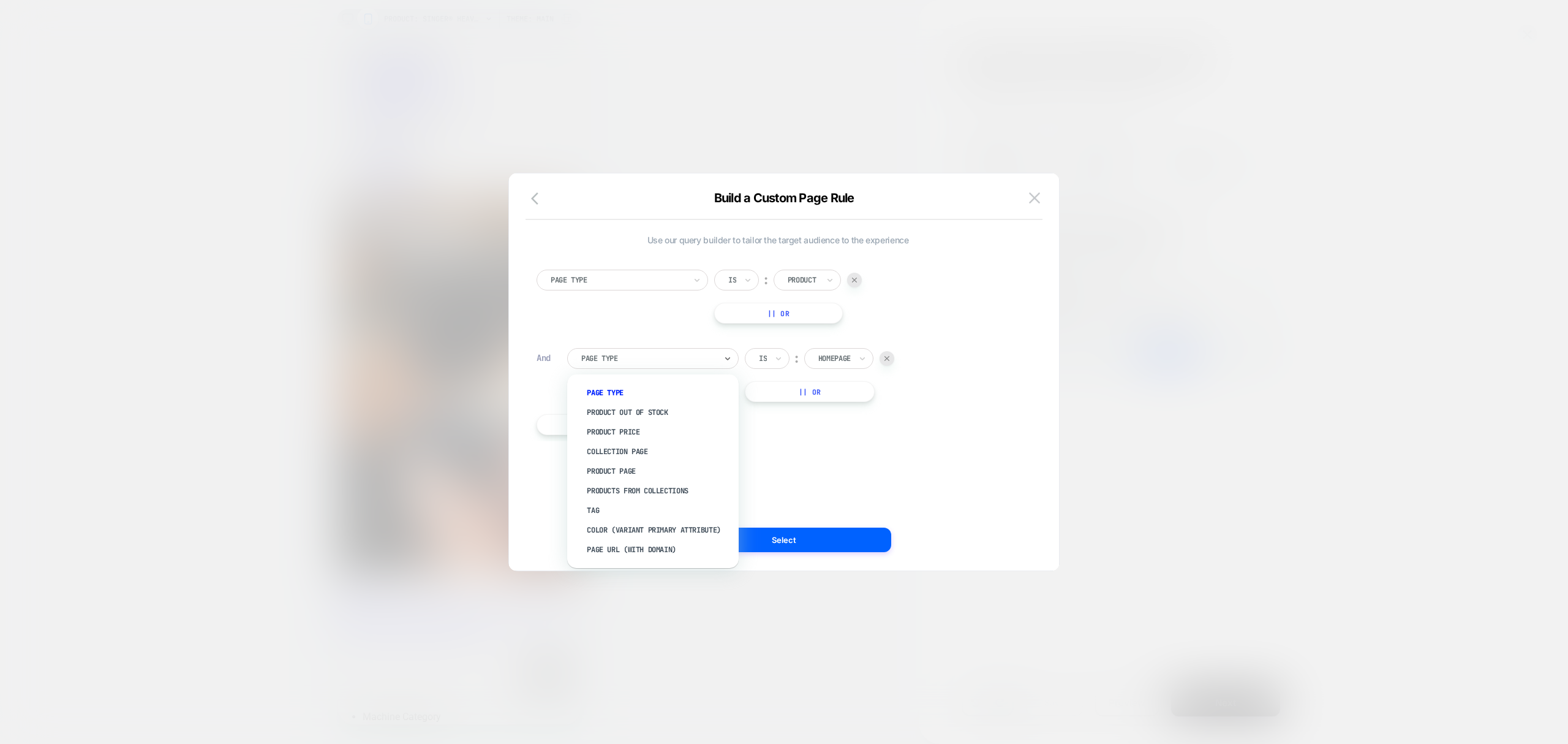
click at [633, 358] on div at bounding box center [648, 359] width 135 height 11
click at [764, 456] on div "Use our query builder to tailor the target audience to the experience Page Type…" at bounding box center [778, 372] width 513 height 348
click at [621, 346] on div "Page Type Is ︰ Product || Or And Page Type Is ︰ Homepage || Or + And" at bounding box center [778, 346] width 495 height 190
click at [677, 359] on div at bounding box center [648, 359] width 135 height 11
click at [886, 359] on div at bounding box center [886, 358] width 14 height 14
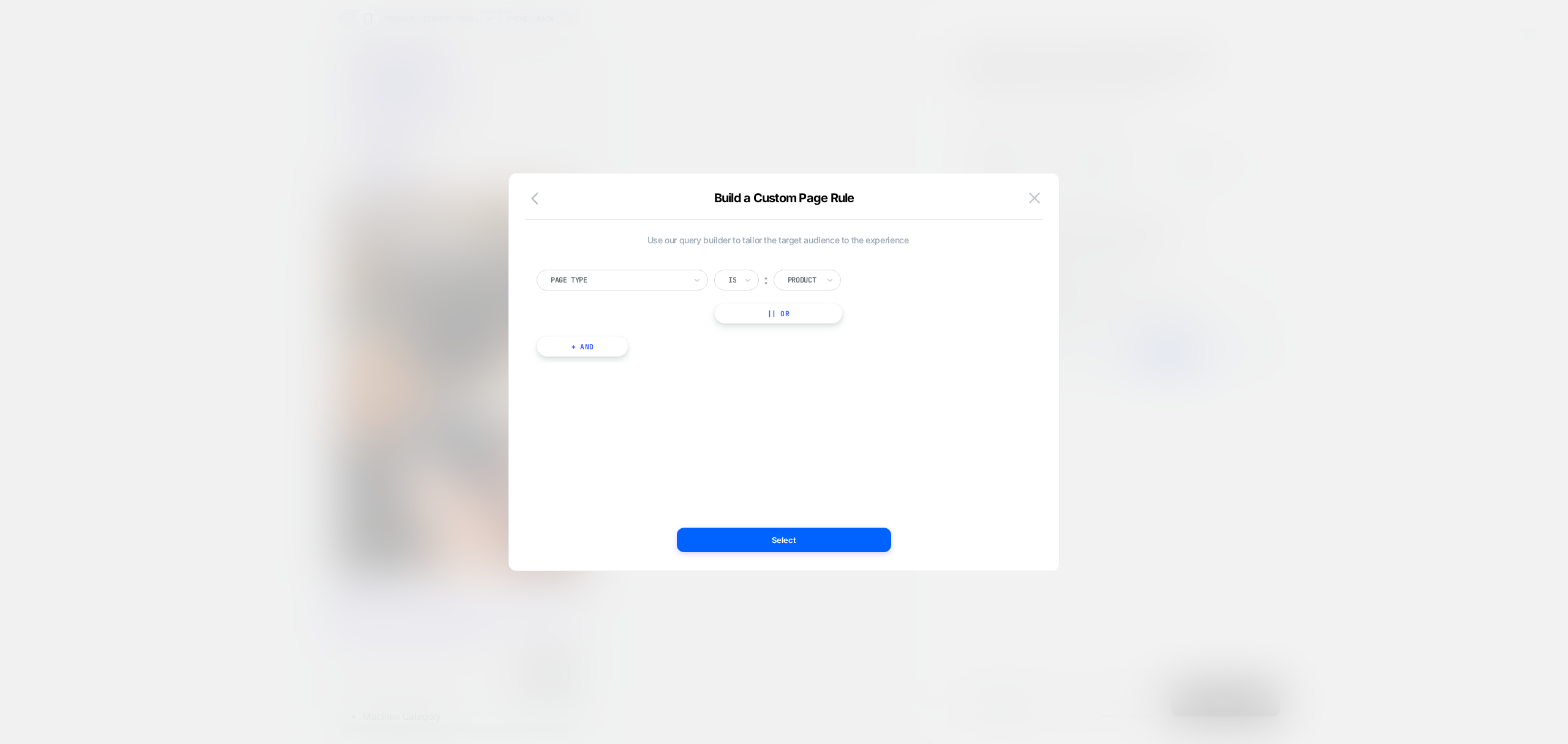
click at [850, 275] on div "Is ︰ Product" at bounding box center [788, 280] width 148 height 21
click at [544, 201] on button "button" at bounding box center [538, 199] width 22 height 18
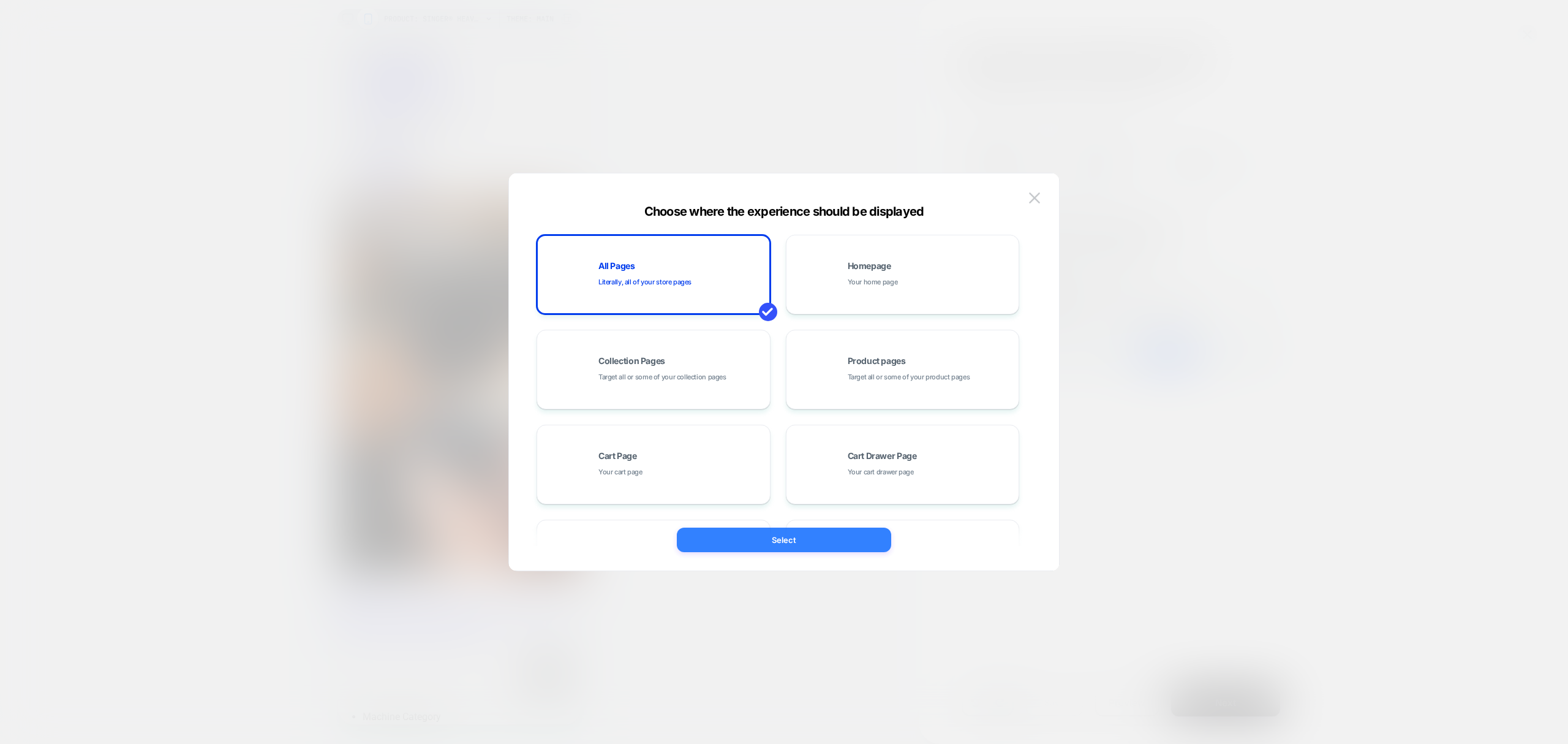
click at [831, 542] on button "Select" at bounding box center [784, 540] width 215 height 24
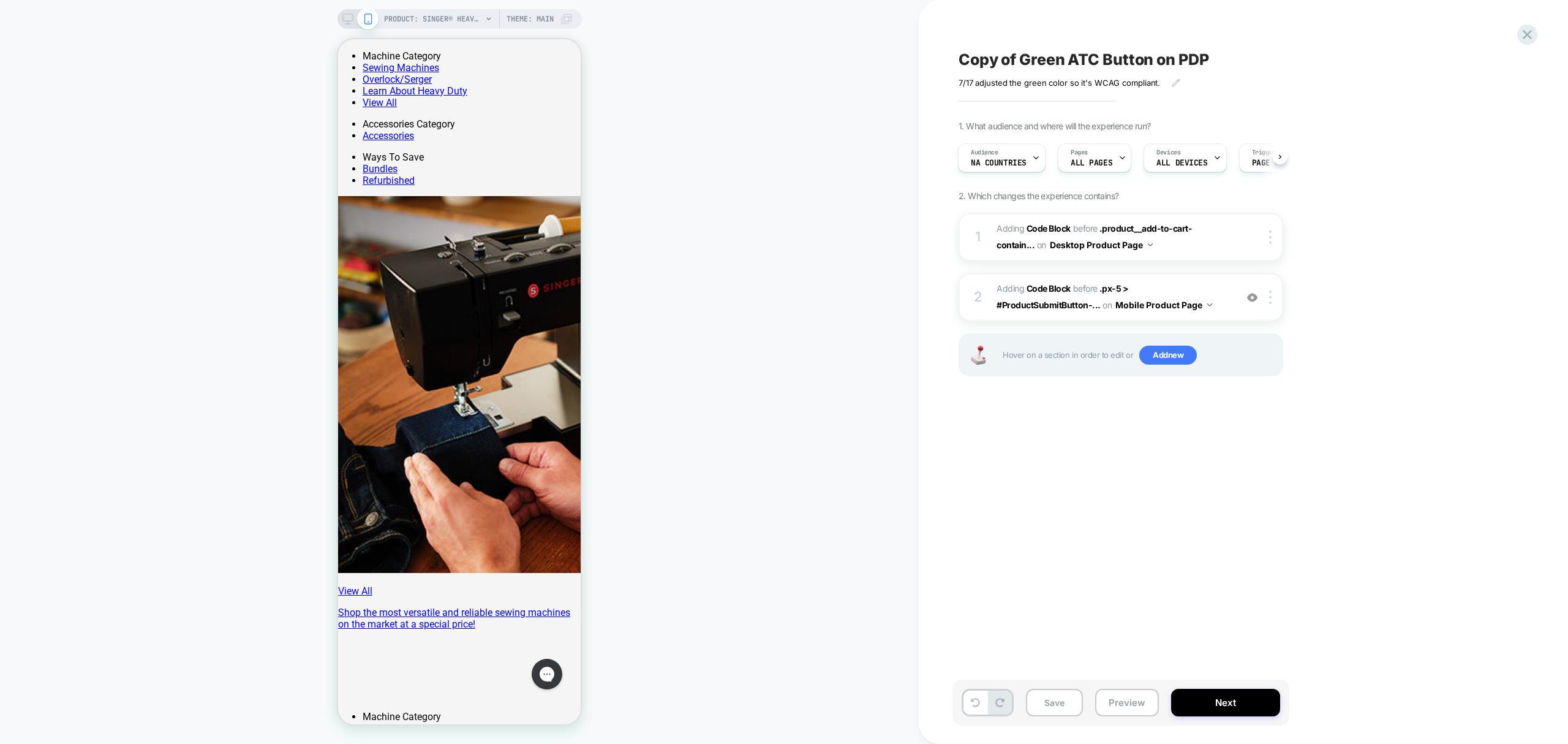
scroll to position [190, 0]
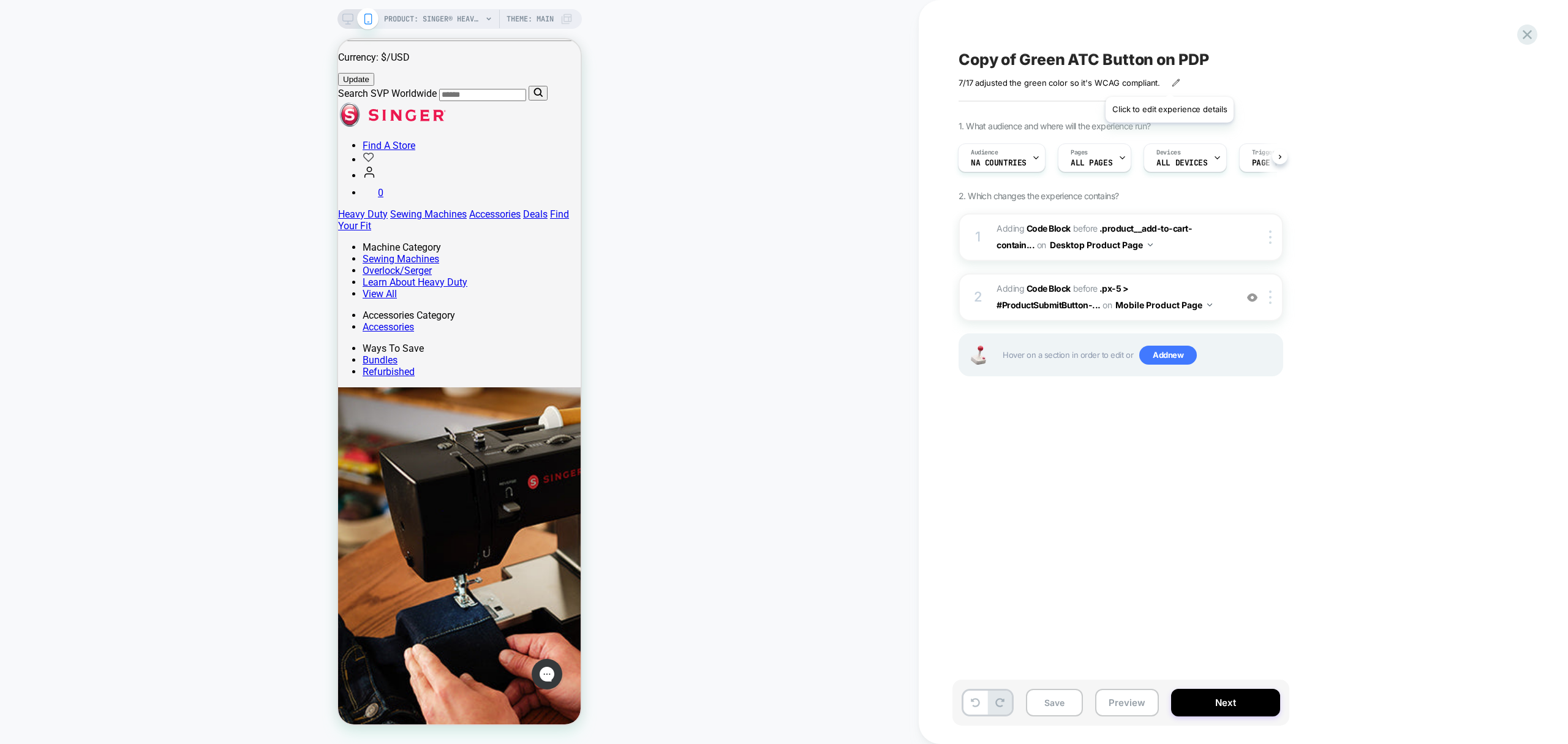
click at [1172, 81] on icon at bounding box center [1176, 83] width 9 height 9
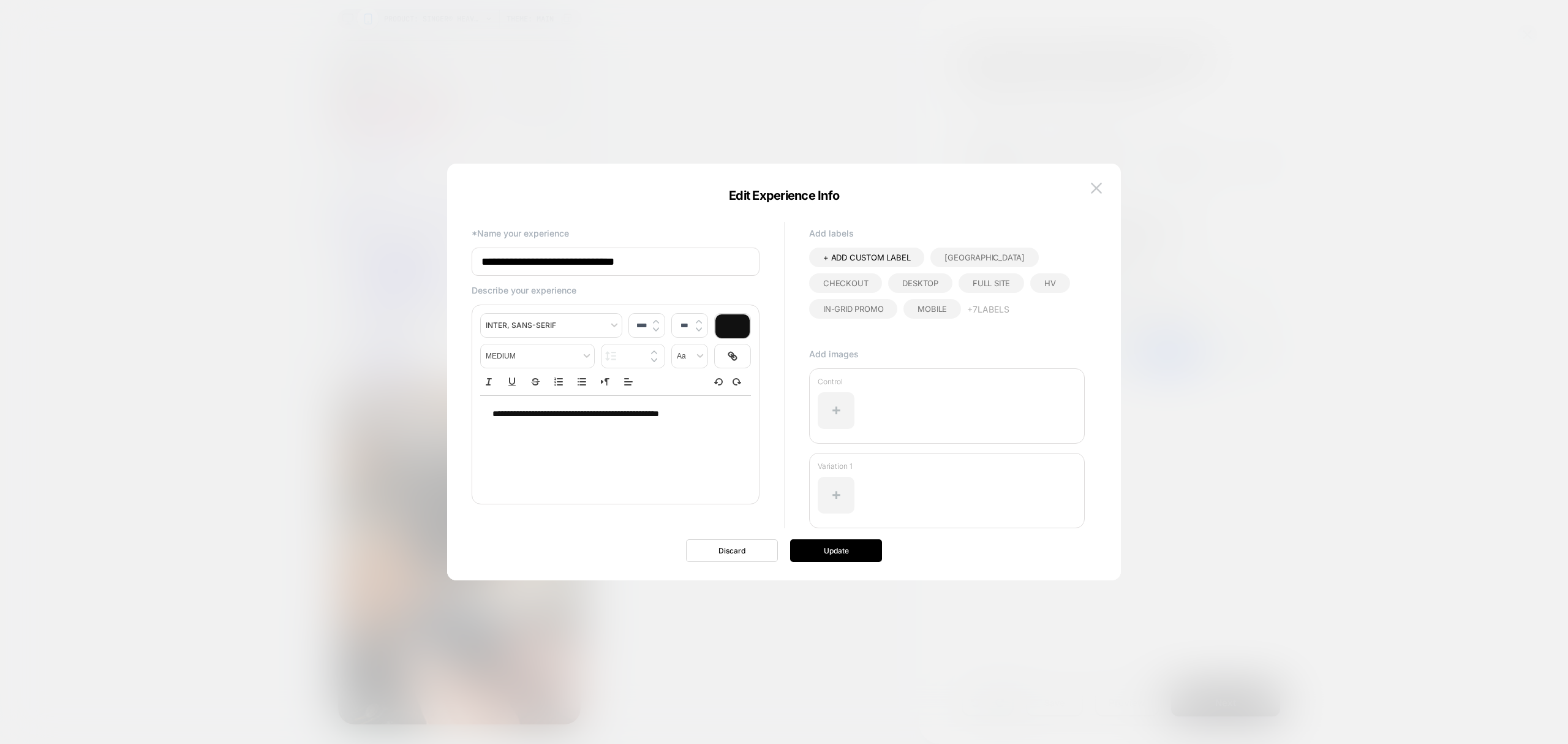
drag, startPoint x: 708, startPoint y: 420, endPoint x: 412, endPoint y: 361, distance: 301.8
click at [412, 361] on body "PRODUCT: SINGER® Heavy Duty 4432 Black Sewing Machine - Special Edition PRODUCT…" at bounding box center [784, 372] width 1568 height 744
drag, startPoint x: 733, startPoint y: 415, endPoint x: 498, endPoint y: 413, distance: 235.0
click at [498, 413] on div "**********" at bounding box center [615, 414] width 271 height 37
click at [712, 417] on p "**********" at bounding box center [611, 415] width 237 height 13
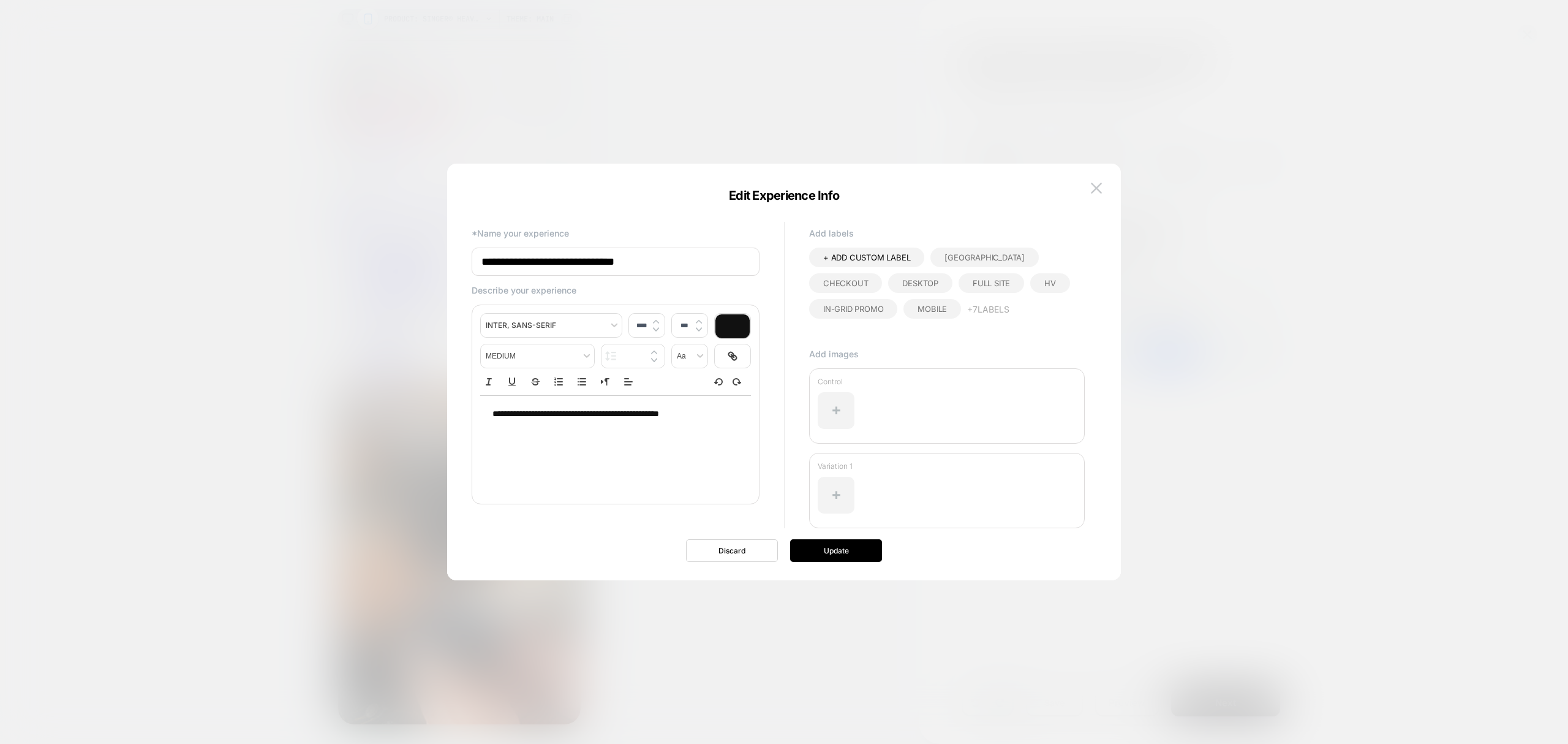
click at [712, 417] on p "**********" at bounding box center [611, 415] width 237 height 13
drag, startPoint x: 665, startPoint y: 271, endPoint x: 307, endPoint y: 276, distance: 358.0
click at [307, 276] on body "PRODUCT: SINGER® Heavy Duty 4432 Black Sewing Machine - Special Edition PRODUCT…" at bounding box center [784, 372] width 1568 height 744
type input "**********"
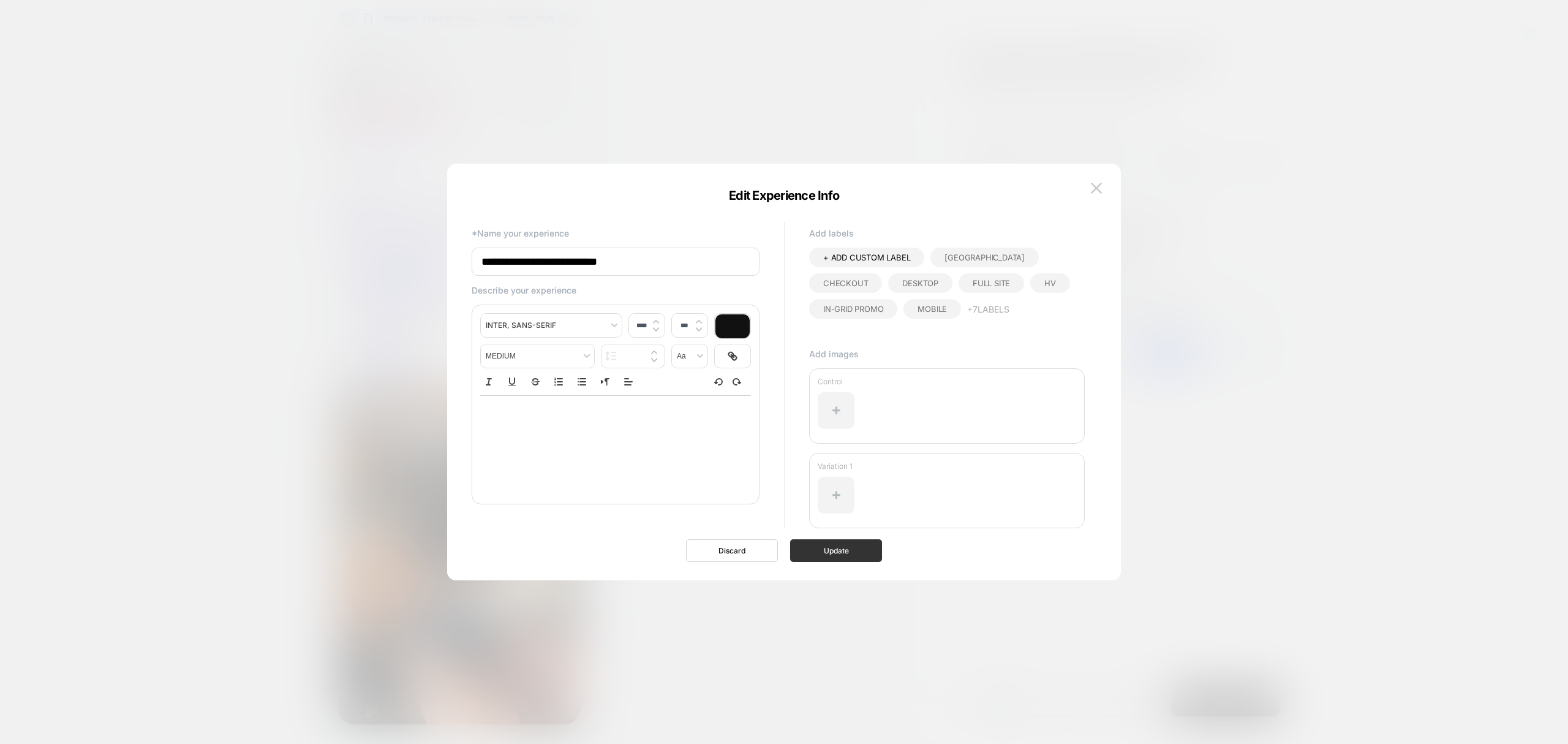
click at [831, 550] on button "Update" at bounding box center [836, 550] width 92 height 23
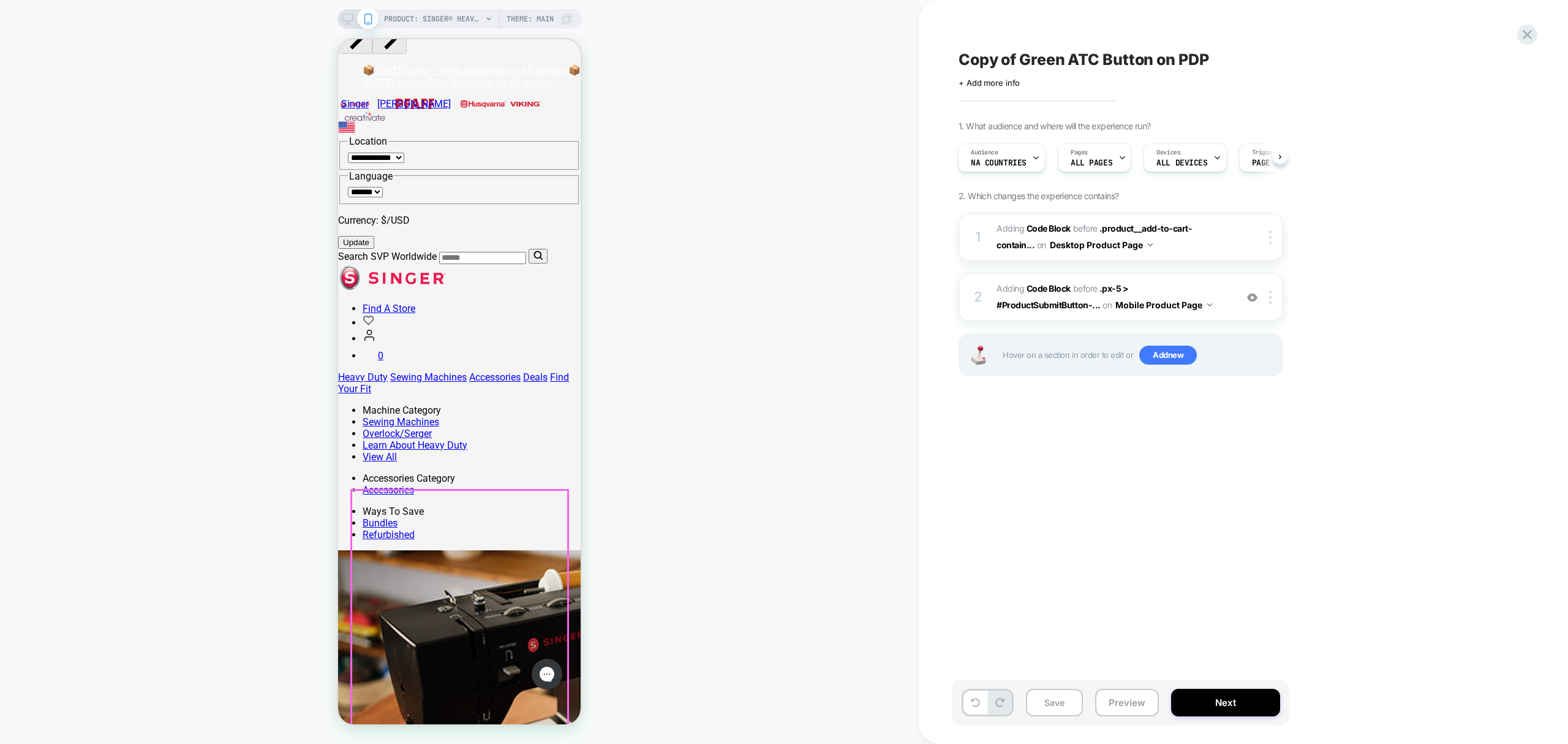
scroll to position [0, 0]
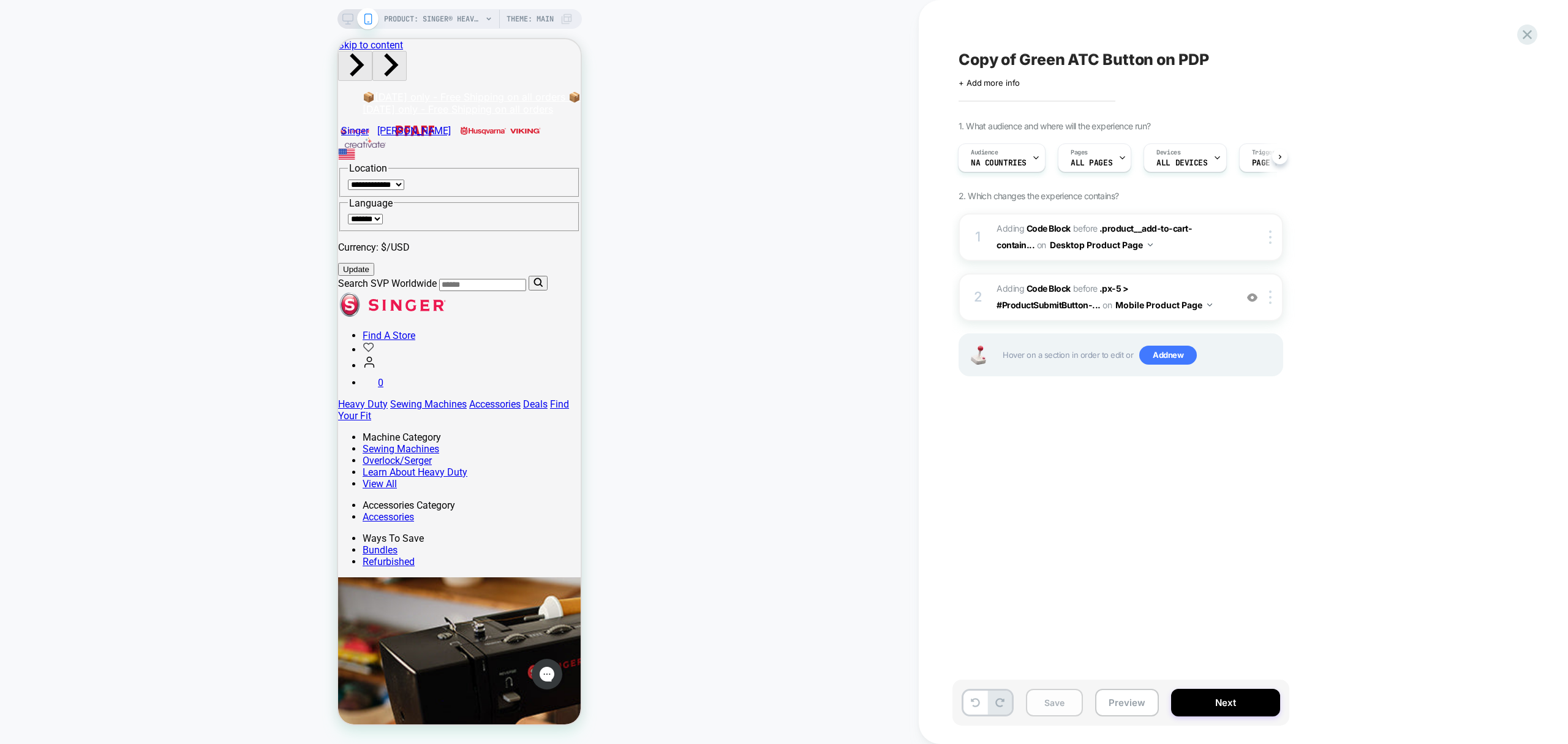
drag, startPoint x: 1044, startPoint y: 710, endPoint x: 1035, endPoint y: 712, distance: 9.2
click at [1040, 710] on button "Save" at bounding box center [1054, 703] width 57 height 28
click at [1107, 714] on button "Preview" at bounding box center [1127, 703] width 64 height 28
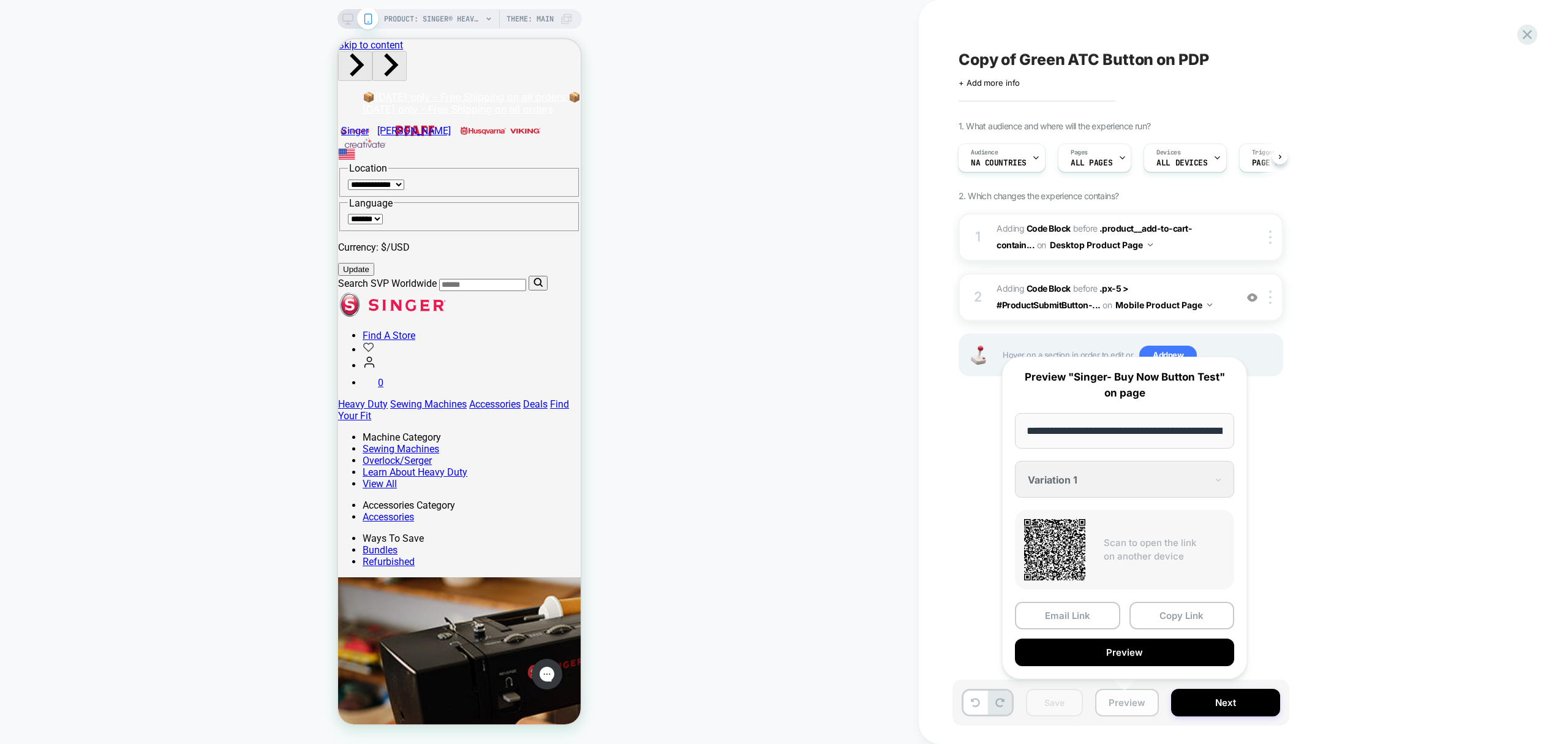
scroll to position [0, 371]
drag, startPoint x: 1180, startPoint y: 617, endPoint x: 1174, endPoint y: 619, distance: 6.3
click at [1177, 617] on button "Copy Link" at bounding box center [1182, 616] width 105 height 28
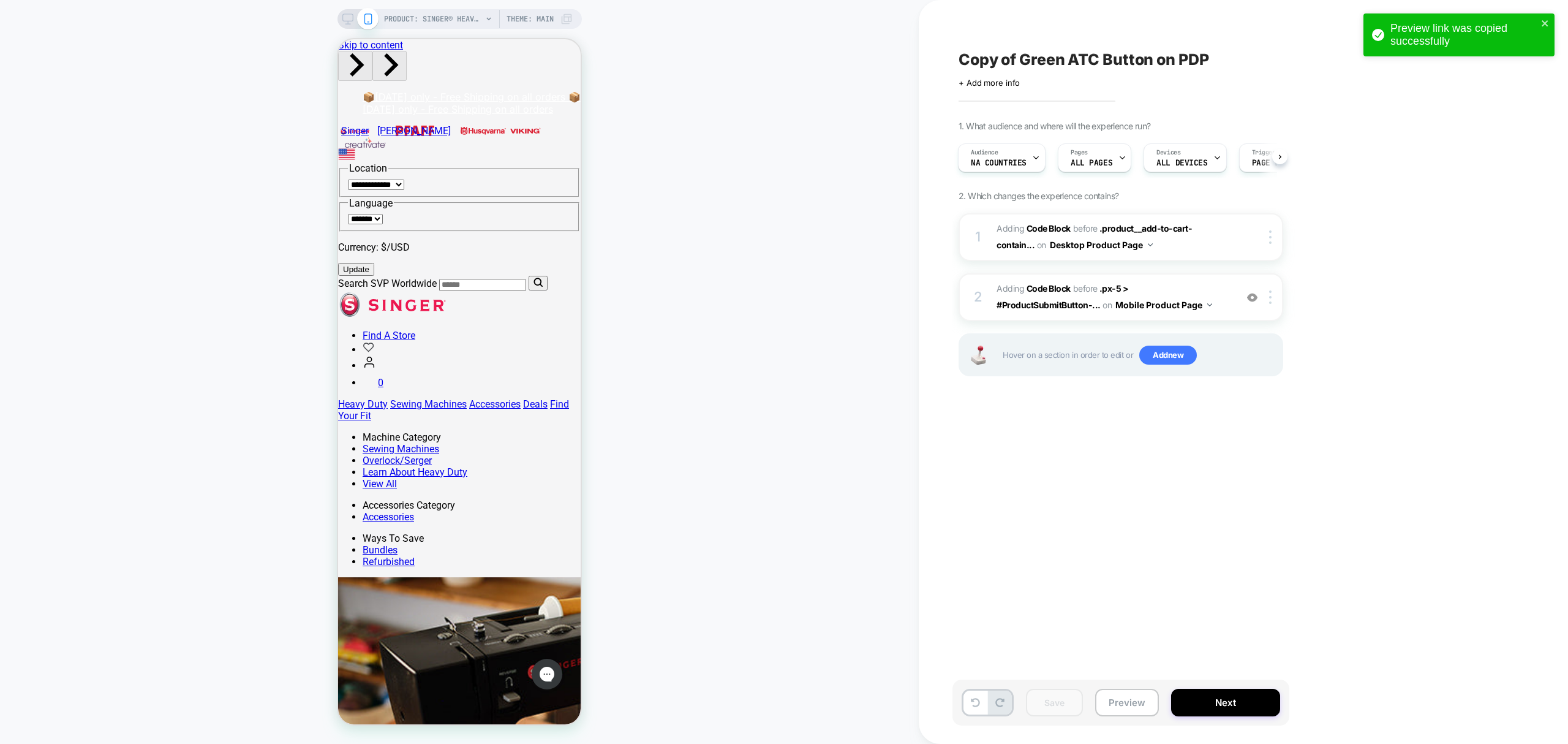
click at [1222, 72] on div "Click to edit experience details + Add more info" at bounding box center [1093, 78] width 269 height 19
click at [1211, 57] on div "Copy of Green ATC Button on PDP" at bounding box center [1182, 59] width 447 height 18
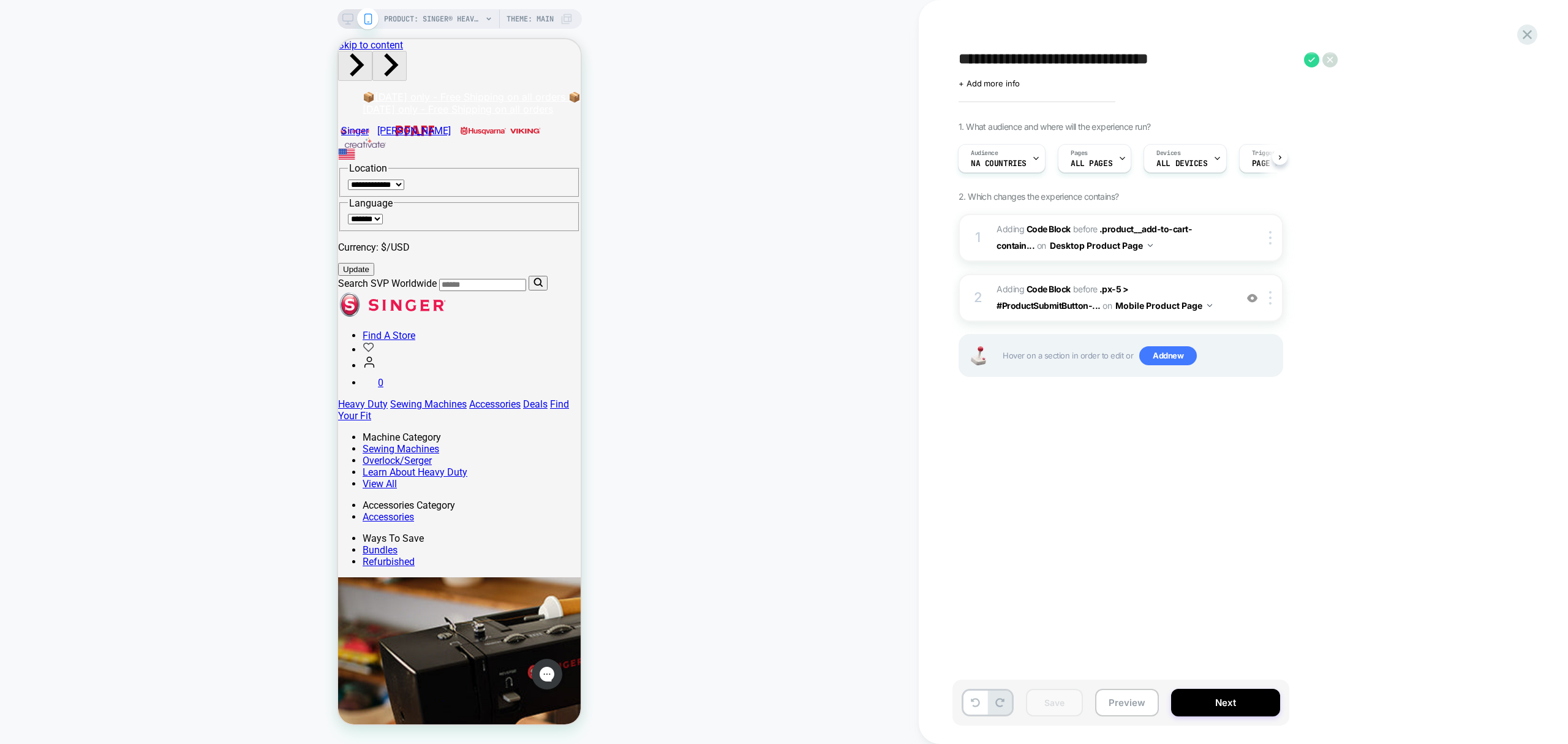
drag, startPoint x: 1245, startPoint y: 51, endPoint x: 750, endPoint y: 88, distance: 496.4
click at [750, 88] on div "**********" at bounding box center [784, 372] width 1568 height 744
type textarea "*"
type textarea "**********"
click at [1292, 63] on icon at bounding box center [1290, 59] width 15 height 15
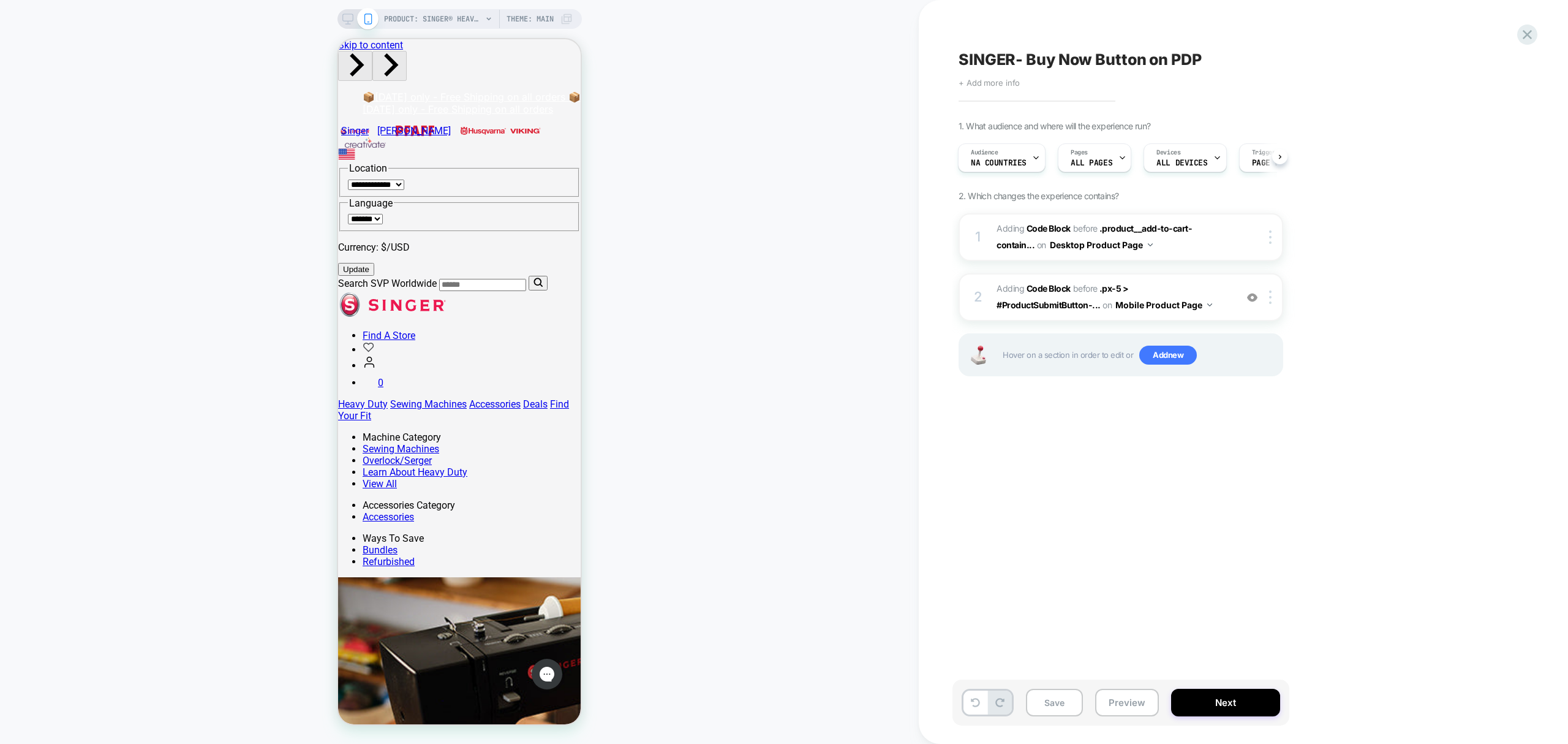
click at [976, 78] on span "+ Add more info" at bounding box center [990, 83] width 61 height 10
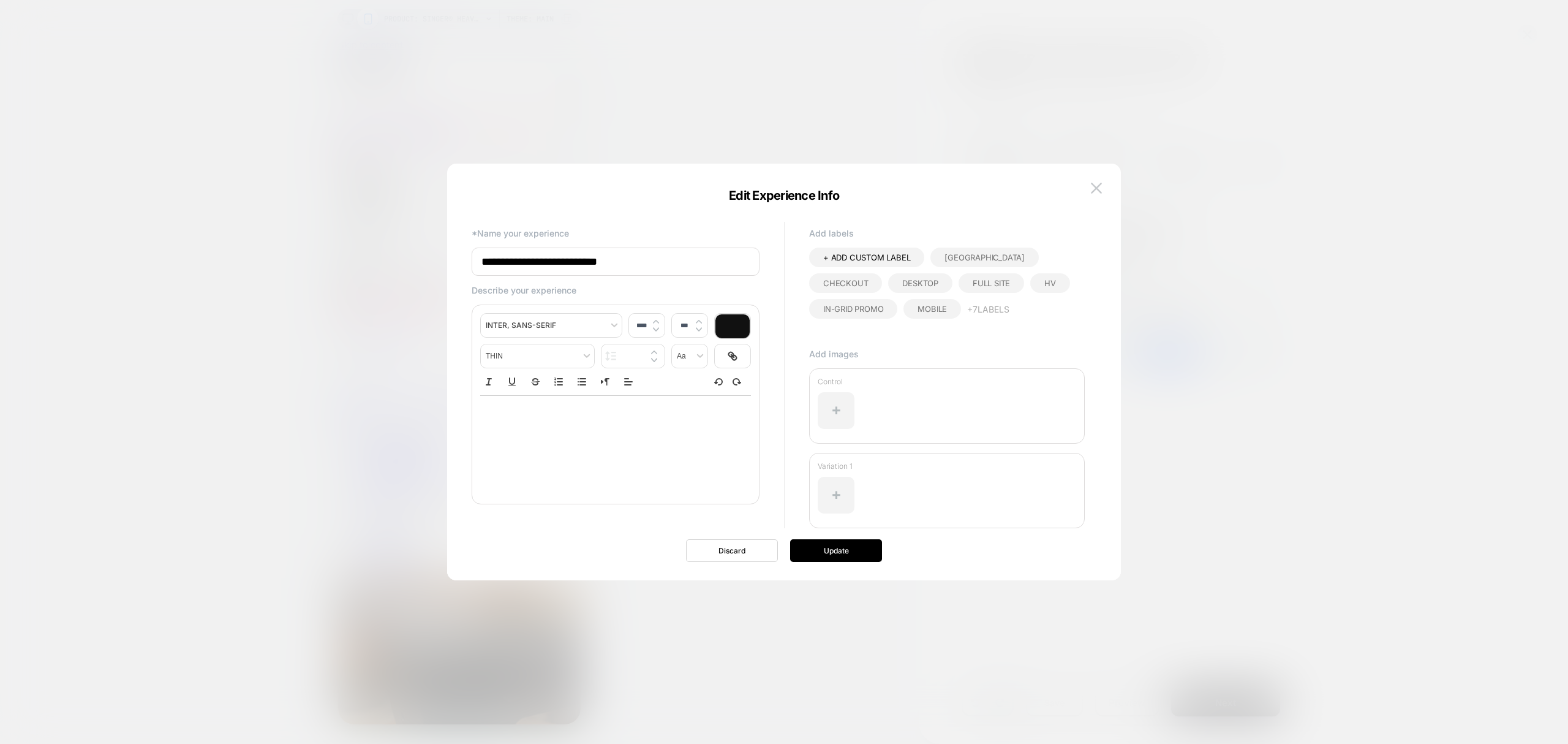
click at [577, 431] on div "﻿" at bounding box center [615, 414] width 271 height 37
click at [855, 540] on button "Update" at bounding box center [836, 550] width 92 height 23
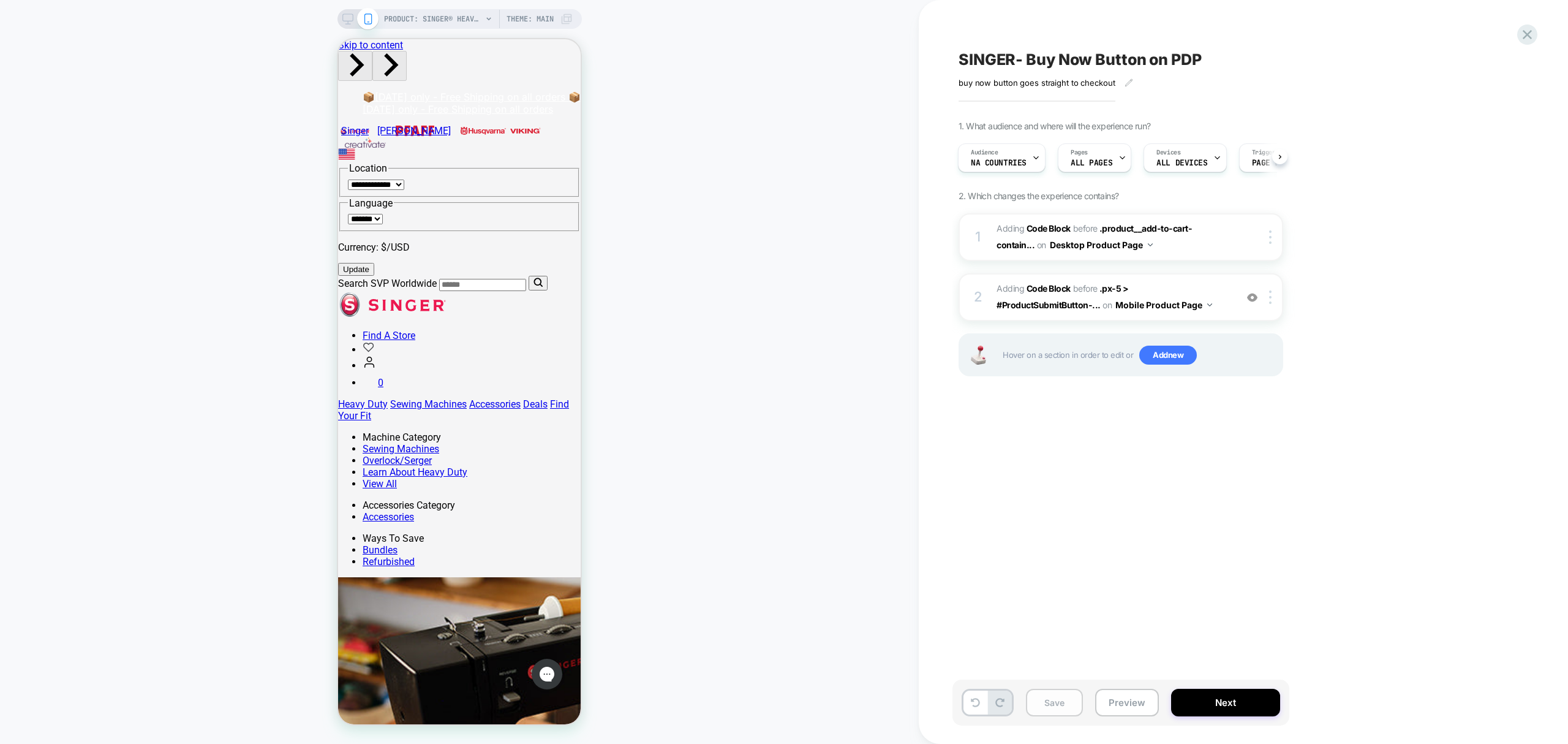
click at [1068, 707] on button "Save" at bounding box center [1054, 703] width 57 height 28
drag, startPoint x: 344, startPoint y: 14, endPoint x: 440, endPoint y: 11, distance: 96.0
click at [344, 14] on rect at bounding box center [347, 18] width 11 height 7
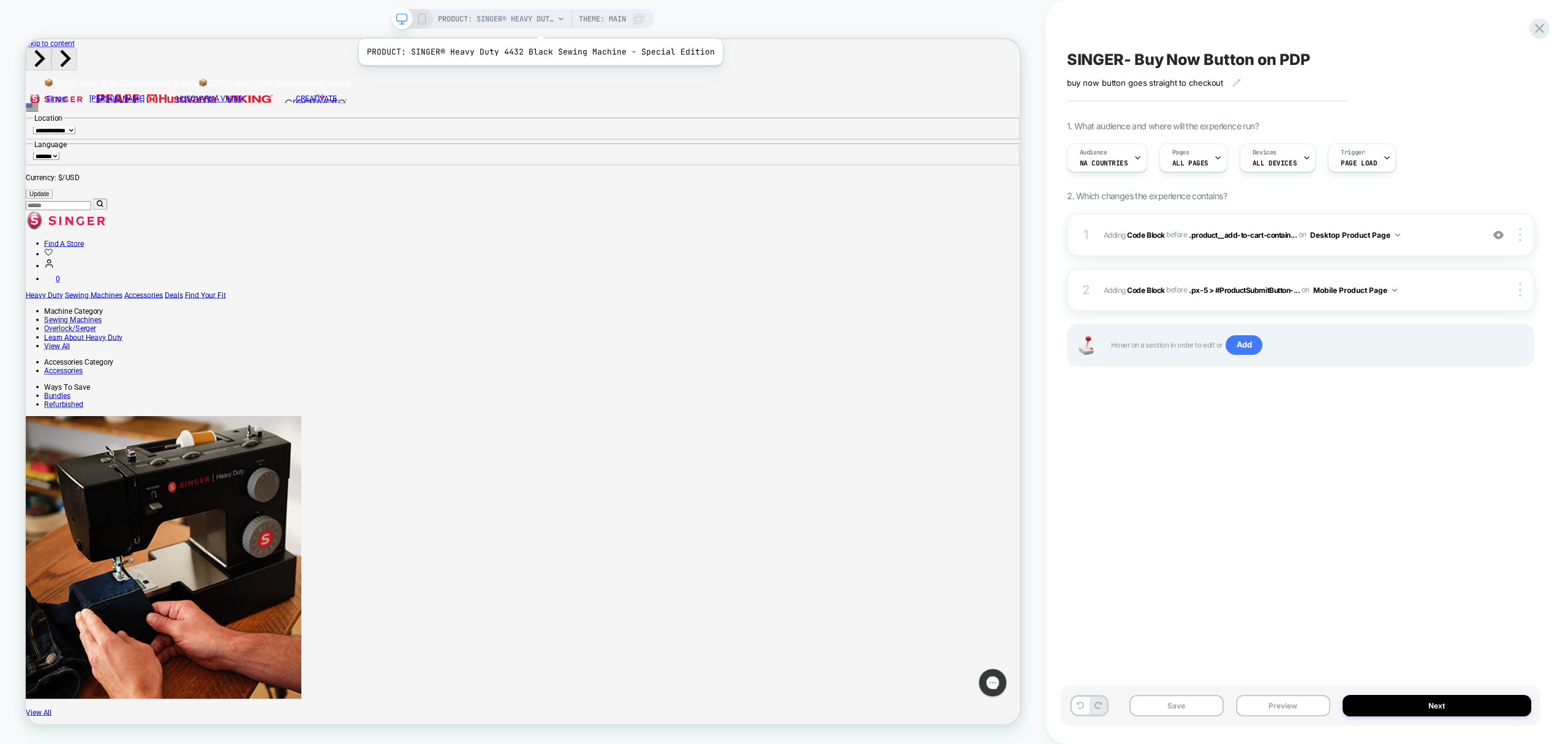
click at [536, 23] on span "PRODUCT: SINGER® Heavy Duty 4432 Black Sewing Machine - Special Edition" at bounding box center [496, 19] width 116 height 19
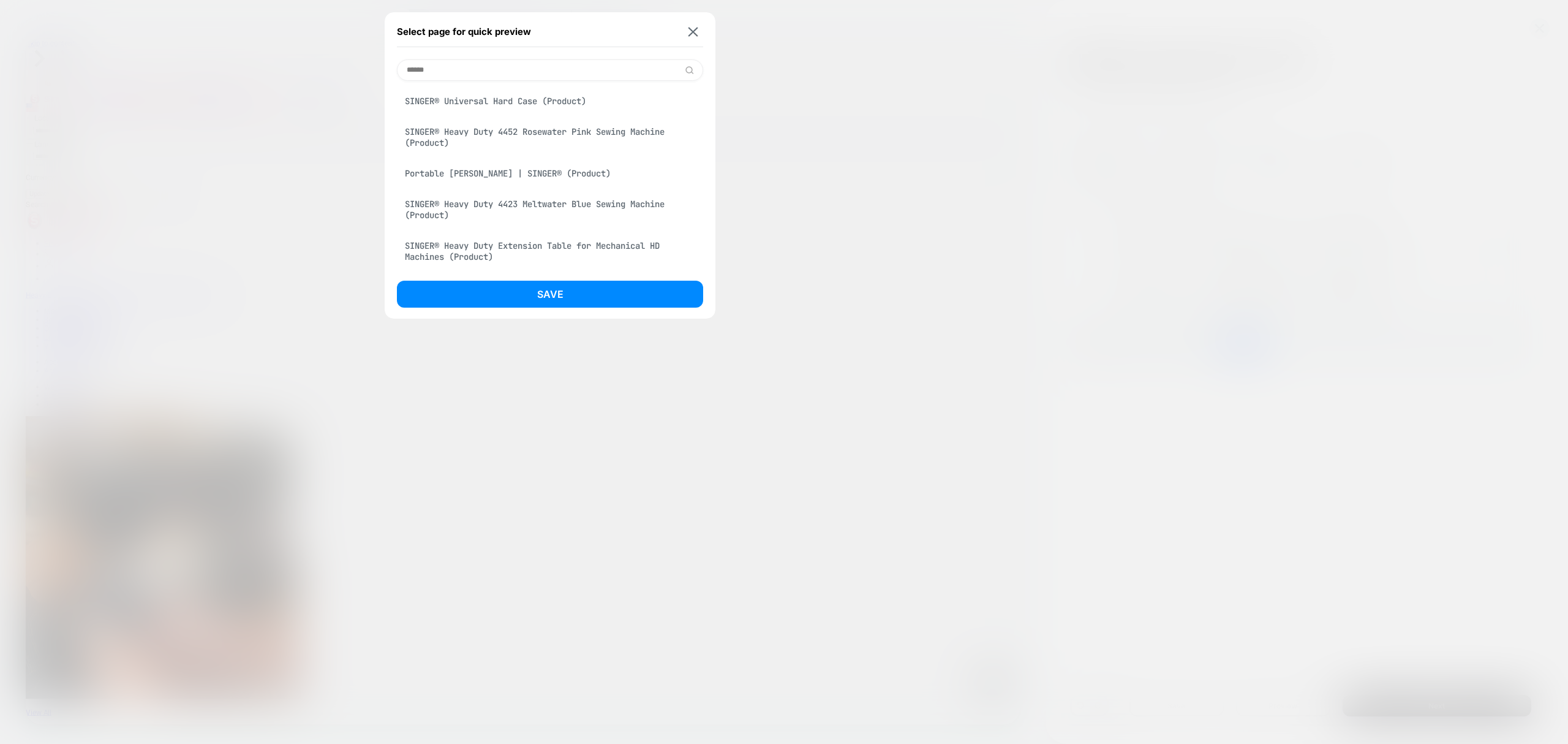
scroll to position [3193, 0]
type input "******"
click at [419, 140] on div "SINGER® Heavy Duty 4452 Rosewater Pink Sewing Machine (Product)" at bounding box center [550, 137] width 306 height 34
click at [533, 297] on button "Save" at bounding box center [550, 294] width 306 height 27
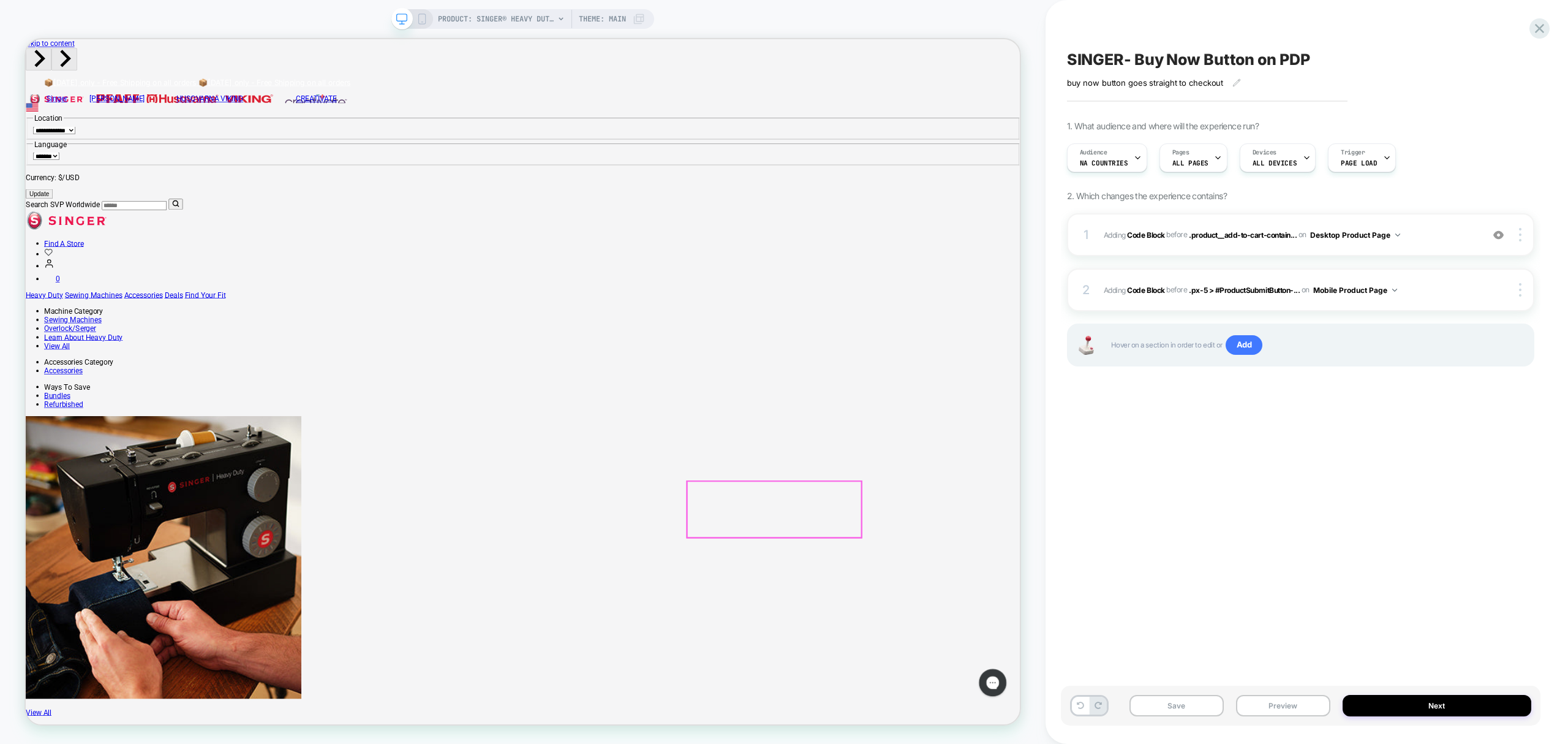
scroll to position [0, 0]
click at [1184, 708] on button "Save" at bounding box center [1177, 706] width 95 height 21
click at [1540, 31] on icon at bounding box center [1540, 28] width 16 height 16
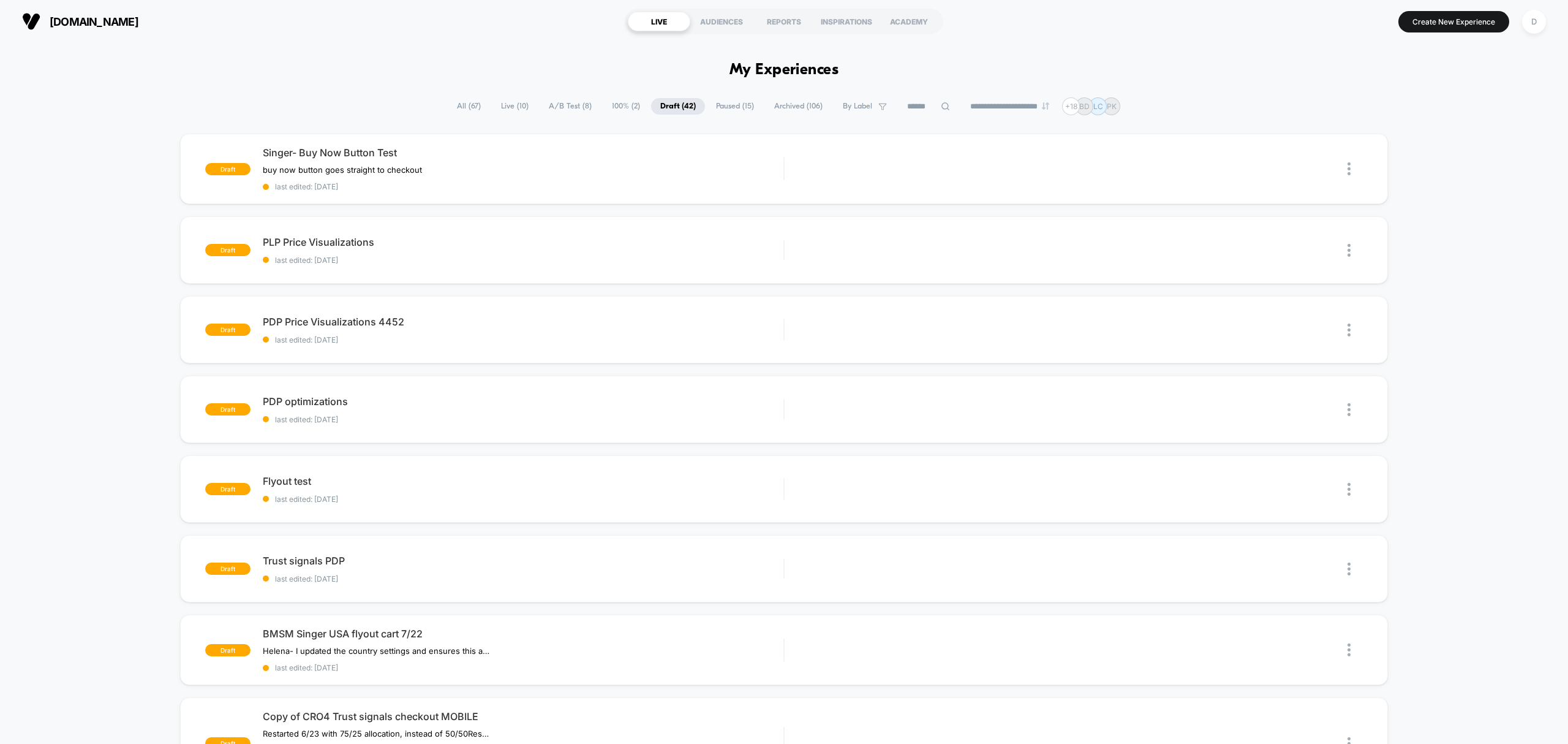
click at [469, 103] on span "All ( 67 )" at bounding box center [469, 106] width 43 height 16
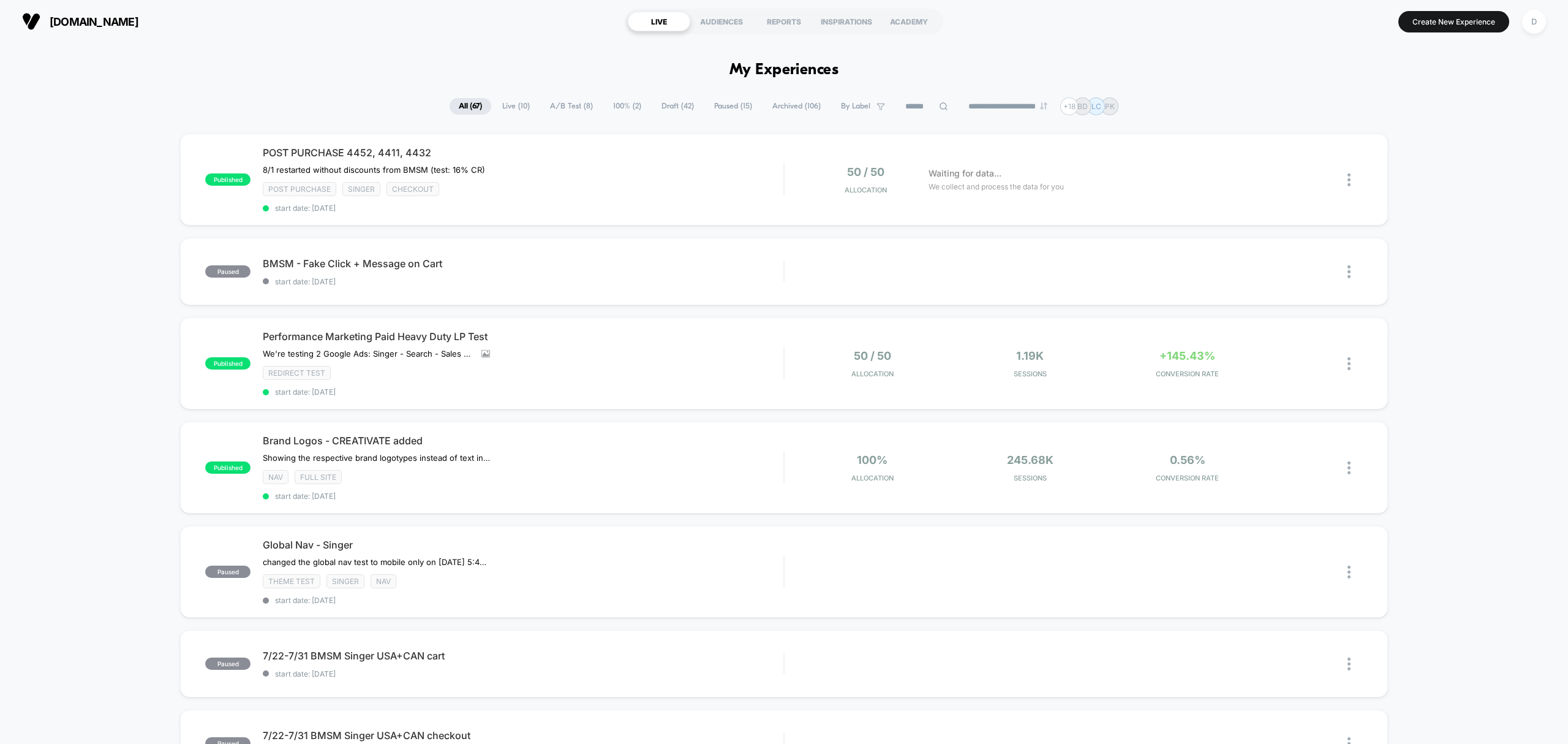
click at [507, 98] on span "Live ( 10 )" at bounding box center [516, 106] width 46 height 16
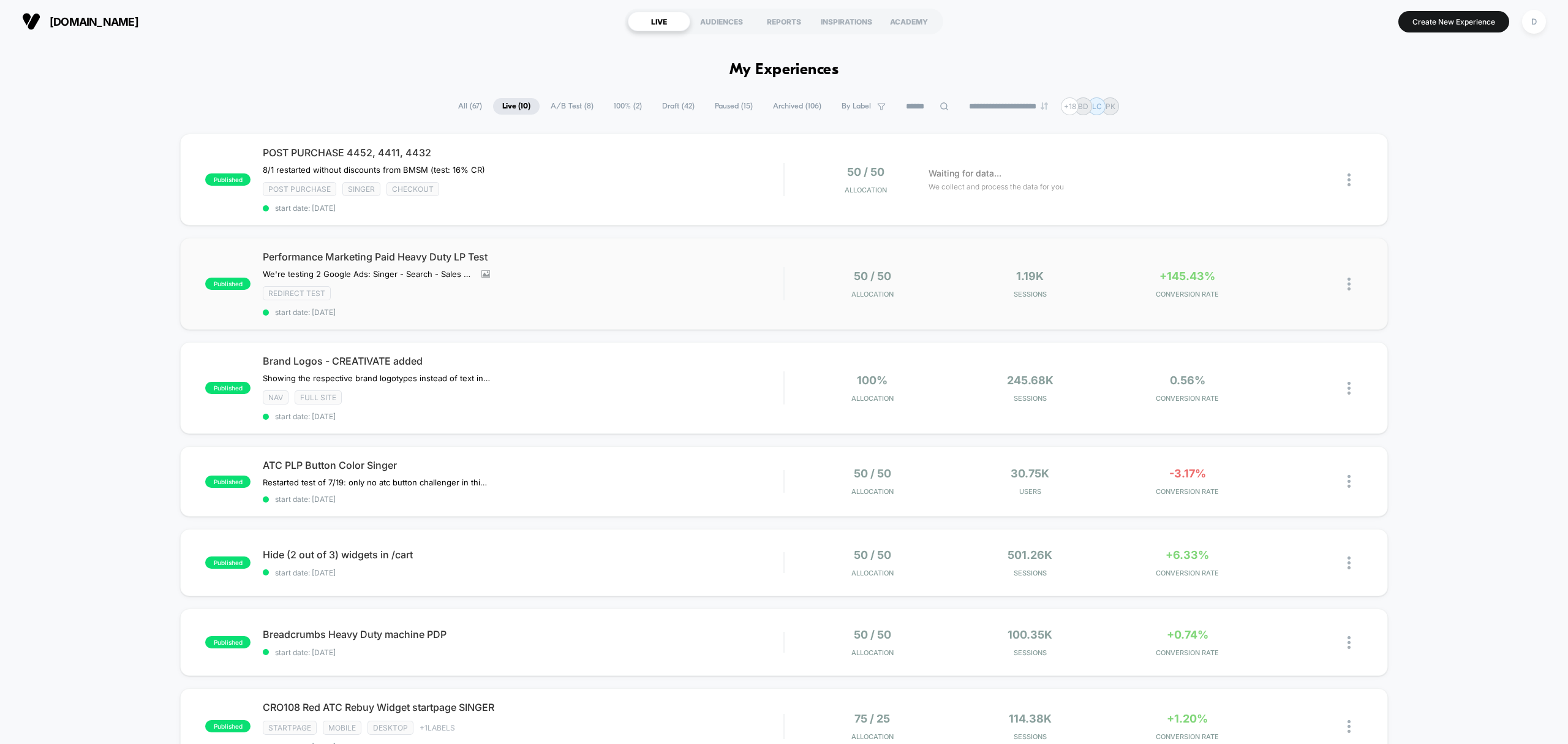
click at [816, 287] on div "50 / 50 Allocation" at bounding box center [873, 284] width 151 height 29
